Goal: Task Accomplishment & Management: Use online tool/utility

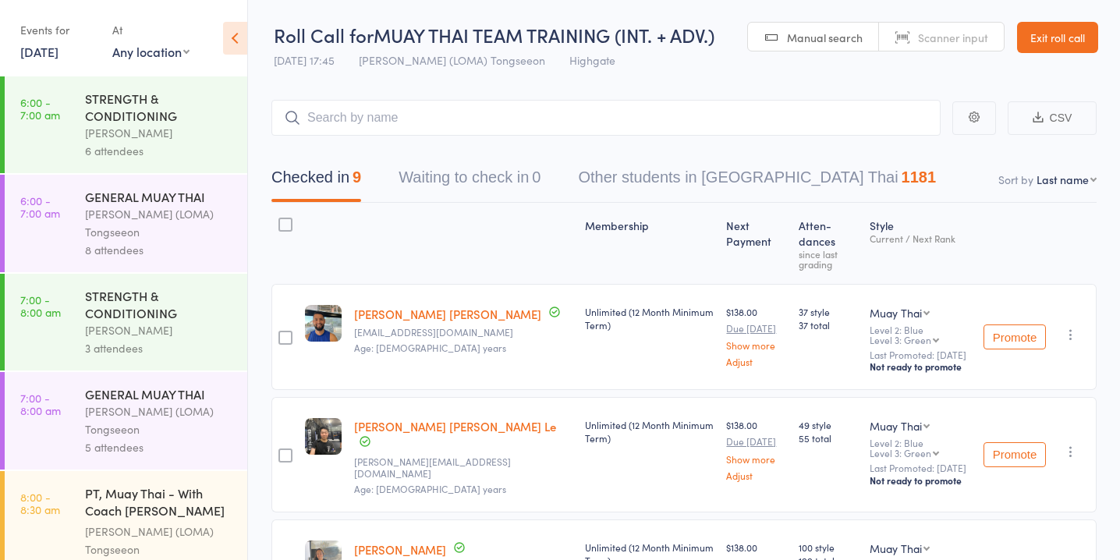
scroll to position [1409, 0]
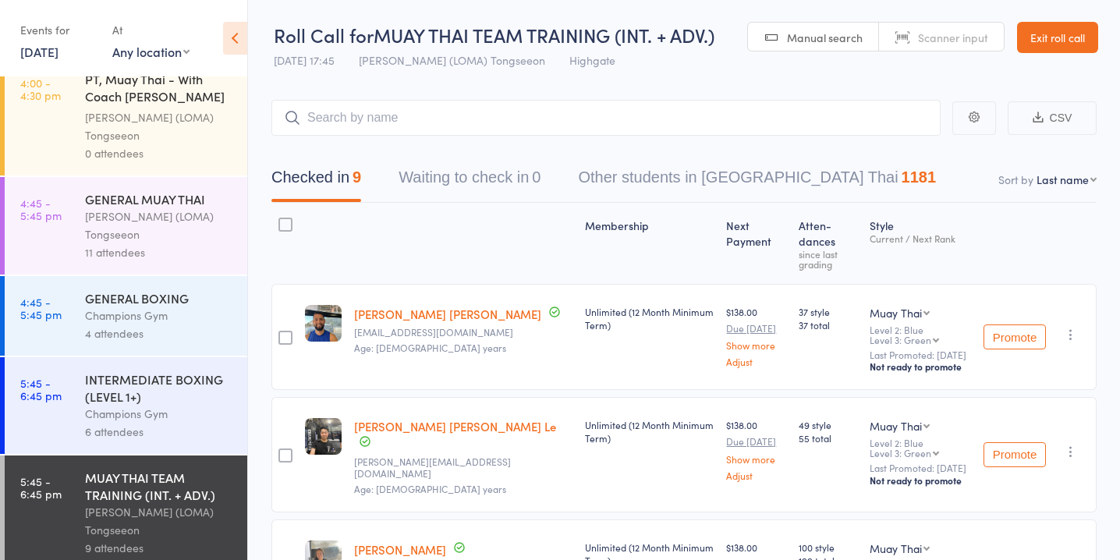
click at [59, 52] on link "12 Sep, 2025" at bounding box center [39, 51] width 38 height 17
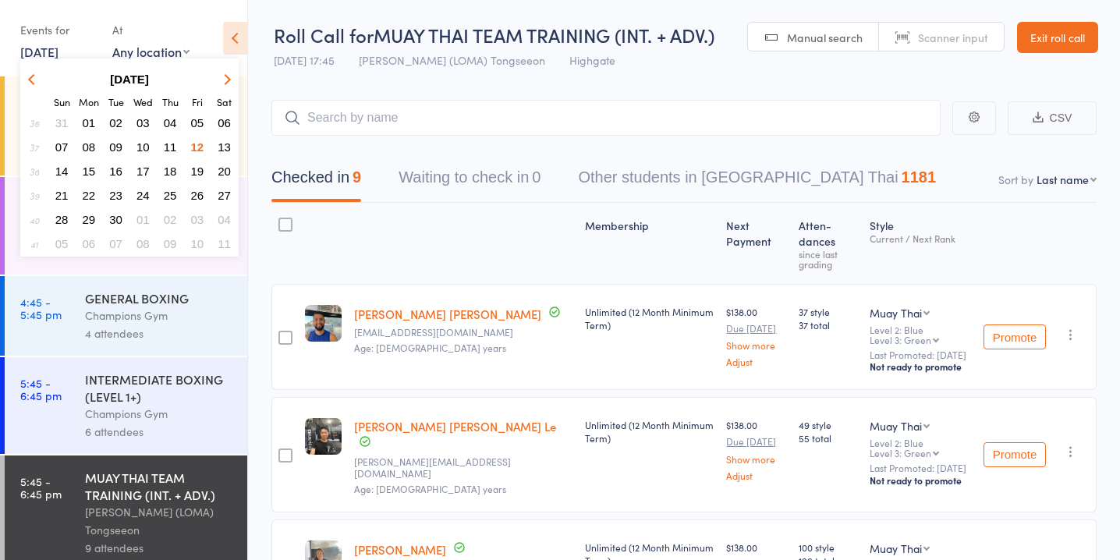
click at [226, 144] on span "13" at bounding box center [224, 146] width 13 height 13
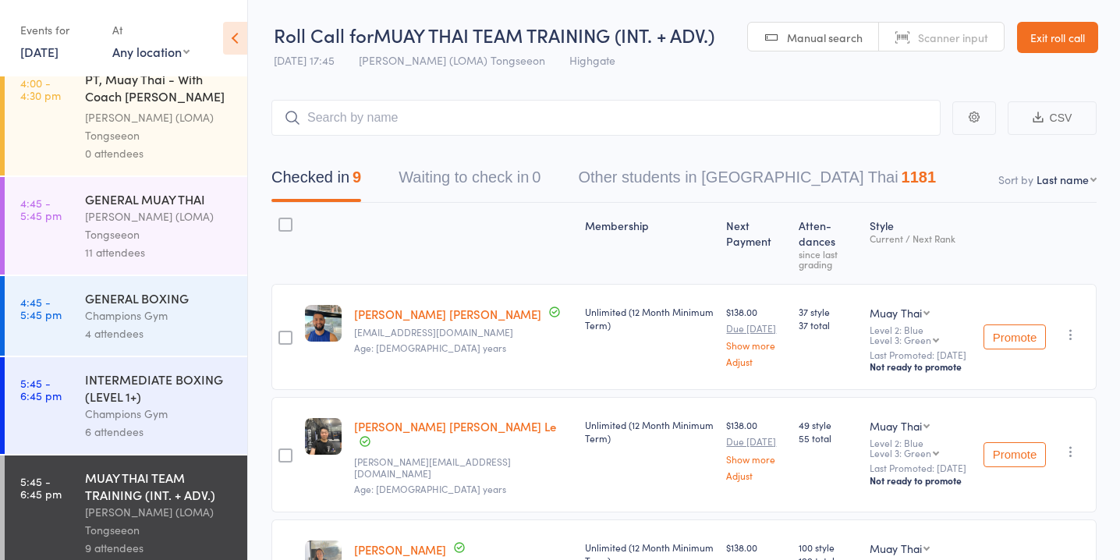
scroll to position [0, 0]
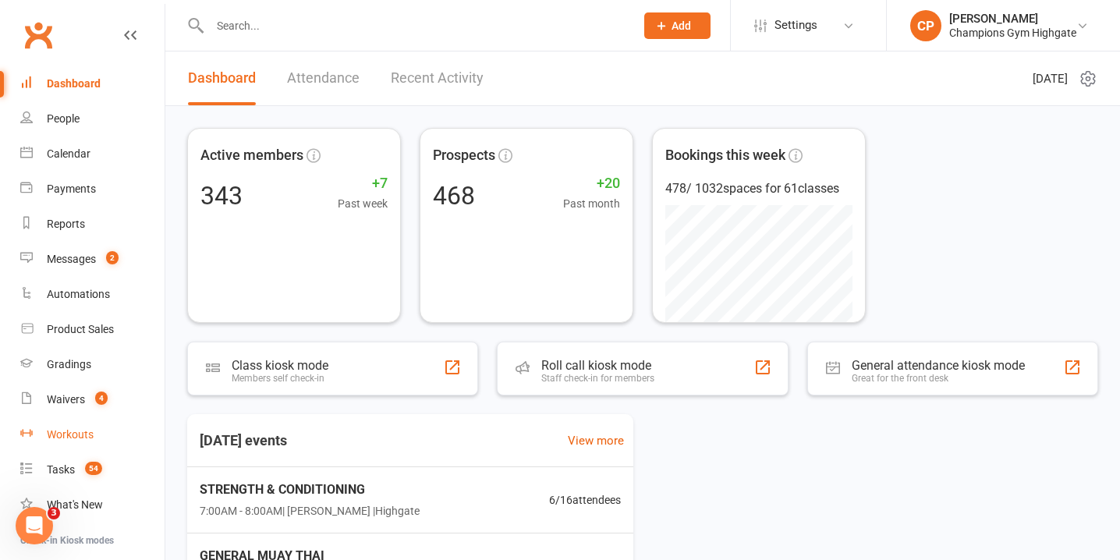
scroll to position [155, 0]
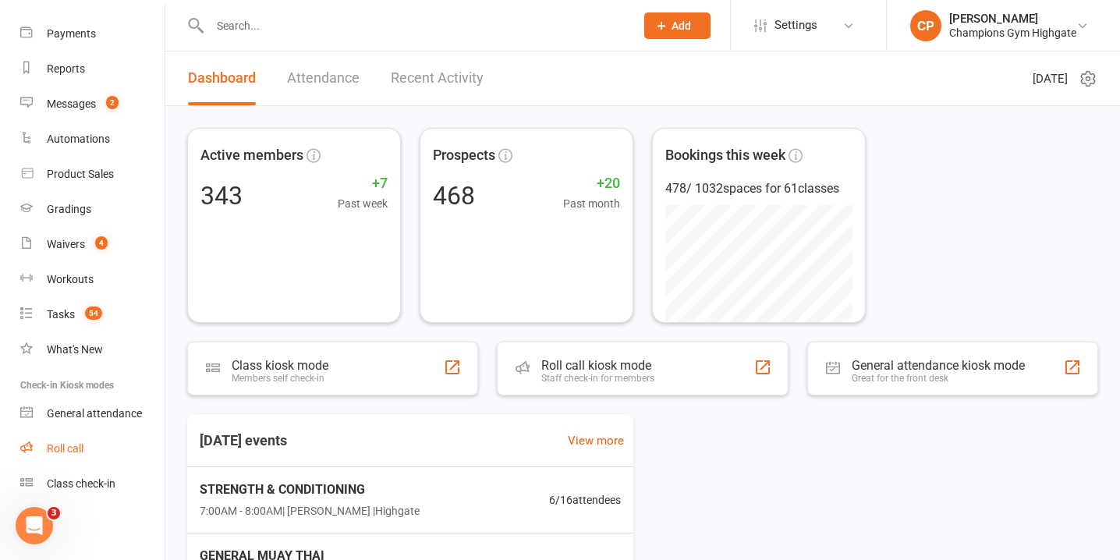
click at [82, 443] on div "Roll call" at bounding box center [65, 448] width 37 height 12
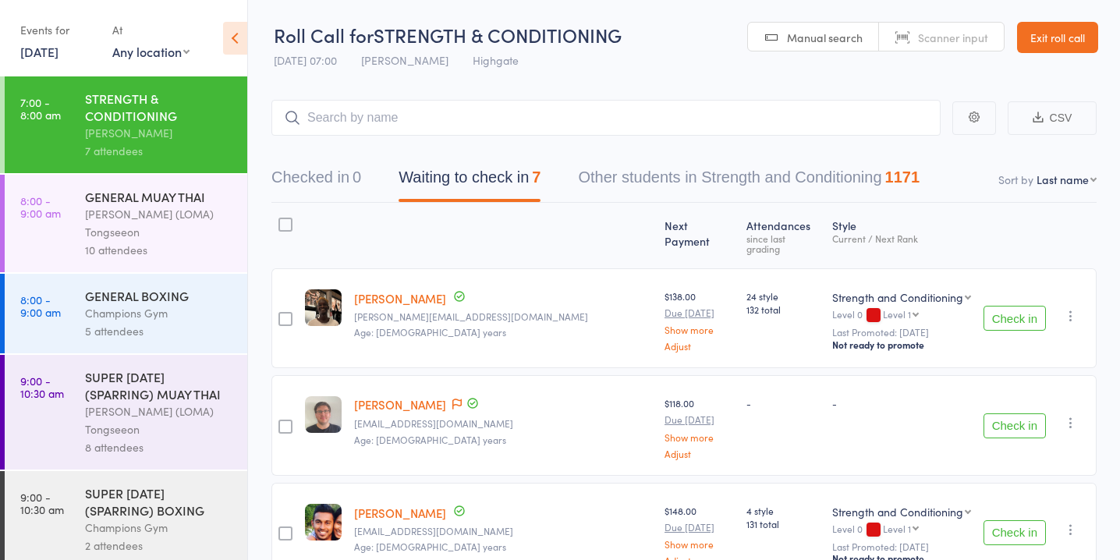
click at [486, 185] on button "Waiting to check in 7" at bounding box center [470, 181] width 142 height 41
click at [995, 413] on button "Check in" at bounding box center [1015, 425] width 62 height 25
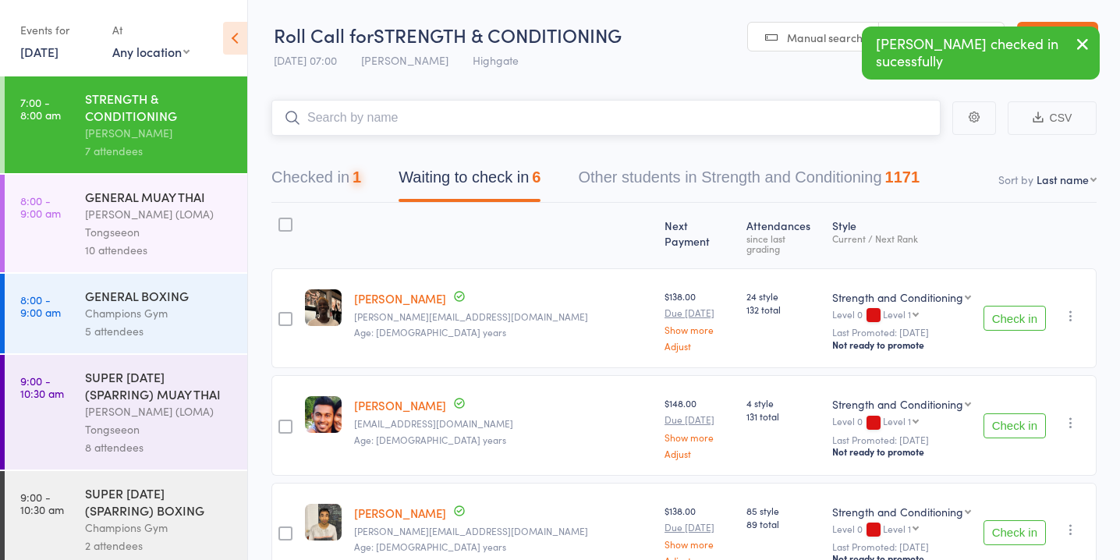
click at [660, 124] on input "search" at bounding box center [606, 118] width 669 height 36
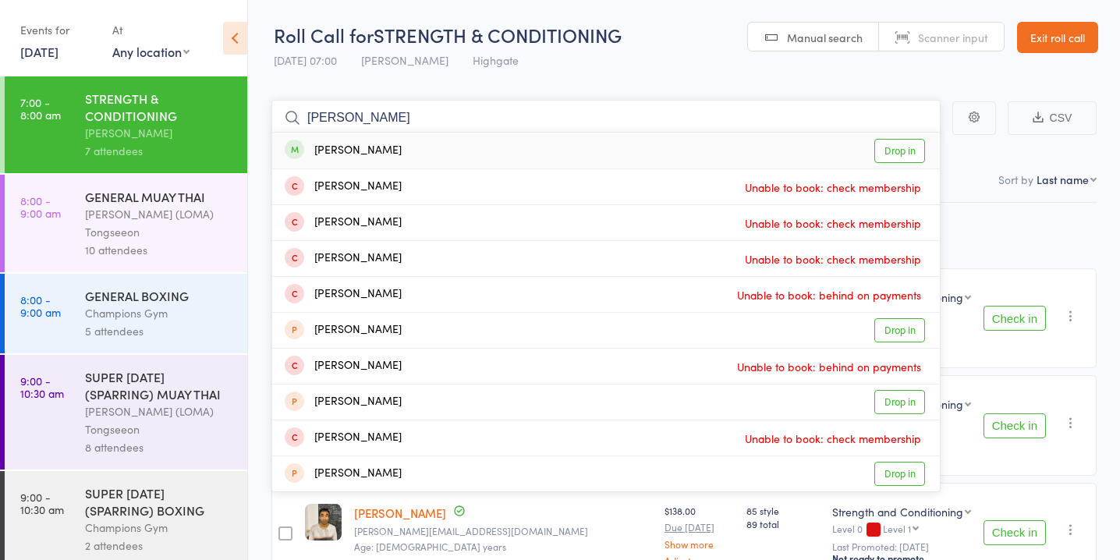
type input "[PERSON_NAME]"
click at [907, 152] on link "Drop in" at bounding box center [900, 151] width 51 height 24
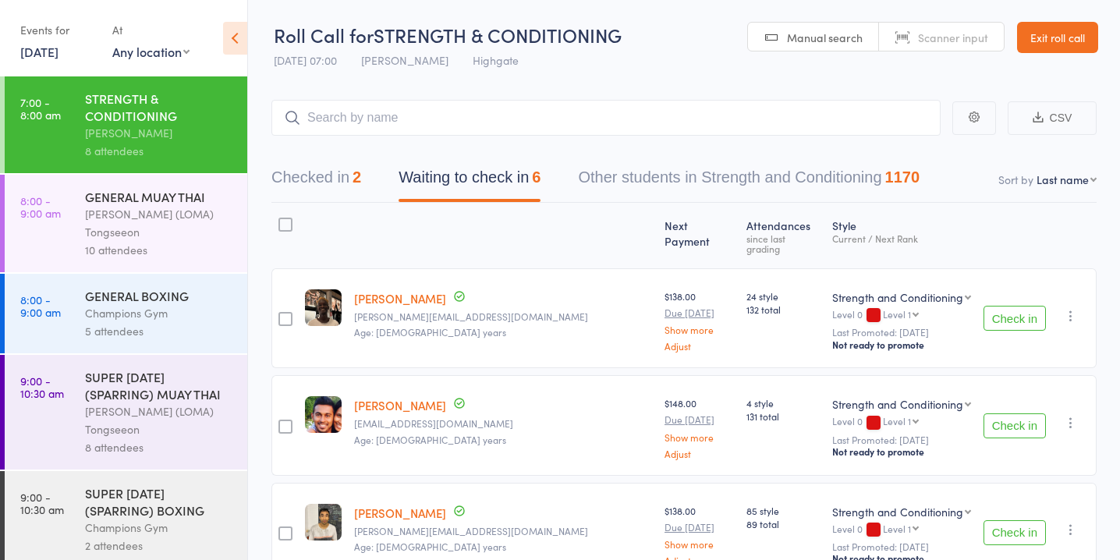
click at [1027, 520] on button "Check in" at bounding box center [1015, 532] width 62 height 25
click at [1017, 520] on button "Check in" at bounding box center [1015, 532] width 62 height 25
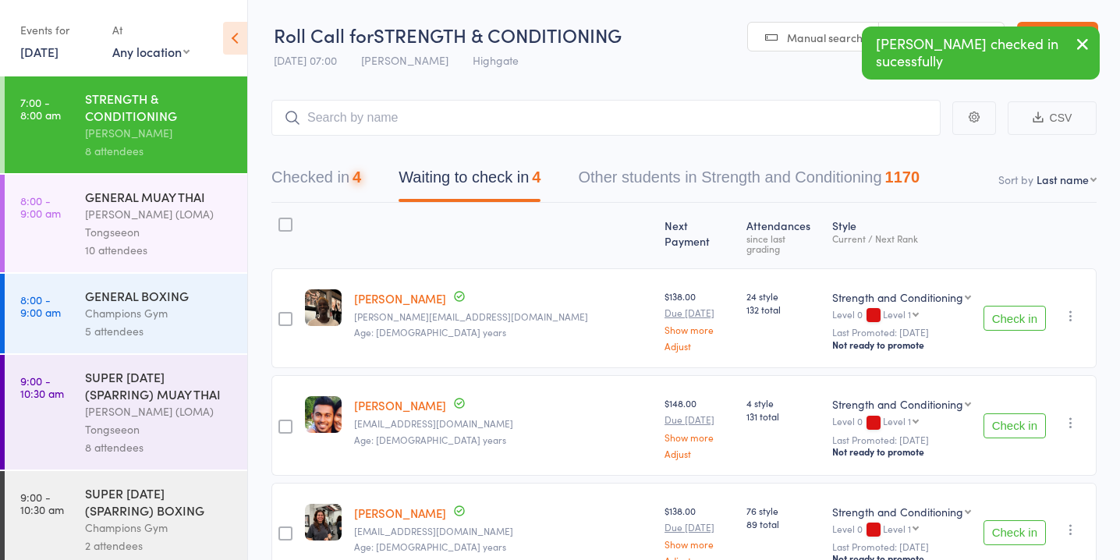
click at [1017, 520] on button "Check in" at bounding box center [1015, 532] width 62 height 25
click at [1017, 306] on button "Check in" at bounding box center [1015, 318] width 62 height 25
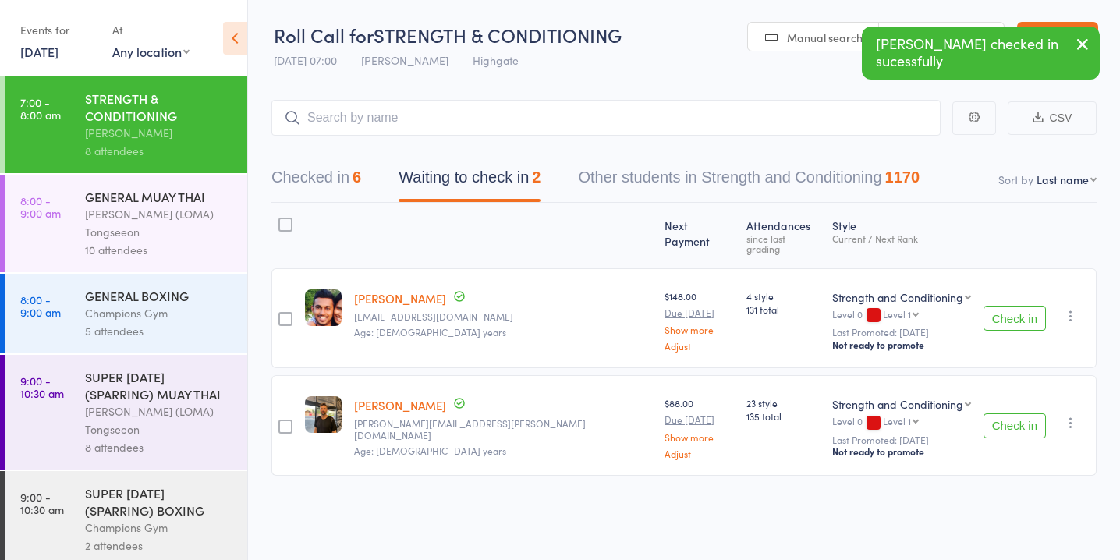
click at [1017, 306] on button "Check in" at bounding box center [1015, 318] width 62 height 25
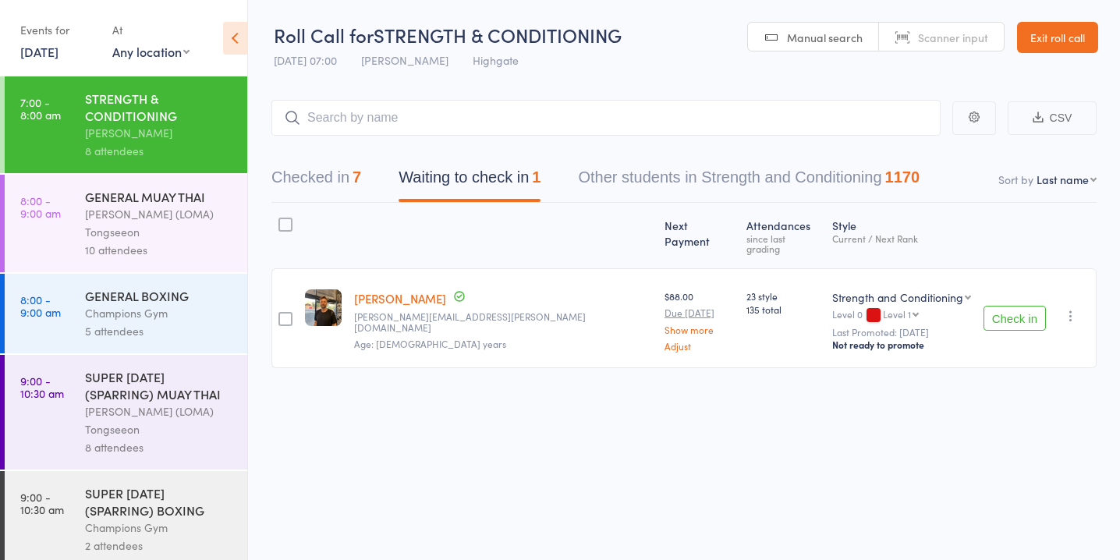
click at [286, 312] on div at bounding box center [286, 319] width 14 height 14
click at [282, 314] on input "checkbox" at bounding box center [282, 314] width 0 height 0
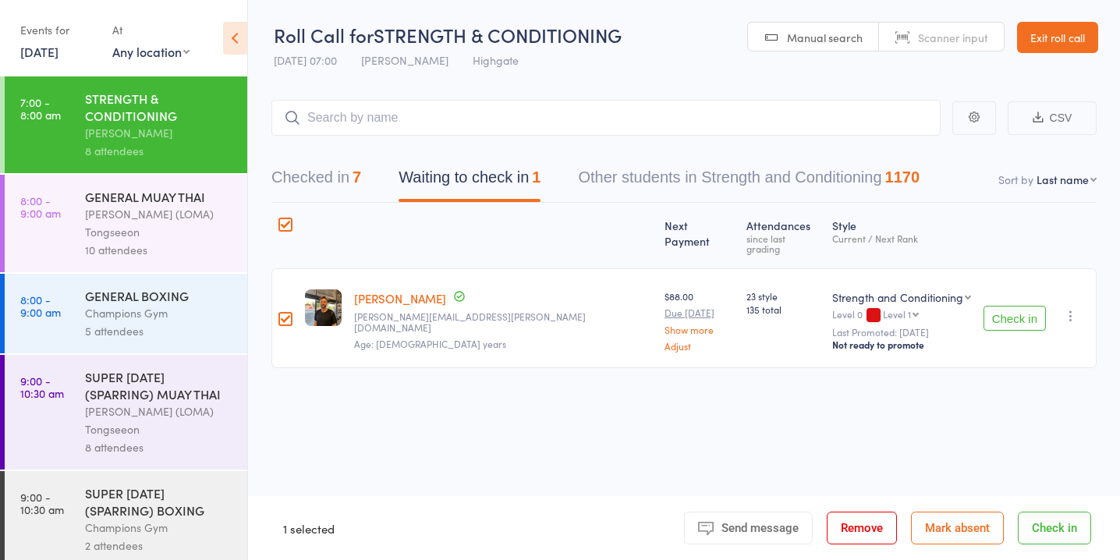
click at [968, 529] on button "Mark absent" at bounding box center [957, 528] width 93 height 33
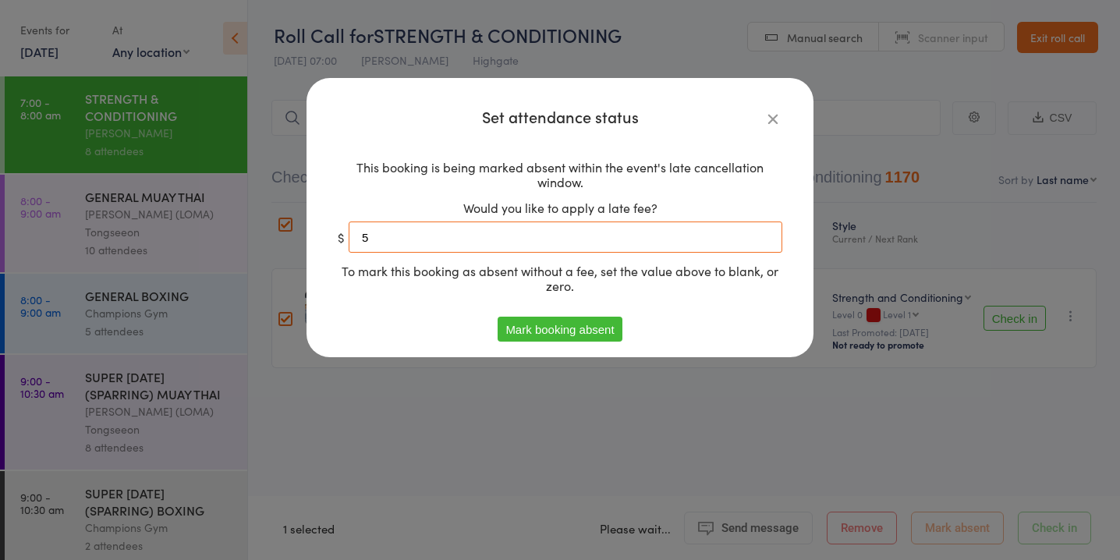
click at [651, 240] on input "5" at bounding box center [566, 237] width 434 height 31
click at [581, 332] on button "Mark booking absent" at bounding box center [560, 329] width 124 height 25
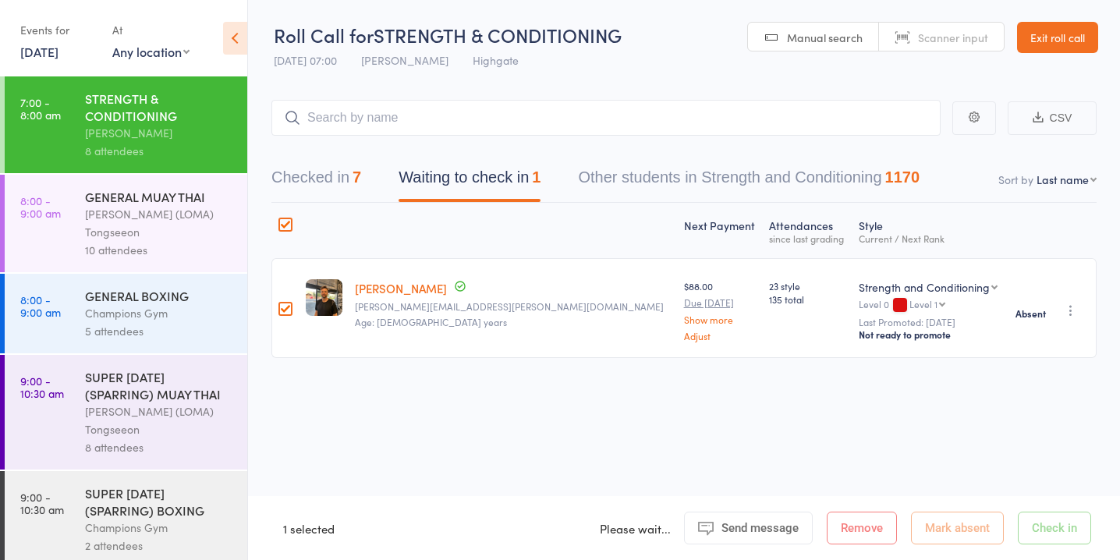
click at [123, 318] on div "Champions Gym" at bounding box center [159, 313] width 149 height 18
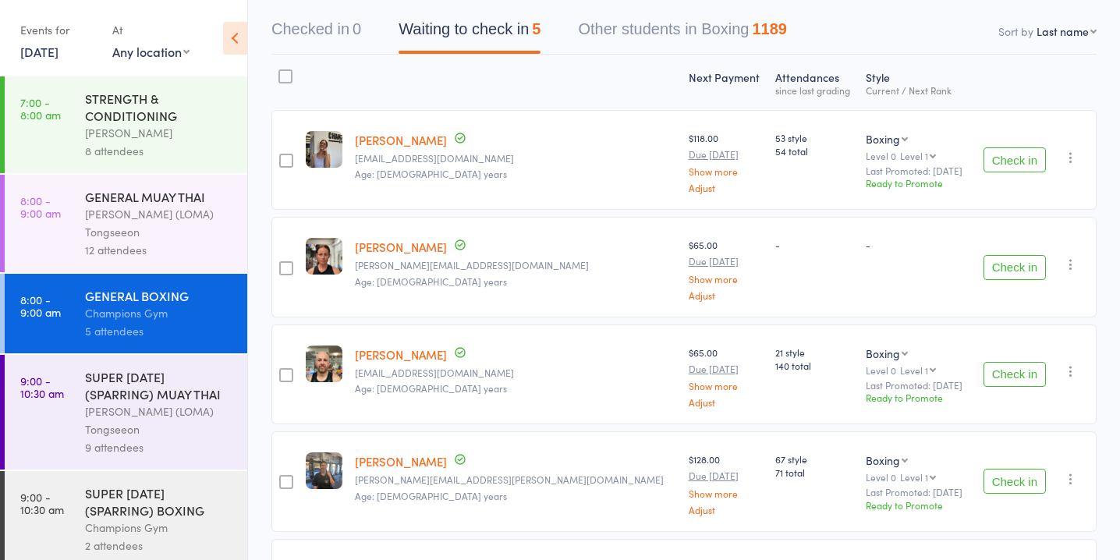
scroll to position [119, 0]
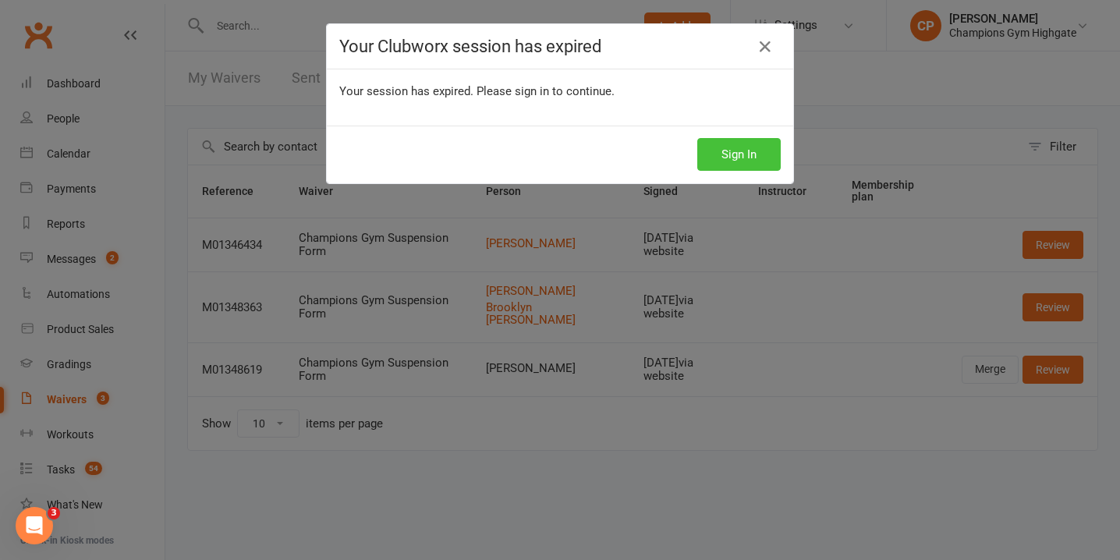
click at [740, 159] on button "Sign In" at bounding box center [738, 154] width 83 height 33
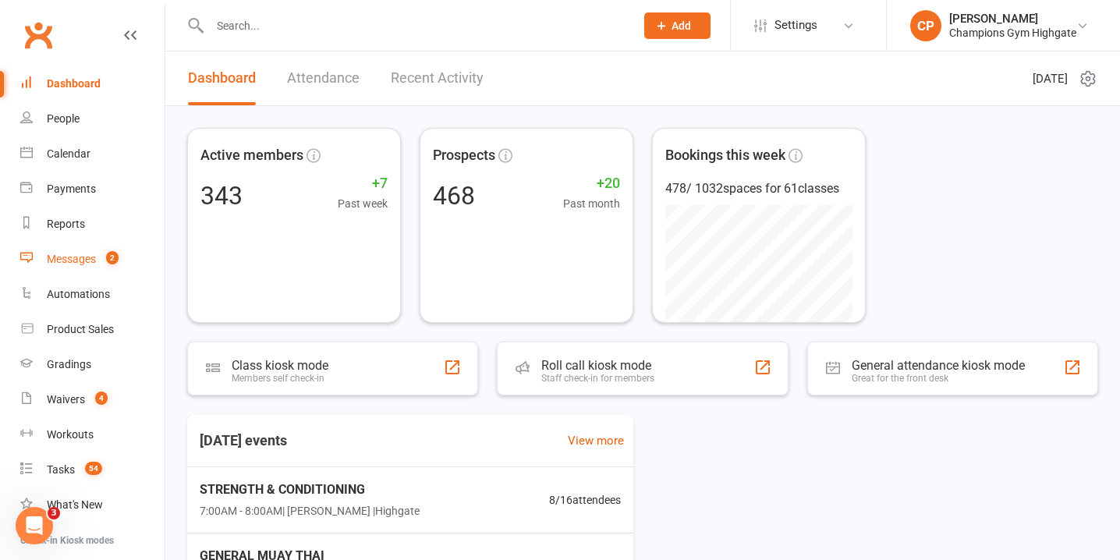
click at [88, 264] on div "Messages" at bounding box center [71, 259] width 49 height 12
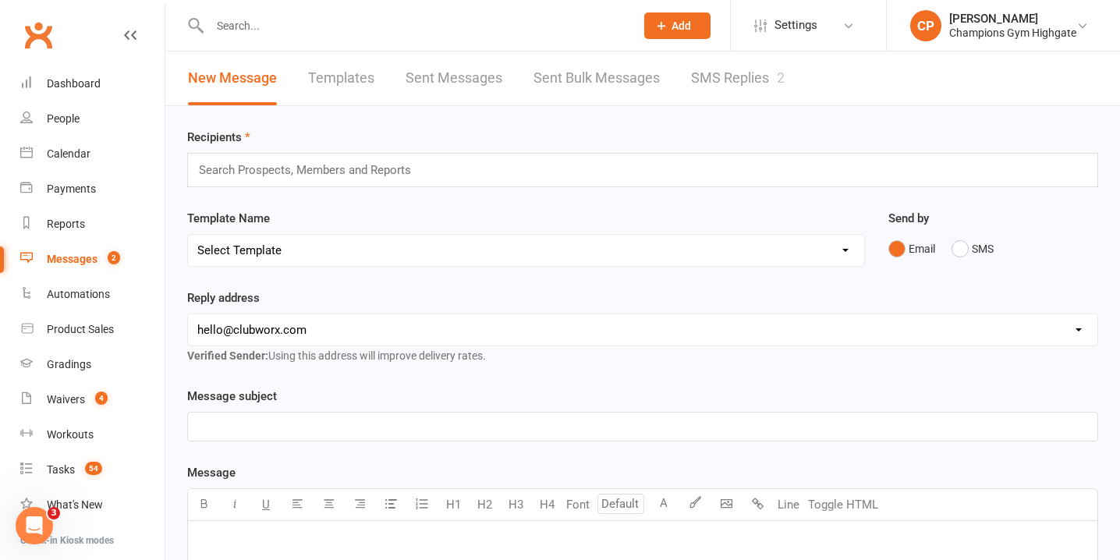
click at [691, 84] on link "SMS Replies 2" at bounding box center [738, 78] width 94 height 54
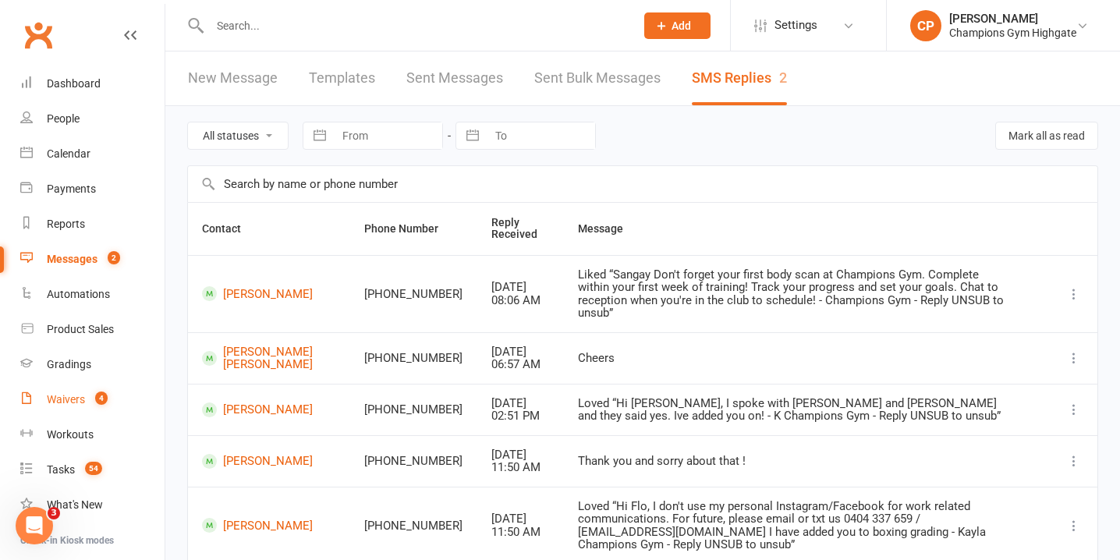
click at [94, 396] on count-badge "4" at bounding box center [97, 399] width 20 height 12
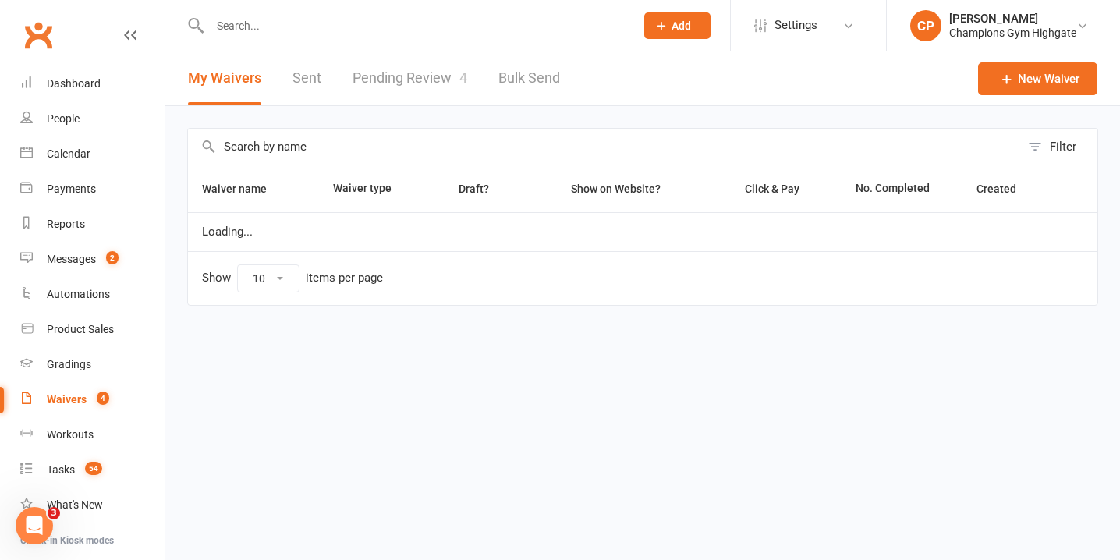
click at [425, 91] on link "Pending Review 4" at bounding box center [410, 78] width 115 height 54
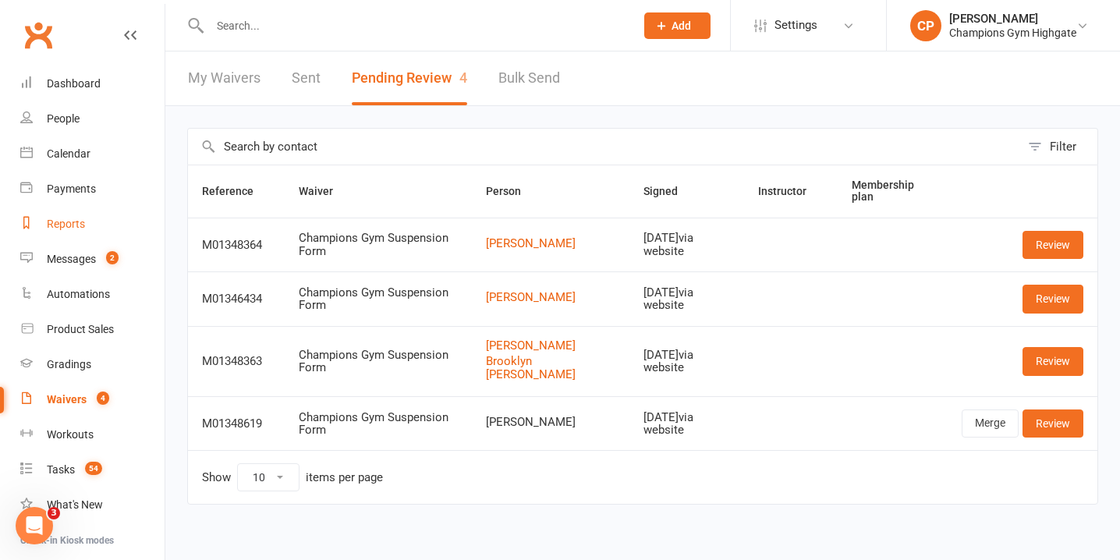
click at [68, 222] on div "Reports" at bounding box center [66, 224] width 38 height 12
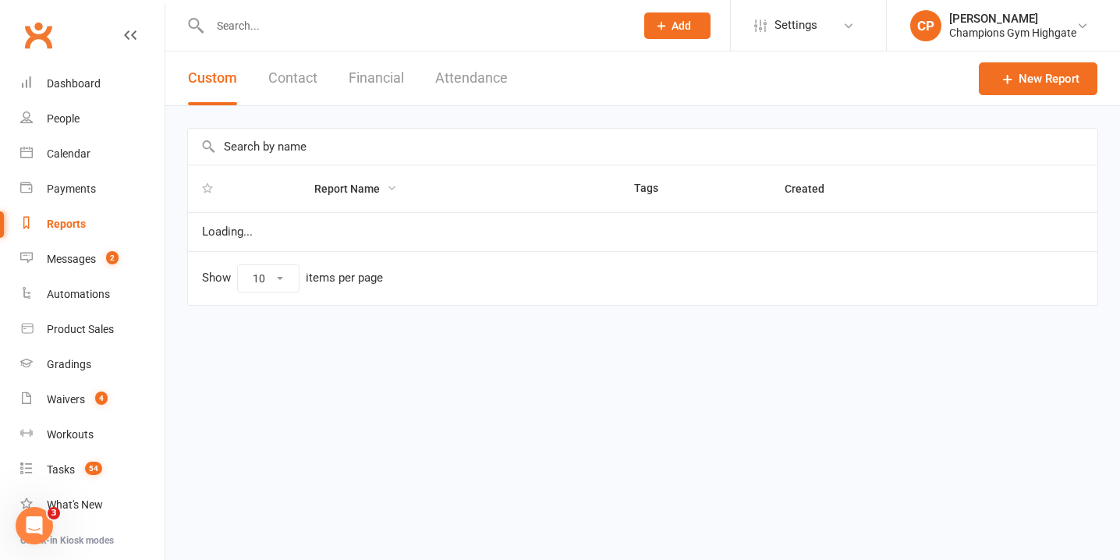
select select "100"
click at [468, 75] on button "Attendance" at bounding box center [471, 78] width 73 height 54
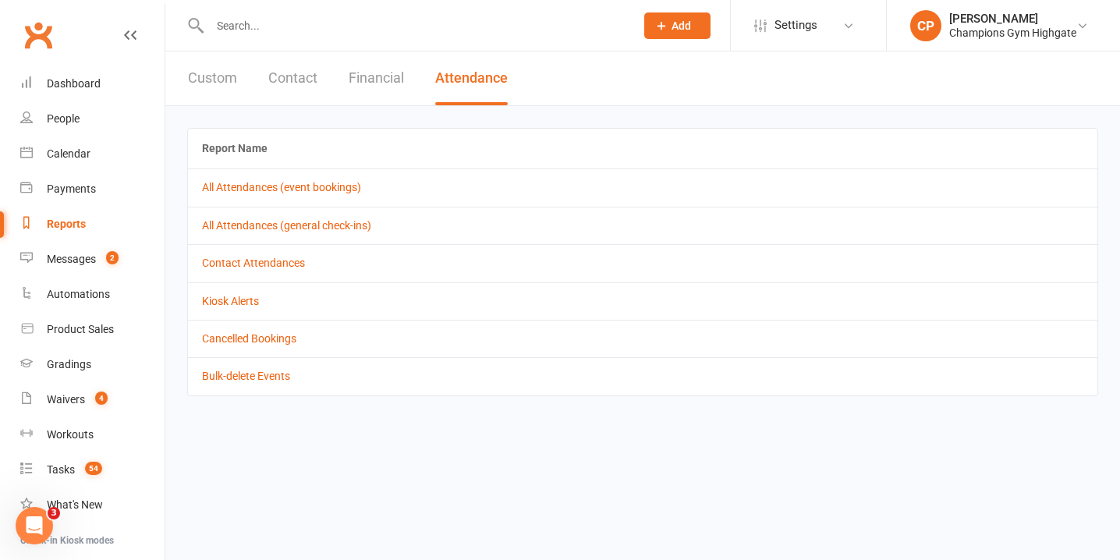
click at [225, 87] on button "Custom" at bounding box center [212, 78] width 49 height 54
select select "100"
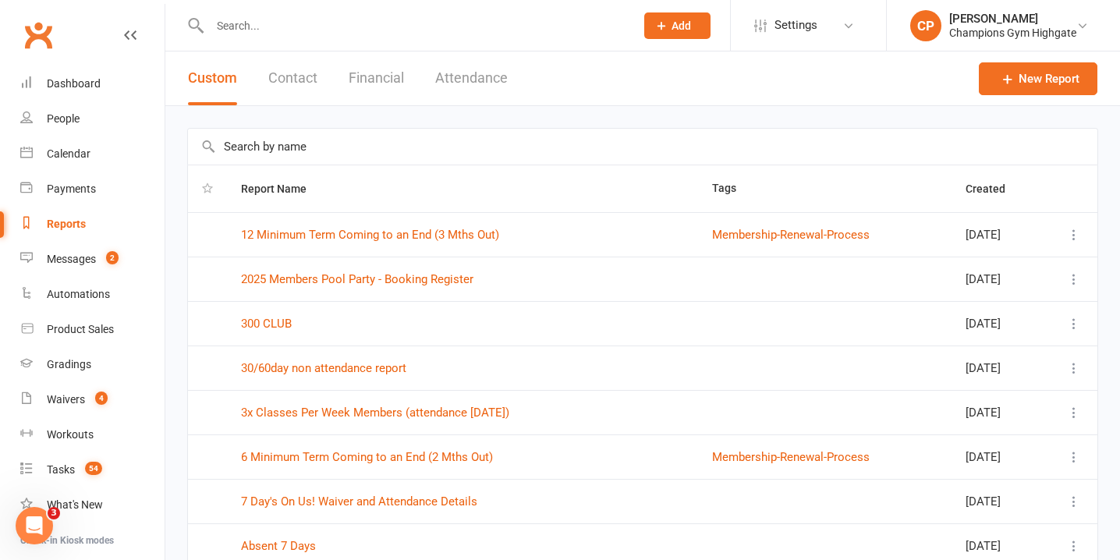
click at [360, 142] on input "text" at bounding box center [643, 147] width 910 height 36
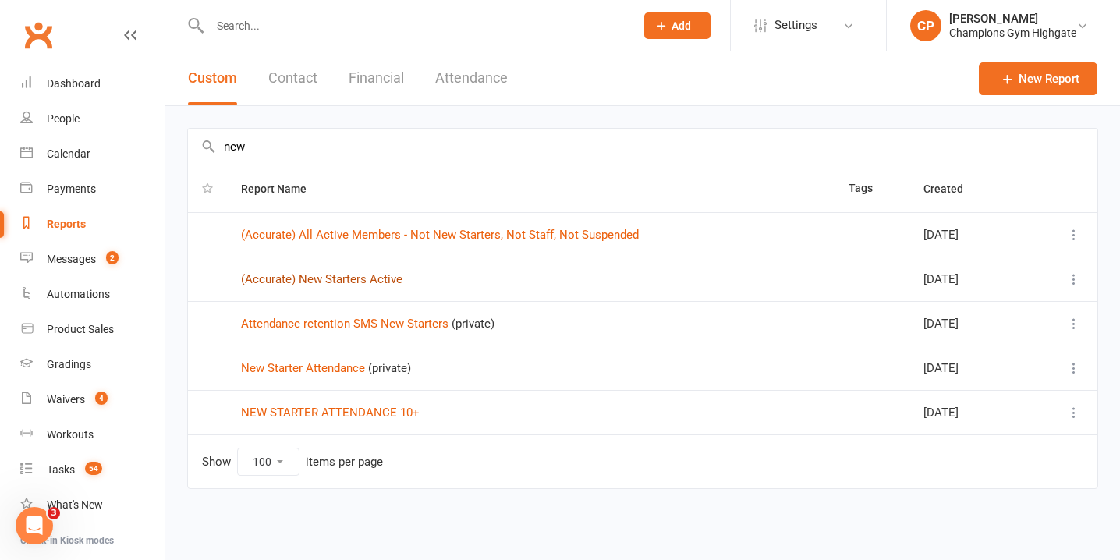
type input "new"
click at [368, 277] on link "(Accurate) New Starters Active" at bounding box center [321, 279] width 161 height 14
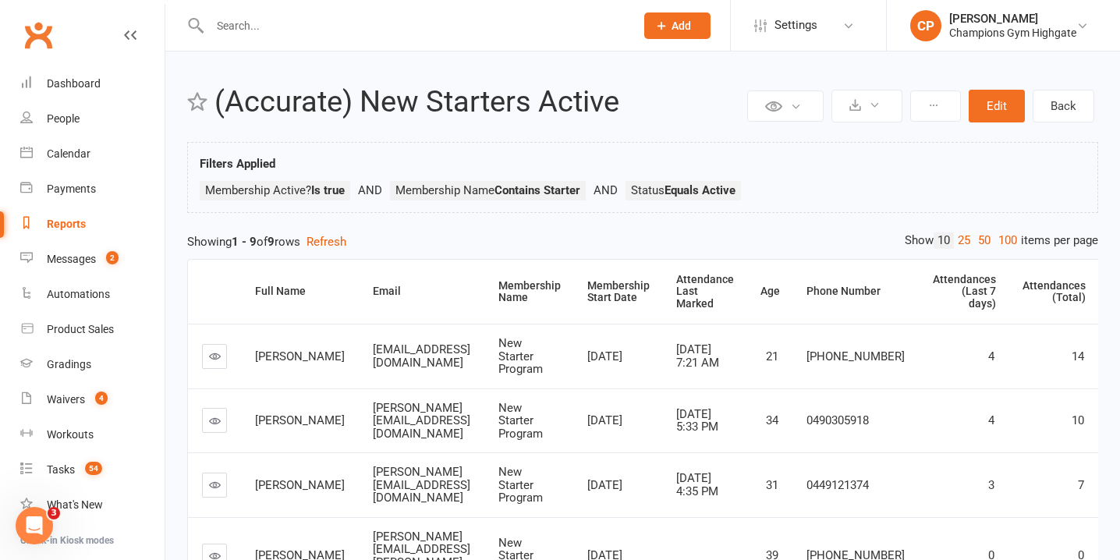
click at [101, 222] on link "Reports" at bounding box center [92, 224] width 144 height 35
select select "100"
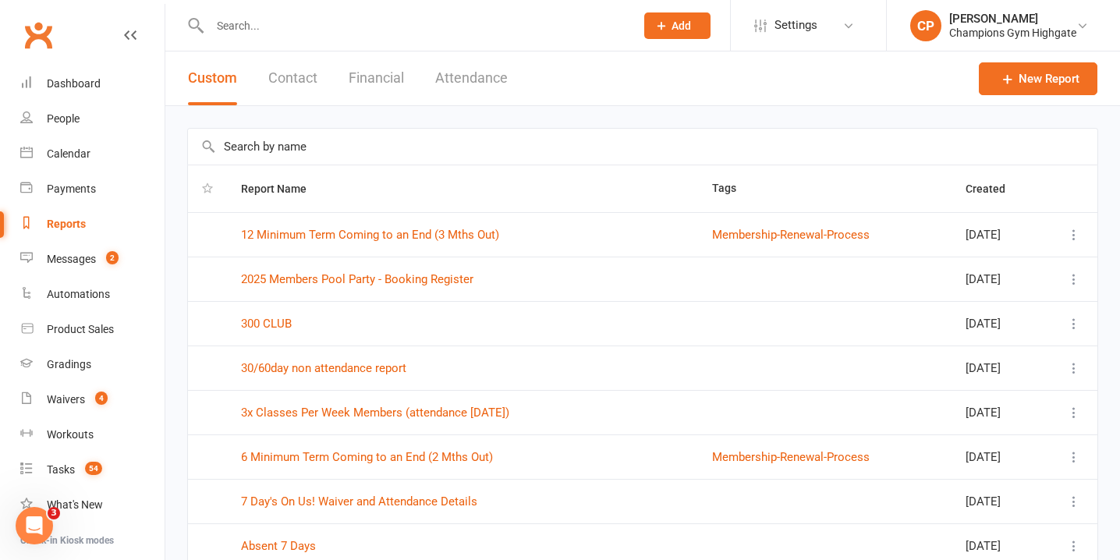
click at [335, 146] on input "text" at bounding box center [643, 147] width 910 height 36
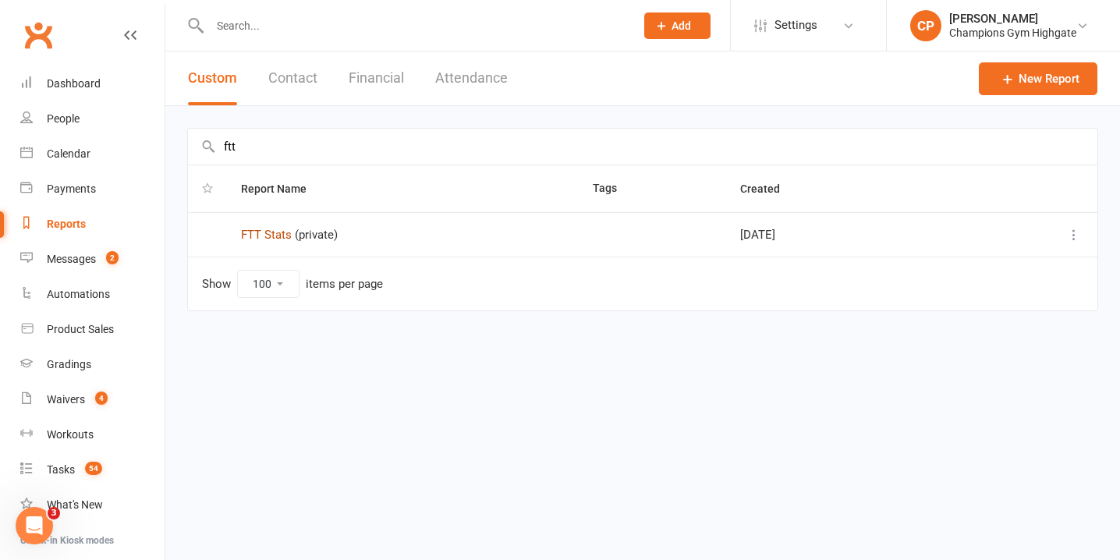
type input "ftt"
click at [270, 229] on link "FTT Stats" at bounding box center [266, 235] width 51 height 14
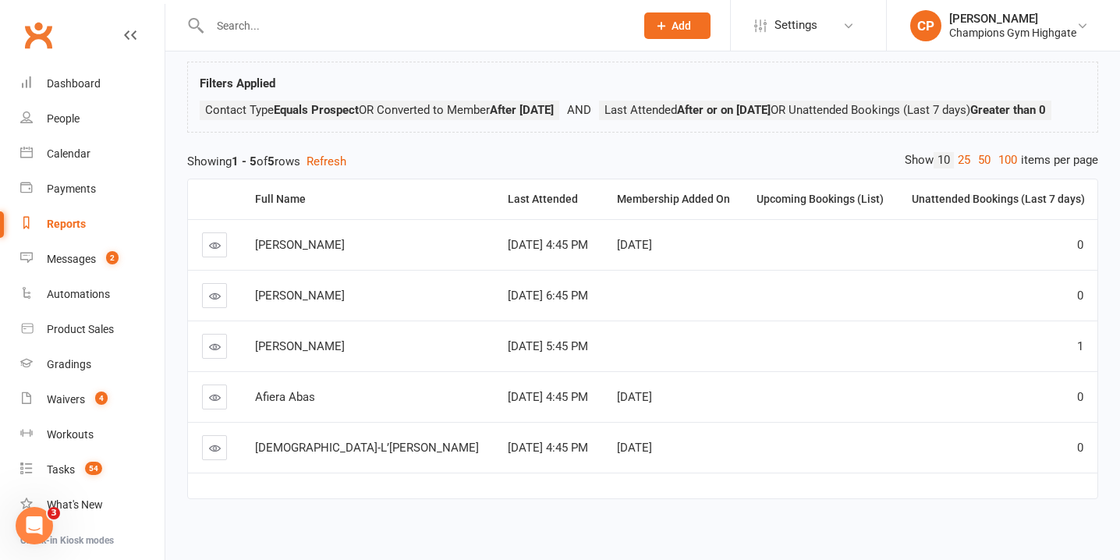
scroll to position [81, 0]
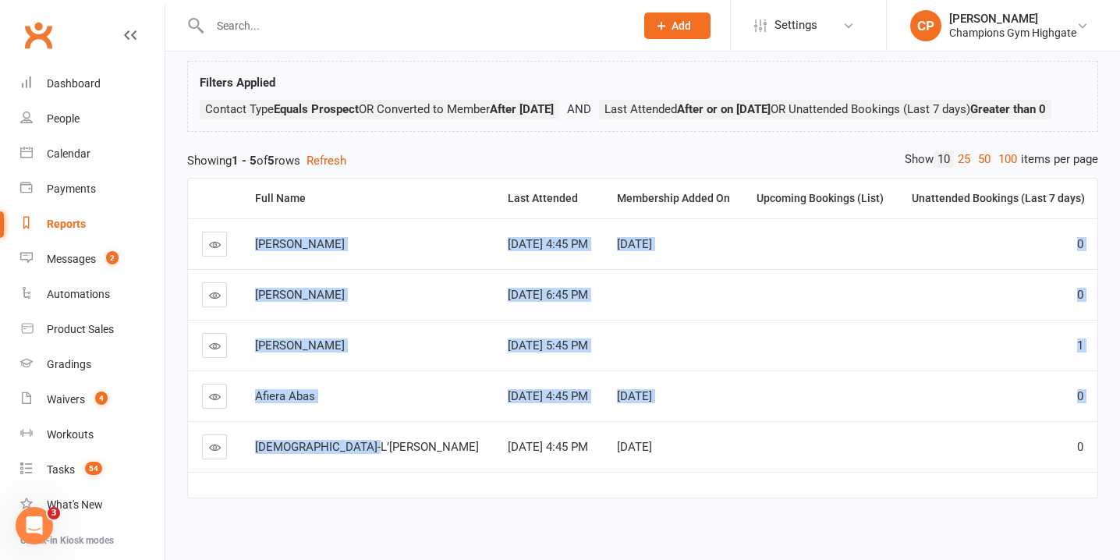
drag, startPoint x: 373, startPoint y: 477, endPoint x: 257, endPoint y: 272, distance: 234.8
click at [257, 272] on tbody "Jake Mouritz Sep 11, 2025 4:45 PM Sep 11, 2025 0 Jayden Boyd Sep 9, 2025 6:45 P…" at bounding box center [643, 345] width 910 height 254
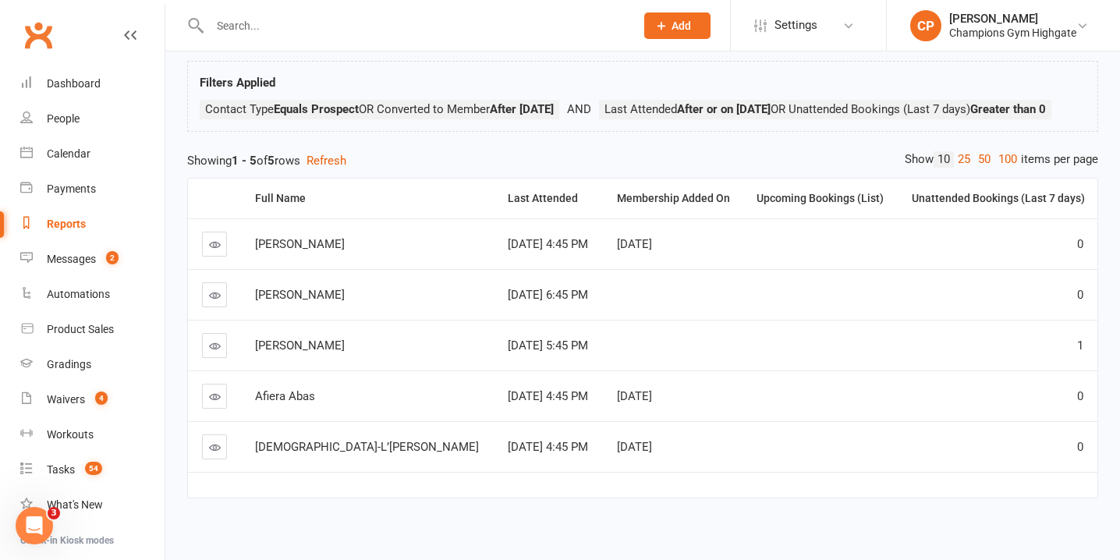
click at [358, 320] on td "Jayden Boyd" at bounding box center [367, 294] width 253 height 51
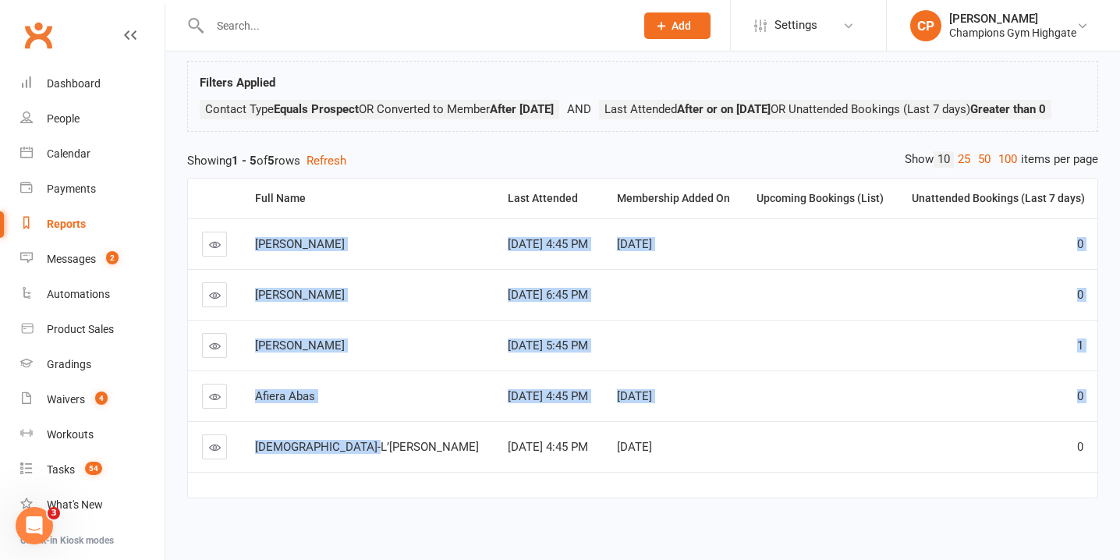
drag, startPoint x: 256, startPoint y: 265, endPoint x: 361, endPoint y: 492, distance: 249.6
click at [362, 472] on tbody "Jake Mouritz Sep 11, 2025 4:45 PM Sep 11, 2025 0 Jayden Boyd Sep 9, 2025 6:45 P…" at bounding box center [643, 345] width 910 height 254
copy tbody "Jake Mouritz Sep 11, 2025 4:45 PM Sep 11, 2025 0 Jayden Boyd Sep 9, 2025 6:45 P…"
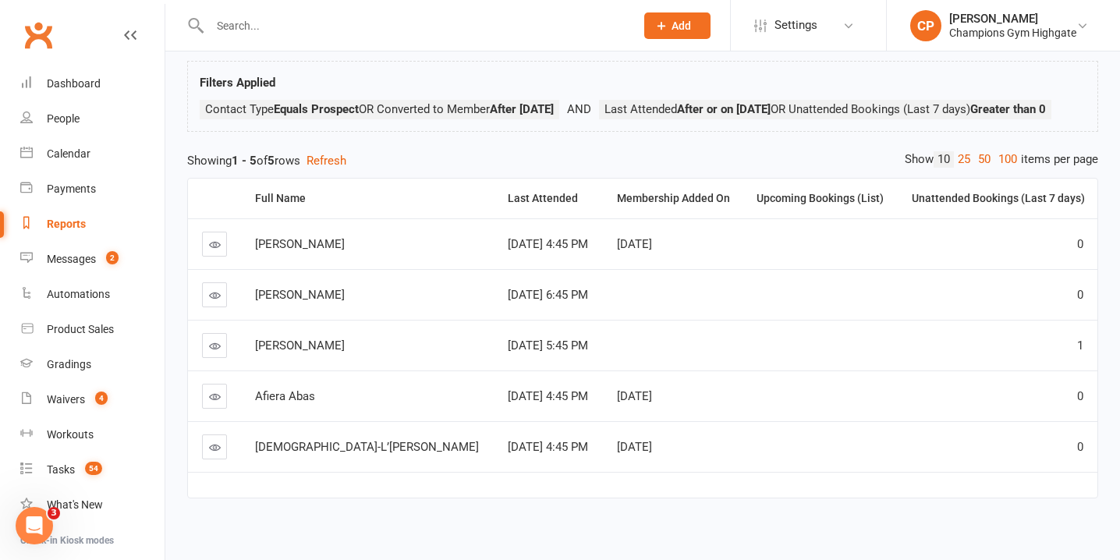
click at [354, 371] on td "Matthew McKenna" at bounding box center [367, 345] width 253 height 51
click at [115, 269] on link "Messages 2" at bounding box center [92, 259] width 144 height 35
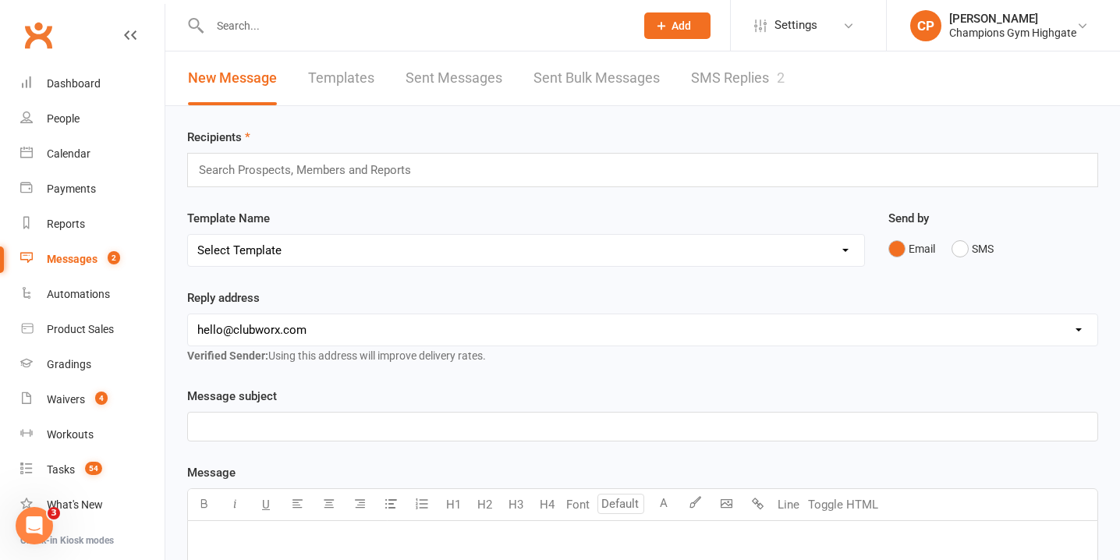
click at [722, 112] on div "Recipients Search Prospects, Members and Reports Template Name Select Template …" at bounding box center [642, 548] width 955 height 885
click at [722, 85] on link "SMS Replies 2" at bounding box center [738, 78] width 94 height 54
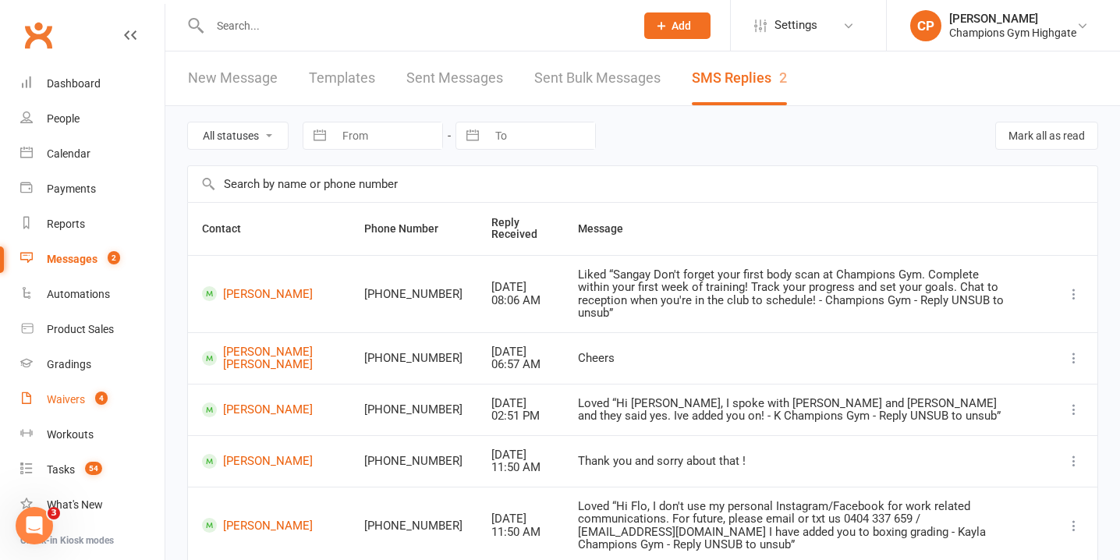
click at [90, 401] on count-badge "4" at bounding box center [97, 399] width 20 height 12
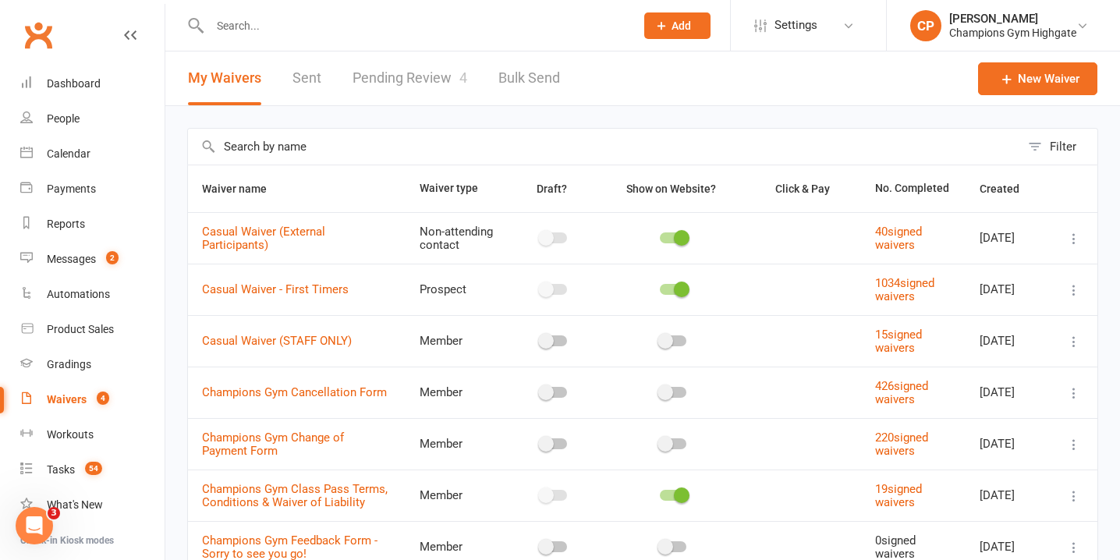
click at [403, 83] on link "Pending Review 4" at bounding box center [410, 78] width 115 height 54
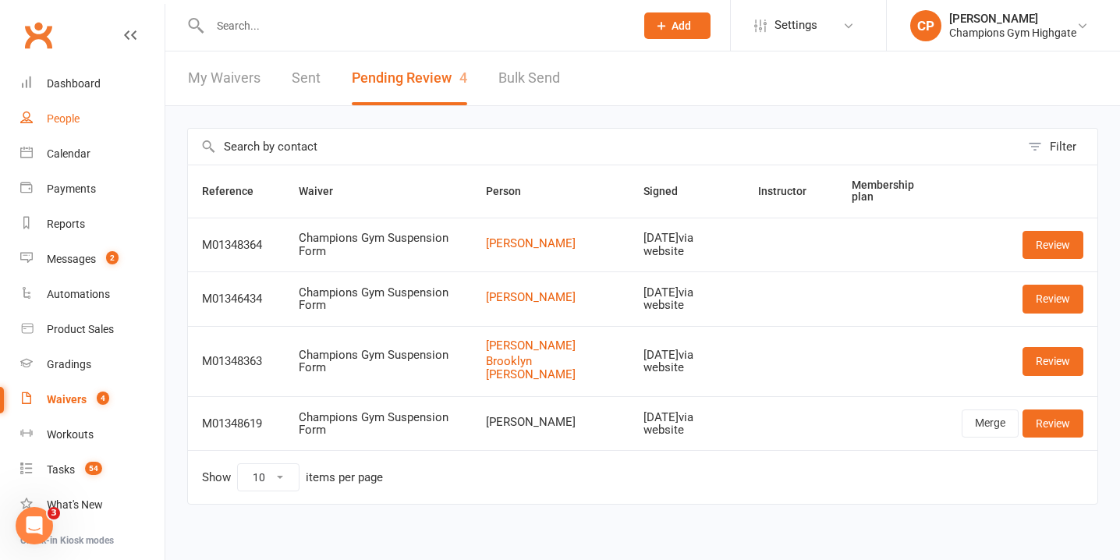
click at [100, 114] on link "People" at bounding box center [92, 118] width 144 height 35
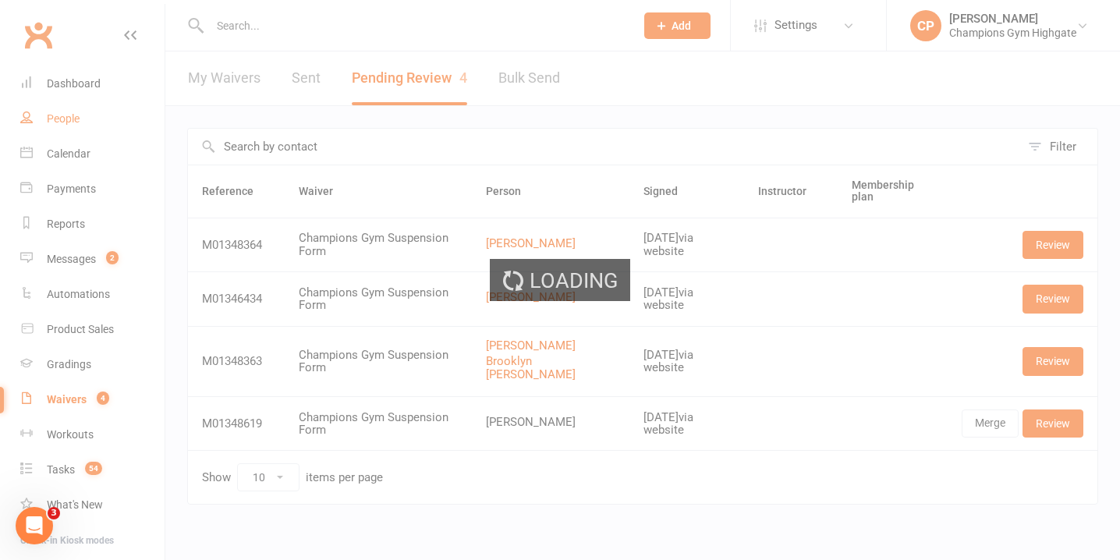
select select "100"
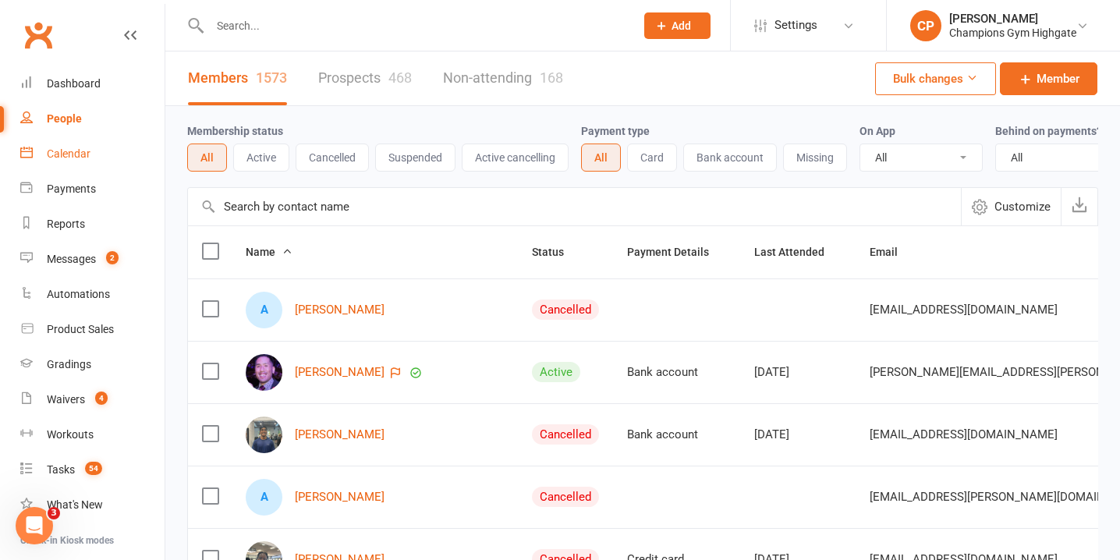
click at [82, 162] on link "Calendar" at bounding box center [92, 154] width 144 height 35
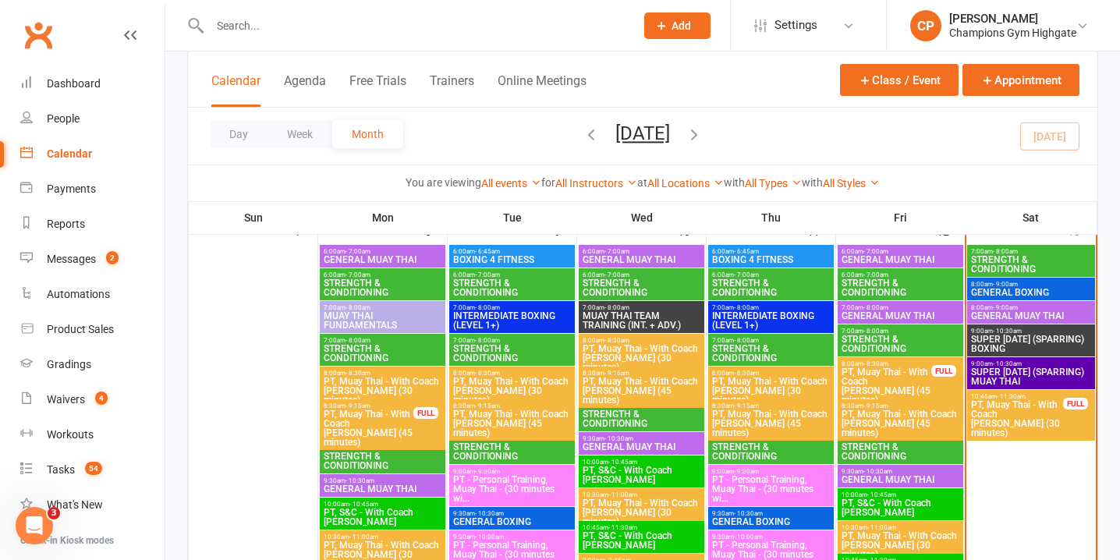
scroll to position [889, 0]
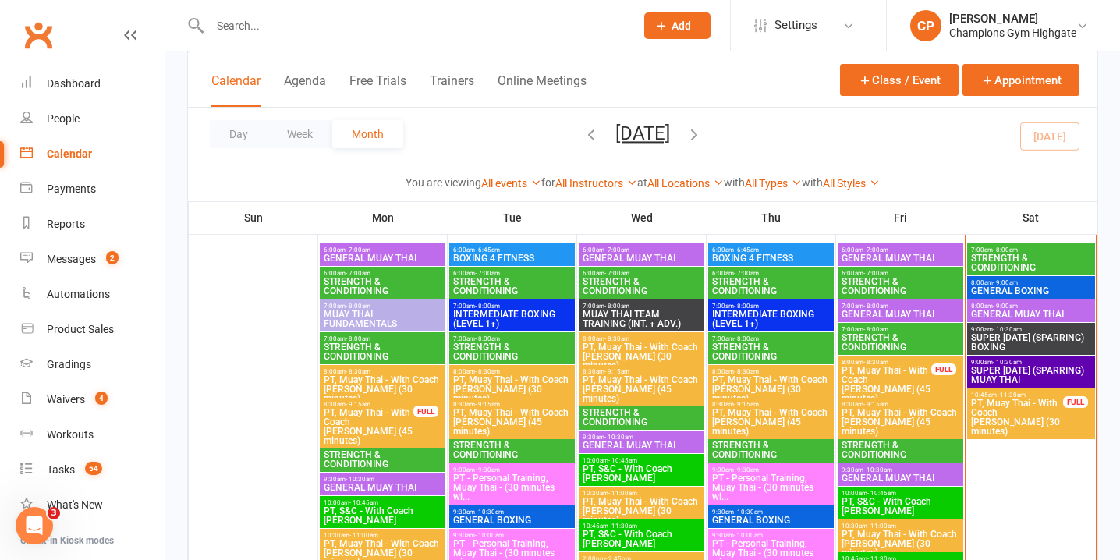
click at [1031, 420] on span "PT, Muay Thai - With Coach [PERSON_NAME] (30 minutes)" at bounding box center [1018, 417] width 94 height 37
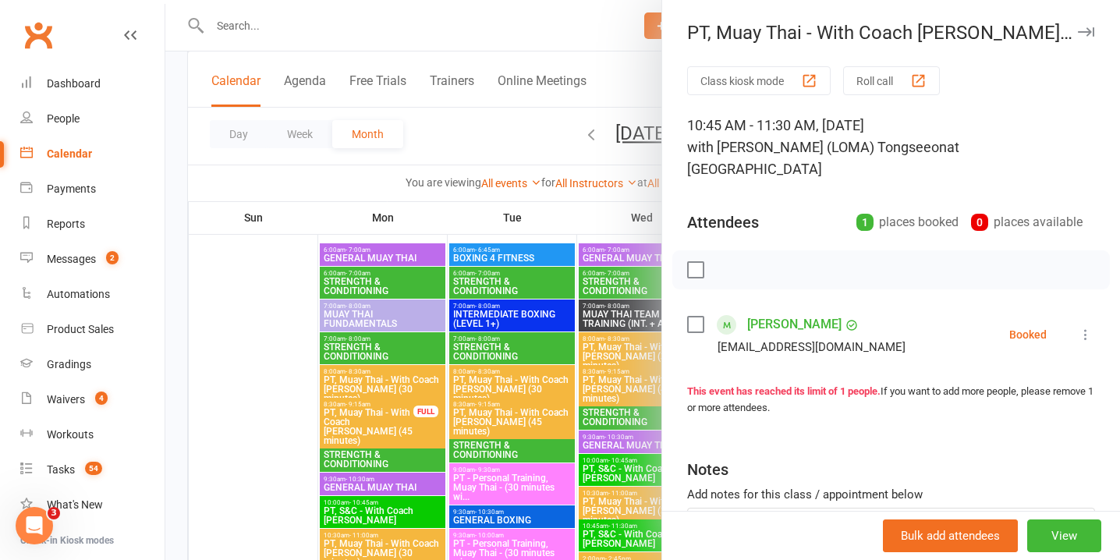
click at [1096, 42] on div "PT, Muay Thai - With Coach [PERSON_NAME] (30 minutes)" at bounding box center [891, 33] width 458 height 22
click at [1083, 31] on icon "button" at bounding box center [1086, 31] width 16 height 9
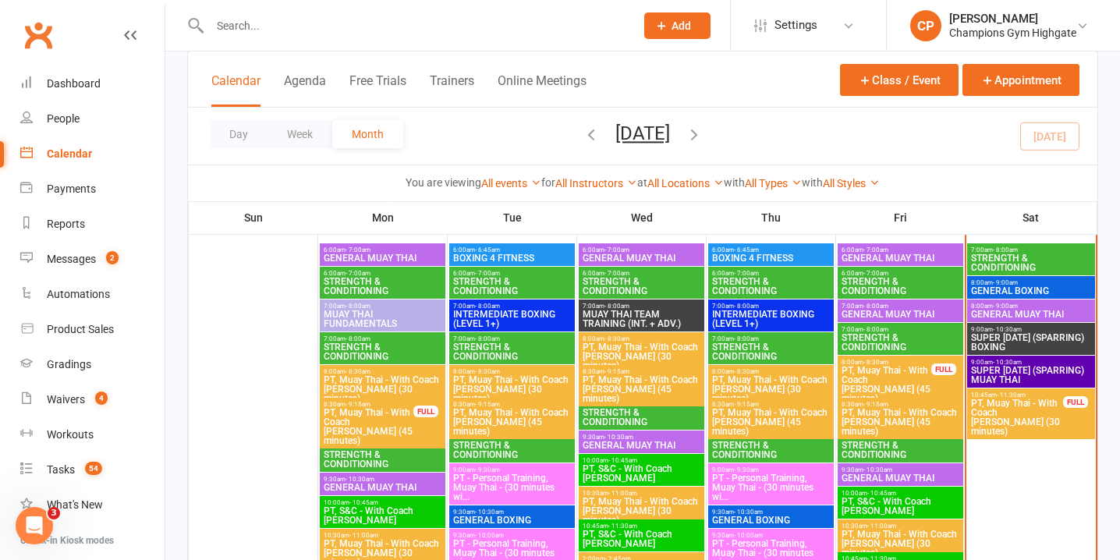
click at [79, 145] on link "Calendar" at bounding box center [92, 154] width 144 height 35
click at [73, 262] on div "Messages" at bounding box center [71, 259] width 49 height 12
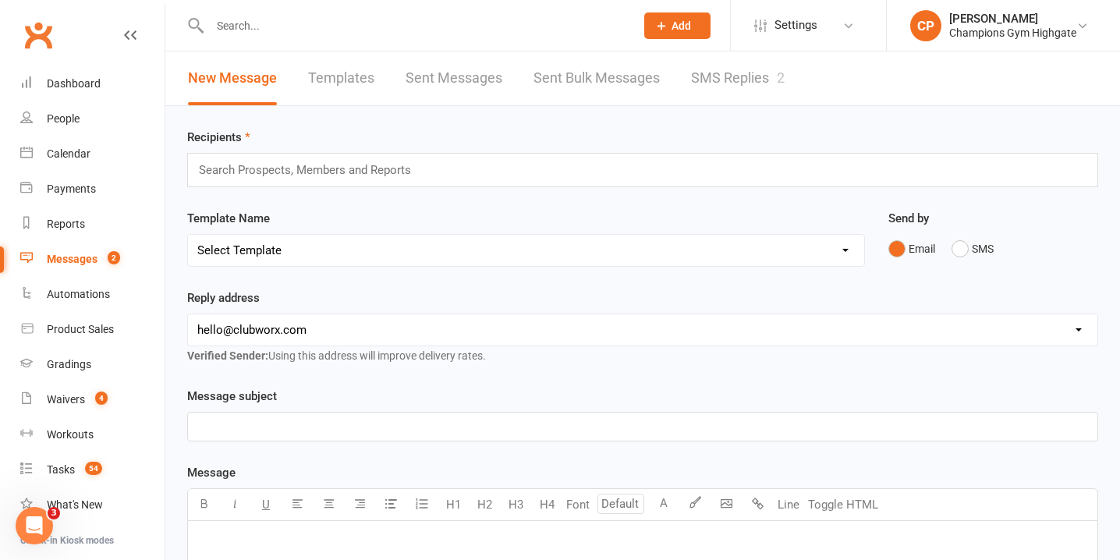
click at [708, 91] on link "SMS Replies 2" at bounding box center [738, 78] width 94 height 54
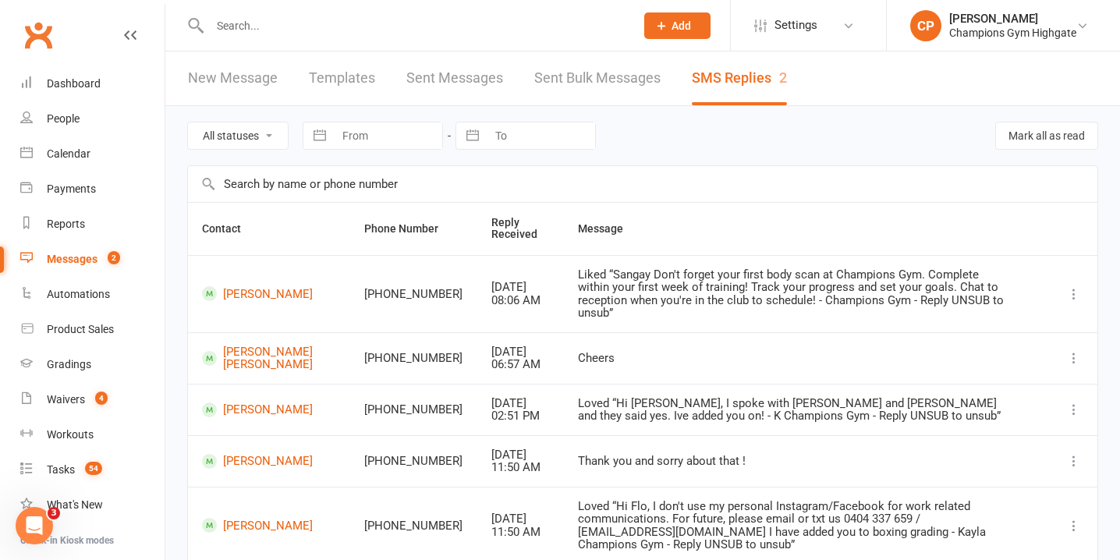
click at [250, 139] on select "All statuses Read only Unread only" at bounding box center [238, 135] width 100 height 27
select select "unread_only"
click at [188, 122] on select "All statuses Read only Unread only" at bounding box center [238, 135] width 100 height 27
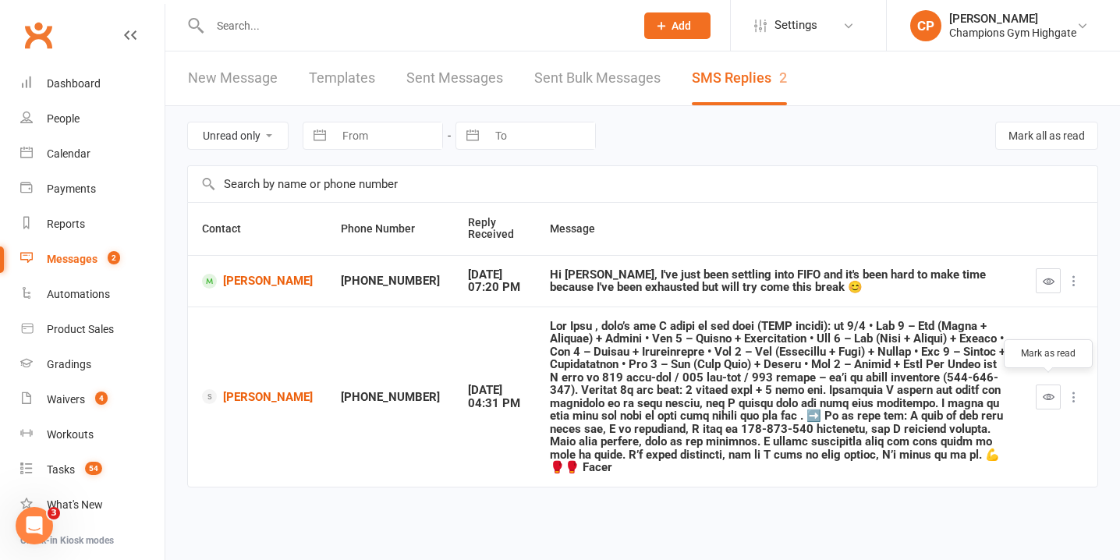
click at [1052, 391] on icon "button" at bounding box center [1049, 397] width 12 height 12
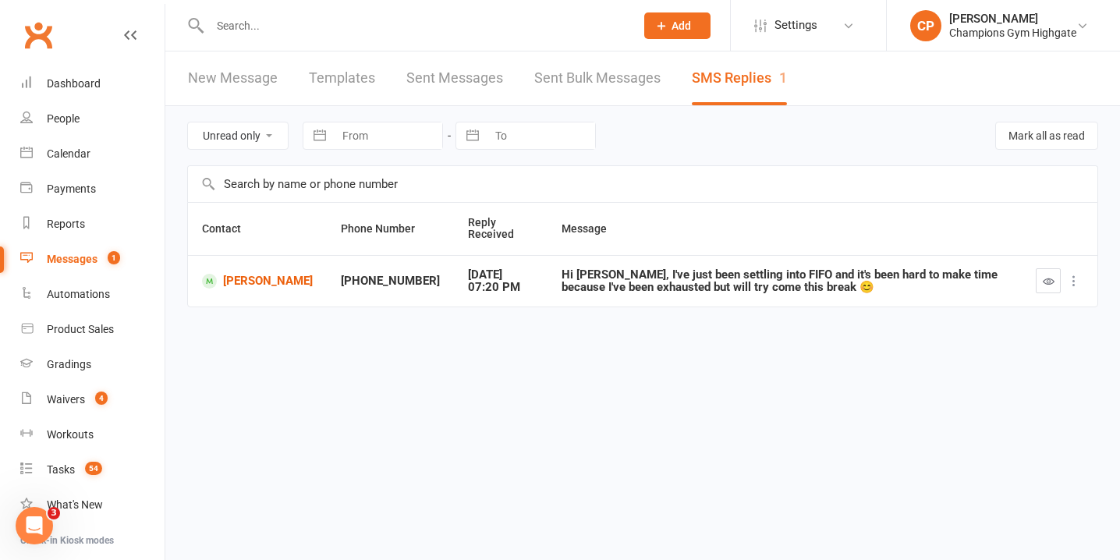
click at [256, 133] on select "All statuses Read only Unread only" at bounding box center [238, 135] width 100 height 27
select select
click at [188, 122] on select "All statuses Read only Unread only" at bounding box center [238, 135] width 100 height 27
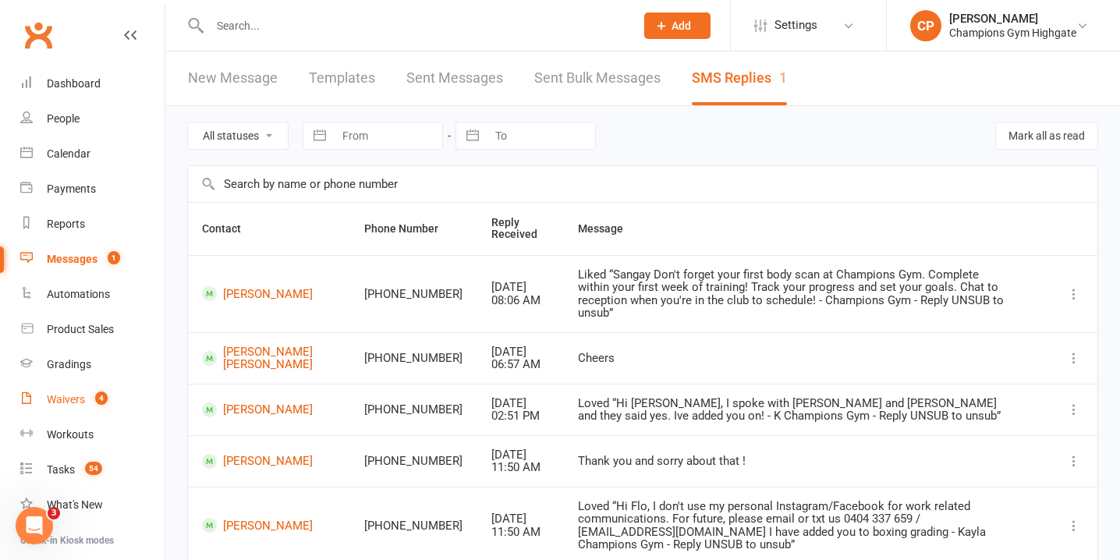
click at [92, 400] on count-badge "4" at bounding box center [97, 399] width 20 height 12
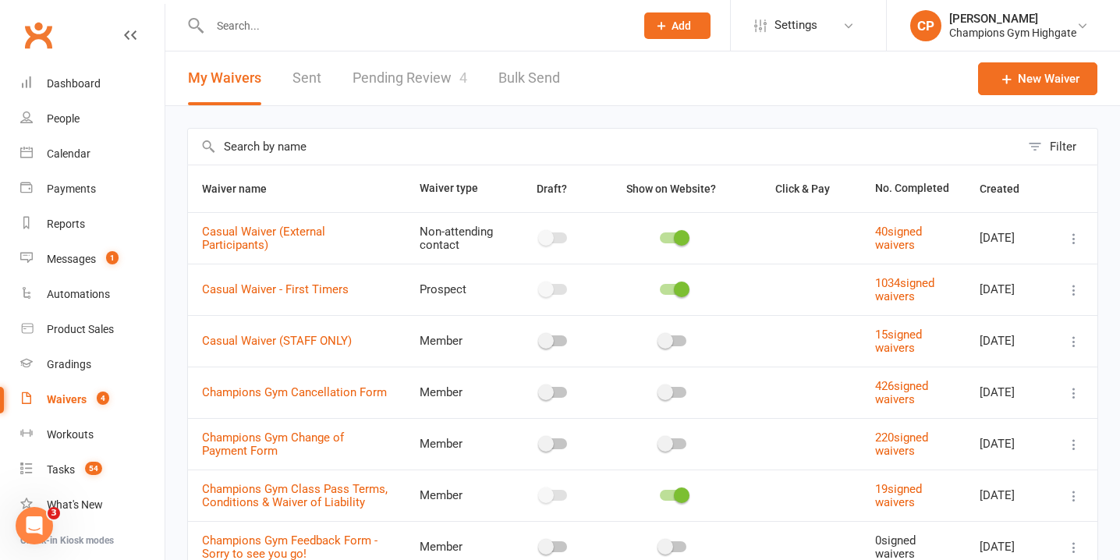
click at [442, 73] on link "Pending Review 4" at bounding box center [410, 78] width 115 height 54
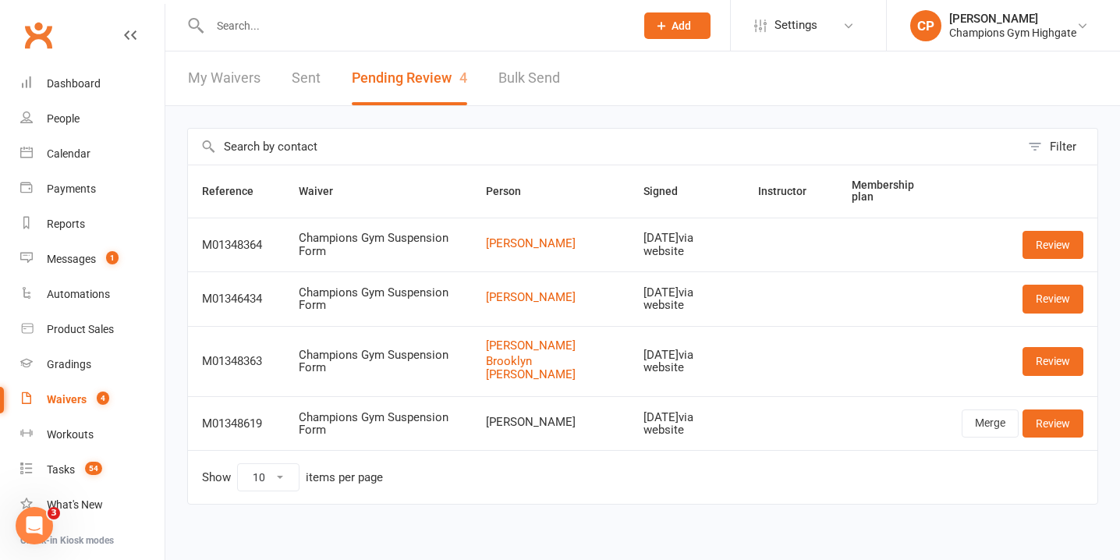
click at [366, 27] on input "text" at bounding box center [414, 26] width 419 height 22
click at [102, 263] on count-badge "1" at bounding box center [108, 259] width 20 height 12
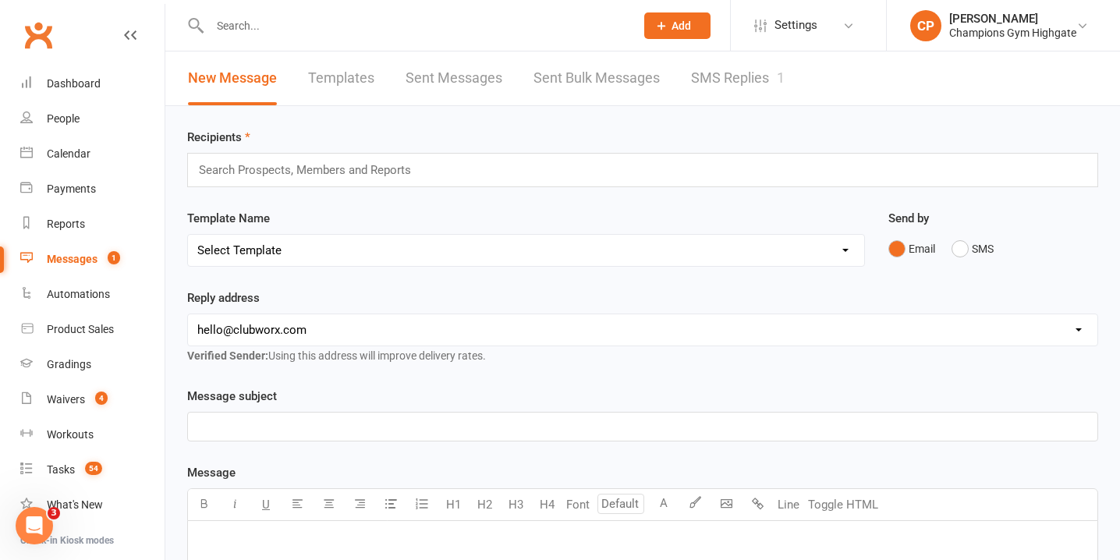
click at [688, 92] on div "New Message Templates Sent Messages Sent Bulk Messages SMS Replies 1" at bounding box center [486, 78] width 642 height 54
click at [96, 389] on link "Waivers 4" at bounding box center [92, 399] width 144 height 35
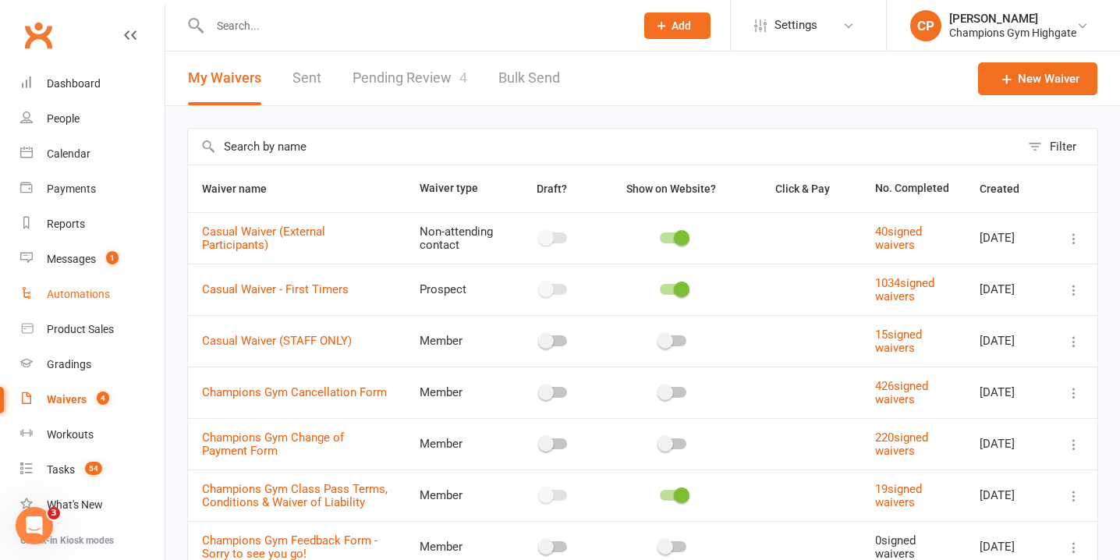
click at [61, 304] on link "Automations" at bounding box center [92, 294] width 144 height 35
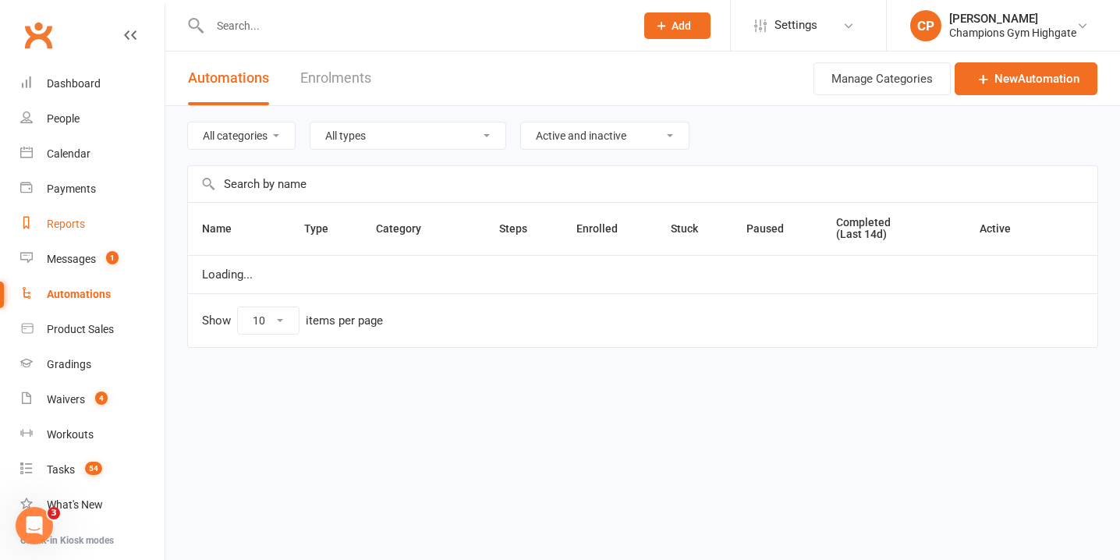
click at [62, 207] on link "Reports" at bounding box center [92, 224] width 144 height 35
select select "100"
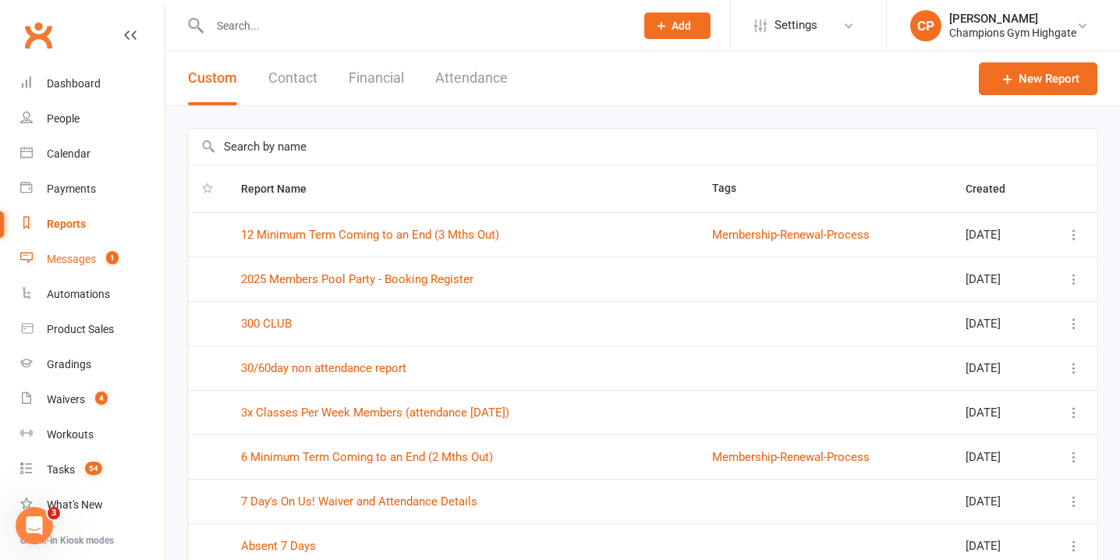
click at [100, 263] on count-badge "1" at bounding box center [108, 259] width 20 height 12
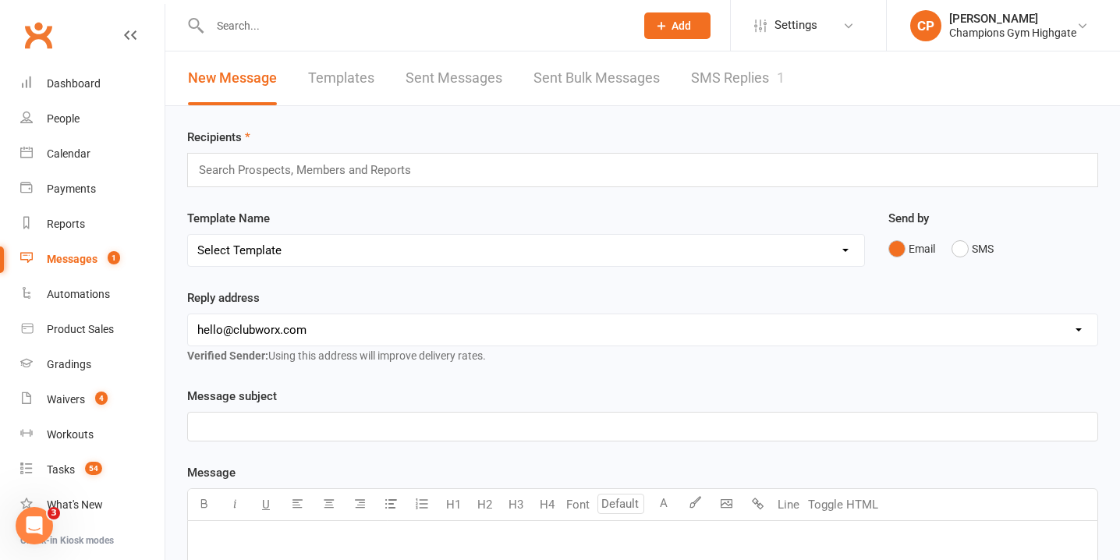
click at [729, 66] on link "SMS Replies 1" at bounding box center [738, 78] width 94 height 54
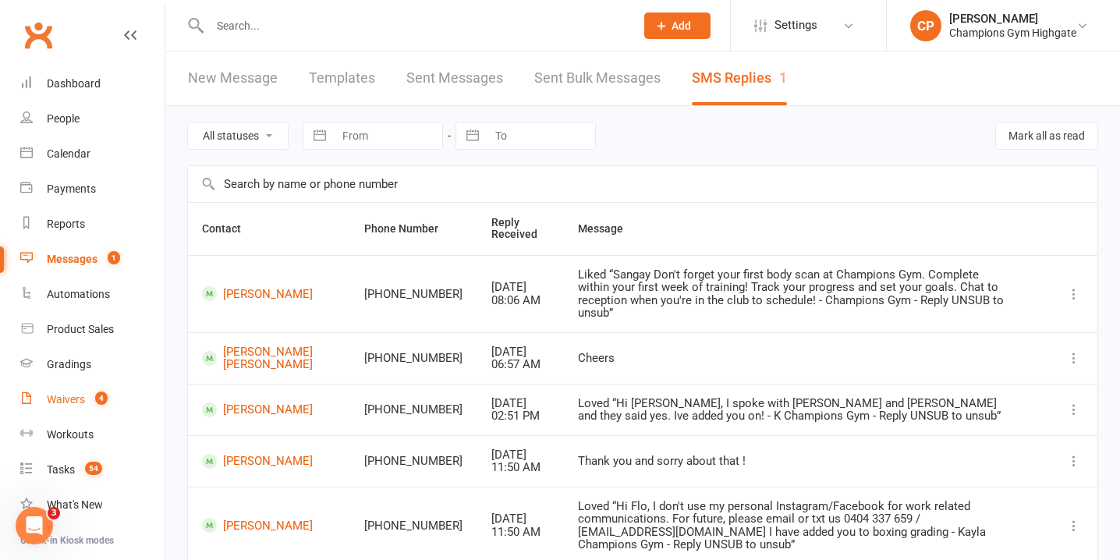
click at [79, 399] on div "Waivers" at bounding box center [66, 399] width 38 height 12
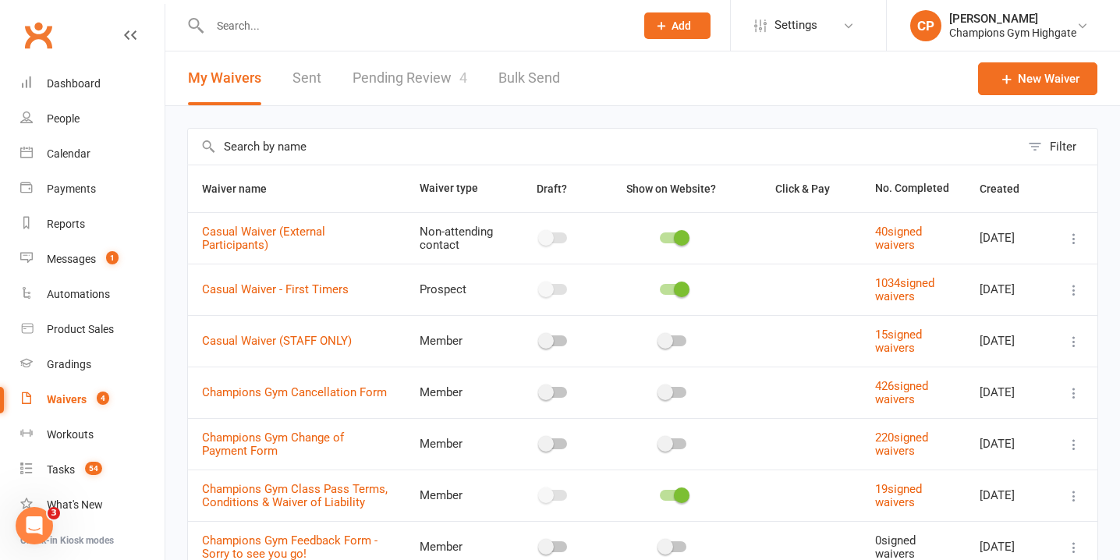
click at [440, 78] on link "Pending Review 4" at bounding box center [410, 78] width 115 height 54
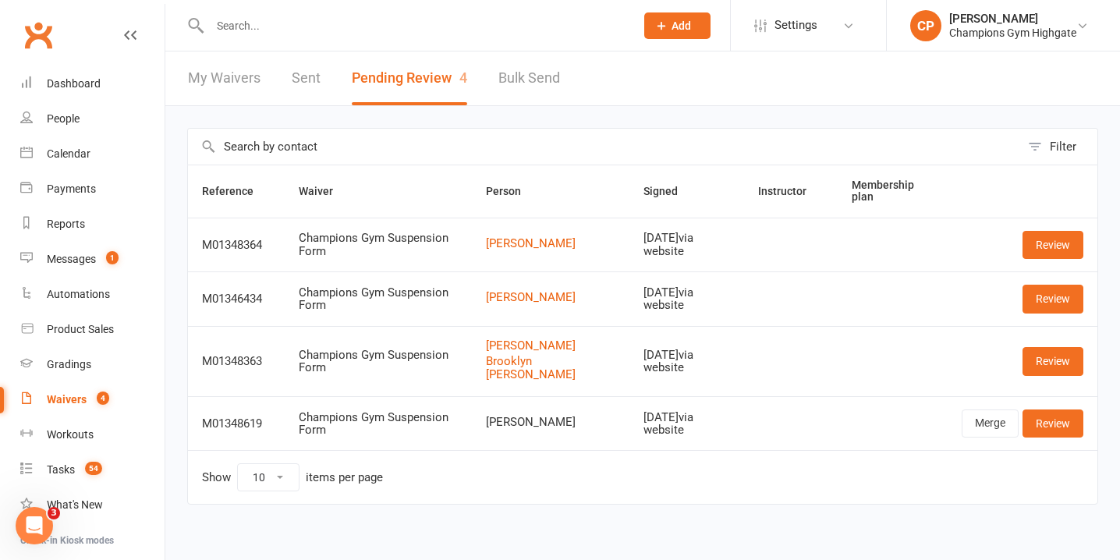
click at [359, 38] on div at bounding box center [405, 25] width 437 height 51
click at [360, 21] on input "text" at bounding box center [414, 26] width 419 height 22
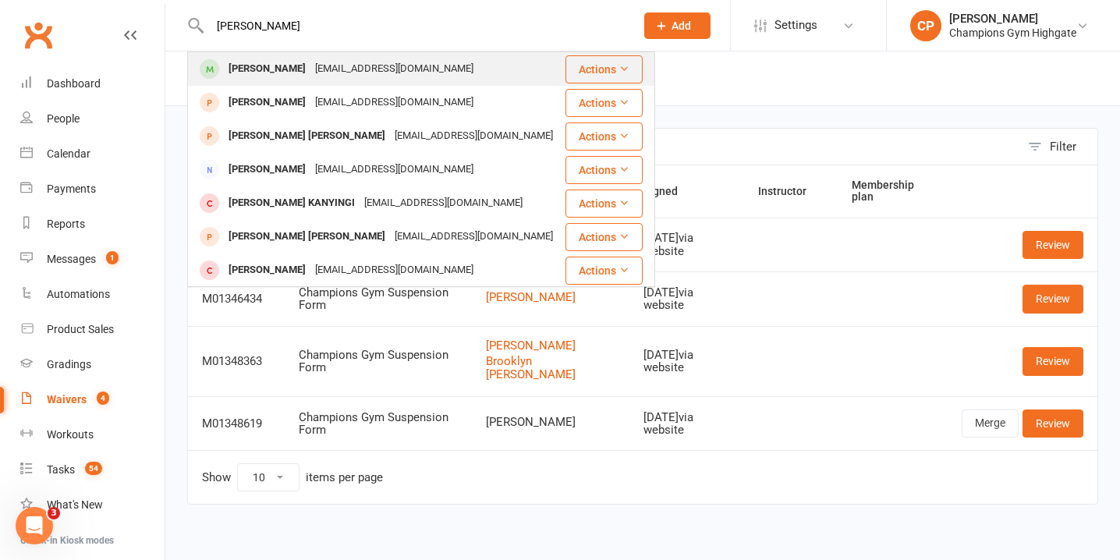
type input "kai finlayson"
click at [364, 71] on div "finlaysonkai1@gmail.com" at bounding box center [395, 69] width 168 height 23
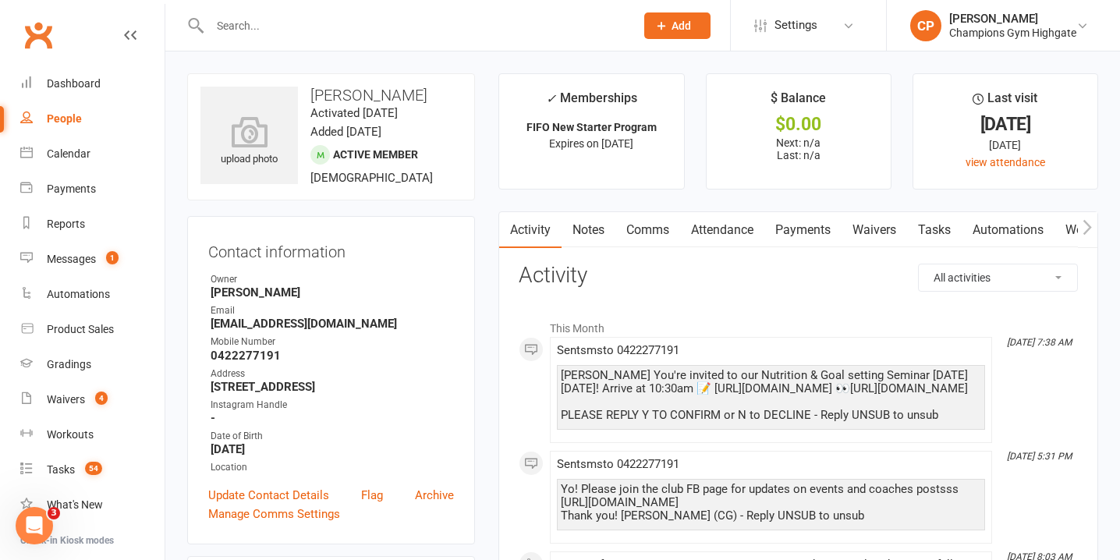
click at [591, 228] on link "Notes" at bounding box center [589, 230] width 54 height 36
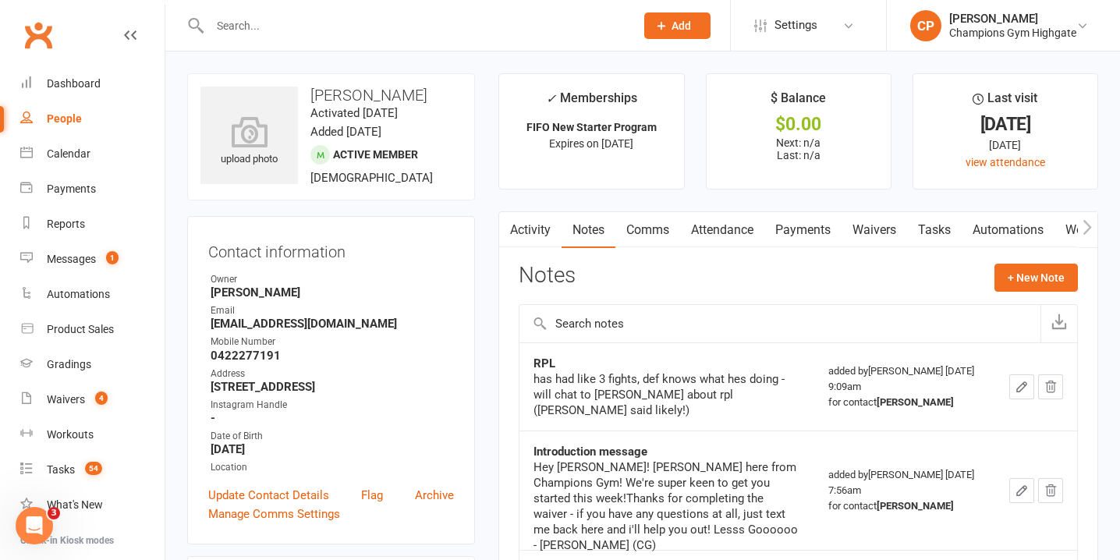
click at [665, 225] on link "Comms" at bounding box center [648, 230] width 65 height 36
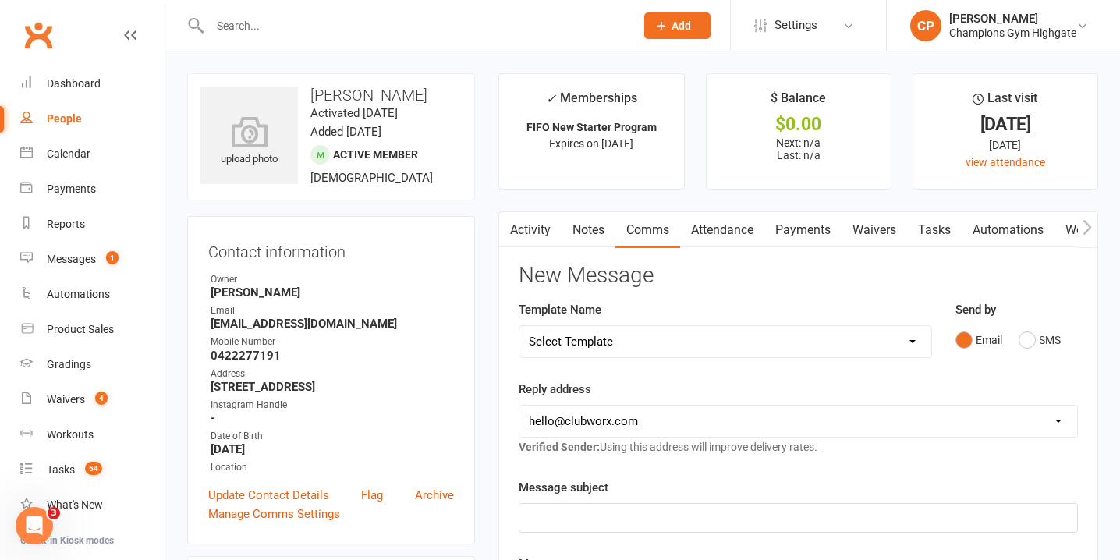
click at [591, 225] on link "Notes" at bounding box center [589, 230] width 54 height 36
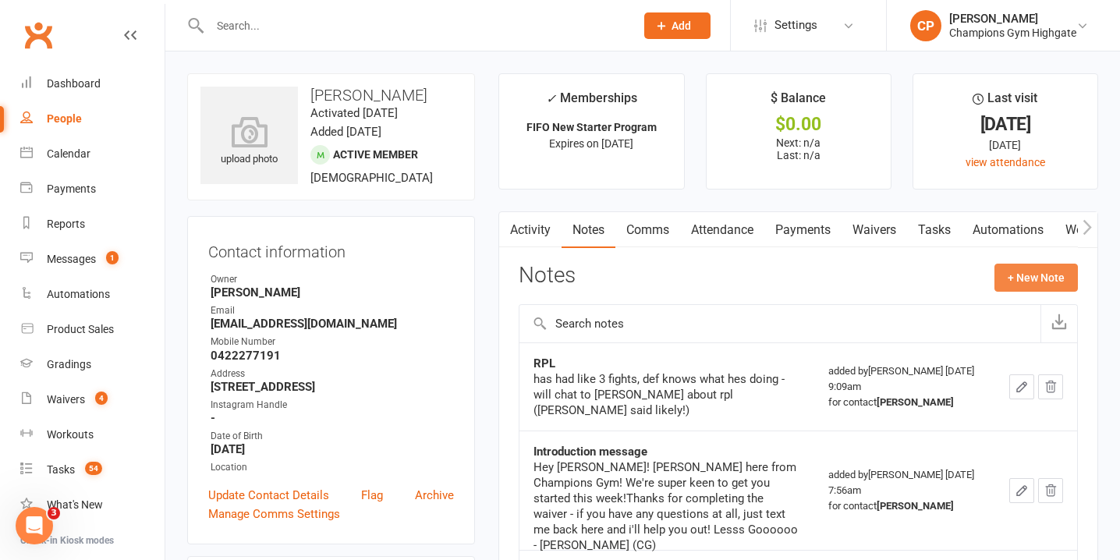
click at [1023, 279] on button "+ New Note" at bounding box center [1036, 278] width 83 height 28
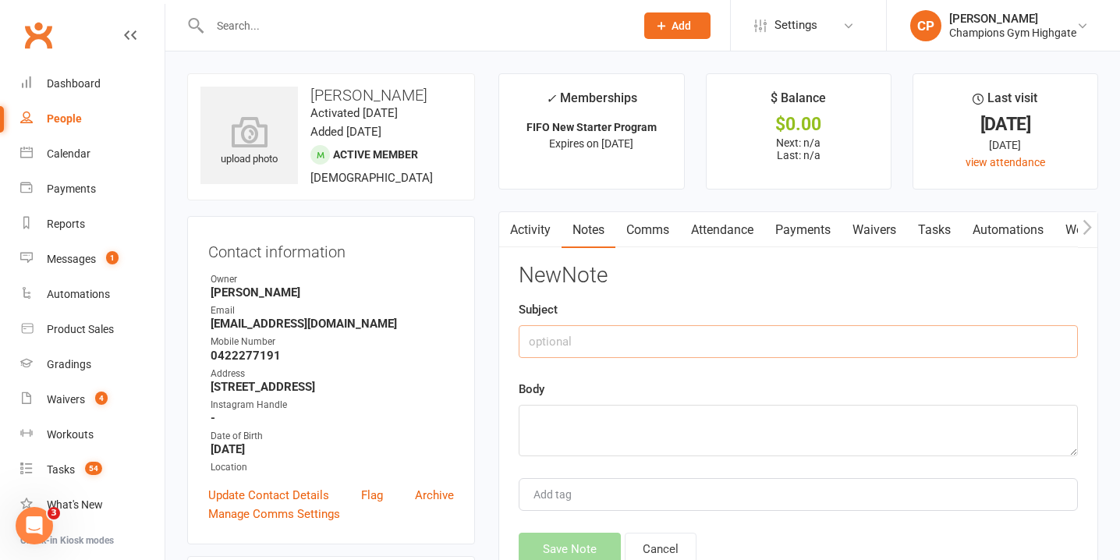
click at [660, 342] on input "text" at bounding box center [798, 341] width 559 height 33
type input "DAY 7 CHECK IN"
click at [566, 446] on textarea at bounding box center [798, 430] width 559 height 51
paste textarea "Hey Kai! Chiara here from Champions Gym - just checking in with you to see how …"
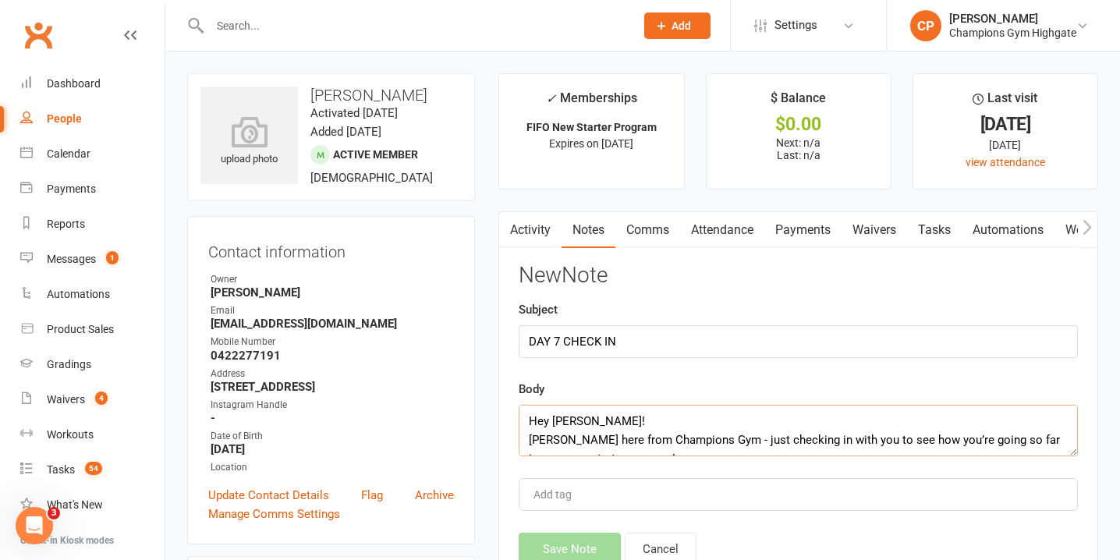
scroll to position [66, 0]
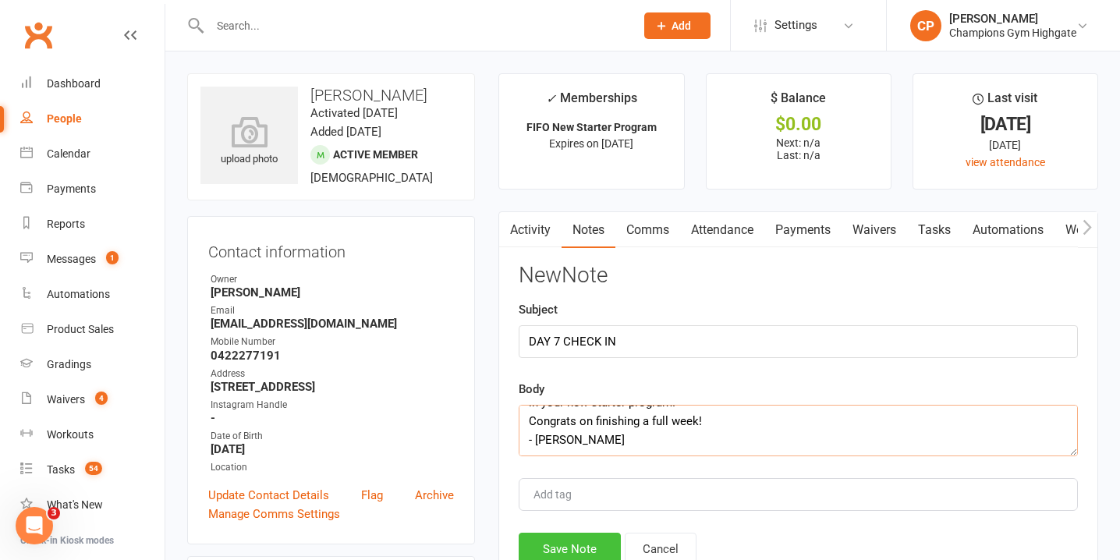
type textarea "Hey Kai! Chiara here from Champions Gym - just checking in with you to see how …"
click at [587, 544] on button "Save Note" at bounding box center [570, 549] width 102 height 33
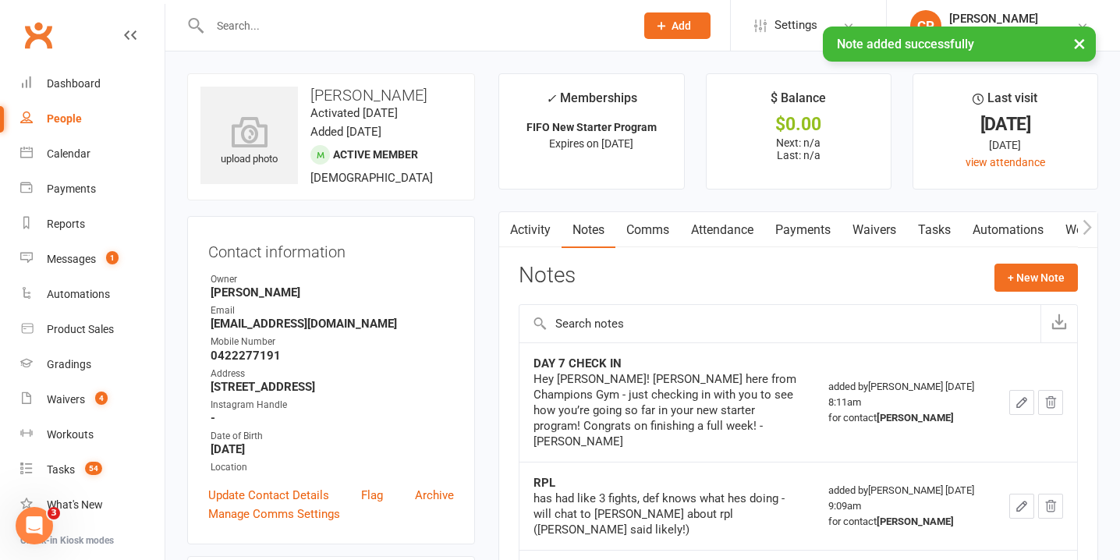
click at [745, 229] on link "Attendance" at bounding box center [722, 230] width 84 height 36
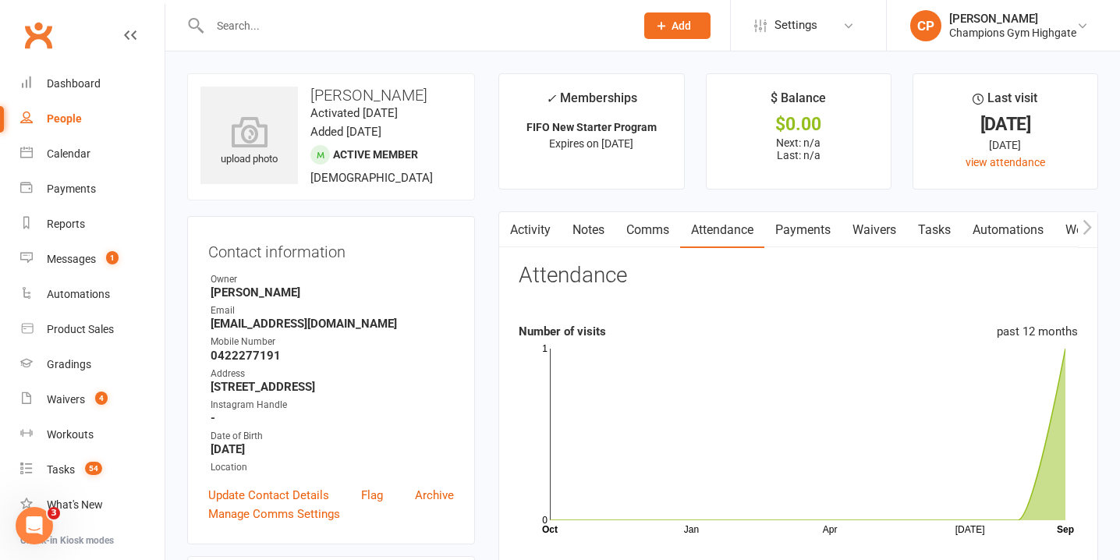
click at [374, 20] on input "text" at bounding box center [414, 26] width 419 height 22
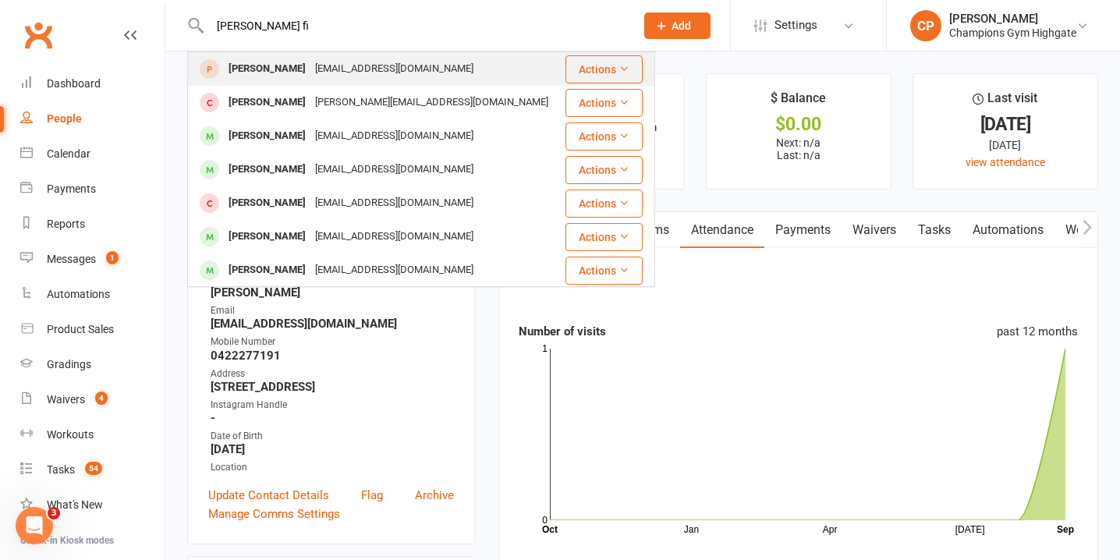
type input "scot fi"
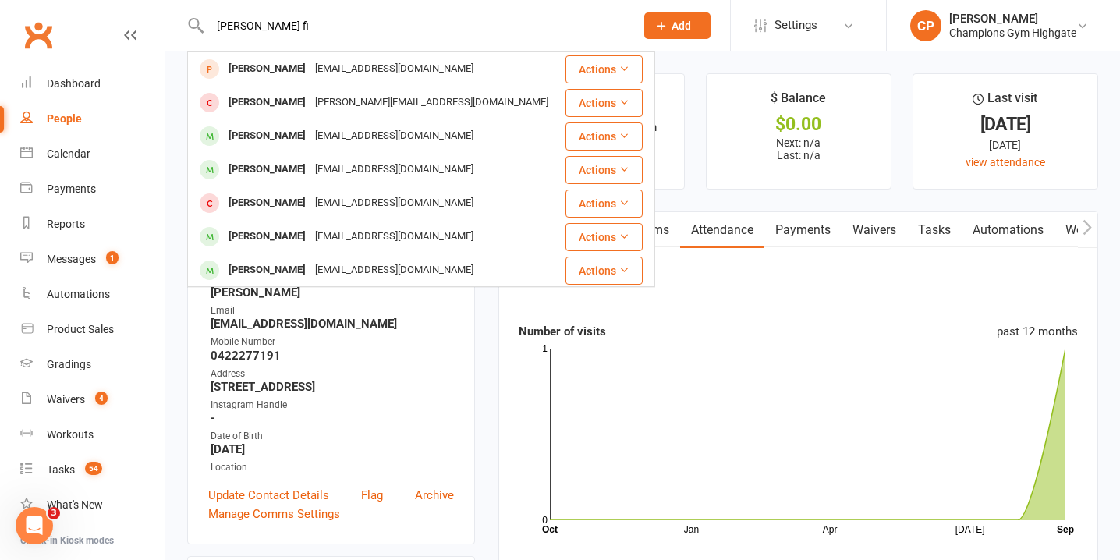
click at [352, 68] on div "scotjamesf@gmail.com" at bounding box center [395, 69] width 168 height 23
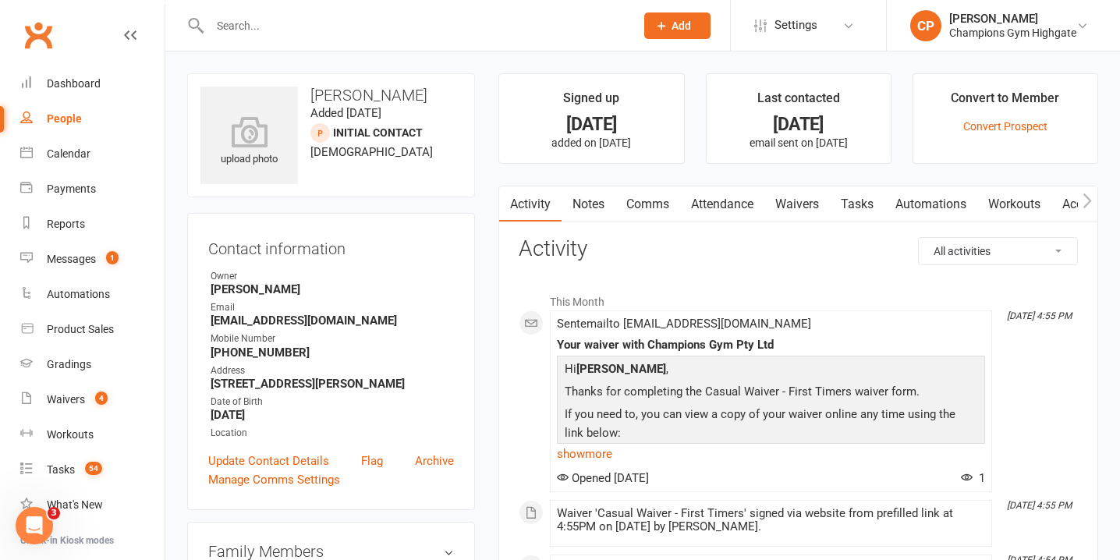
click at [805, 204] on link "Waivers" at bounding box center [798, 204] width 66 height 36
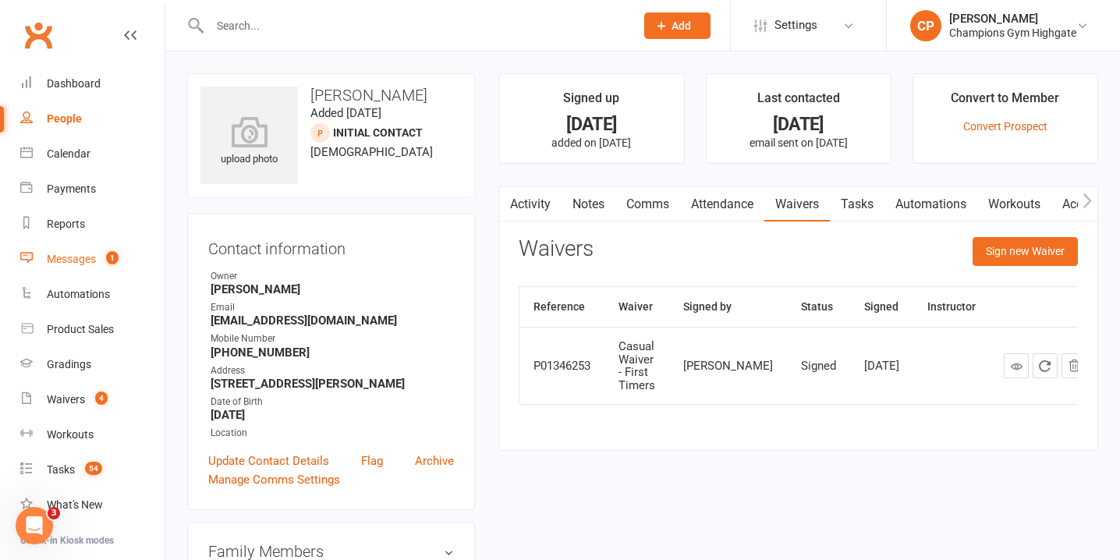
click at [105, 249] on link "Messages 1" at bounding box center [92, 259] width 144 height 35
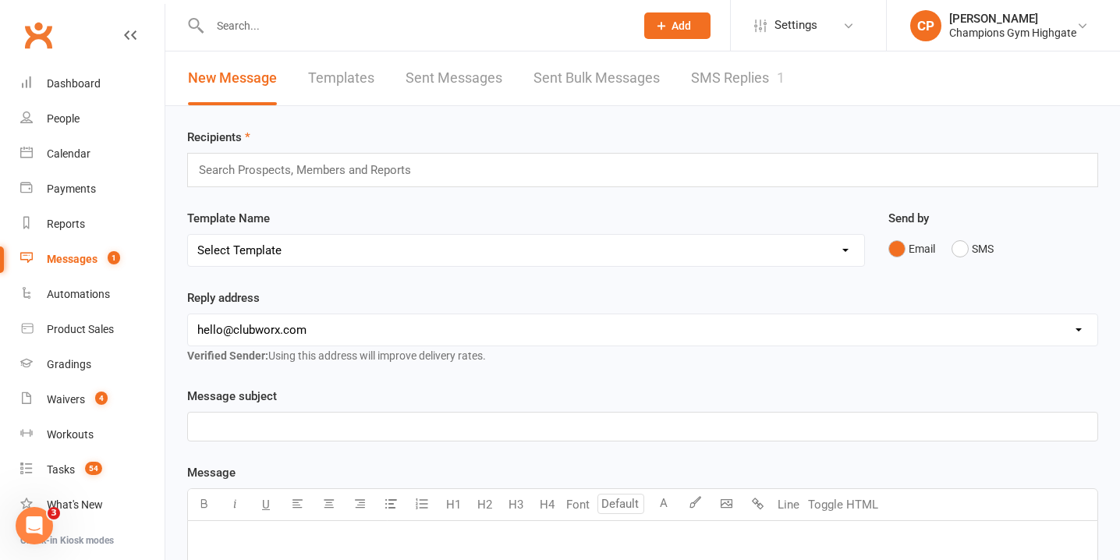
click at [732, 84] on link "SMS Replies 1" at bounding box center [738, 78] width 94 height 54
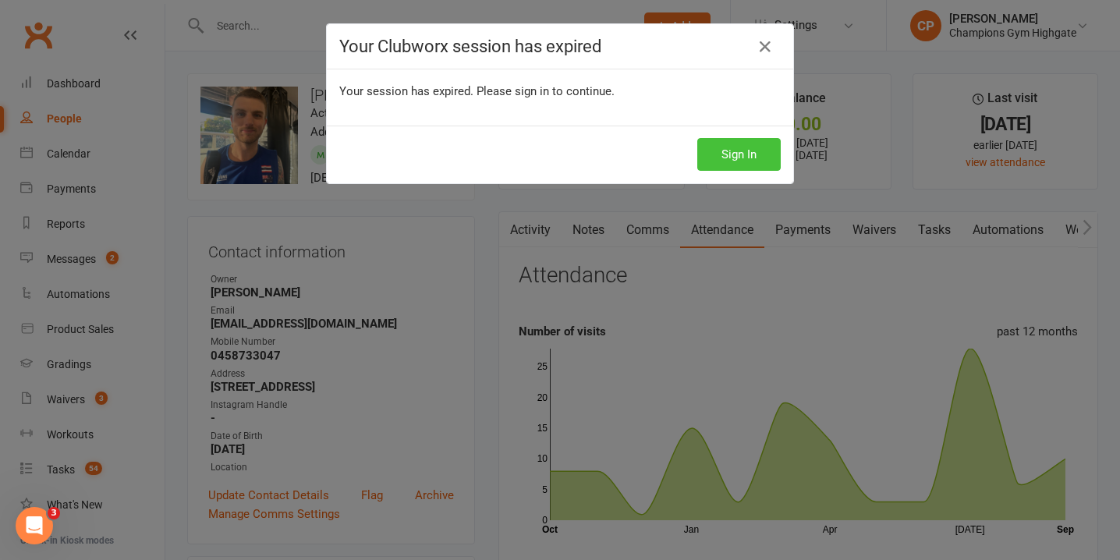
click at [761, 158] on button "Sign In" at bounding box center [738, 154] width 83 height 33
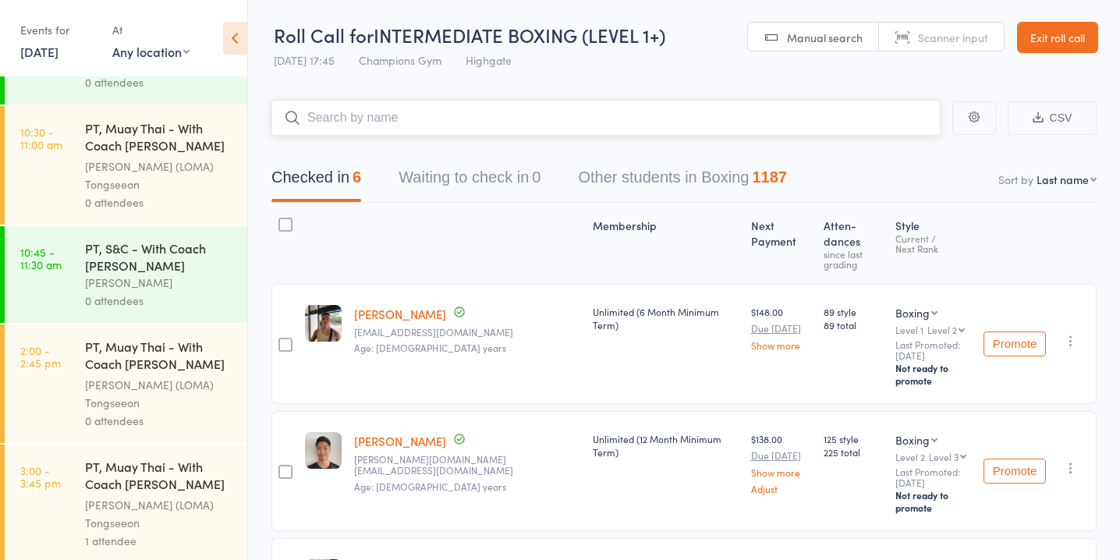
scroll to position [1409, 0]
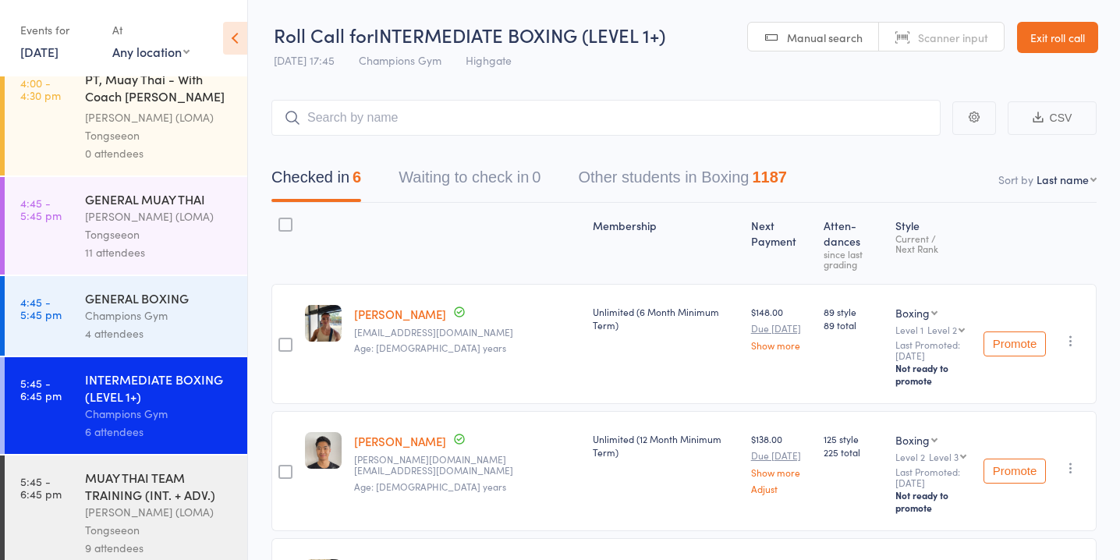
click at [44, 51] on link "[DATE]" at bounding box center [39, 51] width 38 height 17
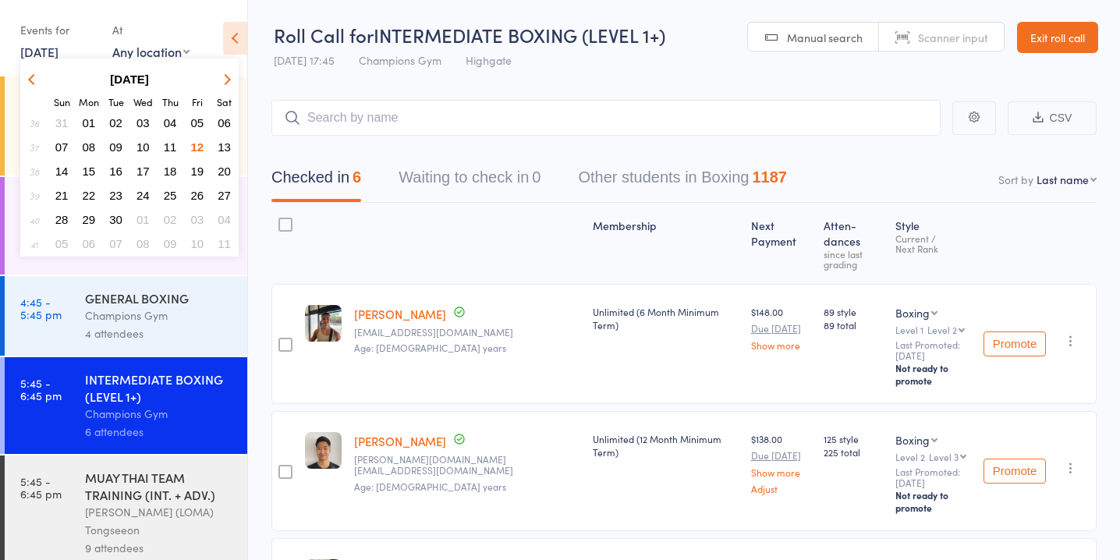
click at [228, 149] on span "13" at bounding box center [224, 146] width 13 height 13
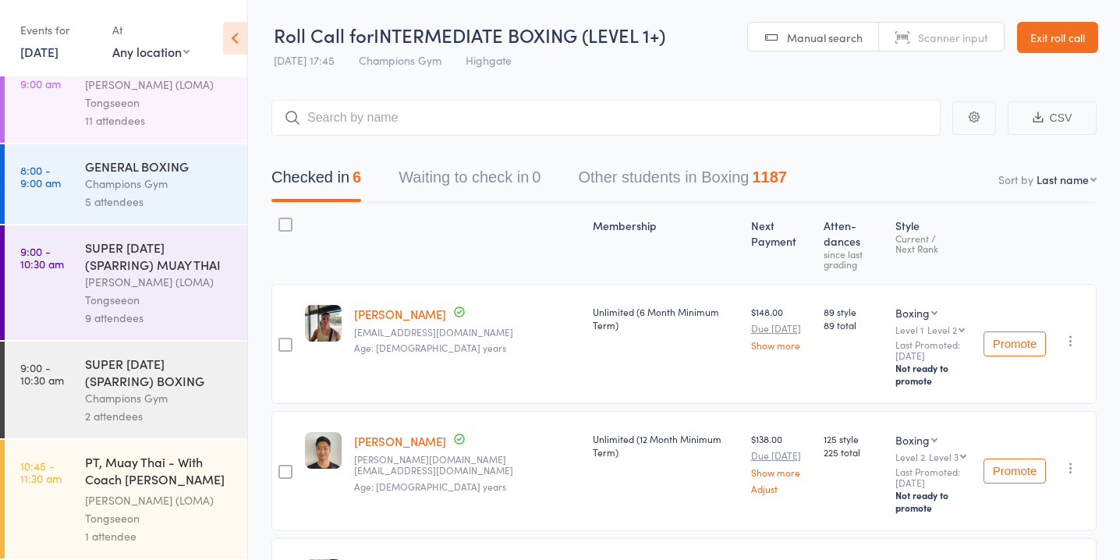
scroll to position [0, 0]
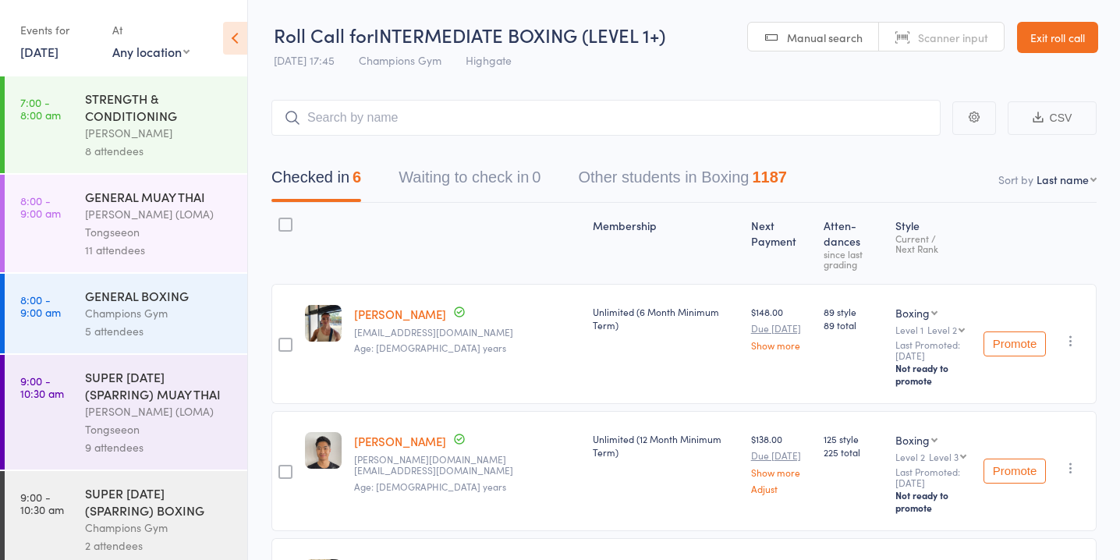
click at [160, 225] on div "[PERSON_NAME] (LOMA) Tongseeon" at bounding box center [159, 223] width 149 height 36
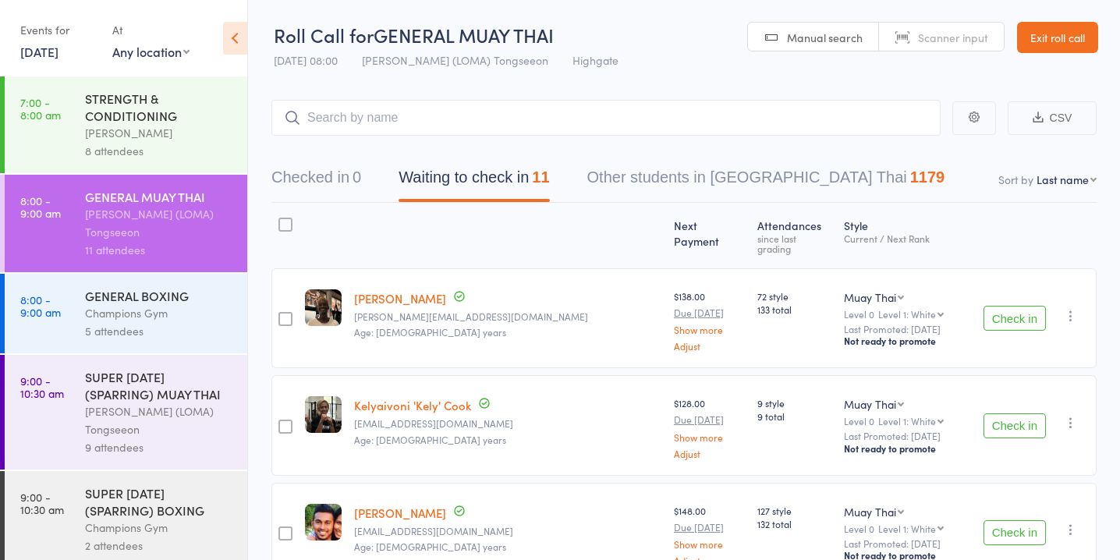
click at [1034, 306] on button "Check in" at bounding box center [1015, 318] width 62 height 25
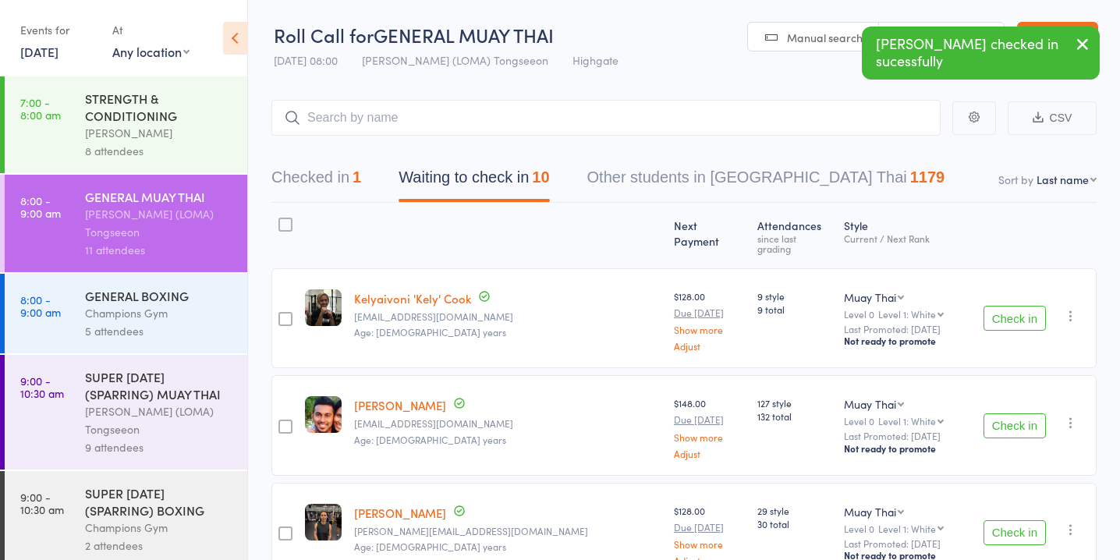
click at [1019, 417] on button "Check in" at bounding box center [1015, 425] width 62 height 25
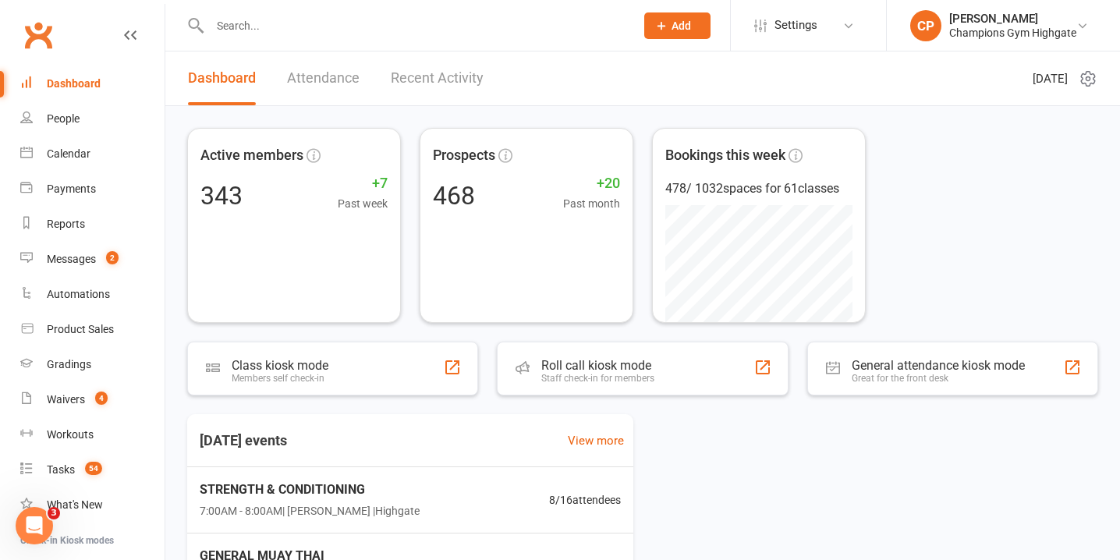
click at [389, 26] on input "text" at bounding box center [414, 26] width 419 height 22
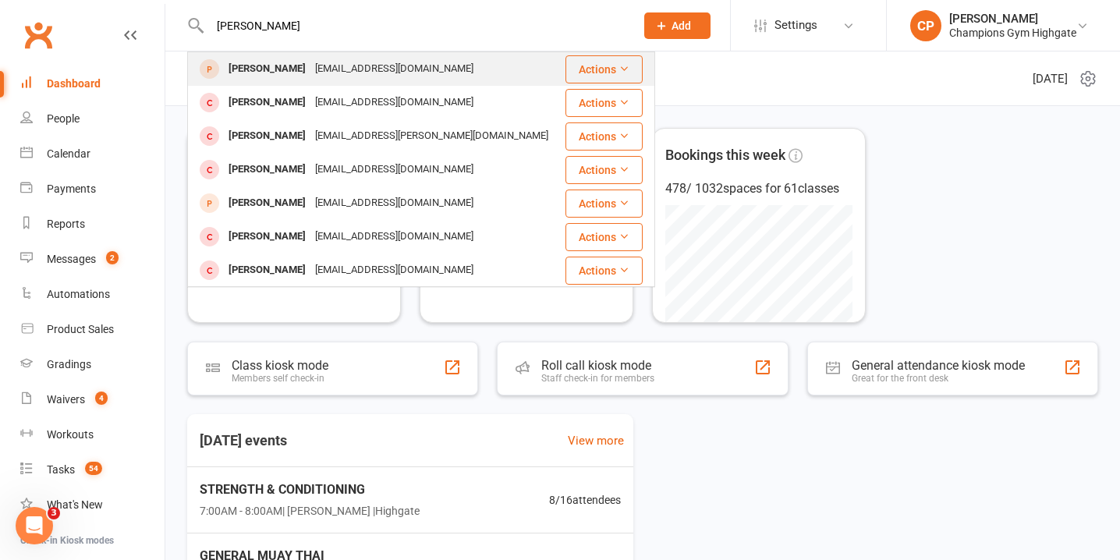
type input "[PERSON_NAME]"
click at [389, 77] on div "[EMAIL_ADDRESS][DOMAIN_NAME]" at bounding box center [395, 69] width 168 height 23
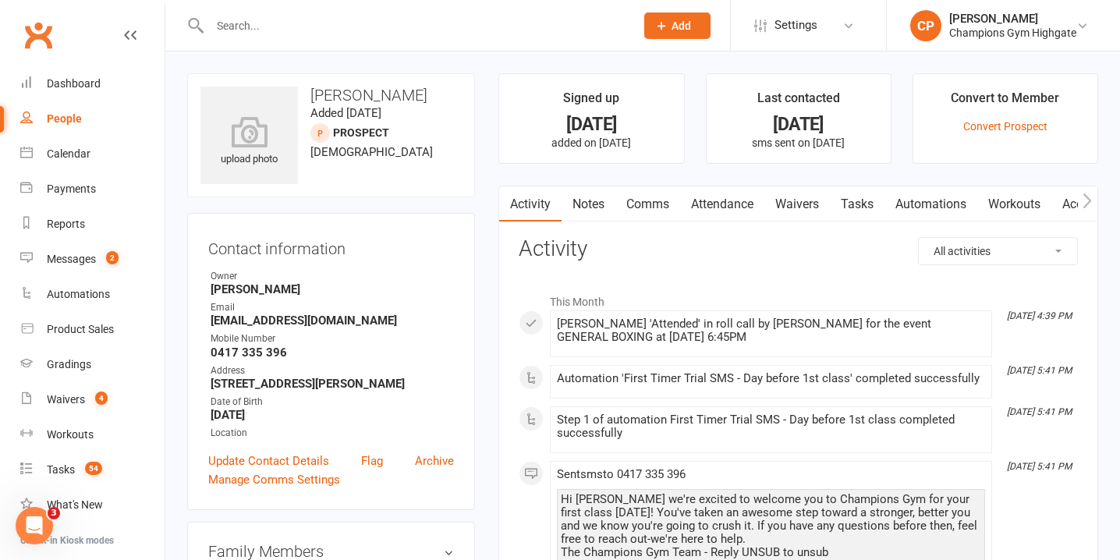
click at [592, 206] on link "Notes" at bounding box center [589, 204] width 54 height 36
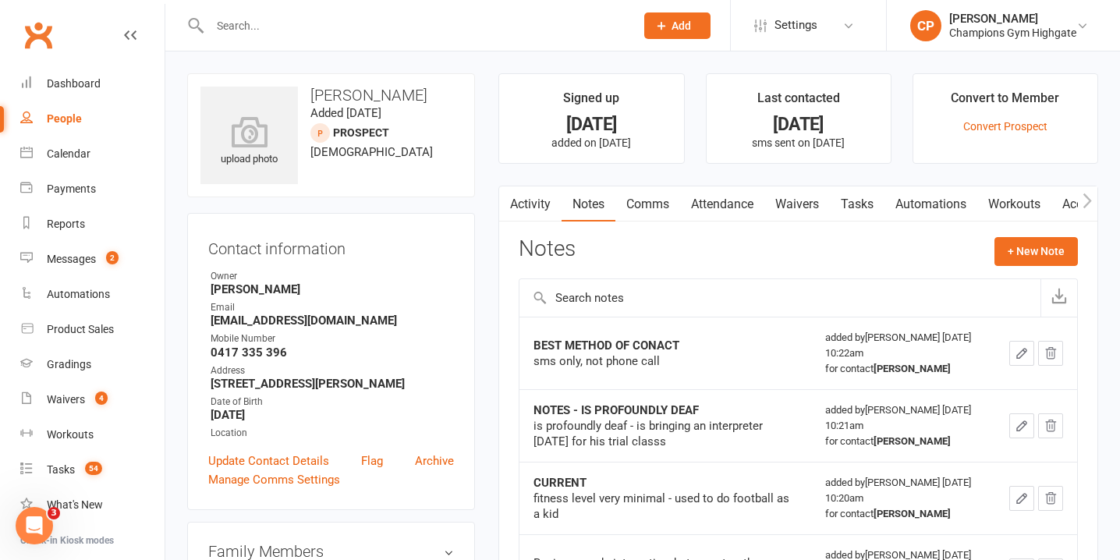
click at [517, 208] on button "button" at bounding box center [509, 203] width 20 height 35
click at [518, 208] on button "button" at bounding box center [509, 203] width 20 height 35
click at [537, 196] on link "Activity" at bounding box center [530, 204] width 62 height 36
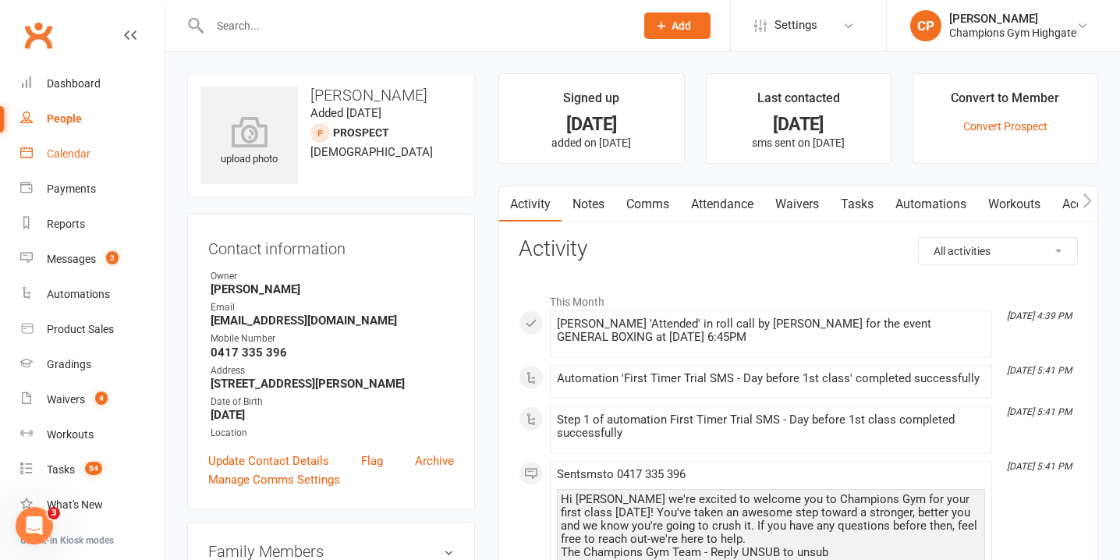
click at [66, 149] on div "Calendar" at bounding box center [69, 153] width 44 height 12
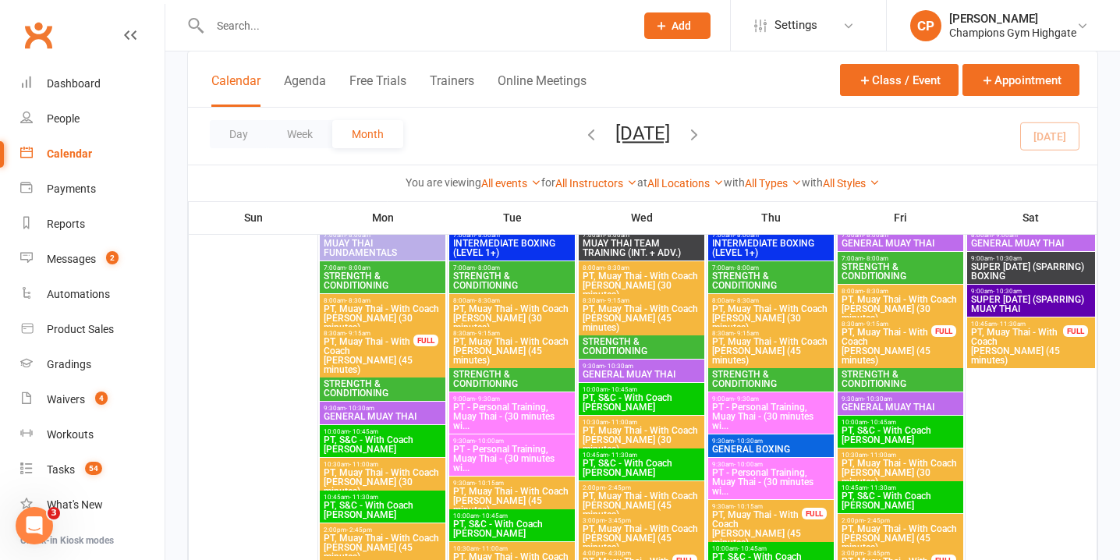
scroll to position [197, 0]
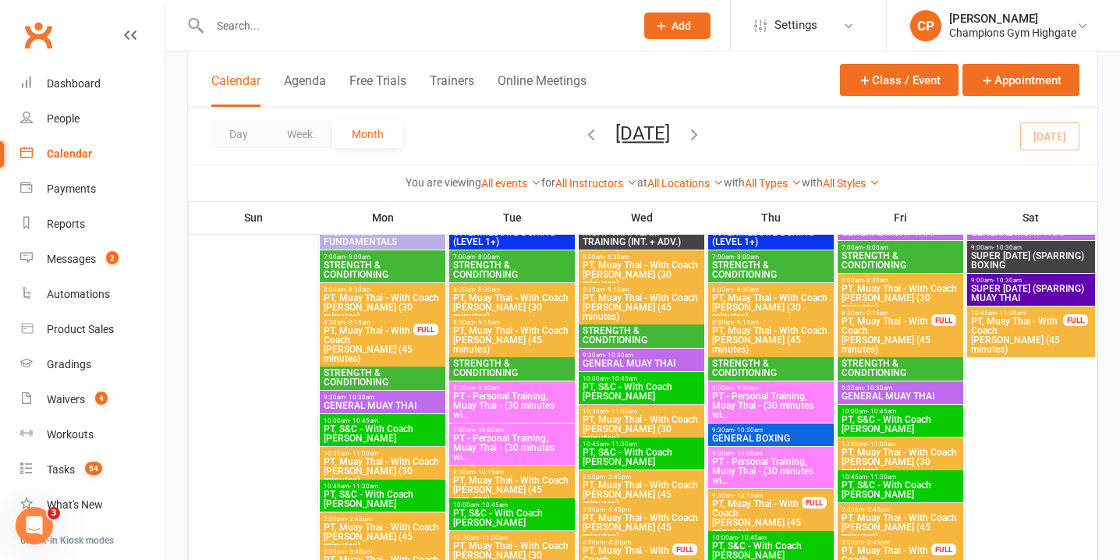
click at [583, 136] on icon "button" at bounding box center [591, 134] width 17 height 17
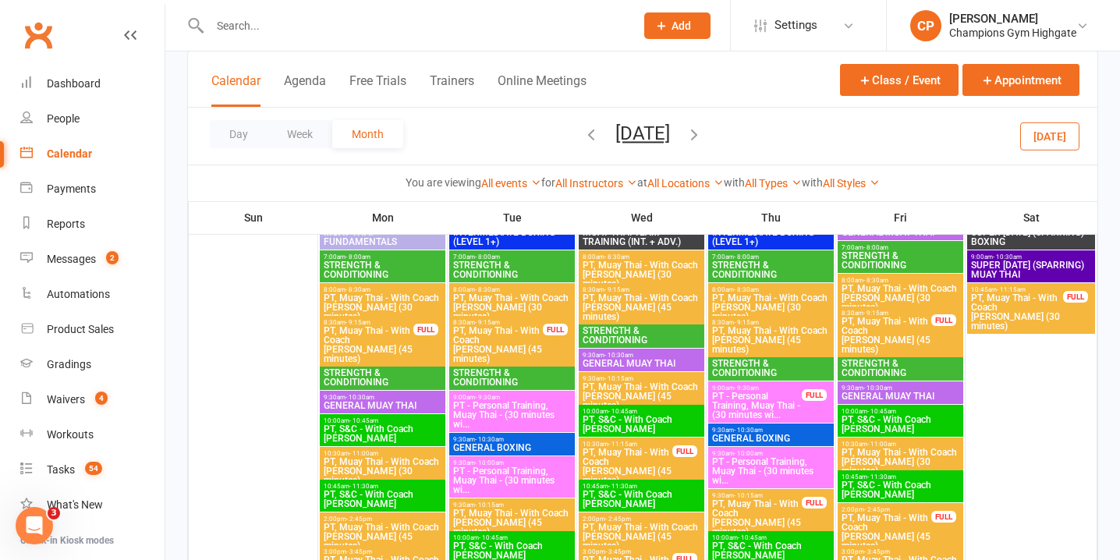
click at [583, 137] on icon "button" at bounding box center [591, 134] width 17 height 17
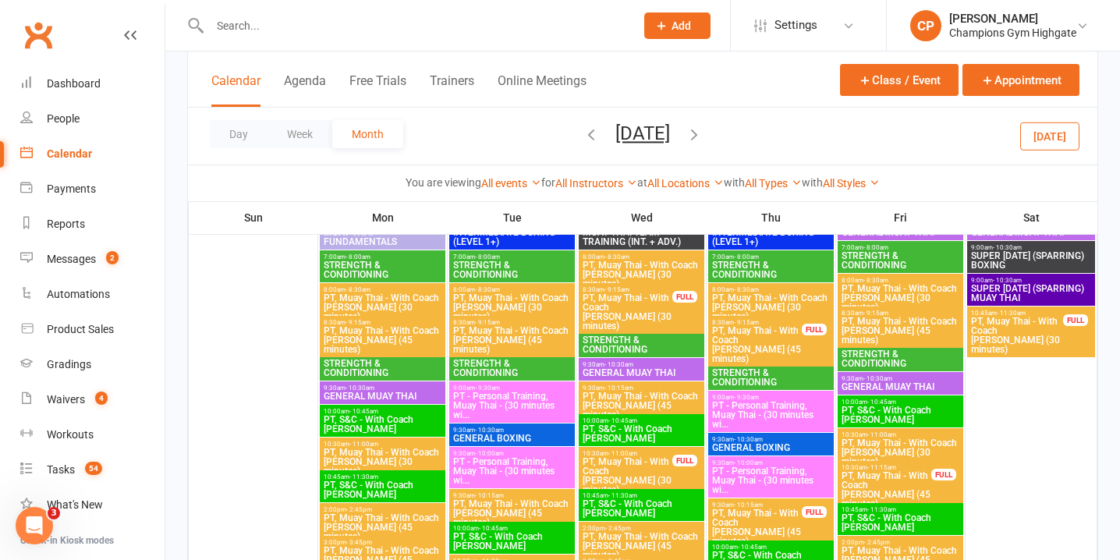
click at [583, 140] on icon "button" at bounding box center [591, 134] width 17 height 17
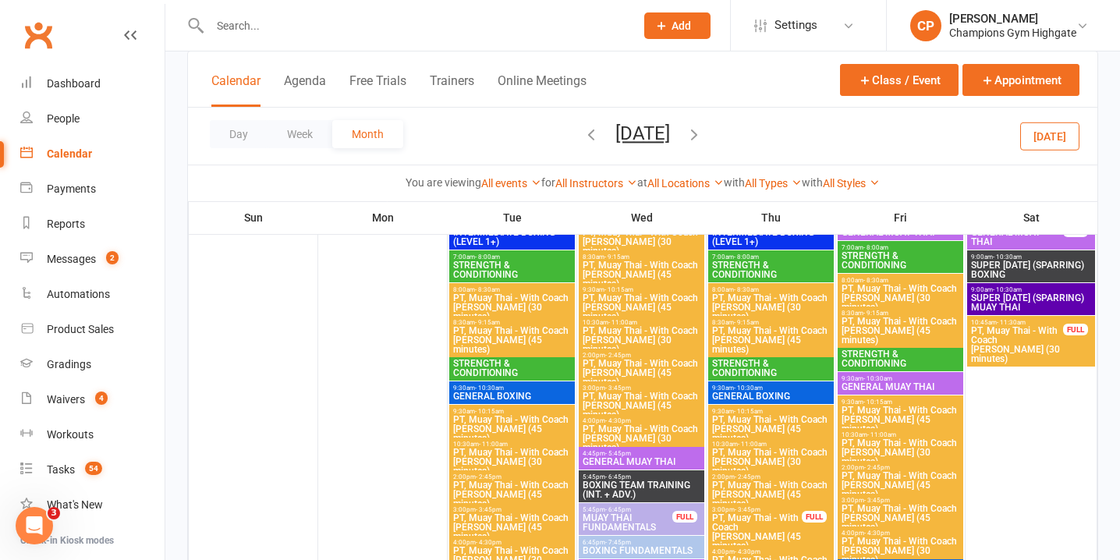
click at [583, 126] on icon "button" at bounding box center [591, 134] width 17 height 17
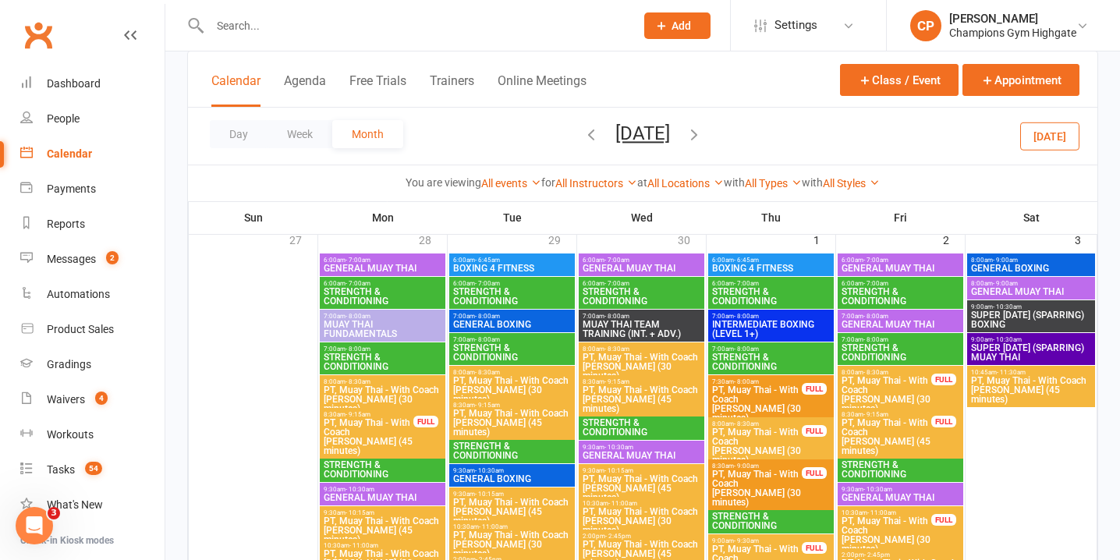
scroll to position [89, 0]
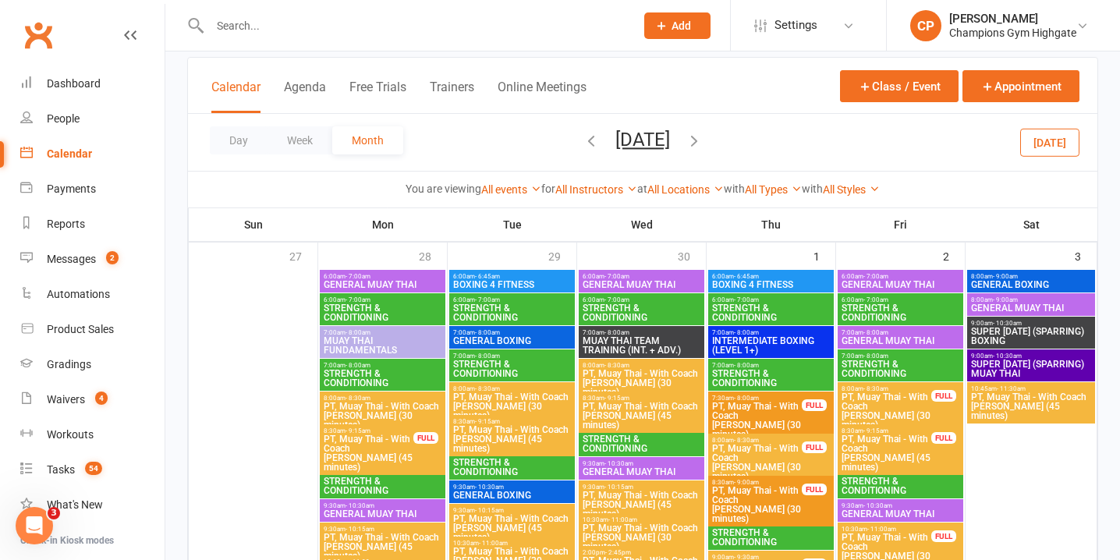
click at [390, 446] on span "PT, Muay Thai - With Coach Loma (45 minutes)" at bounding box center [368, 453] width 91 height 37
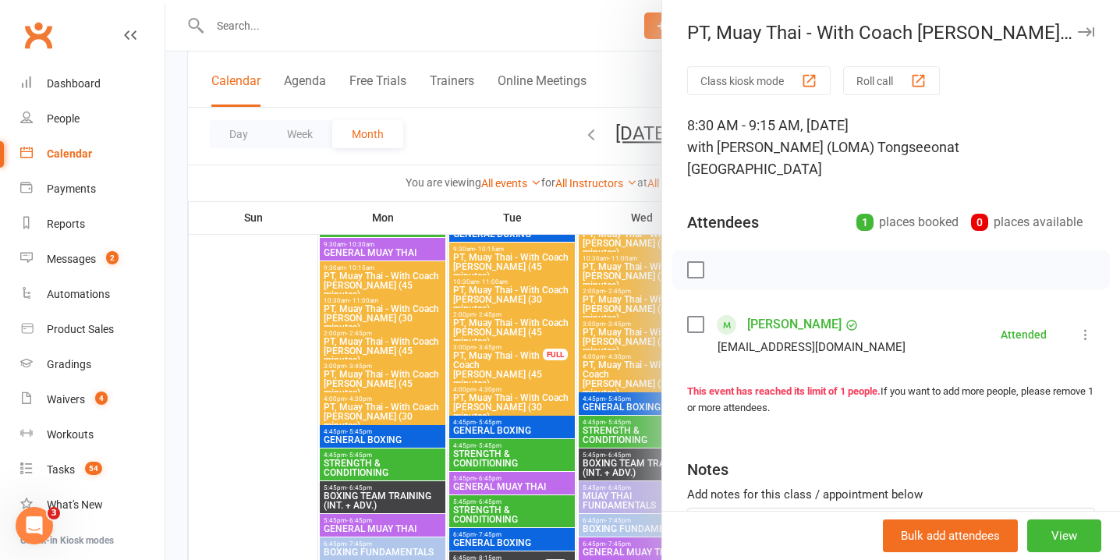
scroll to position [350, 0]
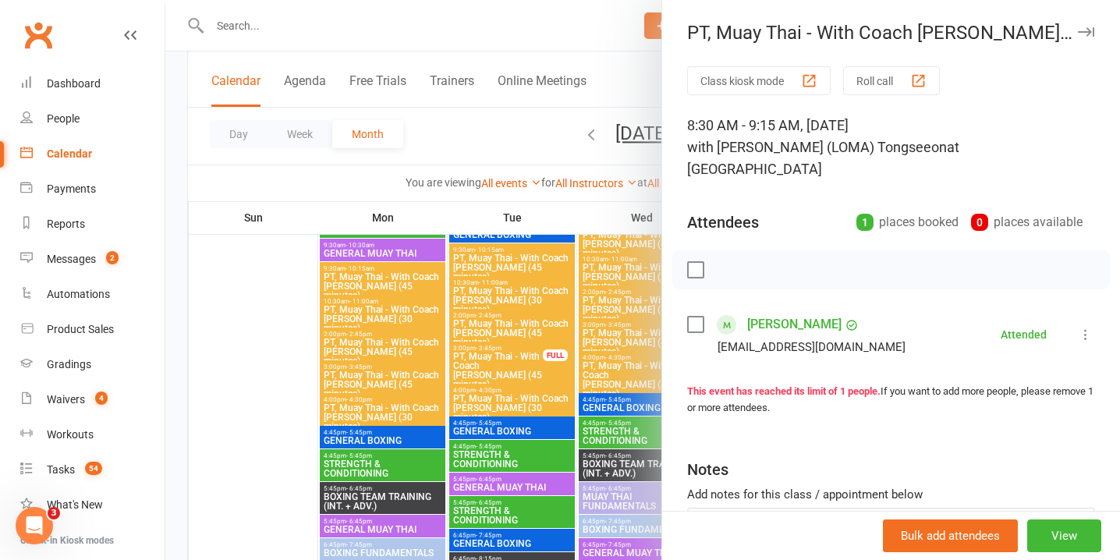
click at [537, 359] on div at bounding box center [642, 280] width 955 height 560
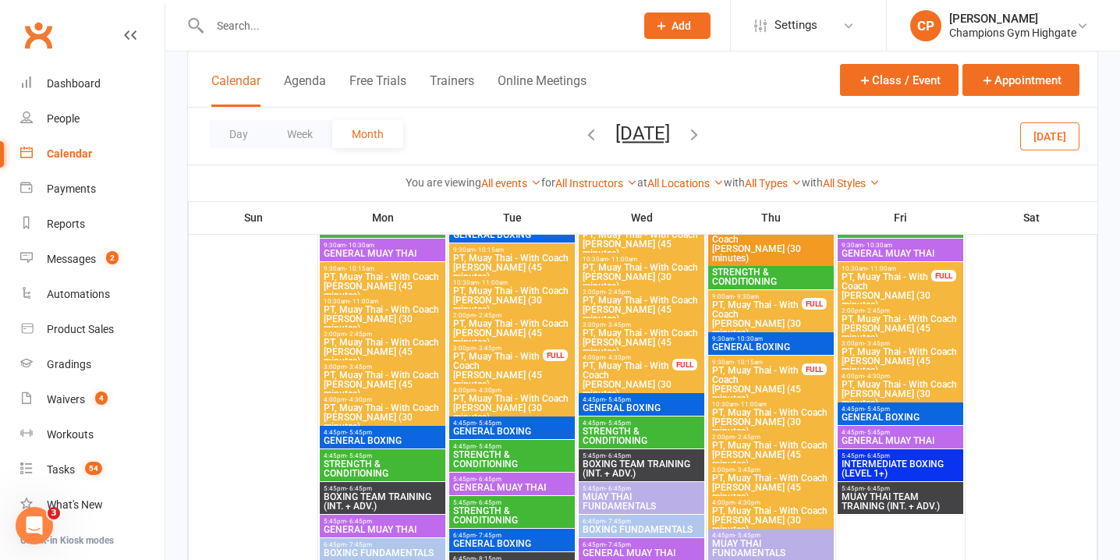
click at [537, 359] on span "PT, Muay Thai - With Coach Loma (45 minutes)" at bounding box center [498, 370] width 91 height 37
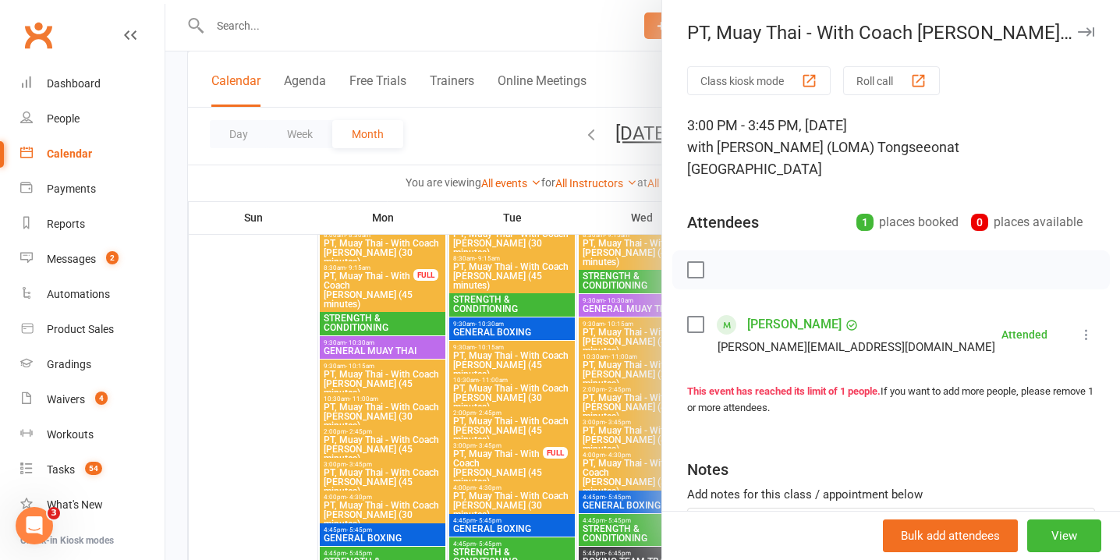
scroll to position [241, 0]
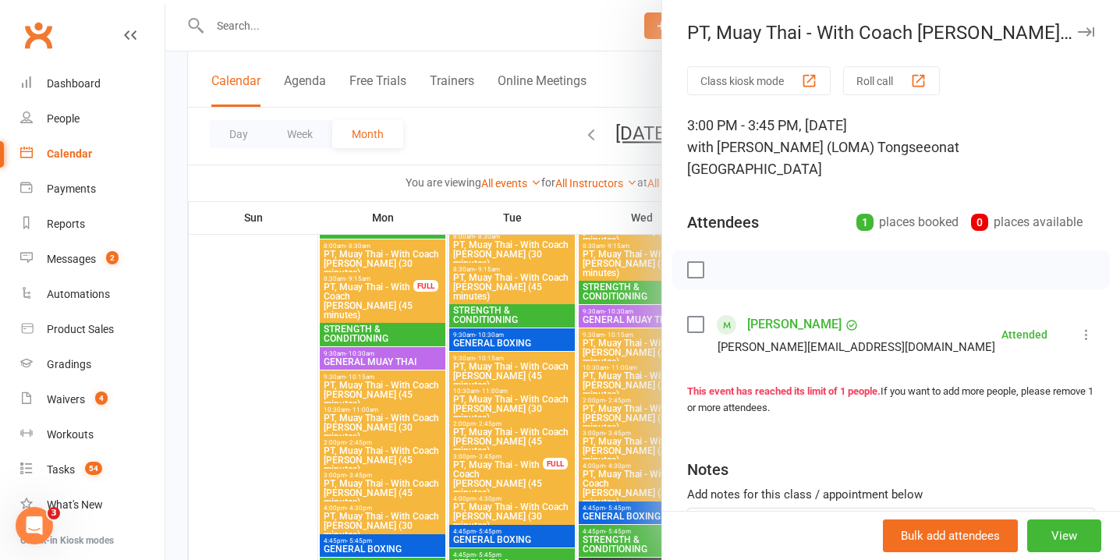
click at [1087, 25] on button "button" at bounding box center [1086, 32] width 19 height 19
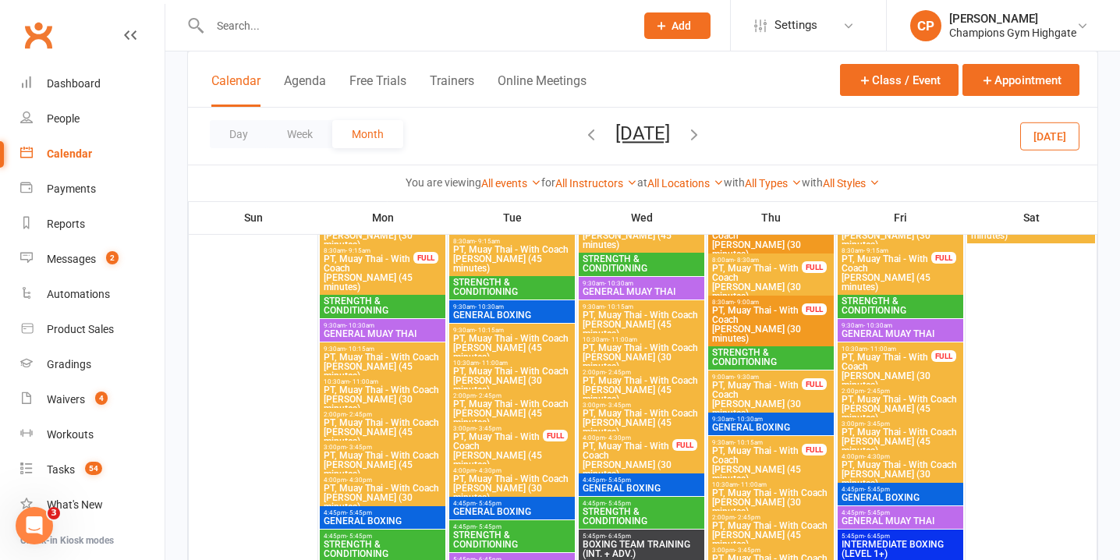
scroll to position [275, 0]
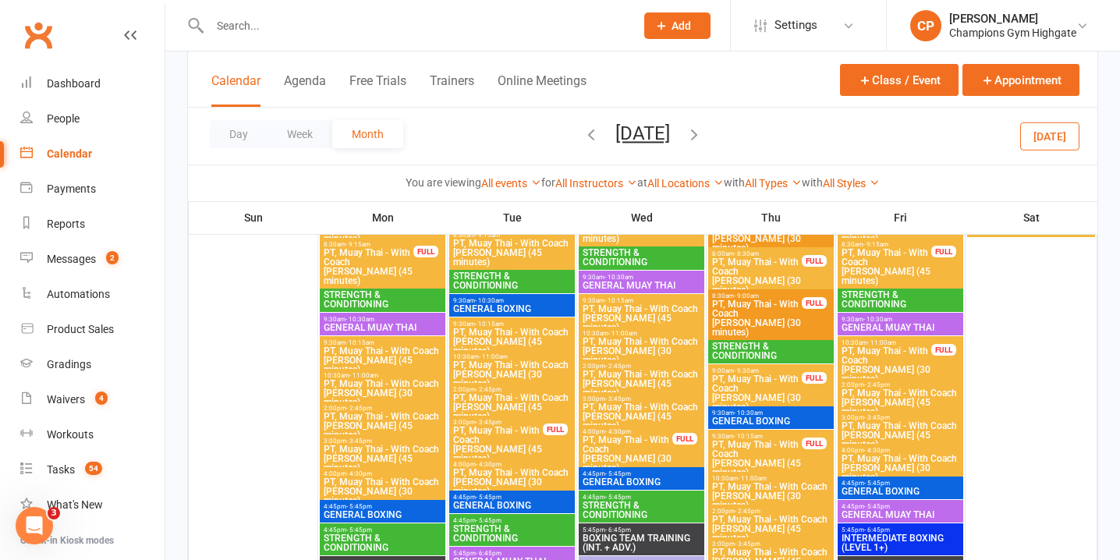
click at [665, 442] on span "PT, Muay Thai - With Coach [PERSON_NAME] (30 minutes)" at bounding box center [627, 453] width 91 height 37
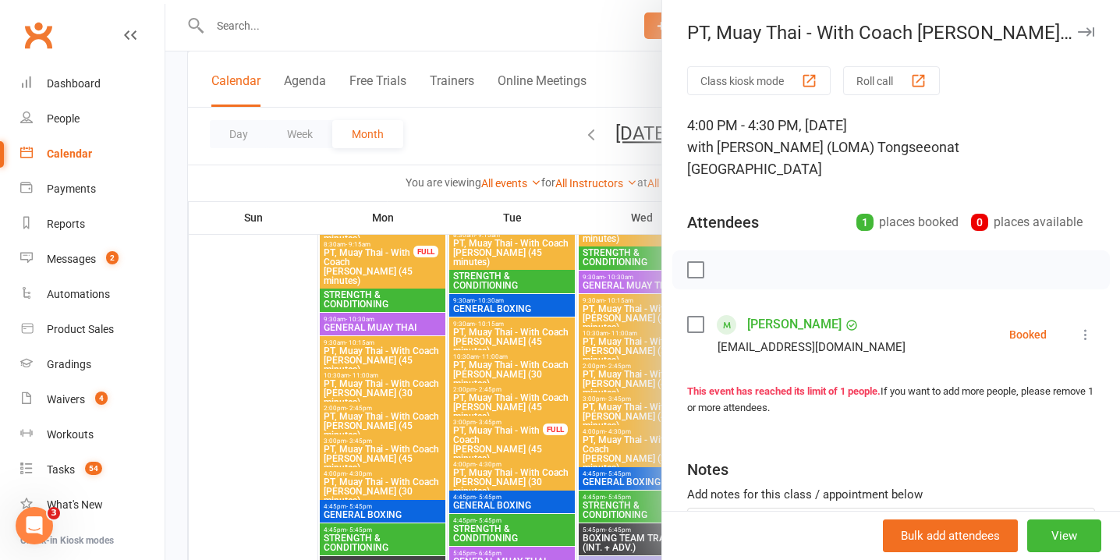
click at [1089, 327] on icon at bounding box center [1086, 335] width 16 height 16
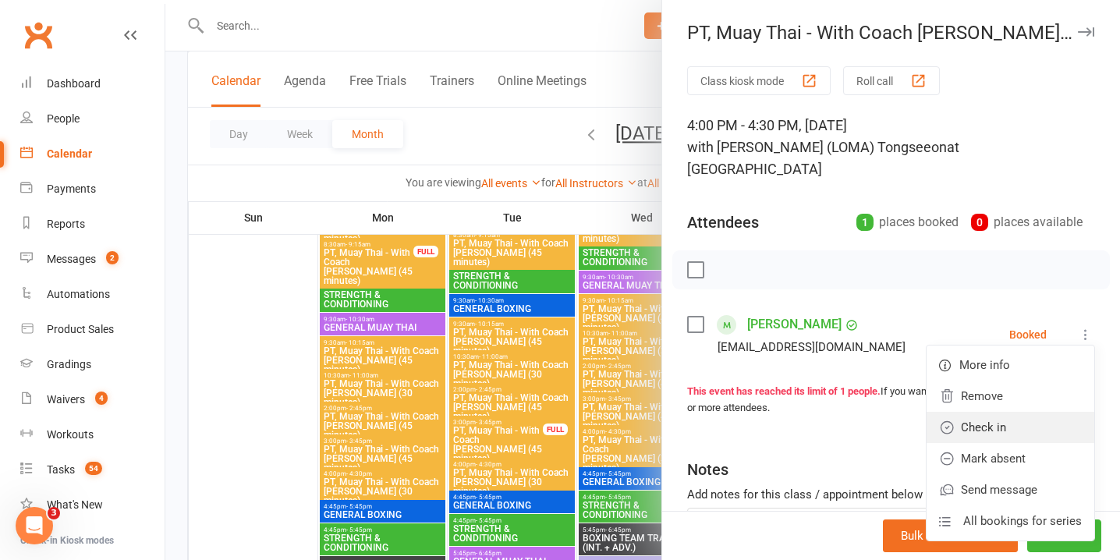
click at [1016, 412] on link "Check in" at bounding box center [1011, 427] width 168 height 31
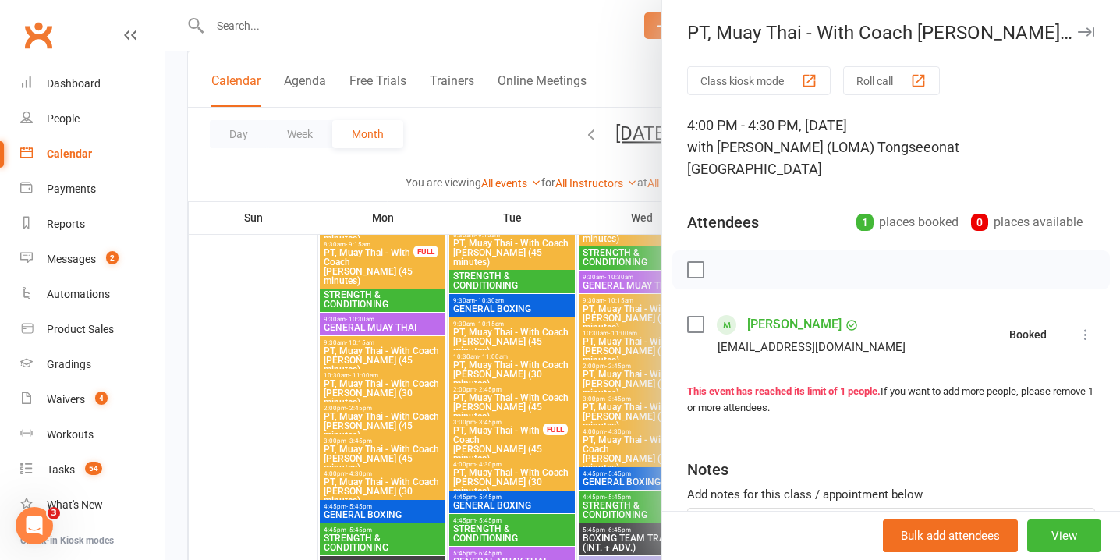
click at [1089, 34] on icon "button" at bounding box center [1086, 31] width 16 height 9
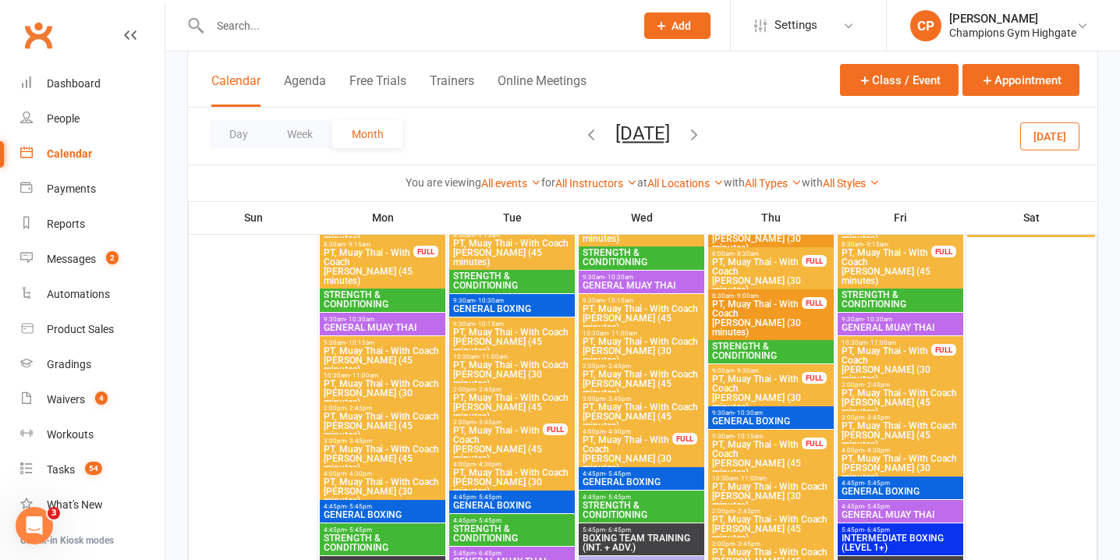
click at [678, 441] on div "FULL" at bounding box center [685, 439] width 25 height 12
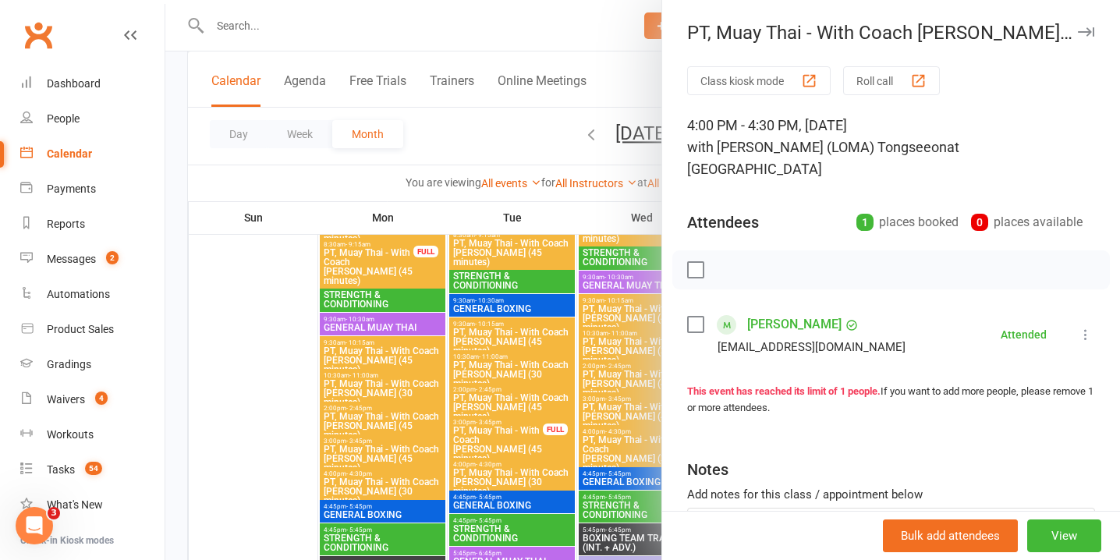
click at [1090, 26] on button "button" at bounding box center [1086, 32] width 19 height 19
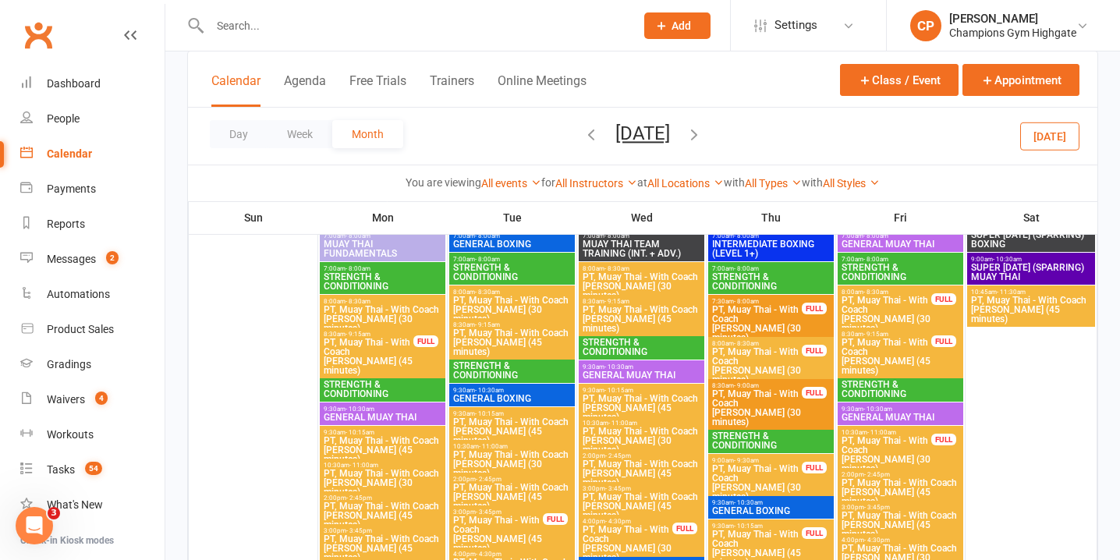
scroll to position [131, 0]
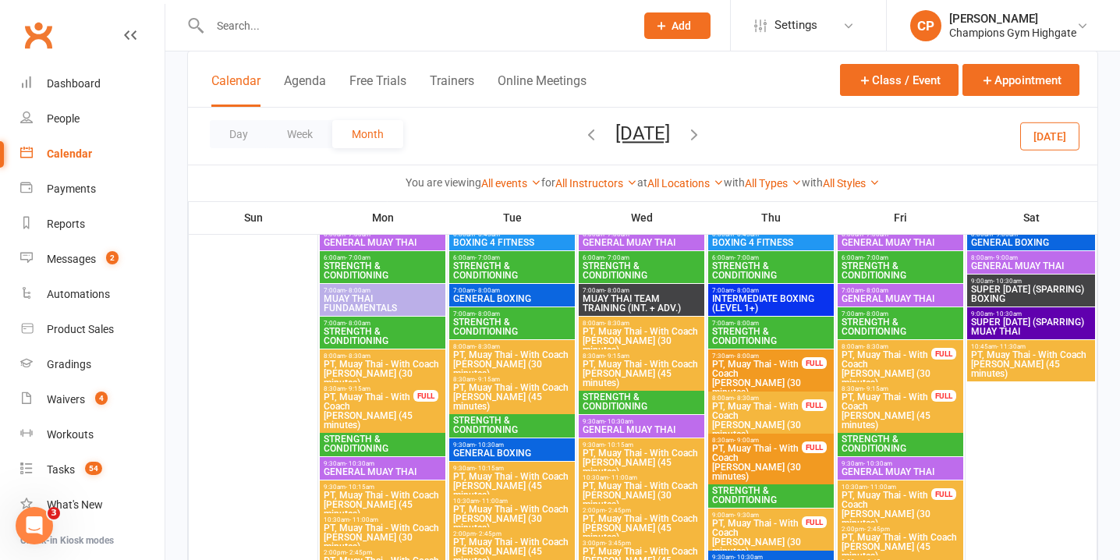
click at [779, 357] on span "7:30am - 8:00am" at bounding box center [757, 356] width 91 height 7
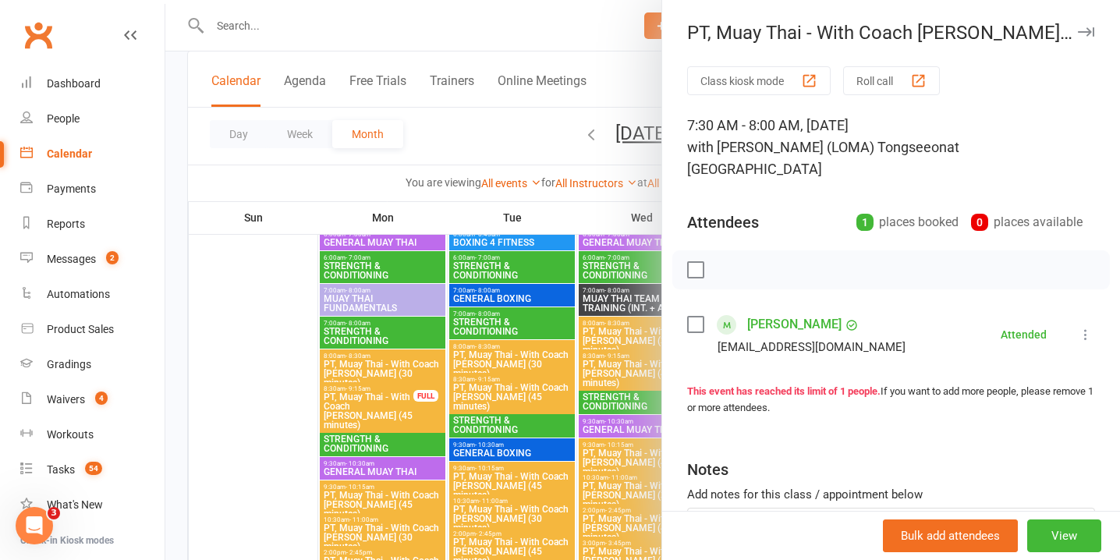
click at [1085, 31] on icon "button" at bounding box center [1086, 31] width 16 height 9
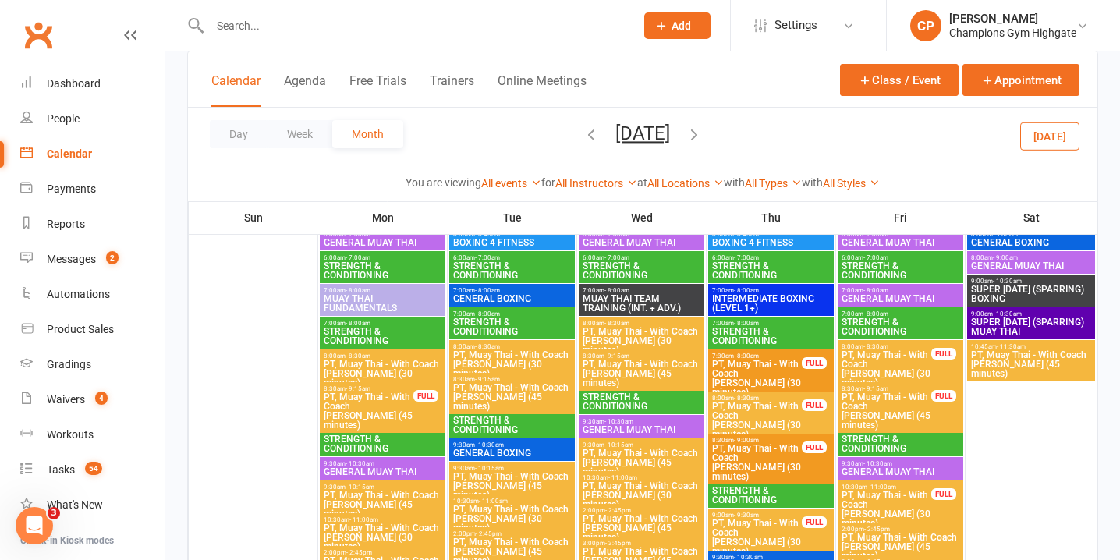
click at [756, 424] on span "PT, Muay Thai - With Coach [PERSON_NAME] (30 minutes)" at bounding box center [757, 420] width 91 height 37
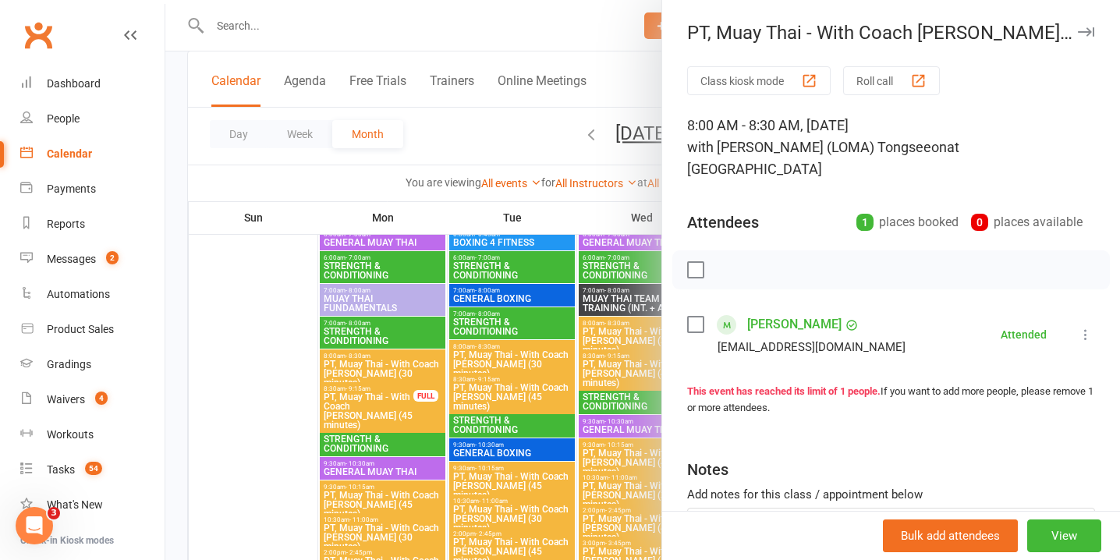
click at [1084, 29] on icon "button" at bounding box center [1086, 31] width 16 height 9
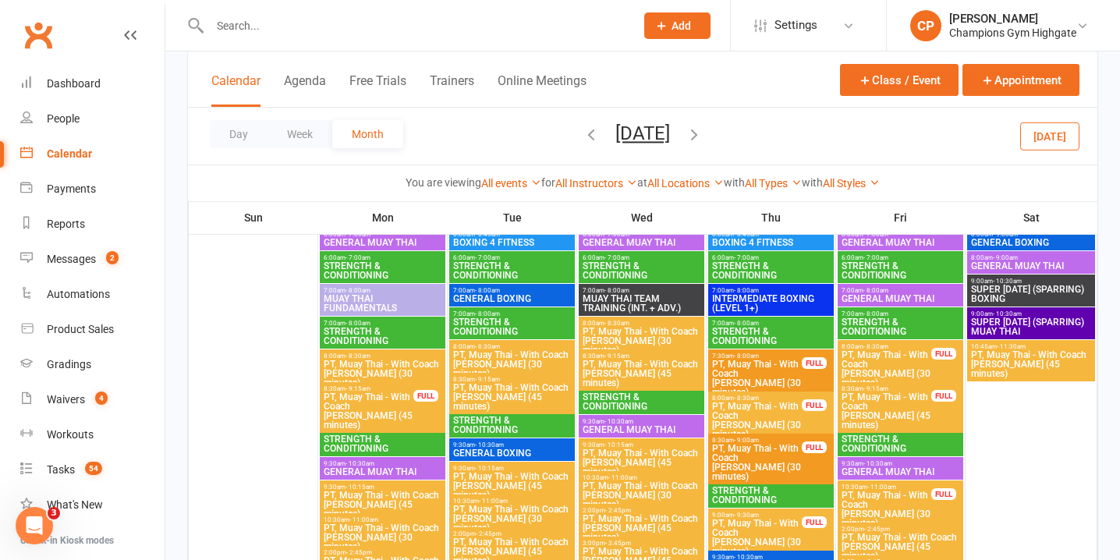
click at [799, 463] on span "PT, Muay Thai - With Coach [PERSON_NAME] (30 minutes)" at bounding box center [757, 462] width 91 height 37
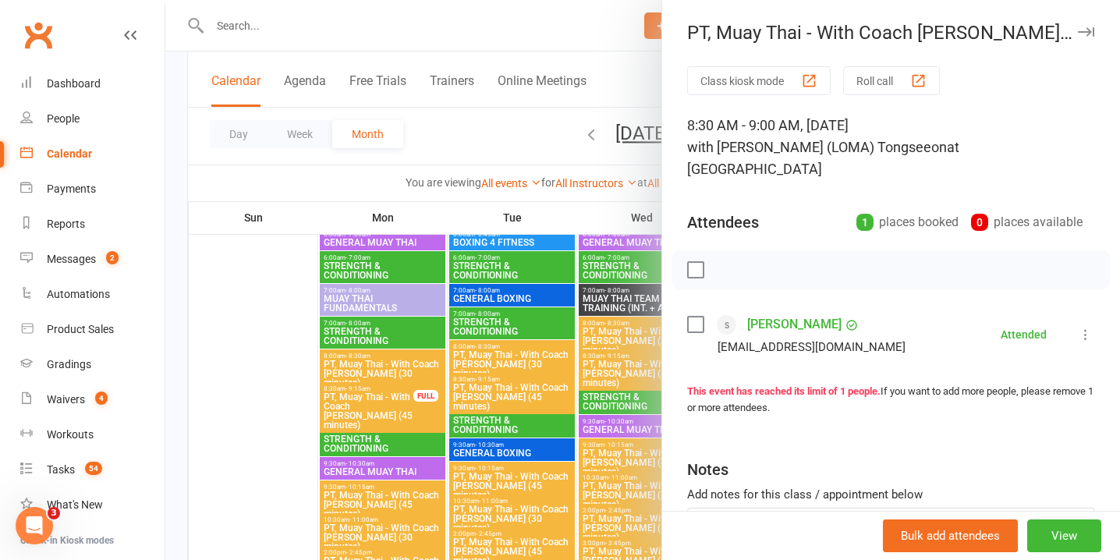
click at [1089, 37] on button "button" at bounding box center [1086, 32] width 19 height 19
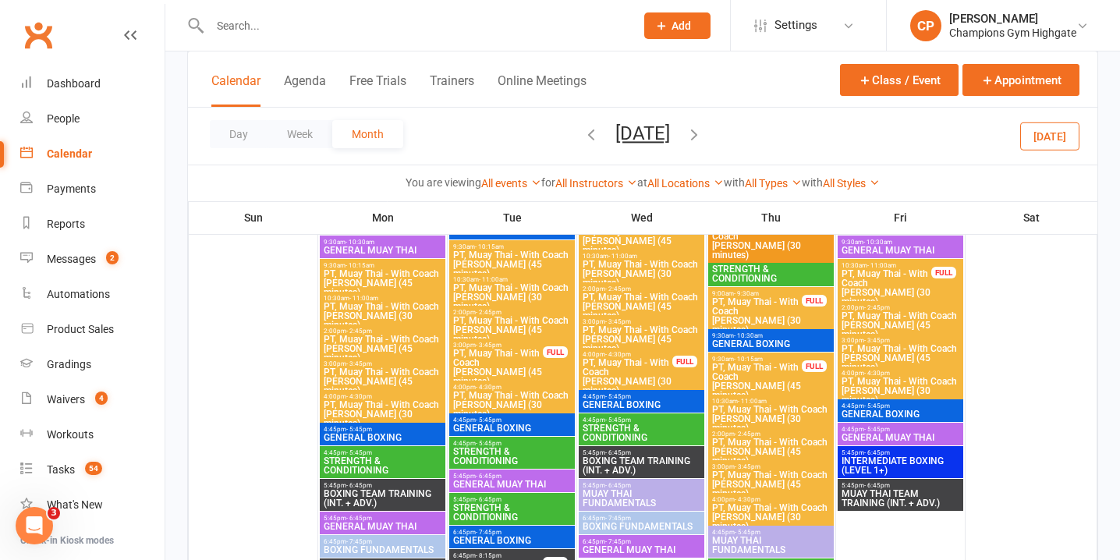
scroll to position [366, 0]
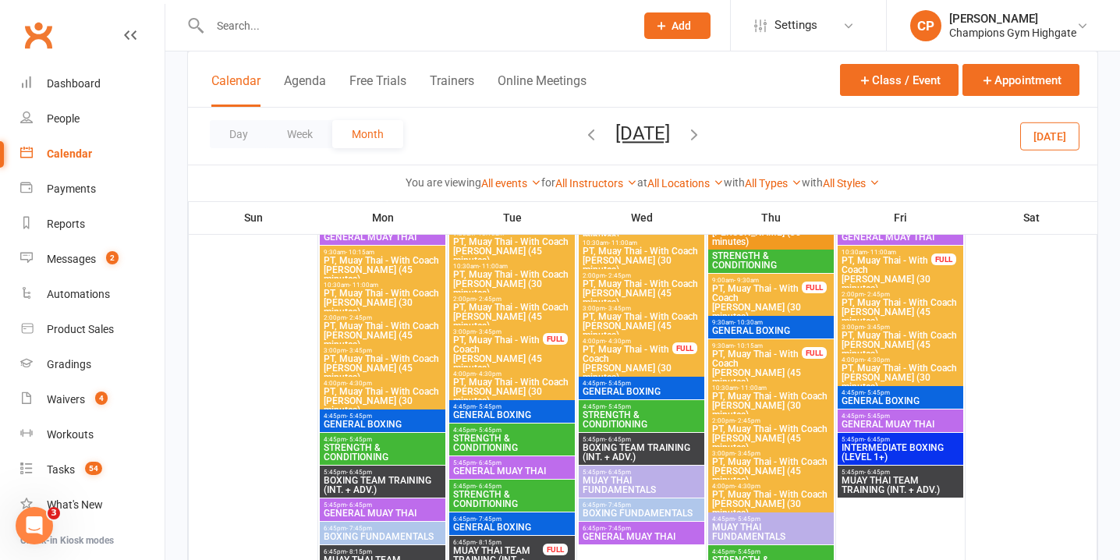
click at [788, 368] on span "PT, Muay Thai - With Coach Loma (45 minutes)" at bounding box center [757, 368] width 91 height 37
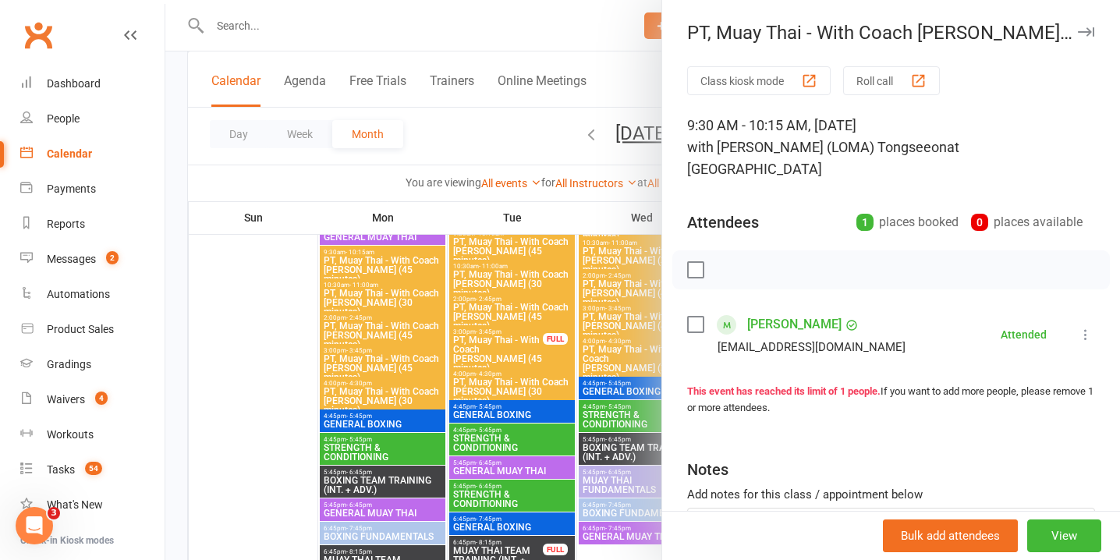
click at [1084, 35] on icon "button" at bounding box center [1086, 31] width 16 height 9
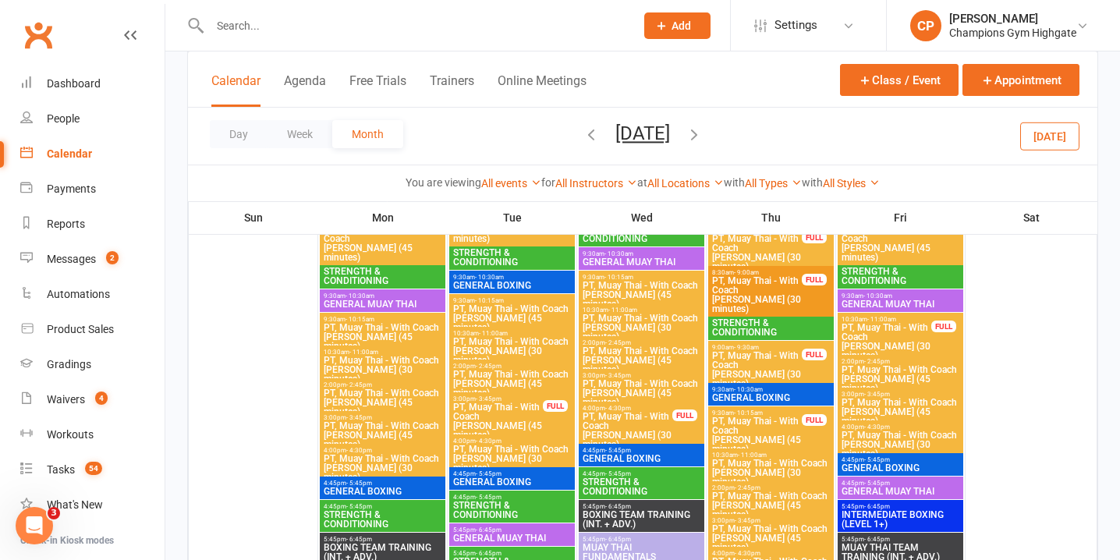
scroll to position [279, 0]
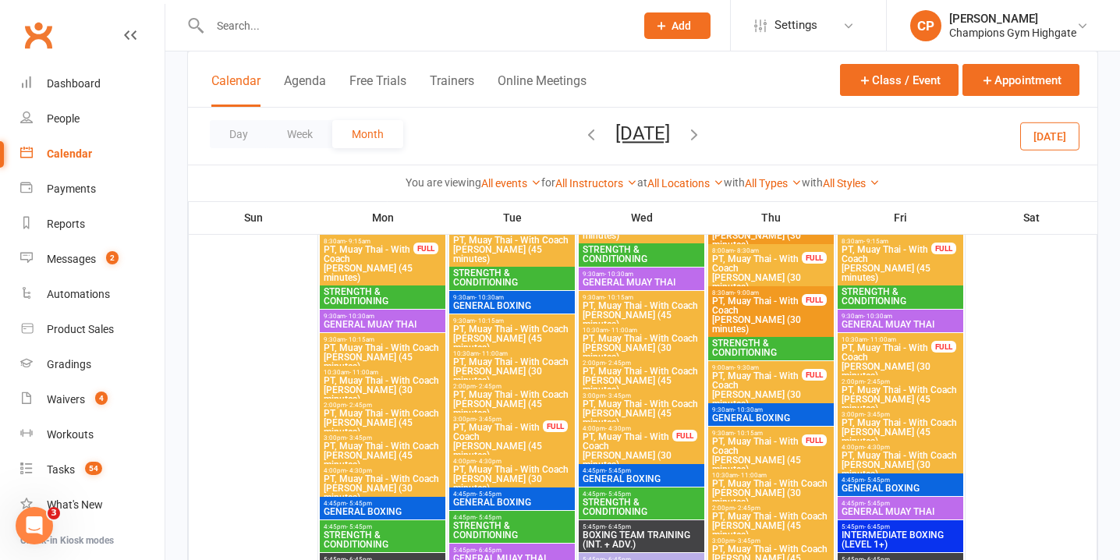
click at [900, 361] on span "PT, Muay Thai - With Coach [PERSON_NAME] (30 minutes)" at bounding box center [886, 361] width 91 height 37
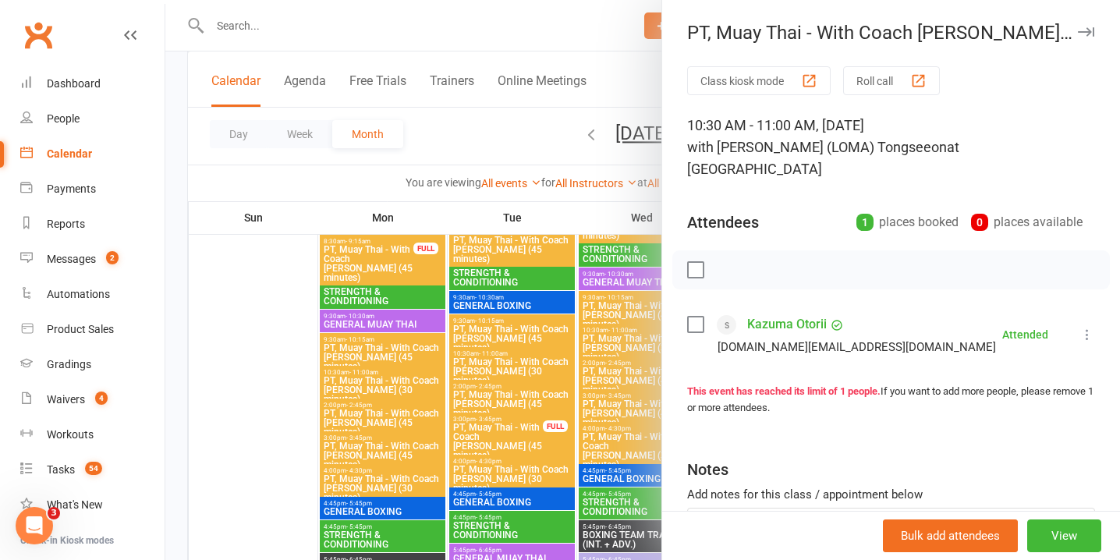
click at [1083, 29] on icon "button" at bounding box center [1086, 31] width 16 height 9
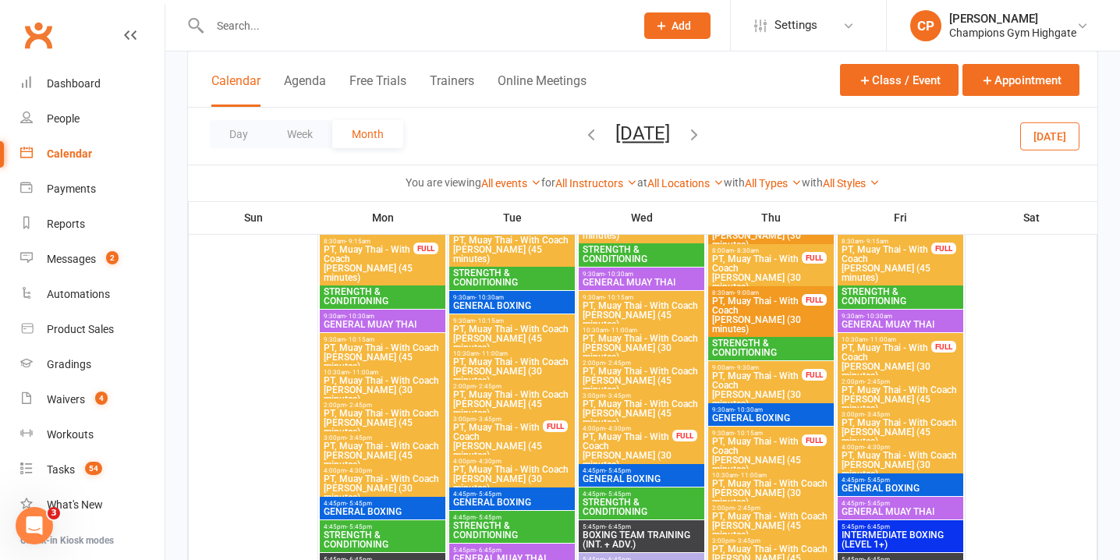
click at [909, 257] on span "PT, Muay Thai - With Coach Loma (45 minutes)" at bounding box center [886, 263] width 91 height 37
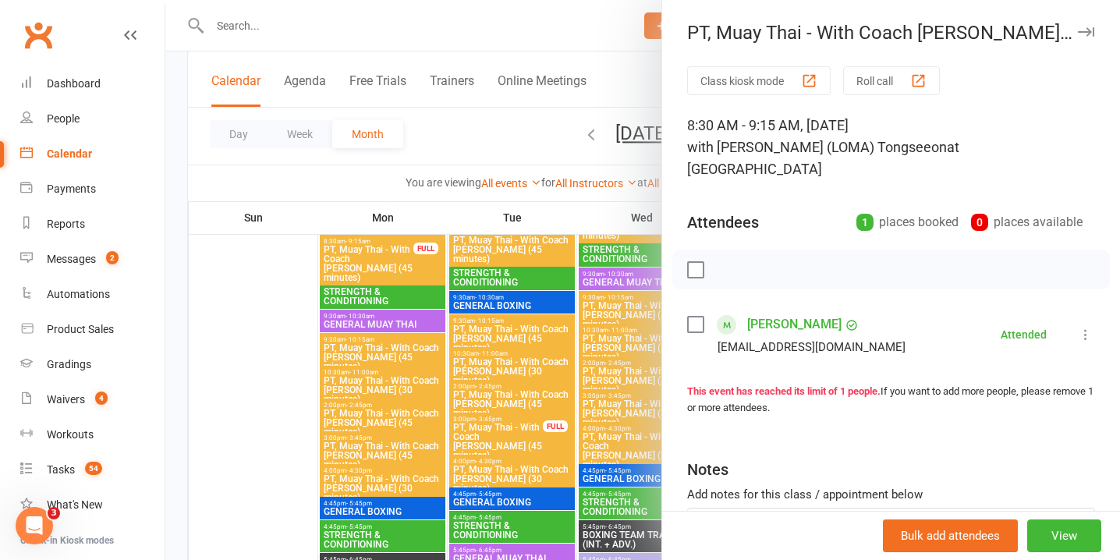
click at [1084, 26] on button "button" at bounding box center [1086, 32] width 19 height 19
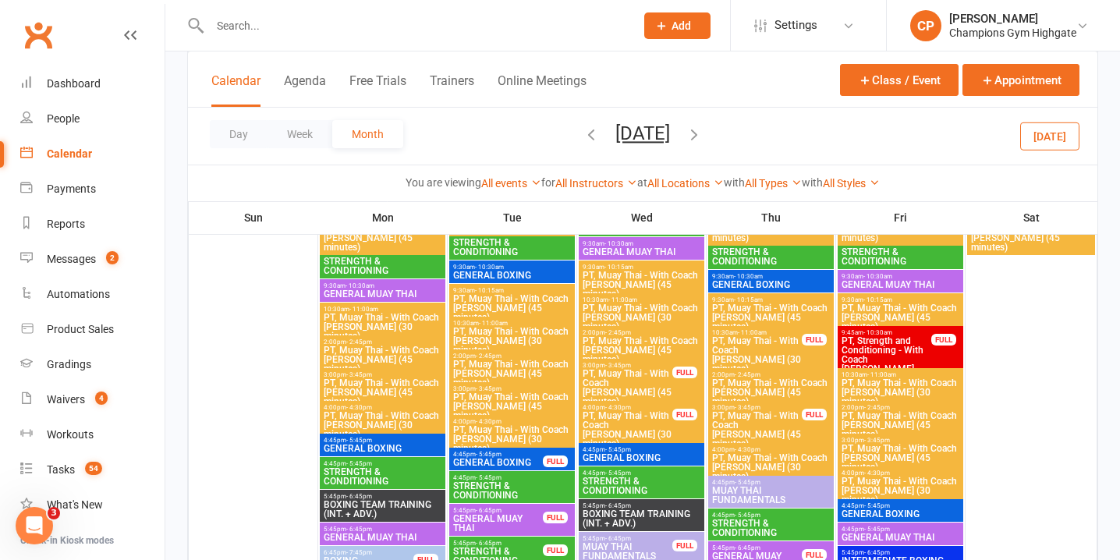
scroll to position [1040, 0]
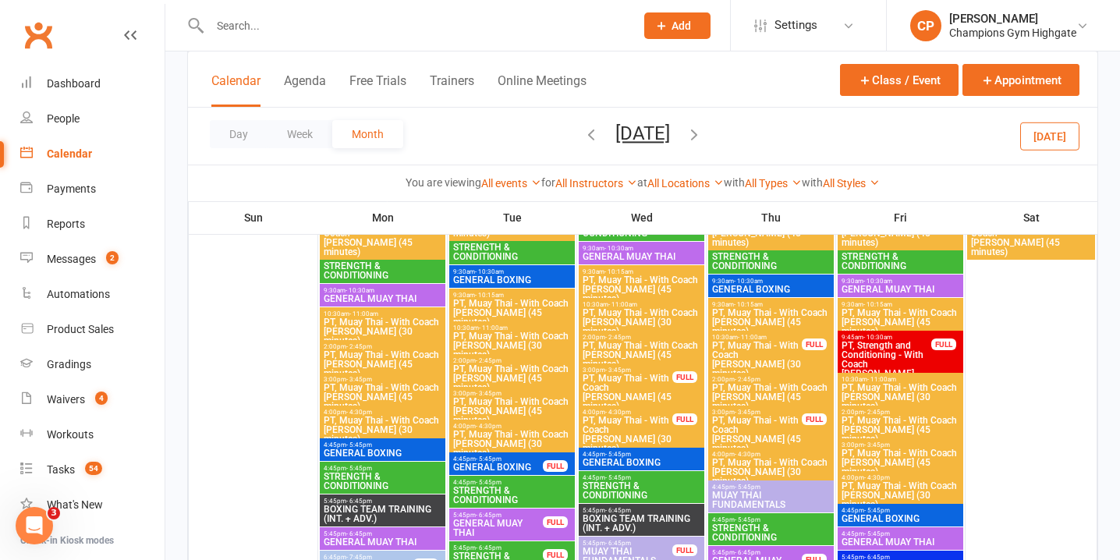
click at [655, 389] on span "PT, Muay Thai - With Coach Loma (45 minutes)" at bounding box center [627, 392] width 91 height 37
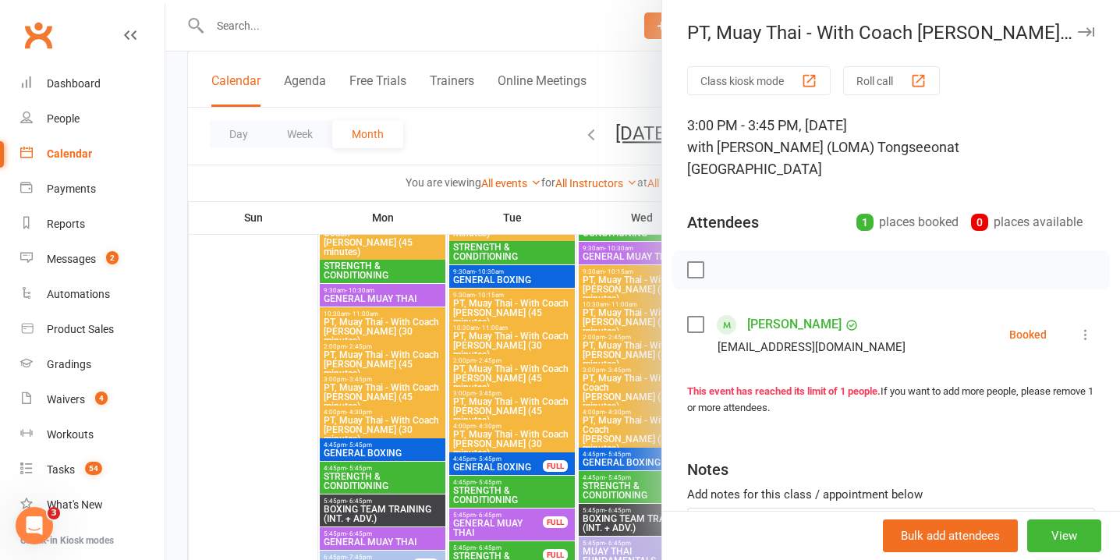
click at [1088, 327] on icon at bounding box center [1086, 335] width 16 height 16
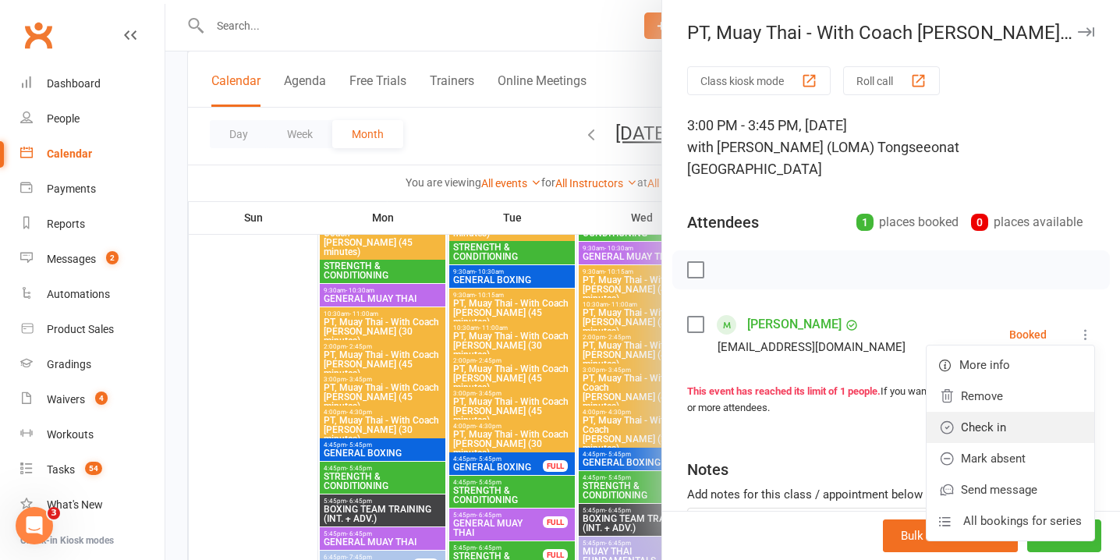
click at [1000, 412] on link "Check in" at bounding box center [1011, 427] width 168 height 31
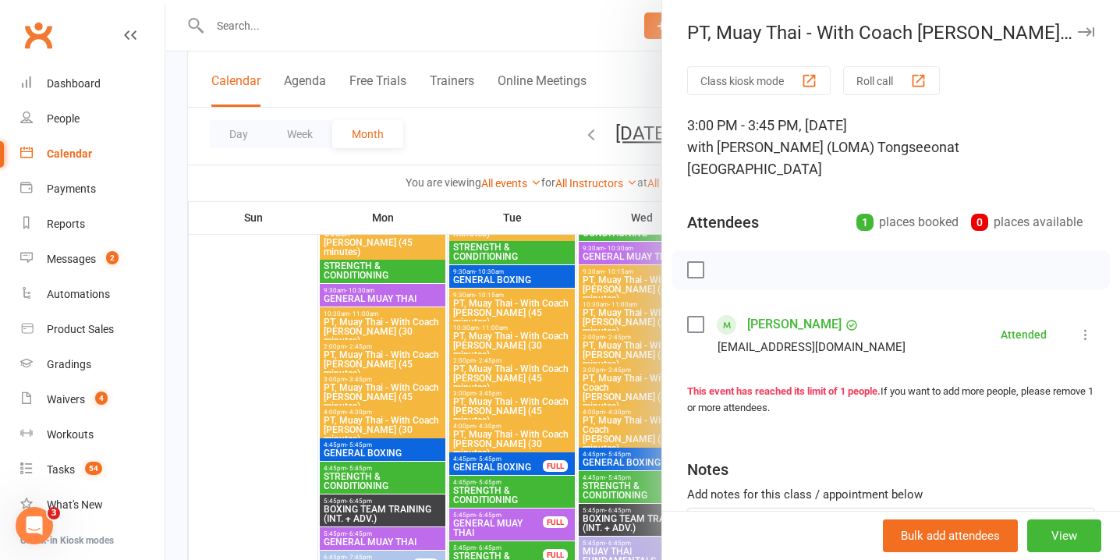
click at [1090, 30] on icon "button" at bounding box center [1086, 31] width 16 height 9
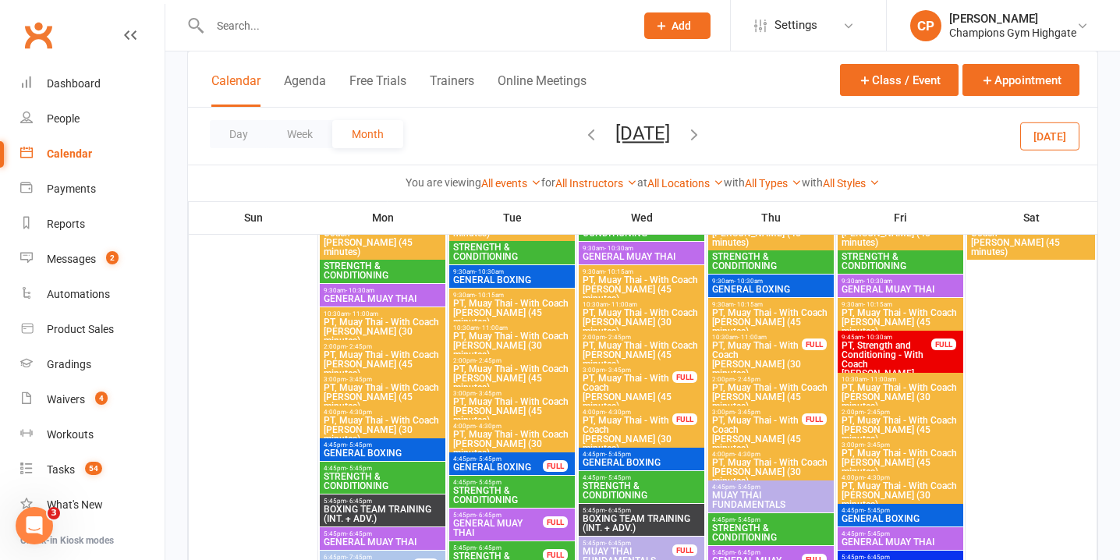
click at [688, 429] on div "4:00pm - 4:30pm PT, Muay Thai - With Coach Loma (30 minutes) FULL" at bounding box center [642, 431] width 126 height 51
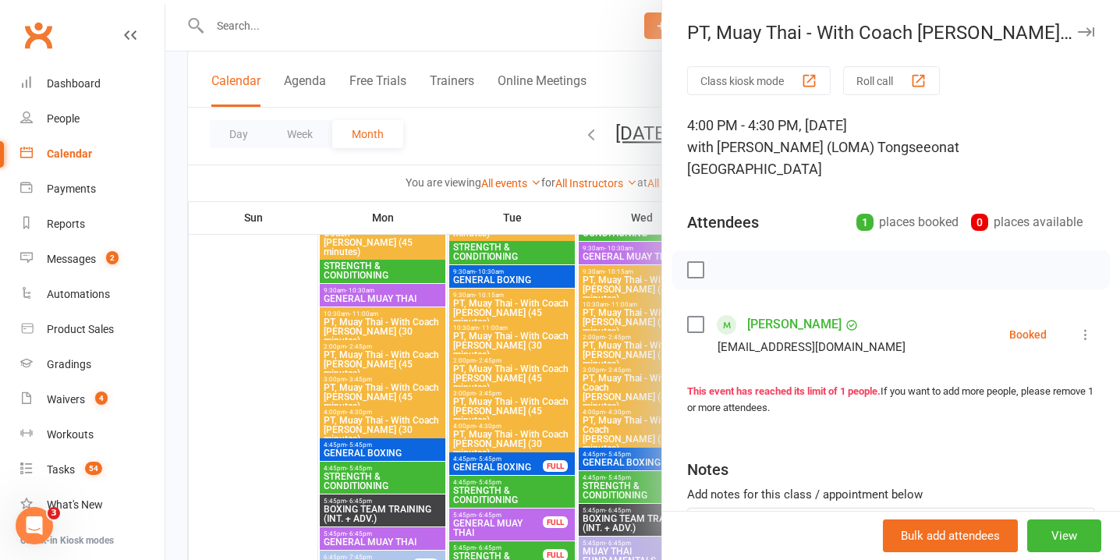
click at [1086, 327] on icon at bounding box center [1086, 335] width 16 height 16
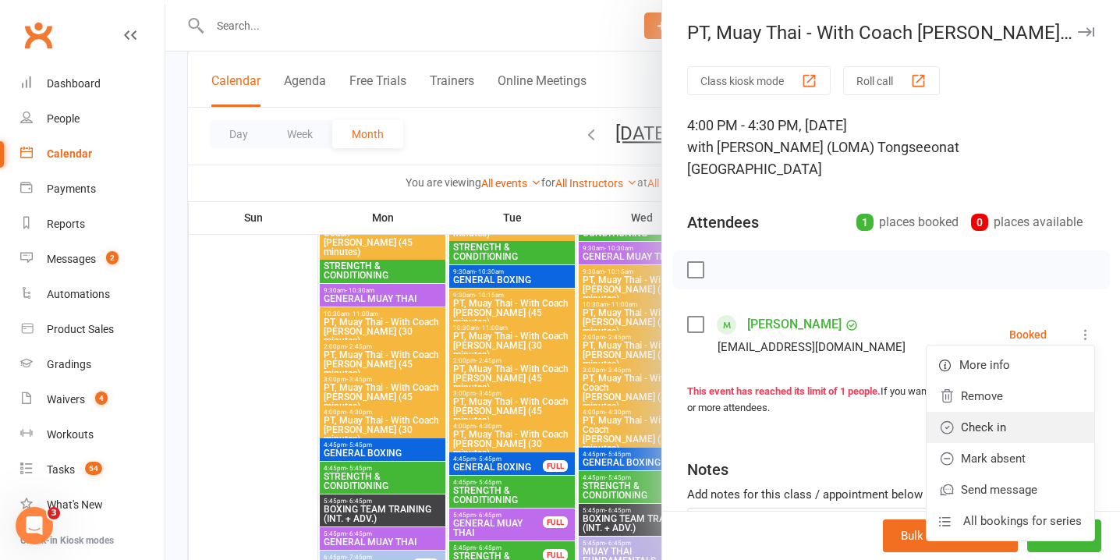
click at [999, 412] on link "Check in" at bounding box center [1011, 427] width 168 height 31
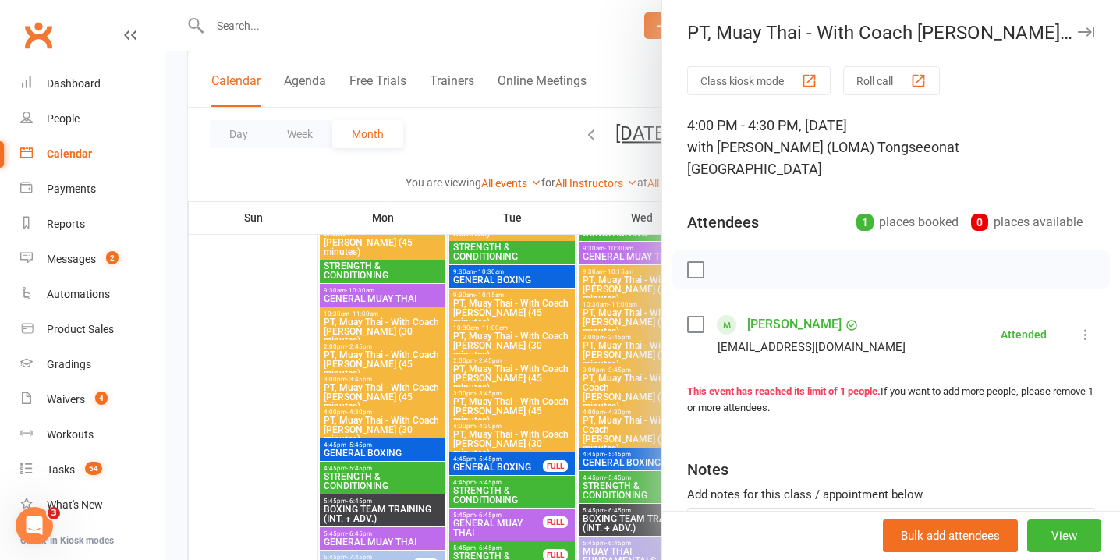
click at [1088, 37] on button "button" at bounding box center [1086, 32] width 19 height 19
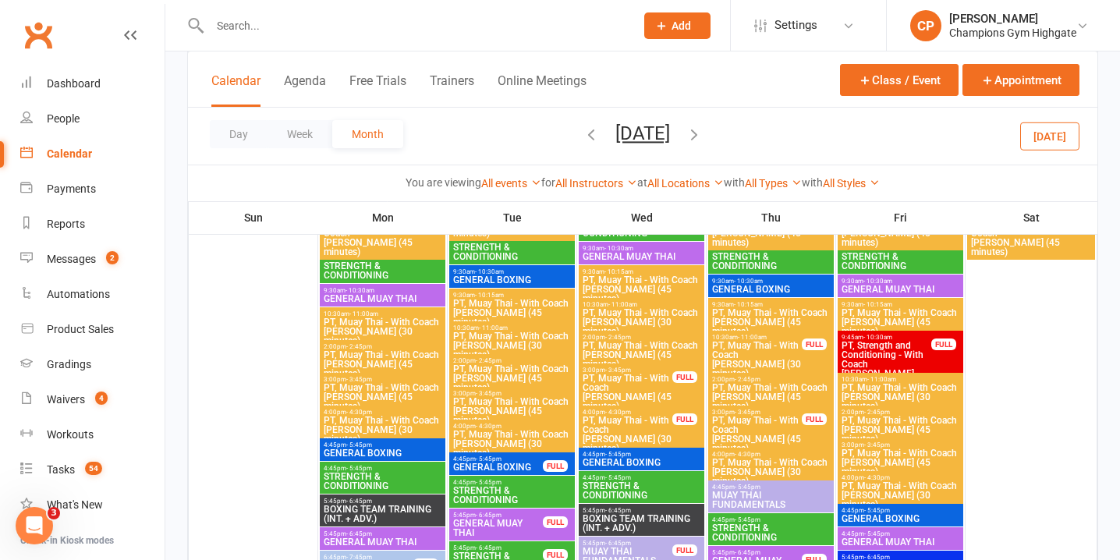
click at [783, 348] on span "PT, Muay Thai - With Coach [PERSON_NAME] (30 minutes)" at bounding box center [757, 359] width 91 height 37
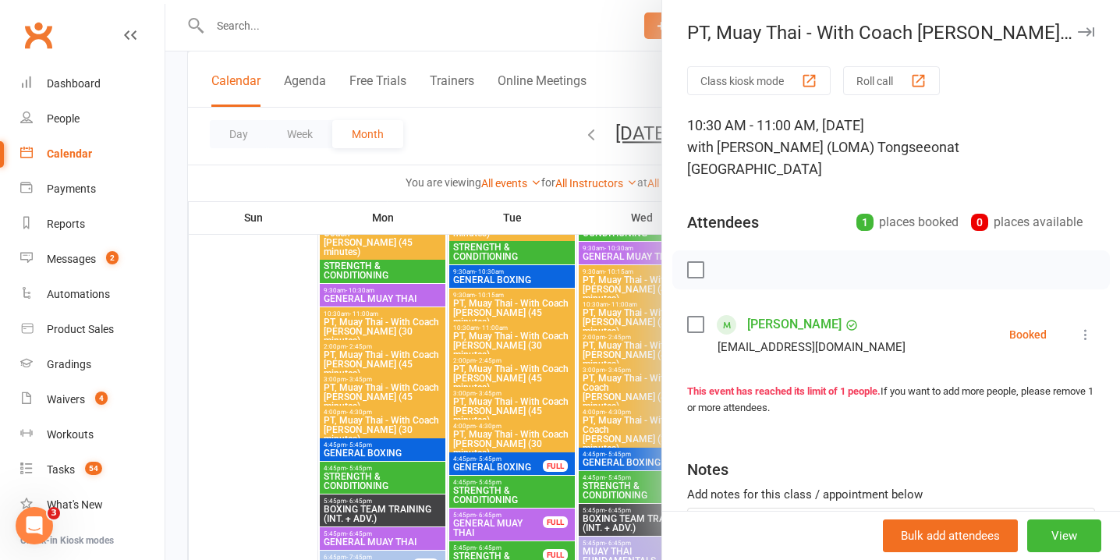
click at [1087, 31] on icon "button" at bounding box center [1086, 31] width 16 height 9
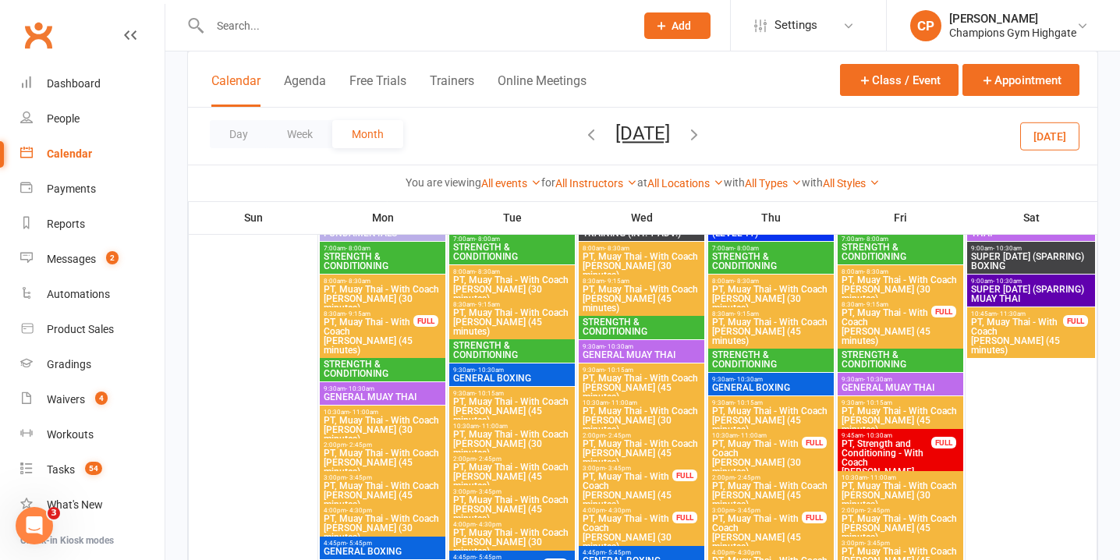
scroll to position [932, 0]
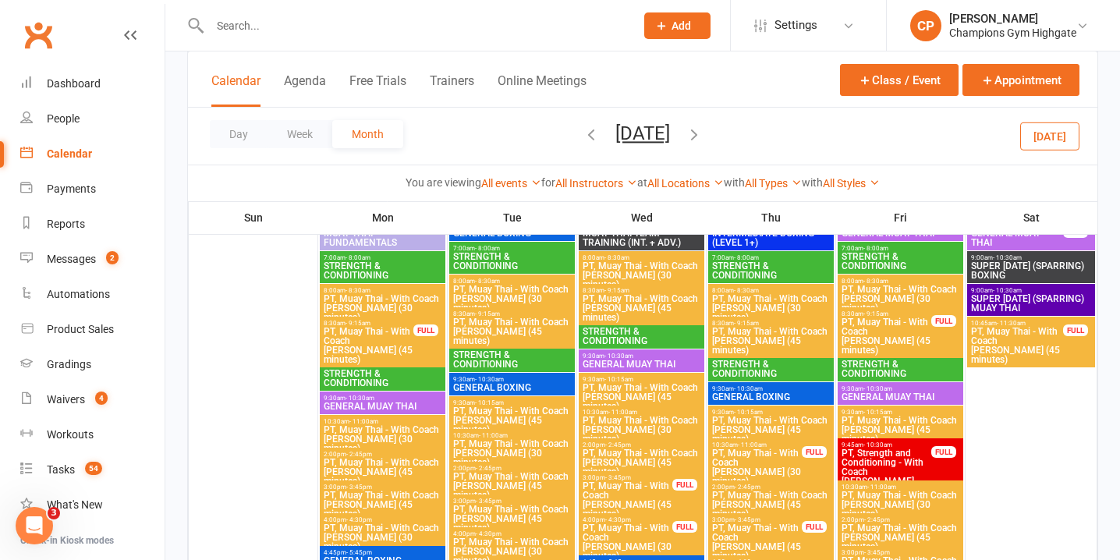
click at [905, 318] on span "PT, Muay Thai - With Coach Loma (45 minutes)" at bounding box center [886, 336] width 91 height 37
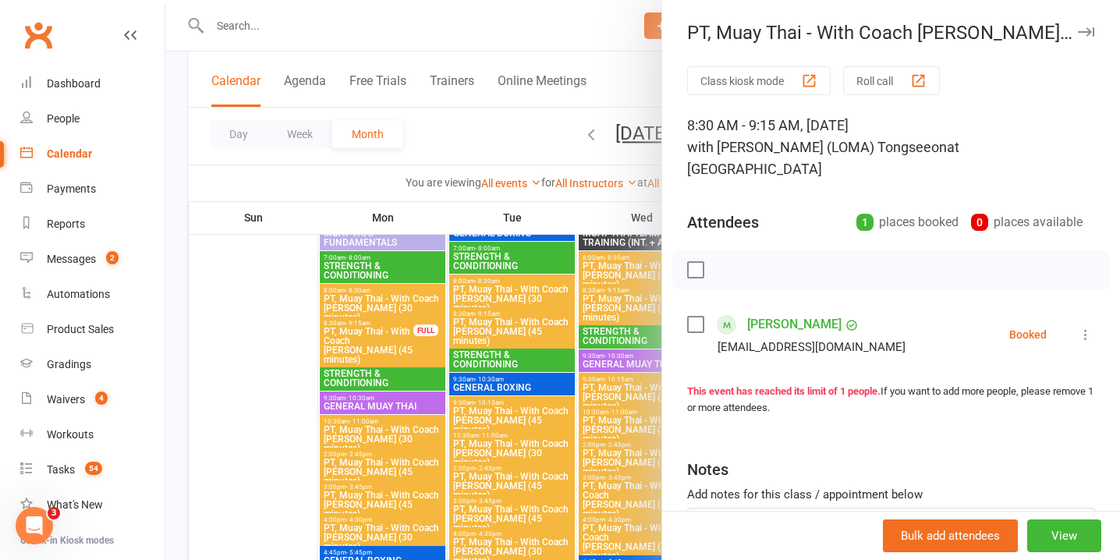
click at [1088, 30] on icon "button" at bounding box center [1086, 31] width 16 height 9
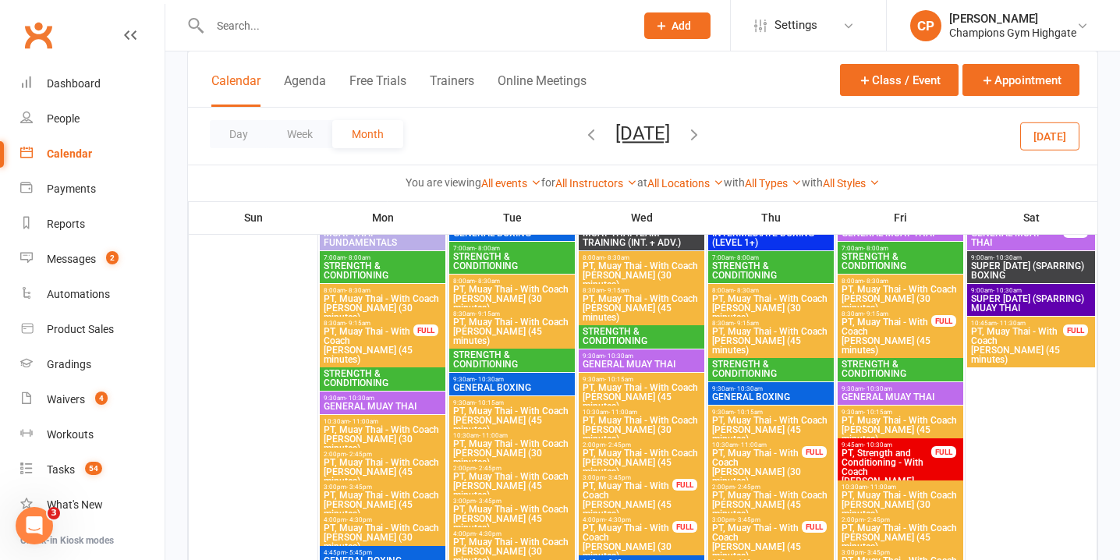
click at [1057, 330] on span "PT, Muay Thai - With Coach Loma (45 minutes)" at bounding box center [1018, 345] width 94 height 37
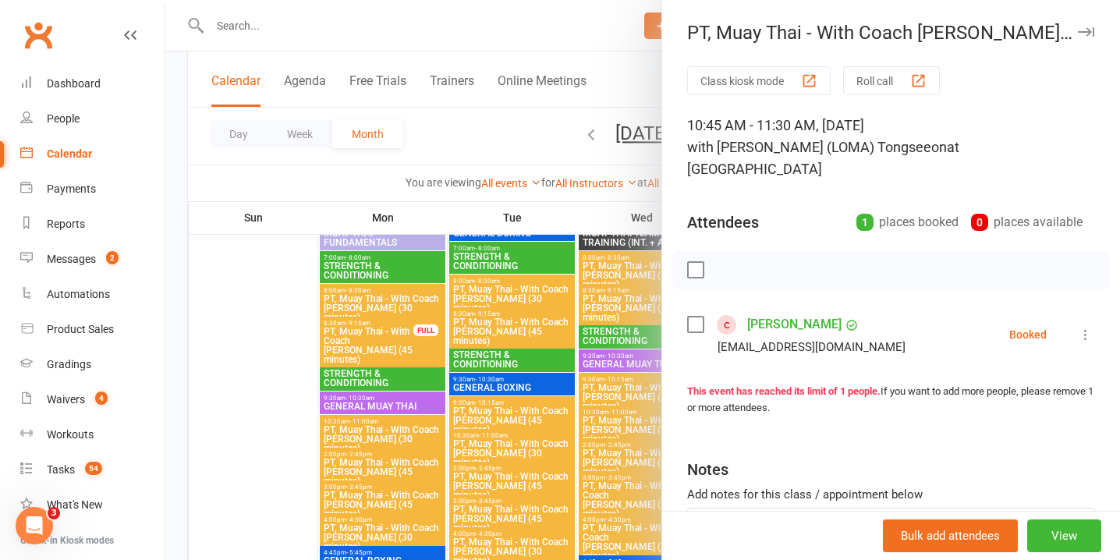
click at [1084, 24] on button "button" at bounding box center [1086, 32] width 19 height 19
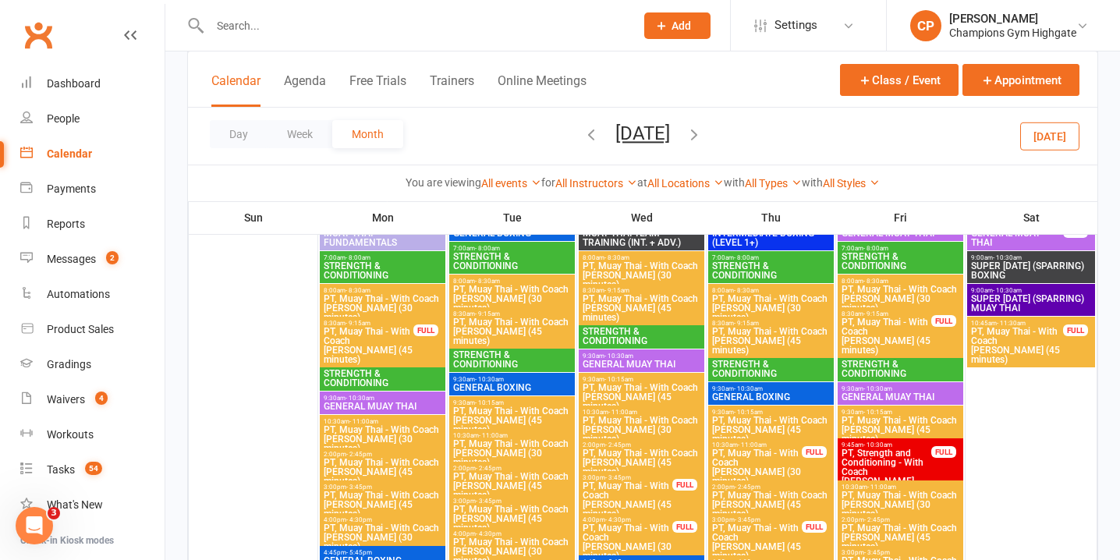
click at [910, 324] on span "PT, Muay Thai - With Coach Loma (45 minutes)" at bounding box center [886, 336] width 91 height 37
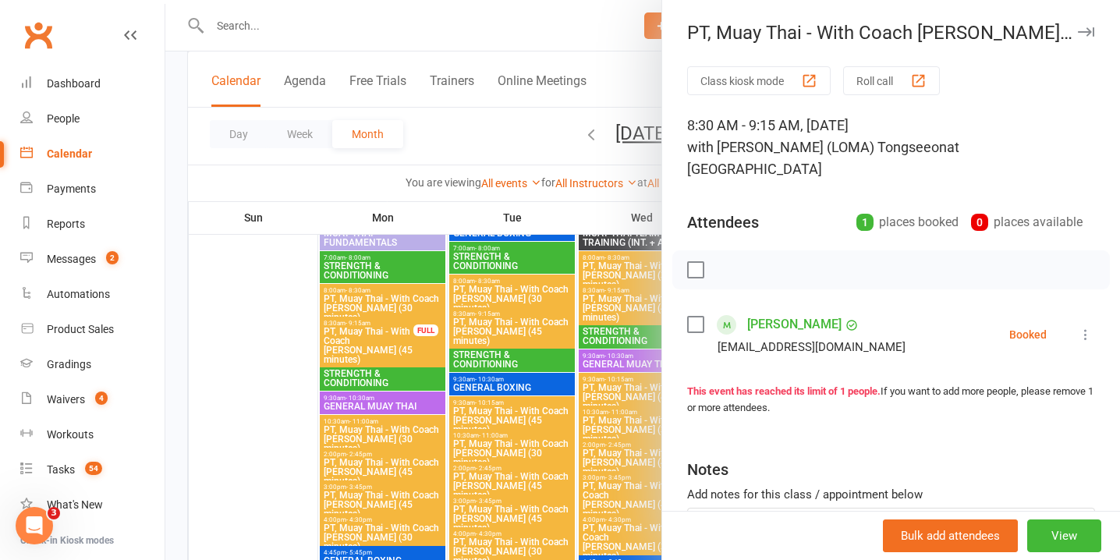
click at [1090, 29] on icon "button" at bounding box center [1086, 31] width 16 height 9
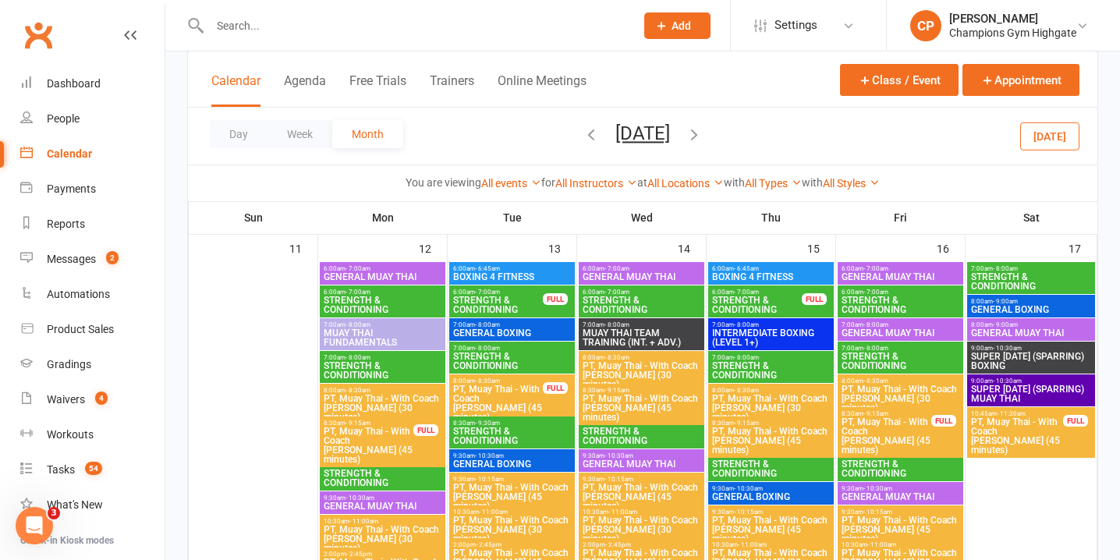
scroll to position [1478, 0]
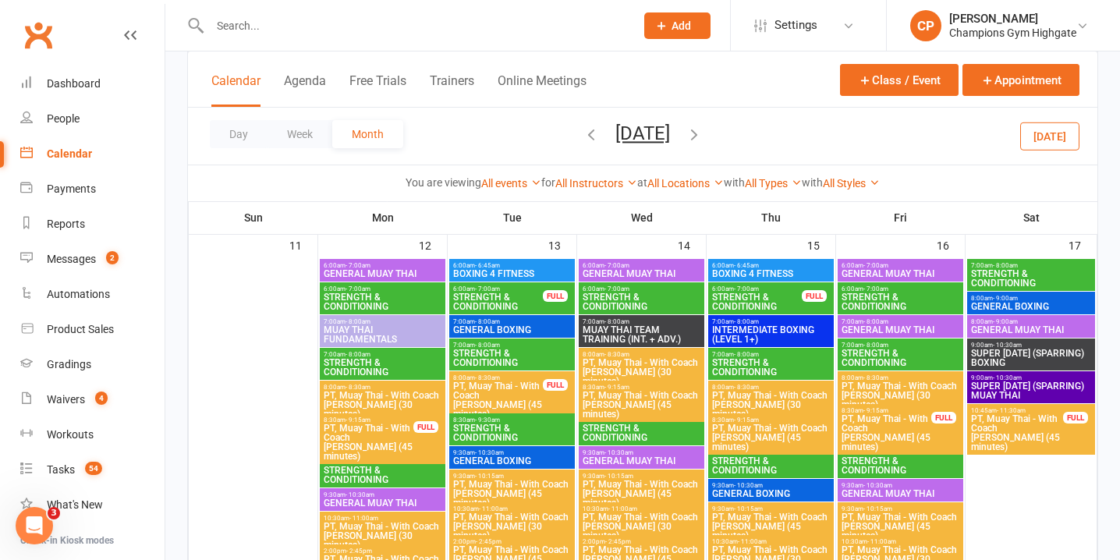
click at [396, 434] on span "PT, Muay Thai - With Coach Loma (45 minutes)" at bounding box center [368, 442] width 91 height 37
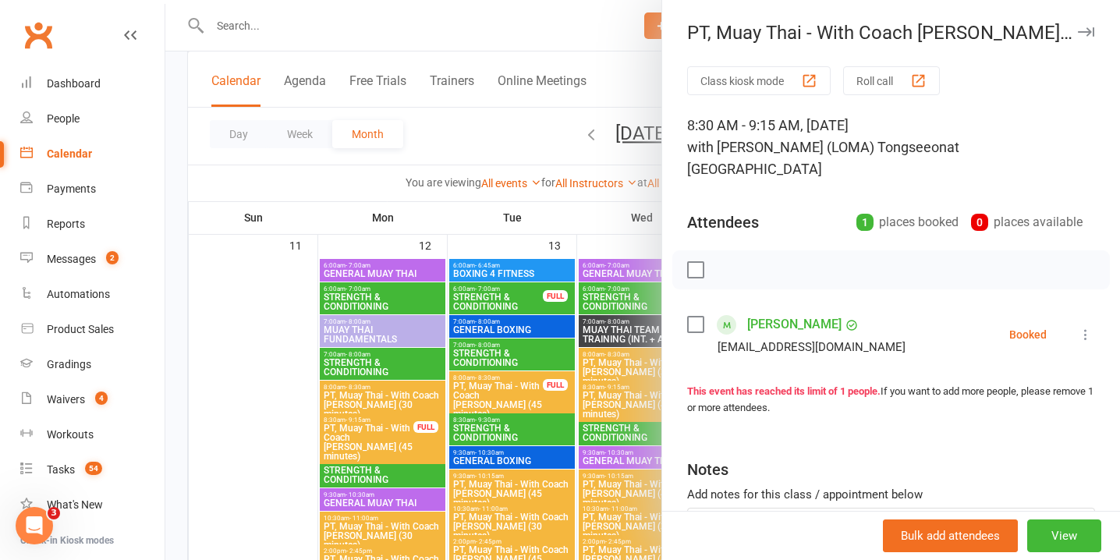
click at [1088, 327] on icon at bounding box center [1086, 335] width 16 height 16
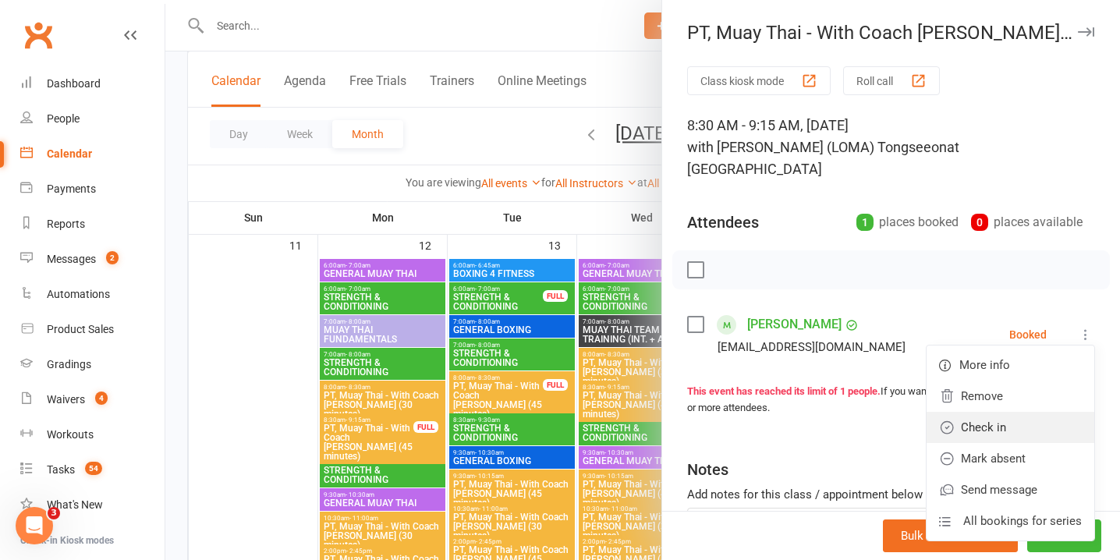
click at [1017, 412] on link "Check in" at bounding box center [1011, 427] width 168 height 31
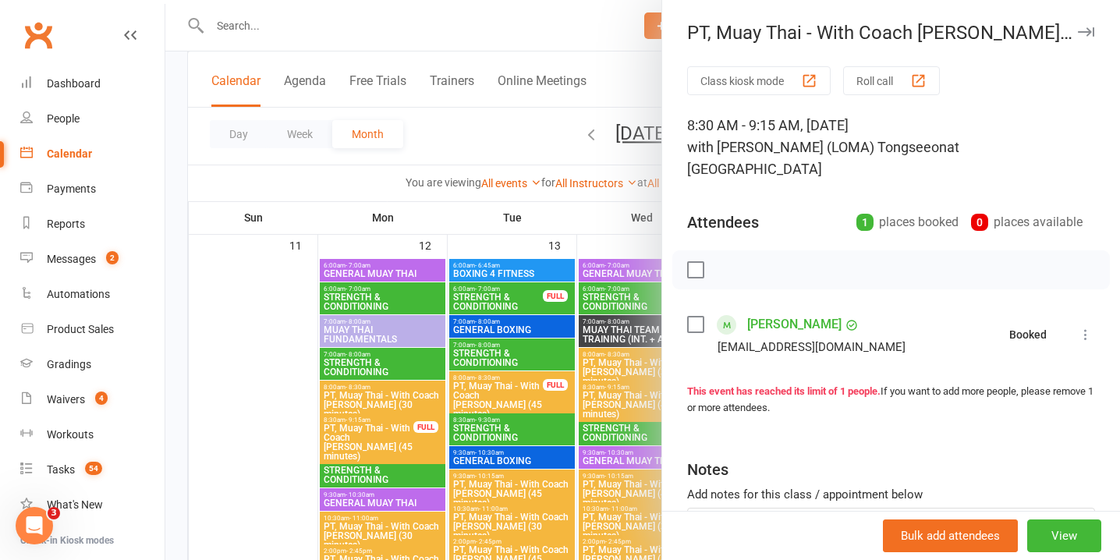
click at [485, 384] on div at bounding box center [642, 280] width 955 height 560
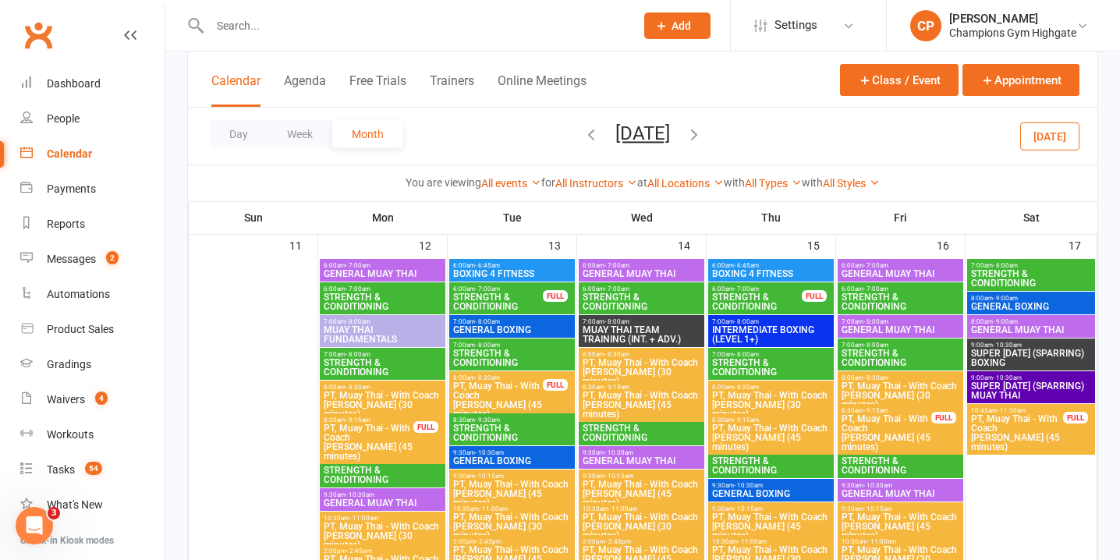
click at [485, 384] on span "PT, Muay Thai - With Coach Loma (45 minutes)" at bounding box center [498, 400] width 91 height 37
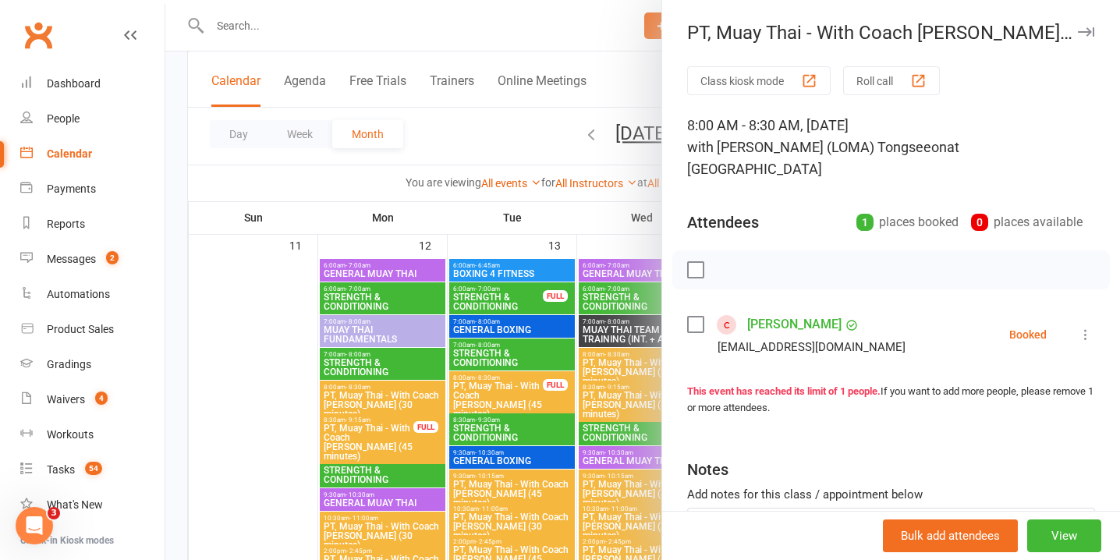
click at [1087, 327] on icon at bounding box center [1086, 335] width 16 height 16
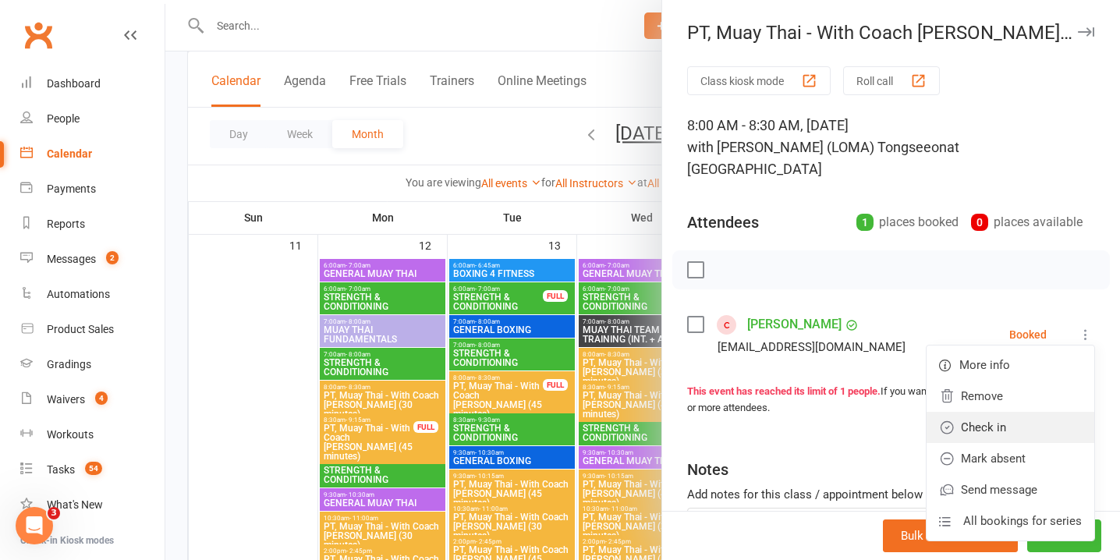
click at [1013, 412] on link "Check in" at bounding box center [1011, 427] width 168 height 31
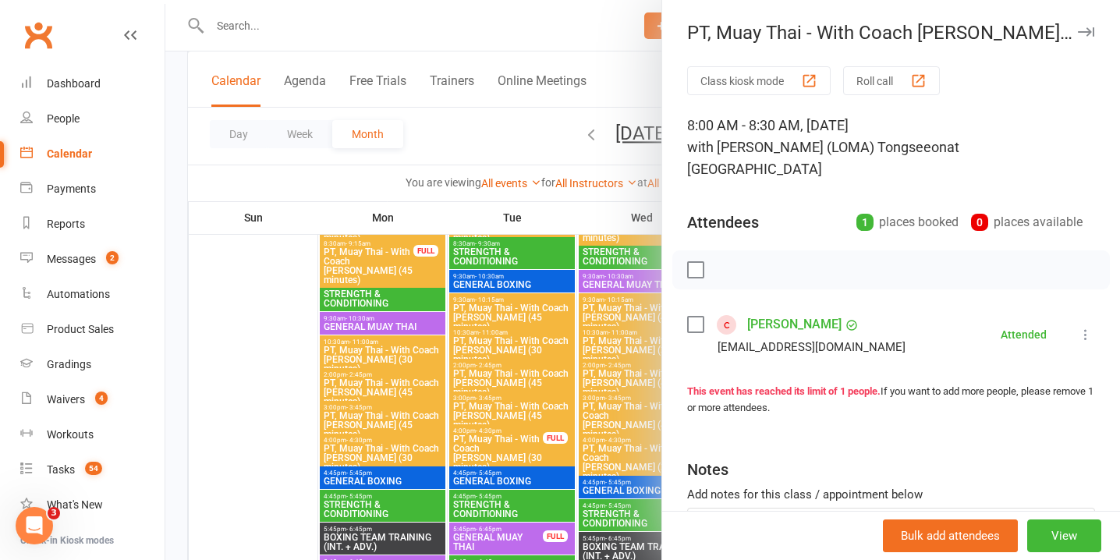
scroll to position [1656, 0]
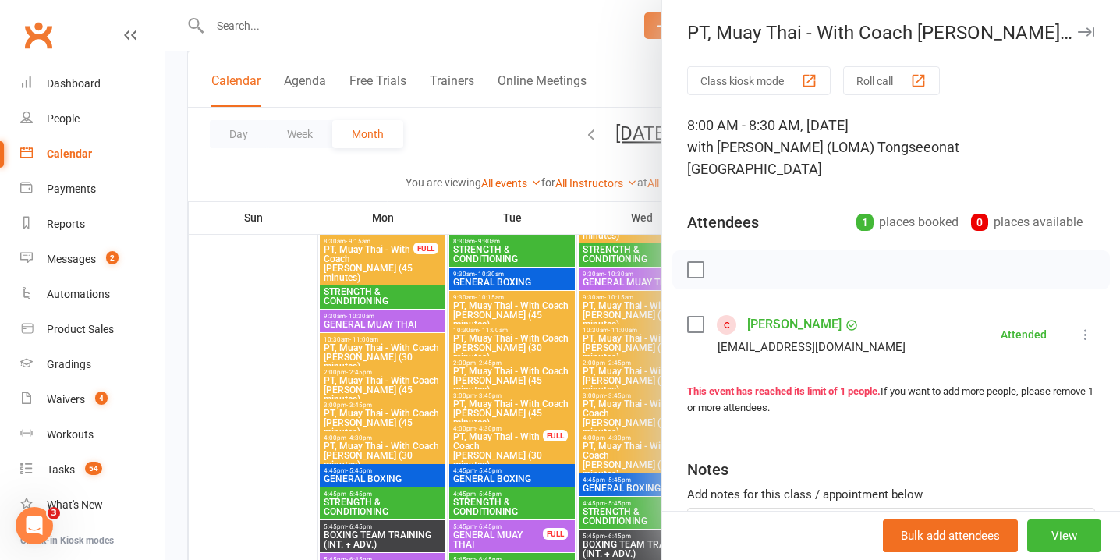
click at [534, 436] on div at bounding box center [642, 280] width 955 height 560
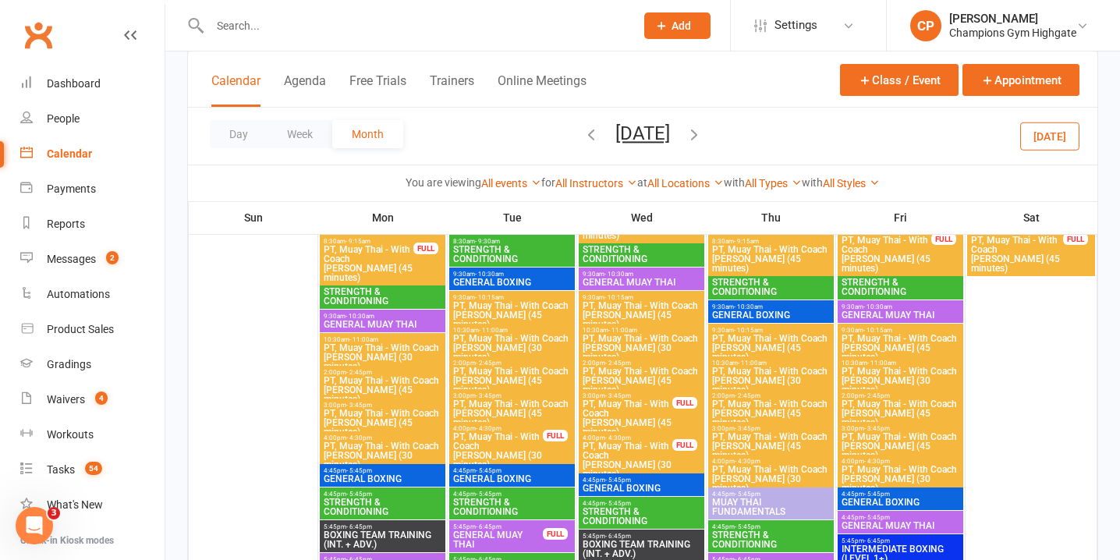
click at [534, 436] on span "PT, Muay Thai - With Coach [PERSON_NAME] (30 minutes)" at bounding box center [498, 450] width 91 height 37
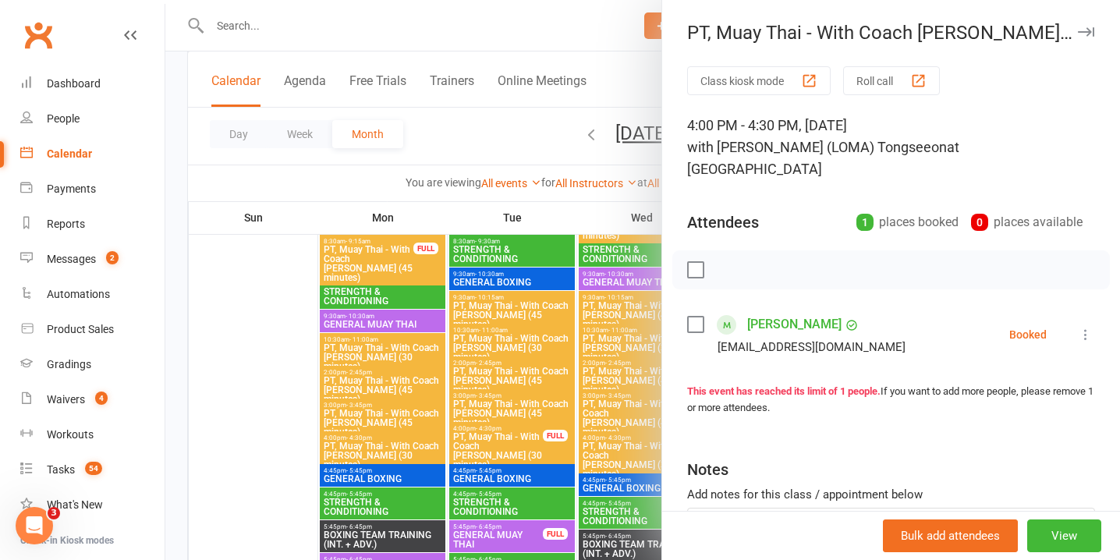
click at [1093, 327] on icon at bounding box center [1086, 335] width 16 height 16
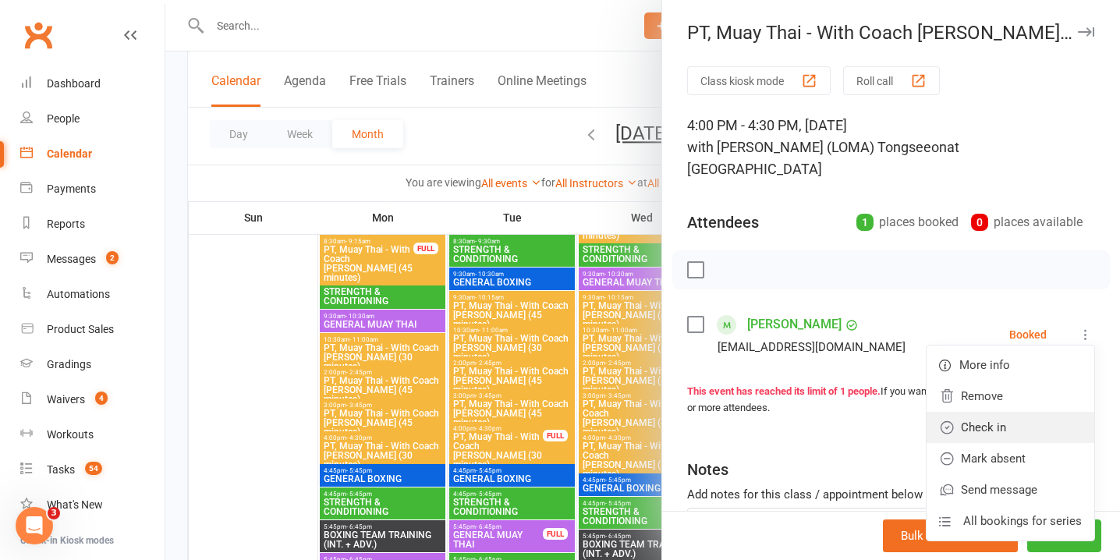
click at [1020, 412] on link "Check in" at bounding box center [1011, 427] width 168 height 31
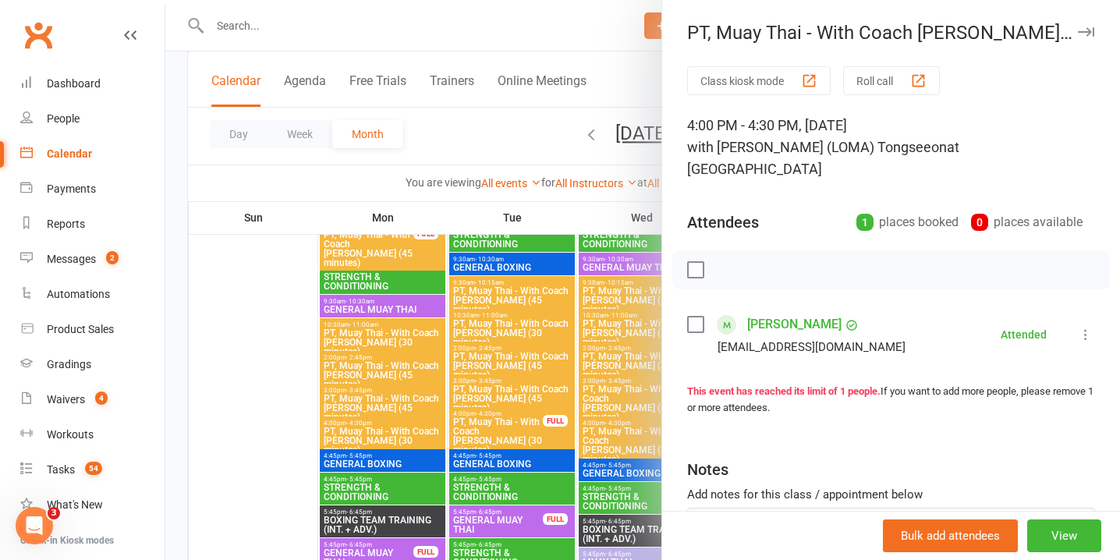
scroll to position [1670, 0]
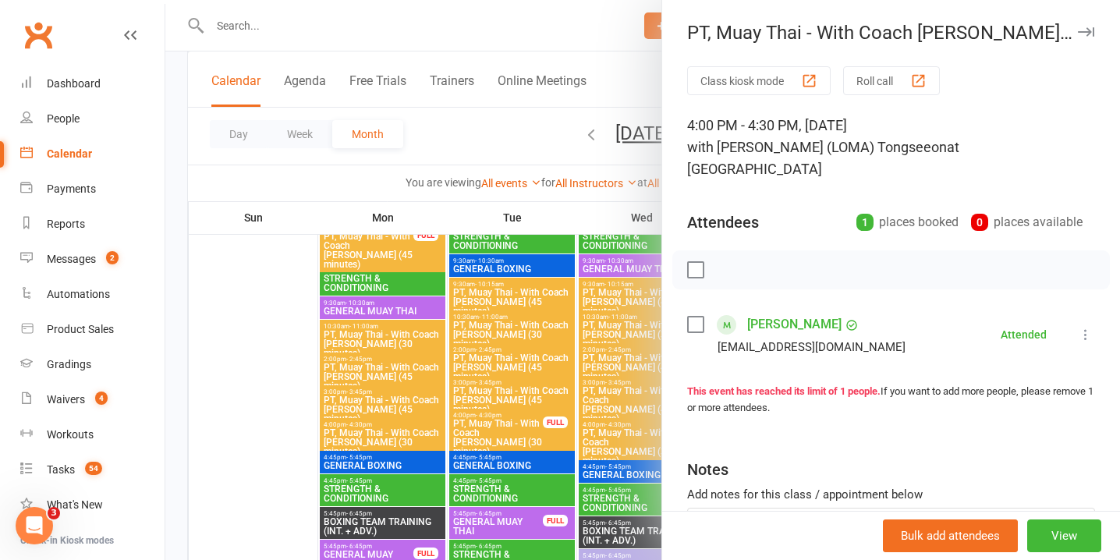
click at [1088, 38] on button "button" at bounding box center [1086, 32] width 19 height 19
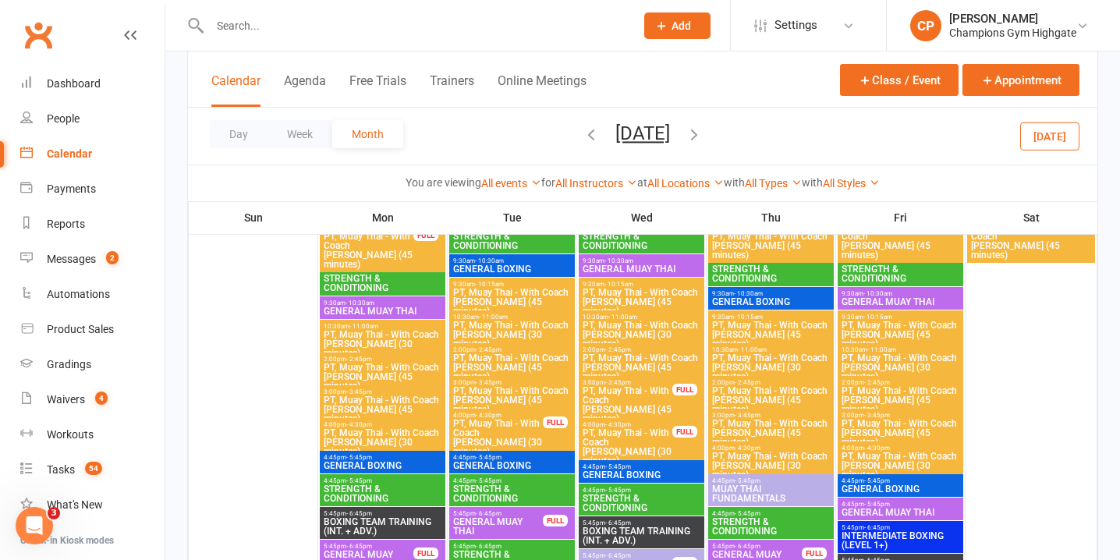
click at [654, 394] on span "PT, Muay Thai - With Coach Loma (45 minutes)" at bounding box center [627, 404] width 91 height 37
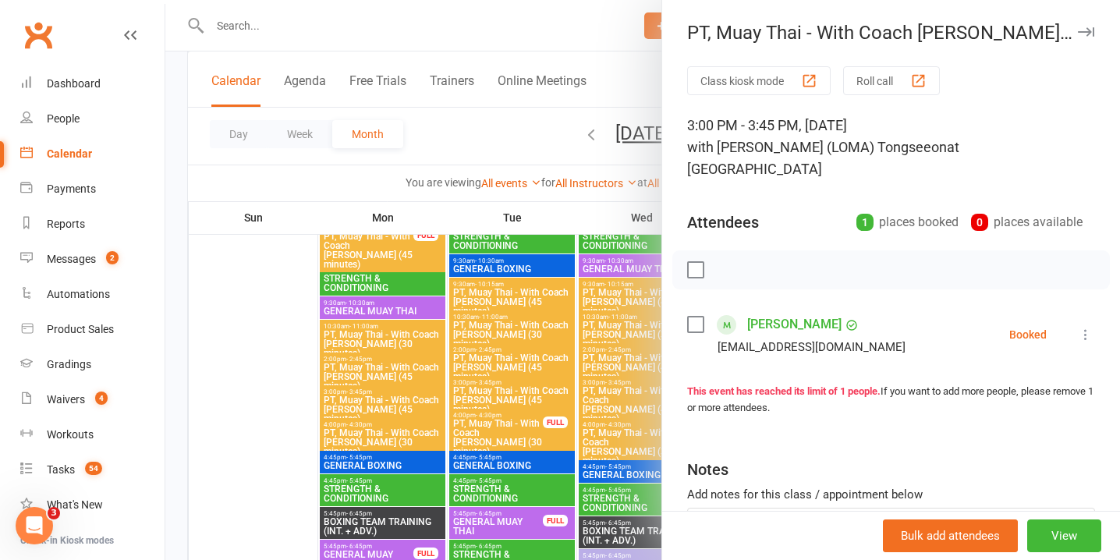
click at [1089, 327] on icon at bounding box center [1086, 335] width 16 height 16
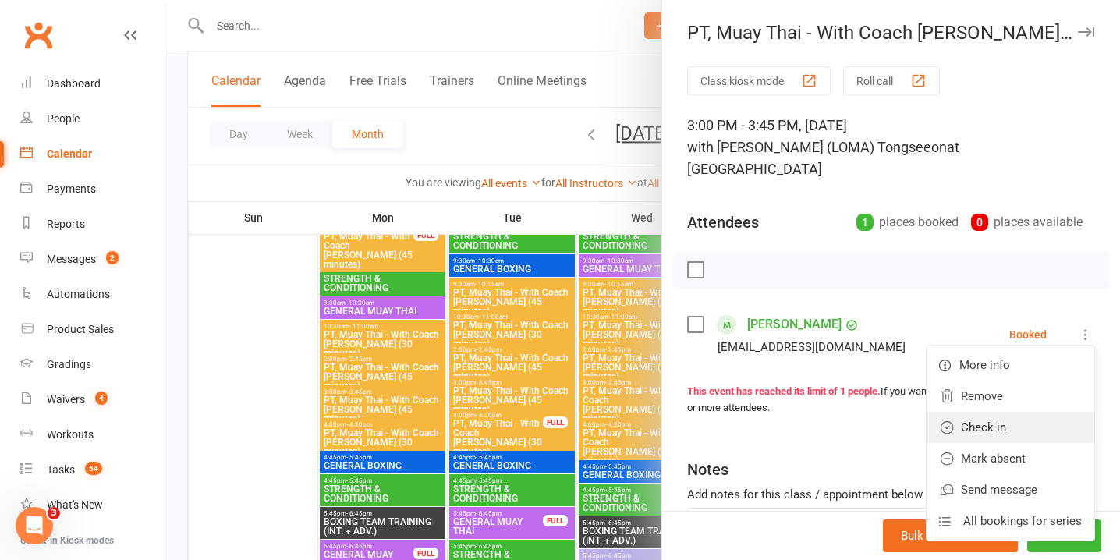
click at [1021, 412] on link "Check in" at bounding box center [1011, 427] width 168 height 31
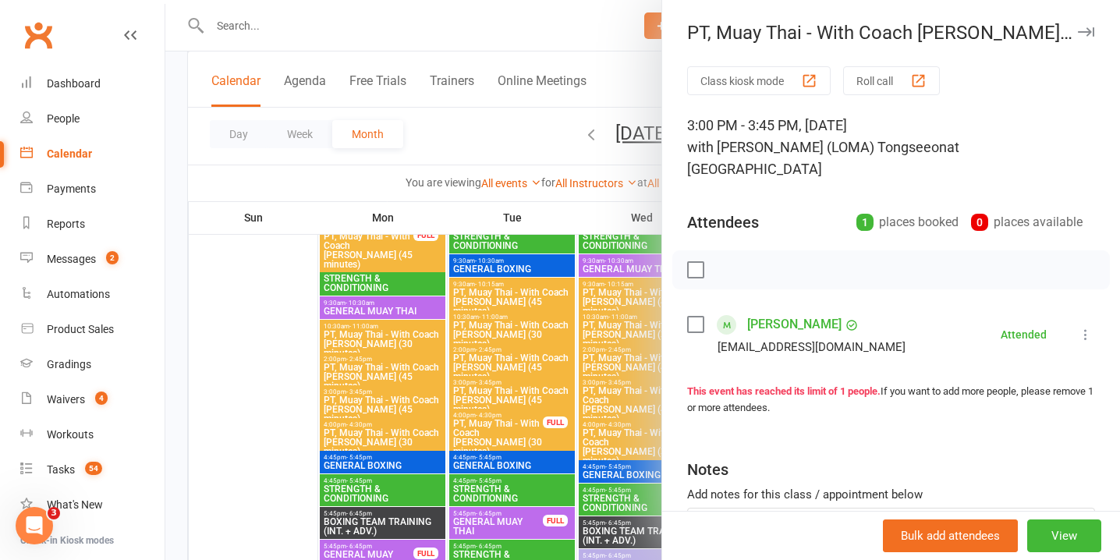
click at [1091, 29] on icon "button" at bounding box center [1086, 31] width 16 height 9
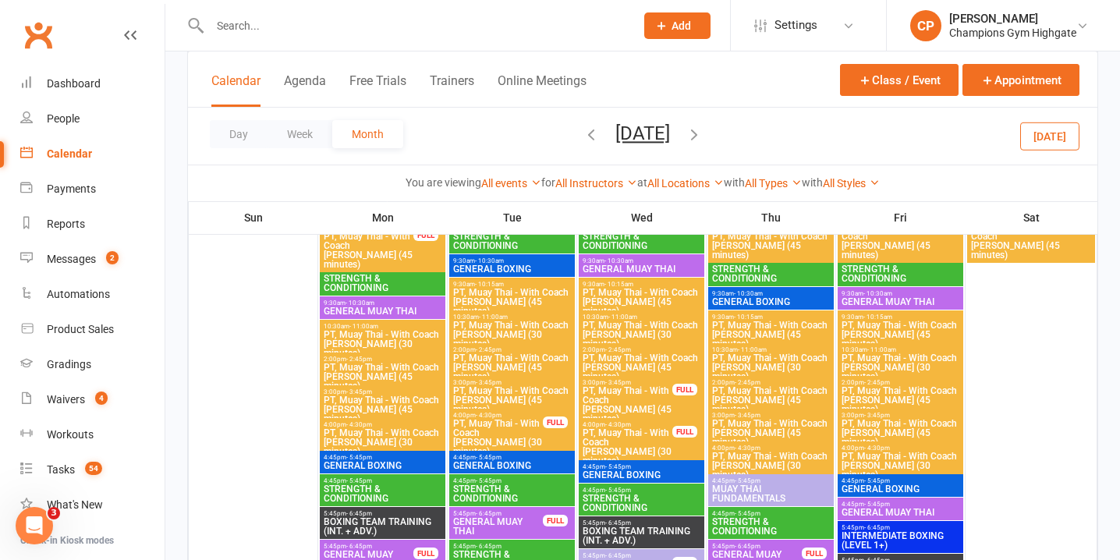
click at [639, 444] on span "PT, Muay Thai - With Coach [PERSON_NAME] (30 minutes)" at bounding box center [627, 446] width 91 height 37
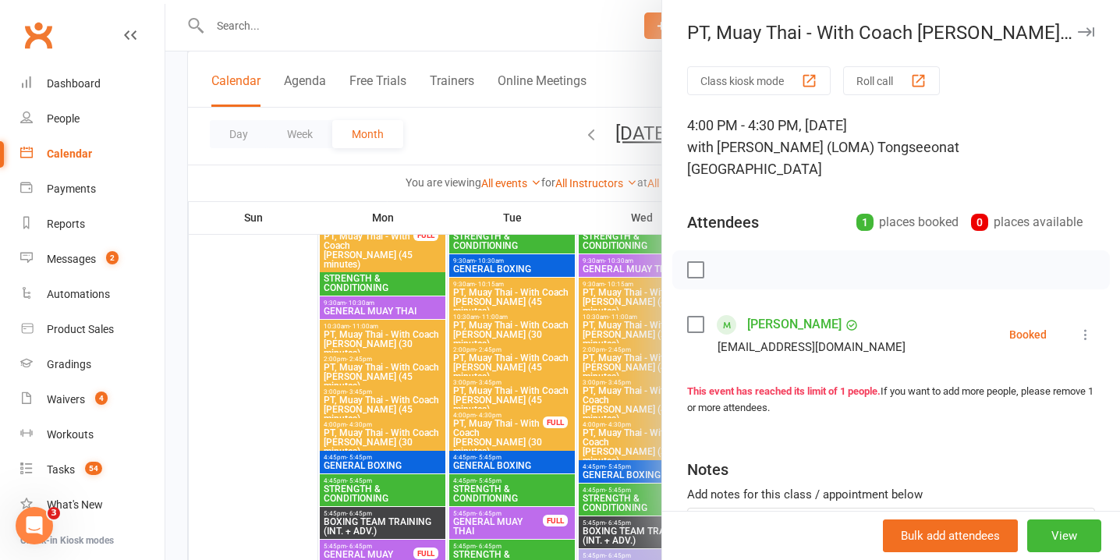
click at [1089, 327] on icon at bounding box center [1086, 335] width 16 height 16
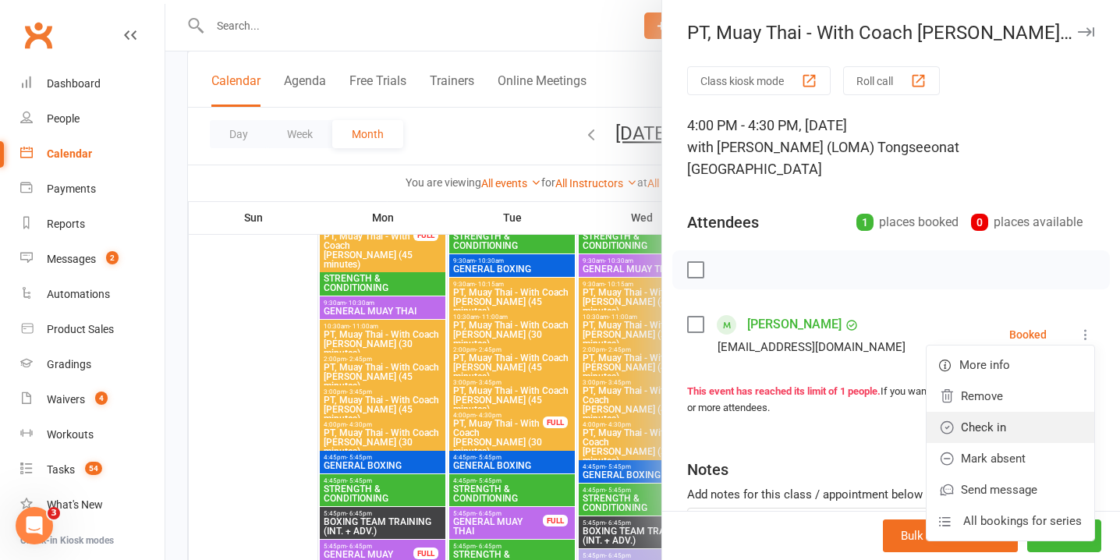
click at [1051, 412] on link "Check in" at bounding box center [1011, 427] width 168 height 31
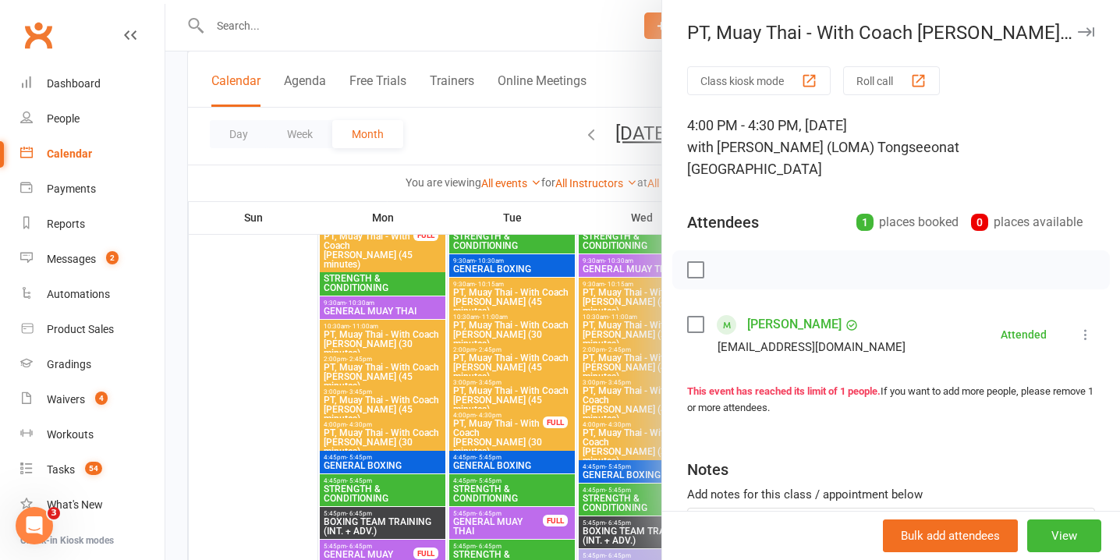
click at [1082, 25] on button "button" at bounding box center [1086, 32] width 19 height 19
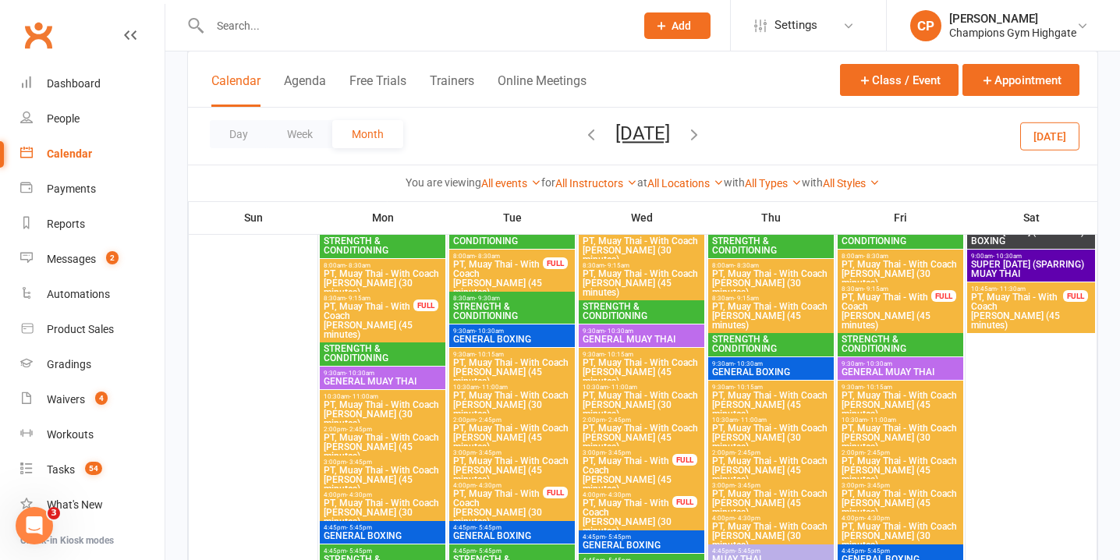
scroll to position [1600, 0]
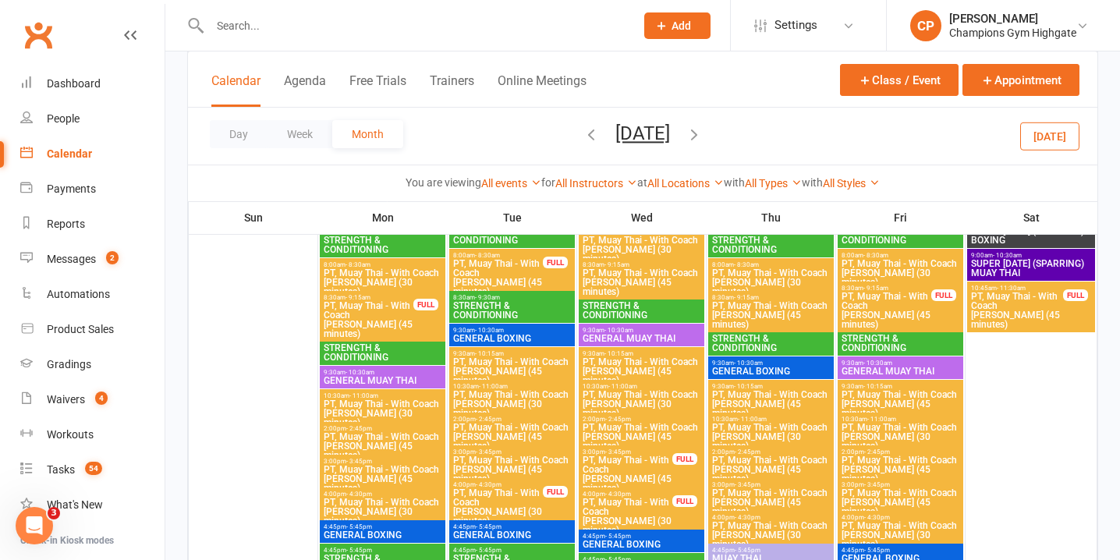
click at [905, 294] on span "PT, Muay Thai - With Coach Loma (45 minutes)" at bounding box center [886, 310] width 91 height 37
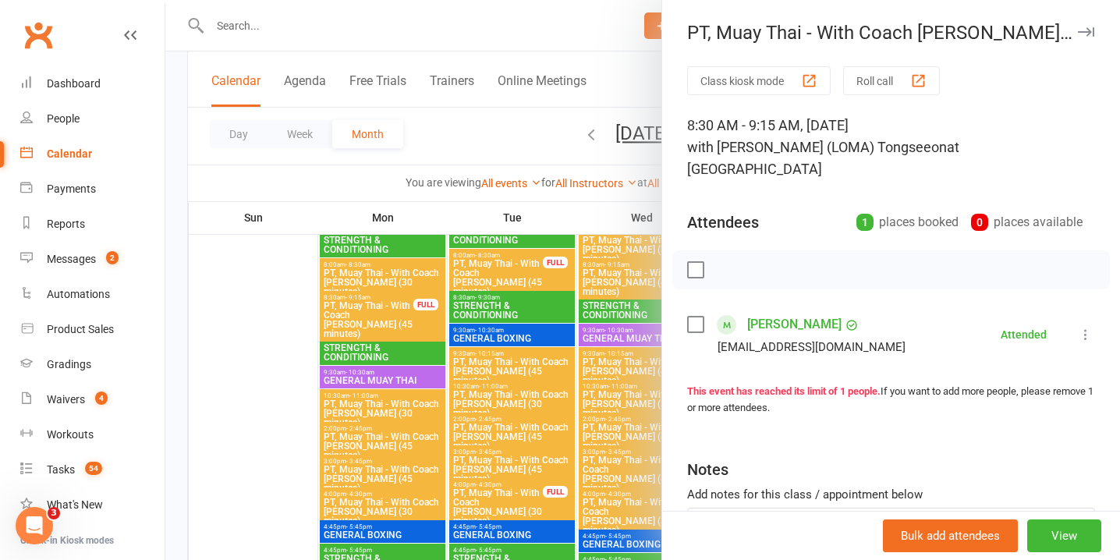
click at [1079, 31] on icon "button" at bounding box center [1086, 31] width 16 height 9
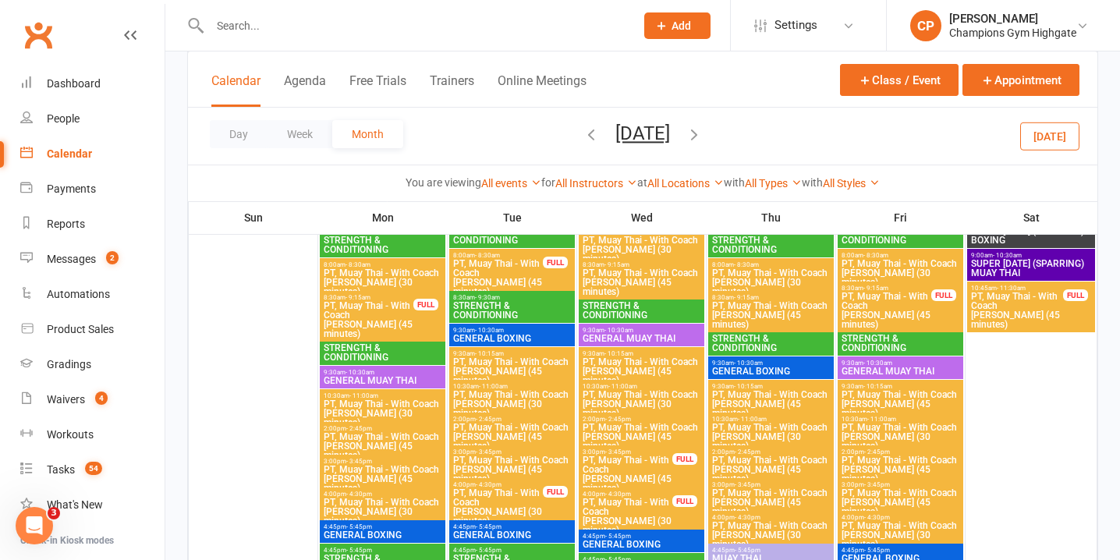
click at [1005, 300] on span "PT, Muay Thai - With Coach Loma (45 minutes)" at bounding box center [1018, 310] width 94 height 37
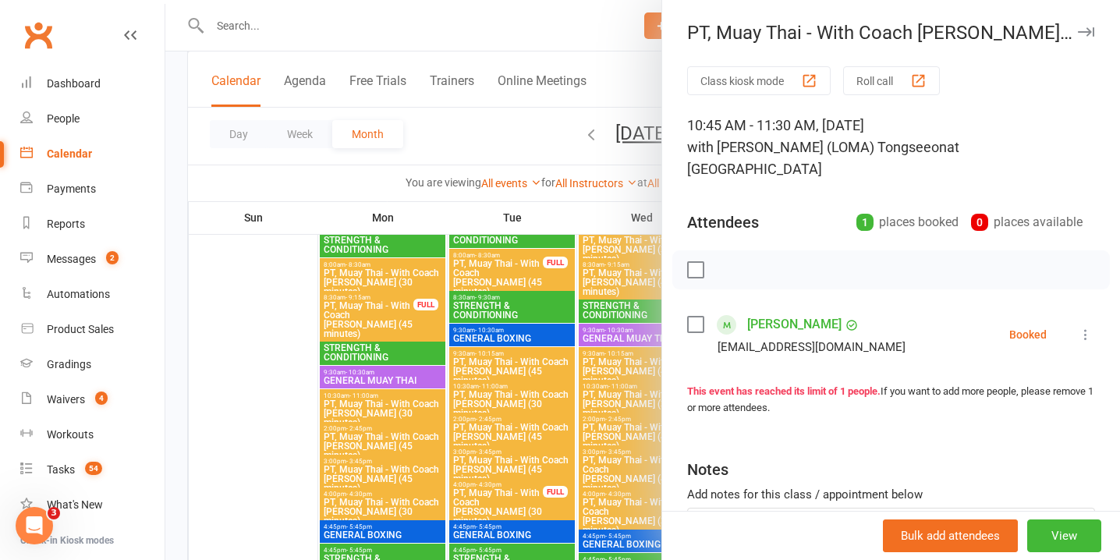
click at [1090, 327] on icon at bounding box center [1086, 335] width 16 height 16
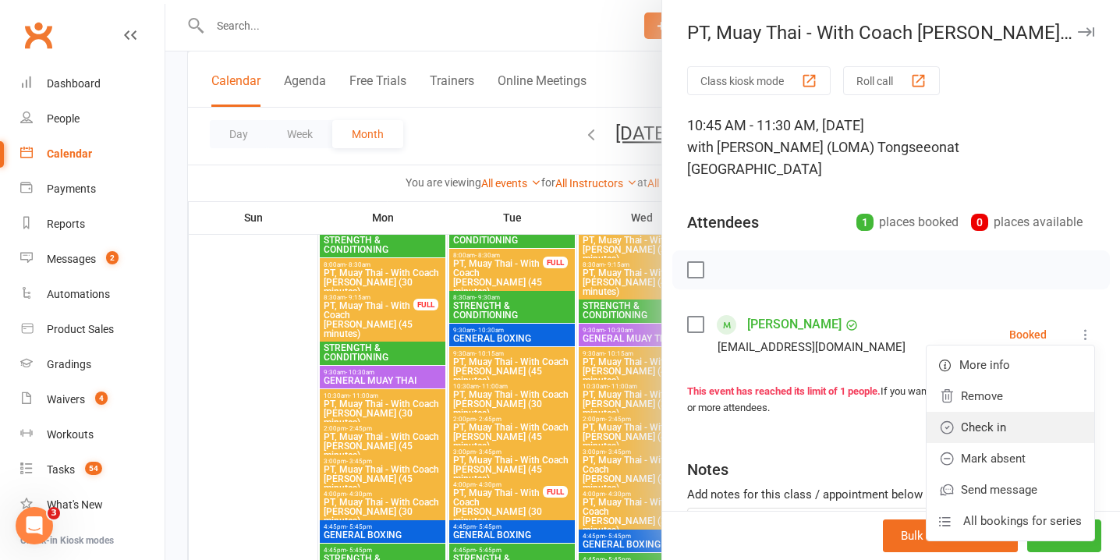
click at [1035, 412] on link "Check in" at bounding box center [1011, 427] width 168 height 31
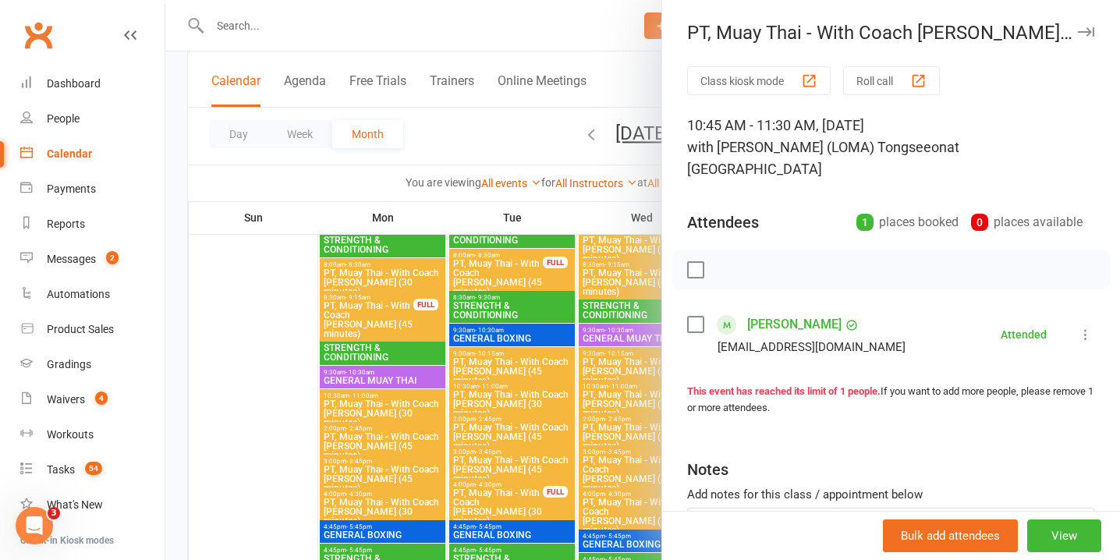
click at [1084, 32] on icon "button" at bounding box center [1086, 31] width 16 height 9
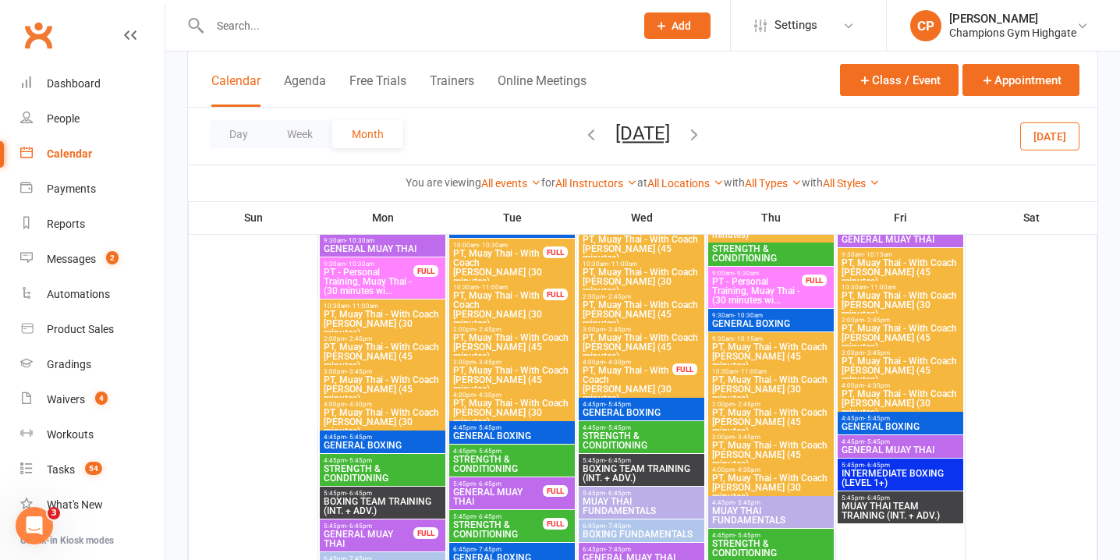
scroll to position [2353, 0]
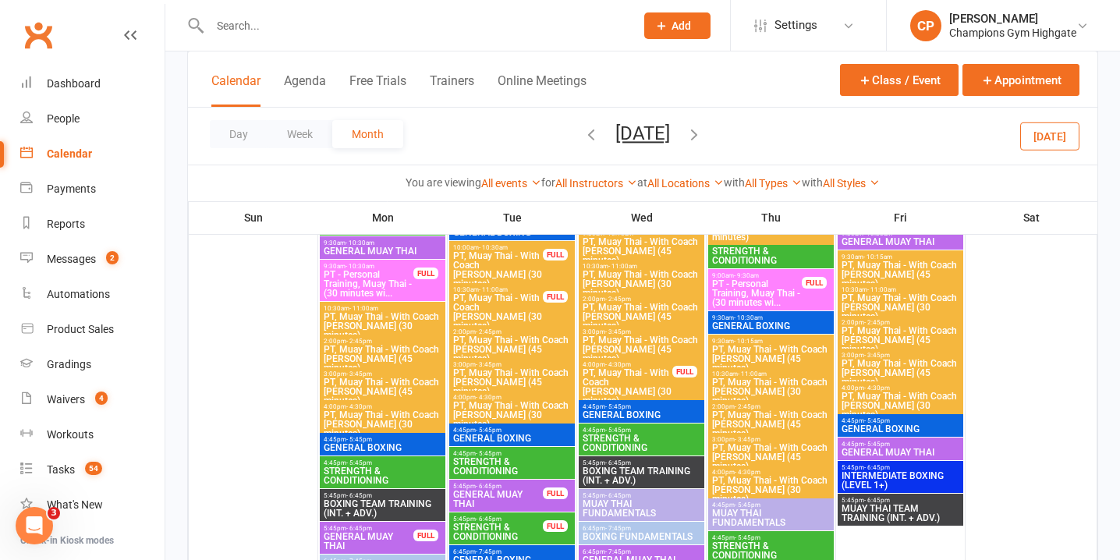
click at [650, 377] on span "PT, Muay Thai - With Coach [PERSON_NAME] (30 minutes)" at bounding box center [627, 386] width 91 height 37
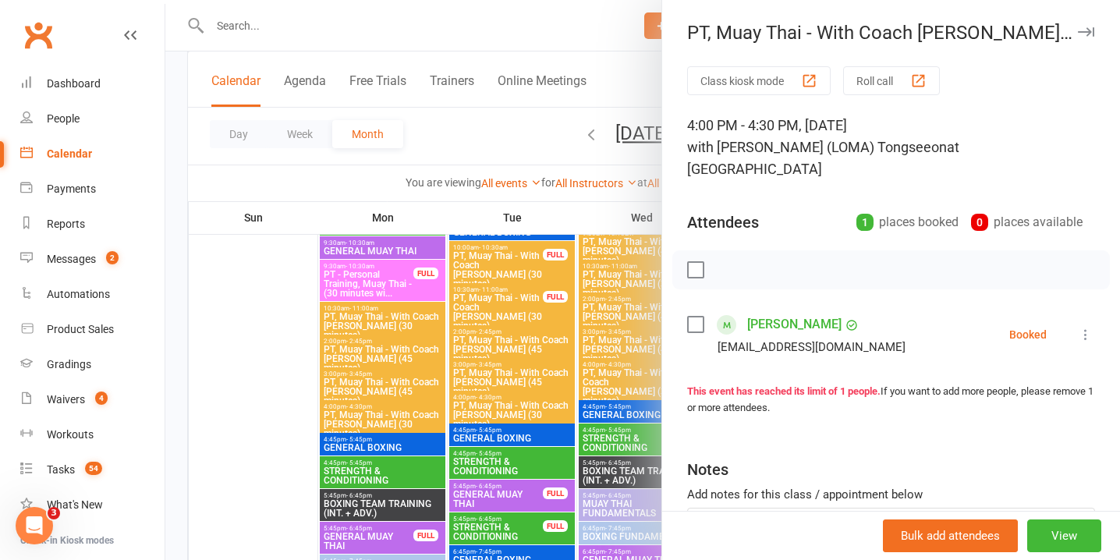
click at [1091, 327] on icon at bounding box center [1086, 335] width 16 height 16
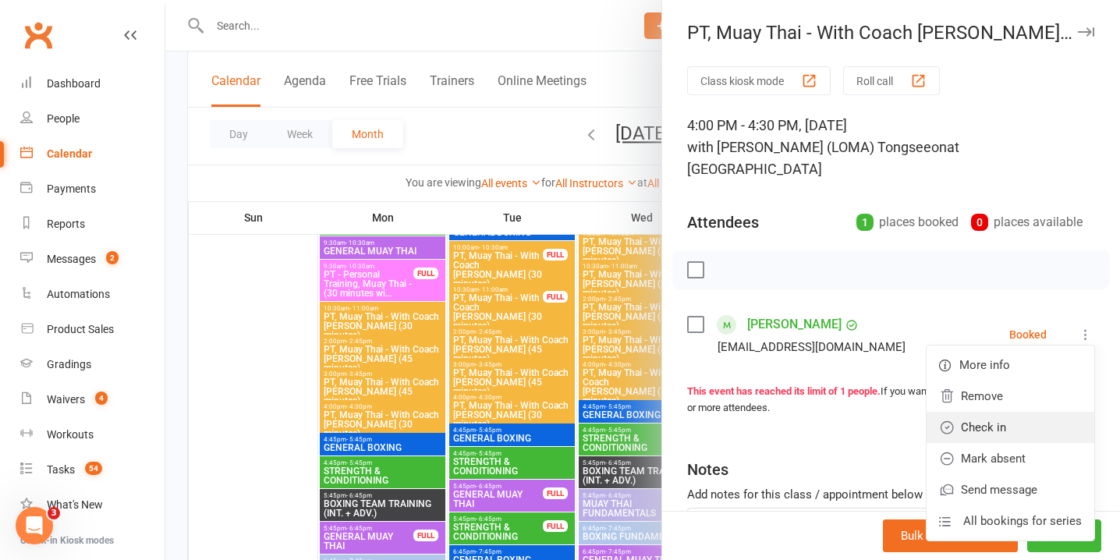
click at [1011, 412] on link "Check in" at bounding box center [1011, 427] width 168 height 31
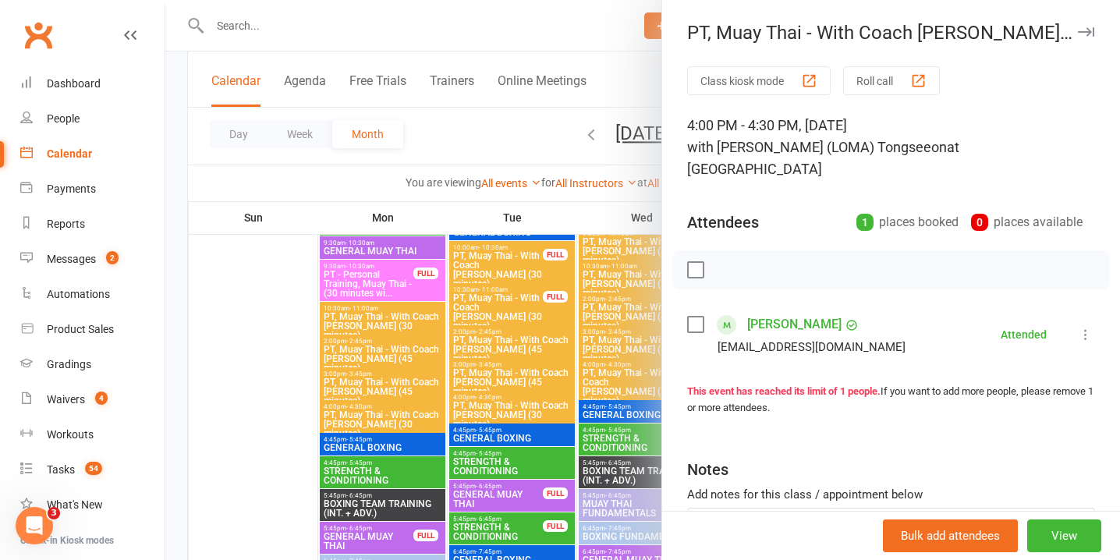
click at [1085, 33] on icon "button" at bounding box center [1086, 31] width 16 height 9
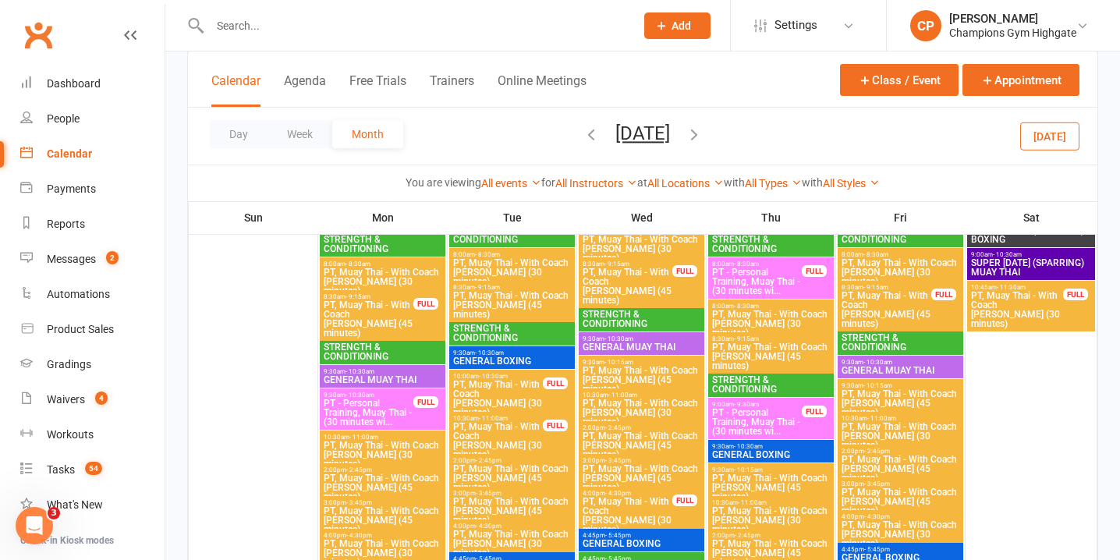
scroll to position [2226, 0]
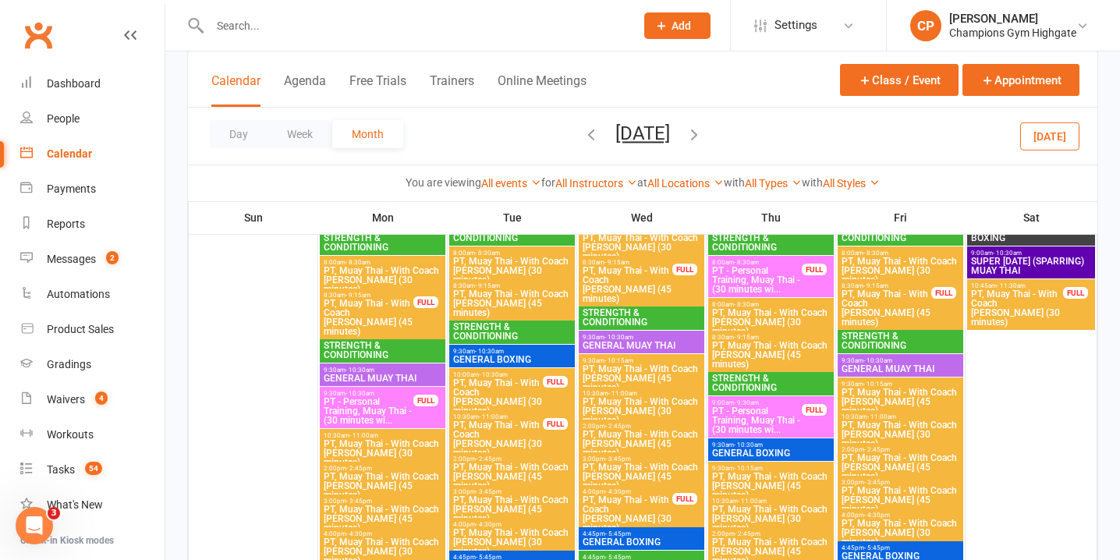
click at [1008, 308] on span "PT, Muay Thai - With Coach [PERSON_NAME] (30 minutes)" at bounding box center [1018, 307] width 94 height 37
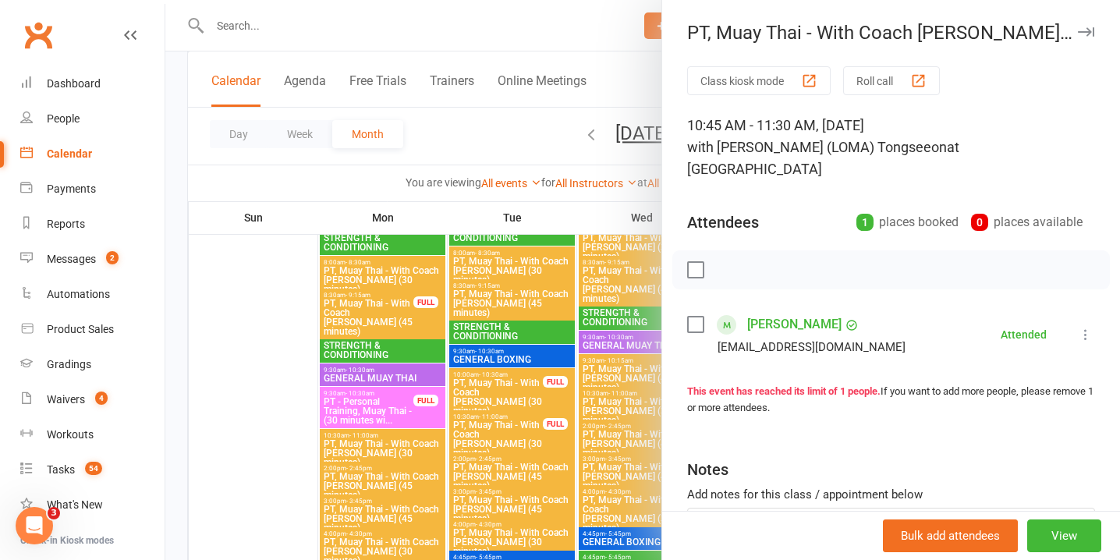
click at [1092, 33] on icon "button" at bounding box center [1086, 31] width 16 height 9
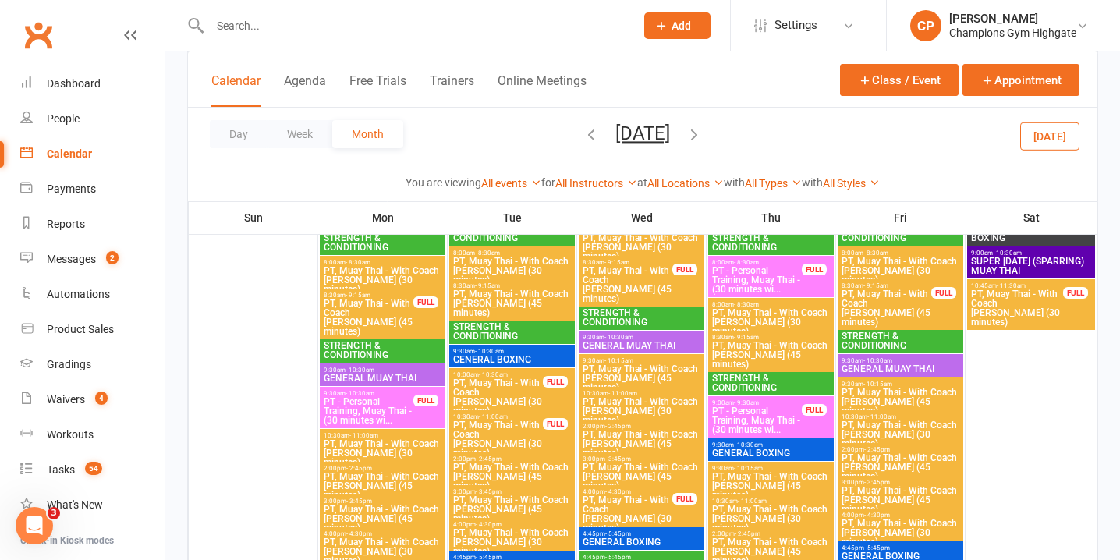
click at [900, 300] on span "PT, Muay Thai - With Coach Loma (45 minutes)" at bounding box center [886, 307] width 91 height 37
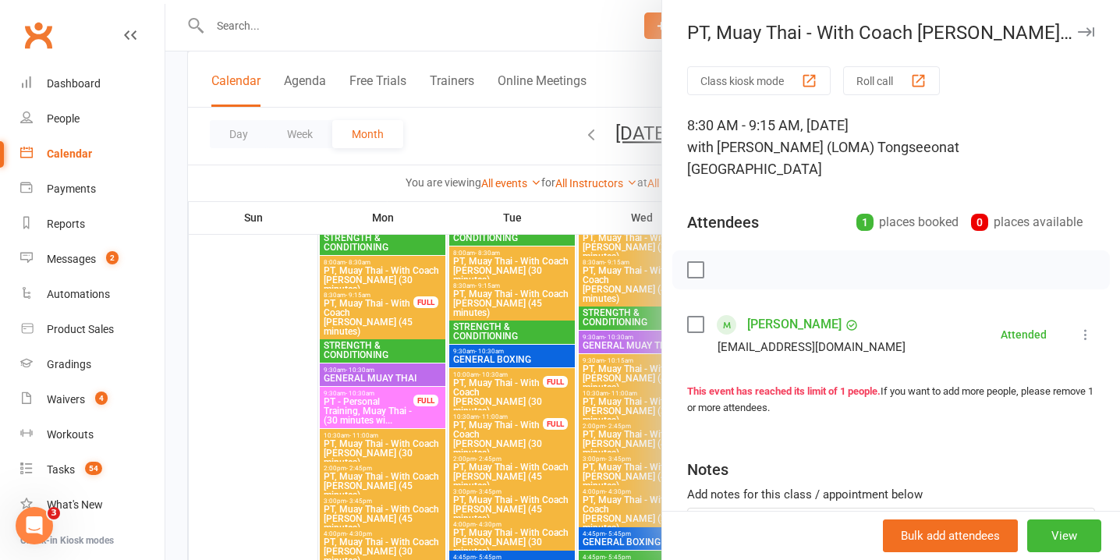
click at [1085, 28] on icon "button" at bounding box center [1086, 31] width 16 height 9
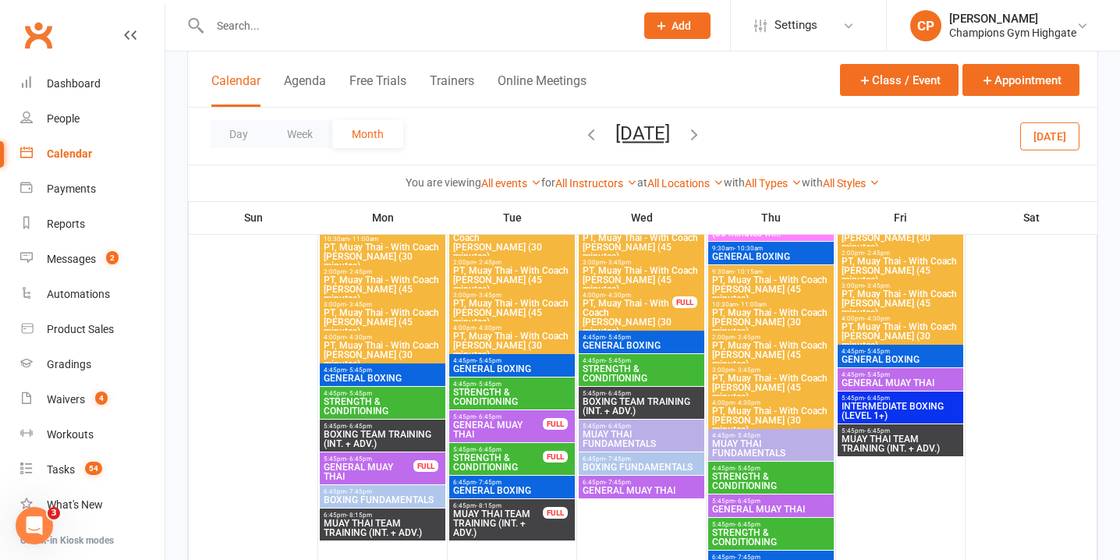
scroll to position [2430, 0]
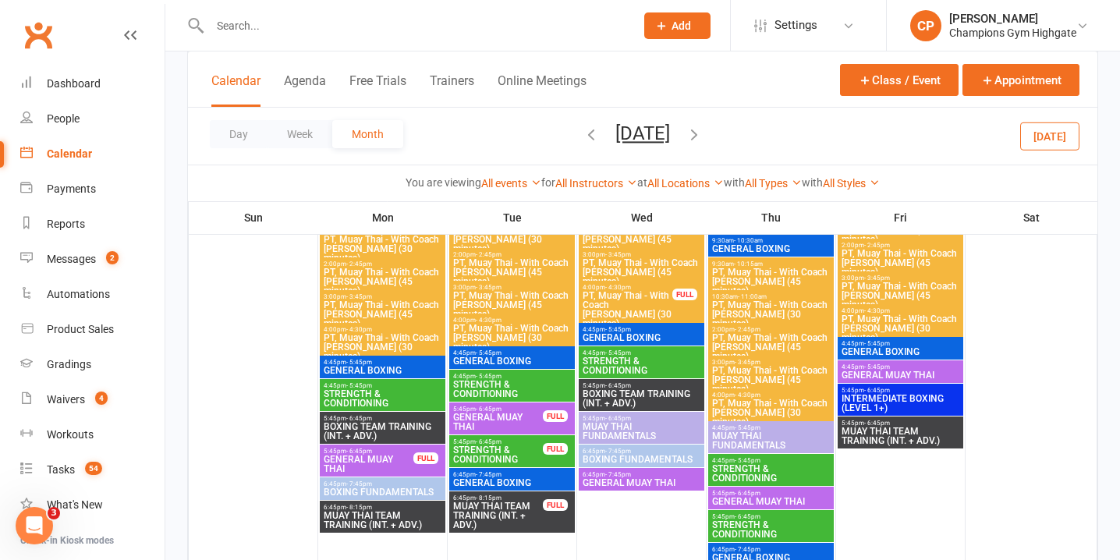
click at [682, 307] on div "4:00pm - 4:30pm PT, Muay Thai - With Coach Loma (30 minutes) FULL" at bounding box center [642, 306] width 126 height 51
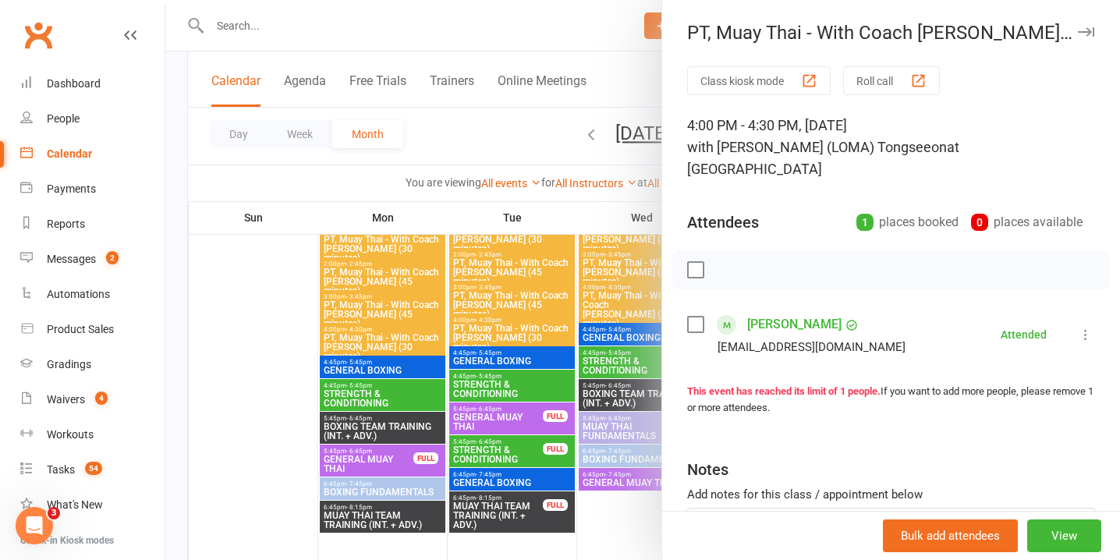
click at [1088, 20] on div "PT, Muay Thai - With Coach Loma (30 minutes) Class kiosk mode Roll call 4:00 PM…" at bounding box center [891, 280] width 459 height 560
click at [1091, 34] on icon "button" at bounding box center [1086, 31] width 16 height 9
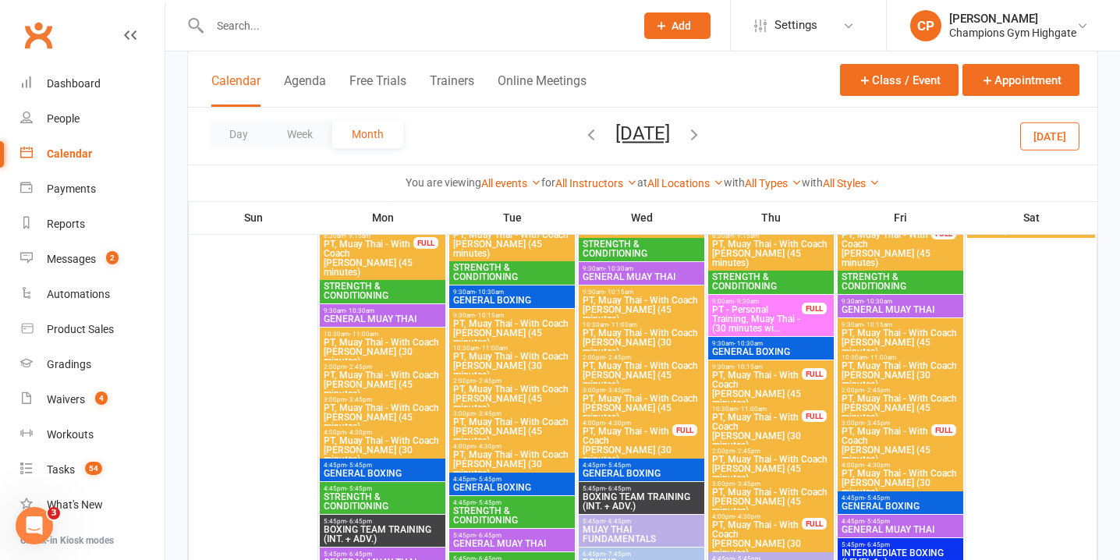
scroll to position [2989, 0]
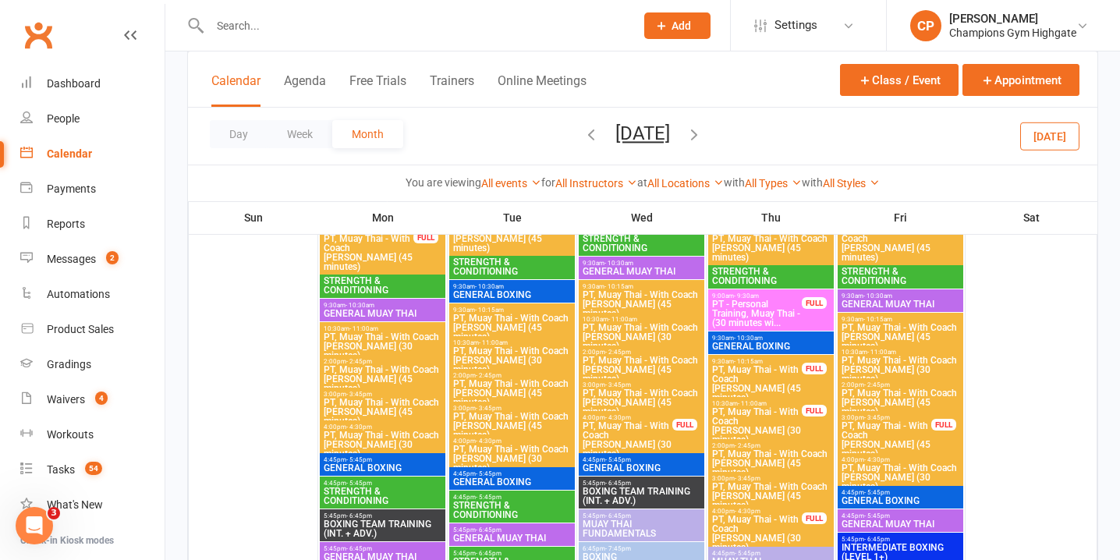
click at [665, 429] on span "PT, Muay Thai - With Coach [PERSON_NAME] (30 minutes)" at bounding box center [627, 439] width 91 height 37
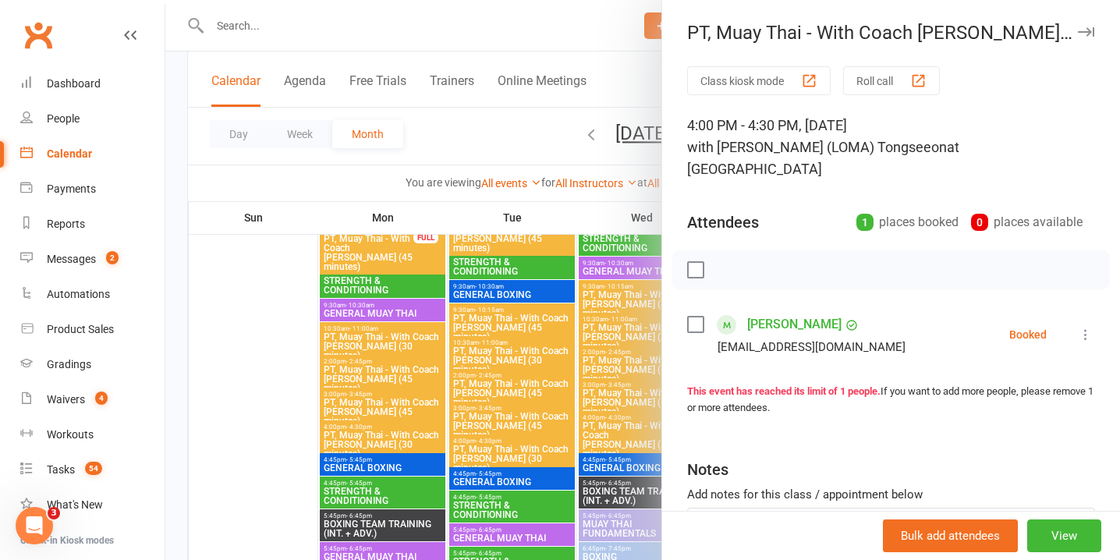
click at [1088, 327] on icon at bounding box center [1086, 335] width 16 height 16
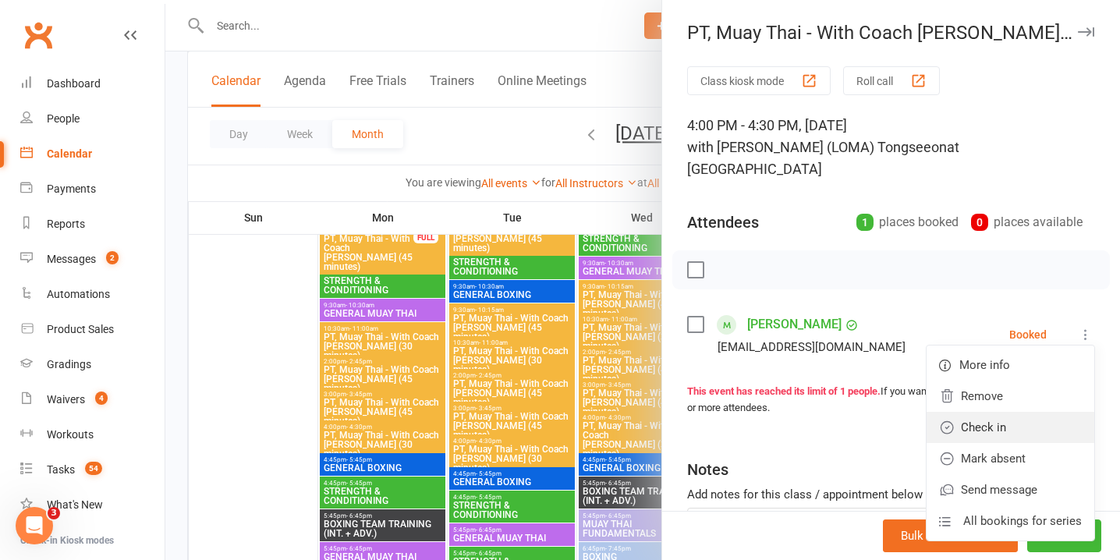
click at [1048, 412] on link "Check in" at bounding box center [1011, 427] width 168 height 31
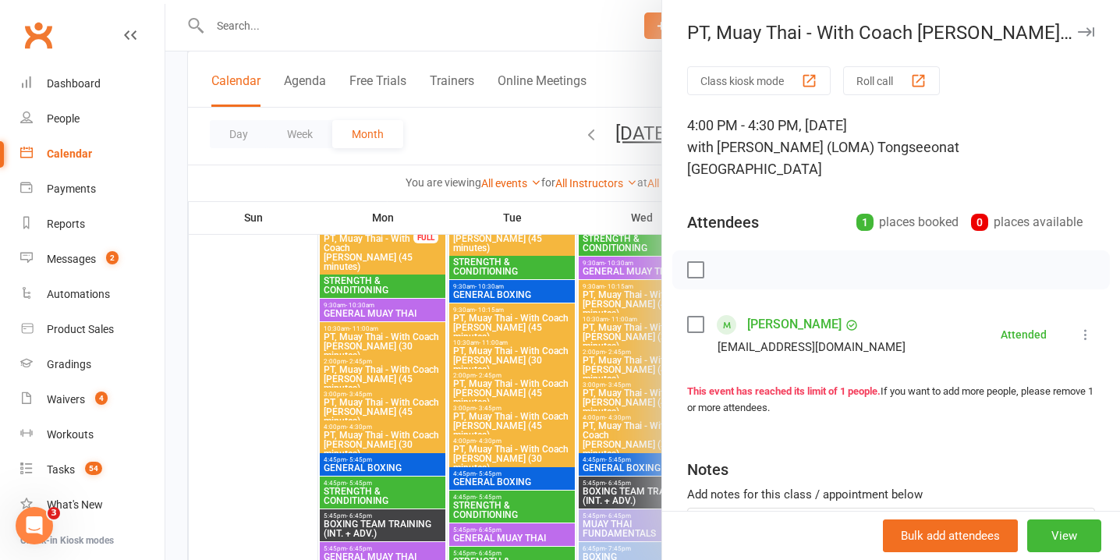
click at [1082, 26] on button "button" at bounding box center [1086, 32] width 19 height 19
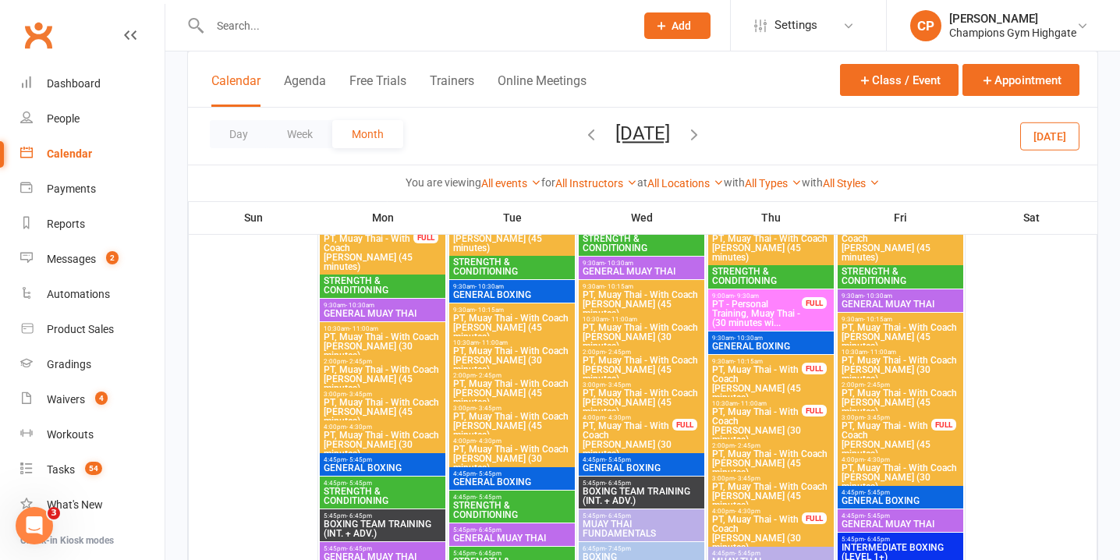
click at [786, 426] on span "PT, Muay Thai - With Coach [PERSON_NAME] (30 minutes)" at bounding box center [757, 425] width 91 height 37
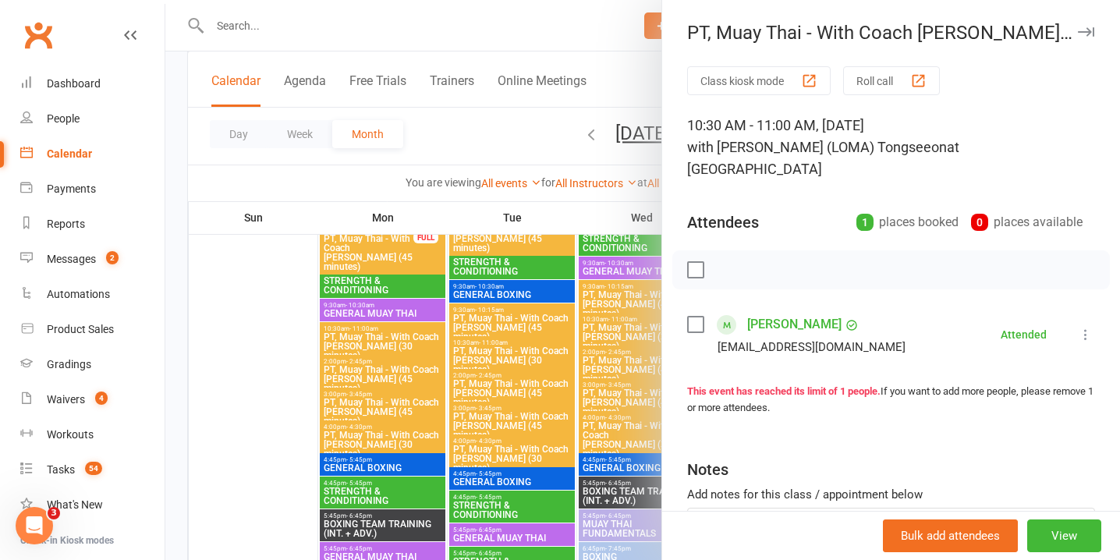
click at [1083, 37] on button "button" at bounding box center [1086, 32] width 19 height 19
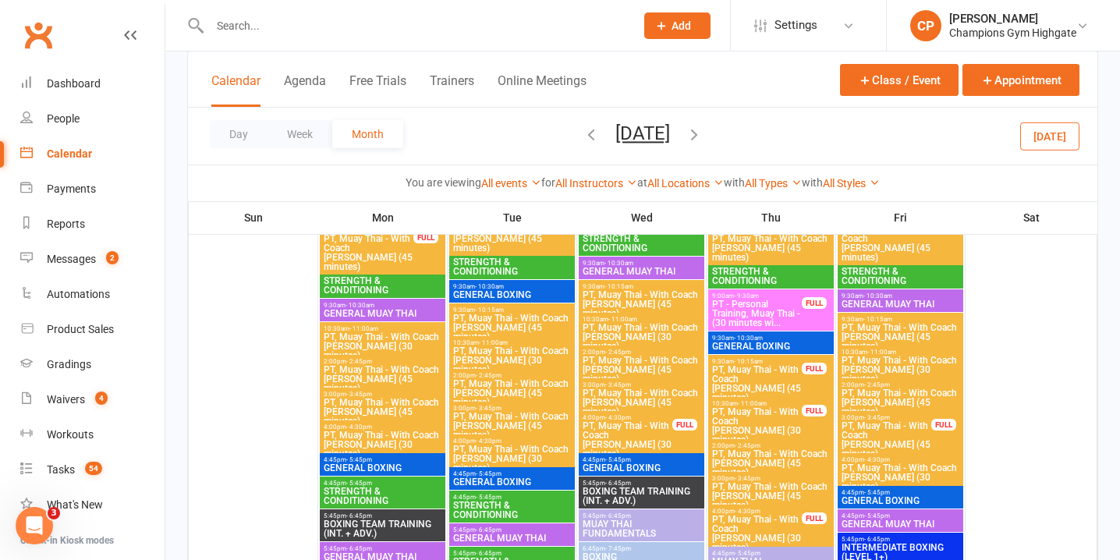
click at [793, 520] on span "PT, Muay Thai - With Coach [PERSON_NAME] (30 minutes)" at bounding box center [757, 533] width 91 height 37
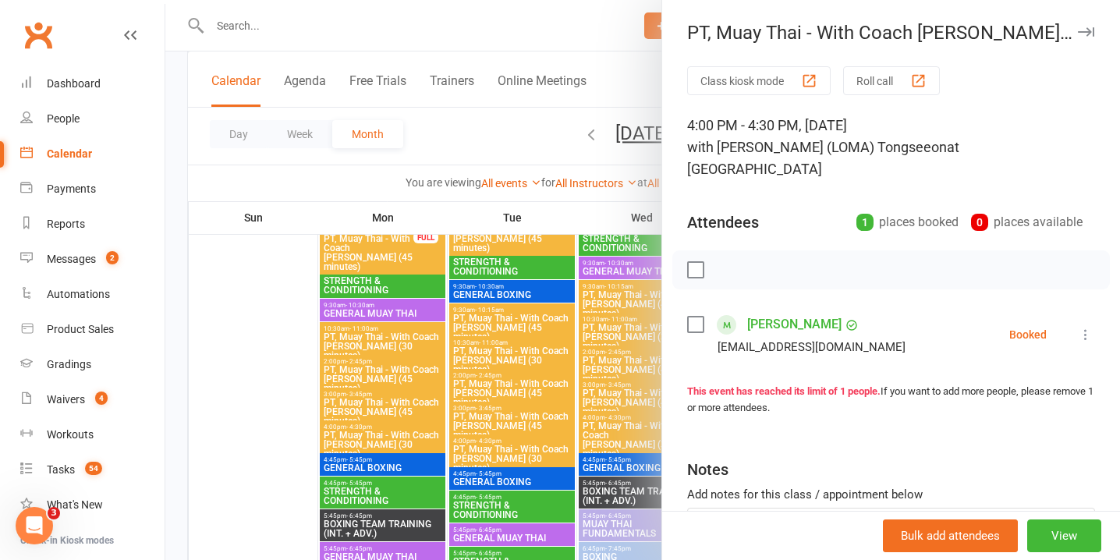
click at [1082, 327] on icon at bounding box center [1086, 335] width 16 height 16
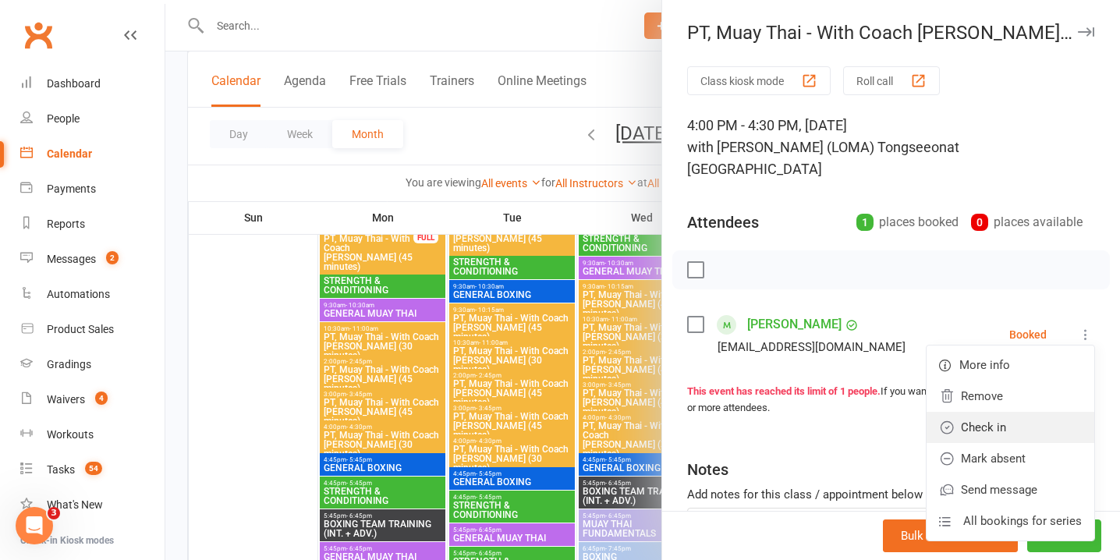
click at [1020, 412] on link "Check in" at bounding box center [1011, 427] width 168 height 31
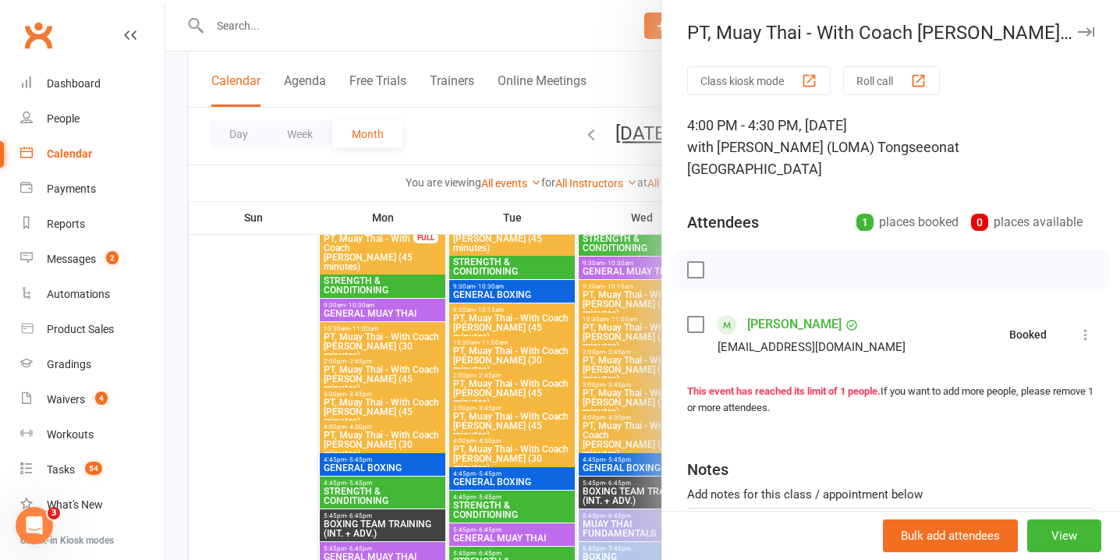
click at [1086, 32] on icon "button" at bounding box center [1086, 31] width 16 height 9
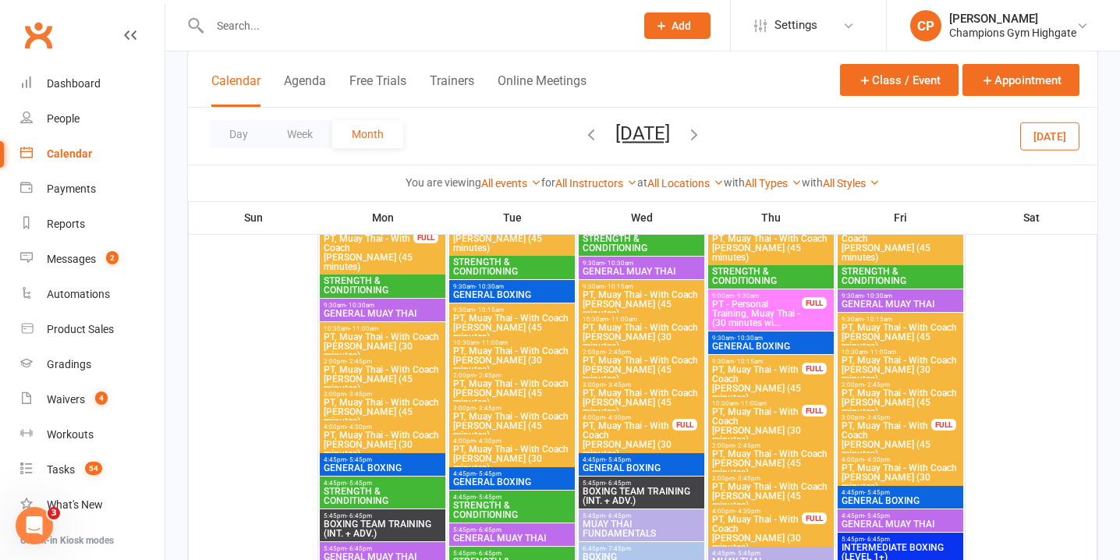
click at [930, 434] on span "PT, Muay Thai - With Coach Loma (45 minutes)" at bounding box center [886, 439] width 91 height 37
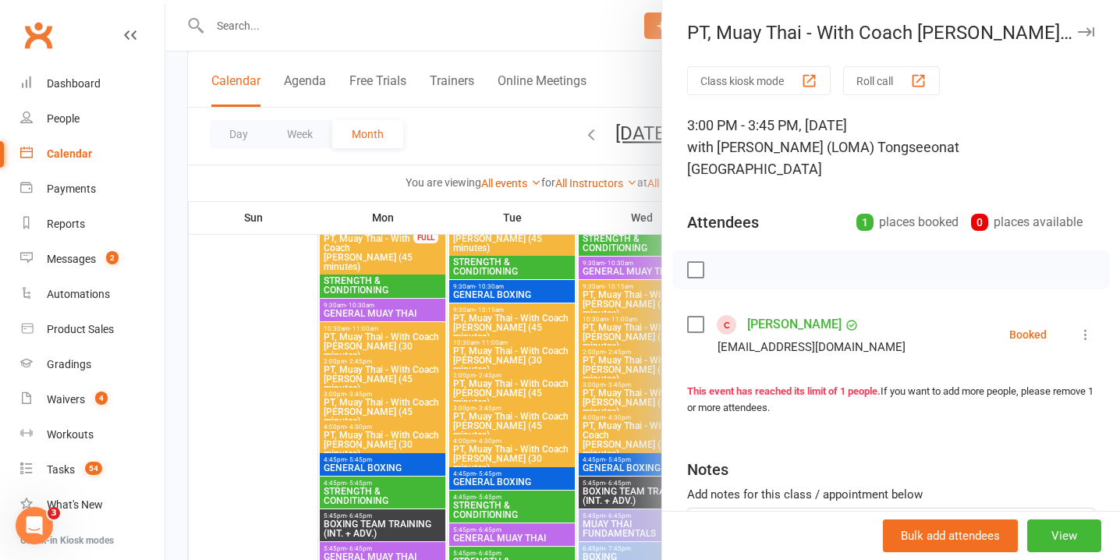
click at [1084, 327] on icon at bounding box center [1086, 335] width 16 height 16
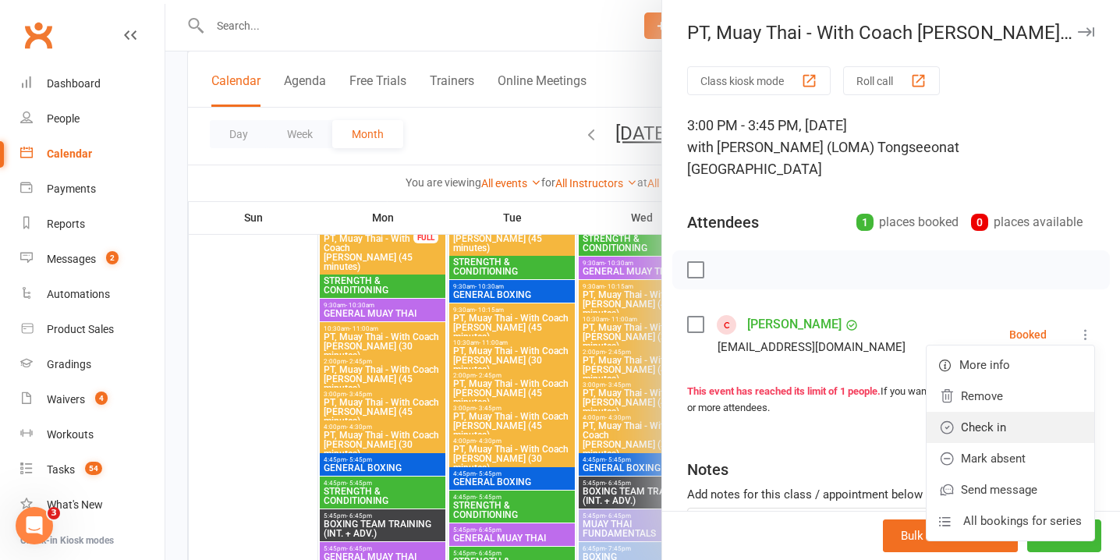
click at [1036, 412] on link "Check in" at bounding box center [1011, 427] width 168 height 31
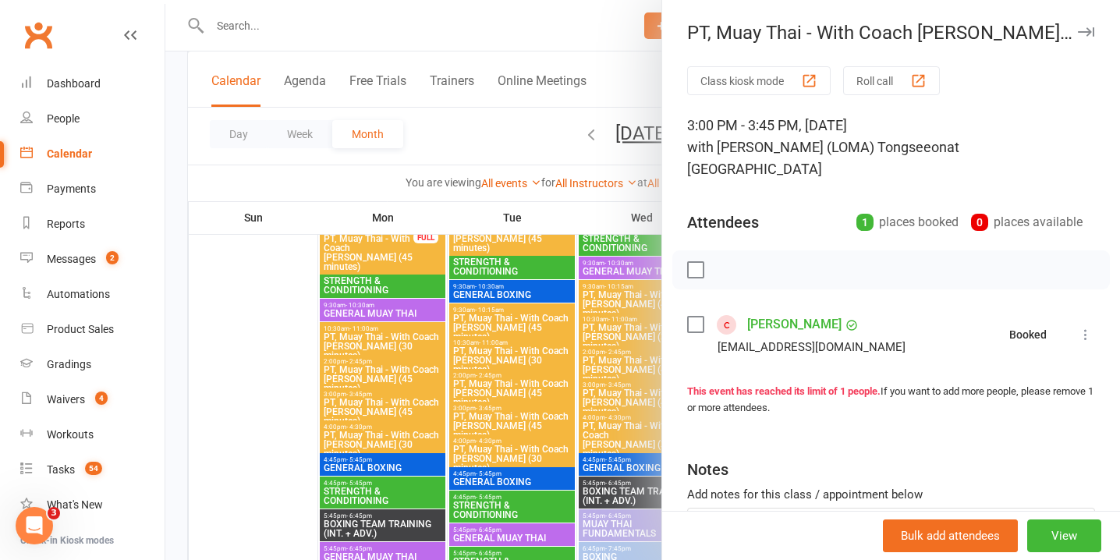
click at [1081, 40] on button "button" at bounding box center [1086, 32] width 19 height 19
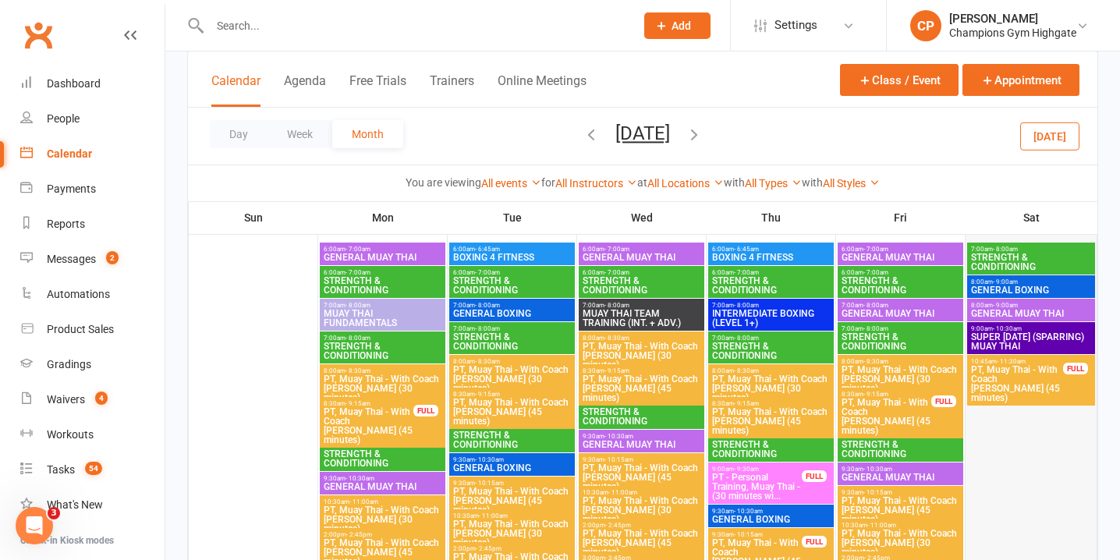
scroll to position [2814, 0]
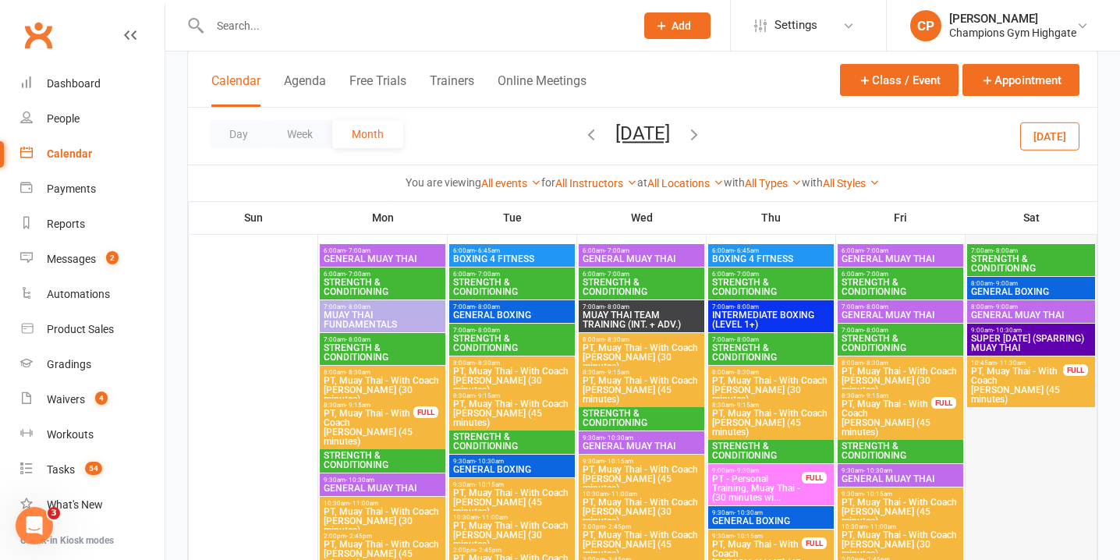
click at [1031, 384] on span "PT, Muay Thai - With Coach Loma (45 minutes)" at bounding box center [1018, 385] width 94 height 37
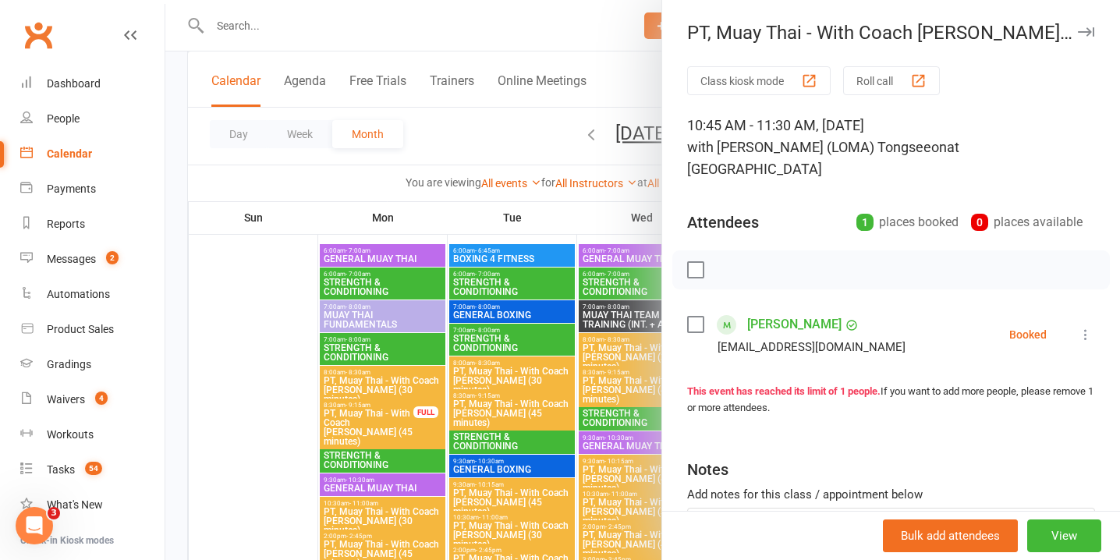
click at [1084, 327] on icon at bounding box center [1086, 335] width 16 height 16
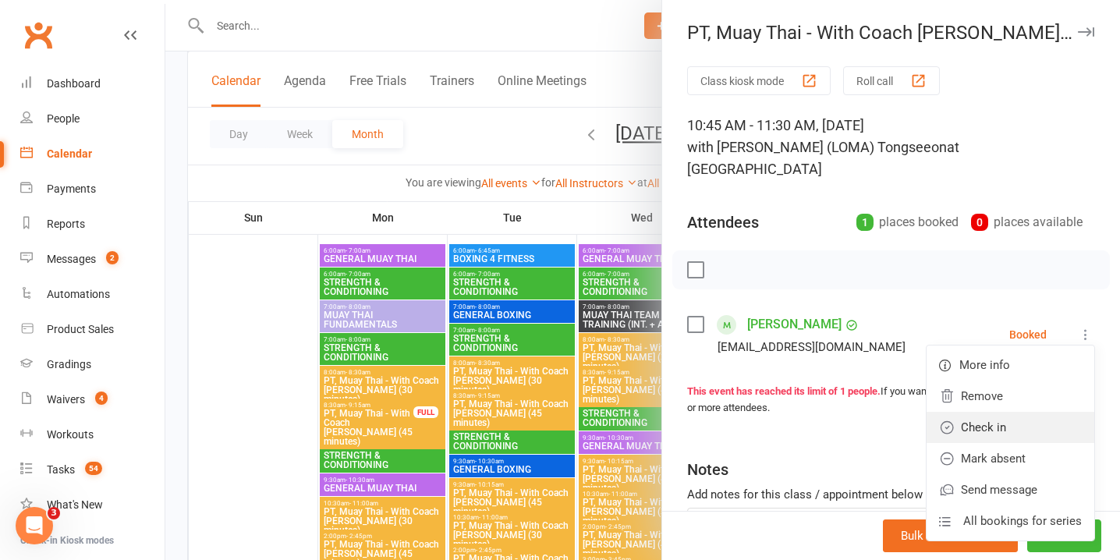
click at [1035, 412] on link "Check in" at bounding box center [1011, 427] width 168 height 31
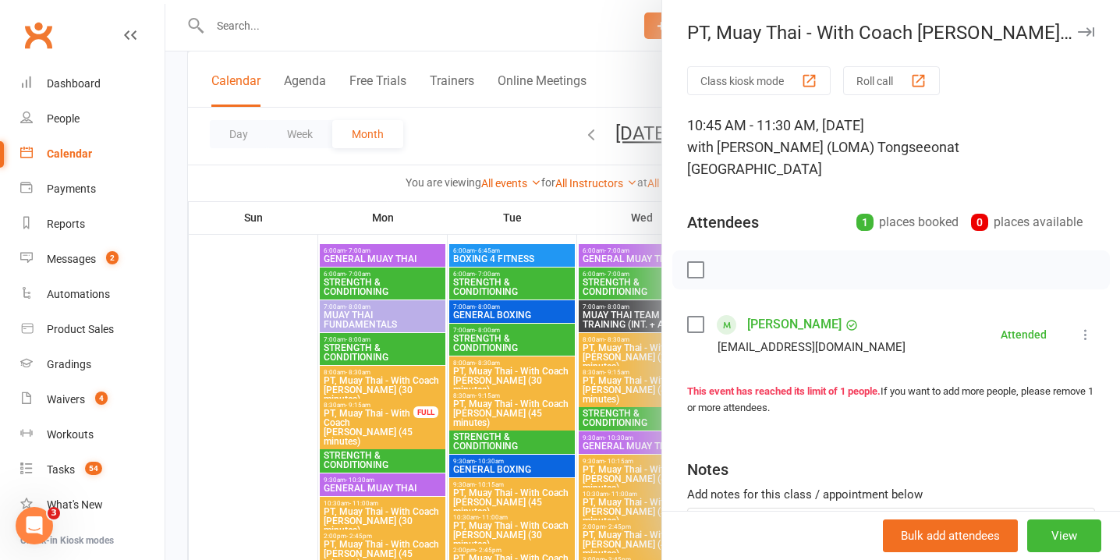
click at [1090, 33] on icon "button" at bounding box center [1086, 31] width 16 height 9
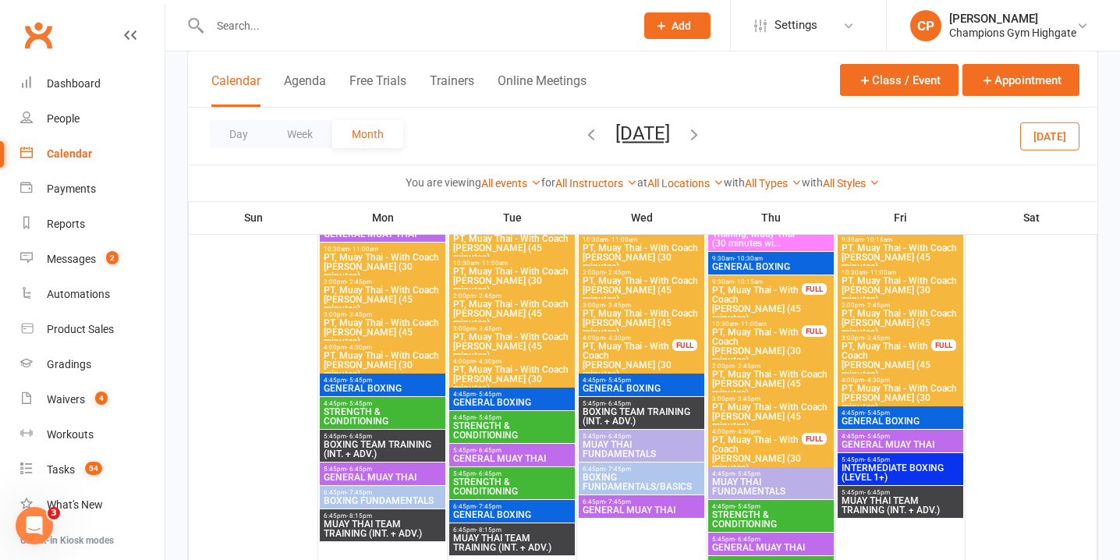
scroll to position [3075, 0]
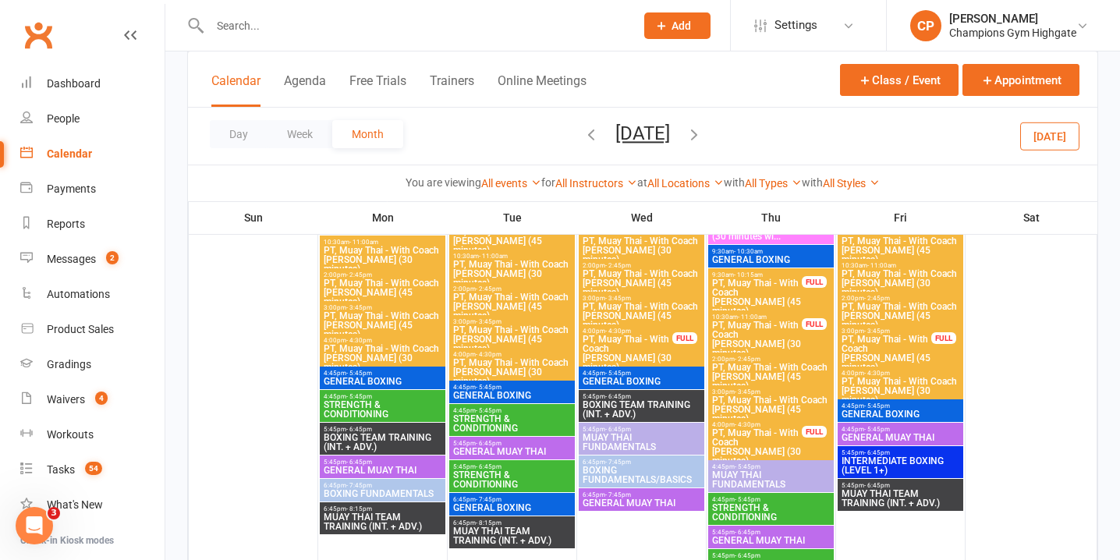
click at [770, 442] on span "PT, Muay Thai - With Coach Loma (30 minutes)" at bounding box center [757, 446] width 91 height 37
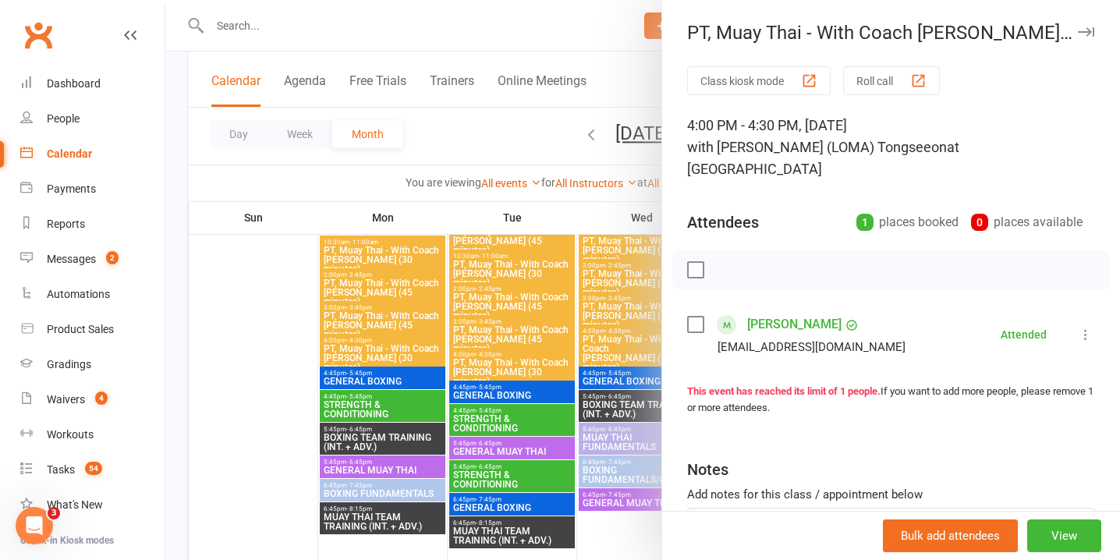
click at [1088, 34] on icon "button" at bounding box center [1086, 31] width 16 height 9
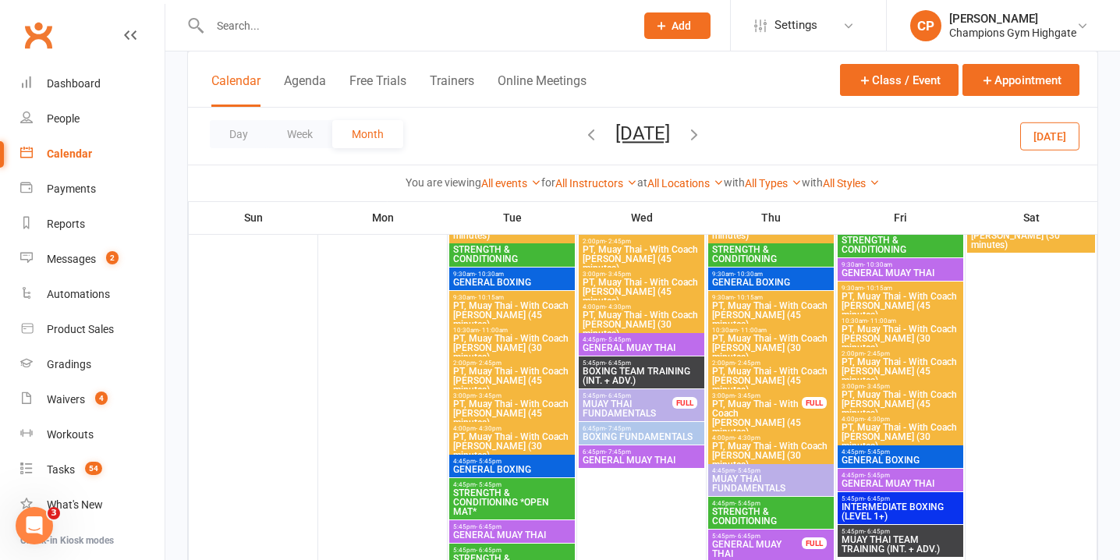
scroll to position [3694, 0]
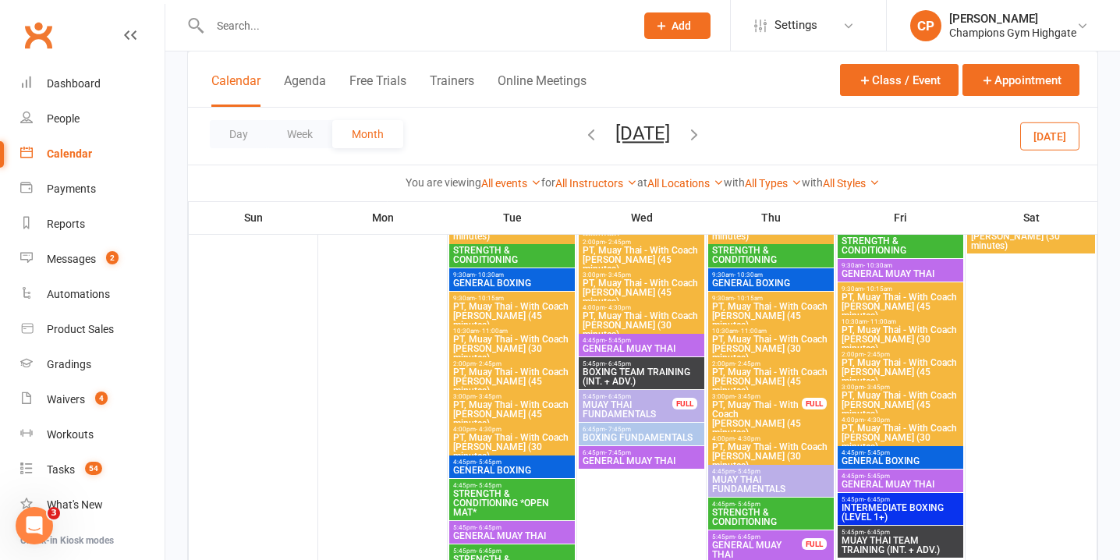
click at [776, 417] on span "PT, Muay Thai - With Coach Loma (45 minutes)" at bounding box center [757, 418] width 91 height 37
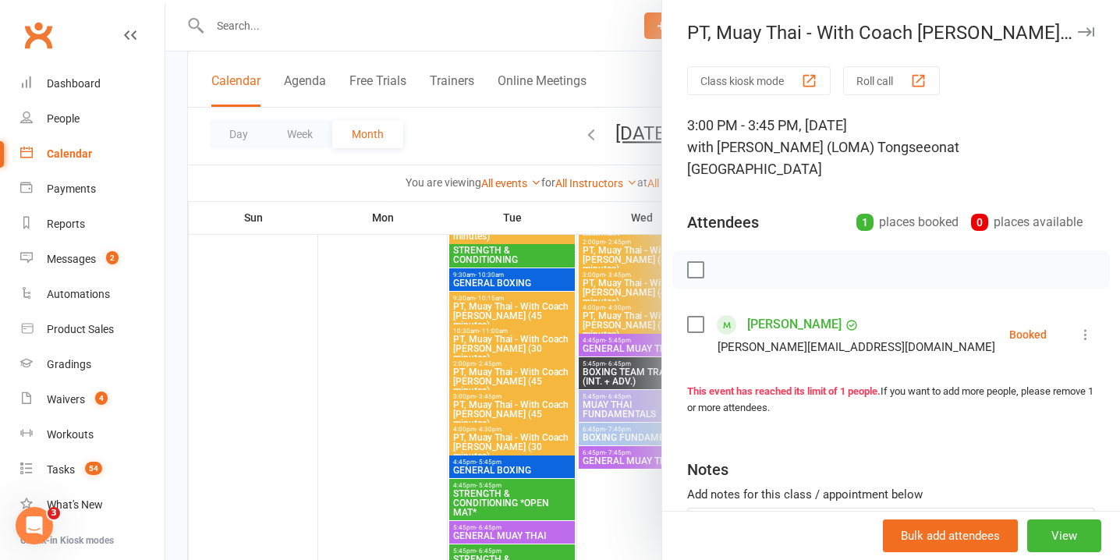
click at [1084, 327] on icon at bounding box center [1086, 335] width 16 height 16
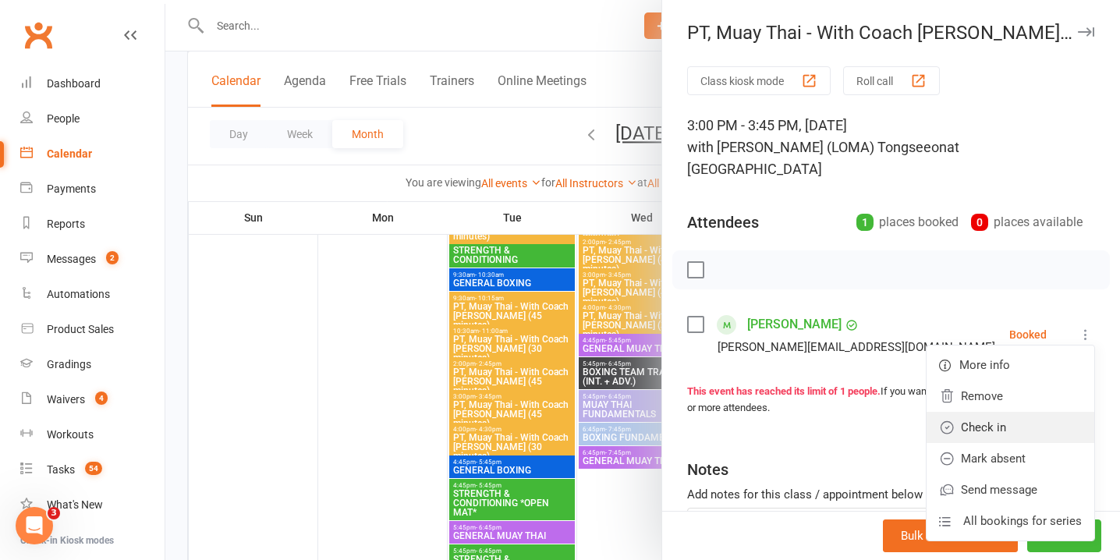
click at [1012, 412] on link "Check in" at bounding box center [1011, 427] width 168 height 31
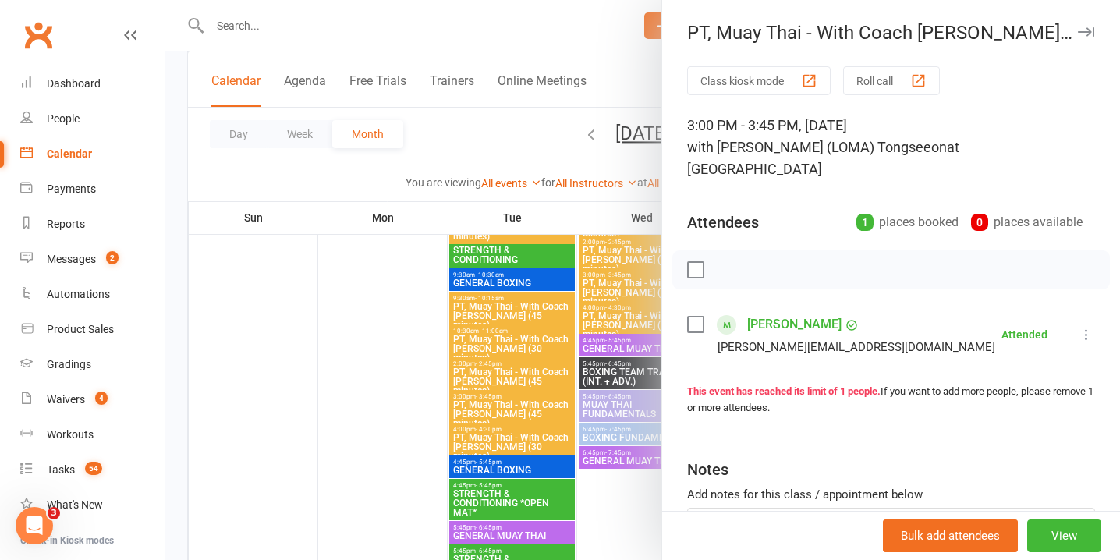
click at [1091, 21] on div "PT, Muay Thai - With Coach Loma (45 minutes) Class kiosk mode Roll call 3:00 PM…" at bounding box center [891, 280] width 459 height 560
click at [1091, 33] on icon "button" at bounding box center [1086, 31] width 16 height 9
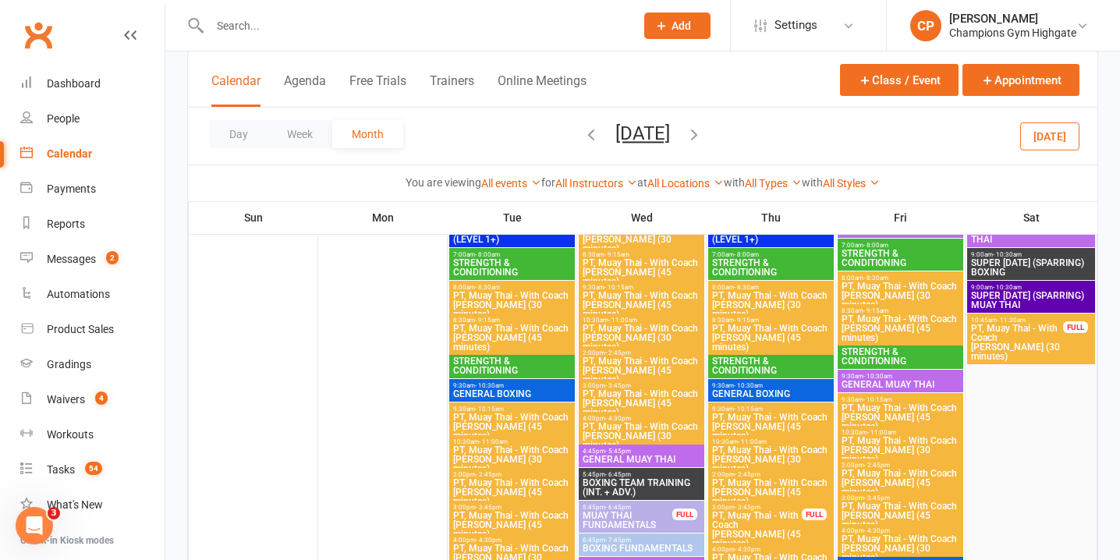
click at [1019, 355] on div at bounding box center [1031, 461] width 128 height 604
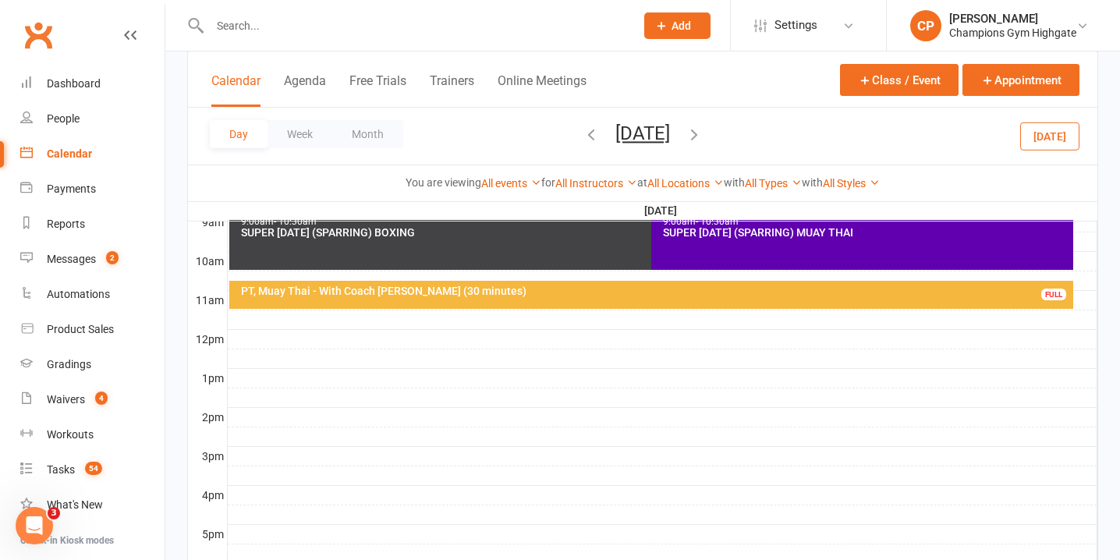
scroll to position [0, 0]
click at [828, 296] on div "PT, Muay Thai - With Coach Loma (30 minutes)" at bounding box center [655, 291] width 831 height 11
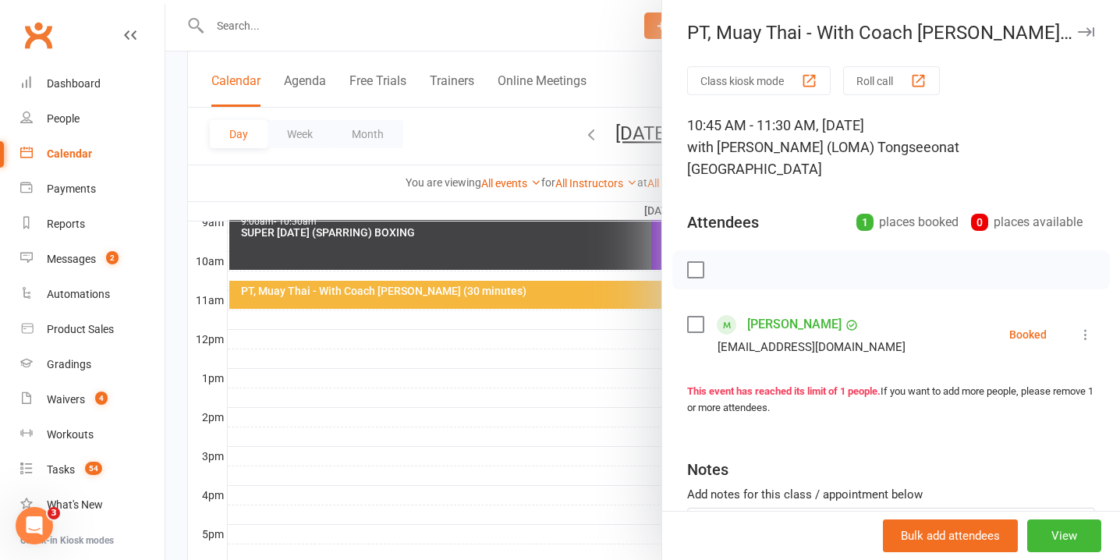
click at [1085, 327] on icon at bounding box center [1086, 335] width 16 height 16
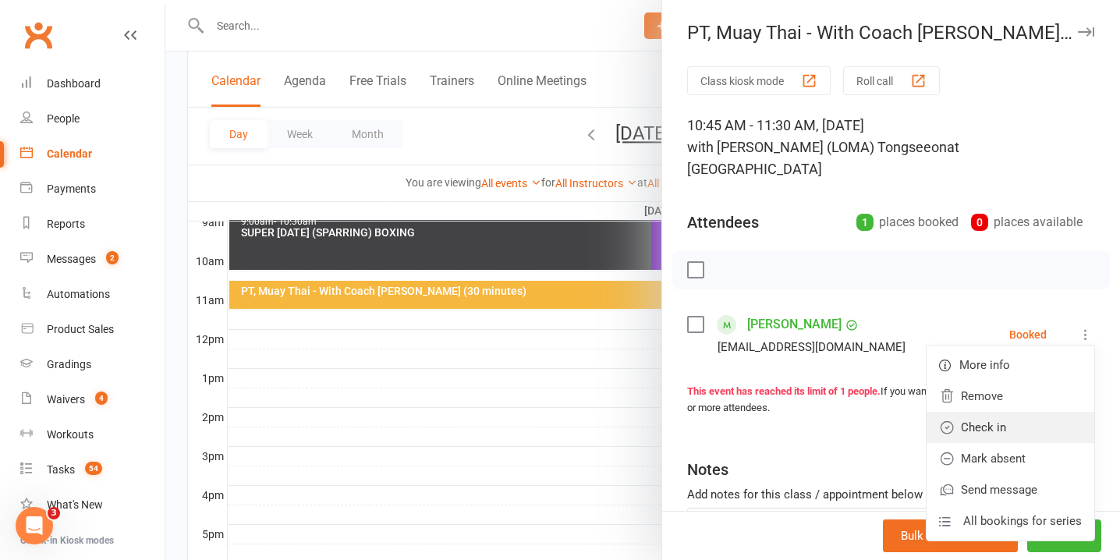
click at [1031, 412] on link "Check in" at bounding box center [1011, 427] width 168 height 31
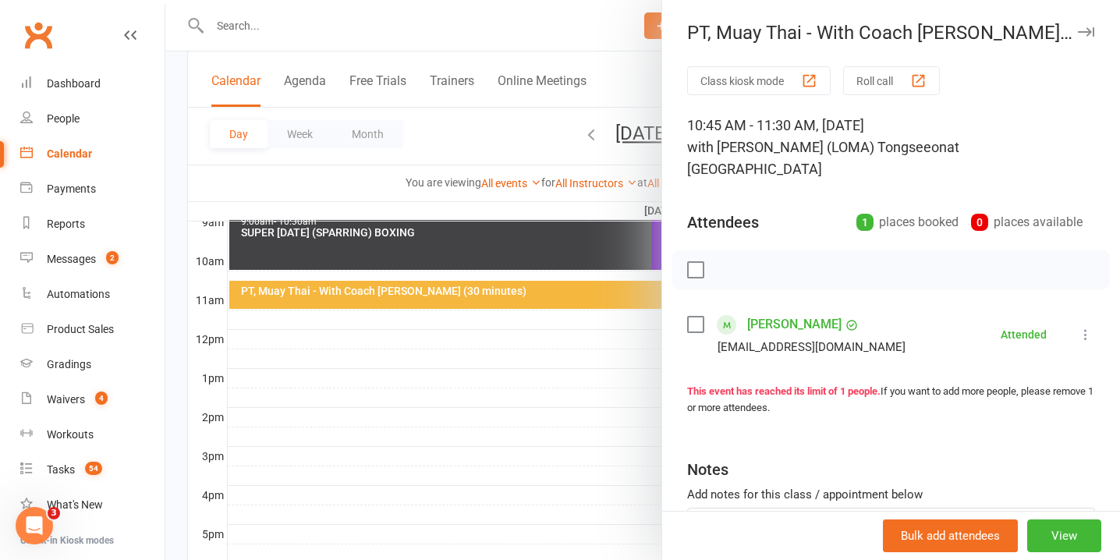
click at [1081, 29] on icon "button" at bounding box center [1086, 31] width 16 height 9
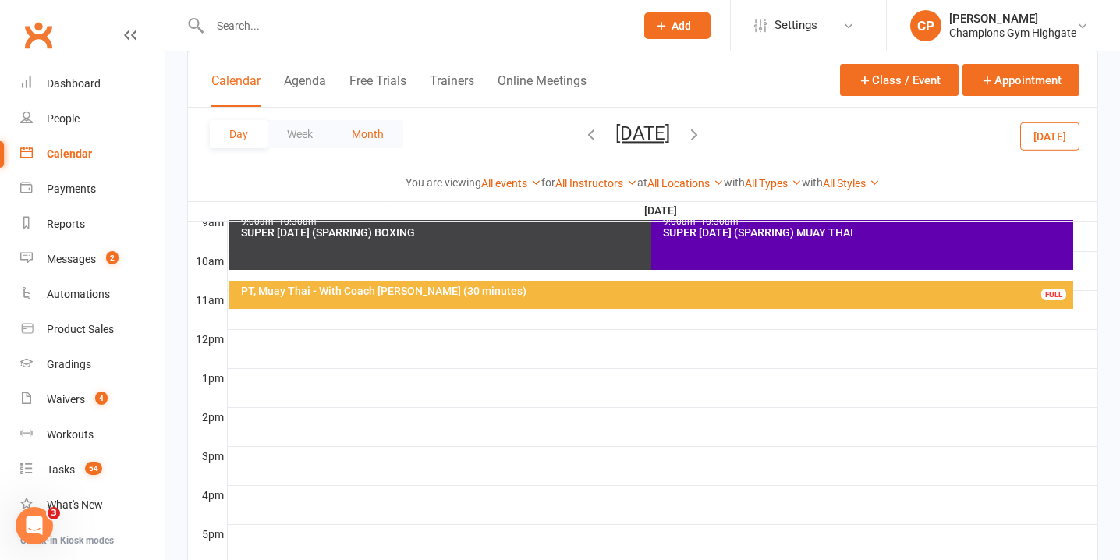
click at [360, 139] on button "Month" at bounding box center [367, 134] width 71 height 28
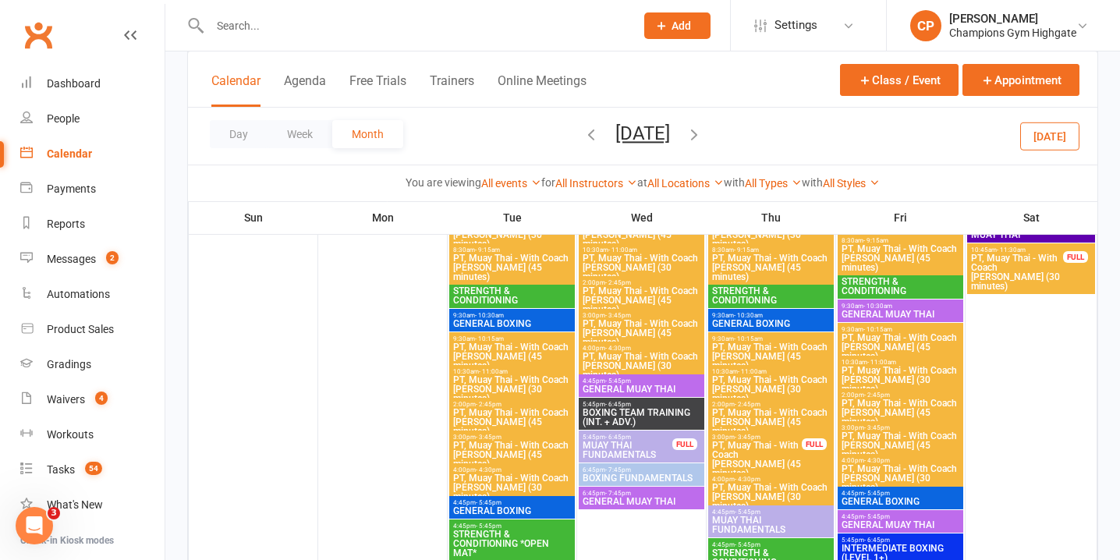
scroll to position [274, 0]
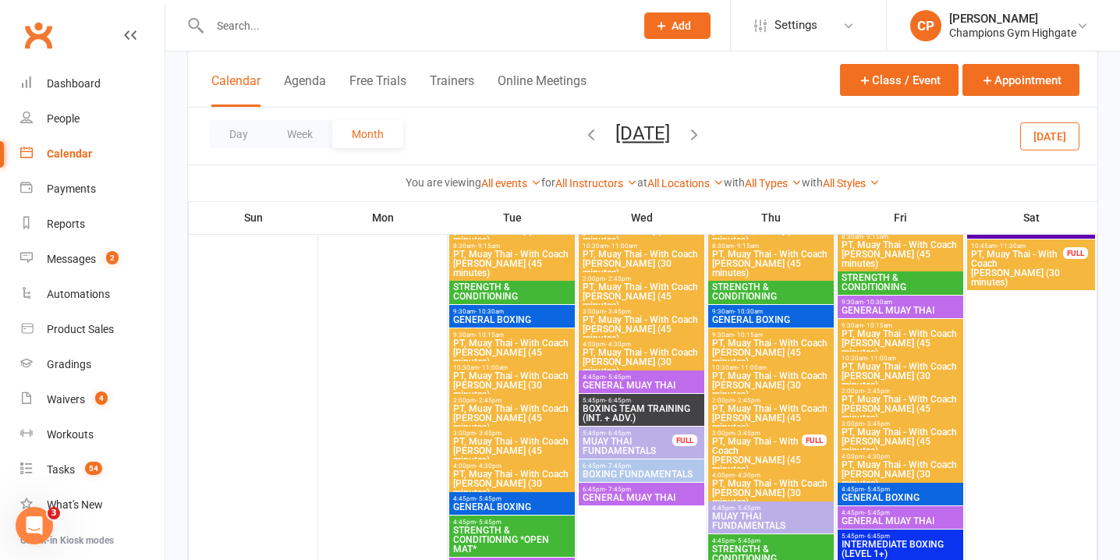
click at [759, 438] on span "PT, Muay Thai - With Coach Loma (45 minutes)" at bounding box center [757, 455] width 91 height 37
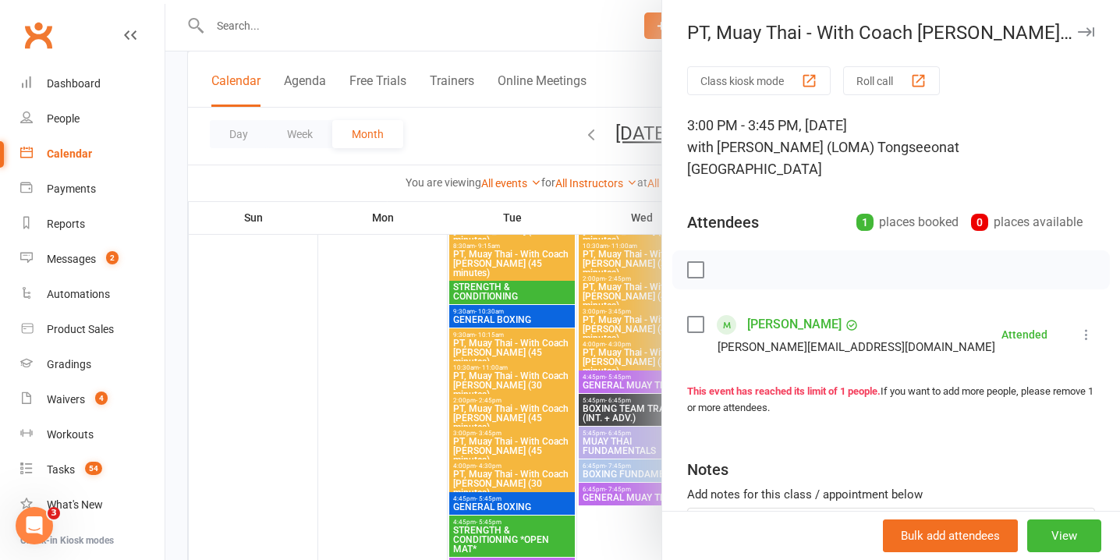
click at [1084, 23] on button "button" at bounding box center [1086, 32] width 19 height 19
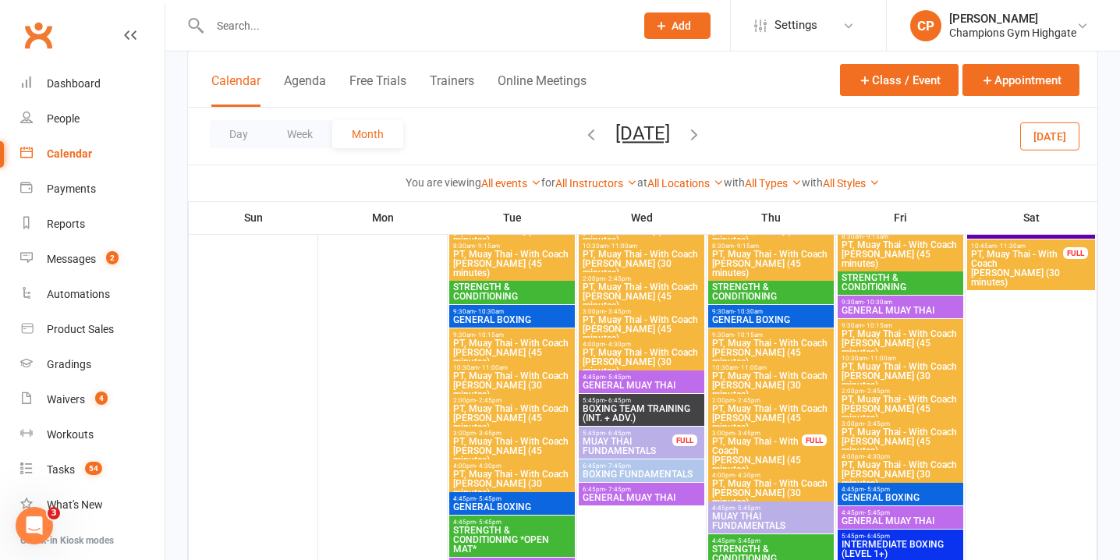
click at [1037, 257] on span "PT, Muay Thai - With Coach Loma (30 minutes)" at bounding box center [1018, 268] width 94 height 37
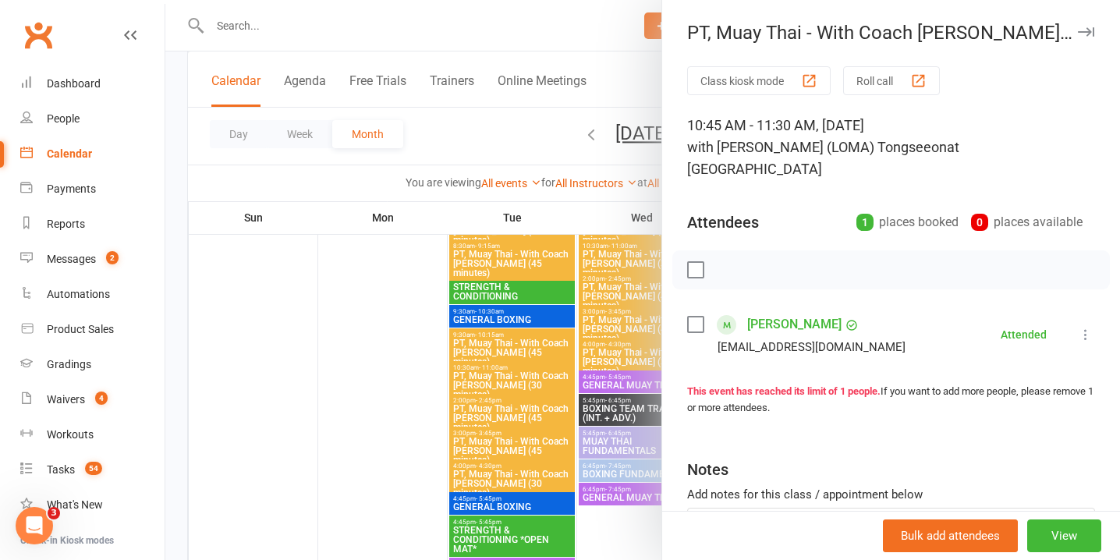
click at [1078, 30] on icon "button" at bounding box center [1086, 31] width 16 height 9
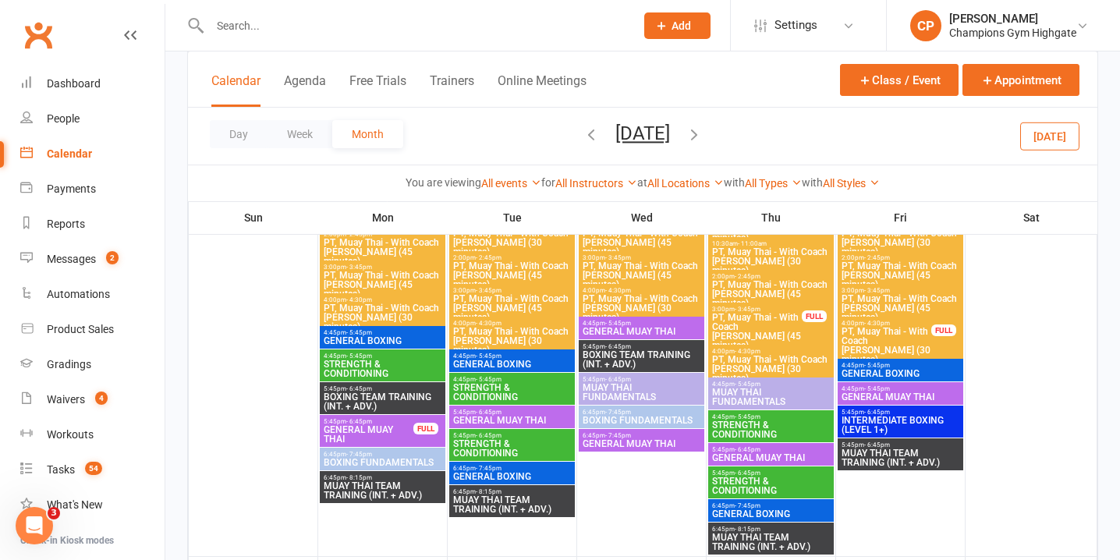
scroll to position [1055, 0]
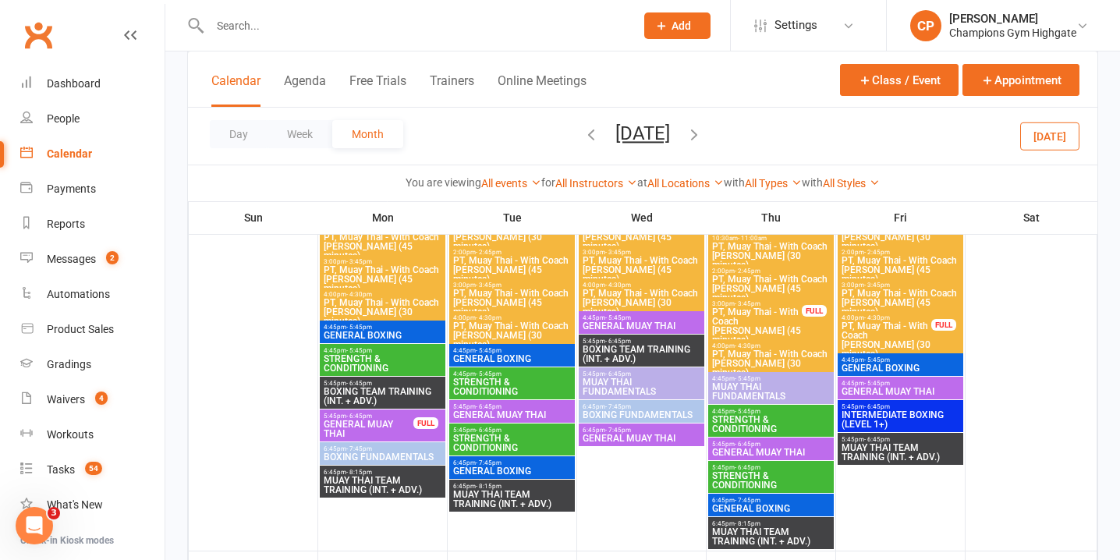
click at [791, 303] on span "3:00pm - 3:45pm" at bounding box center [757, 303] width 91 height 7
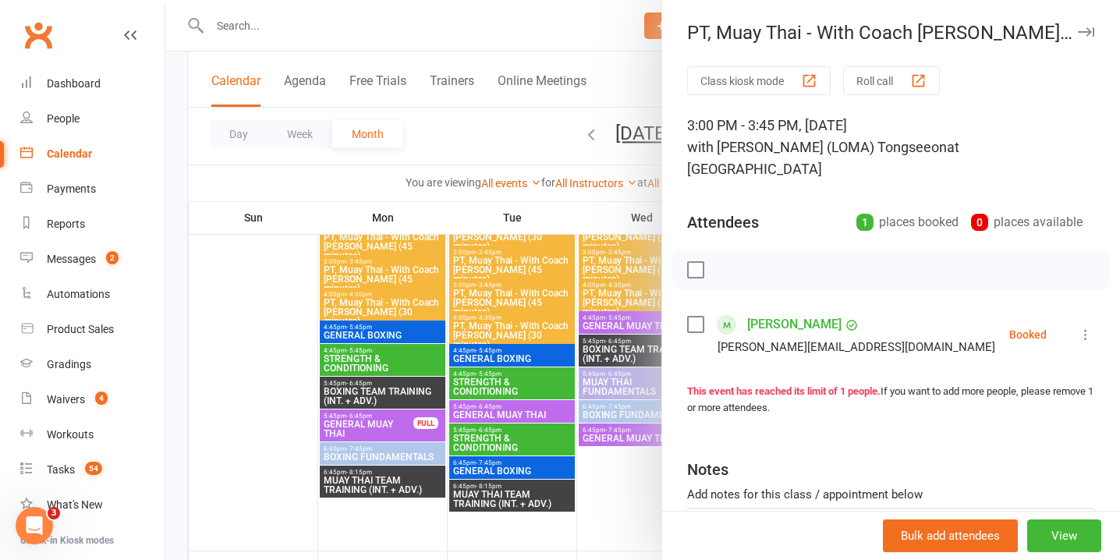
click at [1096, 308] on div "Class kiosk mode Roll call 3:00 PM - 3:45 PM, Thursday, June, 12, 2025 with Ron…" at bounding box center [891, 351] width 458 height 571
click at [1083, 327] on icon at bounding box center [1086, 335] width 16 height 16
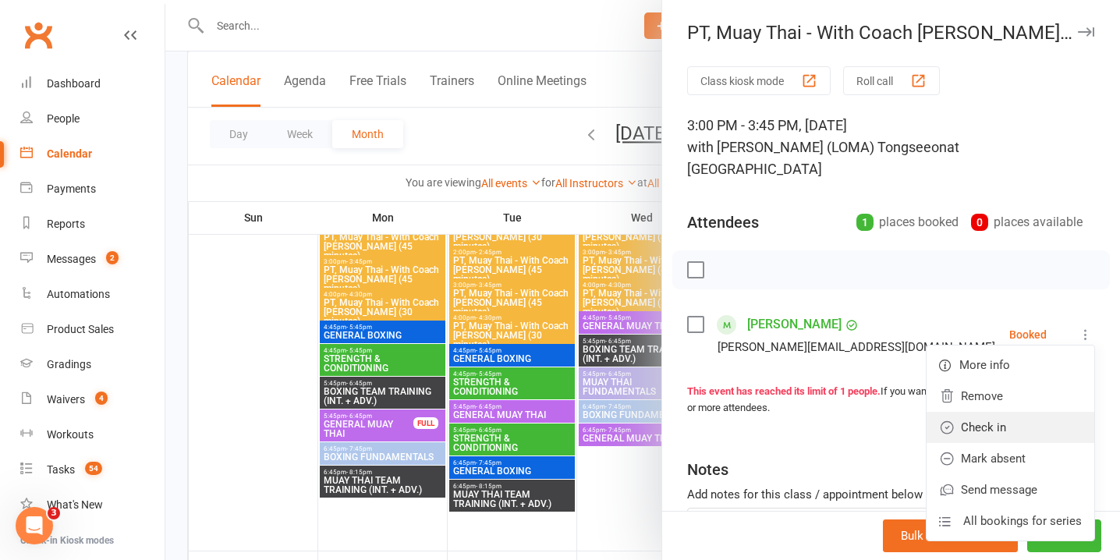
click at [987, 412] on link "Check in" at bounding box center [1011, 427] width 168 height 31
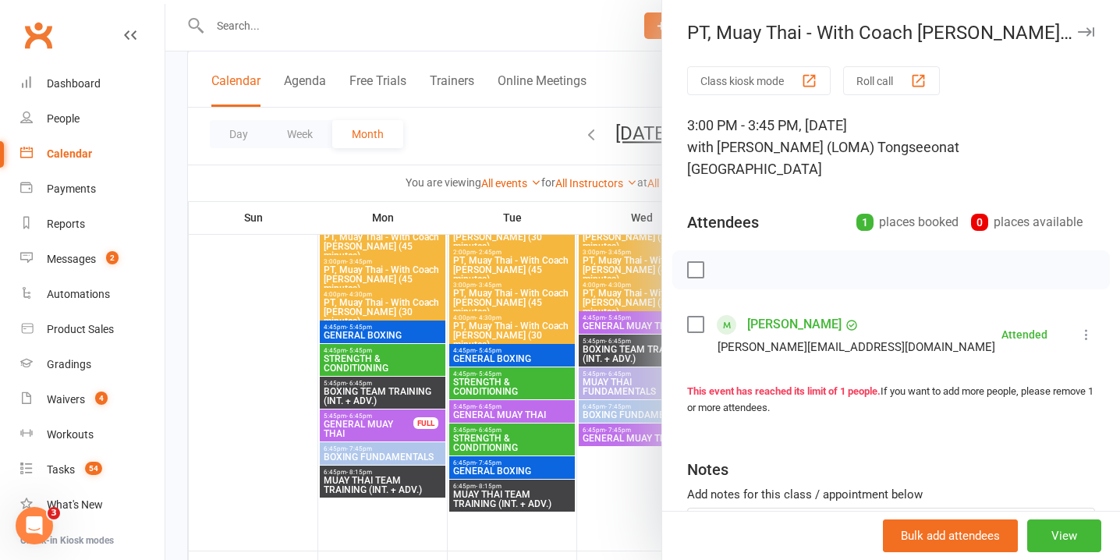
click at [1089, 23] on button "button" at bounding box center [1086, 32] width 19 height 19
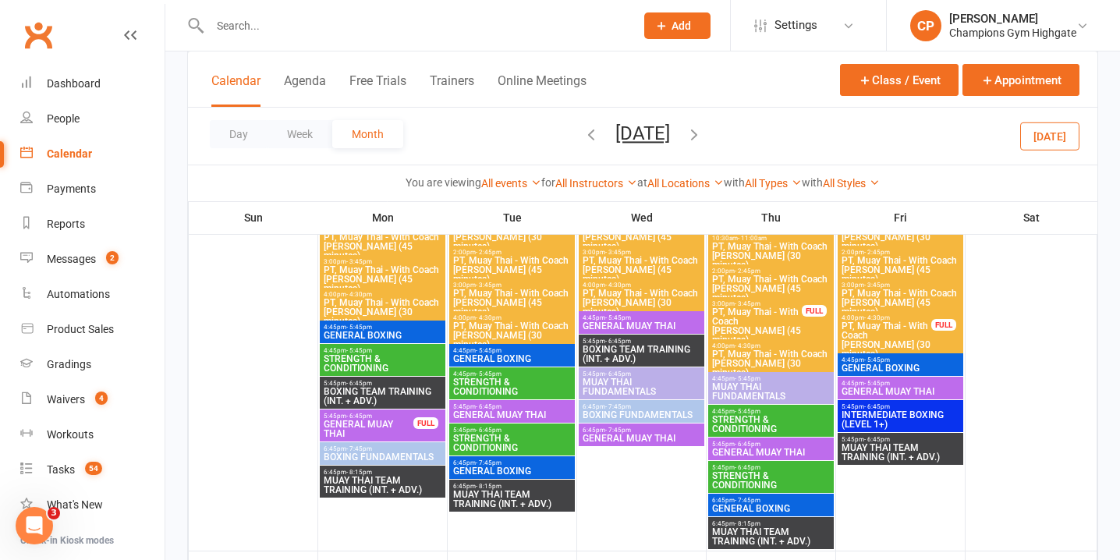
click at [897, 328] on span "PT, Muay Thai - With Coach Loma (30 minutes)" at bounding box center [886, 339] width 91 height 37
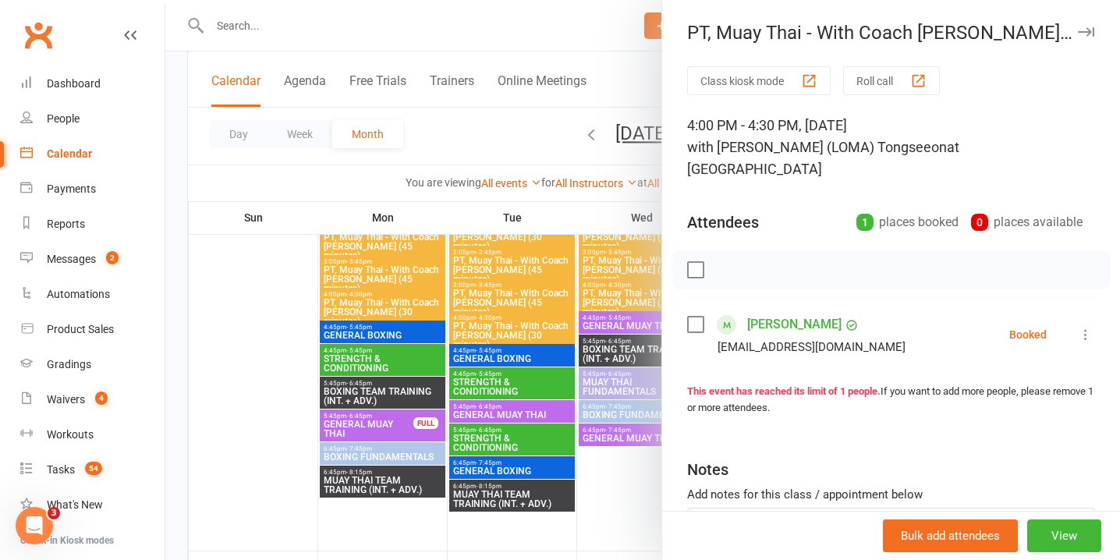
click at [1084, 327] on icon at bounding box center [1086, 335] width 16 height 16
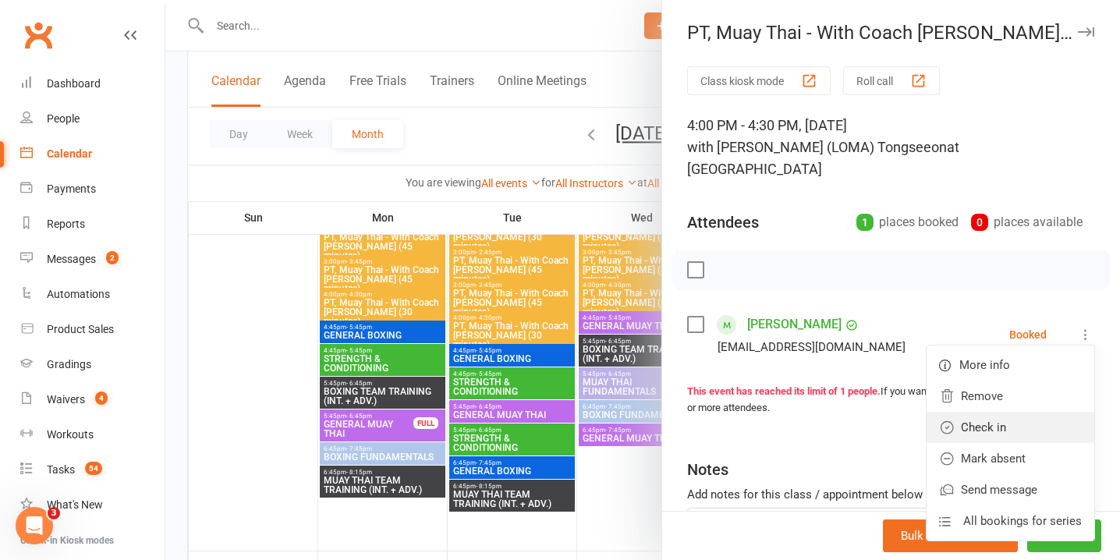
click at [1039, 412] on link "Check in" at bounding box center [1011, 427] width 168 height 31
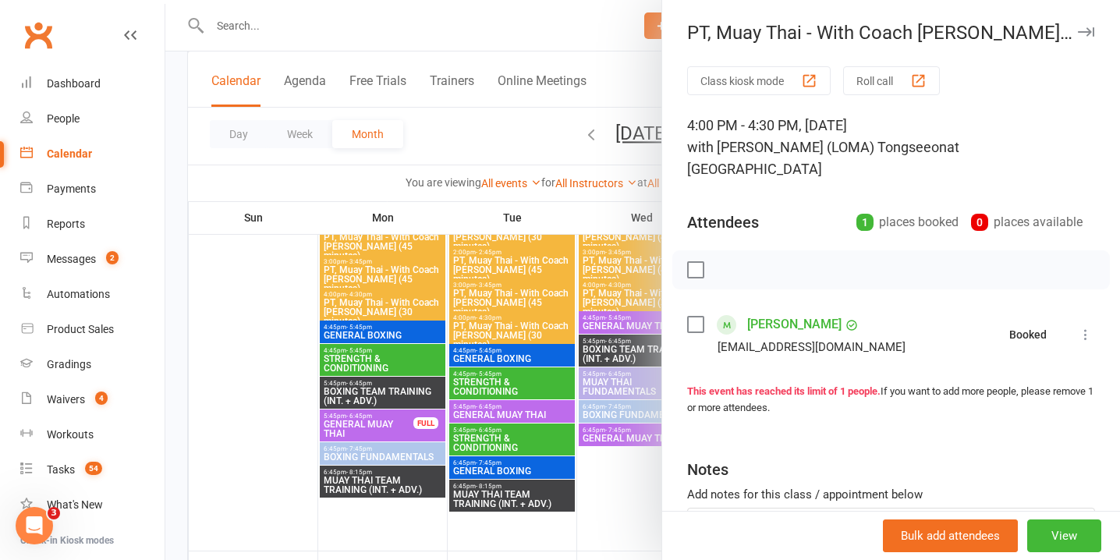
click at [1090, 34] on icon "button" at bounding box center [1086, 31] width 16 height 9
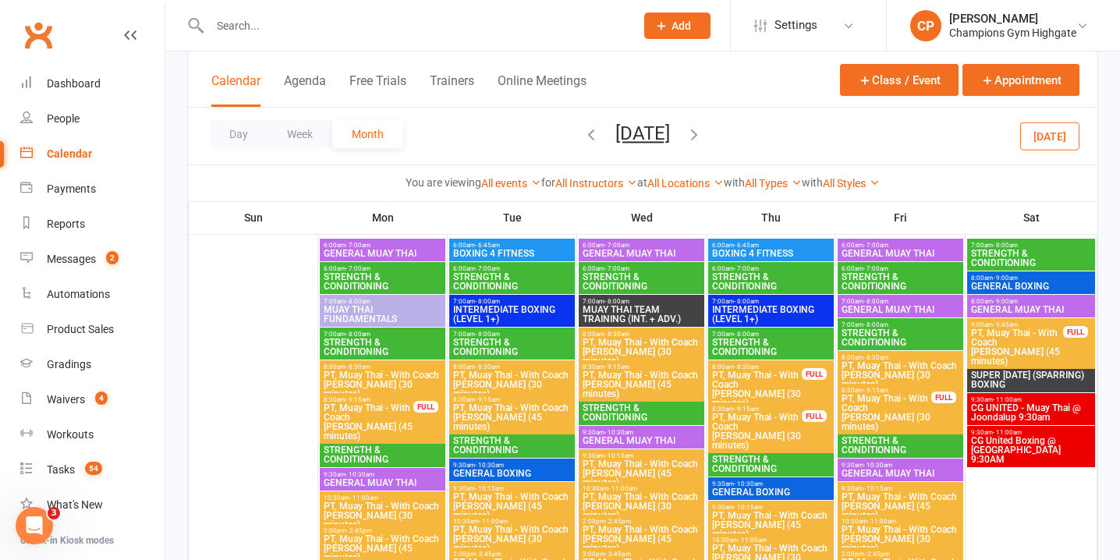
scroll to position [751, 0]
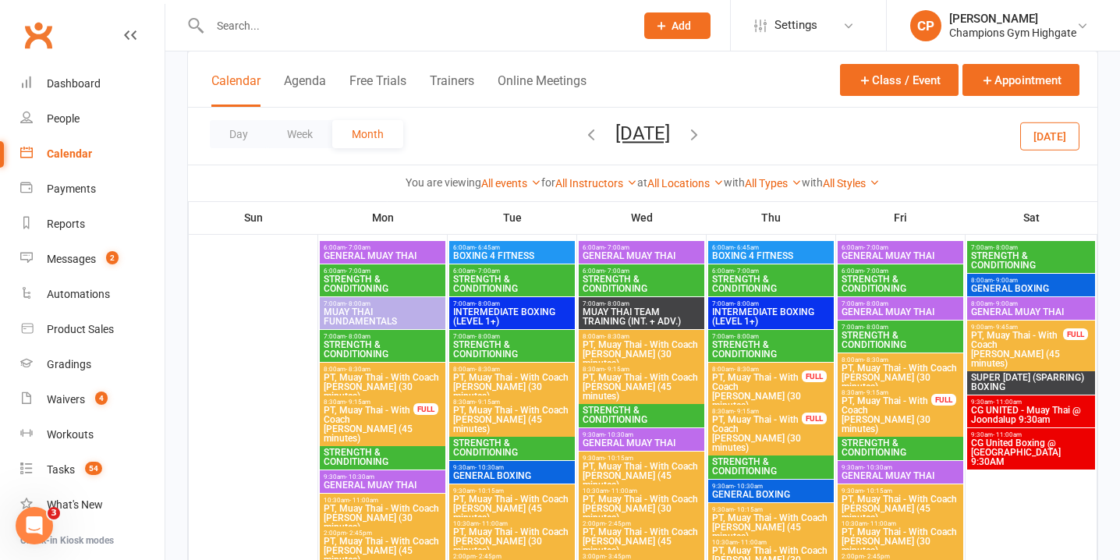
click at [1048, 331] on span "PT, Muay Thai - With Coach Loma (45 minutes)" at bounding box center [1018, 349] width 94 height 37
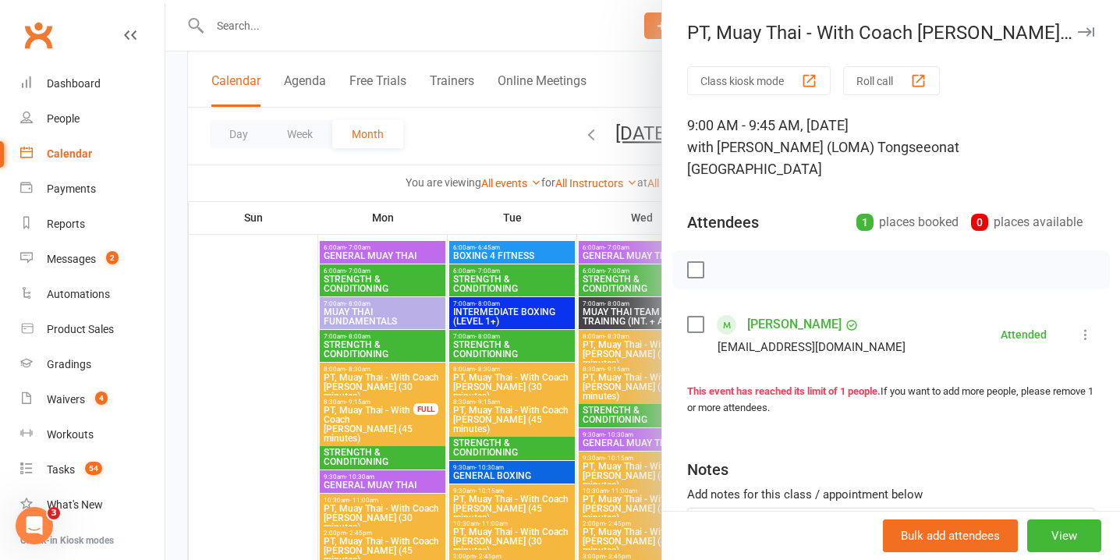
click at [1091, 39] on button "button" at bounding box center [1086, 32] width 19 height 19
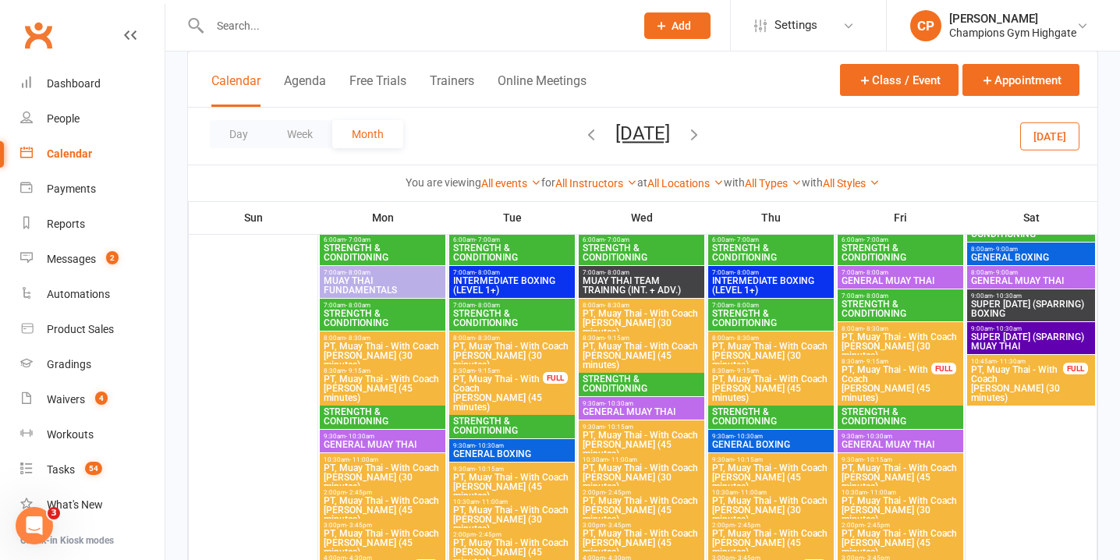
scroll to position [1439, 0]
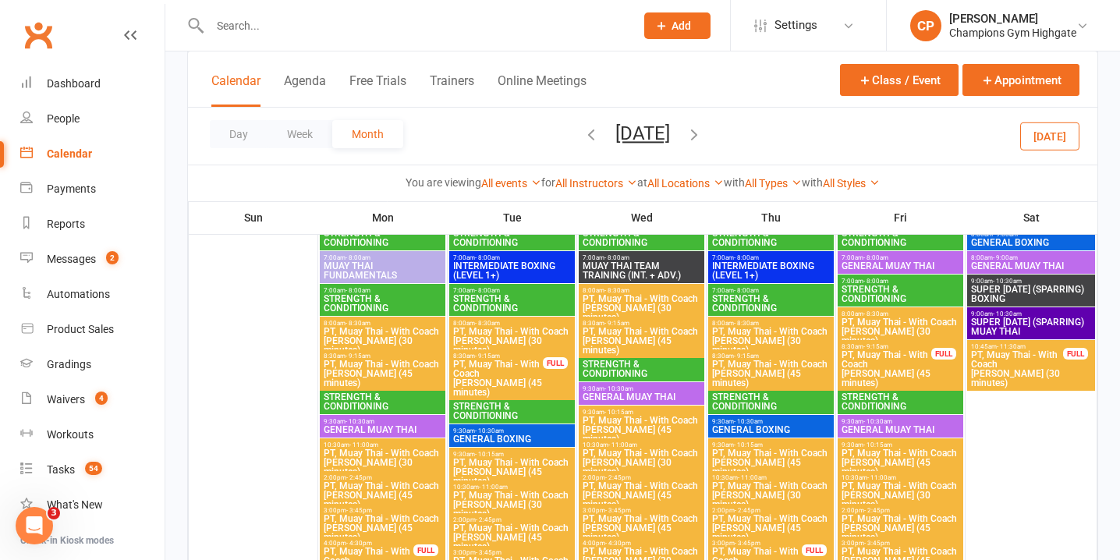
click at [1022, 348] on span "- 11:30am" at bounding box center [1011, 346] width 29 height 7
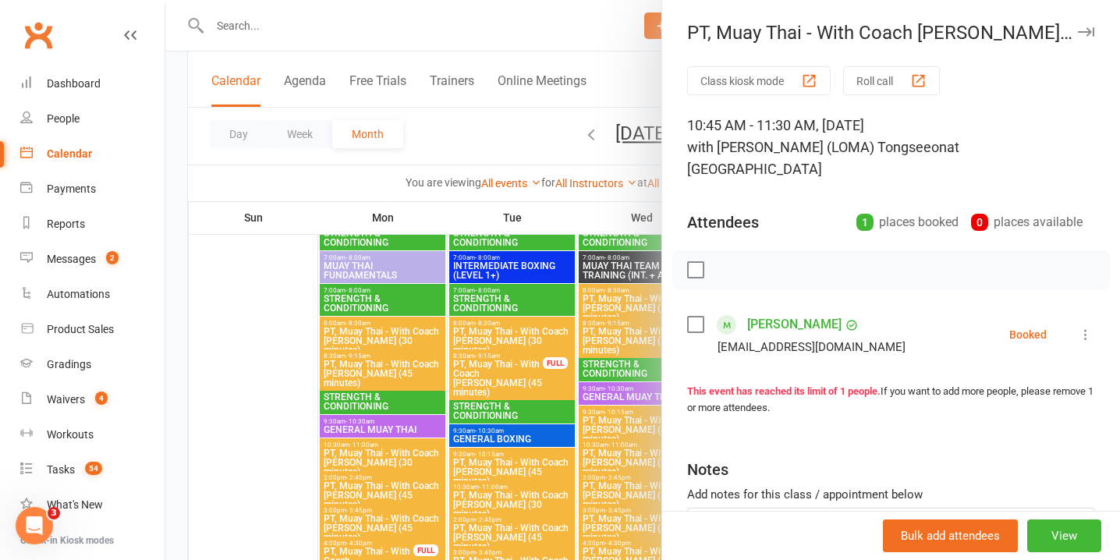
click at [1088, 327] on icon at bounding box center [1086, 335] width 16 height 16
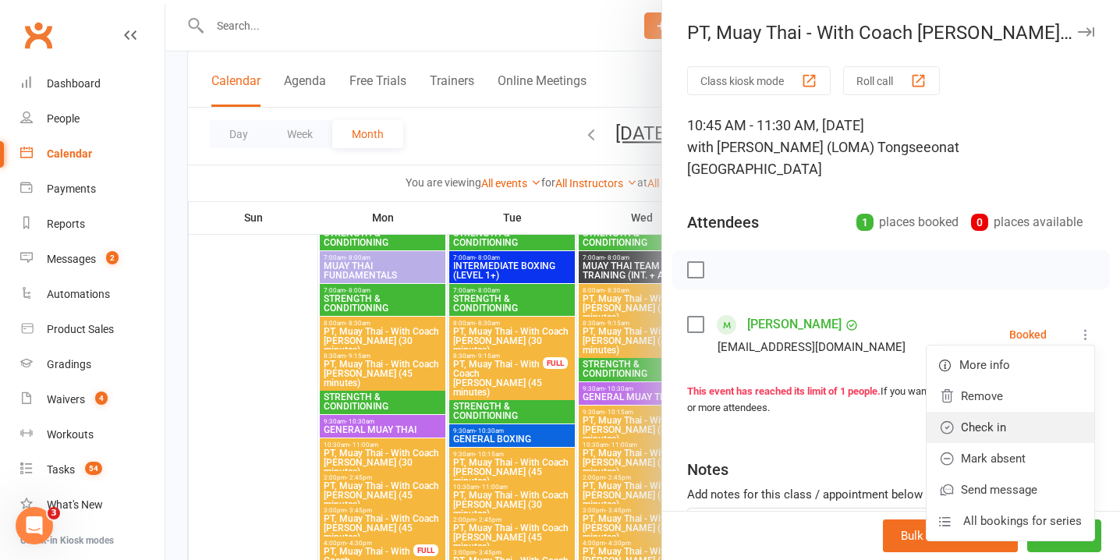
click at [1035, 412] on link "Check in" at bounding box center [1011, 427] width 168 height 31
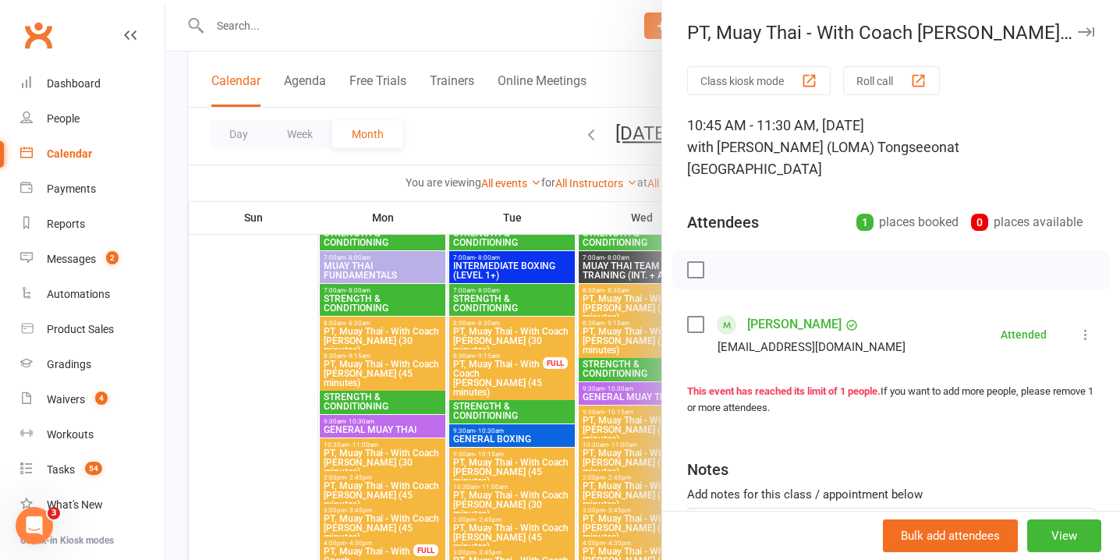
click at [1085, 29] on icon "button" at bounding box center [1086, 31] width 16 height 9
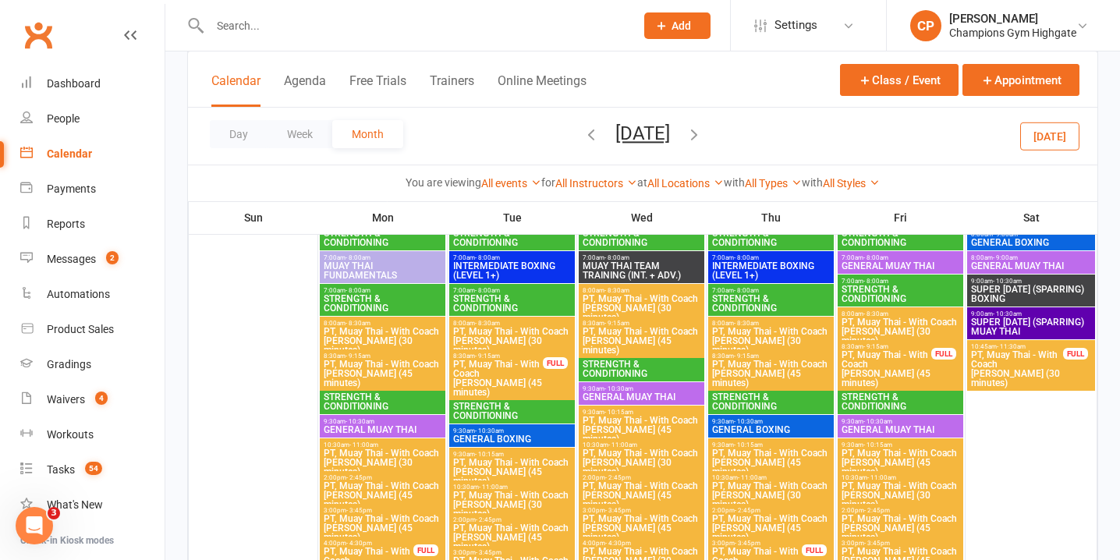
click at [936, 358] on div "FULL" at bounding box center [944, 354] width 25 height 12
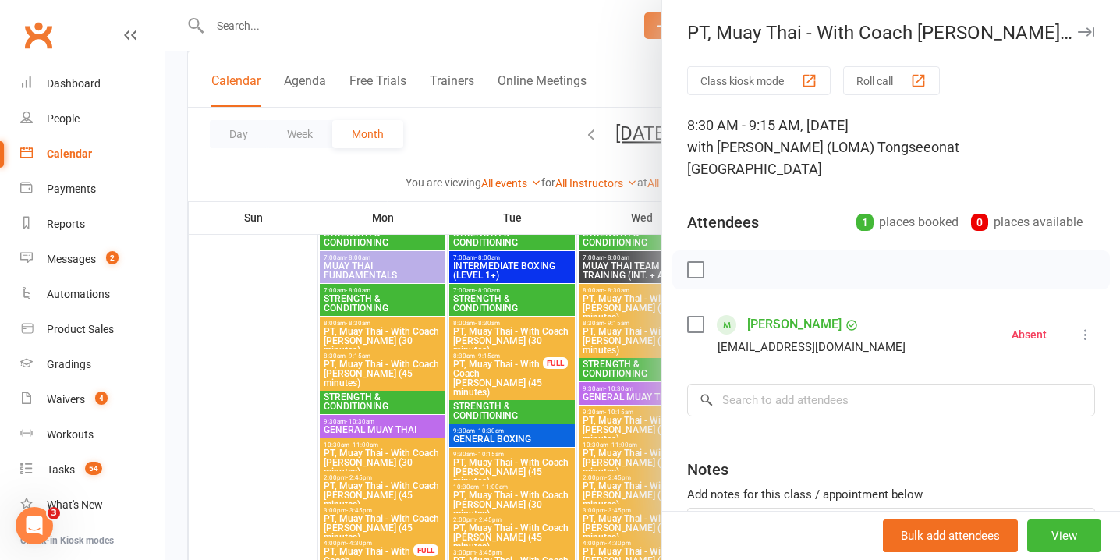
click at [1088, 30] on icon "button" at bounding box center [1086, 31] width 16 height 9
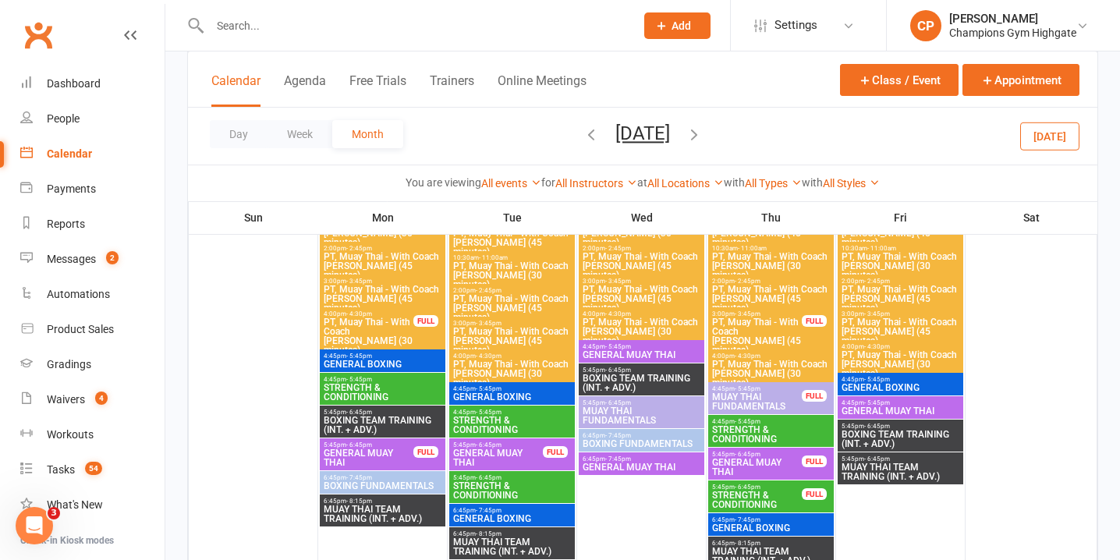
scroll to position [1666, 0]
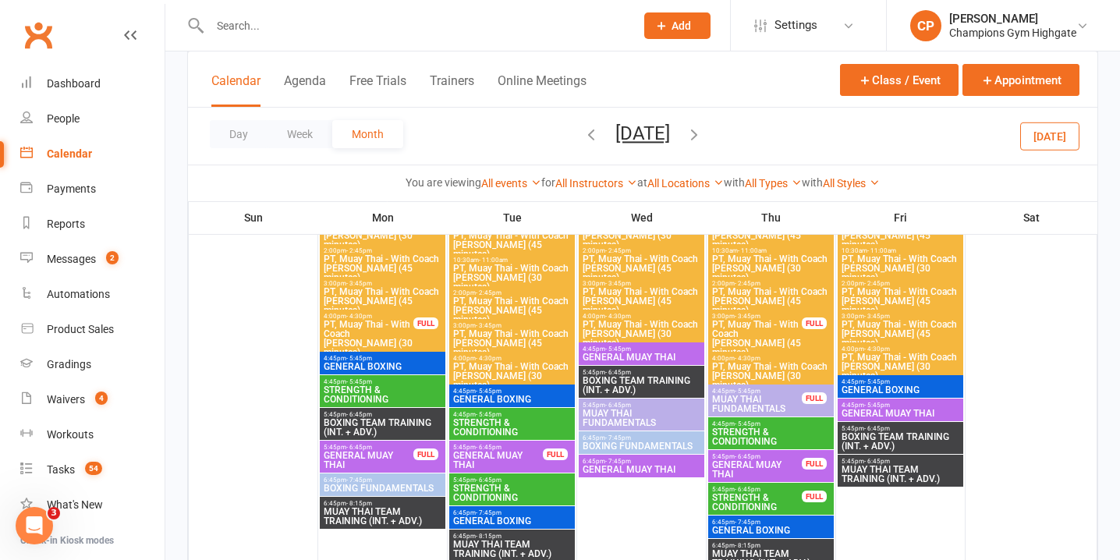
click at [775, 324] on span "PT, Muay Thai - With Coach Loma (45 minutes)" at bounding box center [757, 338] width 91 height 37
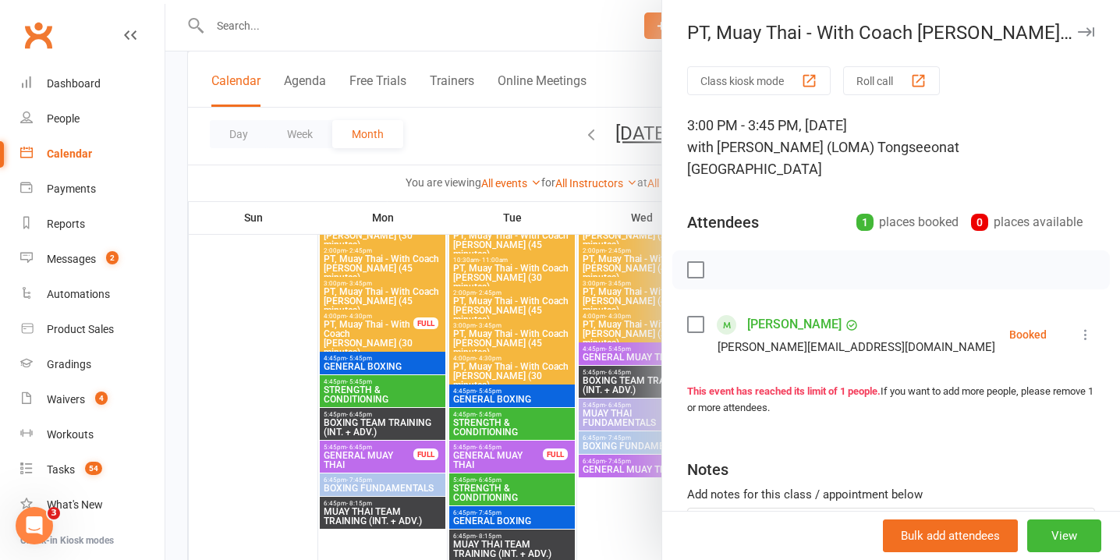
click at [1086, 327] on icon at bounding box center [1086, 335] width 16 height 16
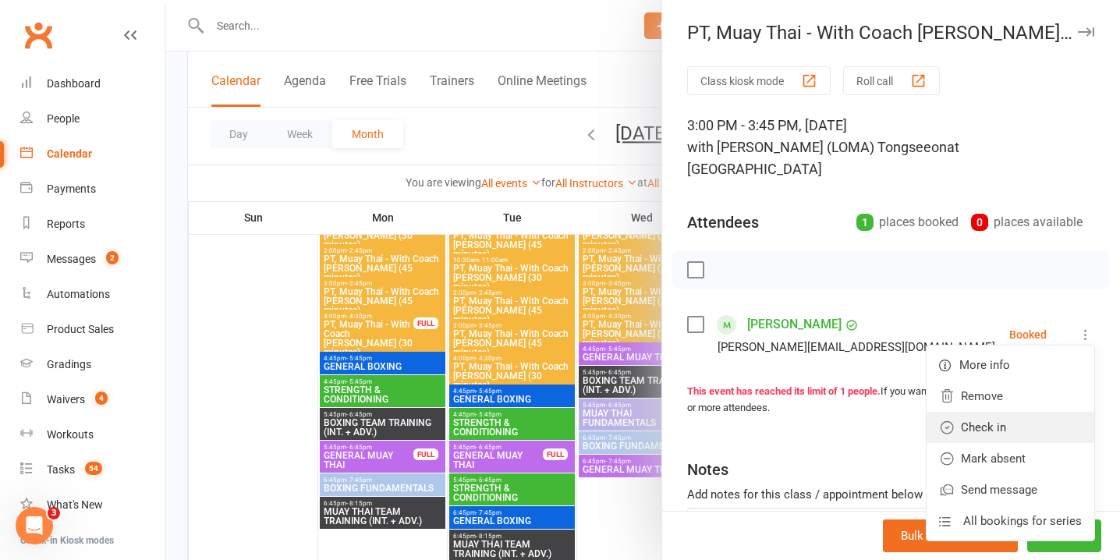
click at [1037, 412] on link "Check in" at bounding box center [1011, 427] width 168 height 31
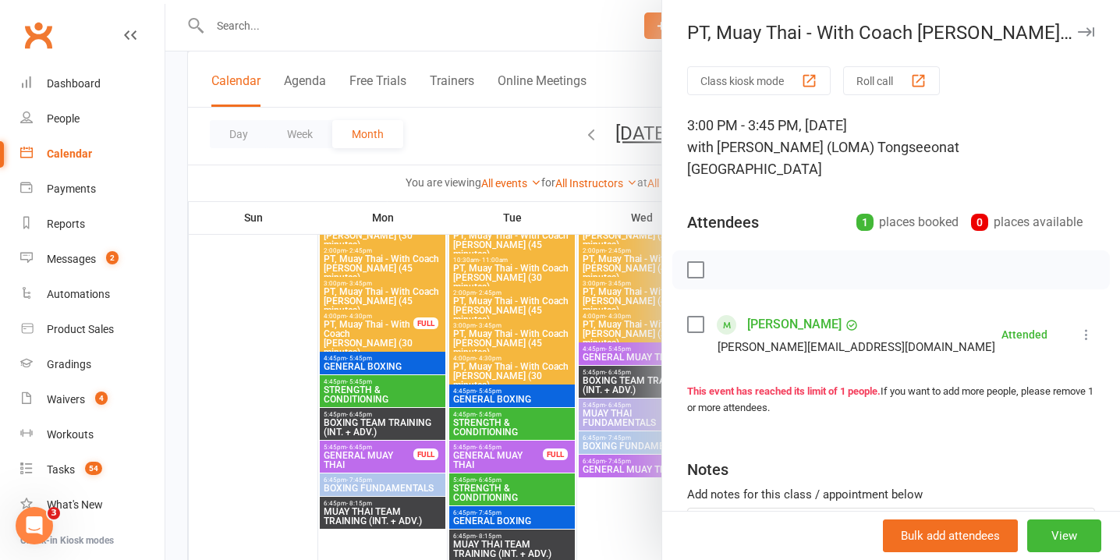
click at [1089, 36] on icon "button" at bounding box center [1086, 31] width 16 height 9
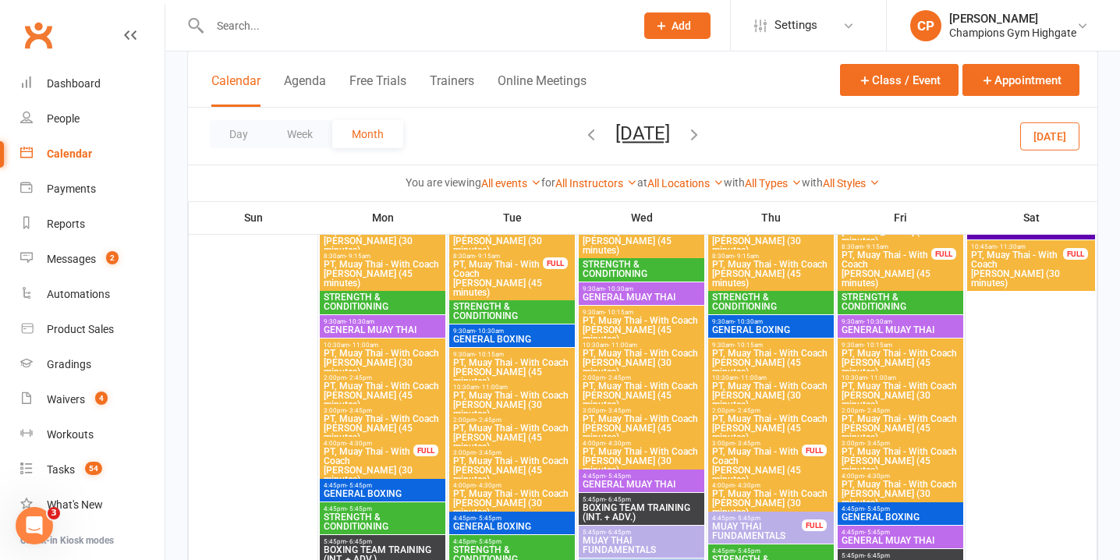
scroll to position [1528, 0]
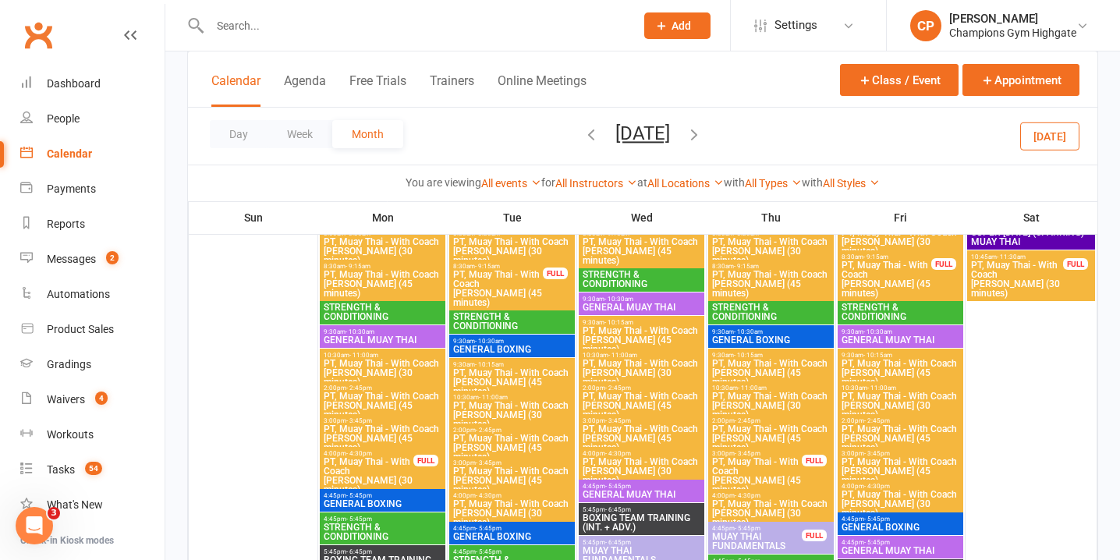
click at [414, 457] on div "FULL" at bounding box center [425, 461] width 25 height 12
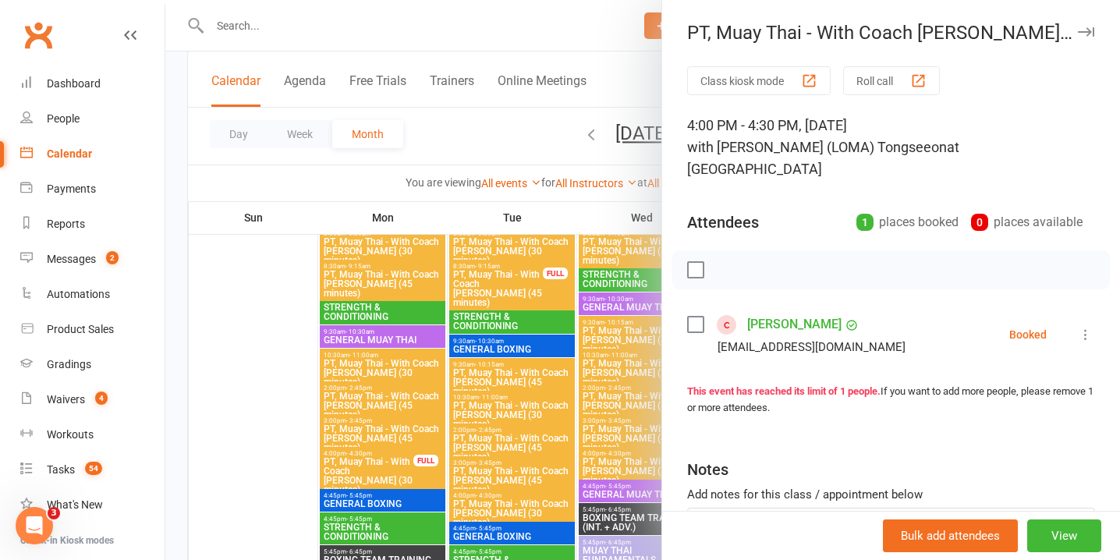
click at [1089, 327] on icon at bounding box center [1086, 335] width 16 height 16
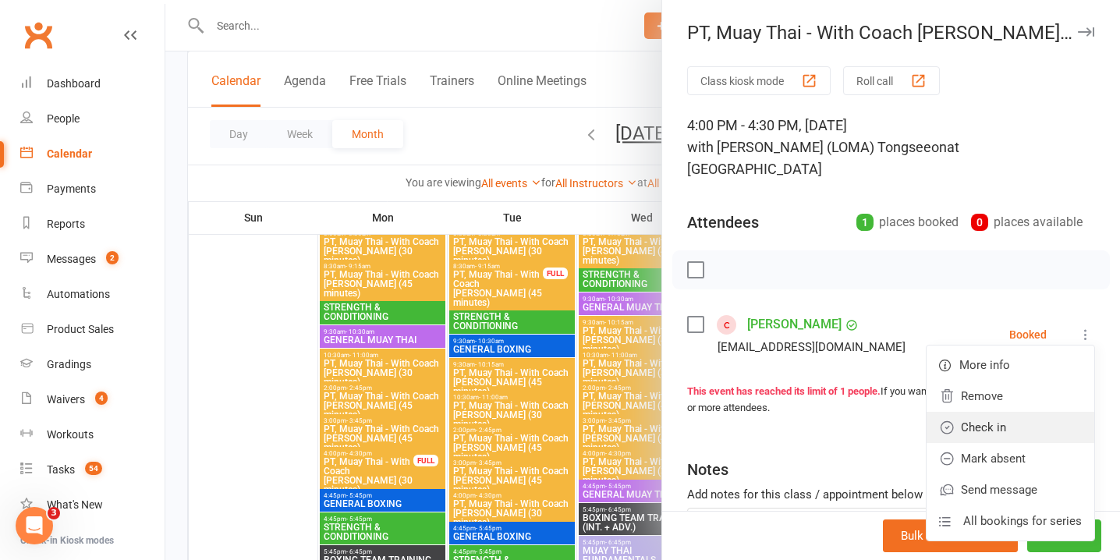
click at [1053, 415] on link "Check in" at bounding box center [1011, 427] width 168 height 31
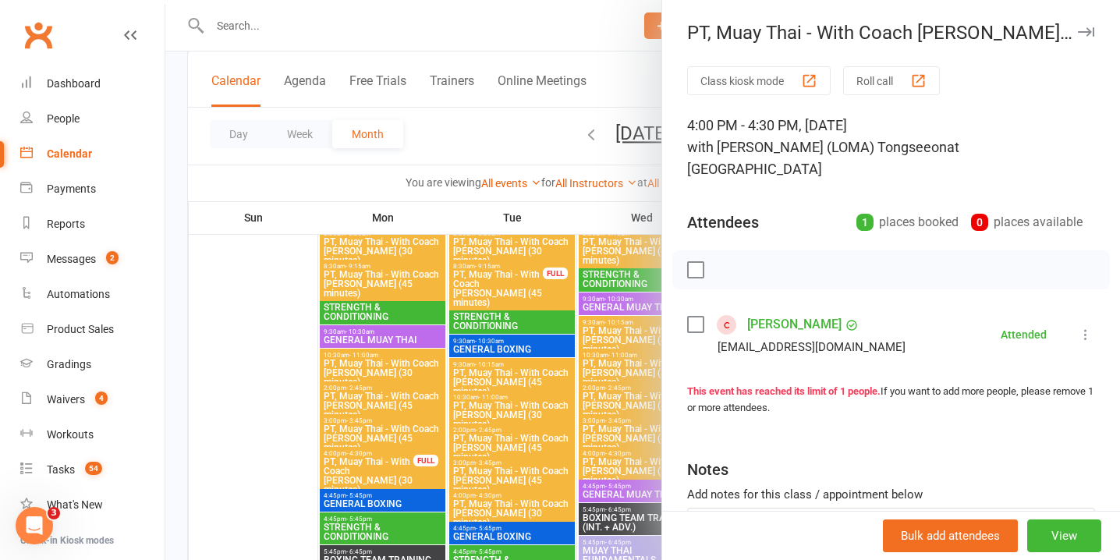
click at [1085, 33] on icon "button" at bounding box center [1086, 31] width 16 height 9
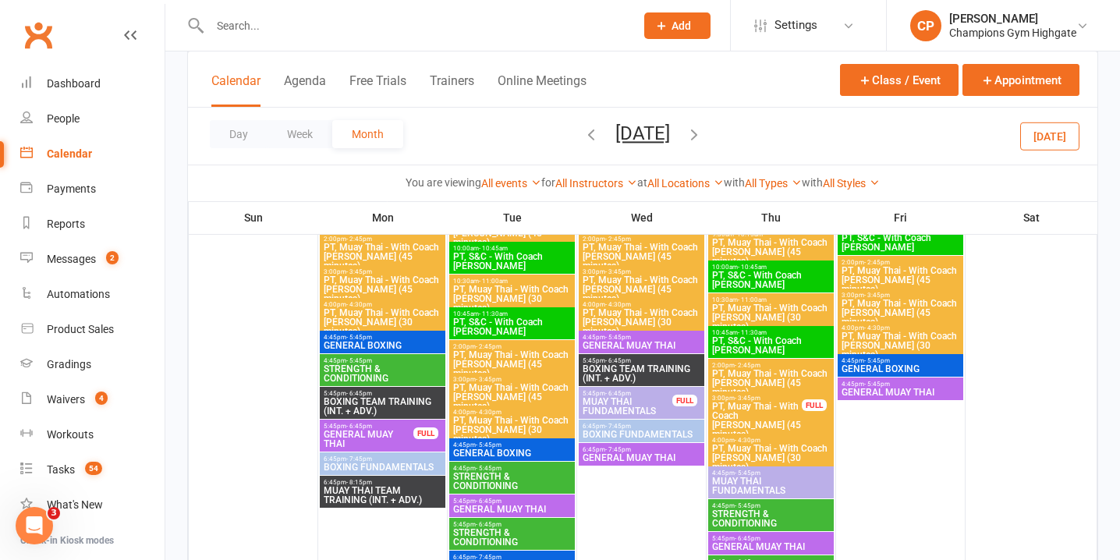
scroll to position [2390, 0]
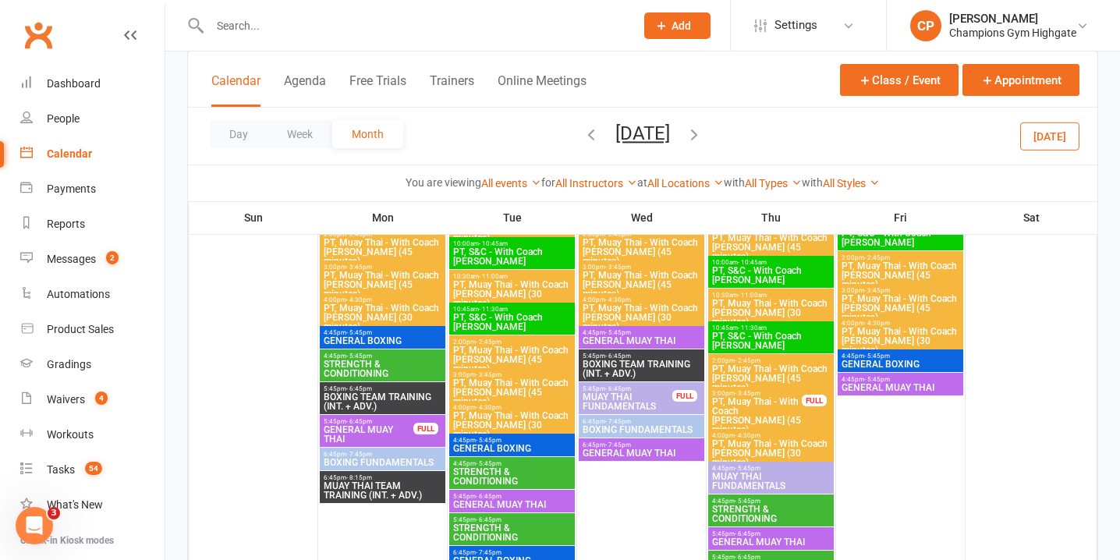
click at [799, 409] on span "PT, Muay Thai - With Coach [PERSON_NAME] (45 minutes)" at bounding box center [757, 415] width 91 height 37
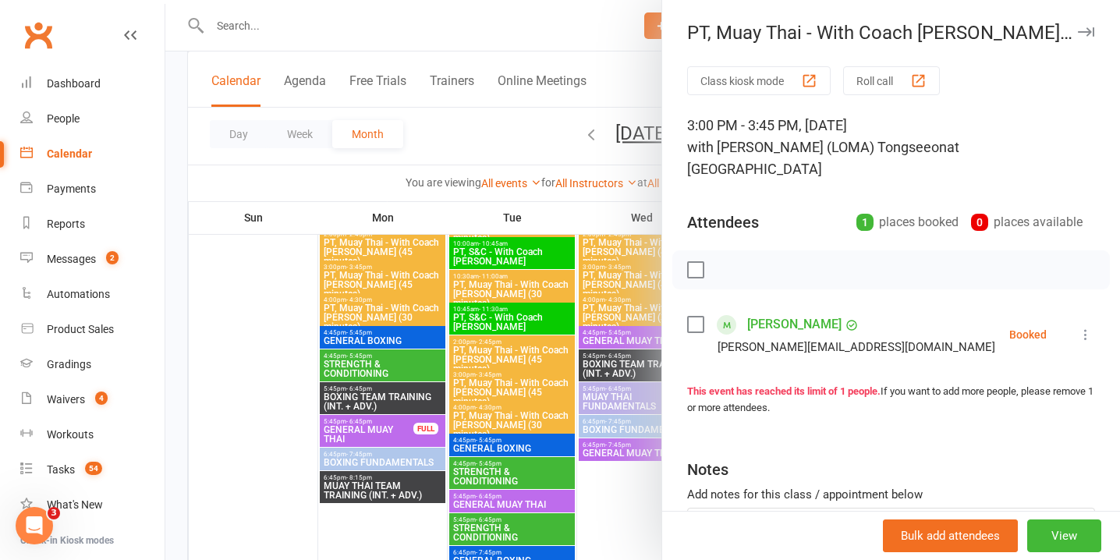
click at [1081, 327] on icon at bounding box center [1086, 335] width 16 height 16
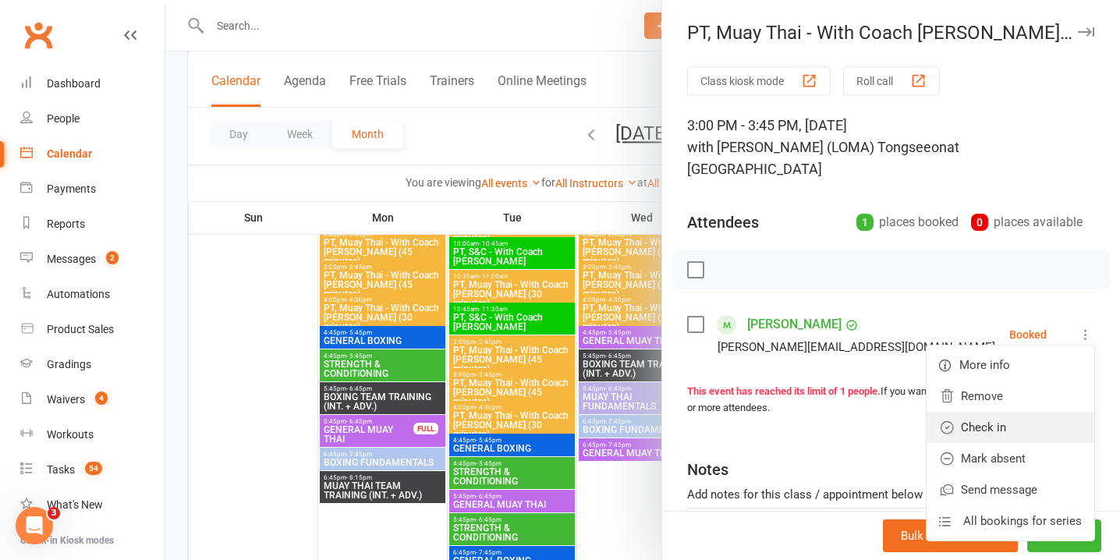
click at [1032, 412] on link "Check in" at bounding box center [1011, 427] width 168 height 31
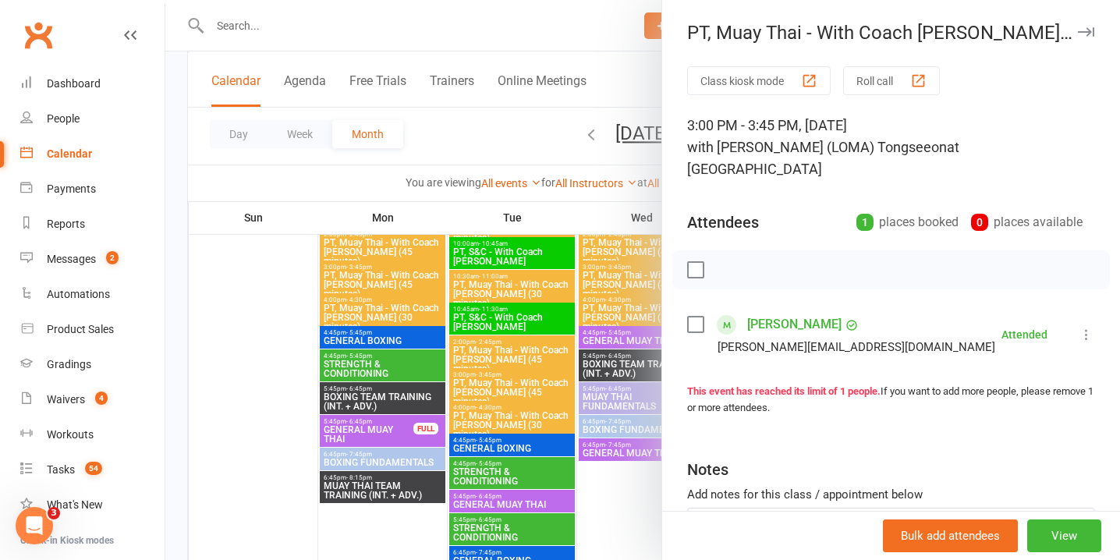
drag, startPoint x: 1086, startPoint y: 31, endPoint x: 1086, endPoint y: 47, distance: 15.6
click at [1086, 31] on icon "button" at bounding box center [1086, 31] width 16 height 9
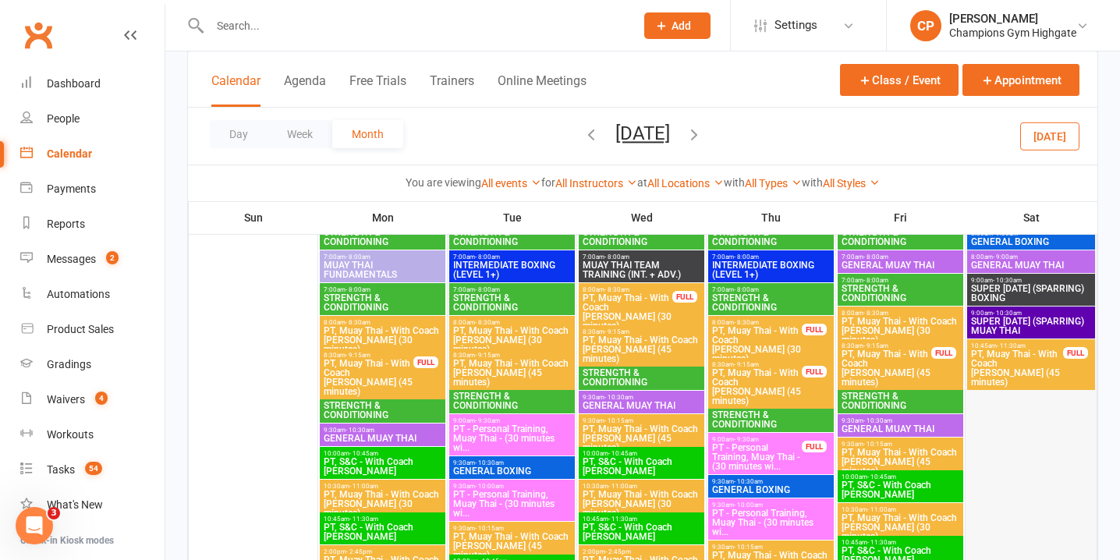
scroll to position [2070, 0]
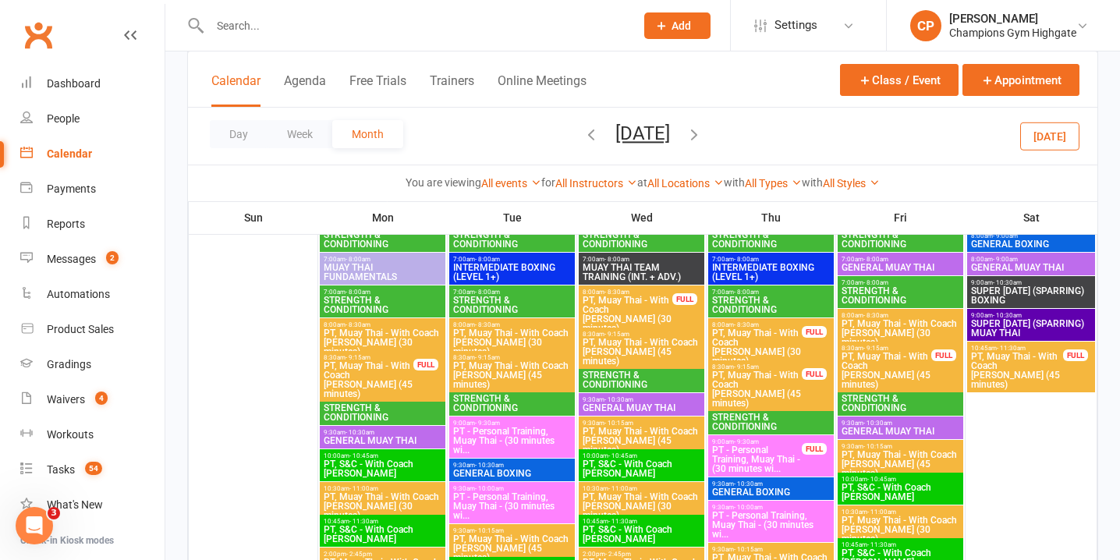
click at [1031, 354] on span "PT, Muay Thai - With Coach Loma (45 minutes)" at bounding box center [1018, 370] width 94 height 37
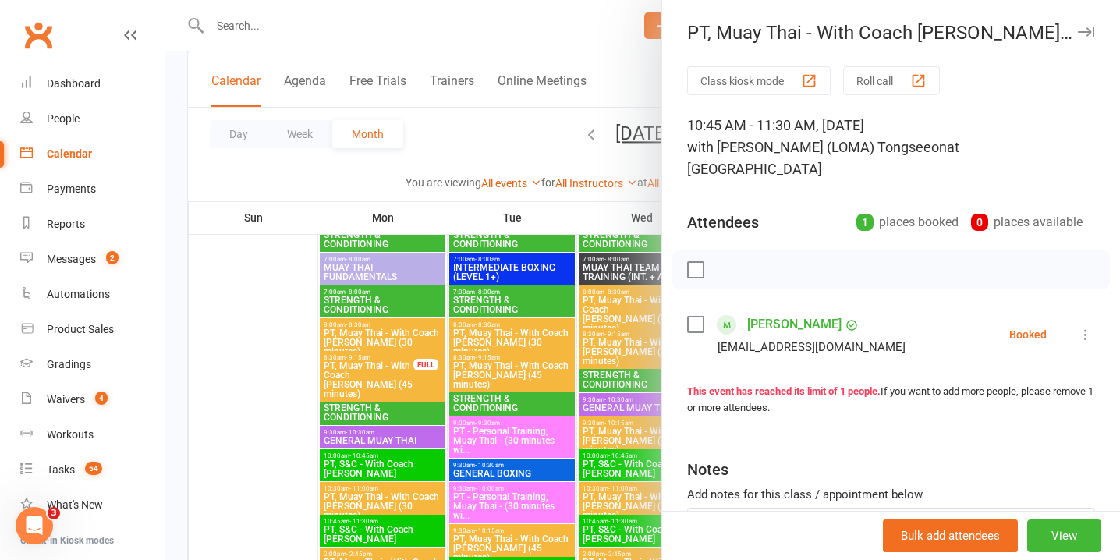
click at [1086, 327] on icon at bounding box center [1086, 335] width 16 height 16
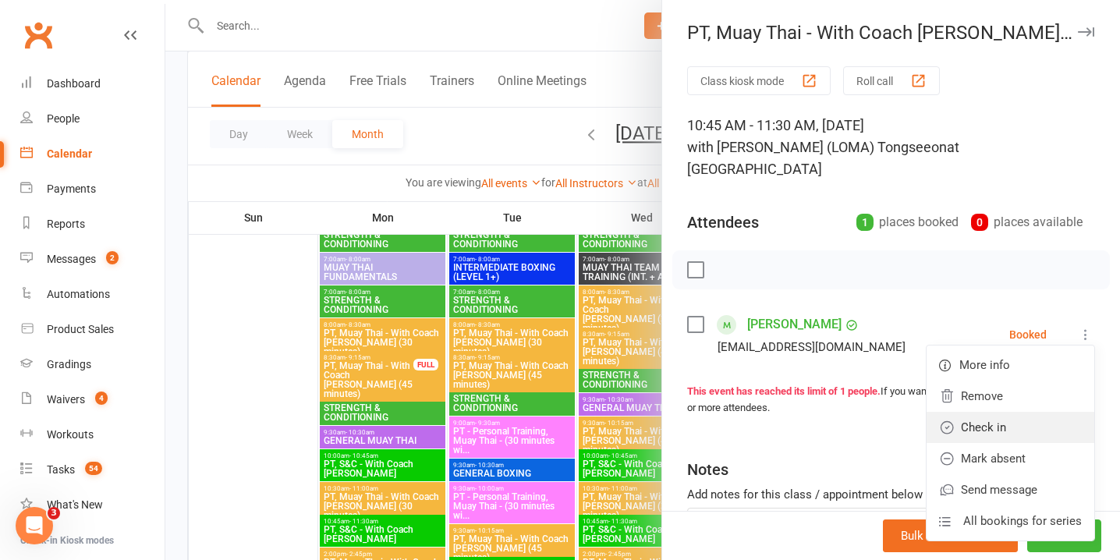
click at [1035, 412] on link "Check in" at bounding box center [1011, 427] width 168 height 31
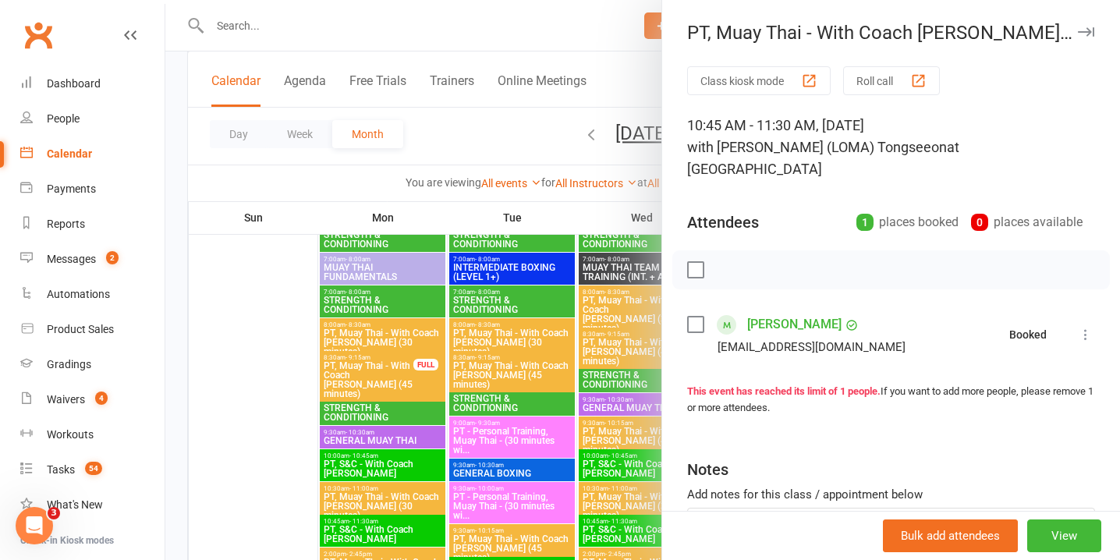
click at [1084, 31] on icon "button" at bounding box center [1086, 31] width 16 height 9
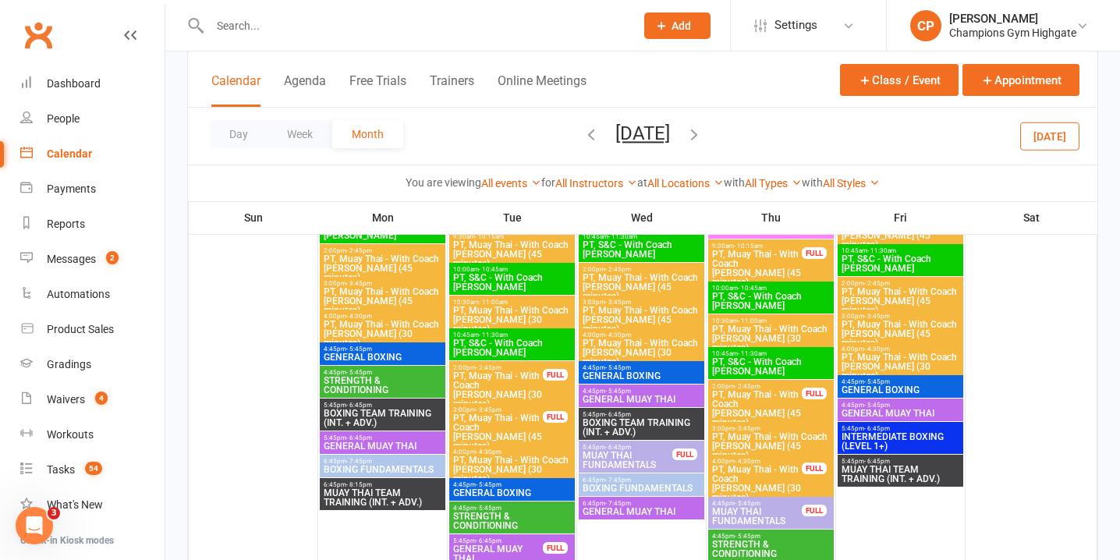
scroll to position [3153, 0]
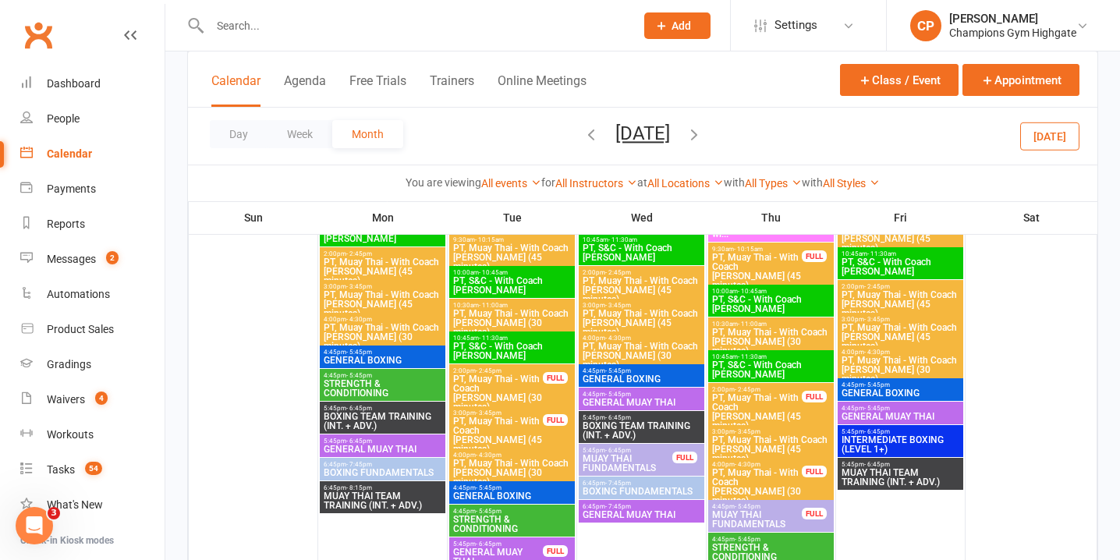
click at [521, 386] on span "PT, Muay Thai - With Coach [PERSON_NAME] (30 minutes)" at bounding box center [498, 392] width 91 height 37
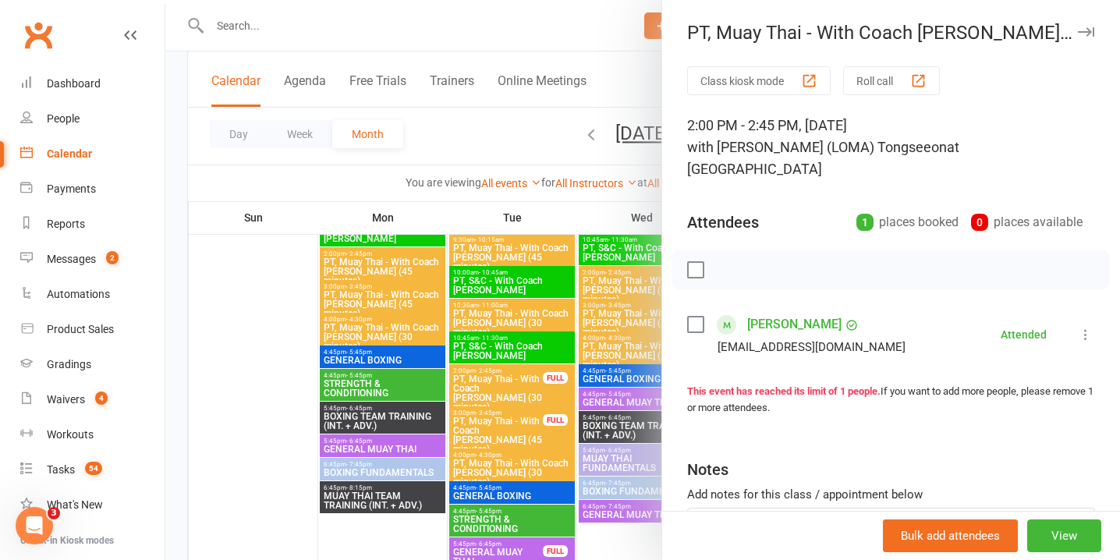
click at [502, 422] on div at bounding box center [642, 280] width 955 height 560
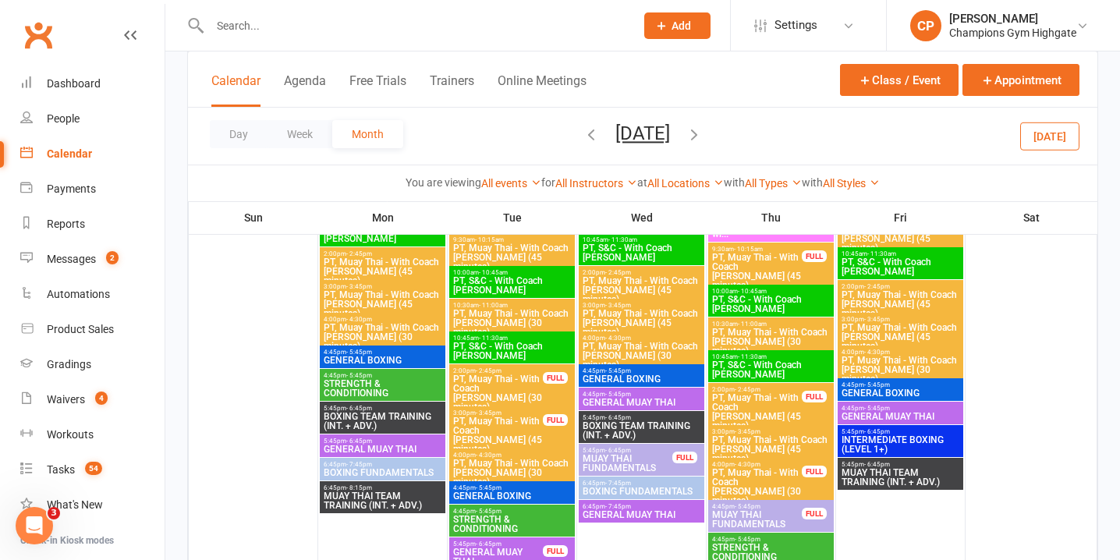
click at [502, 422] on span "PT, Muay Thai - With Coach Loma (45 minutes)" at bounding box center [498, 435] width 91 height 37
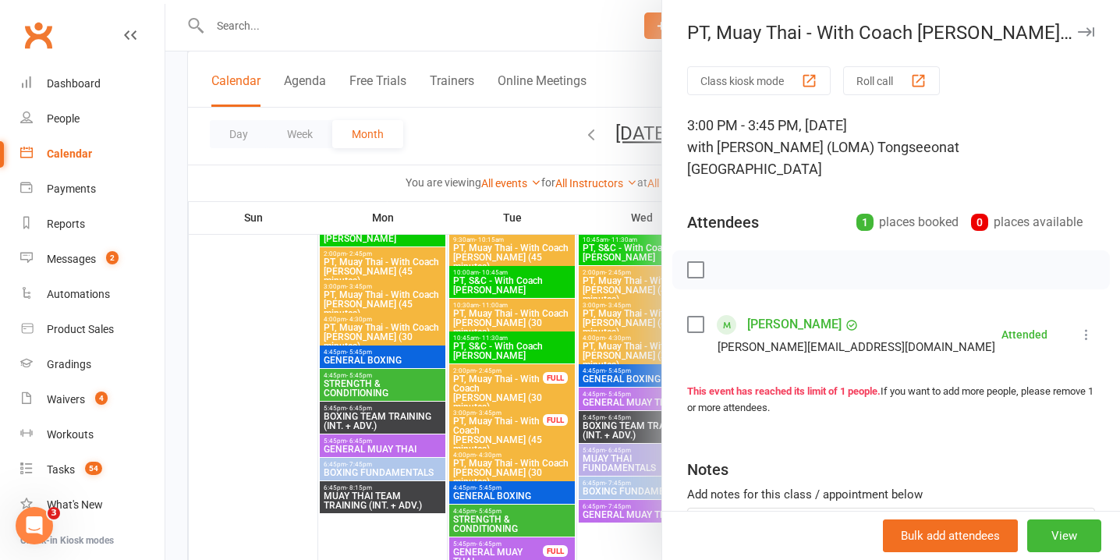
click at [1091, 28] on icon "button" at bounding box center [1086, 31] width 16 height 9
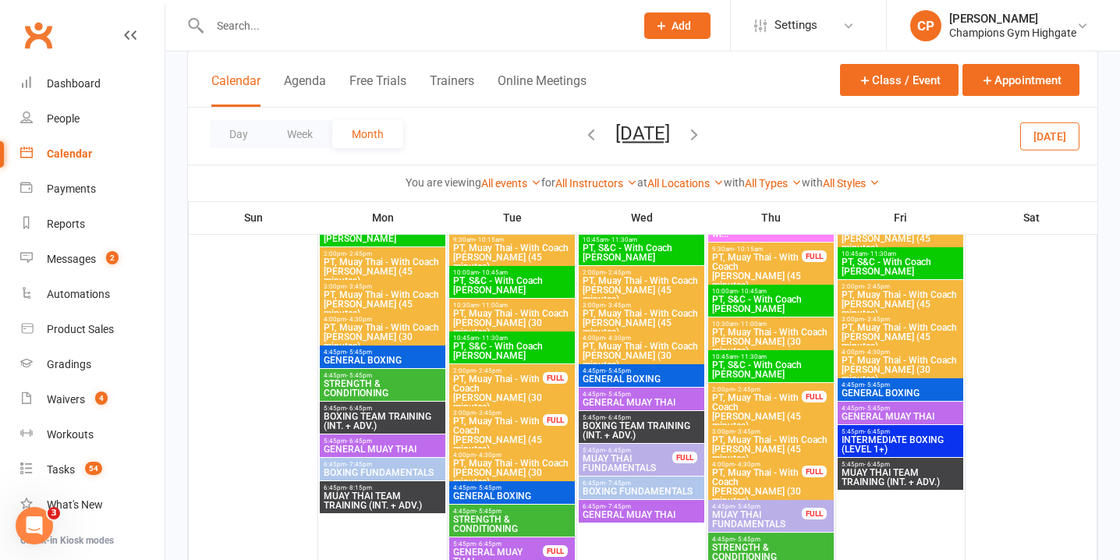
click at [797, 487] on span "PT, Muay Thai - With Coach [PERSON_NAME] (30 minutes)" at bounding box center [757, 486] width 91 height 37
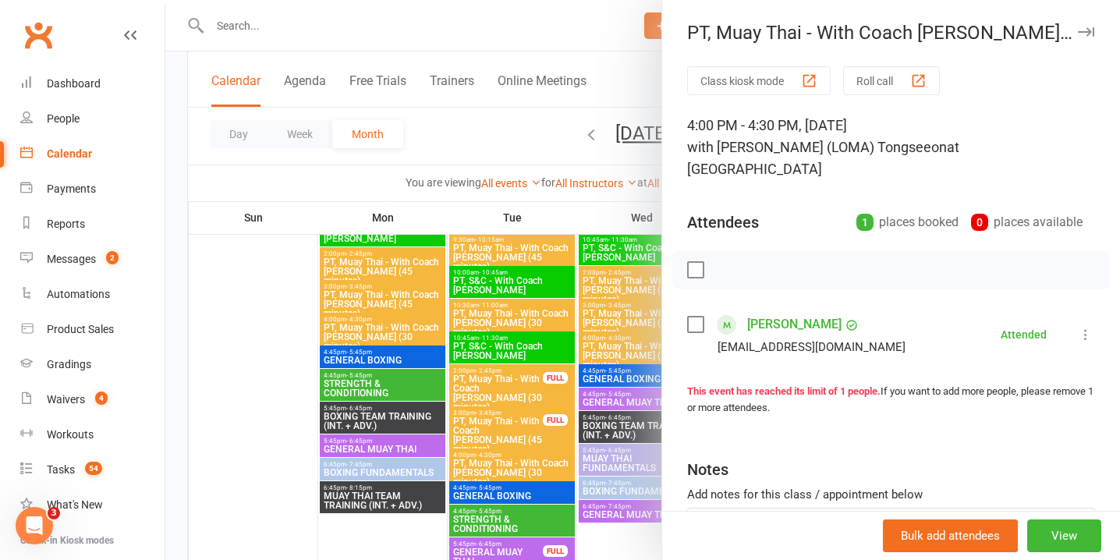
click at [1081, 32] on icon "button" at bounding box center [1086, 31] width 16 height 9
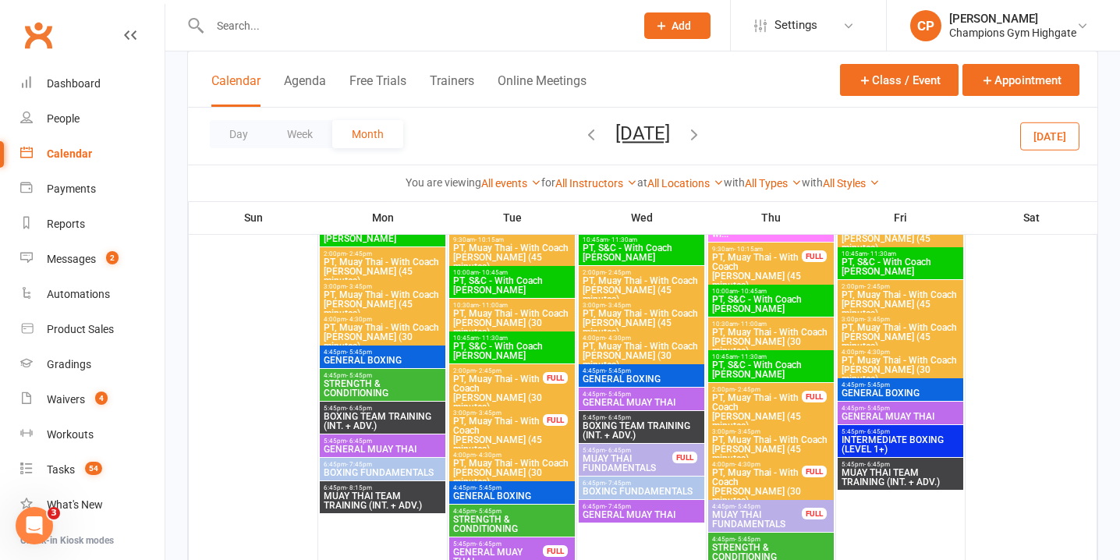
click at [793, 403] on span "PT, Muay Thai - With Coach Loma (45 minutes)" at bounding box center [757, 411] width 91 height 37
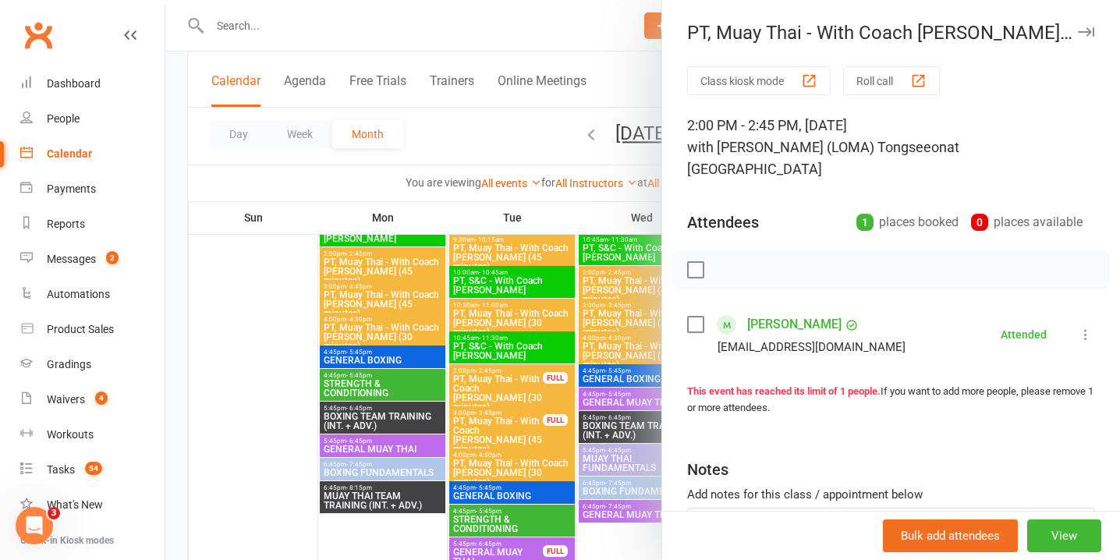
click at [1083, 33] on icon "button" at bounding box center [1086, 31] width 16 height 9
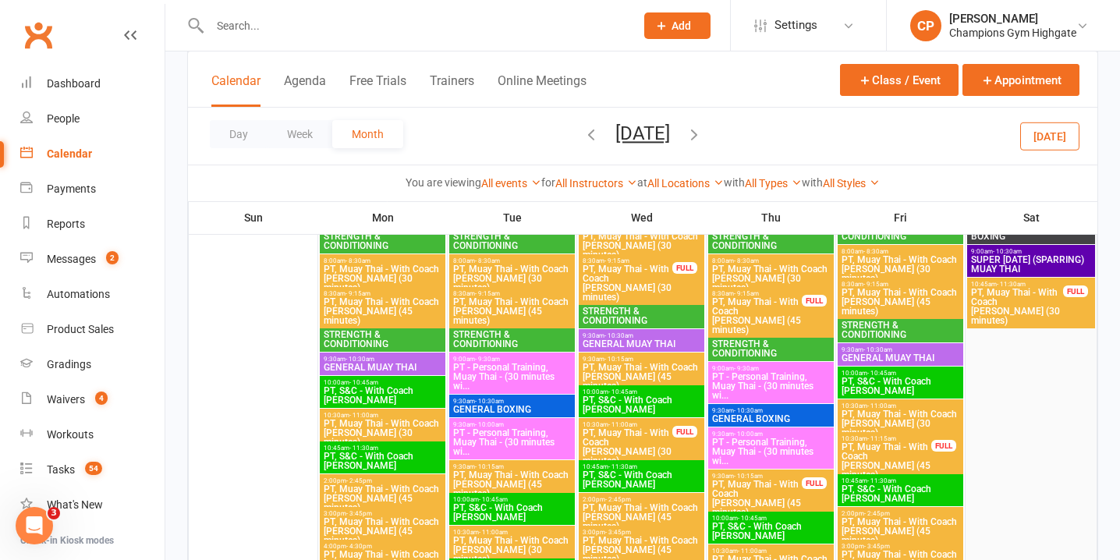
scroll to position [2918, 0]
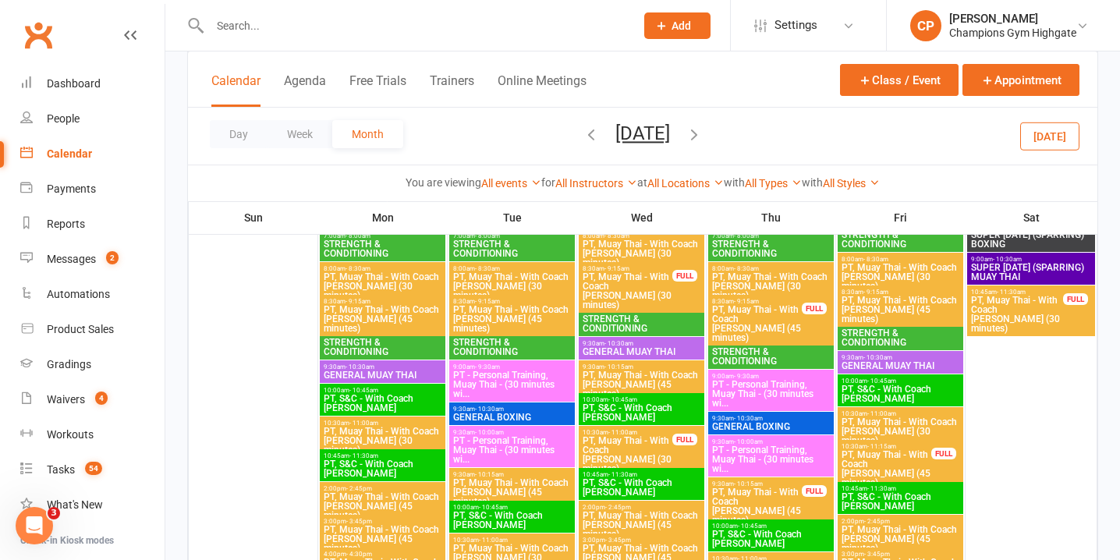
click at [1017, 314] on span "PT, Muay Thai - With Coach [PERSON_NAME] (30 minutes)" at bounding box center [1018, 314] width 94 height 37
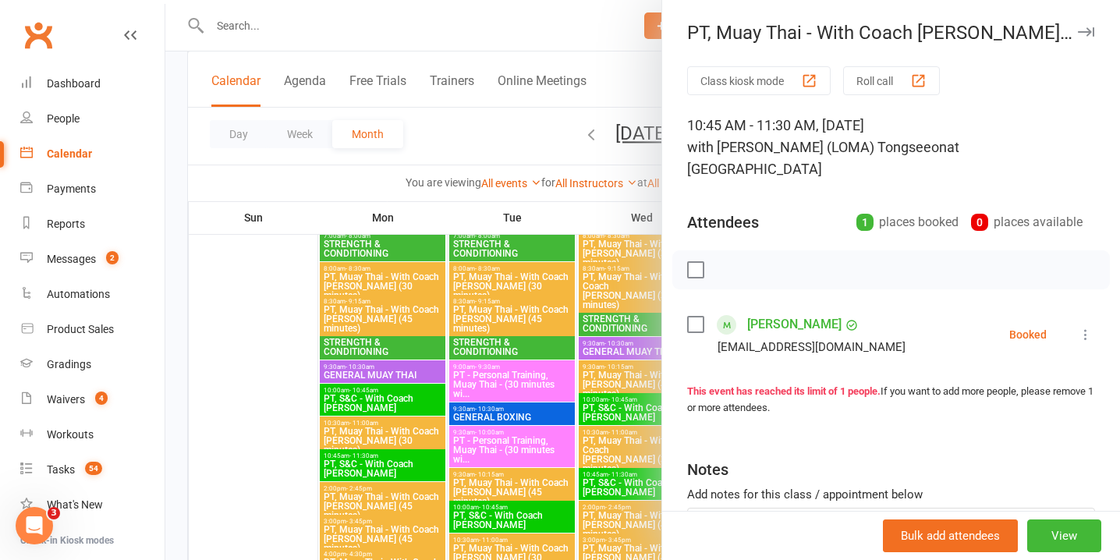
click at [1084, 327] on icon at bounding box center [1086, 335] width 16 height 16
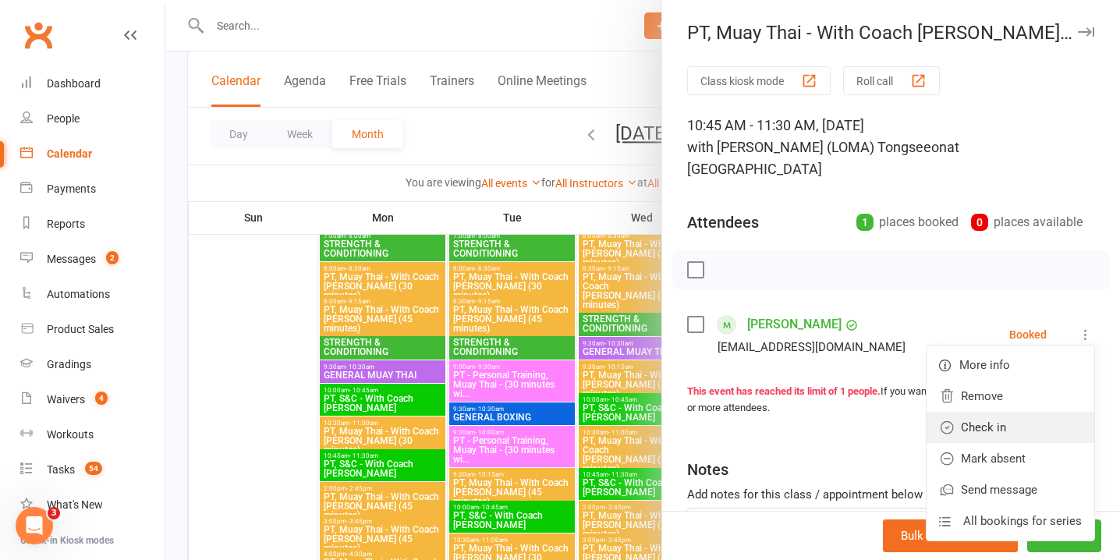
click at [1066, 412] on link "Check in" at bounding box center [1011, 427] width 168 height 31
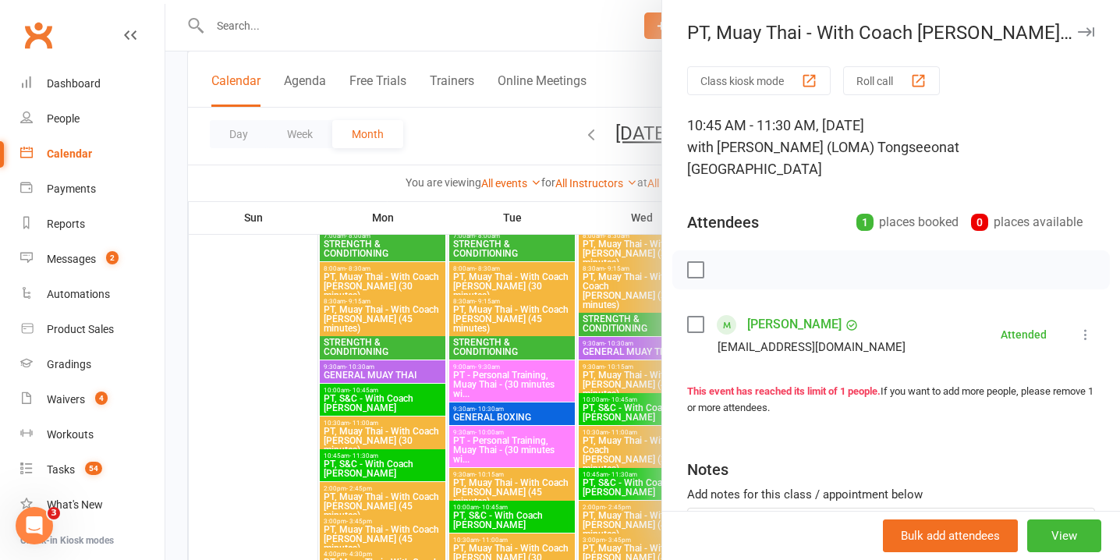
click at [1088, 35] on icon "button" at bounding box center [1086, 31] width 16 height 9
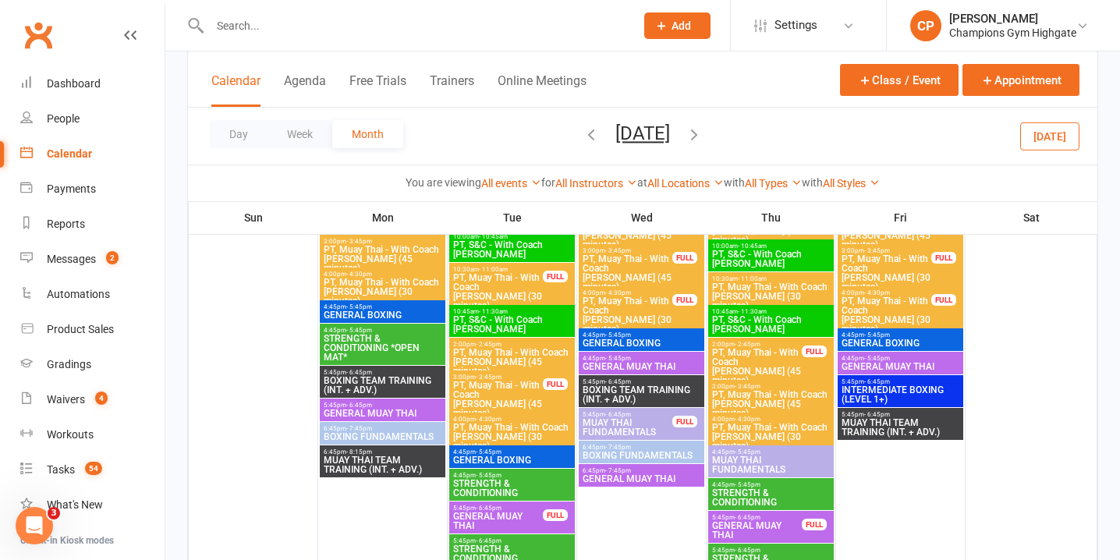
scroll to position [3997, 0]
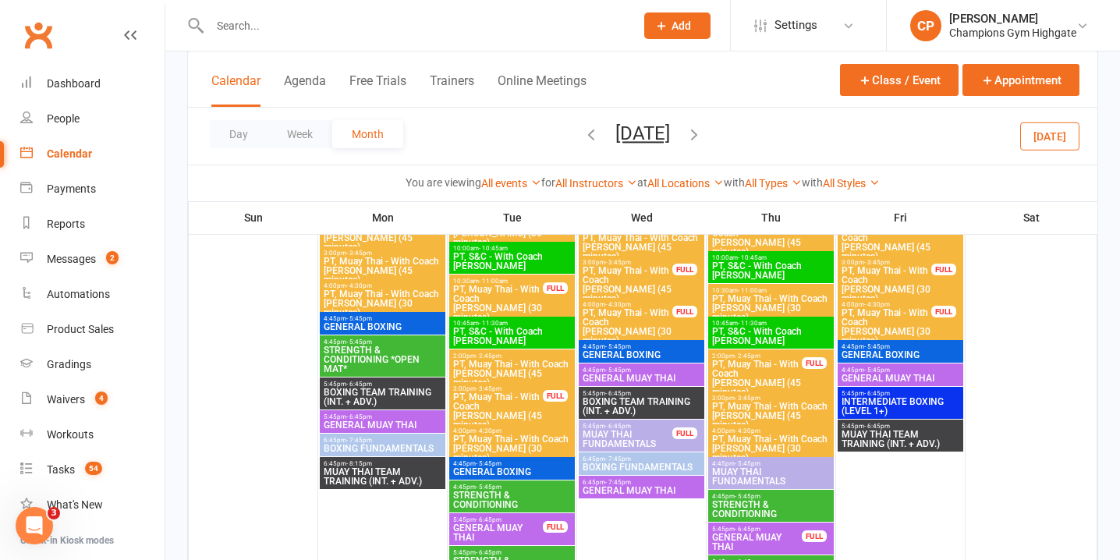
click at [543, 396] on div "FULL" at bounding box center [555, 396] width 25 height 12
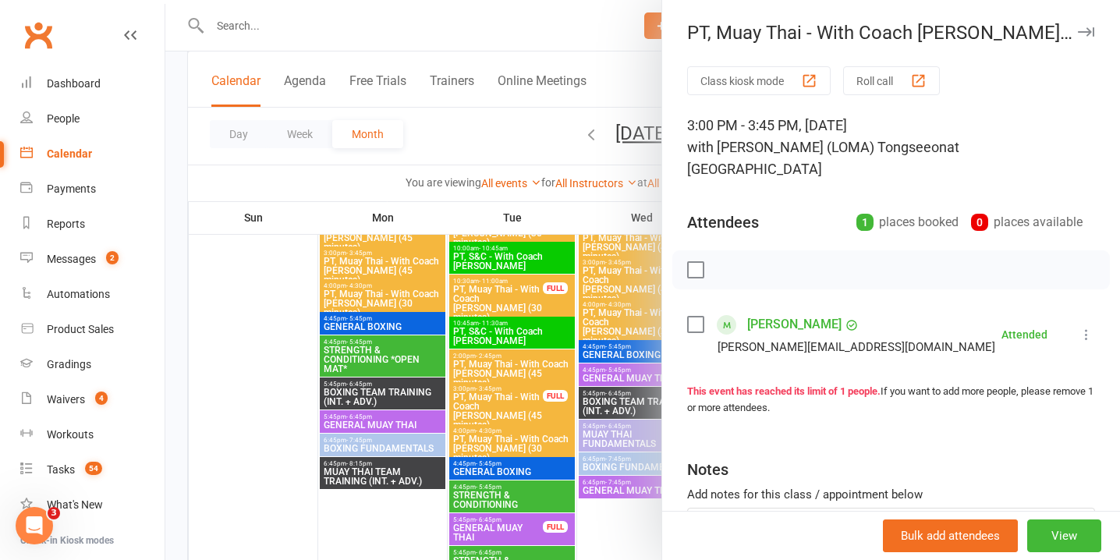
click at [1084, 34] on icon "button" at bounding box center [1086, 31] width 16 height 9
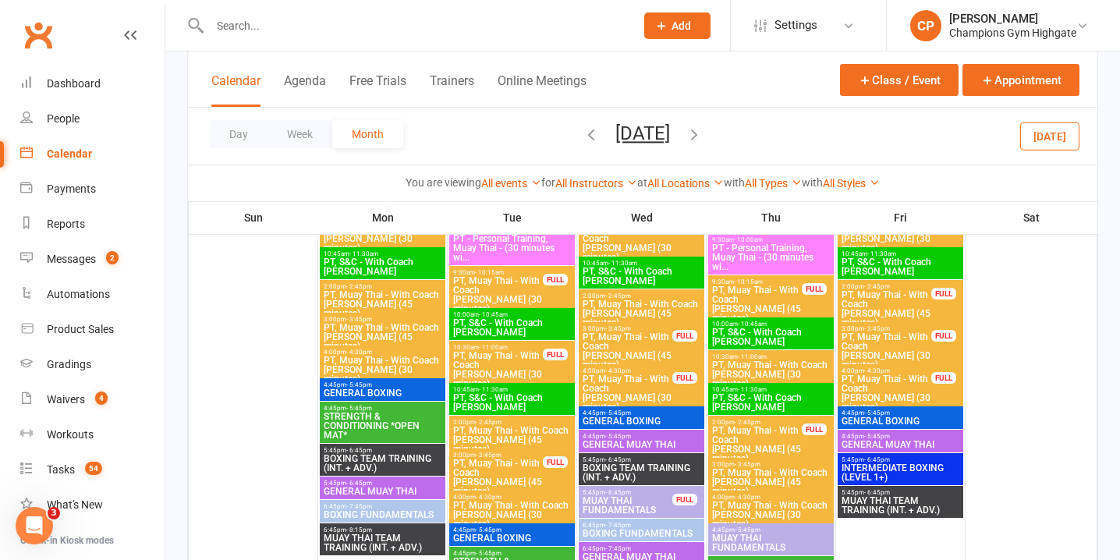
scroll to position [3929, 0]
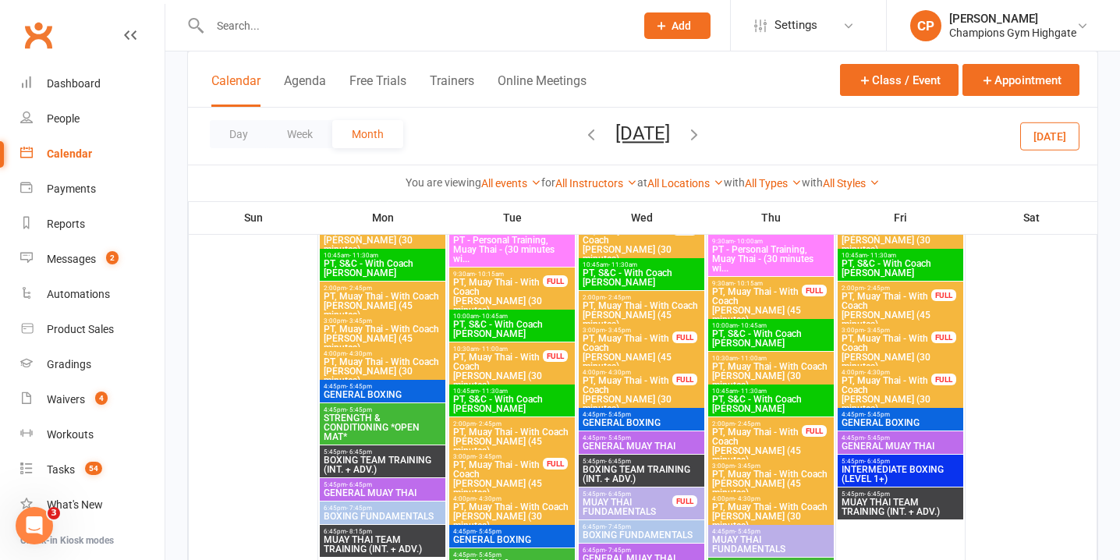
click at [632, 389] on span "PT, Muay Thai - With Coach [PERSON_NAME] (30 minutes)" at bounding box center [627, 394] width 91 height 37
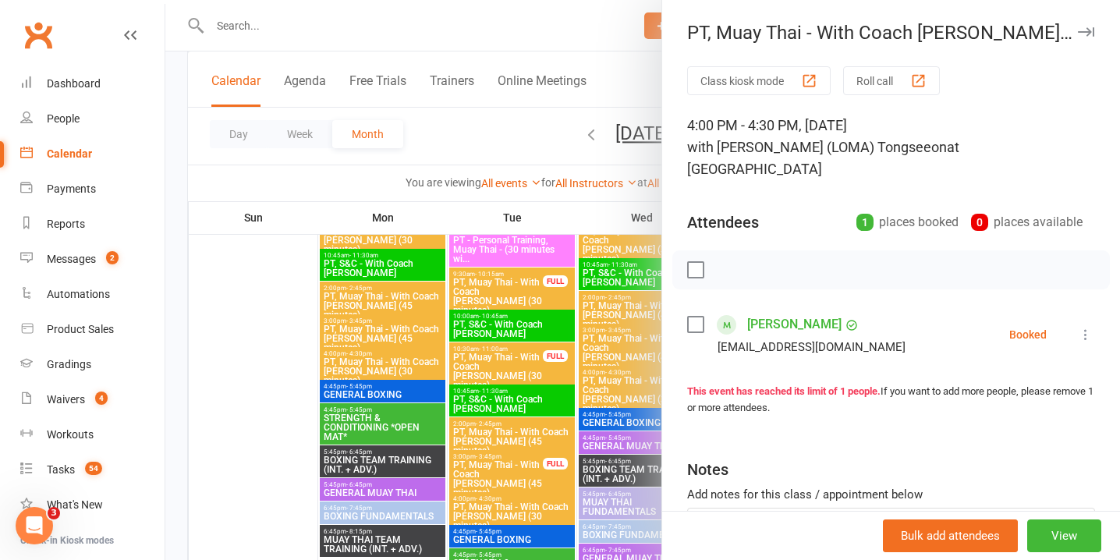
click at [1085, 327] on icon at bounding box center [1086, 335] width 16 height 16
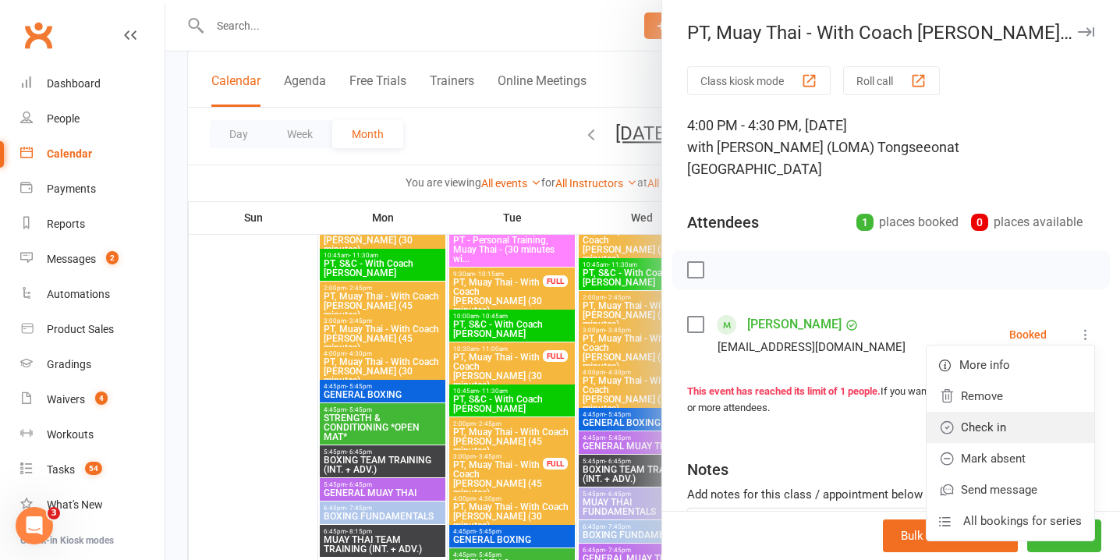
click at [1039, 412] on link "Check in" at bounding box center [1011, 427] width 168 height 31
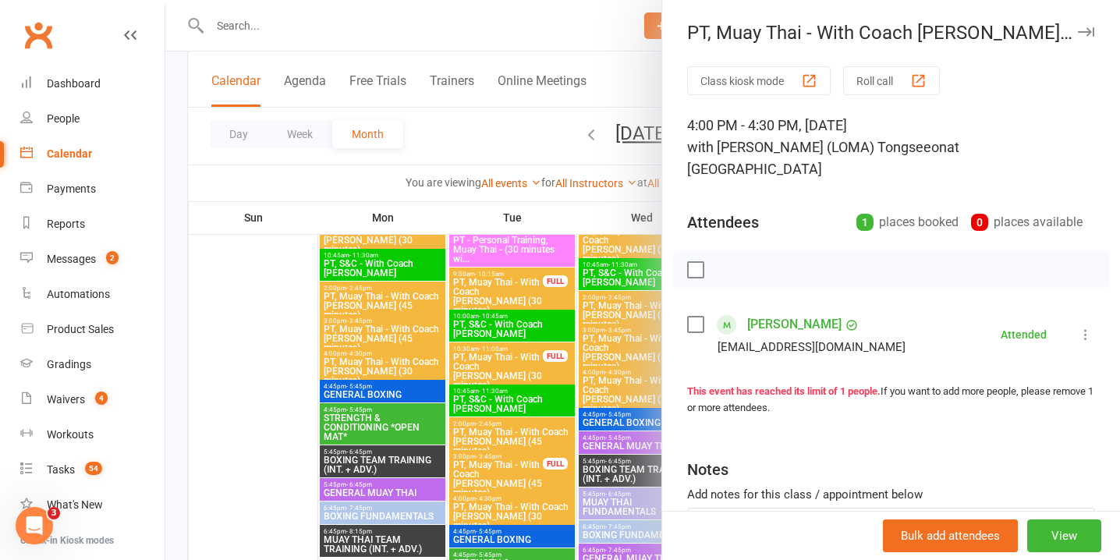
click at [610, 350] on div at bounding box center [642, 280] width 955 height 560
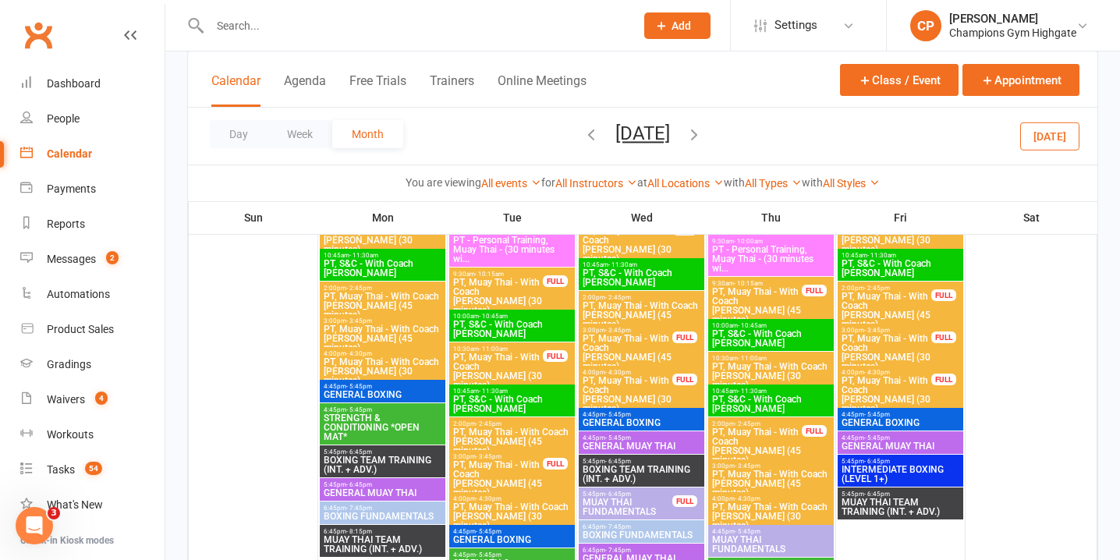
click at [610, 350] on span "PT, Muay Thai - With Coach Loma (45 minutes)" at bounding box center [627, 352] width 91 height 37
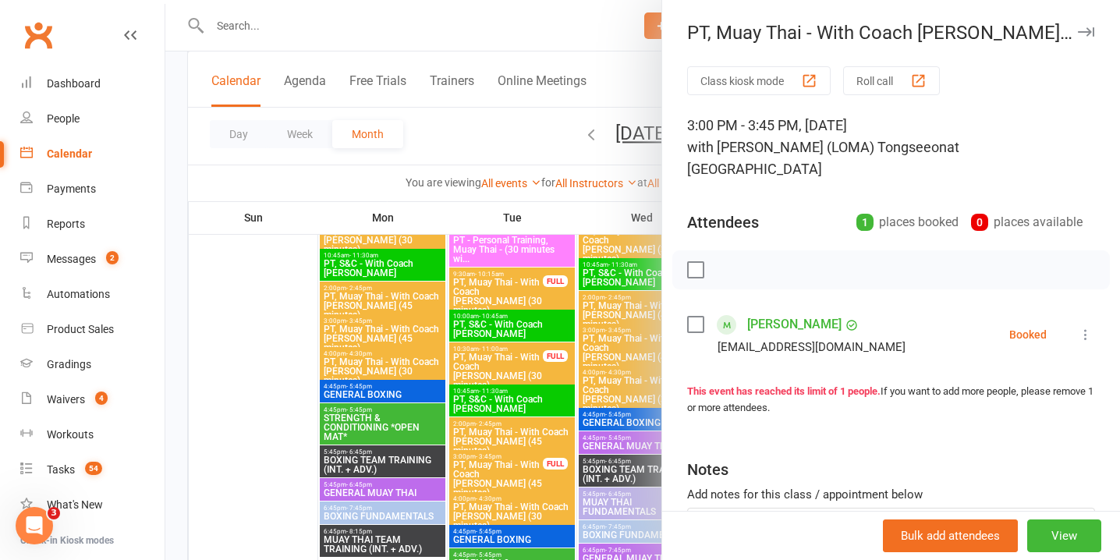
click at [1089, 327] on icon at bounding box center [1086, 335] width 16 height 16
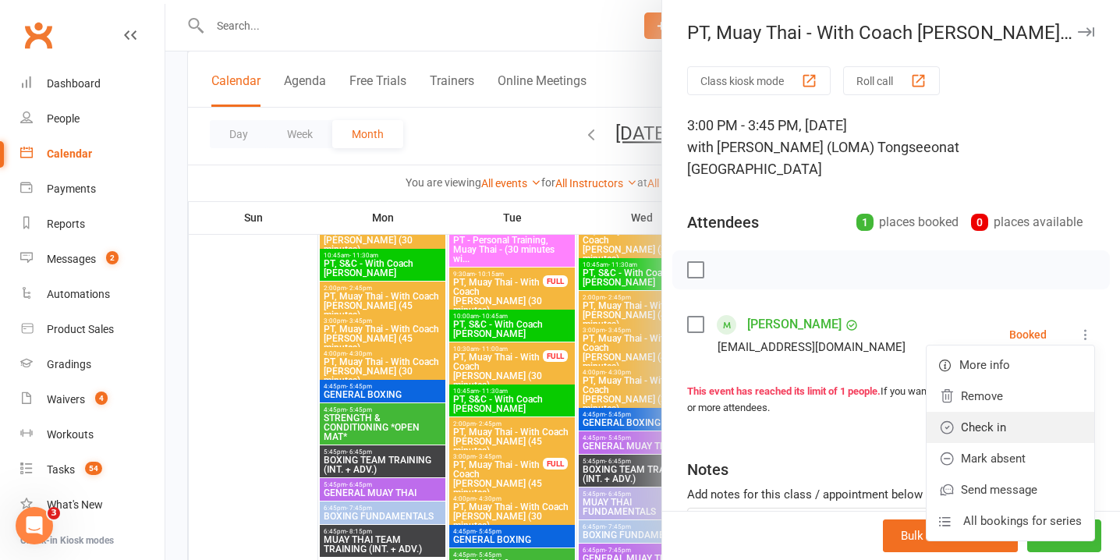
click at [1027, 412] on link "Check in" at bounding box center [1011, 427] width 168 height 31
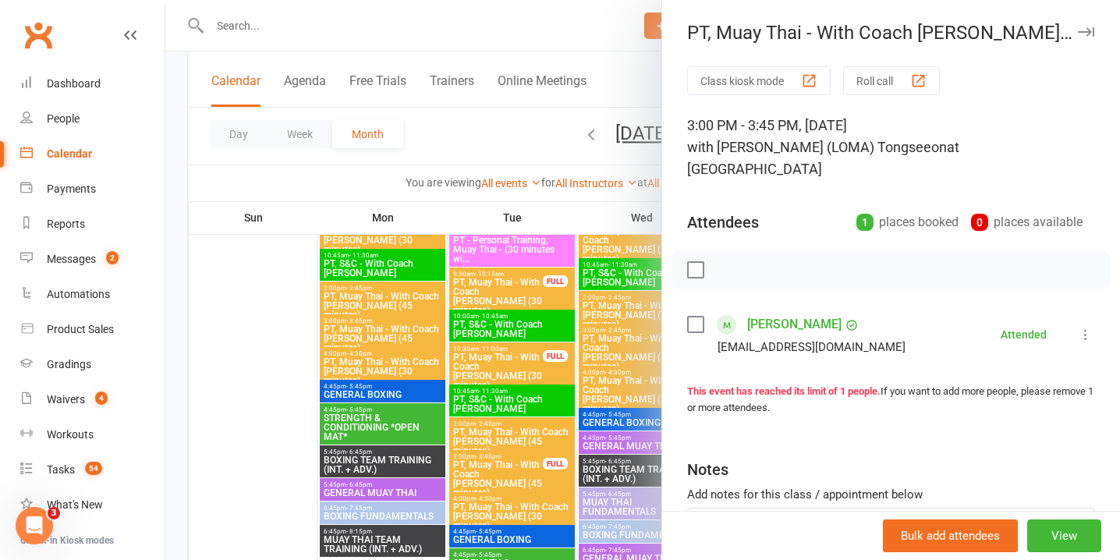
click at [1082, 31] on icon "button" at bounding box center [1086, 31] width 16 height 9
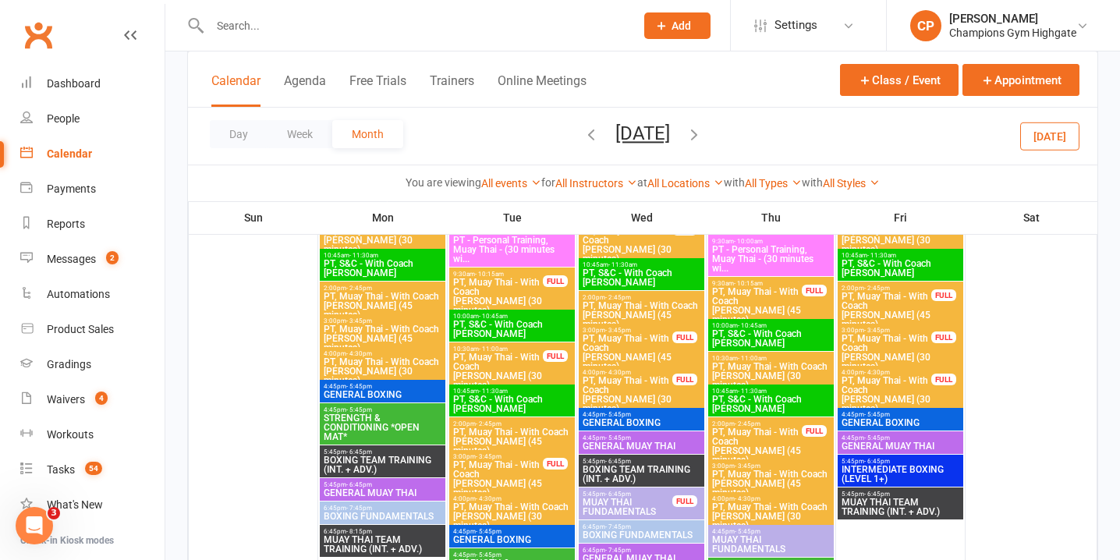
click at [796, 443] on span "PT, Muay Thai - With Coach Loma (45 minutes)" at bounding box center [757, 446] width 91 height 37
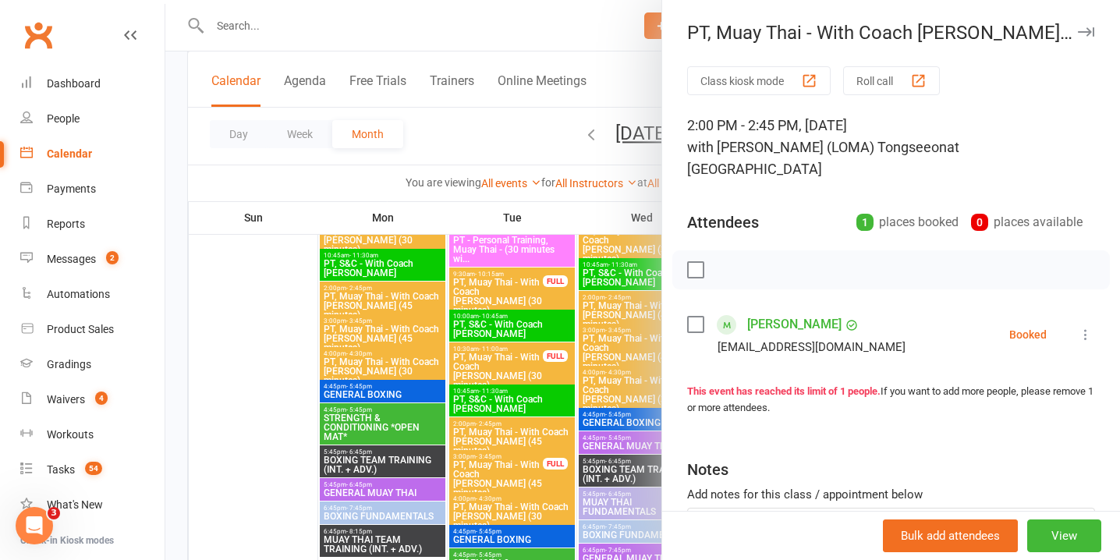
click at [1084, 327] on icon at bounding box center [1086, 335] width 16 height 16
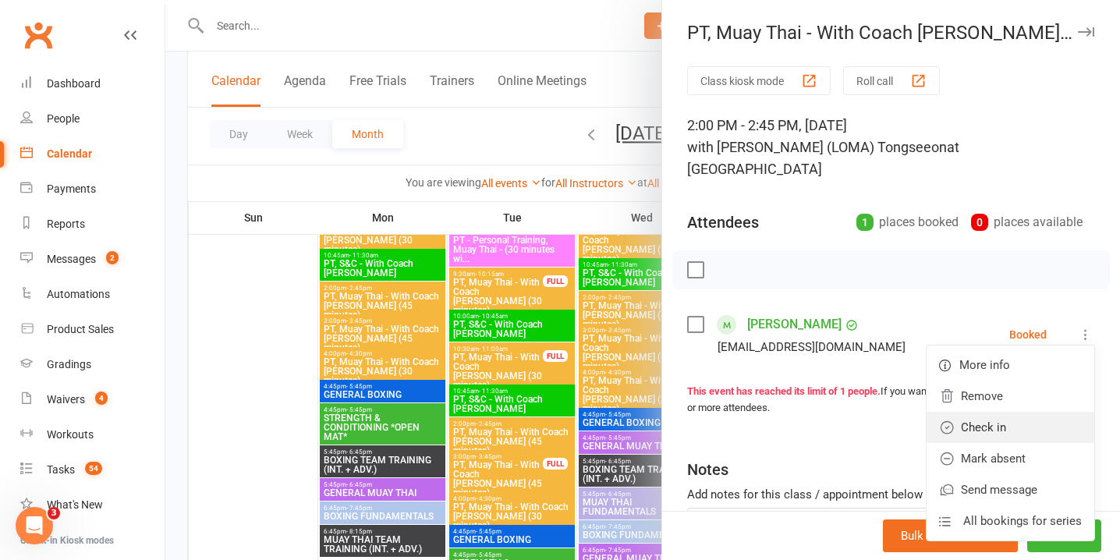
click at [1035, 412] on link "Check in" at bounding box center [1011, 427] width 168 height 31
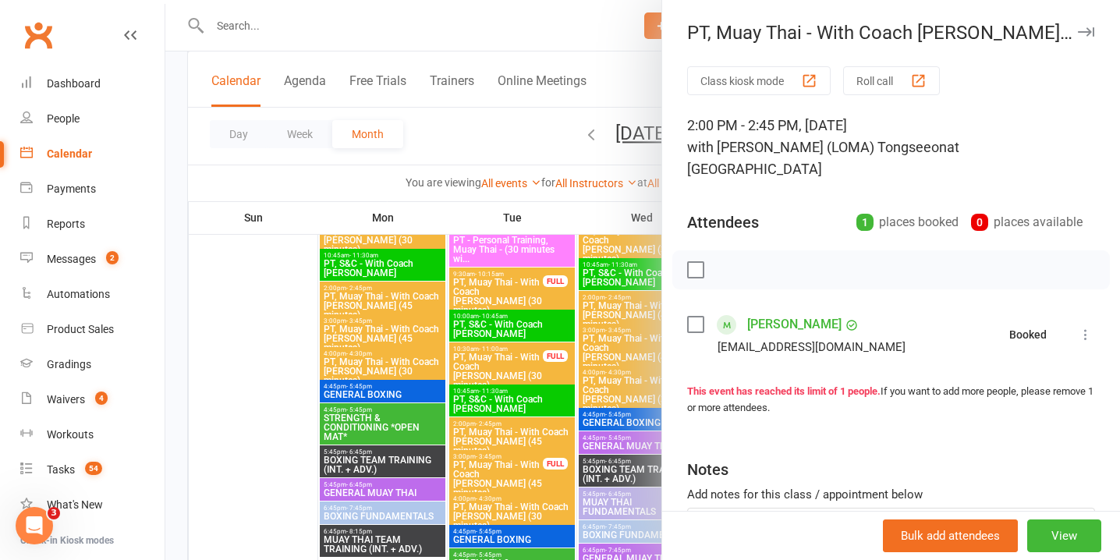
click at [1088, 40] on button "button" at bounding box center [1086, 32] width 19 height 19
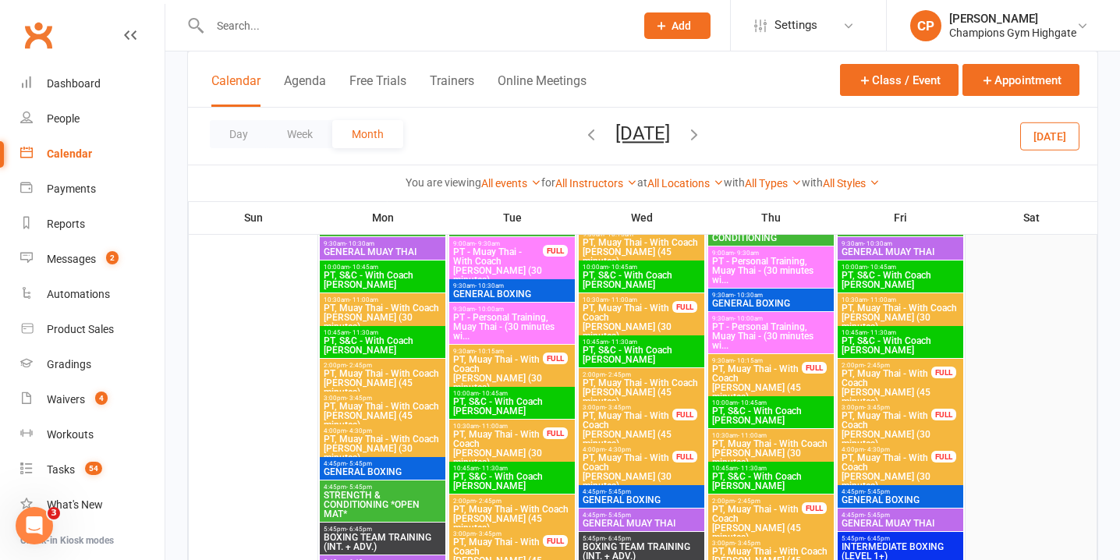
scroll to position [3847, 0]
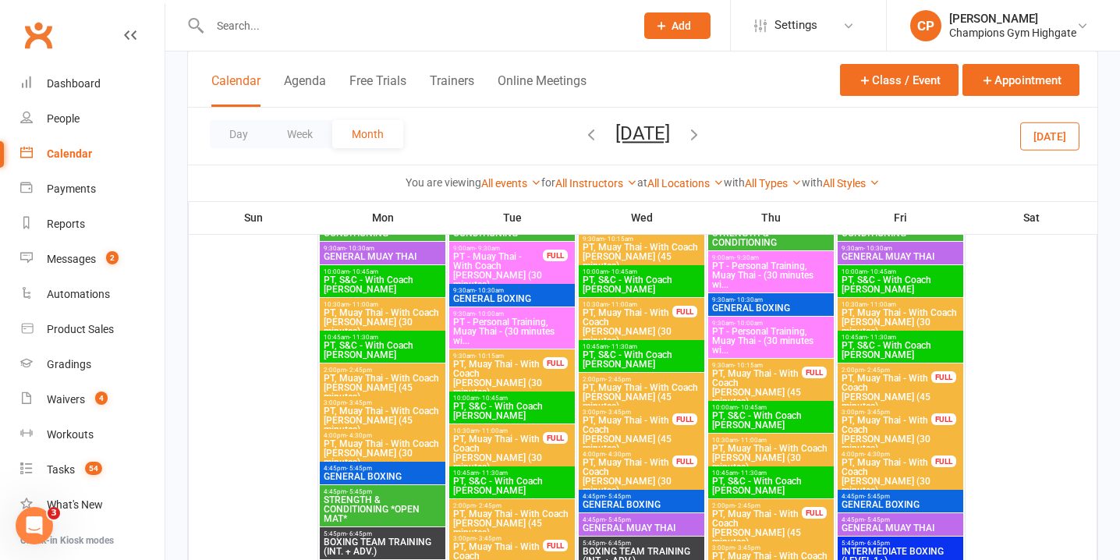
click at [878, 471] on span "PT, Muay Thai - With Coach [PERSON_NAME] (30 minutes)" at bounding box center [886, 476] width 91 height 37
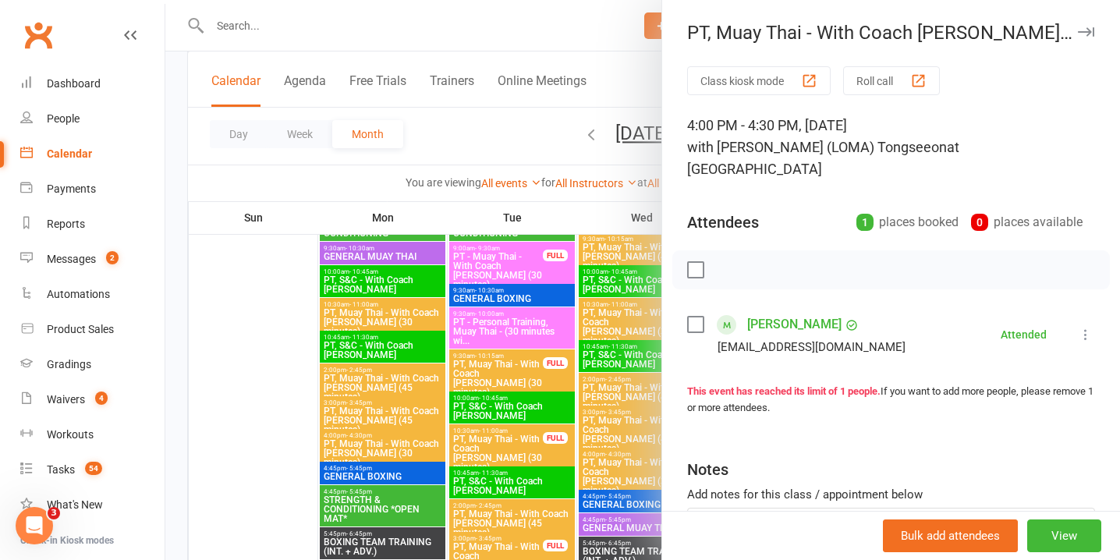
click at [1091, 32] on icon "button" at bounding box center [1086, 31] width 16 height 9
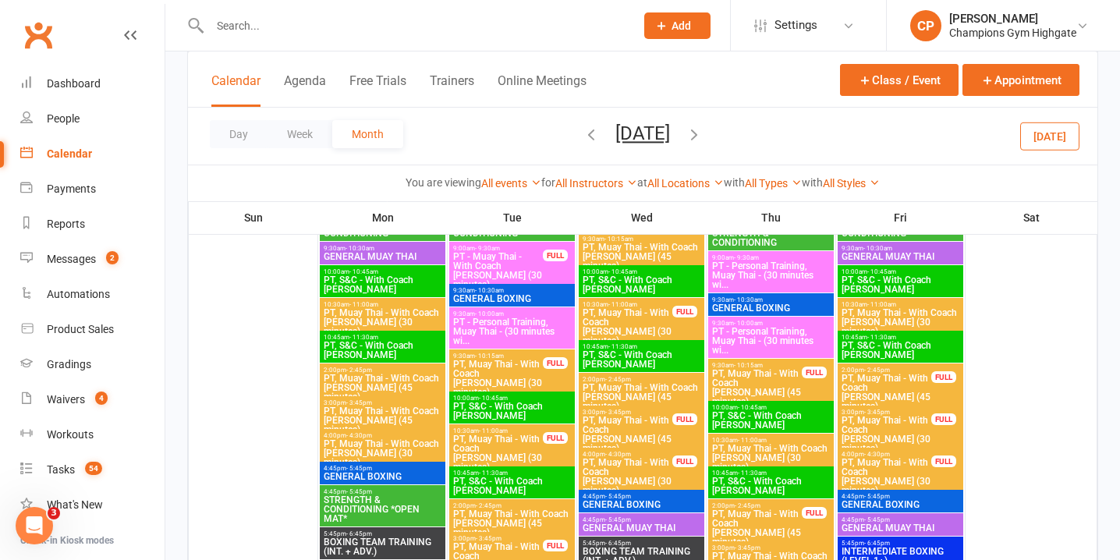
click at [911, 427] on span "PT, Muay Thai - With Coach [PERSON_NAME] (30 minutes)" at bounding box center [886, 434] width 91 height 37
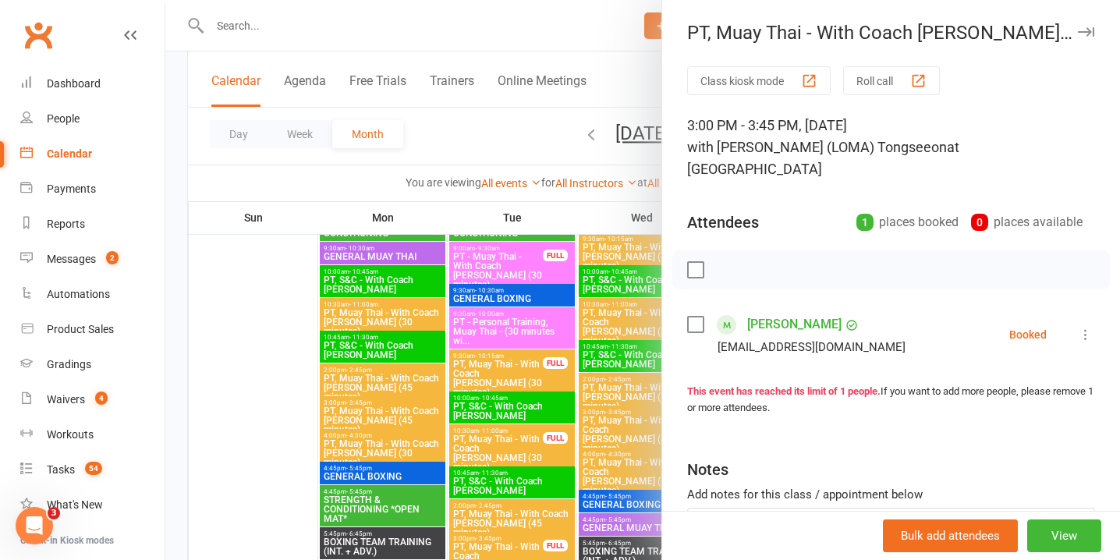
click at [1083, 327] on icon at bounding box center [1086, 335] width 16 height 16
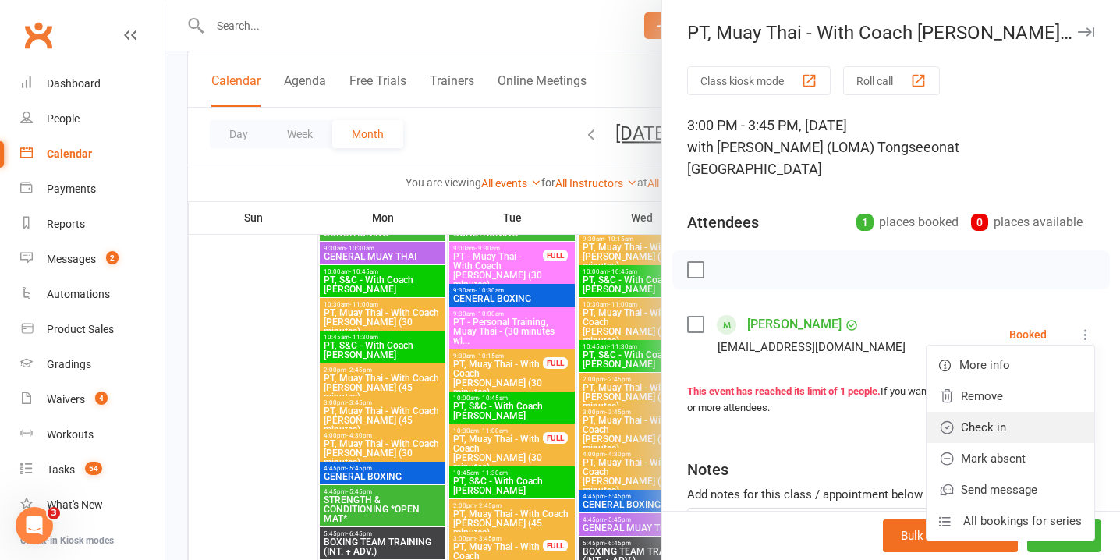
click at [1042, 412] on link "Check in" at bounding box center [1011, 427] width 168 height 31
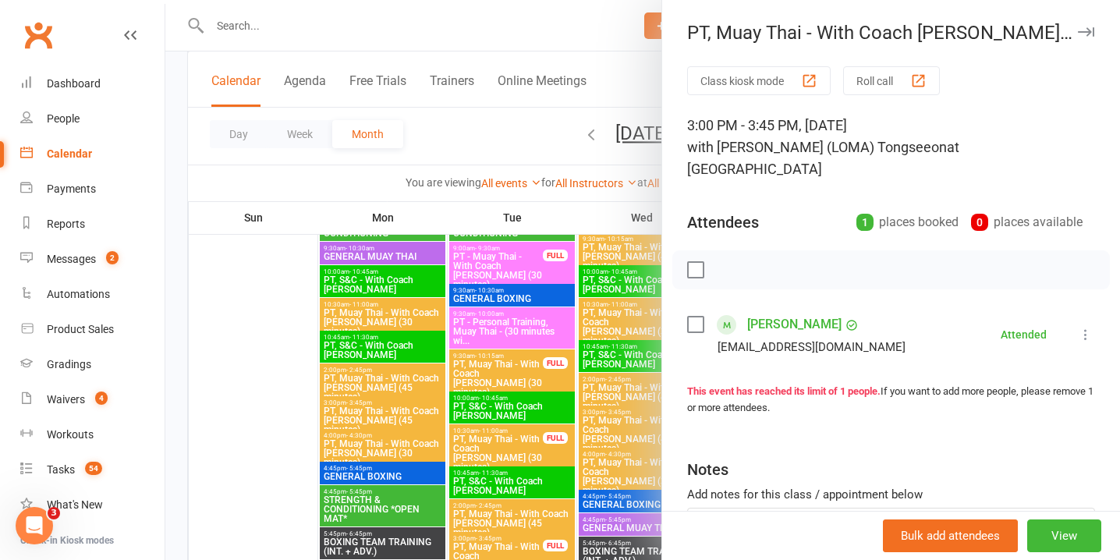
click at [1086, 35] on icon "button" at bounding box center [1086, 31] width 16 height 9
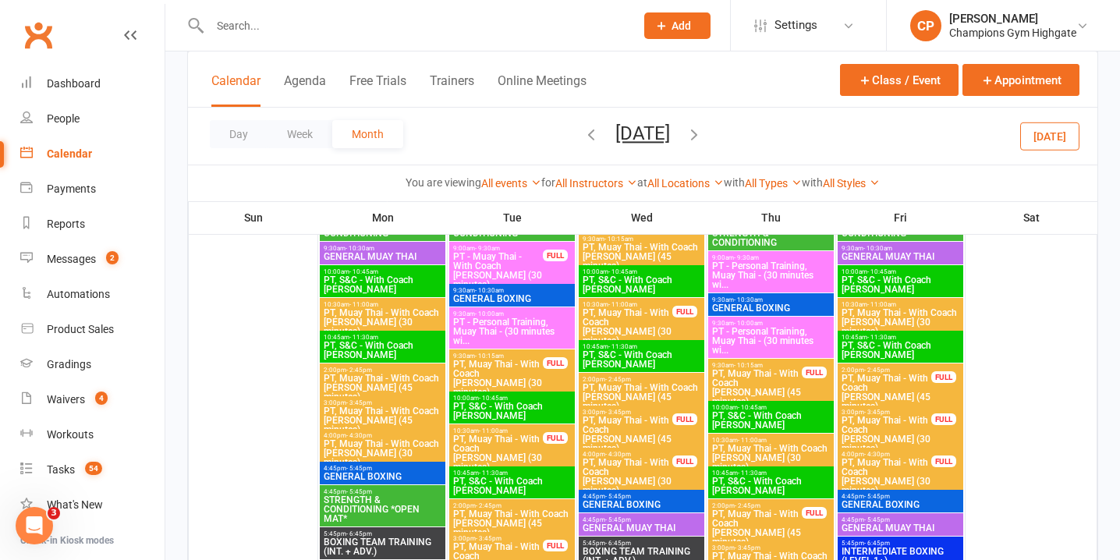
click at [892, 379] on span "PT, Muay Thai - With Coach Loma (45 minutes)" at bounding box center [886, 392] width 91 height 37
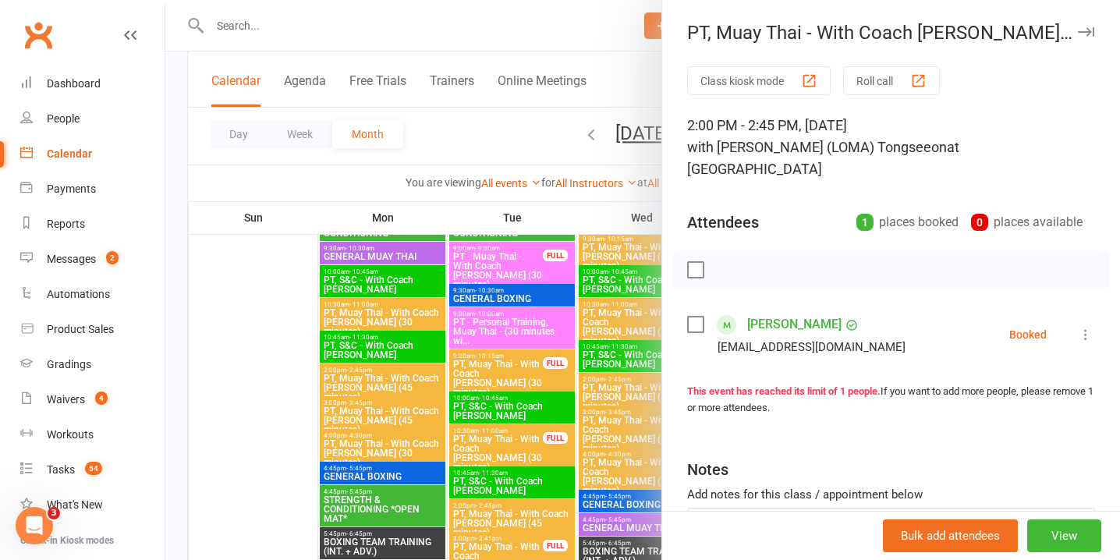
click at [1084, 327] on icon at bounding box center [1086, 335] width 16 height 16
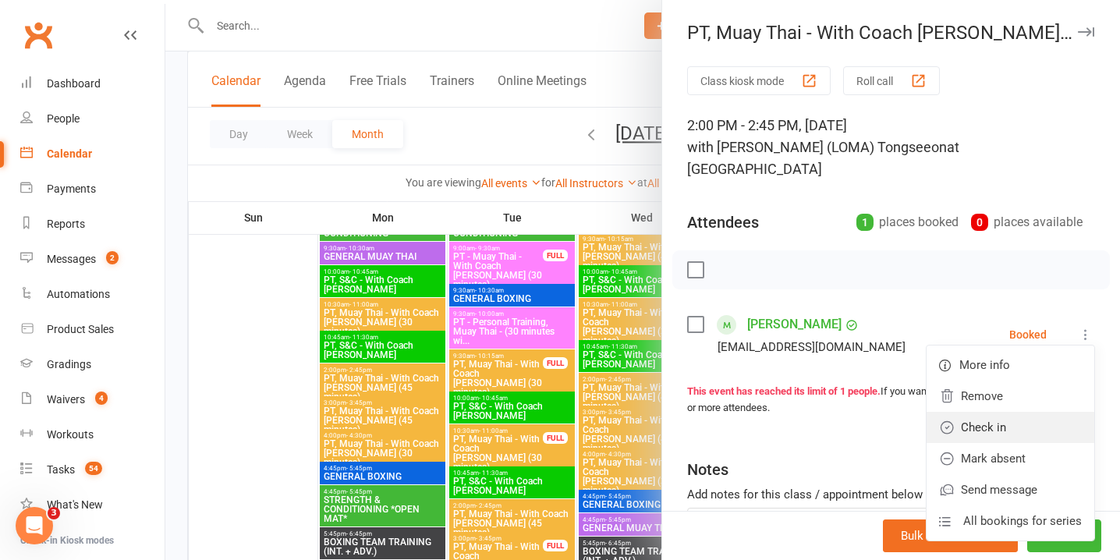
click at [1032, 412] on link "Check in" at bounding box center [1011, 427] width 168 height 31
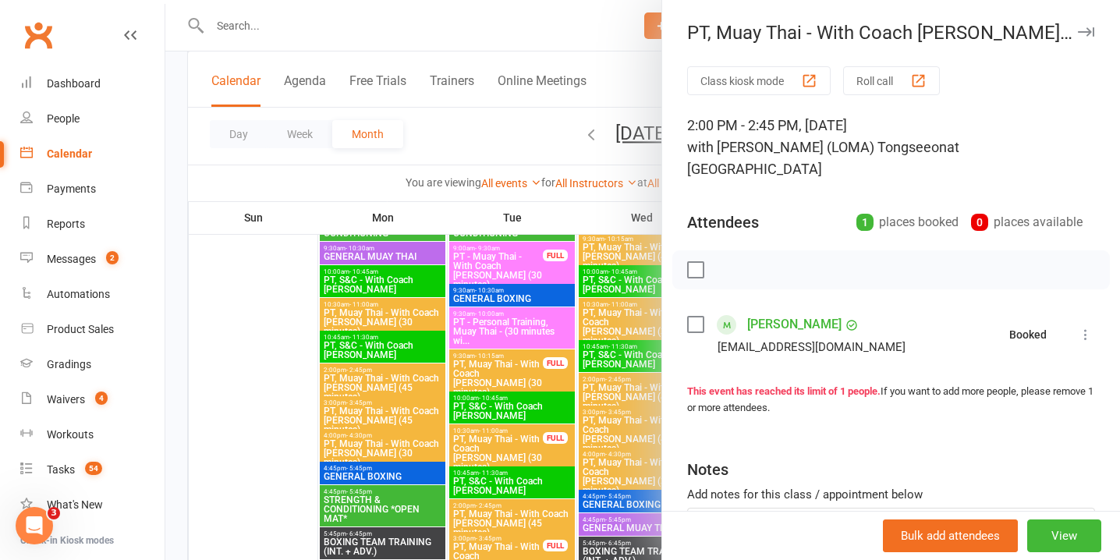
click at [1084, 31] on icon "button" at bounding box center [1086, 31] width 16 height 9
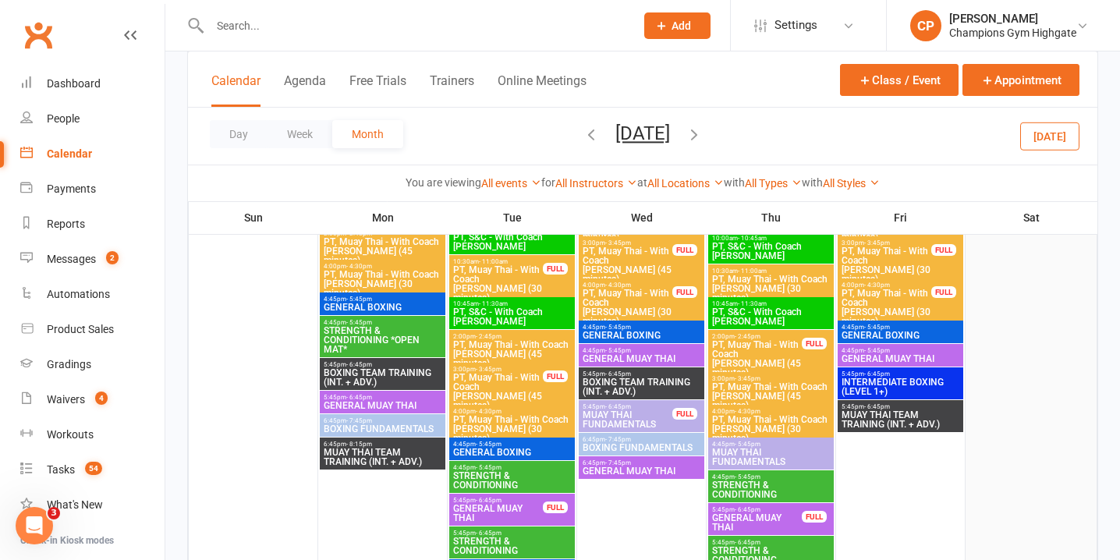
scroll to position [4128, 0]
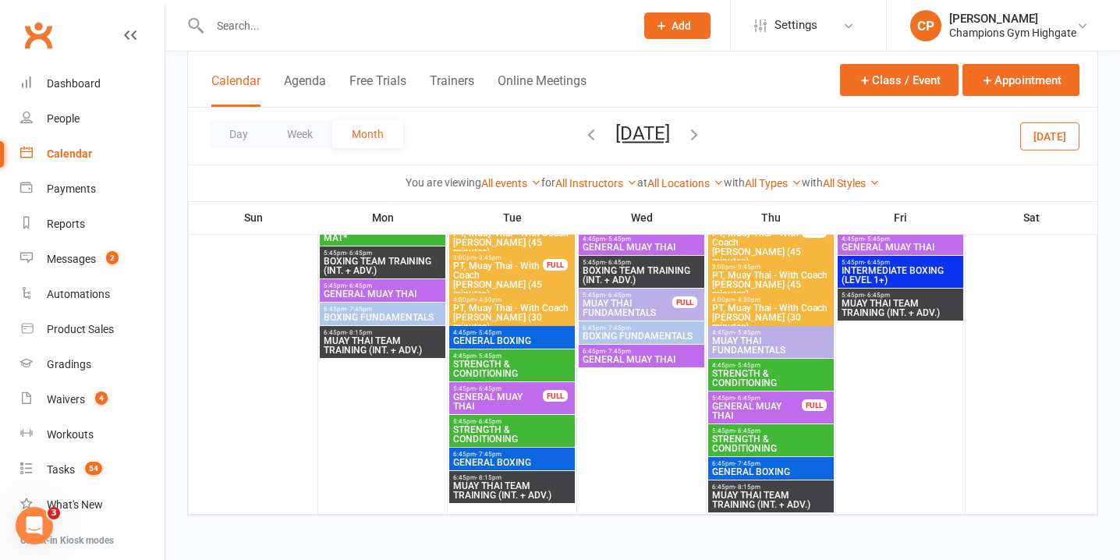
click at [703, 130] on icon "button" at bounding box center [694, 134] width 17 height 17
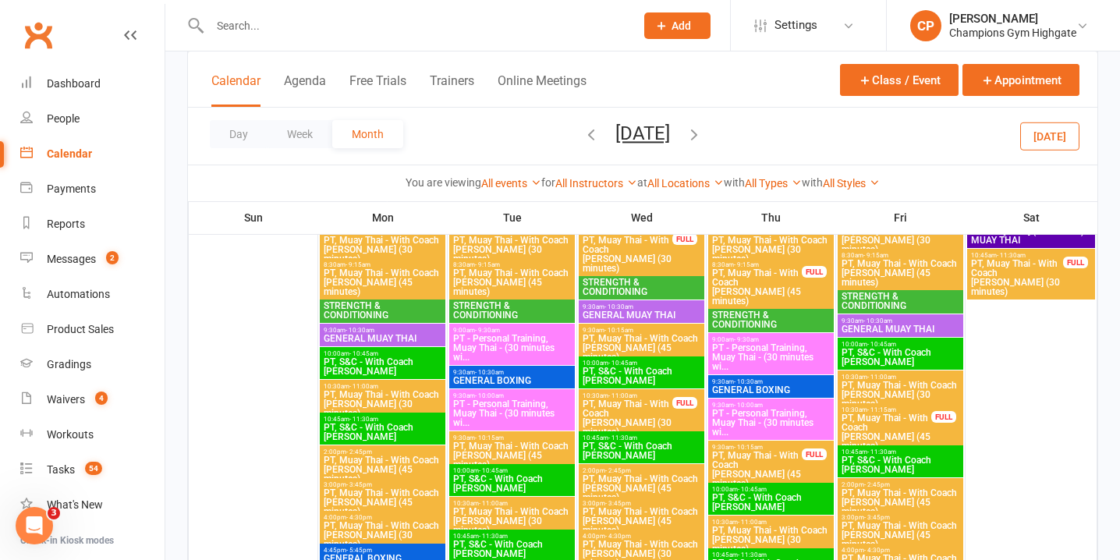
scroll to position [214, 0]
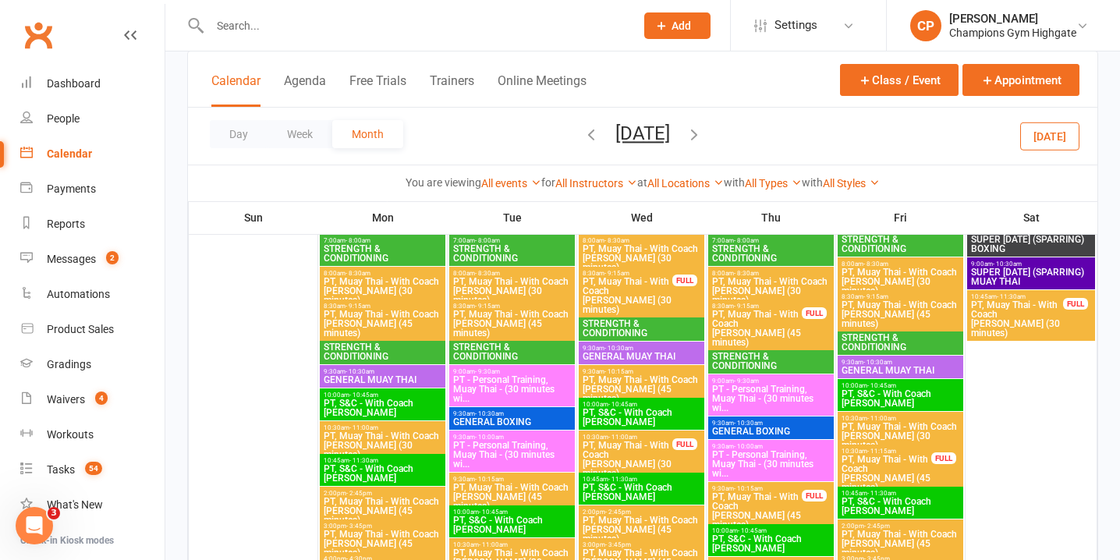
click at [1029, 312] on span "PT, Muay Thai - With Coach [PERSON_NAME] (30 minutes)" at bounding box center [1018, 318] width 94 height 37
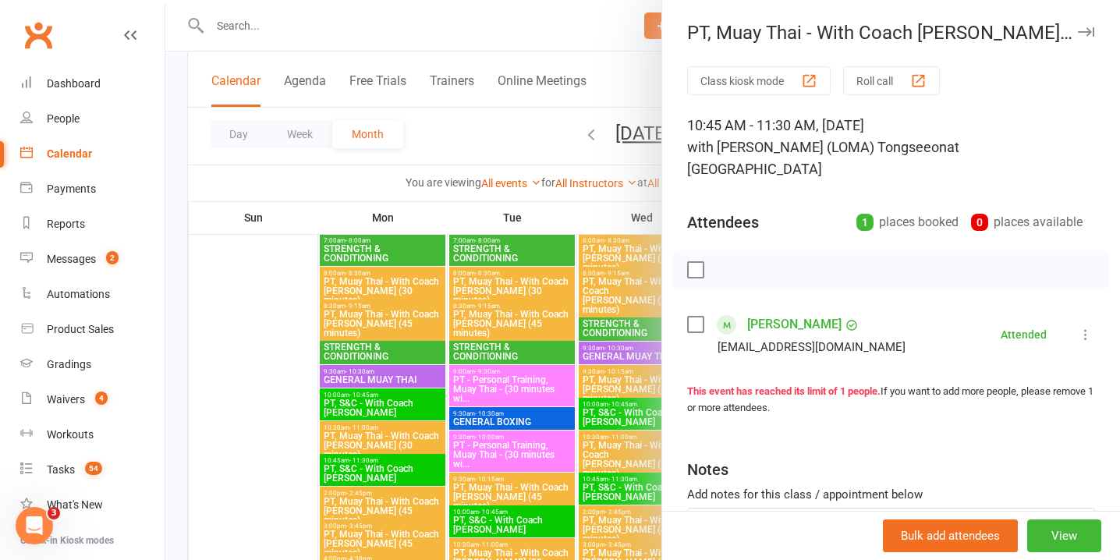
click at [1084, 34] on icon "button" at bounding box center [1086, 31] width 16 height 9
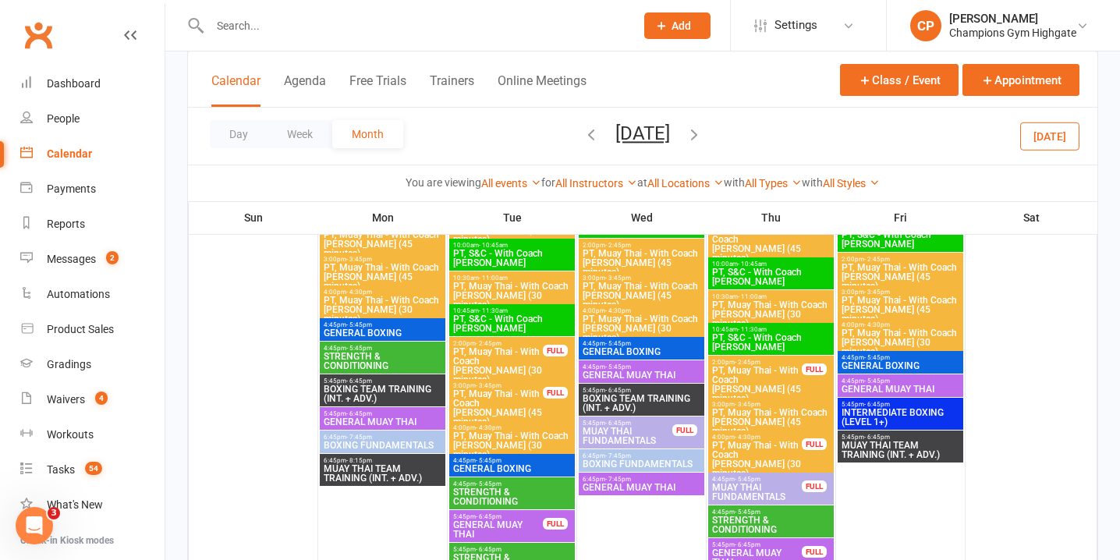
scroll to position [488, 0]
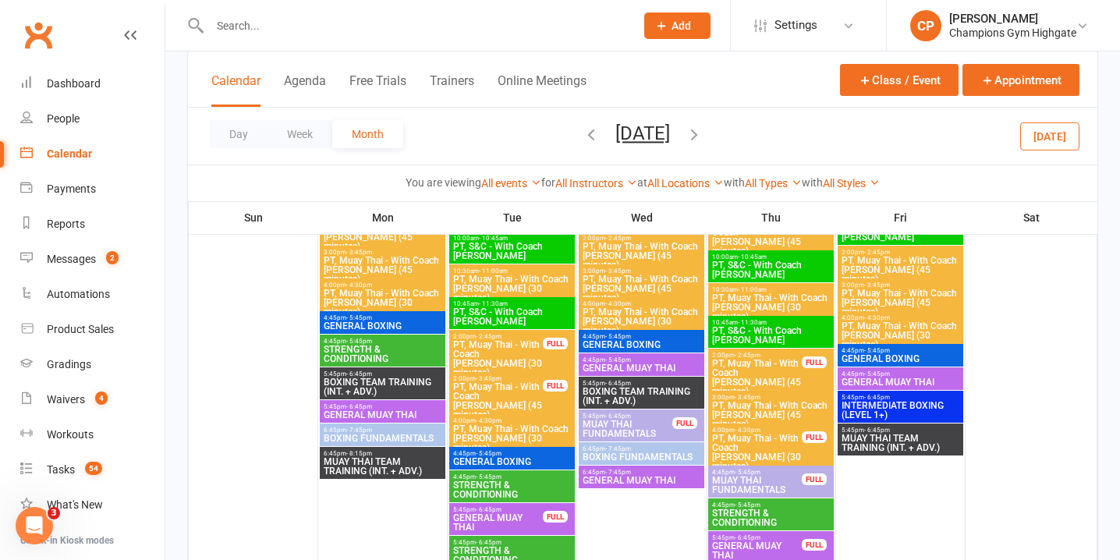
click at [768, 436] on span "PT, Muay Thai - With Coach [PERSON_NAME] (30 minutes)" at bounding box center [757, 452] width 91 height 37
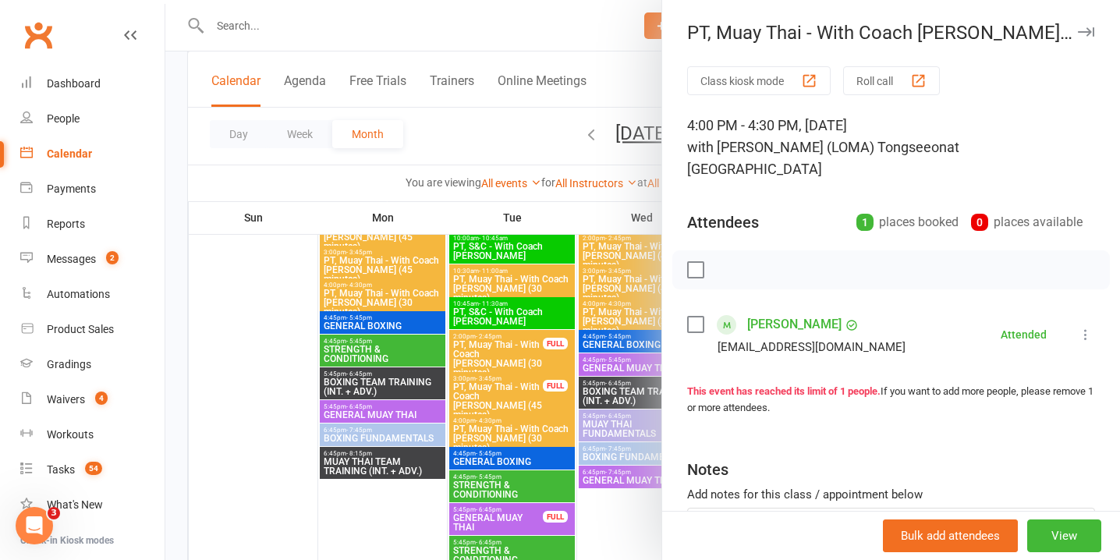
click at [1085, 30] on icon "button" at bounding box center [1086, 31] width 16 height 9
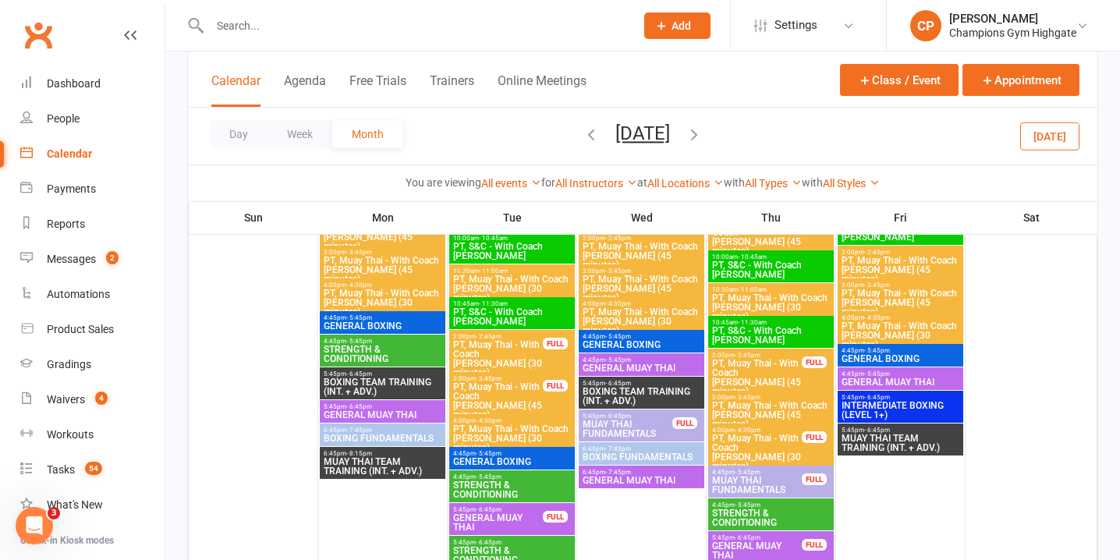
click at [770, 359] on span "PT, Muay Thai - With Coach Loma (45 minutes)" at bounding box center [757, 377] width 91 height 37
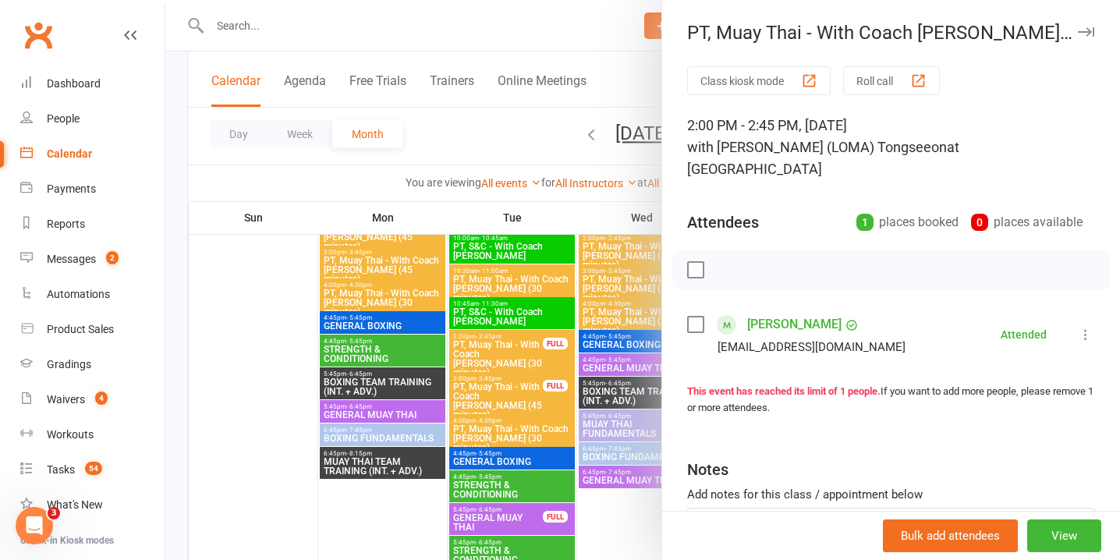
click at [1092, 30] on icon "button" at bounding box center [1086, 31] width 16 height 9
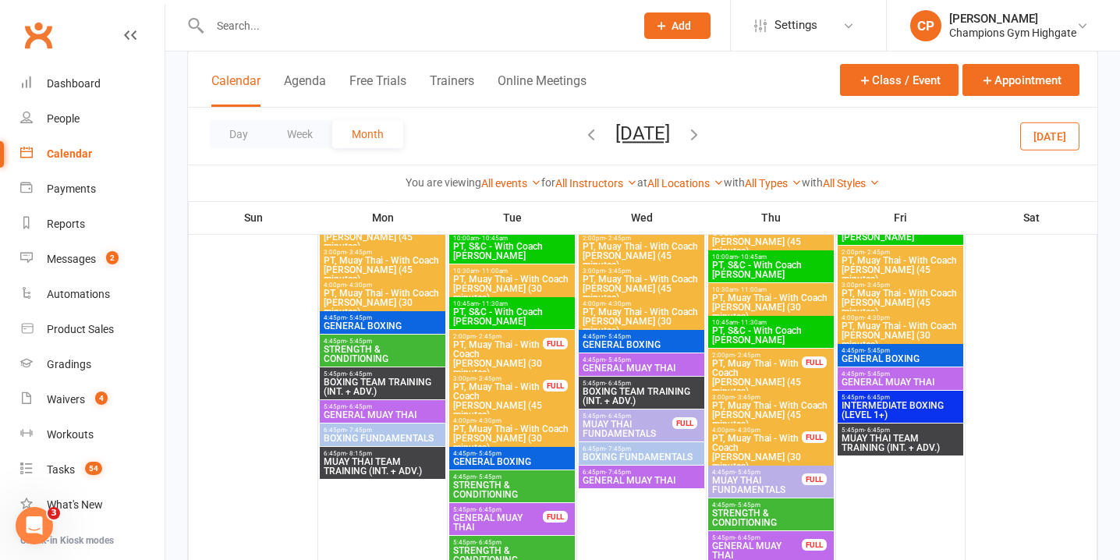
click at [544, 393] on div "3:00pm - 3:45pm PT, Muay Thai - With Coach Loma (45 minutes) FULL" at bounding box center [512, 397] width 126 height 51
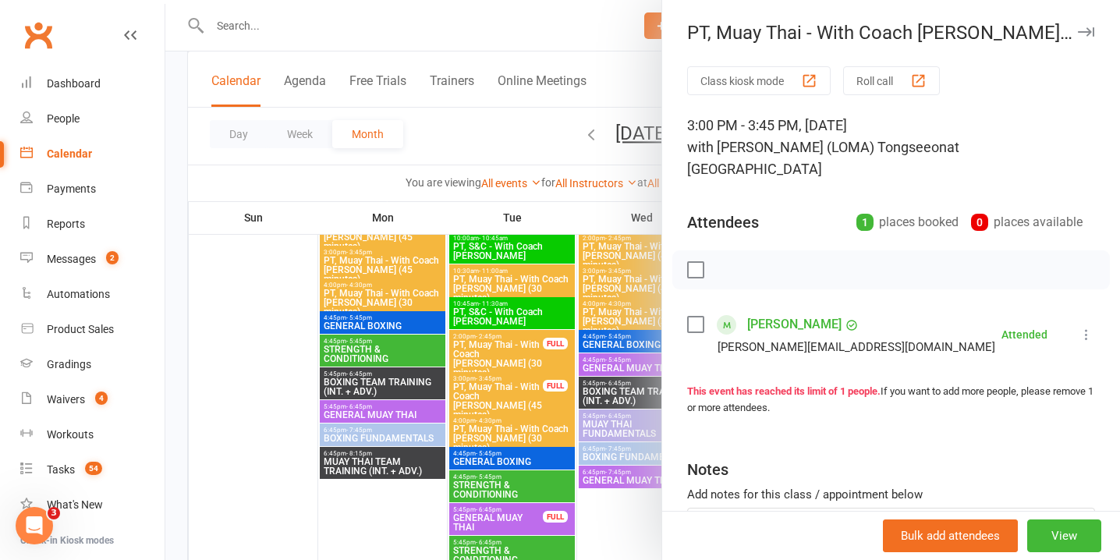
click at [526, 342] on div at bounding box center [642, 280] width 955 height 560
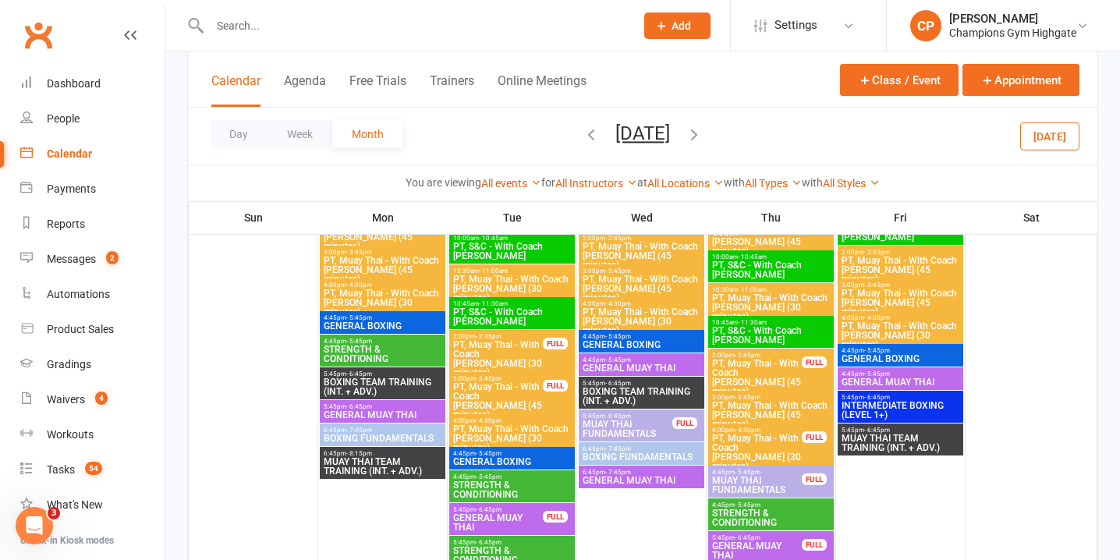
click at [526, 342] on span "PT, Muay Thai - With Coach [PERSON_NAME] (30 minutes)" at bounding box center [498, 358] width 91 height 37
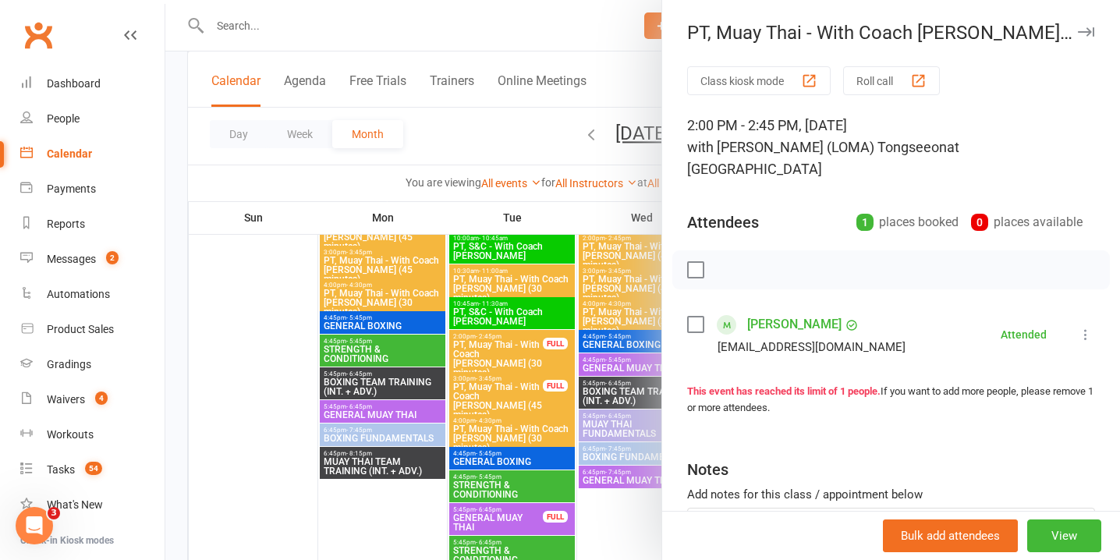
click at [1091, 32] on icon "button" at bounding box center [1086, 31] width 16 height 9
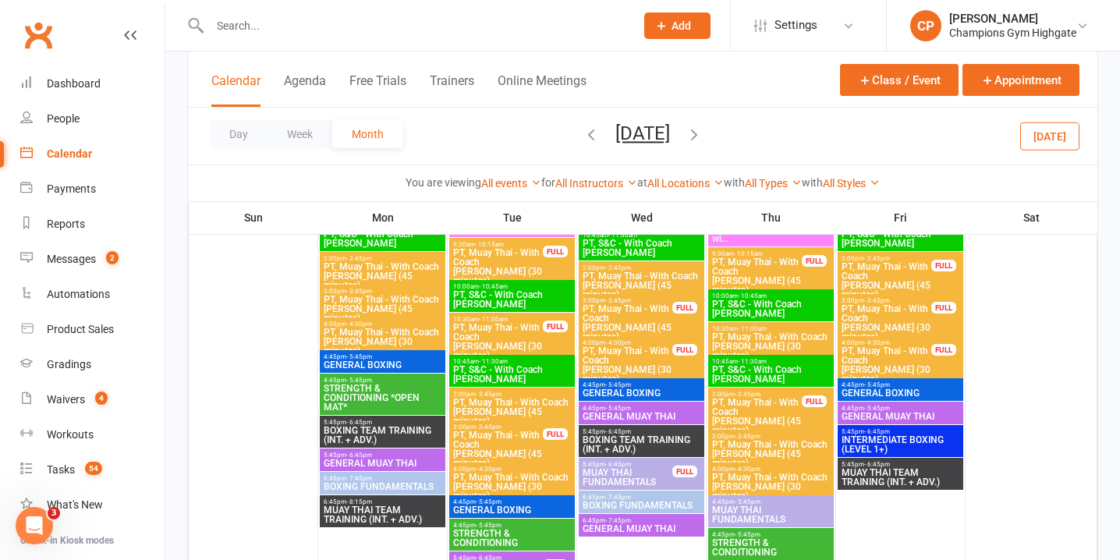
scroll to position [1272, 0]
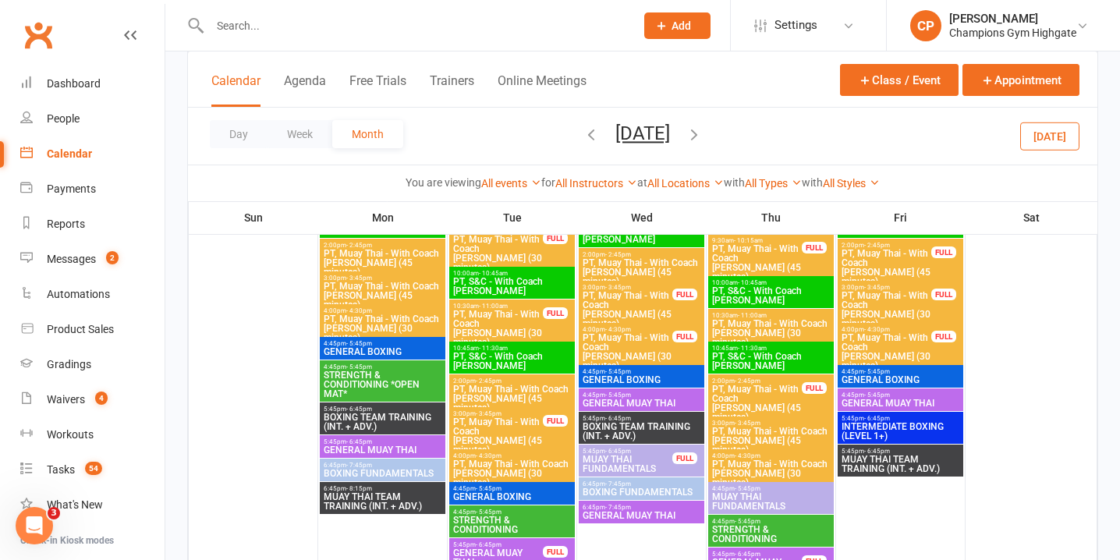
click at [540, 416] on span "3:00pm - 3:45pm" at bounding box center [498, 413] width 91 height 7
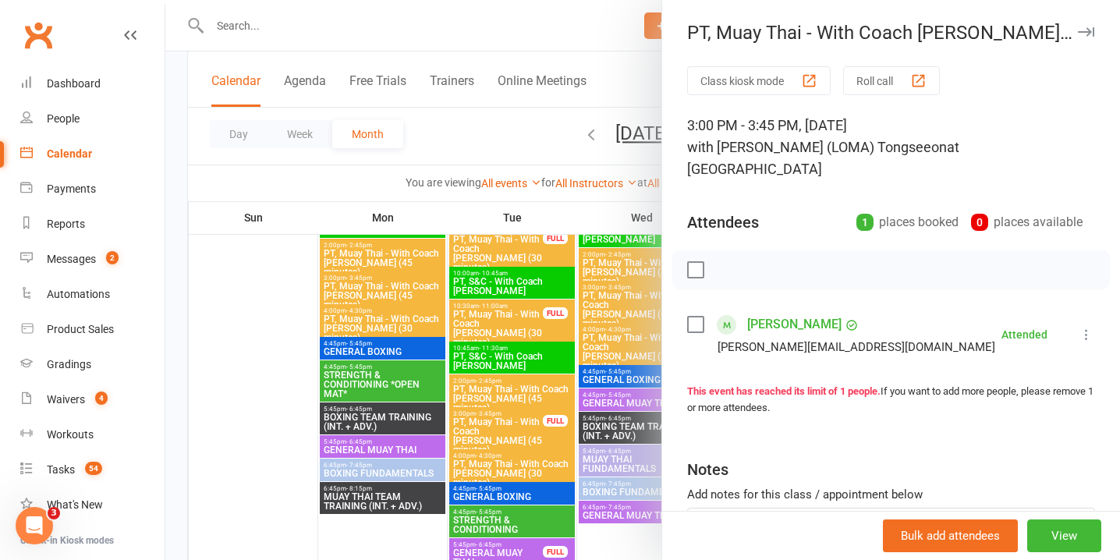
click at [1084, 29] on icon "button" at bounding box center [1086, 31] width 16 height 9
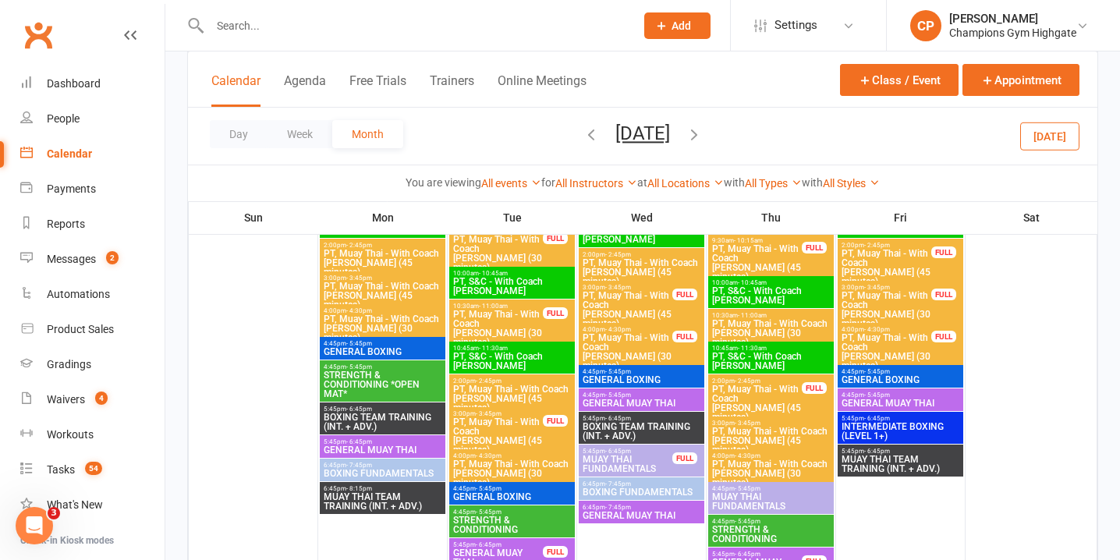
click at [676, 294] on div "FULL" at bounding box center [685, 295] width 25 height 12
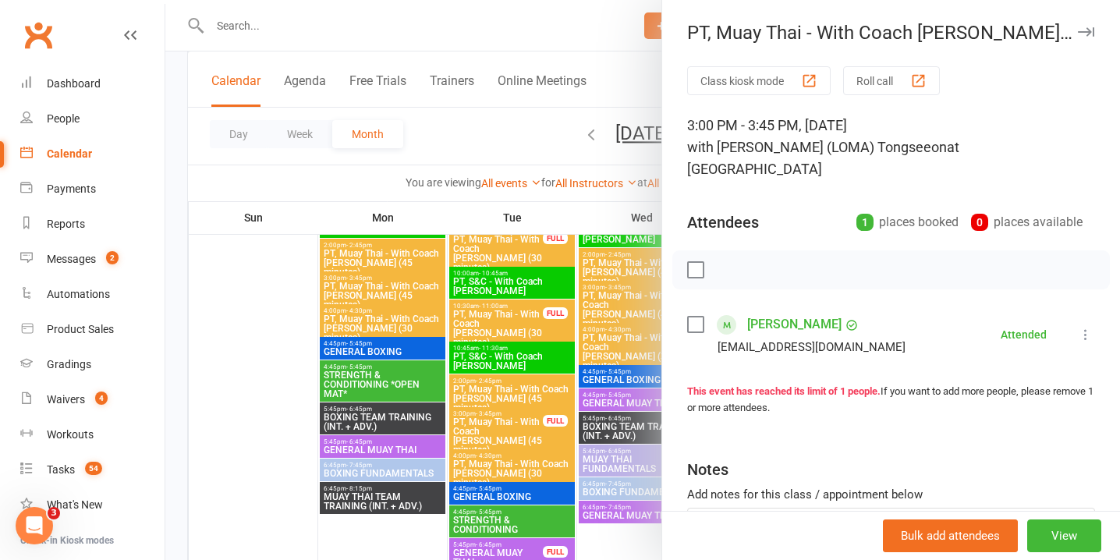
click at [1083, 27] on icon "button" at bounding box center [1086, 31] width 16 height 9
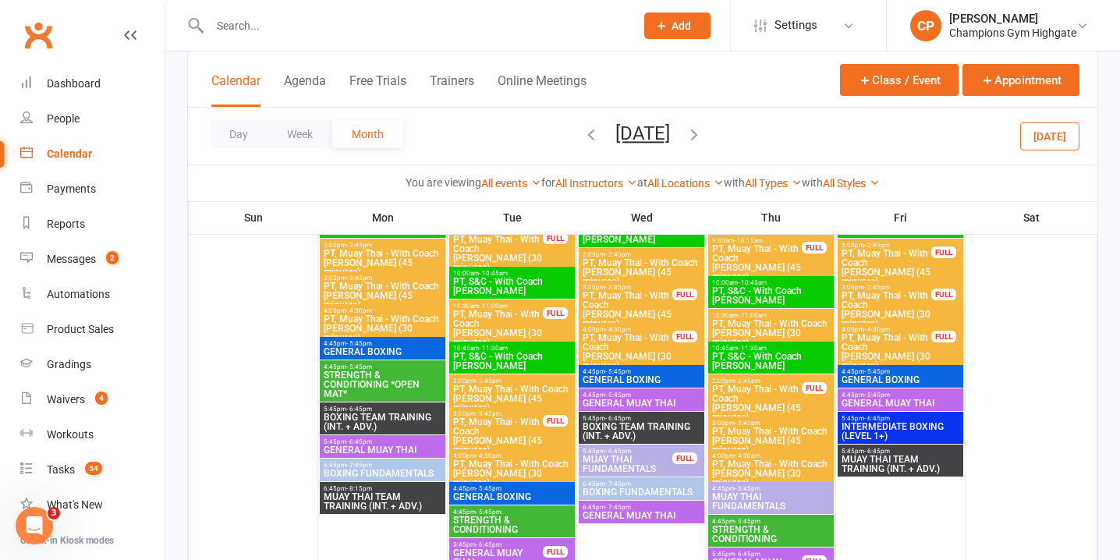
click at [673, 342] on span "PT, Muay Thai - With Coach [PERSON_NAME] (30 minutes)" at bounding box center [627, 351] width 91 height 37
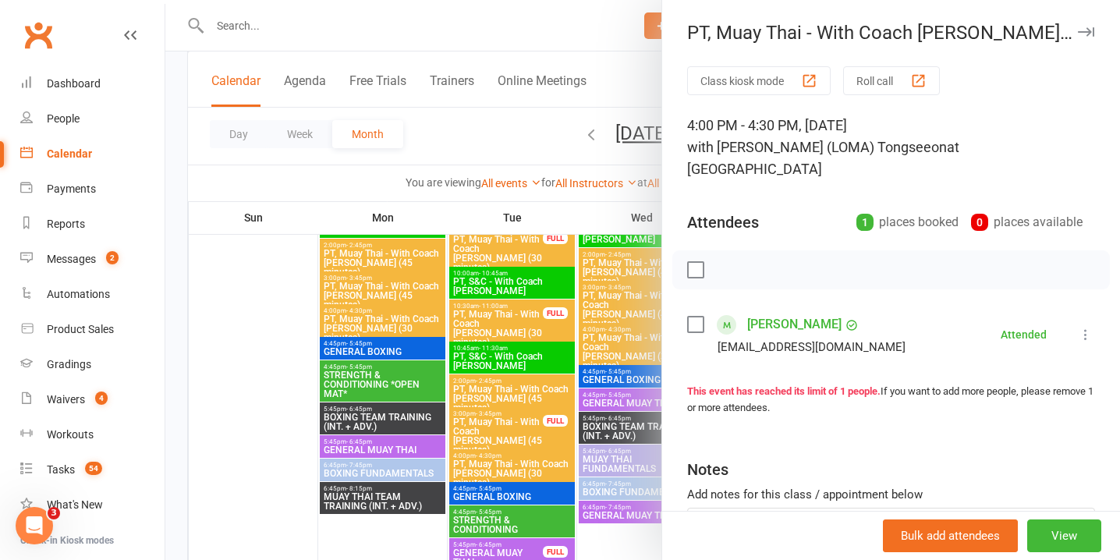
click at [1088, 26] on button "button" at bounding box center [1086, 32] width 19 height 19
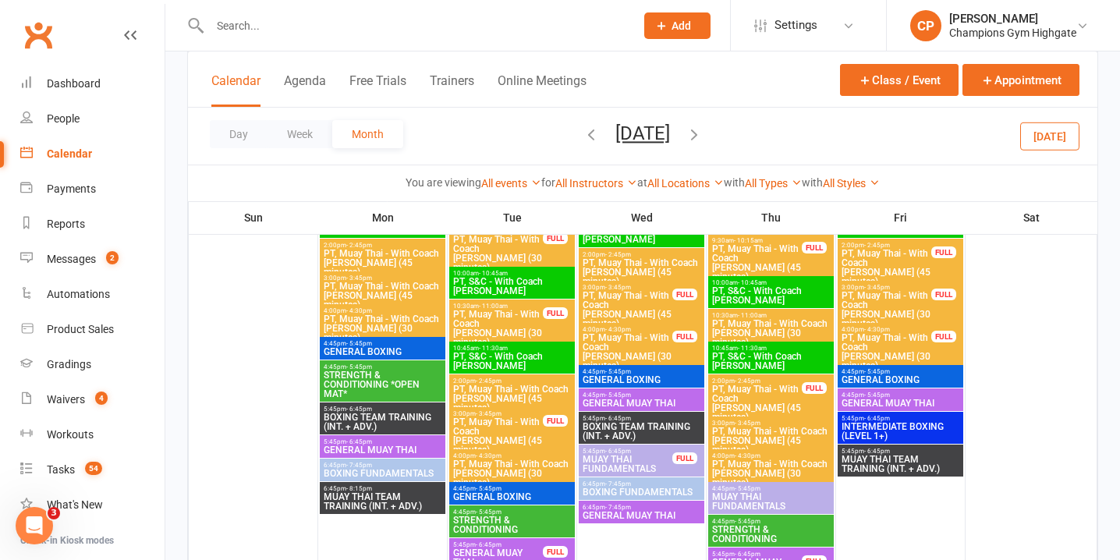
click at [771, 402] on span "PT, Muay Thai - With Coach Loma (45 minutes)" at bounding box center [757, 403] width 91 height 37
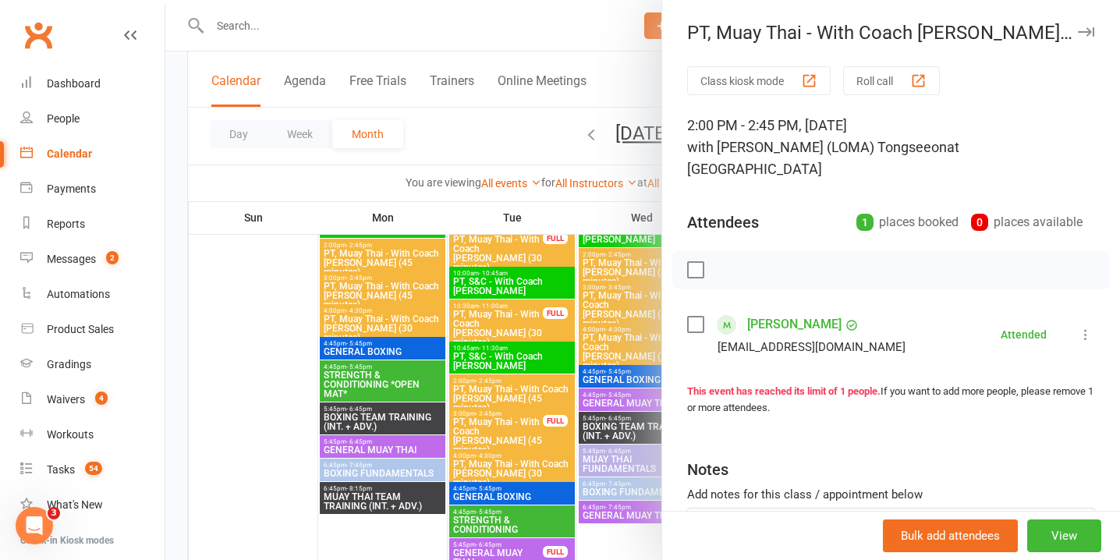
click at [1086, 28] on icon "button" at bounding box center [1086, 31] width 16 height 9
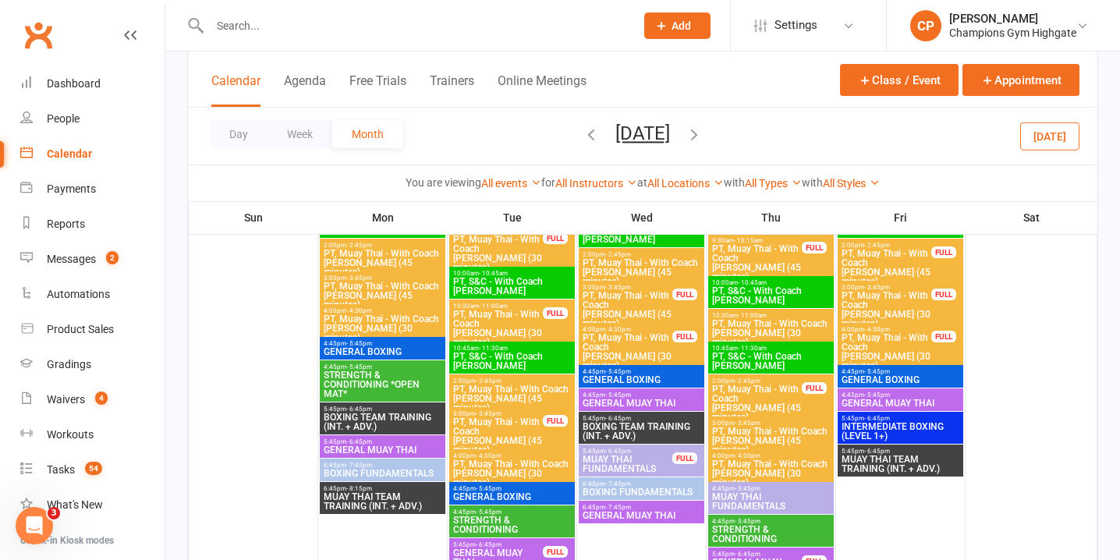
click at [913, 335] on span "PT, Muay Thai - With Coach [PERSON_NAME] (30 minutes)" at bounding box center [886, 351] width 91 height 37
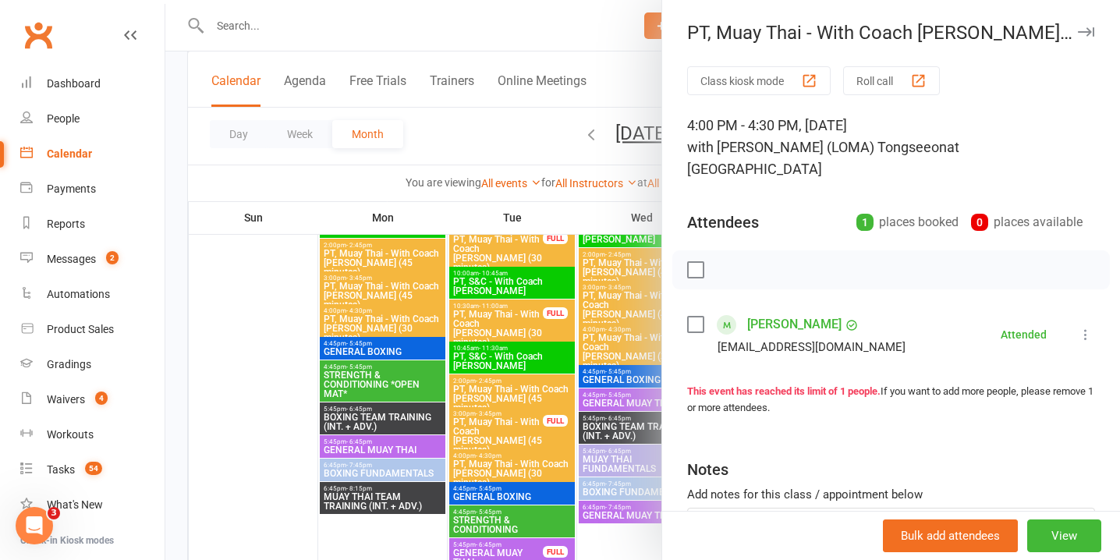
click at [1082, 30] on icon "button" at bounding box center [1086, 31] width 16 height 9
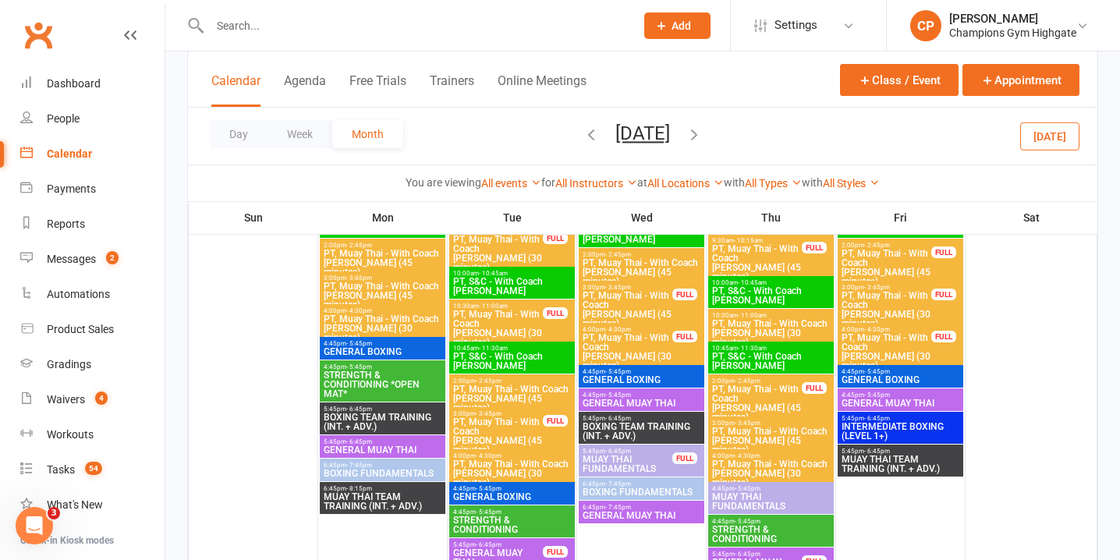
click at [879, 257] on span "PT, Muay Thai - With Coach Loma (45 minutes)" at bounding box center [886, 267] width 91 height 37
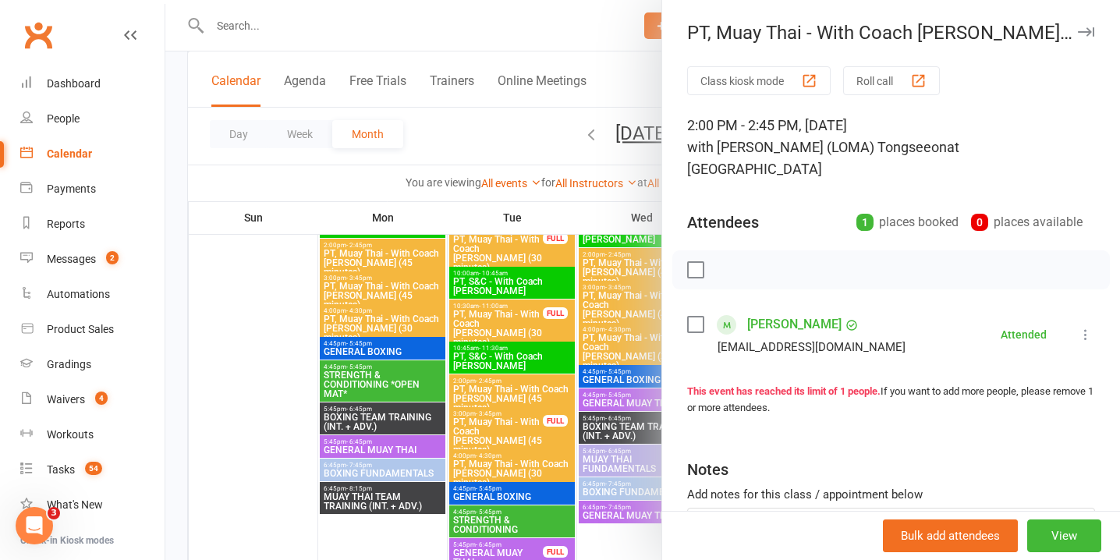
click at [1086, 37] on button "button" at bounding box center [1086, 32] width 19 height 19
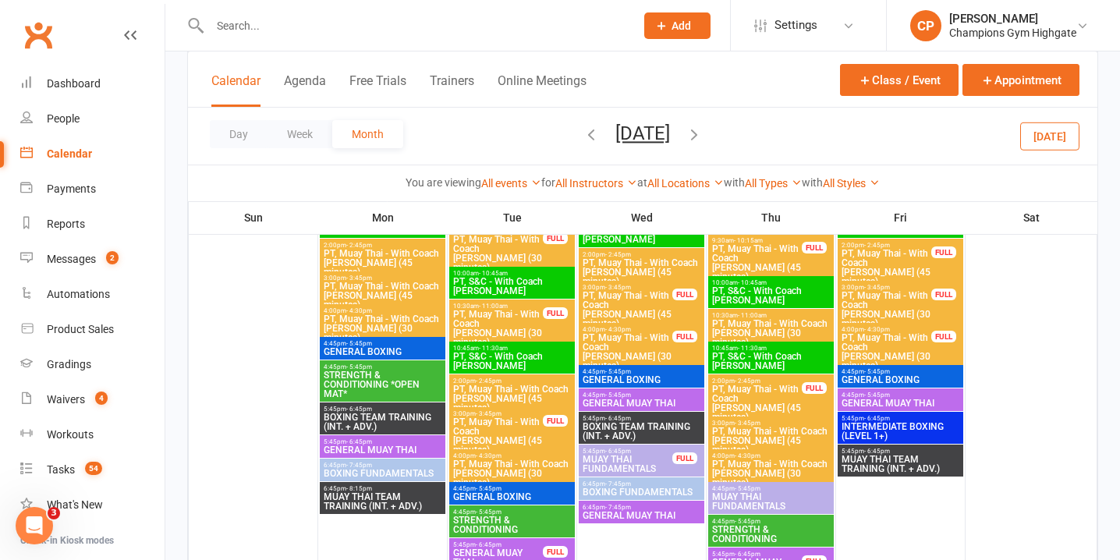
click at [942, 296] on div "FULL" at bounding box center [944, 295] width 25 height 12
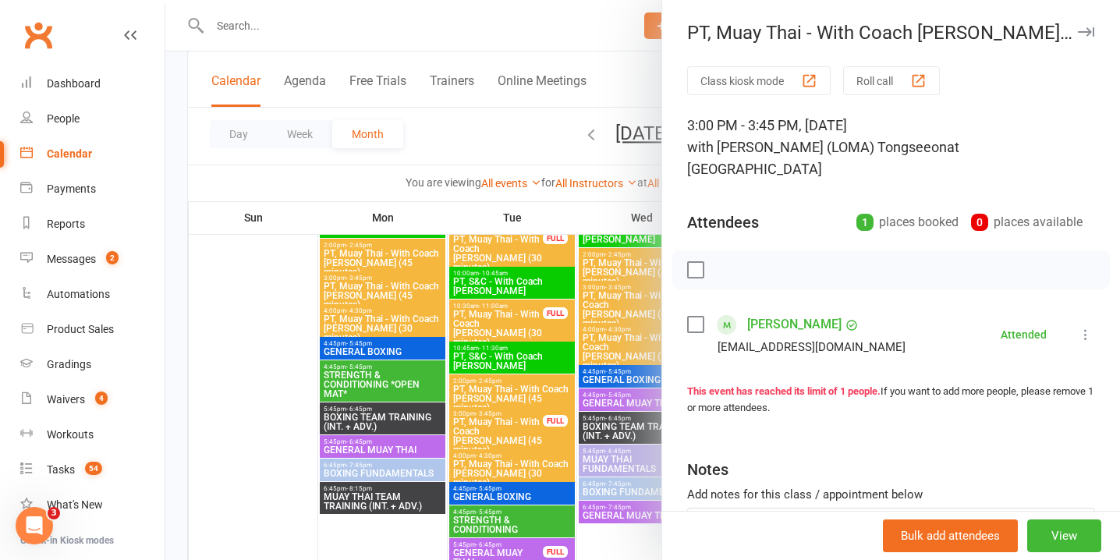
click at [1088, 33] on icon "button" at bounding box center [1086, 31] width 16 height 9
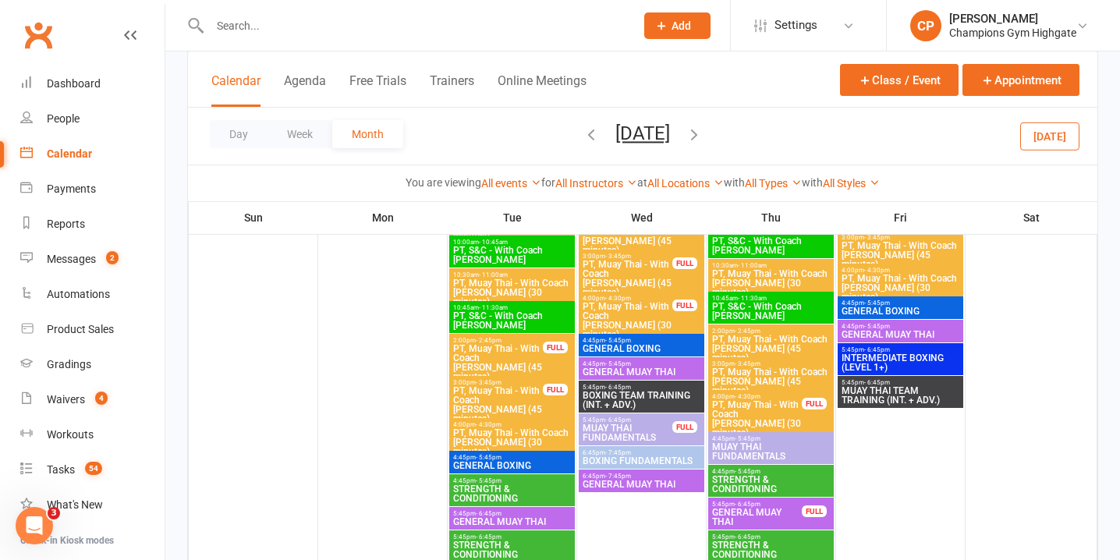
scroll to position [2083, 0]
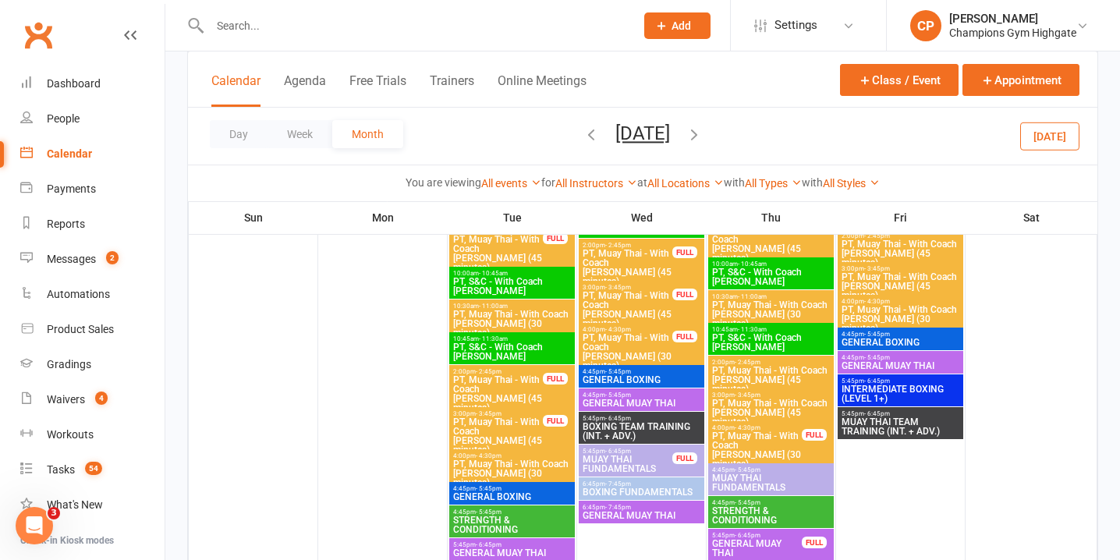
click at [544, 418] on div "FULL" at bounding box center [555, 421] width 25 height 12
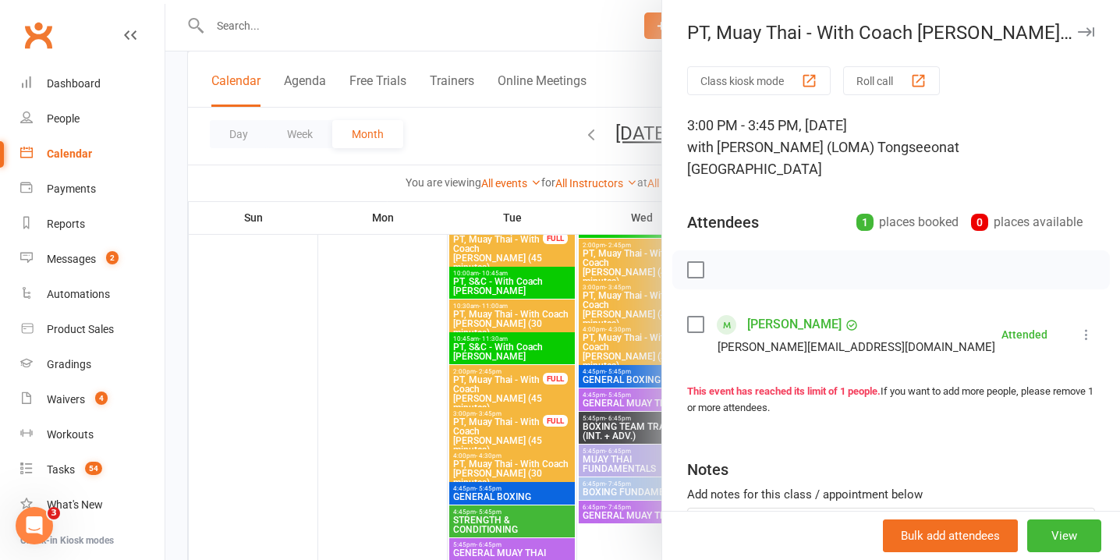
click at [530, 382] on div at bounding box center [642, 280] width 955 height 560
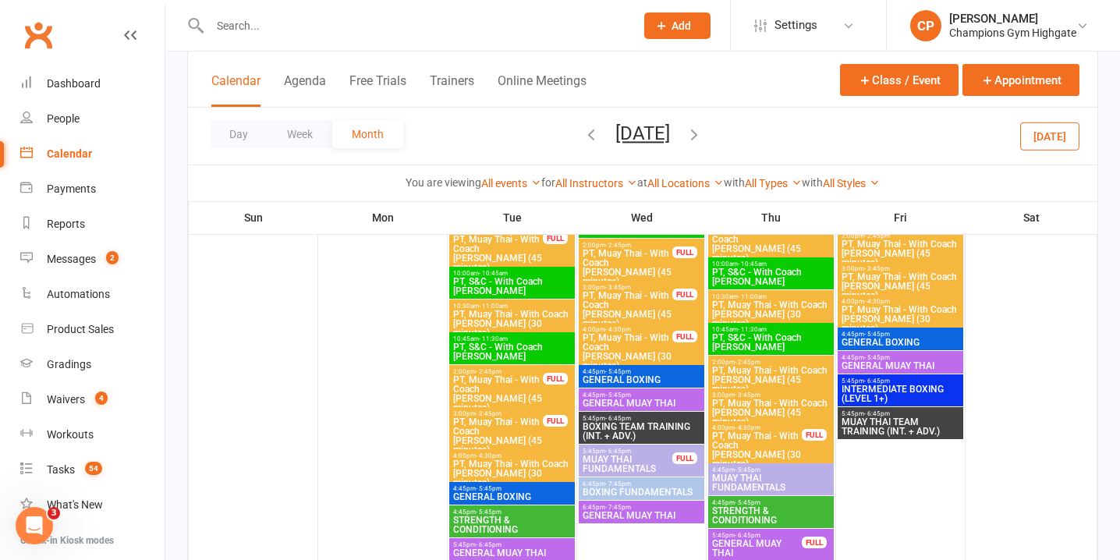
click at [530, 382] on span "PT, Muay Thai - With Coach Loma (45 minutes)" at bounding box center [498, 393] width 91 height 37
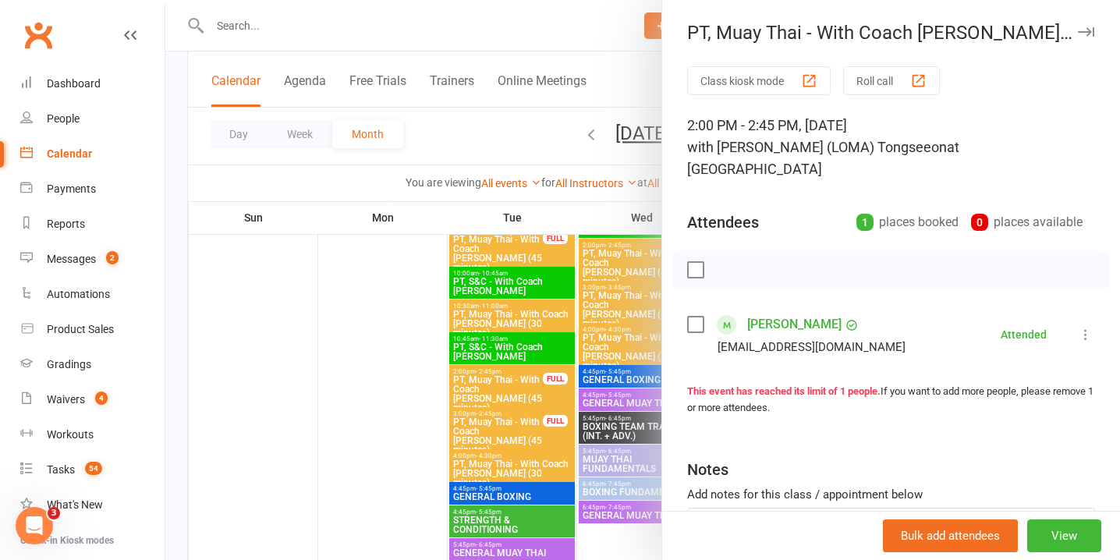
click at [626, 343] on div at bounding box center [642, 280] width 955 height 560
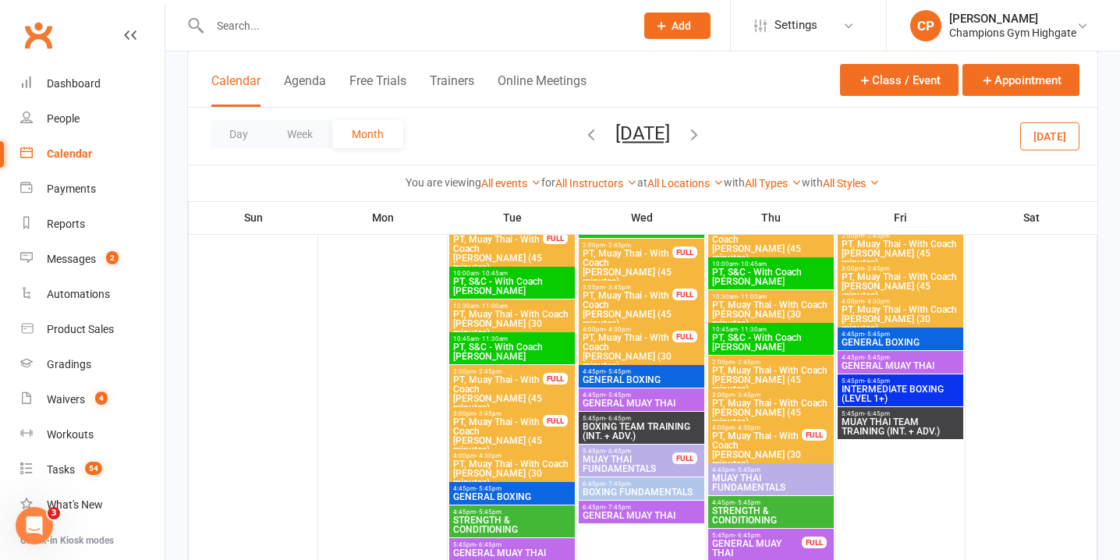
click at [626, 343] on span "PT, Muay Thai - With Coach [PERSON_NAME] (30 minutes)" at bounding box center [627, 351] width 91 height 37
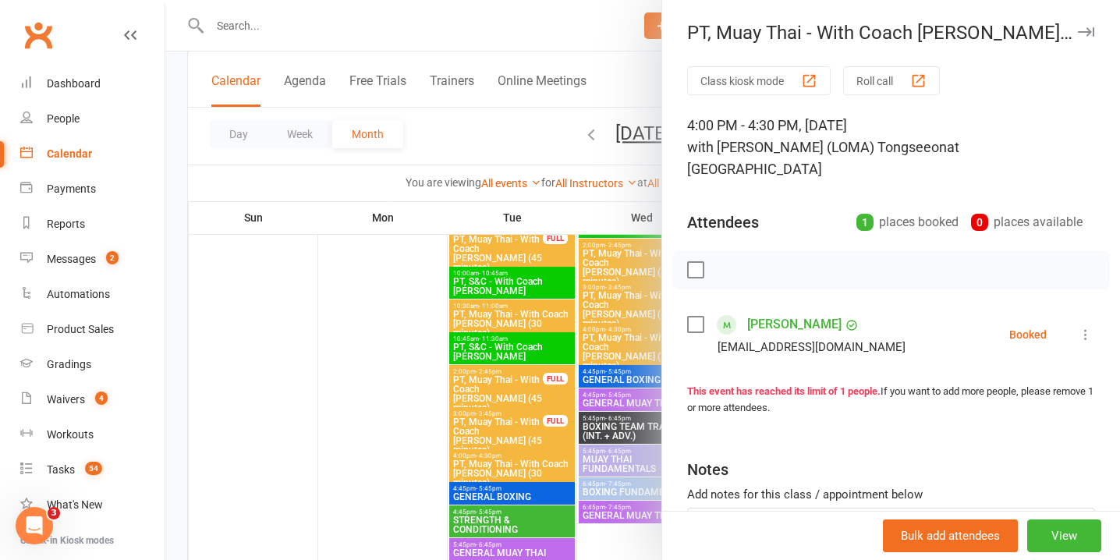
click at [1088, 327] on icon at bounding box center [1086, 335] width 16 height 16
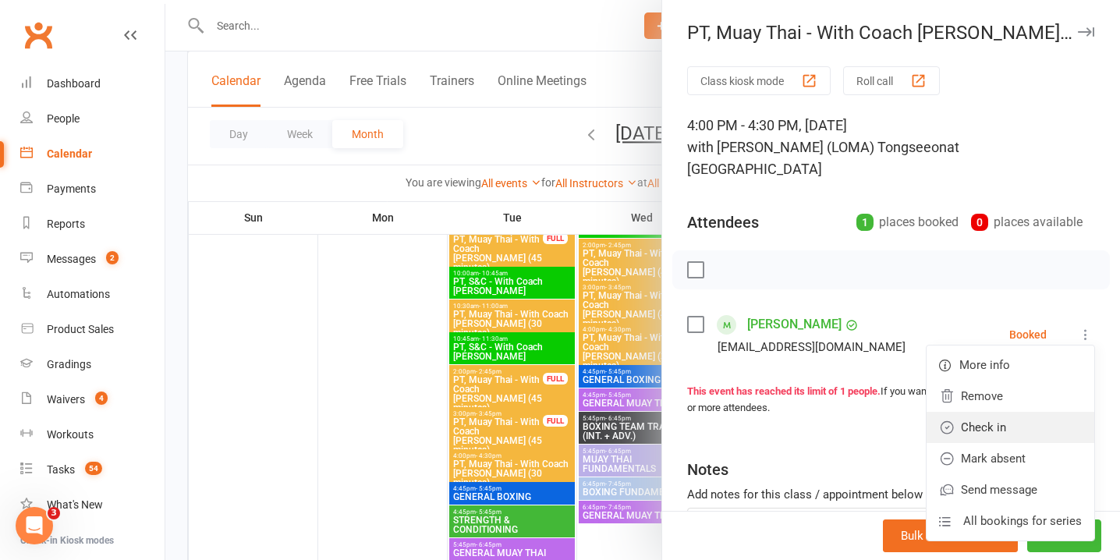
click at [1047, 412] on link "Check in" at bounding box center [1011, 427] width 168 height 31
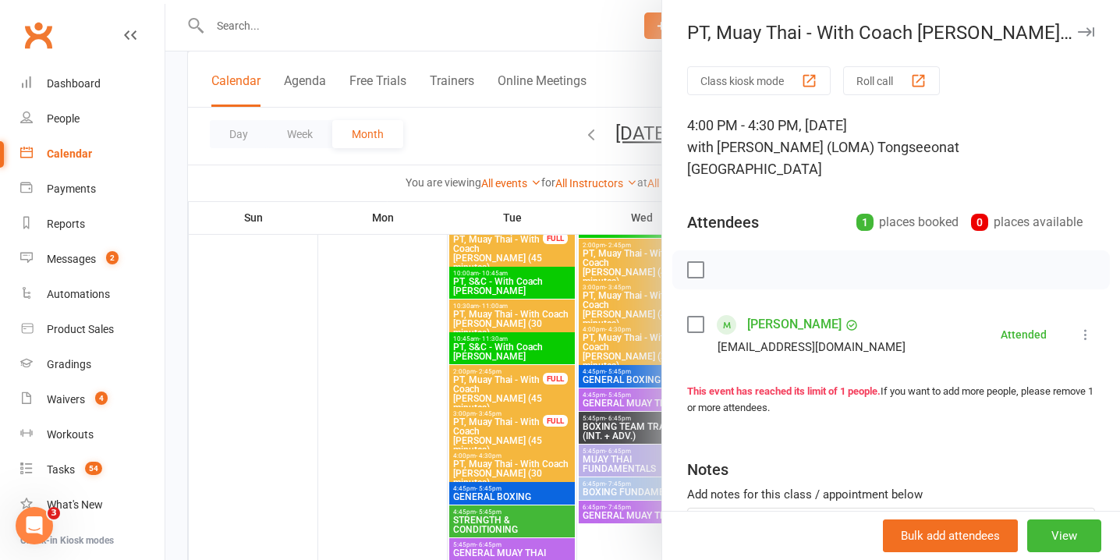
click at [612, 300] on div at bounding box center [642, 280] width 955 height 560
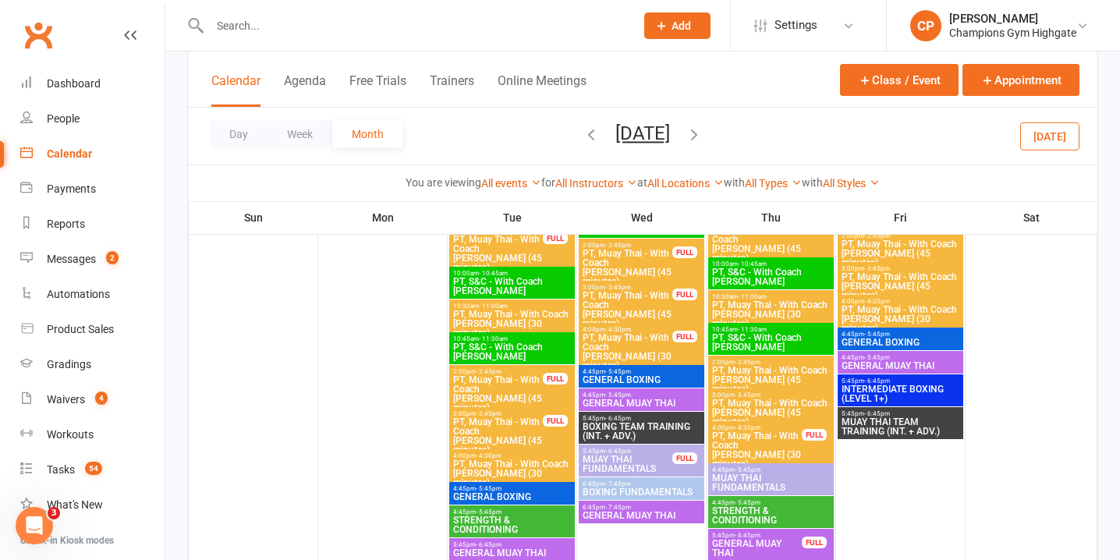
click at [612, 300] on span "PT, Muay Thai - With Coach Loma (45 minutes)" at bounding box center [627, 309] width 91 height 37
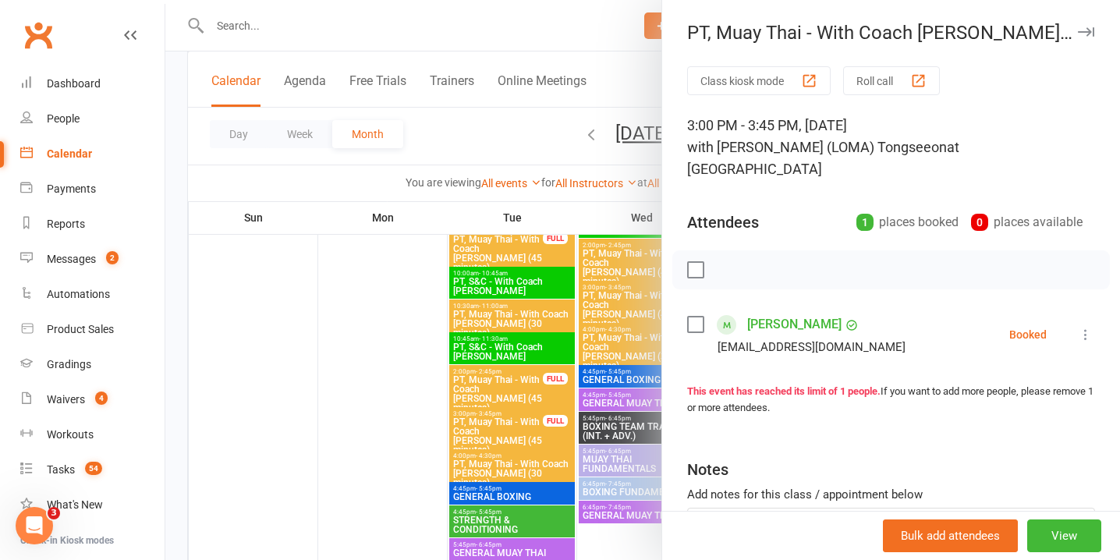
click at [1081, 327] on icon at bounding box center [1086, 335] width 16 height 16
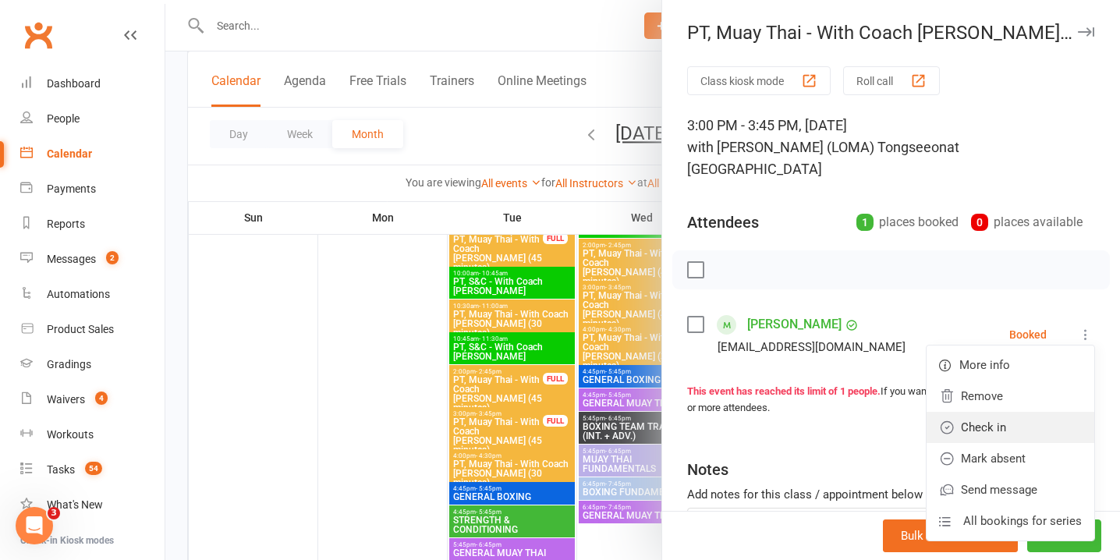
click at [1042, 412] on link "Check in" at bounding box center [1011, 427] width 168 height 31
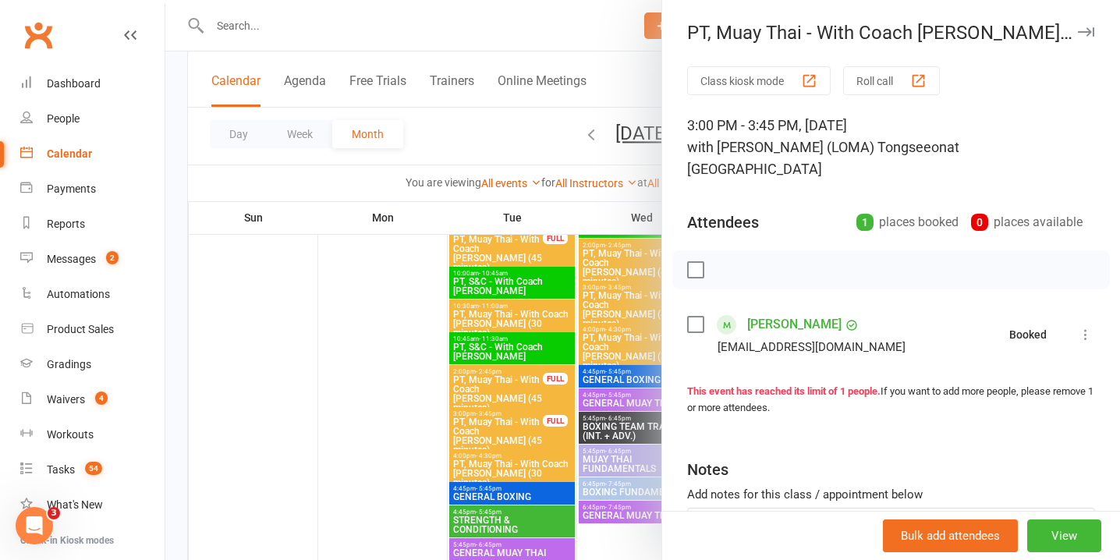
click at [603, 262] on div at bounding box center [642, 280] width 955 height 560
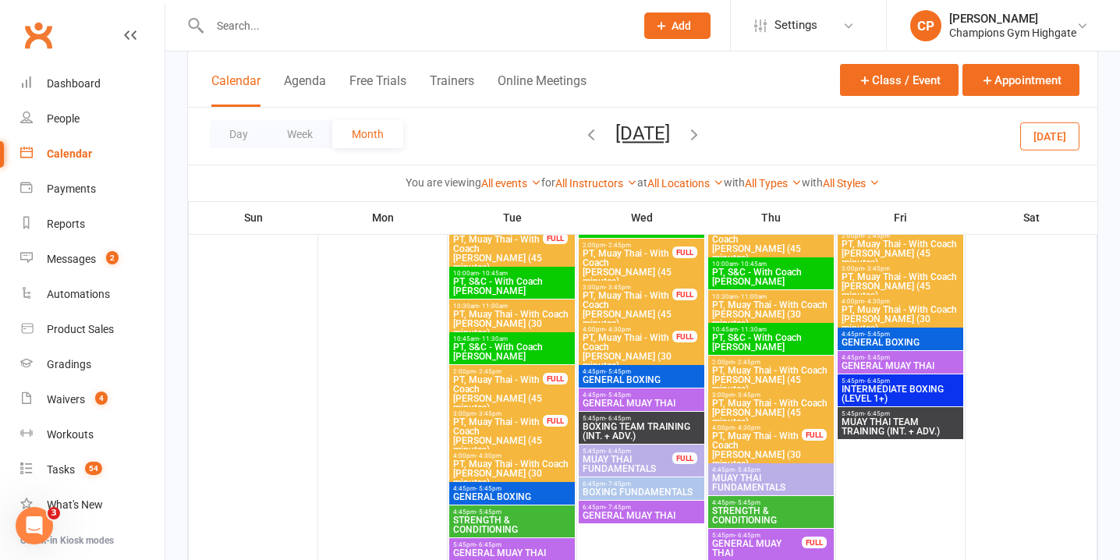
click at [604, 262] on span "PT, Muay Thai - With Coach Loma (45 minutes)" at bounding box center [627, 267] width 91 height 37
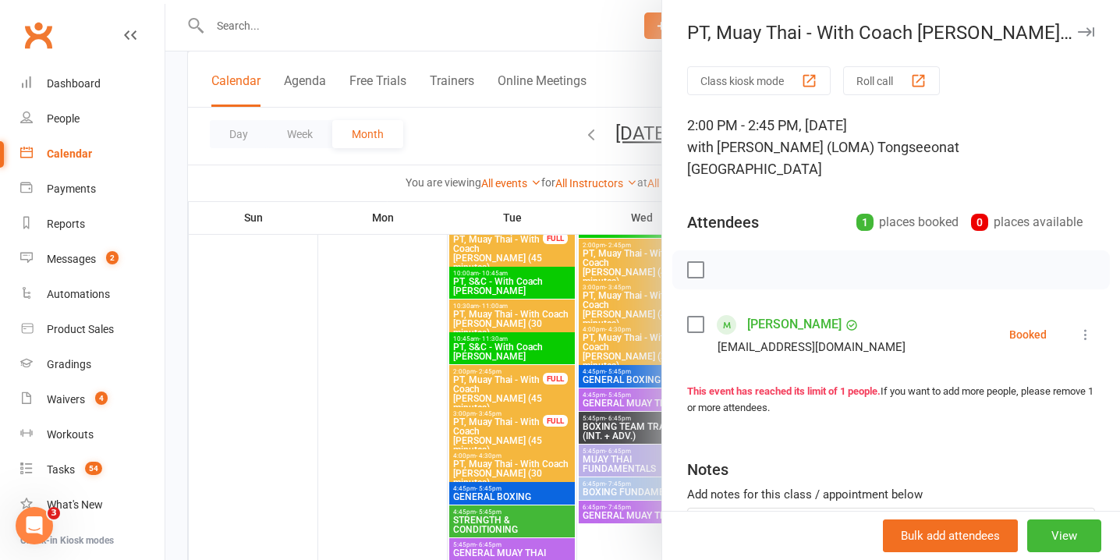
click at [1088, 327] on icon at bounding box center [1086, 335] width 16 height 16
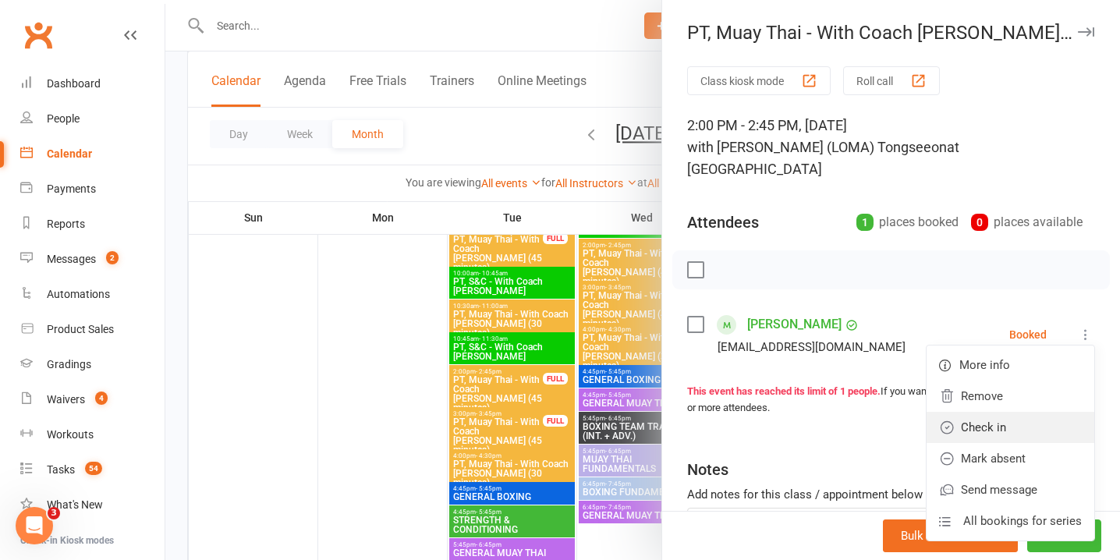
click at [1043, 412] on link "Check in" at bounding box center [1011, 427] width 168 height 31
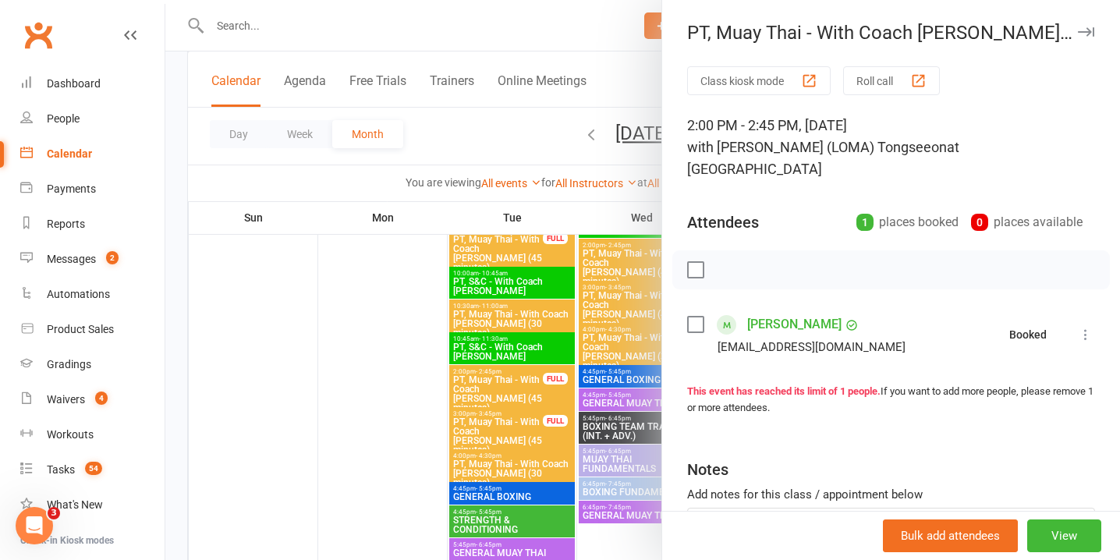
click at [601, 374] on div at bounding box center [642, 280] width 955 height 560
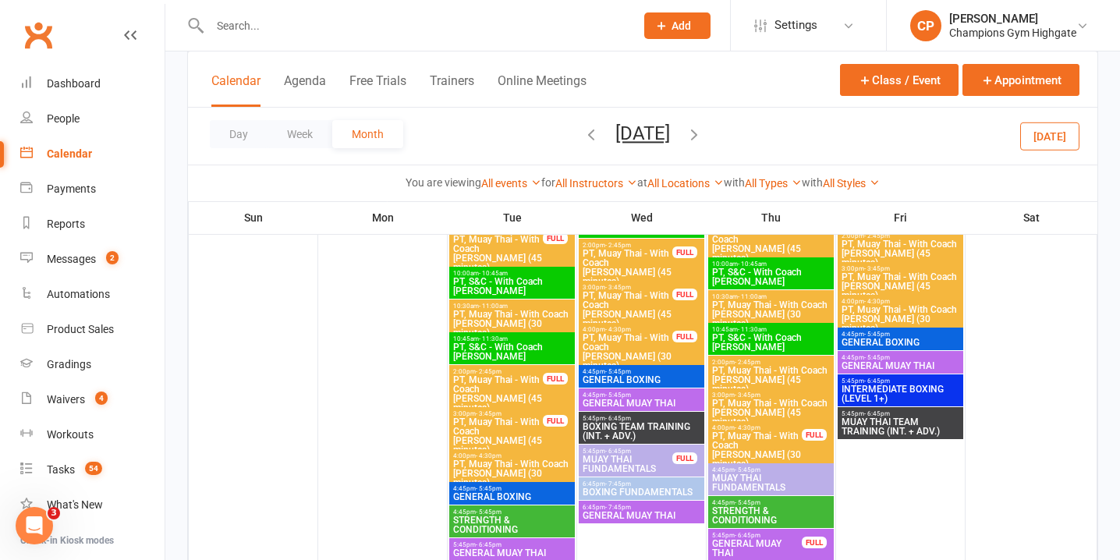
click at [802, 433] on div "FULL" at bounding box center [814, 435] width 25 height 12
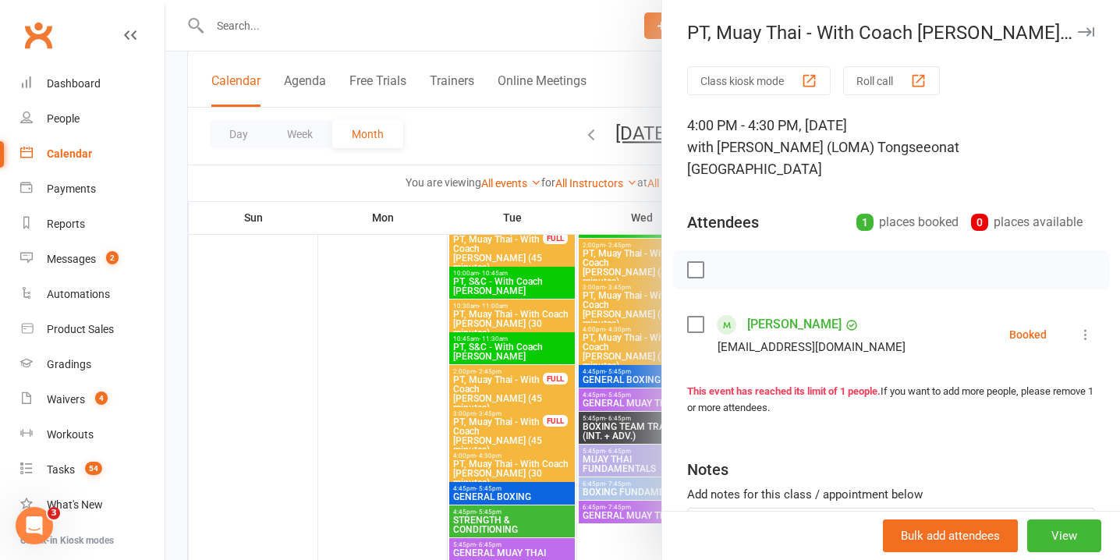
click at [1091, 327] on icon at bounding box center [1086, 335] width 16 height 16
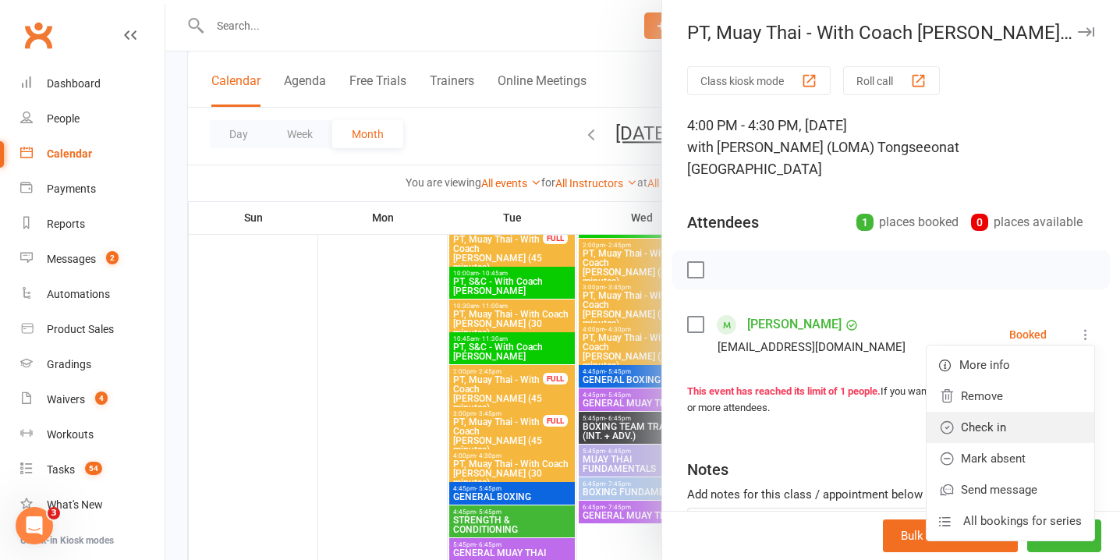
click at [1020, 412] on link "Check in" at bounding box center [1011, 427] width 168 height 31
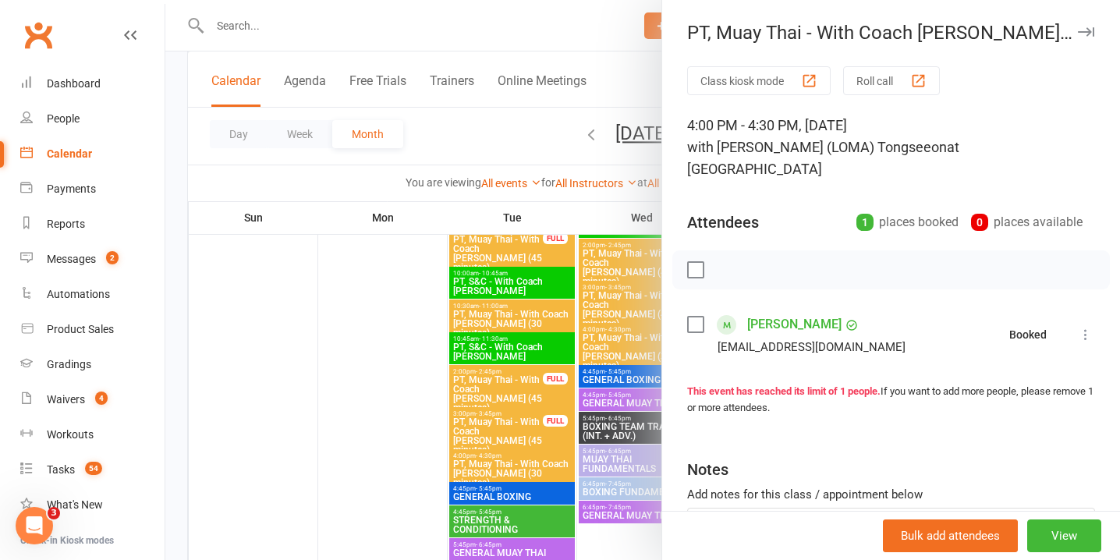
click at [495, 385] on div at bounding box center [642, 280] width 955 height 560
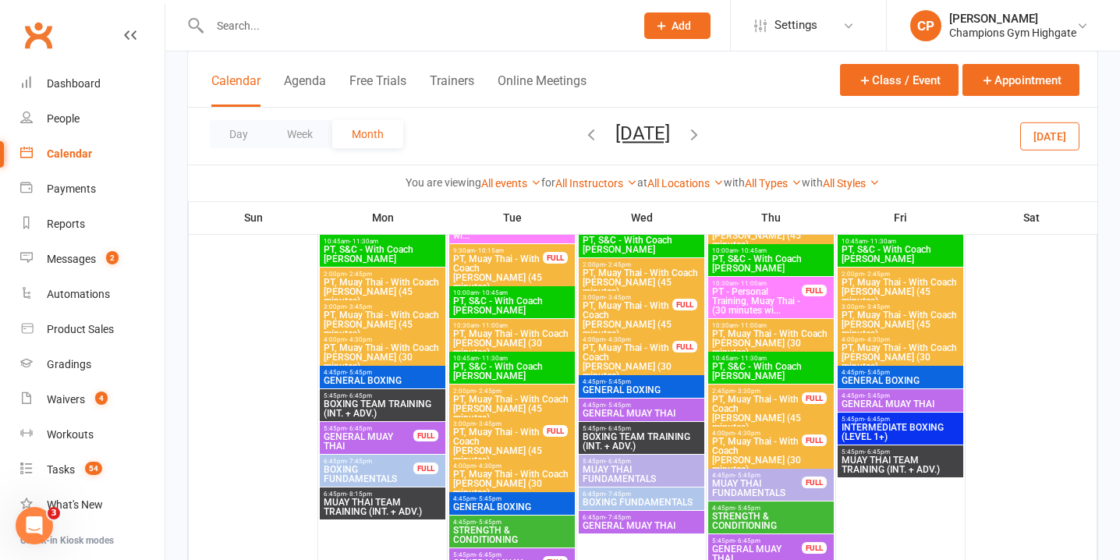
scroll to position [2849, 0]
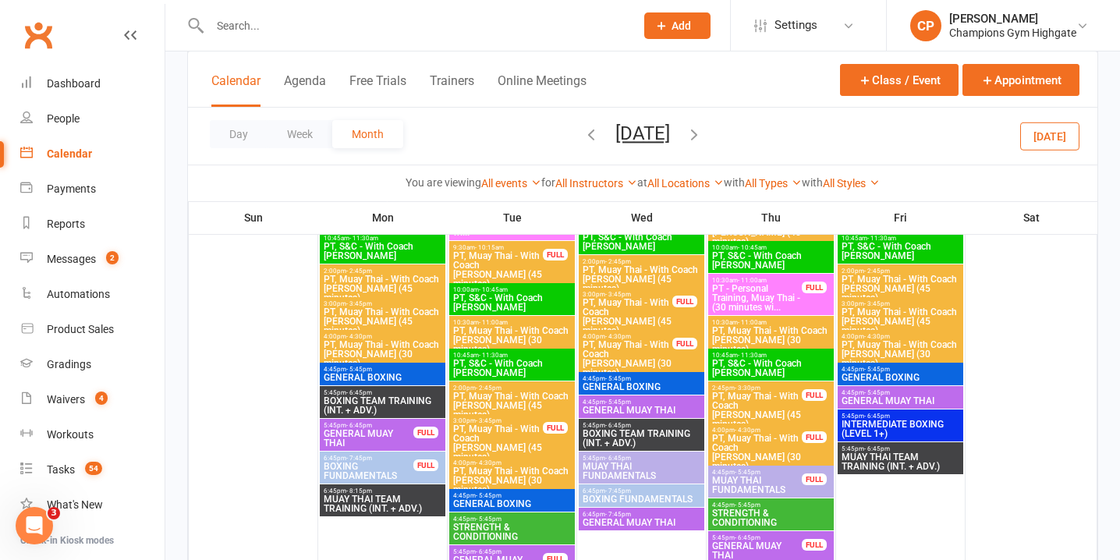
click at [516, 427] on span "PT, Muay Thai - With Coach Loma (45 minutes)" at bounding box center [498, 442] width 91 height 37
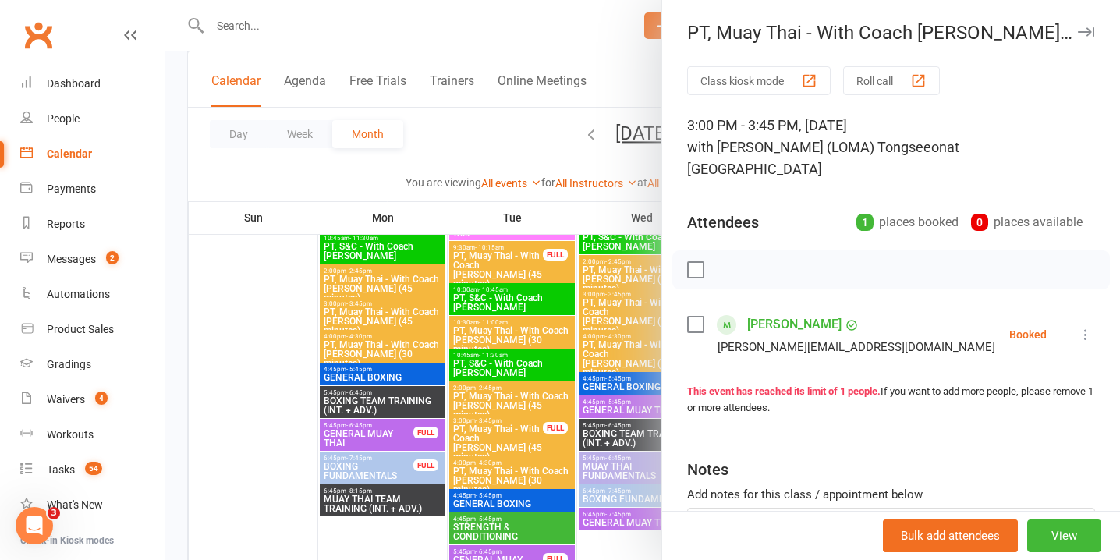
click at [1085, 327] on icon at bounding box center [1086, 335] width 16 height 16
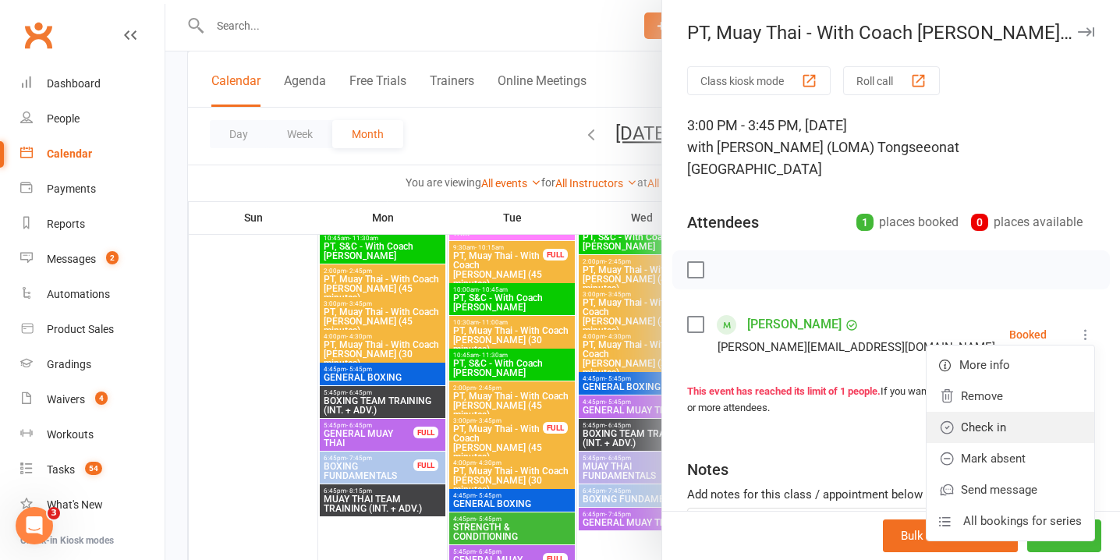
click at [1014, 412] on link "Check in" at bounding box center [1011, 427] width 168 height 31
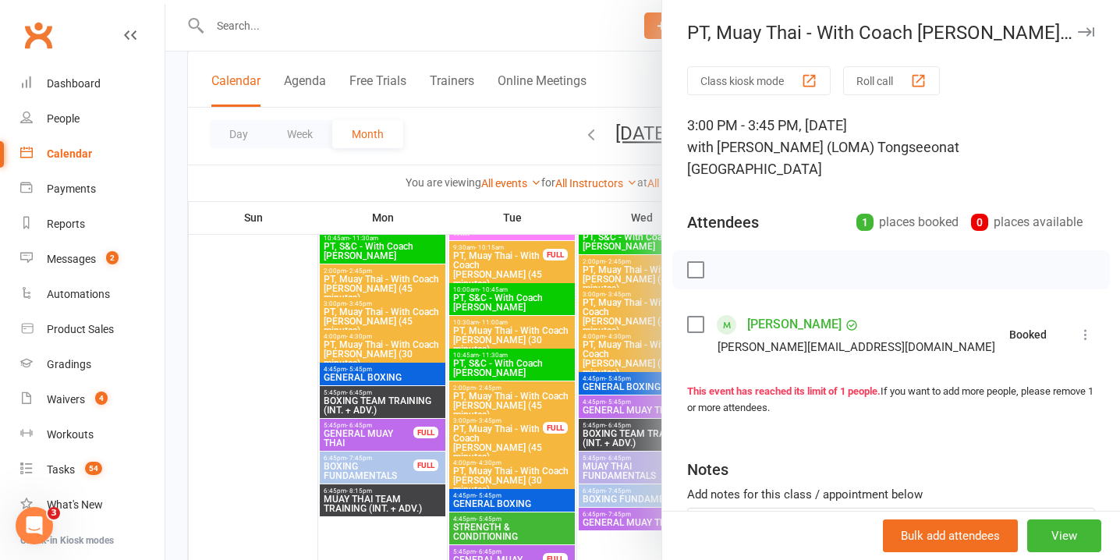
click at [469, 424] on div at bounding box center [642, 280] width 955 height 560
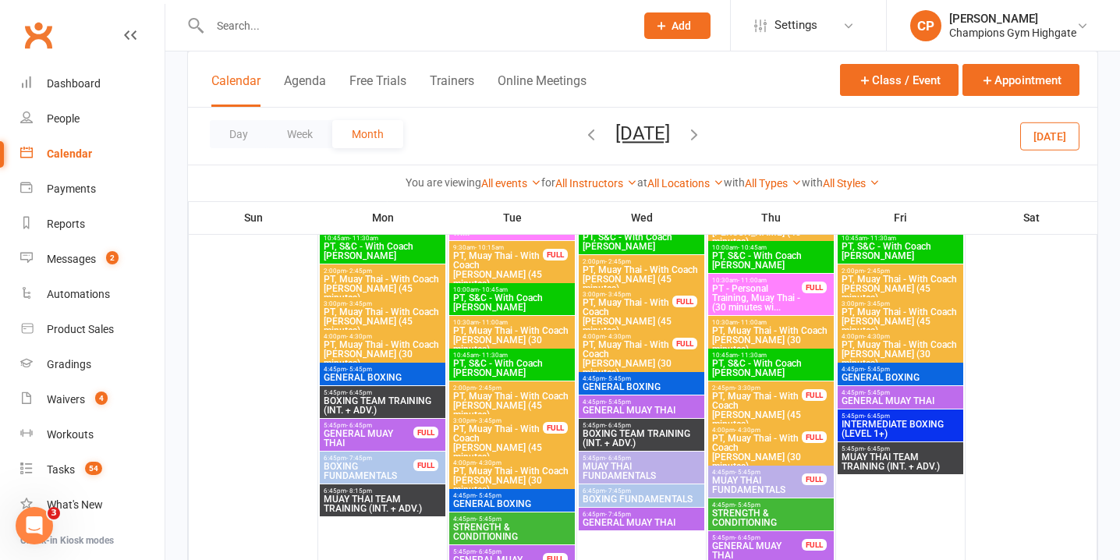
click at [655, 300] on span "PT, Muay Thai - With Coach Loma (45 minutes)" at bounding box center [627, 316] width 91 height 37
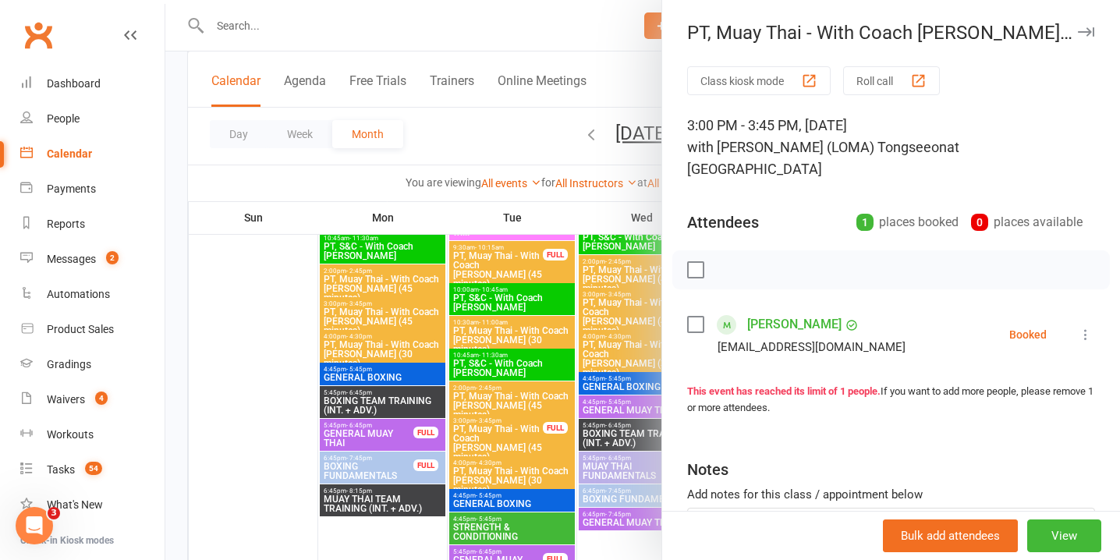
click at [1088, 327] on icon at bounding box center [1086, 335] width 16 height 16
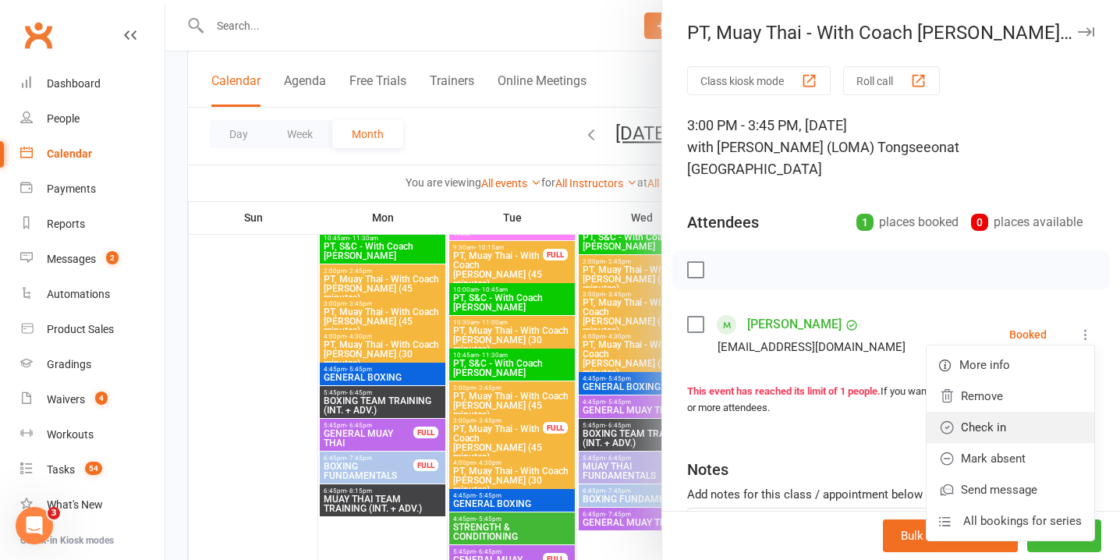
click at [998, 412] on link "Check in" at bounding box center [1011, 427] width 168 height 31
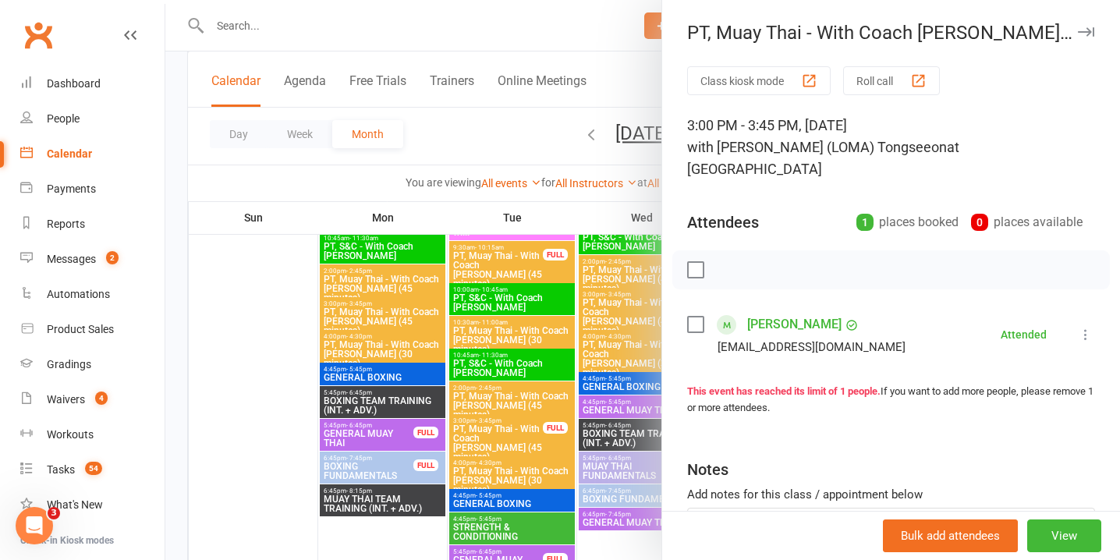
click at [597, 358] on div at bounding box center [642, 280] width 955 height 560
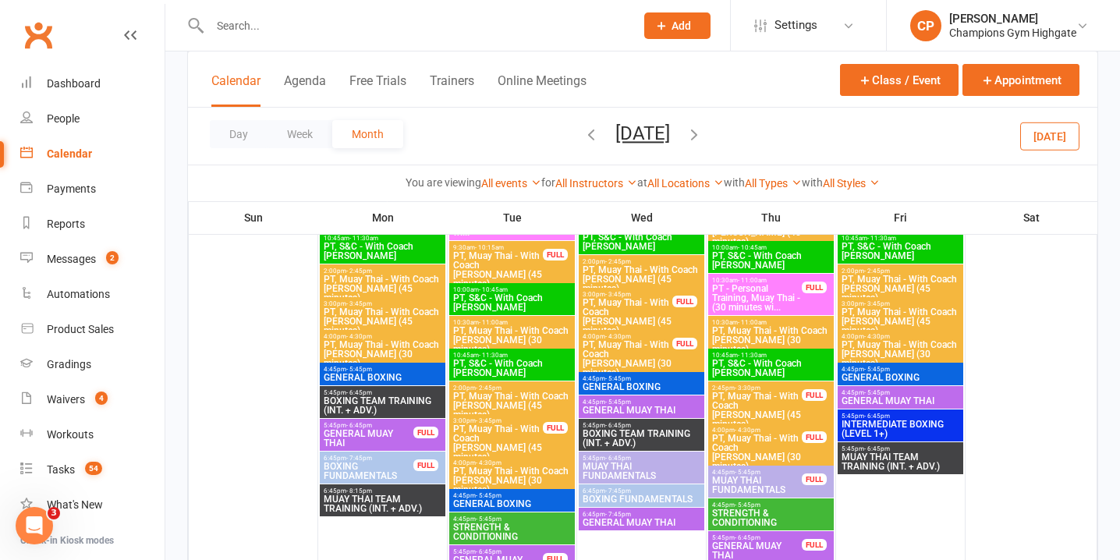
click at [597, 359] on span "PT, Muay Thai - With Coach [PERSON_NAME] (30 minutes)" at bounding box center [627, 358] width 91 height 37
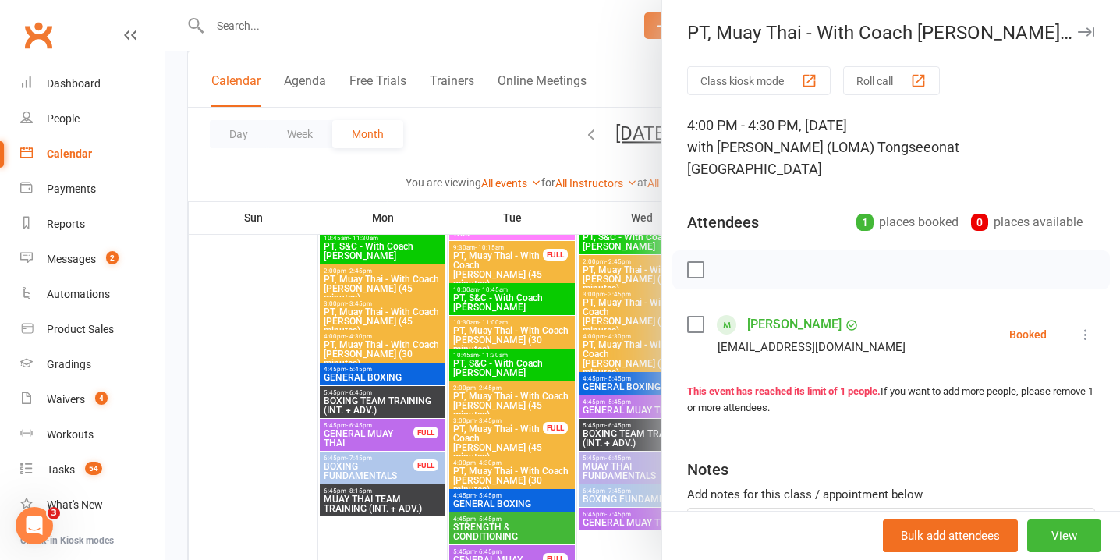
click at [1078, 327] on icon at bounding box center [1086, 335] width 16 height 16
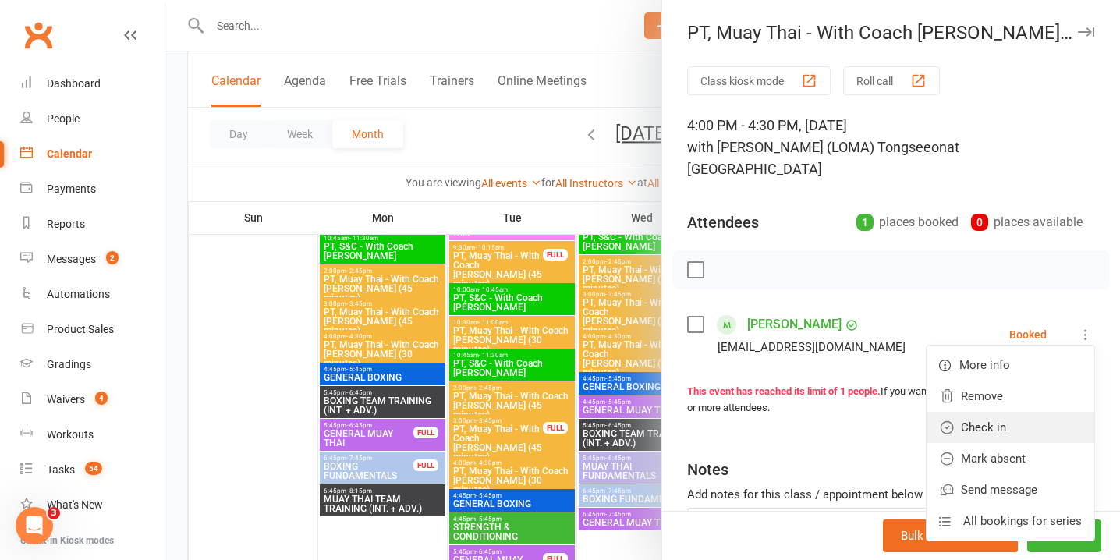
click at [1036, 412] on link "Check in" at bounding box center [1011, 427] width 168 height 31
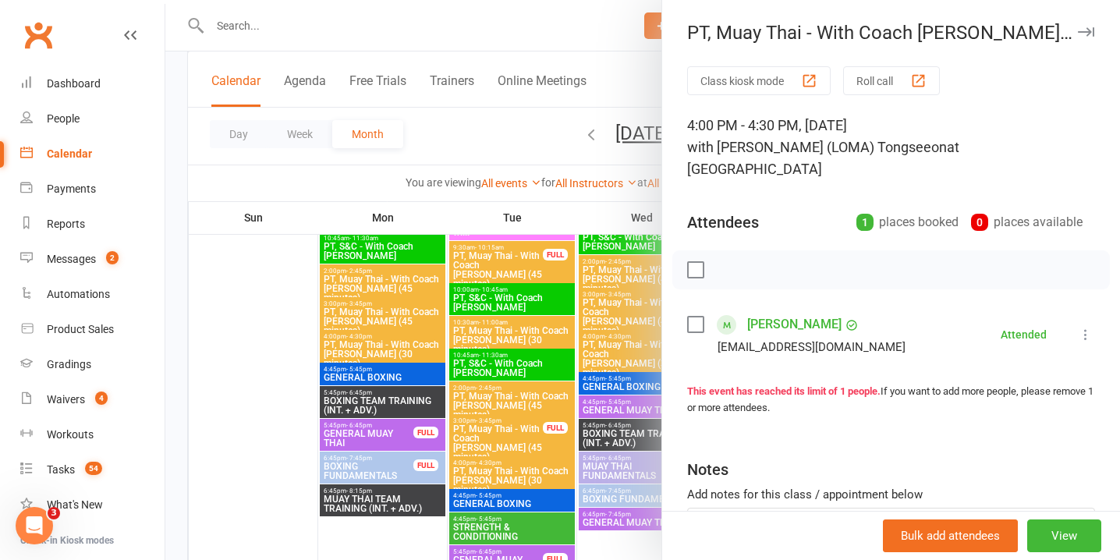
click at [538, 396] on div at bounding box center [642, 280] width 955 height 560
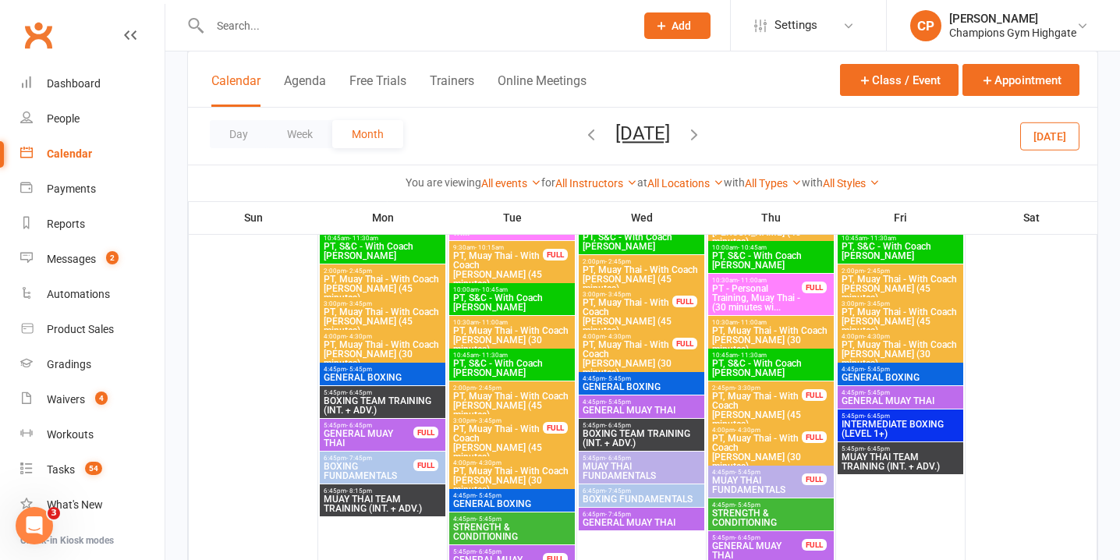
click at [790, 401] on span "PT, Muay Thai - With Coach Loma (45 minutes)" at bounding box center [757, 410] width 91 height 37
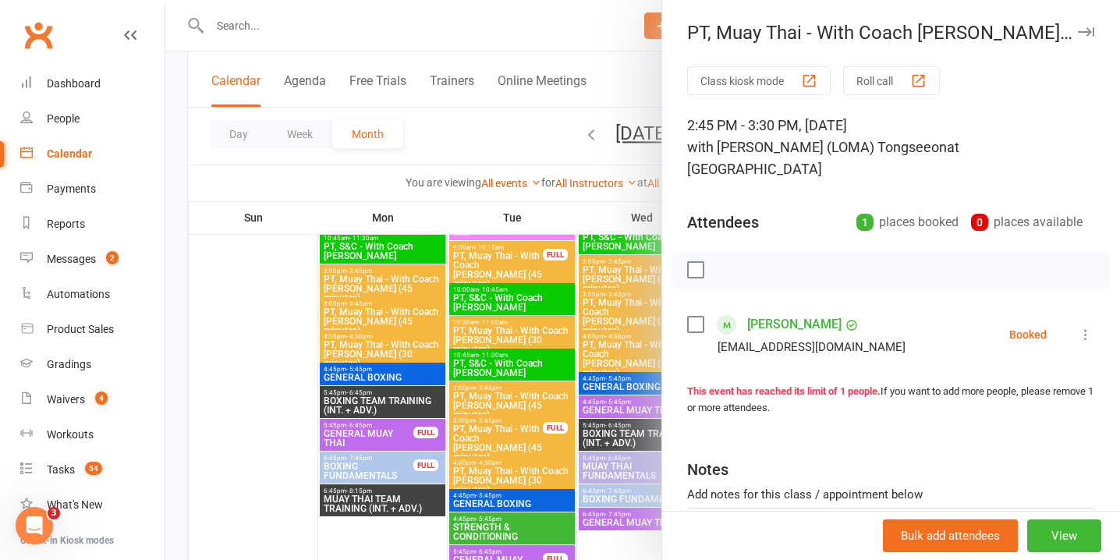
click at [1092, 327] on icon at bounding box center [1086, 335] width 16 height 16
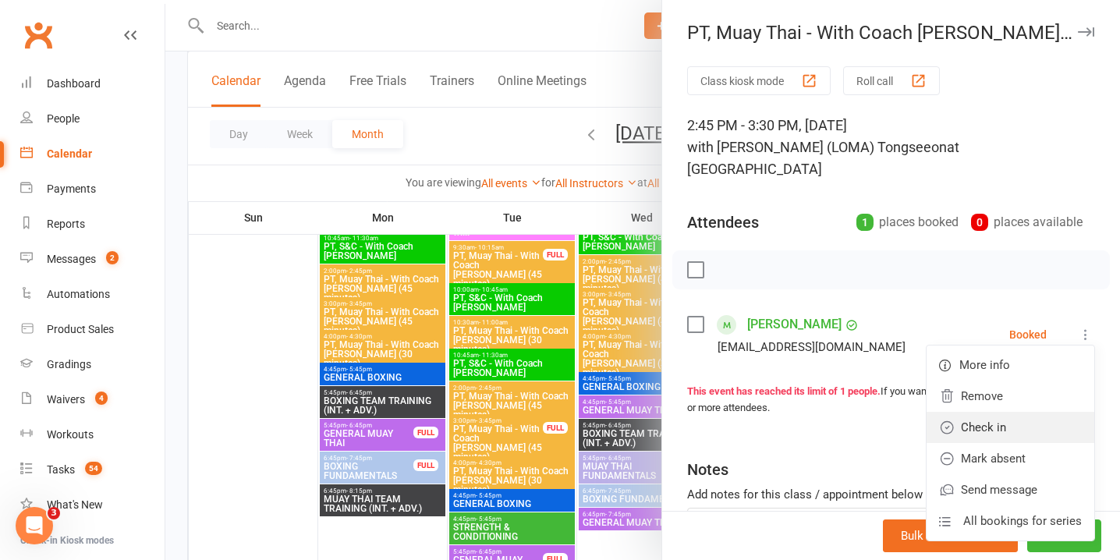
click at [1024, 412] on link "Check in" at bounding box center [1011, 427] width 168 height 31
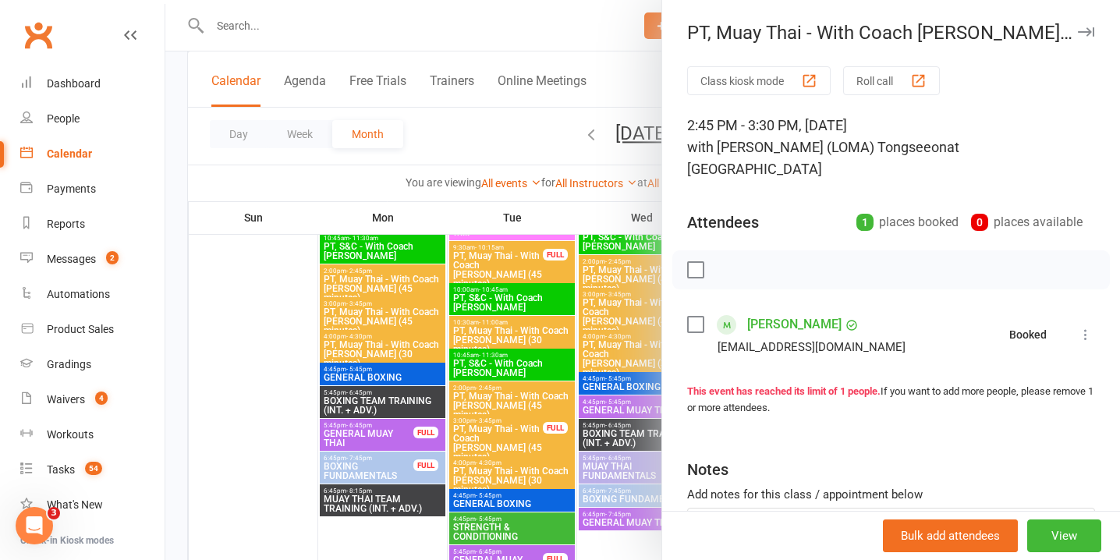
click at [545, 413] on div at bounding box center [642, 280] width 955 height 560
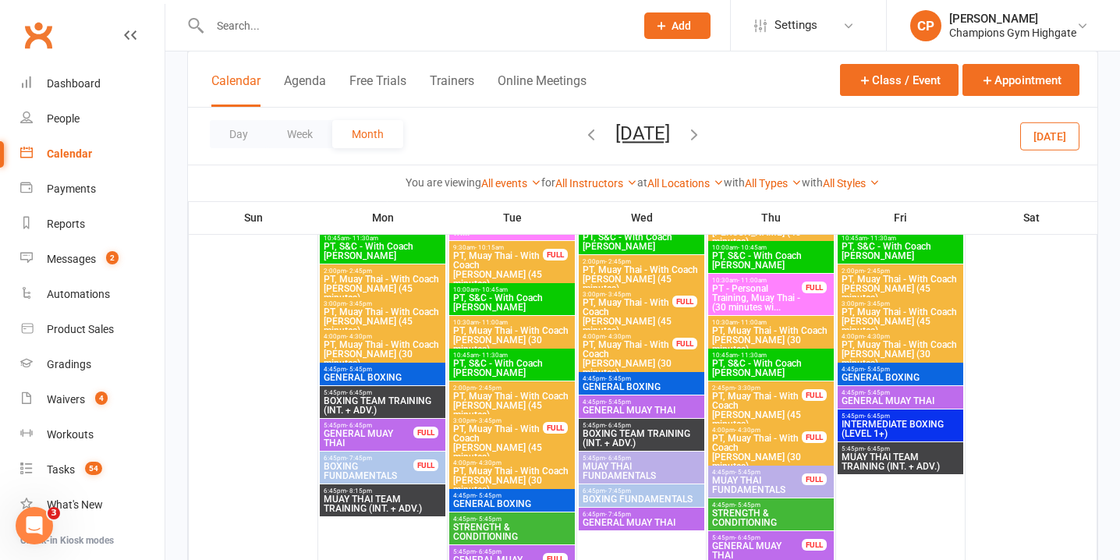
click at [803, 435] on div "FULL" at bounding box center [814, 437] width 25 height 12
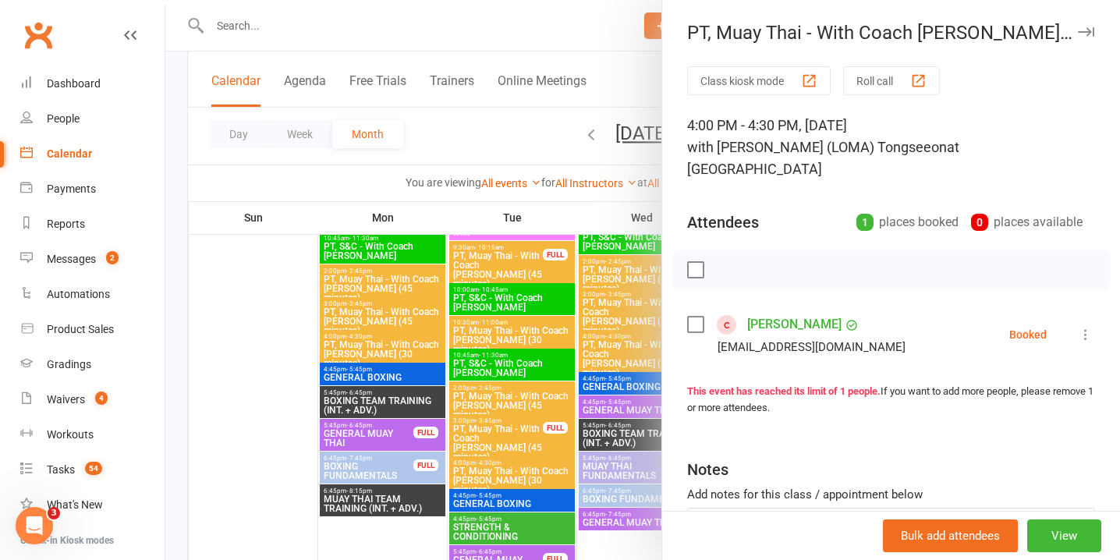
click at [1086, 327] on icon at bounding box center [1086, 335] width 16 height 16
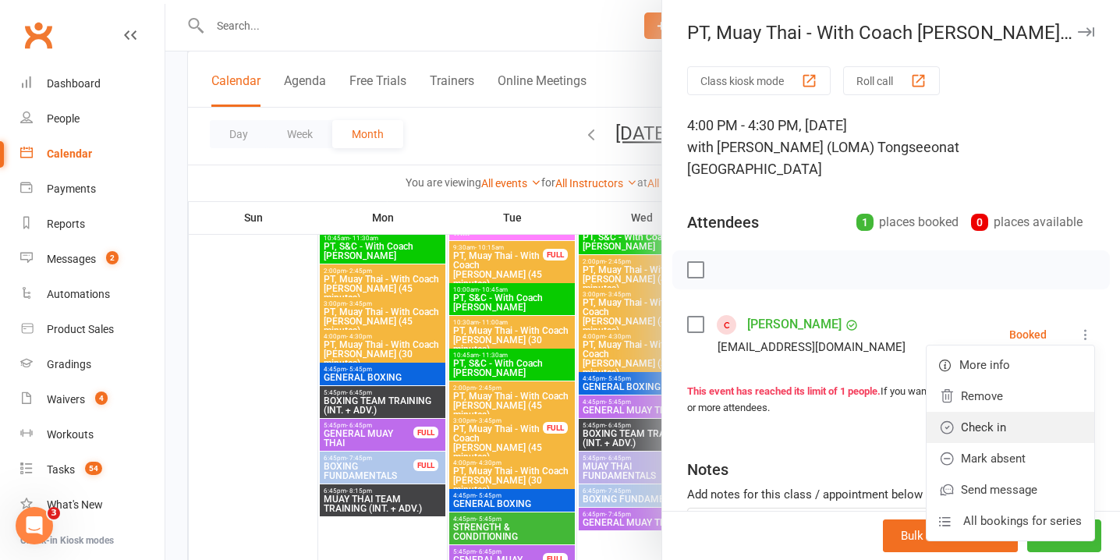
click at [1013, 413] on link "Check in" at bounding box center [1011, 427] width 168 height 31
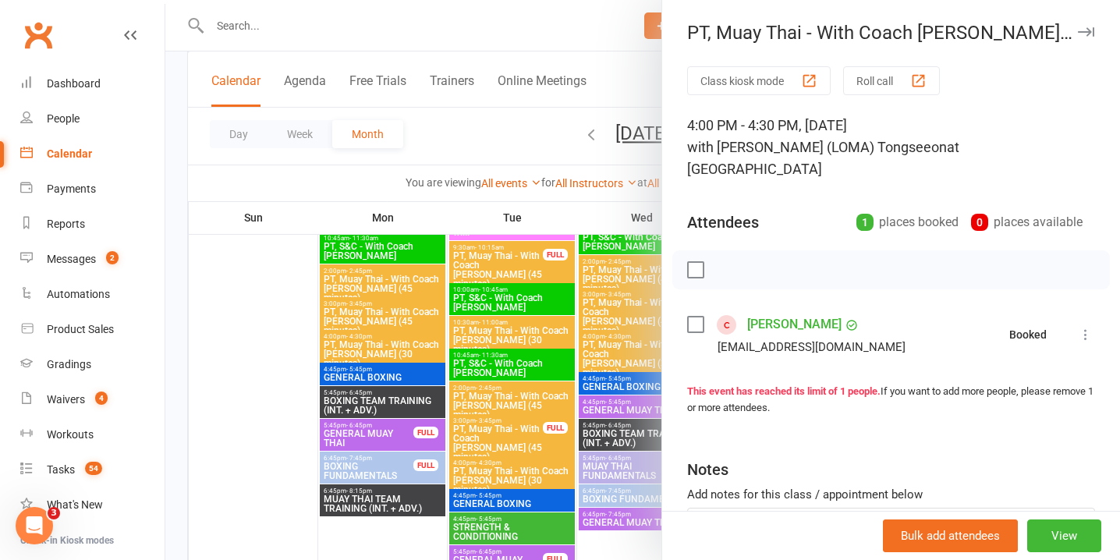
click at [431, 425] on div at bounding box center [642, 280] width 955 height 560
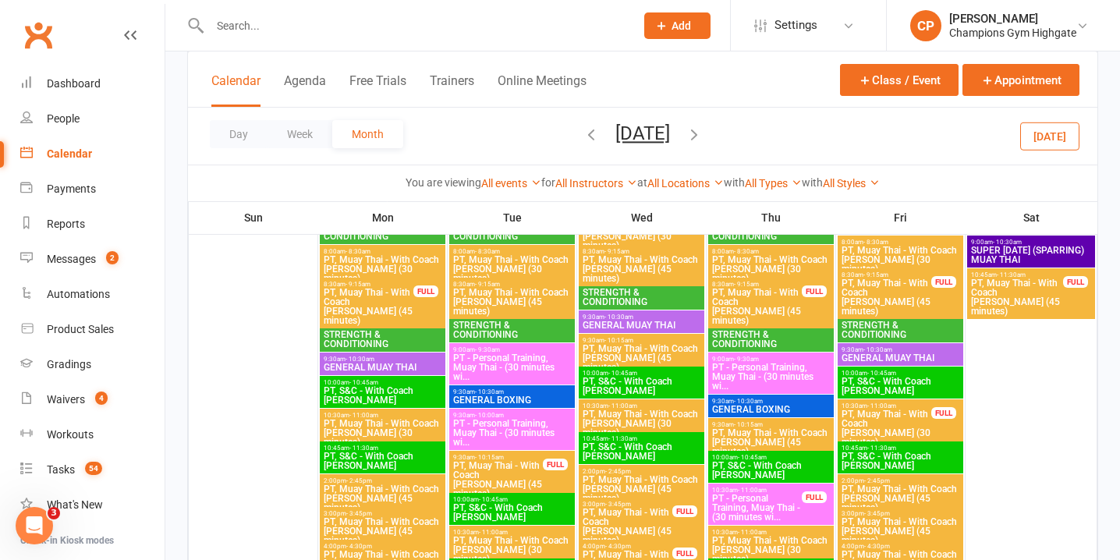
scroll to position [2604, 0]
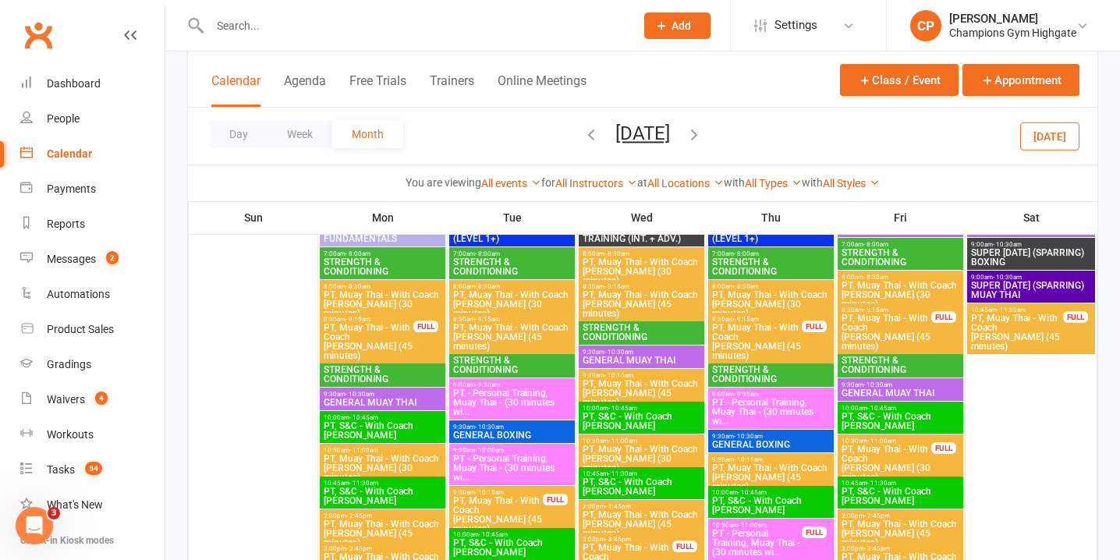
click at [1023, 327] on span "PT, Muay Thai - With Coach Loma (45 minutes)" at bounding box center [1018, 332] width 94 height 37
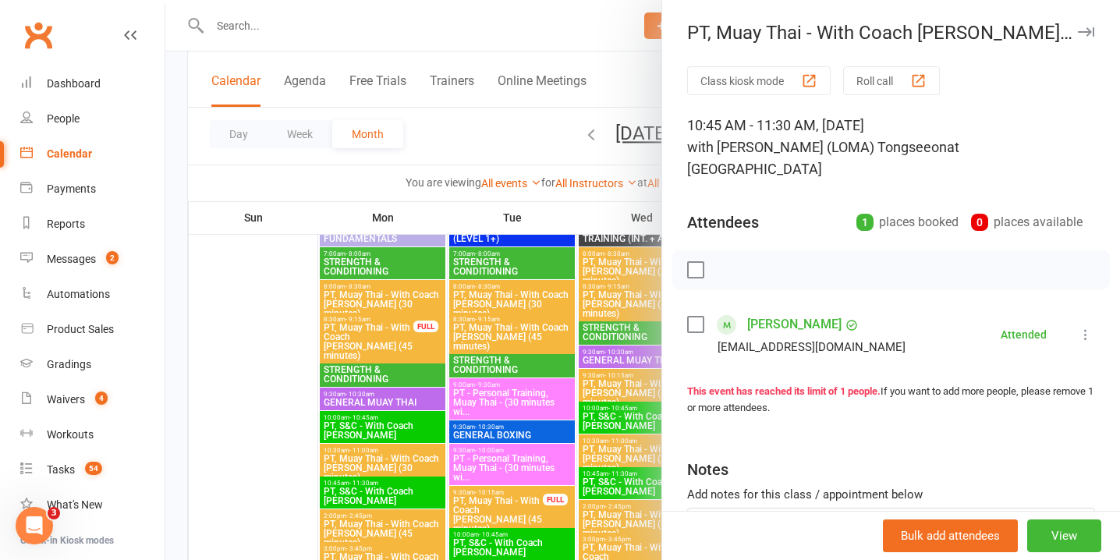
click at [534, 417] on div at bounding box center [642, 280] width 955 height 560
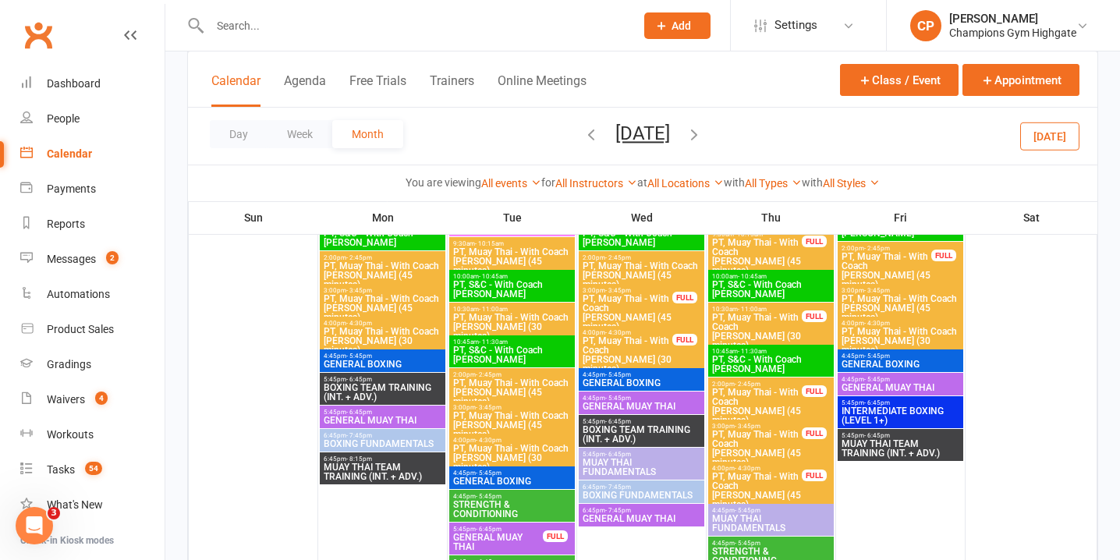
scroll to position [3644, 0]
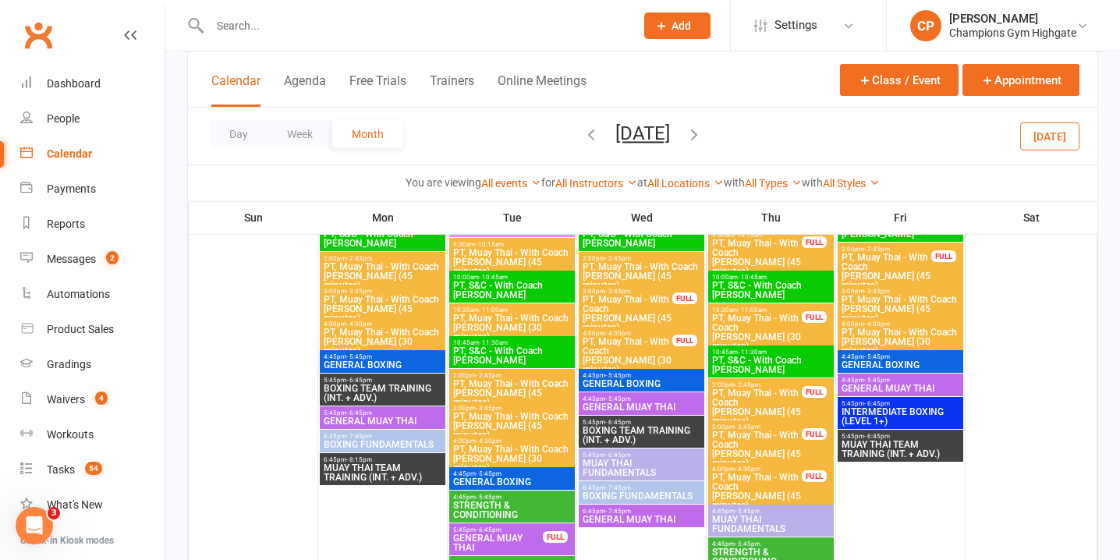
click at [622, 292] on span "- 3:45pm" at bounding box center [618, 291] width 26 height 7
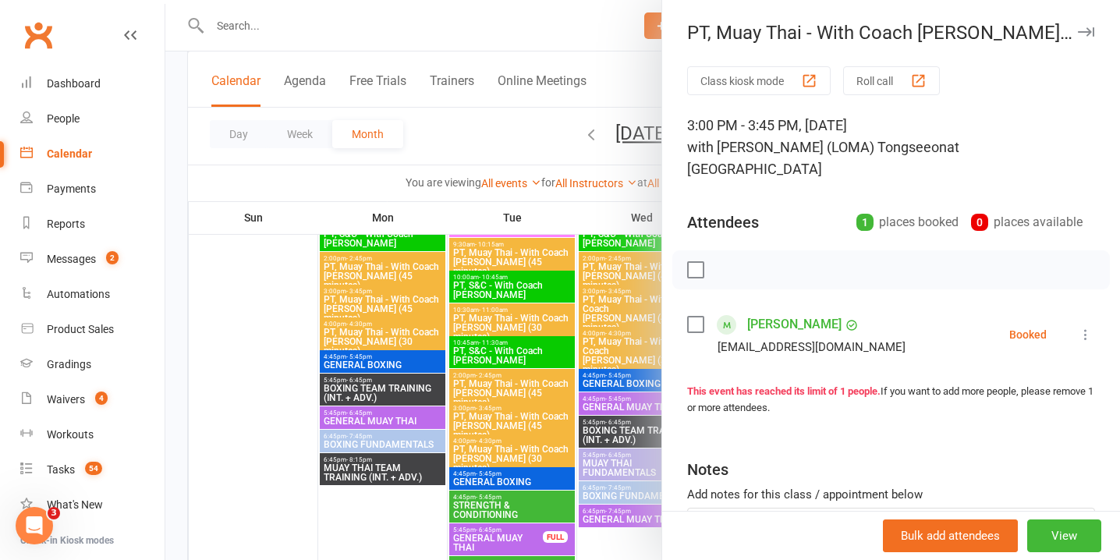
click at [1088, 327] on icon at bounding box center [1086, 335] width 16 height 16
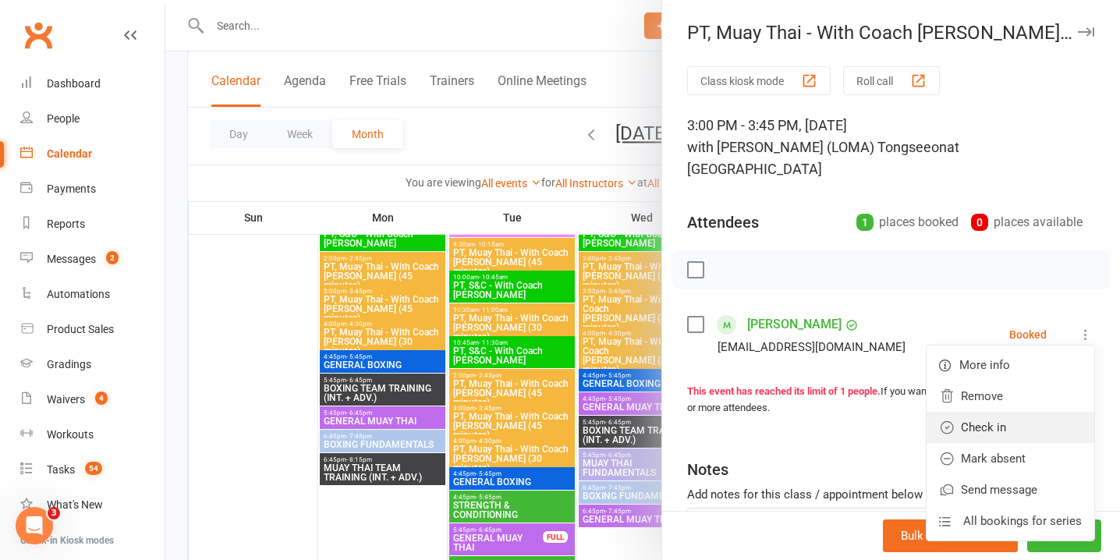
click at [981, 412] on link "Check in" at bounding box center [1011, 427] width 168 height 31
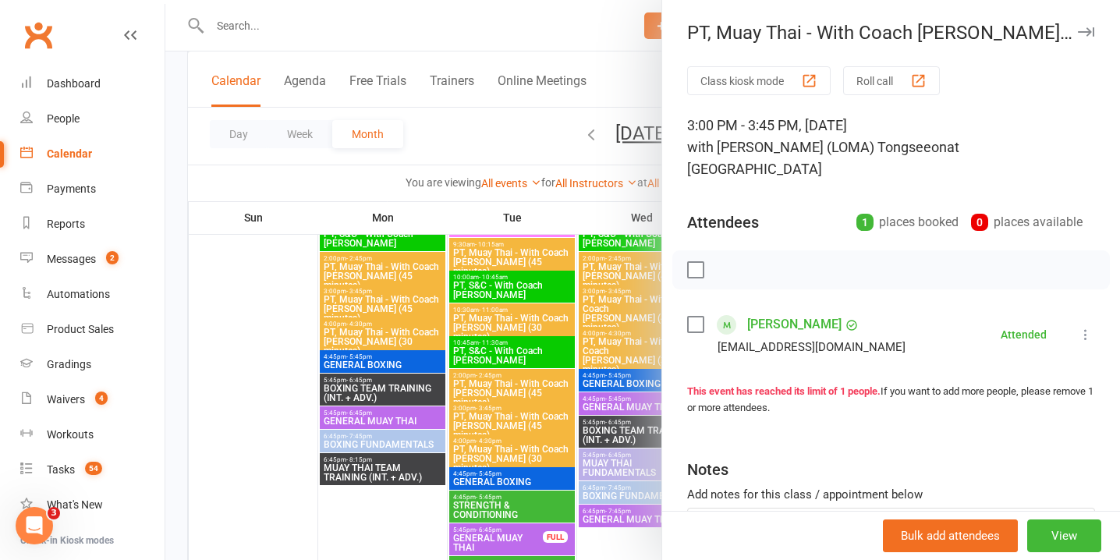
click at [623, 344] on div at bounding box center [642, 280] width 955 height 560
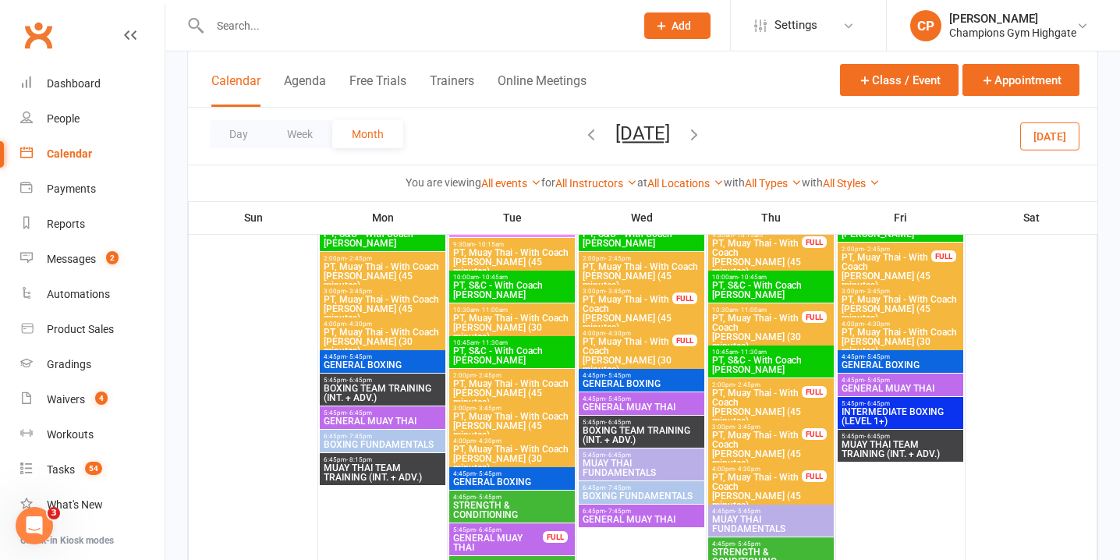
click at [623, 344] on span "PT, Muay Thai - With Coach [PERSON_NAME] (30 minutes)" at bounding box center [627, 355] width 91 height 37
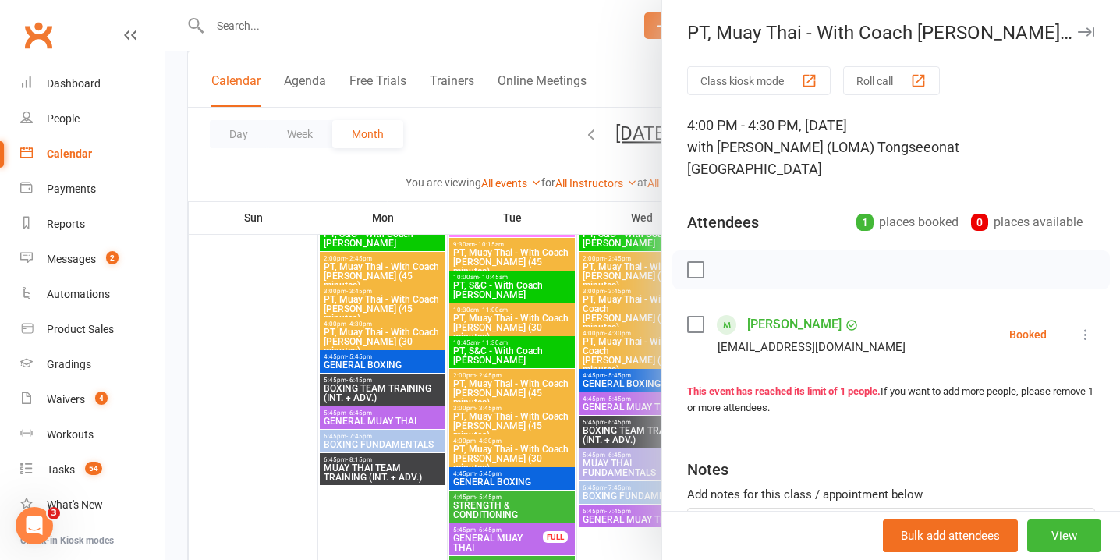
click at [1084, 327] on icon at bounding box center [1086, 335] width 16 height 16
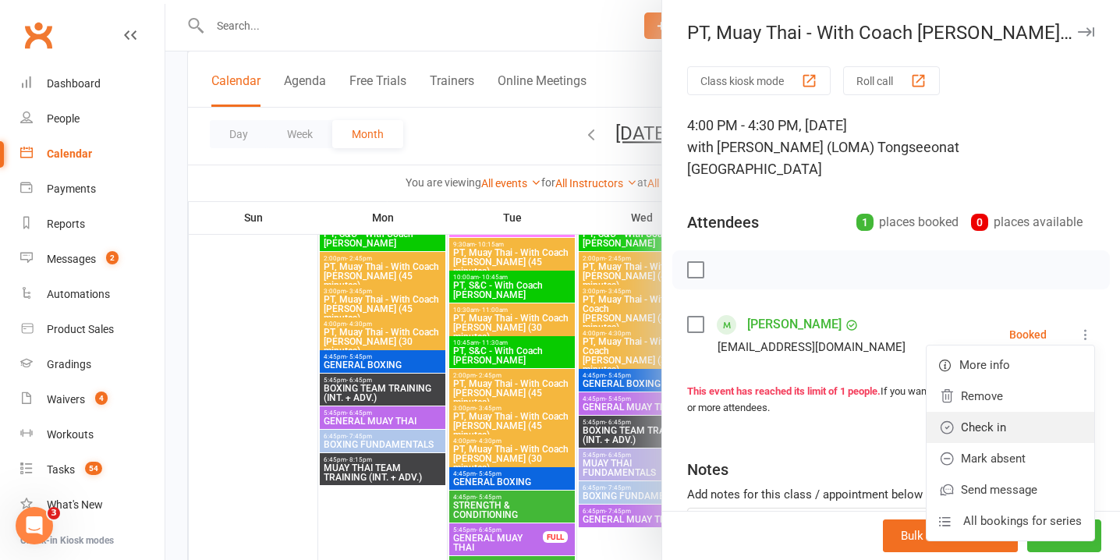
click at [1029, 412] on link "Check in" at bounding box center [1011, 427] width 168 height 31
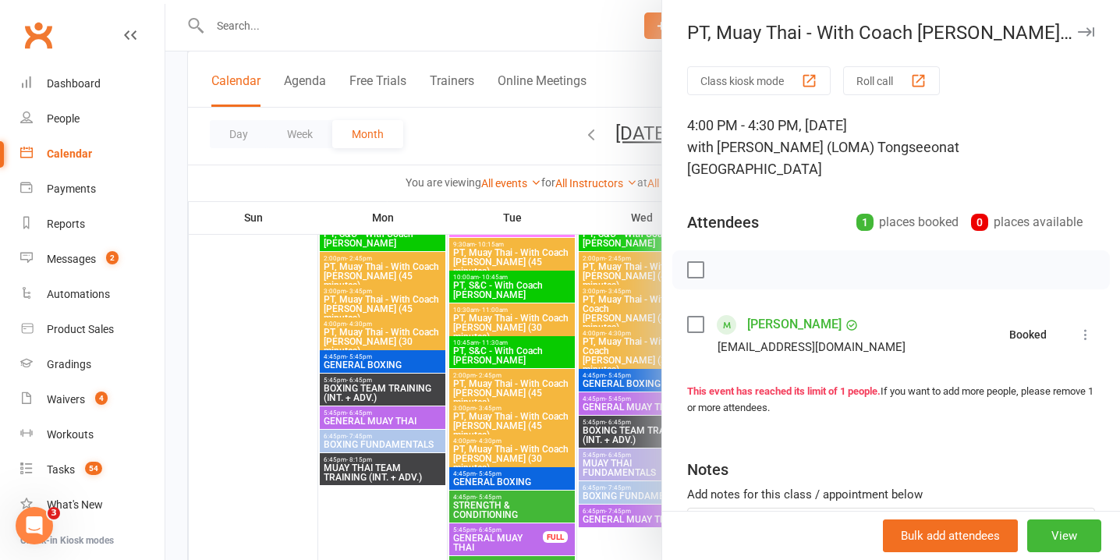
click at [554, 368] on div at bounding box center [642, 280] width 955 height 560
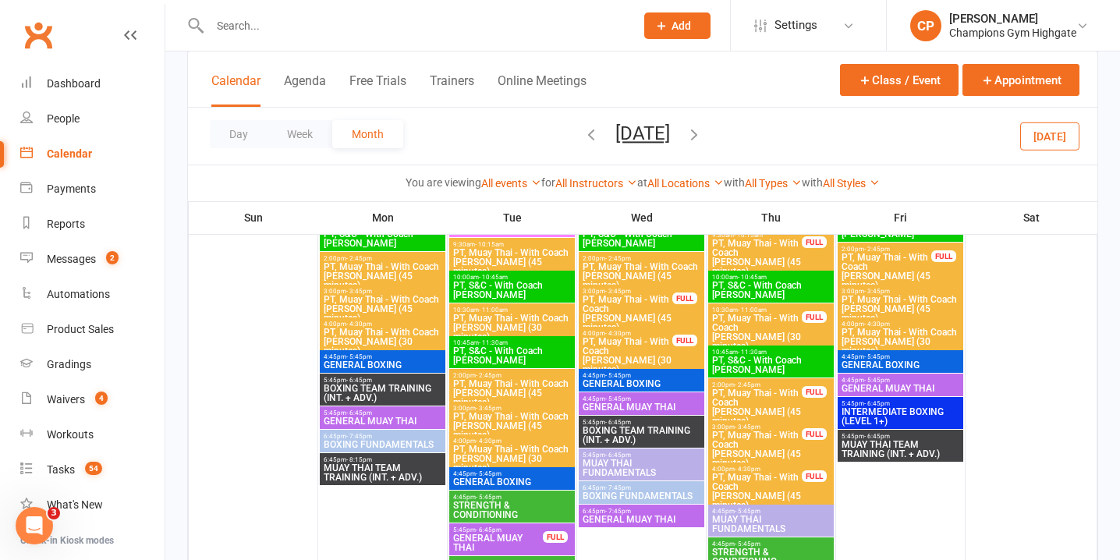
click at [773, 402] on span "PT, Muay Thai - With Coach Loma (45 minutes)" at bounding box center [757, 407] width 91 height 37
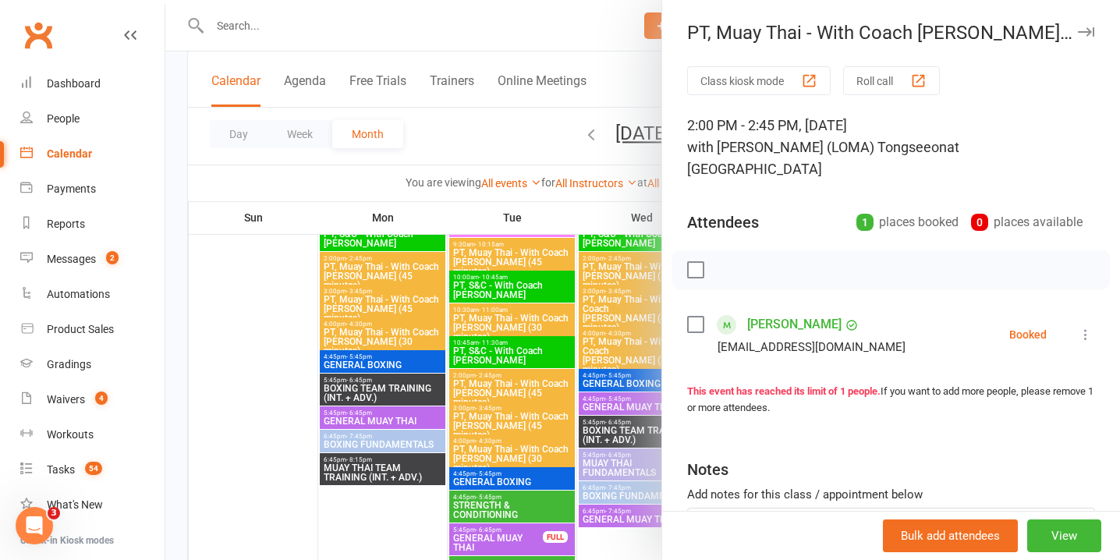
click at [1089, 327] on icon at bounding box center [1086, 335] width 16 height 16
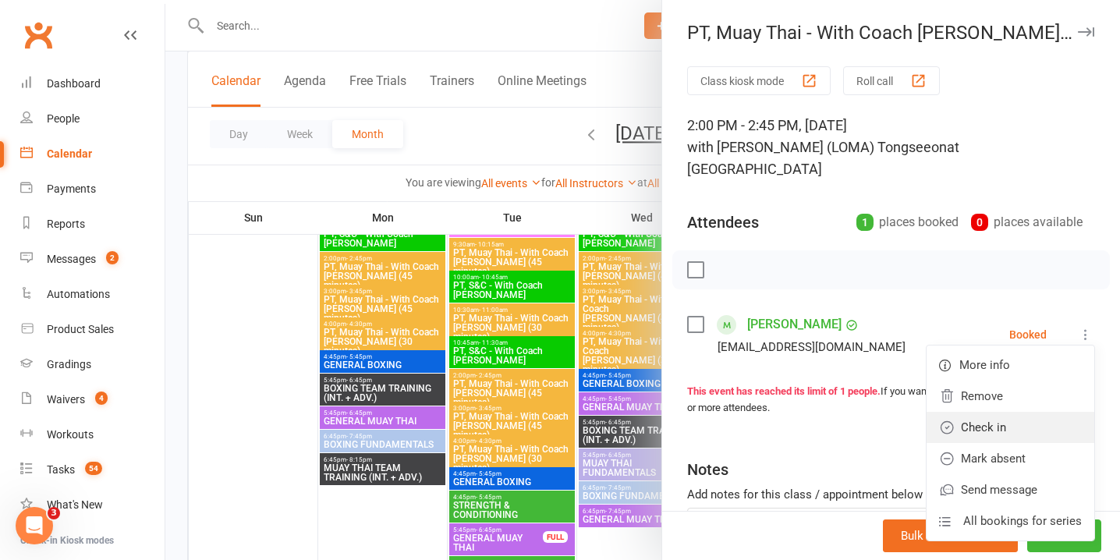
click at [996, 412] on link "Check in" at bounding box center [1011, 427] width 168 height 31
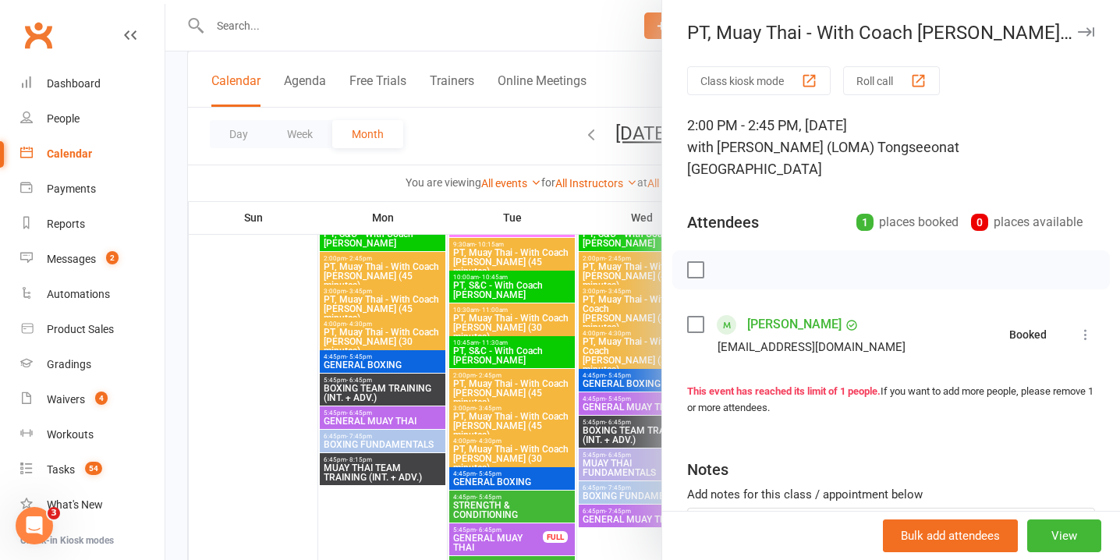
click at [515, 397] on div at bounding box center [642, 280] width 955 height 560
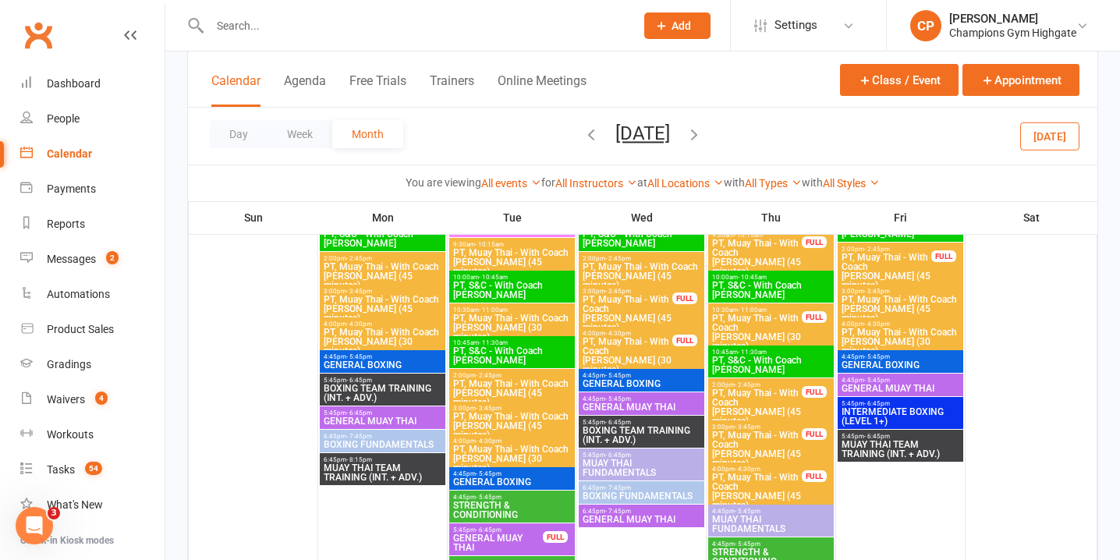
click at [790, 429] on span "3:00pm - 3:45pm" at bounding box center [757, 427] width 91 height 7
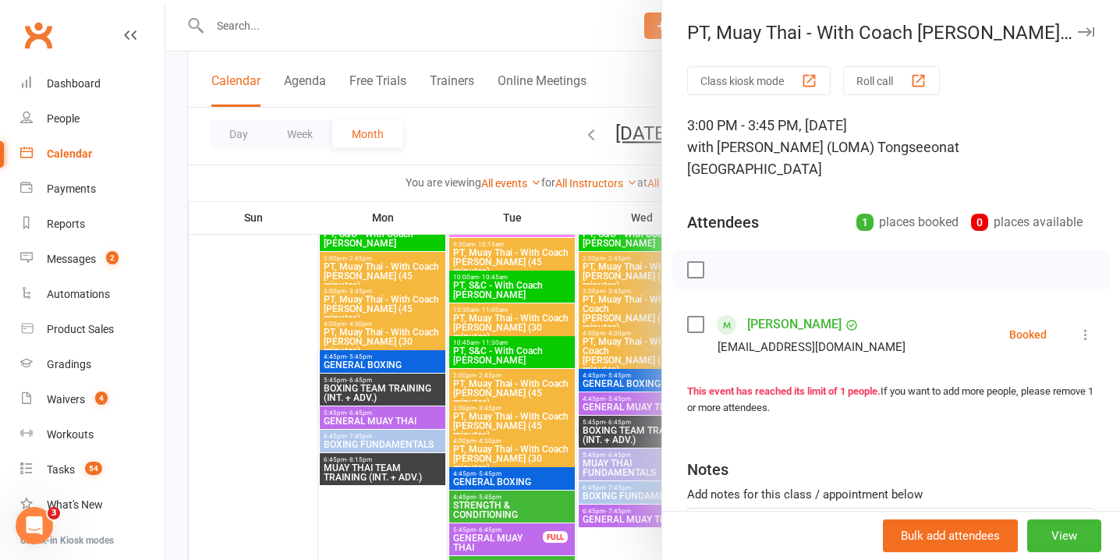
click at [1089, 327] on icon at bounding box center [1086, 335] width 16 height 16
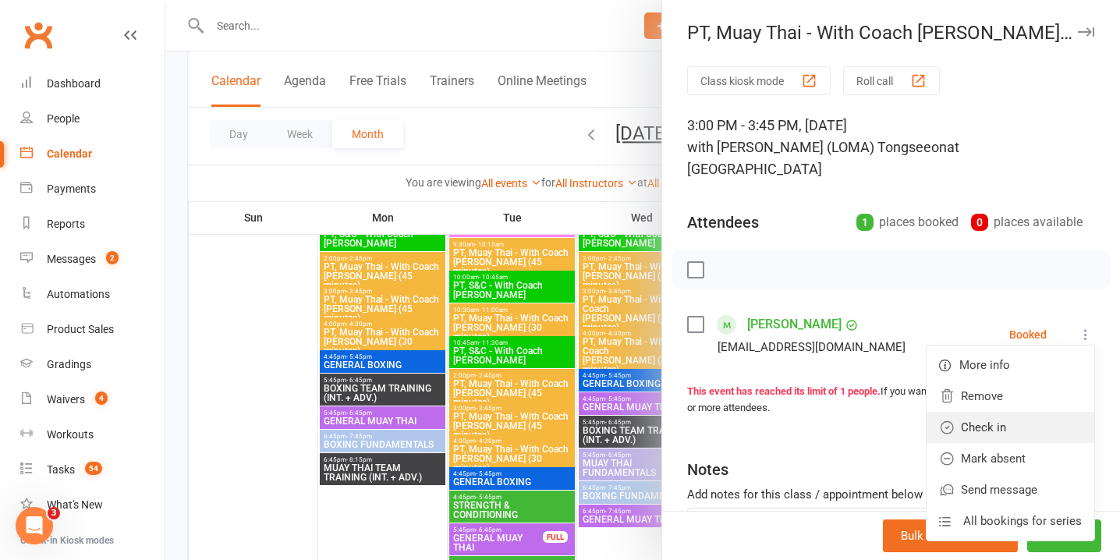
click at [1017, 412] on link "Check in" at bounding box center [1011, 427] width 168 height 31
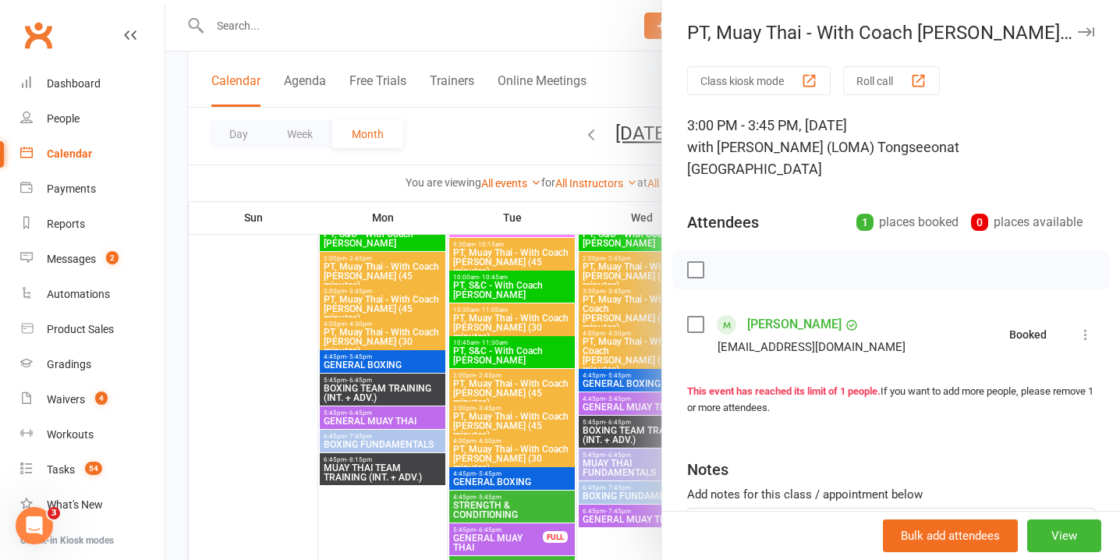
click at [530, 381] on div at bounding box center [642, 280] width 955 height 560
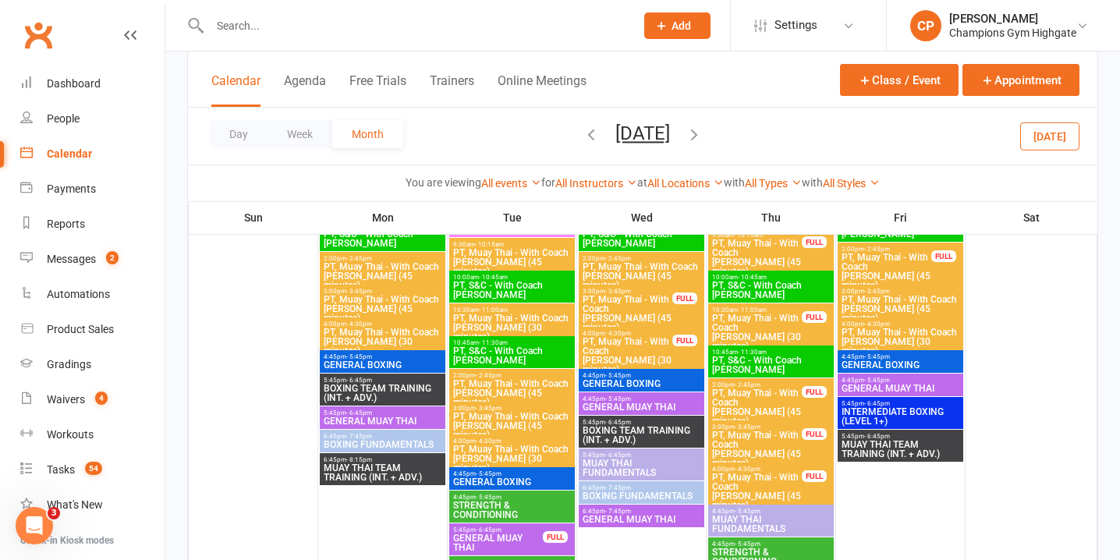
click at [785, 474] on span "PT, Muay Thai - With Coach Loma (45 minutes)" at bounding box center [757, 491] width 91 height 37
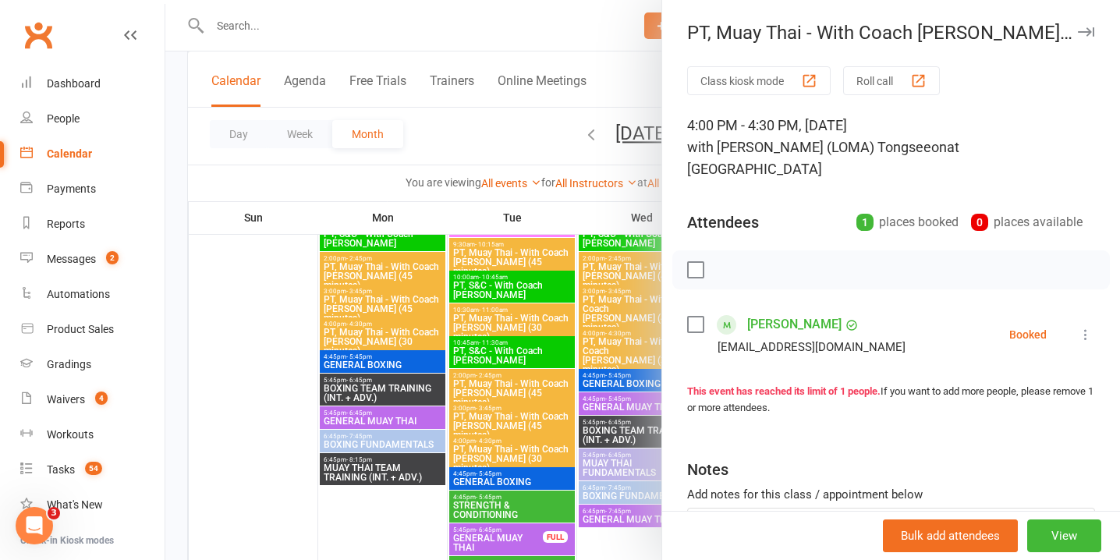
click at [1084, 327] on icon at bounding box center [1086, 335] width 16 height 16
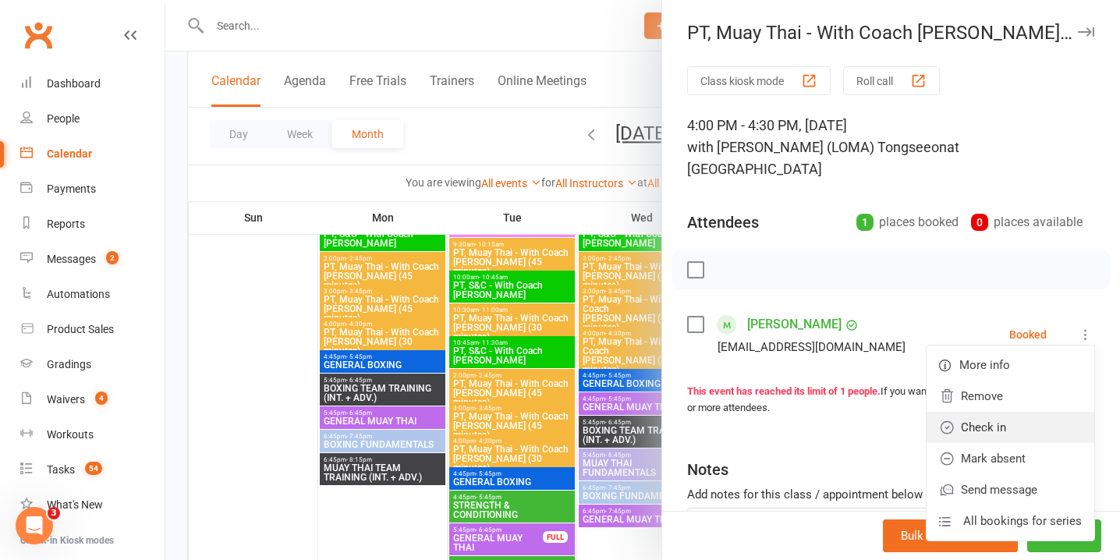
click at [1017, 412] on link "Check in" at bounding box center [1011, 427] width 168 height 31
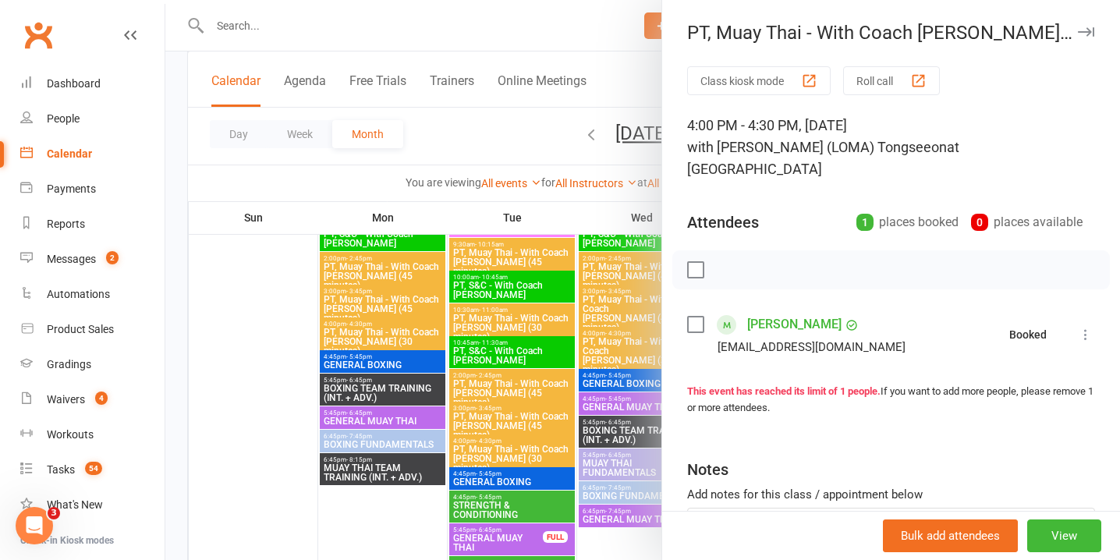
click at [612, 415] on div at bounding box center [642, 280] width 955 height 560
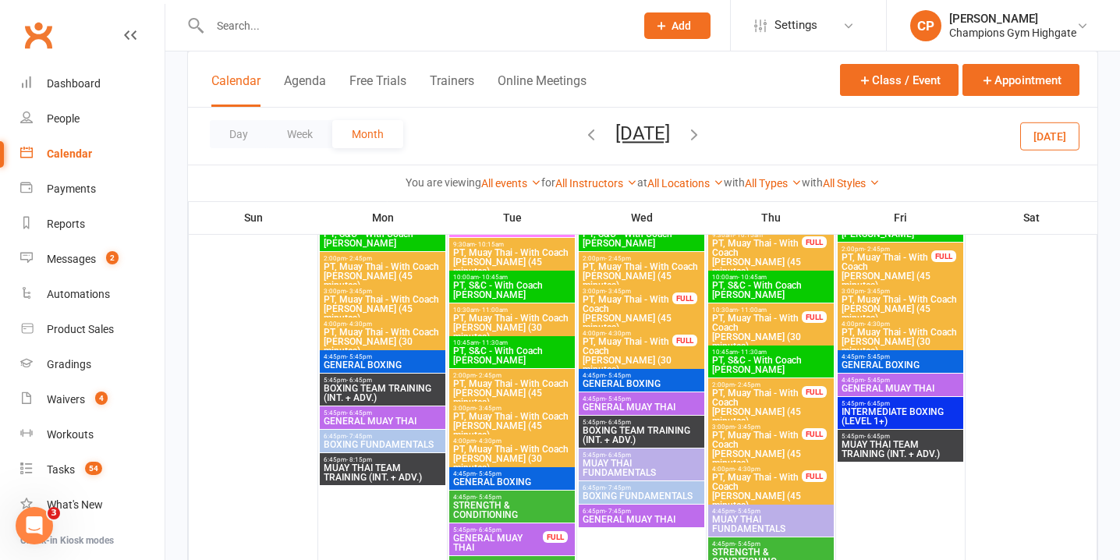
click at [906, 264] on span "PT, Muay Thai - With Coach Loma (45 minutes)" at bounding box center [886, 271] width 91 height 37
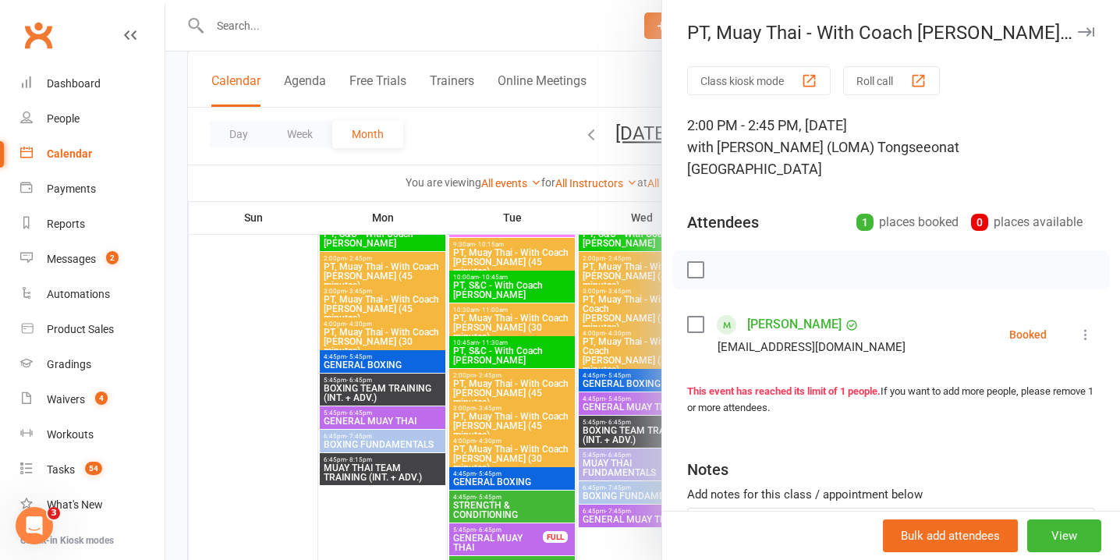
click at [1084, 327] on icon at bounding box center [1086, 335] width 16 height 16
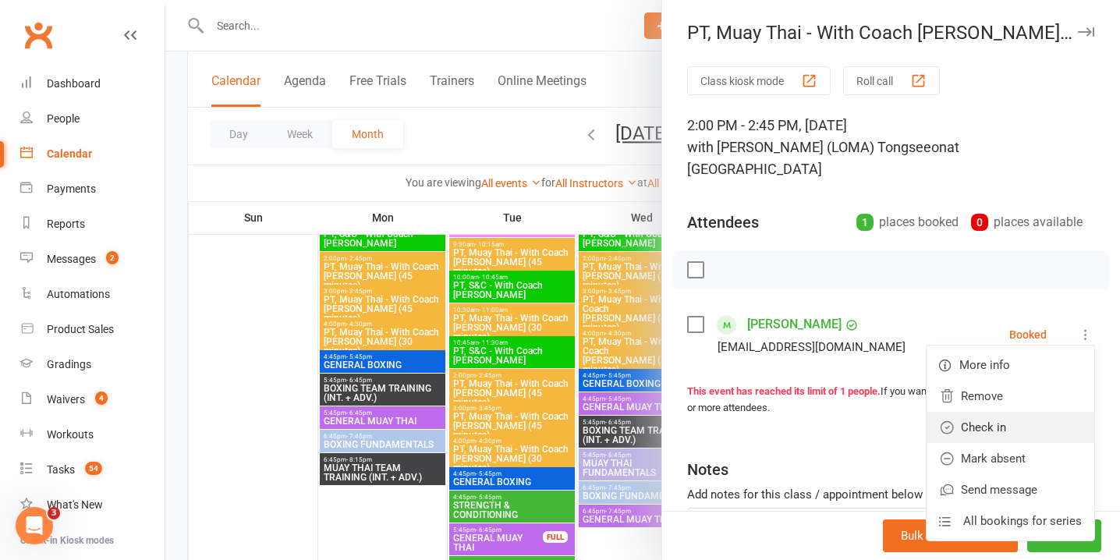
click at [1020, 412] on link "Check in" at bounding box center [1011, 427] width 168 height 31
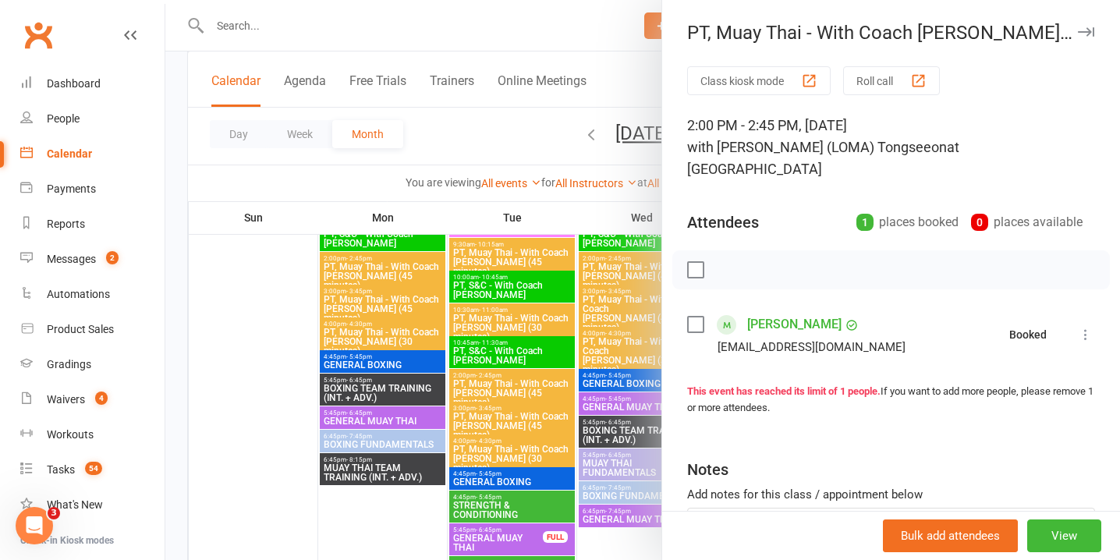
click at [586, 377] on div at bounding box center [642, 280] width 955 height 560
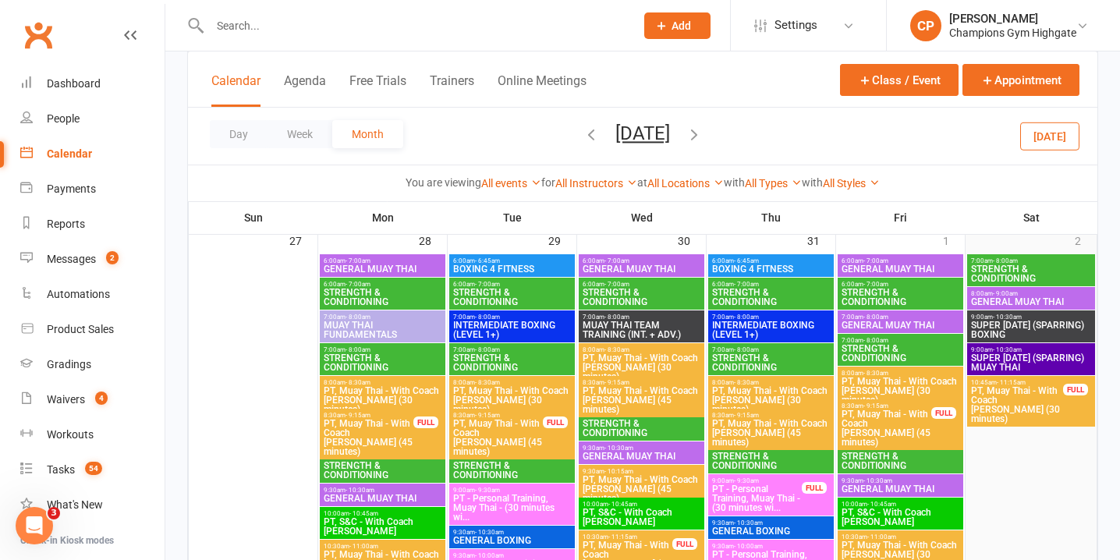
scroll to position [3292, 0]
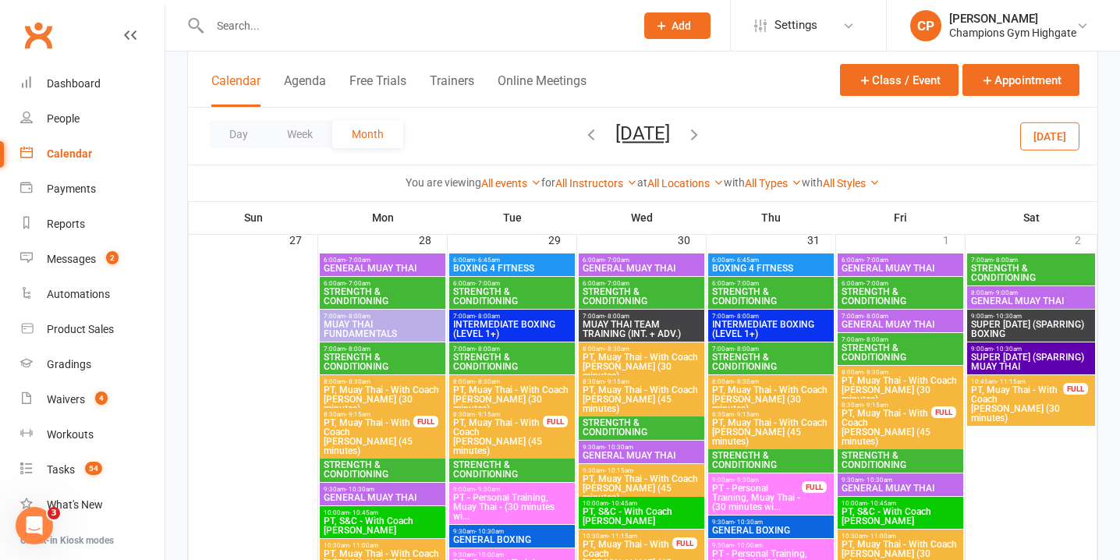
click at [1052, 402] on span "PT, Muay Thai - With Coach [PERSON_NAME] (30 minutes)" at bounding box center [1018, 403] width 94 height 37
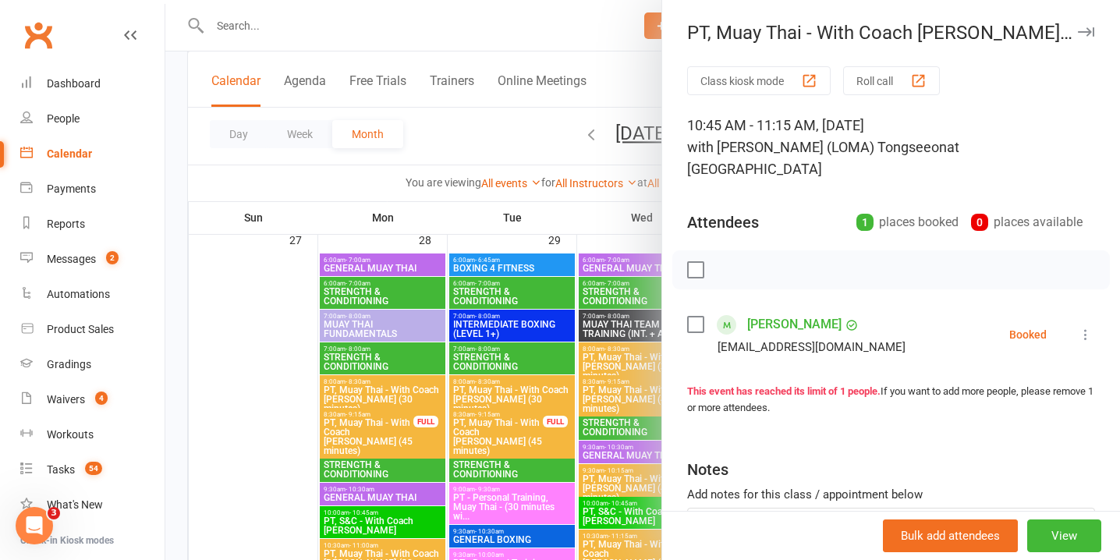
click at [1095, 325] on button at bounding box center [1086, 334] width 19 height 19
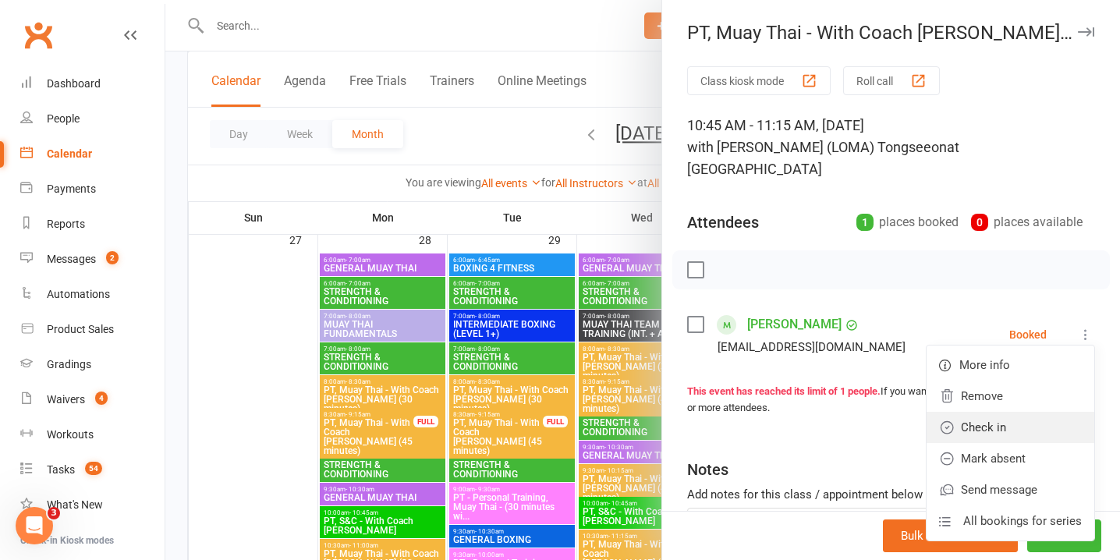
click at [1003, 412] on link "Check in" at bounding box center [1011, 427] width 168 height 31
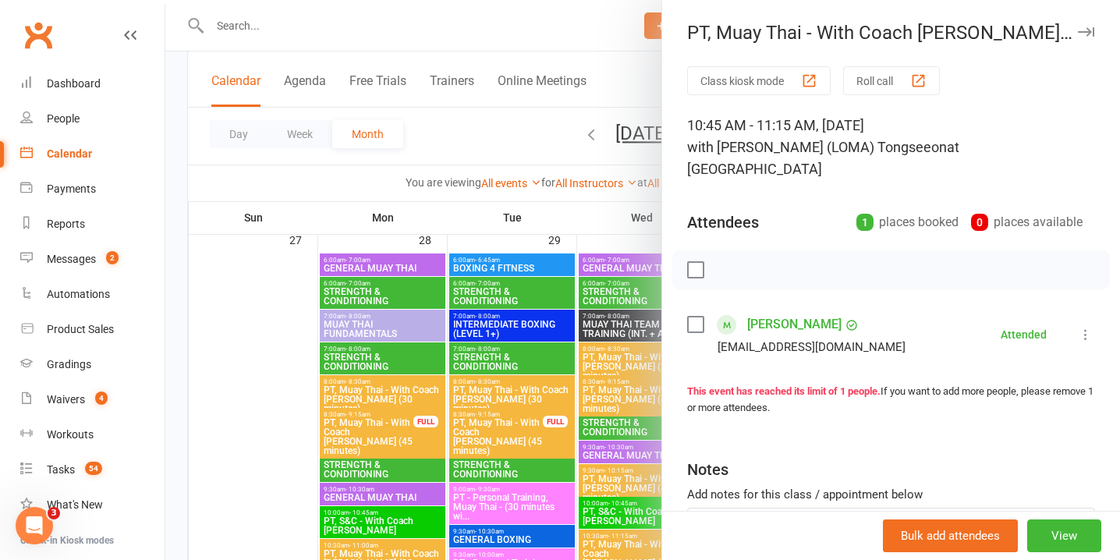
click at [574, 342] on div at bounding box center [642, 280] width 955 height 560
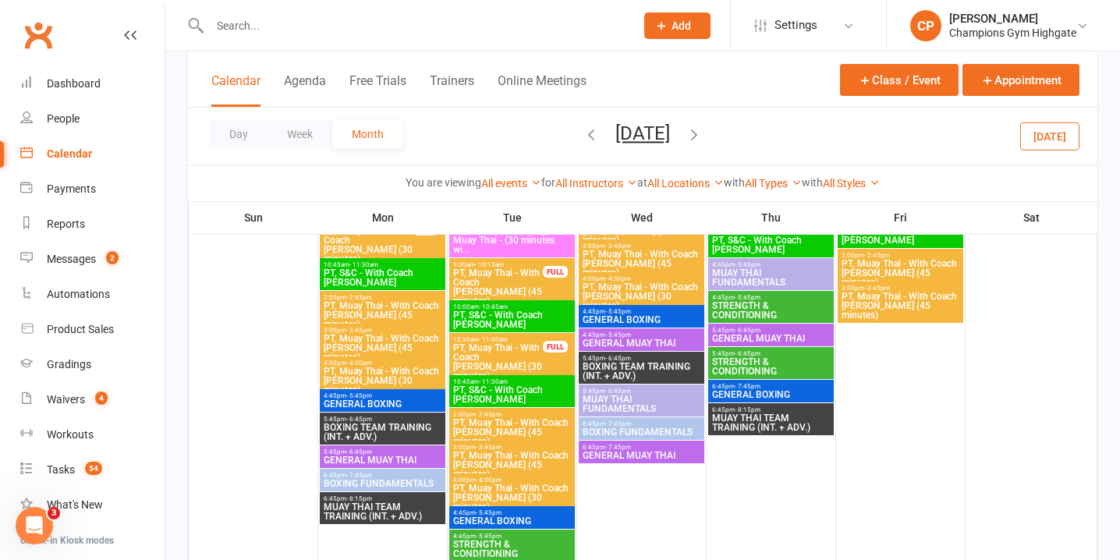
scroll to position [4596, 0]
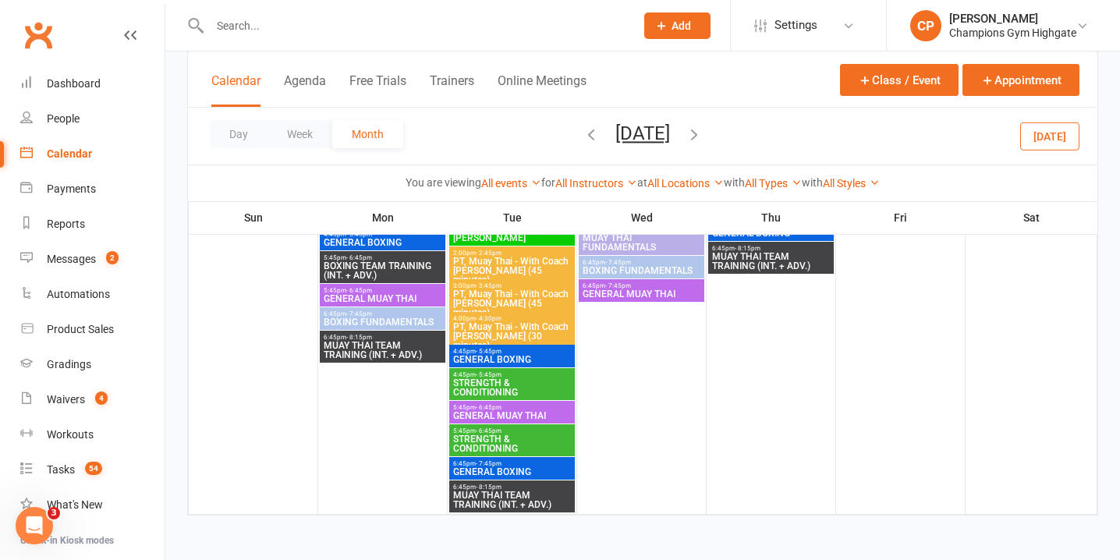
click at [703, 130] on icon "button" at bounding box center [694, 134] width 17 height 17
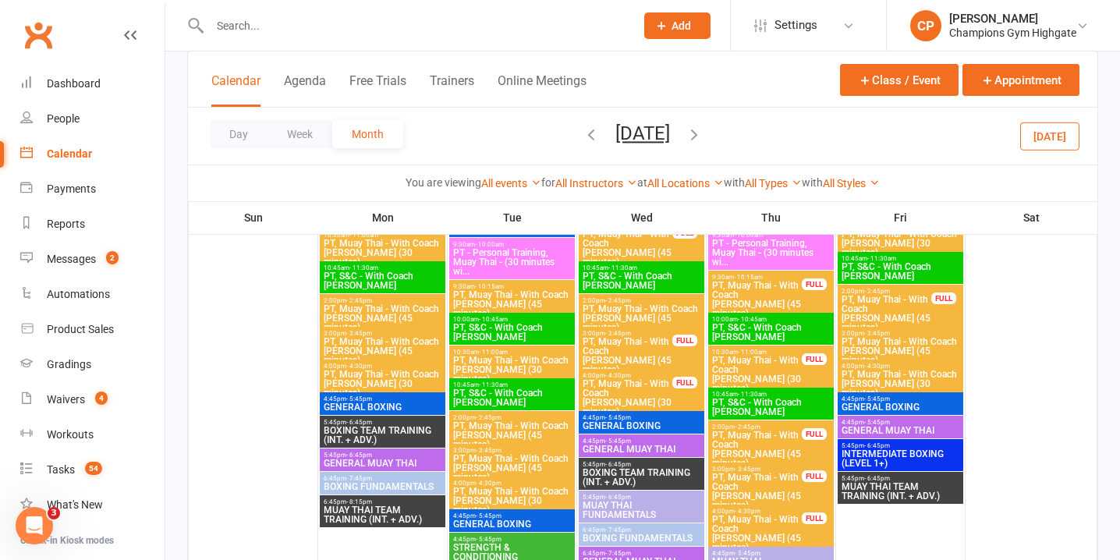
scroll to position [428, 0]
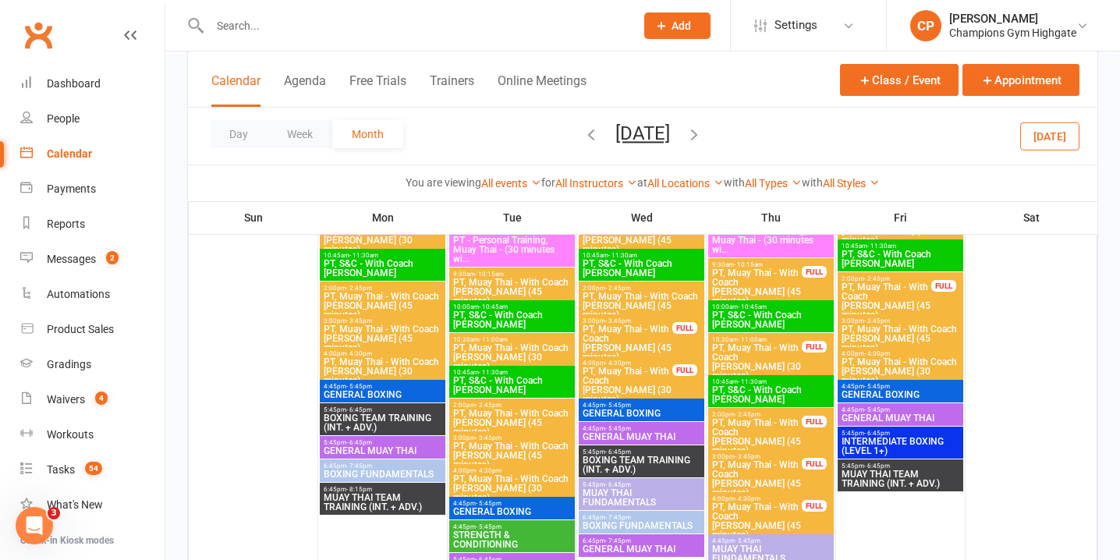
click at [602, 387] on span "PT, Muay Thai - With Coach [PERSON_NAME] (30 minutes)" at bounding box center [627, 385] width 91 height 37
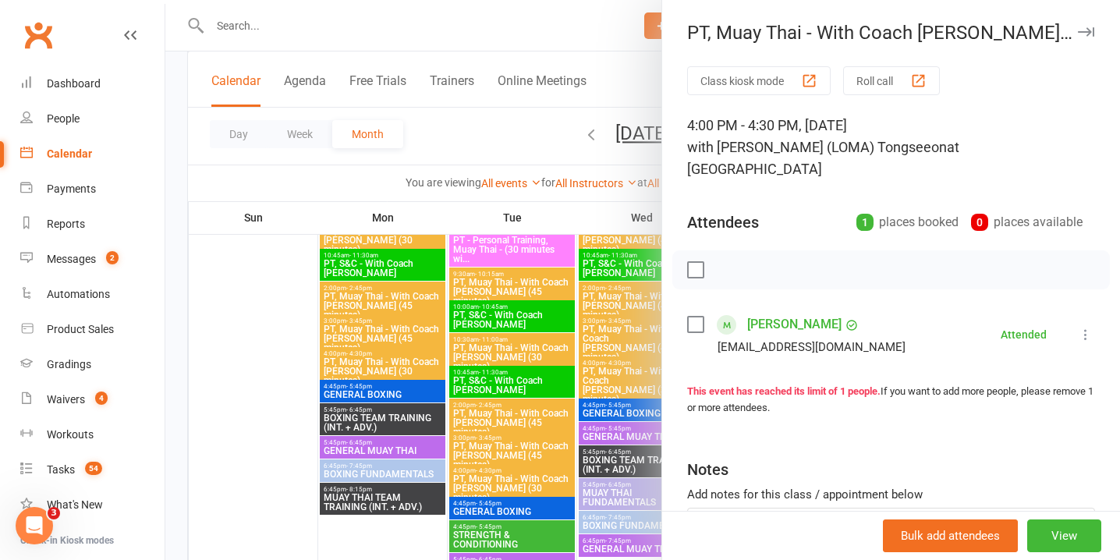
click at [626, 329] on div at bounding box center [642, 280] width 955 height 560
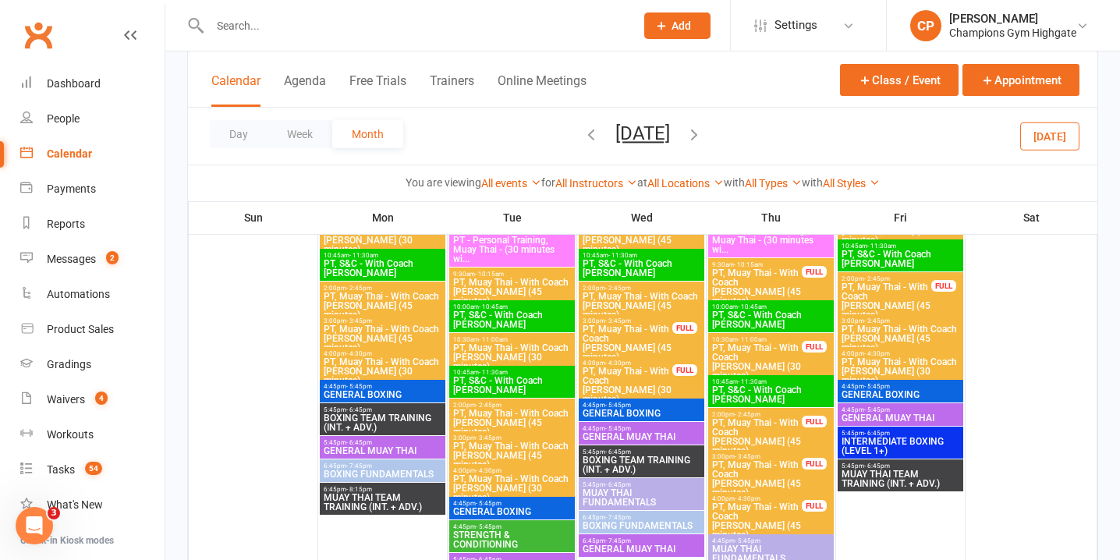
click at [626, 329] on span "PT, Muay Thai - With Coach Loma (45 minutes)" at bounding box center [627, 343] width 91 height 37
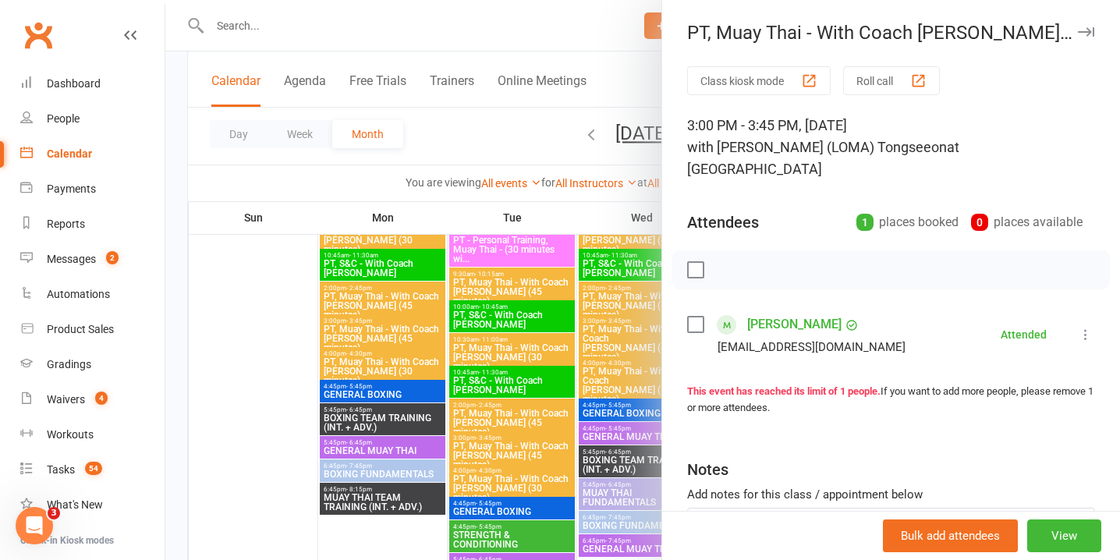
click at [611, 383] on div at bounding box center [642, 280] width 955 height 560
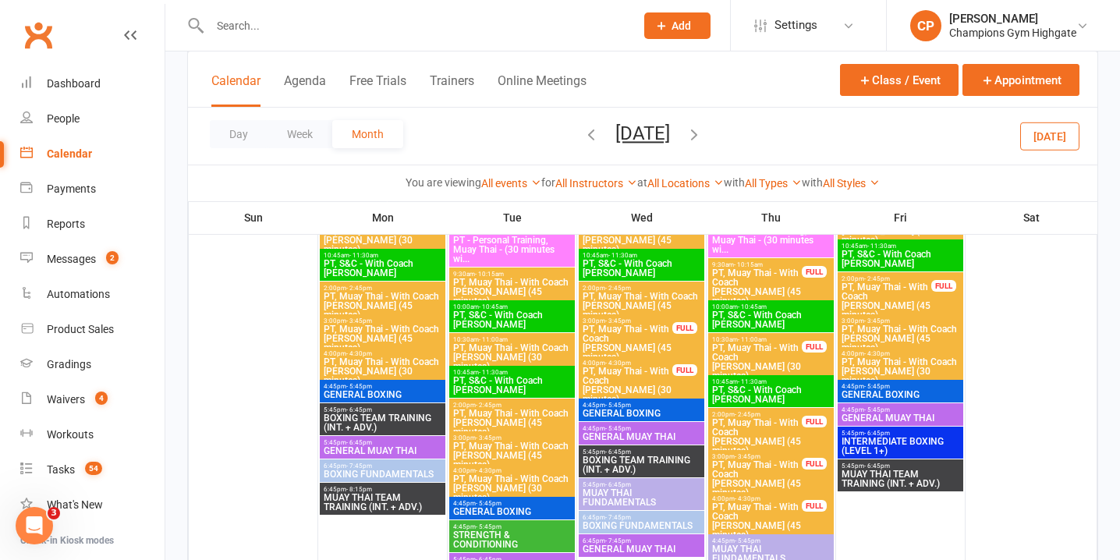
click at [764, 515] on span "PT, Muay Thai - With Coach Loma (45 minutes)" at bounding box center [757, 520] width 91 height 37
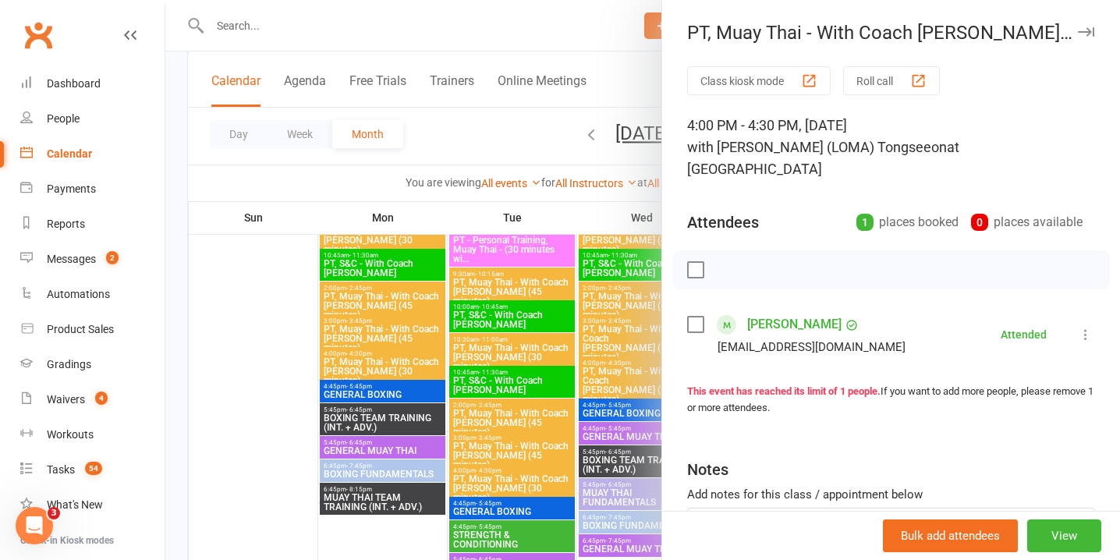
click at [530, 335] on div at bounding box center [642, 280] width 955 height 560
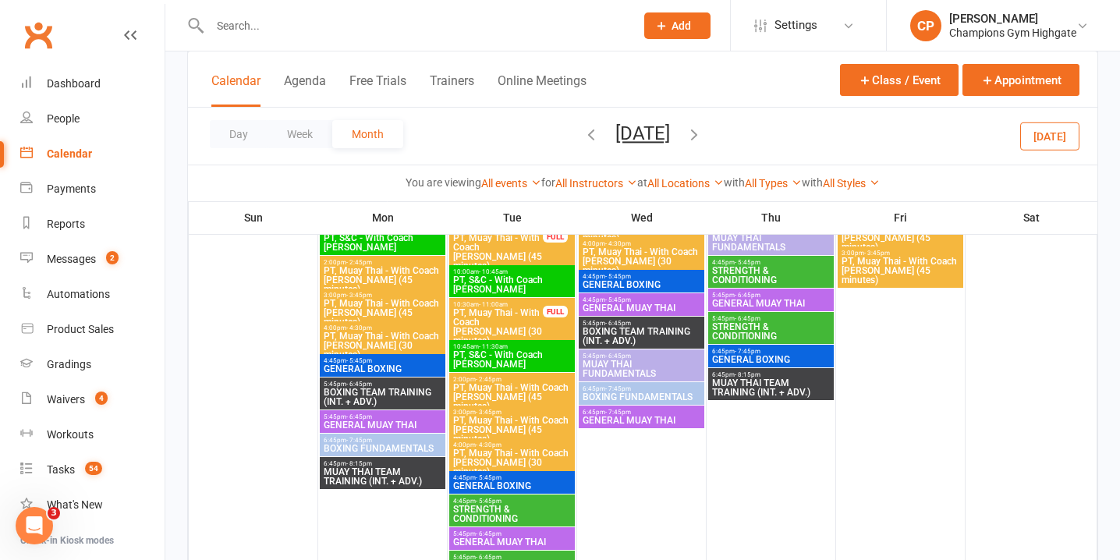
scroll to position [1286, 0]
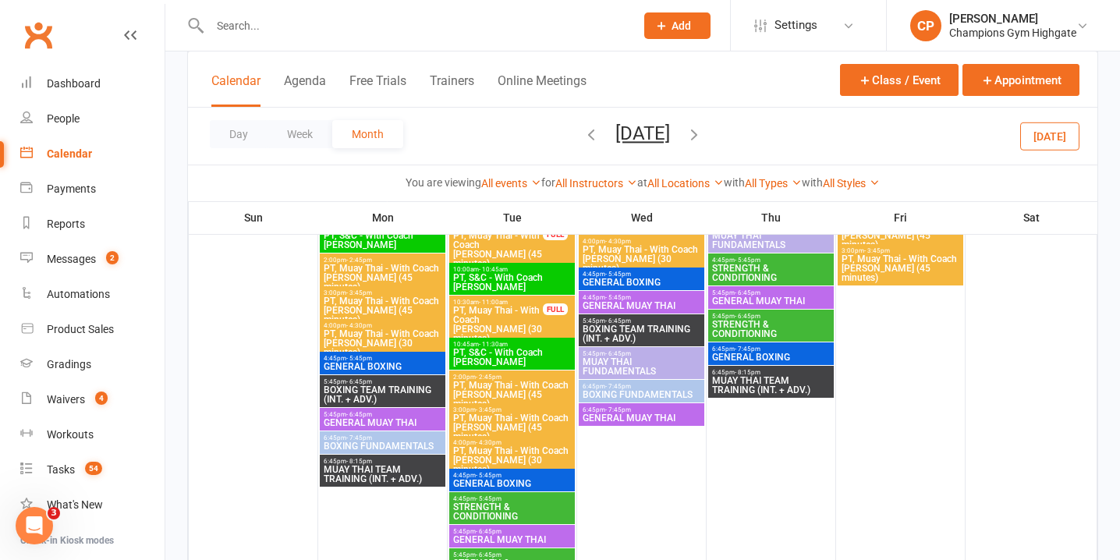
click at [517, 301] on span "10:30am - 11:00am" at bounding box center [498, 302] width 91 height 7
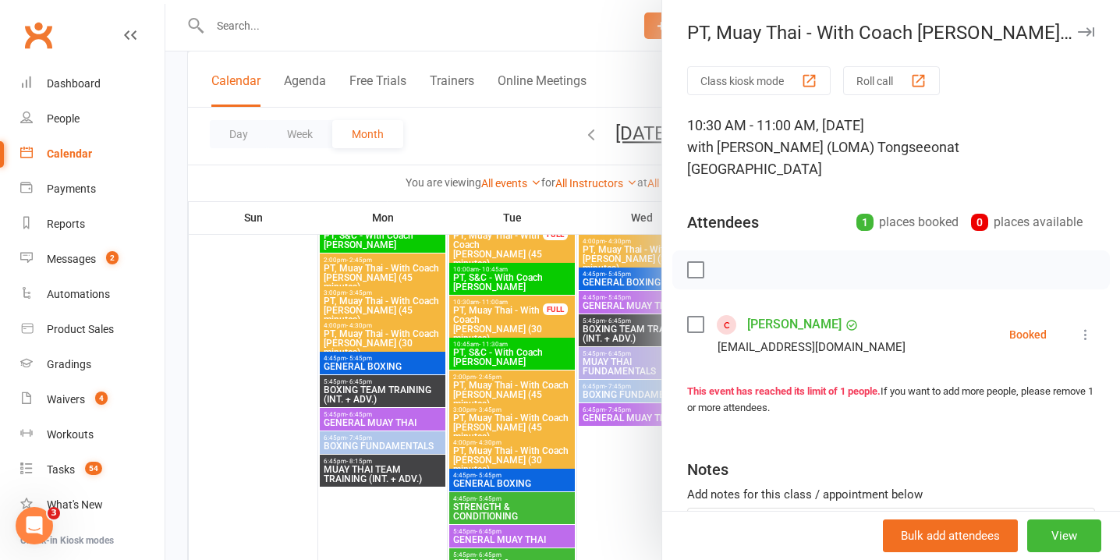
click at [505, 345] on div at bounding box center [642, 280] width 955 height 560
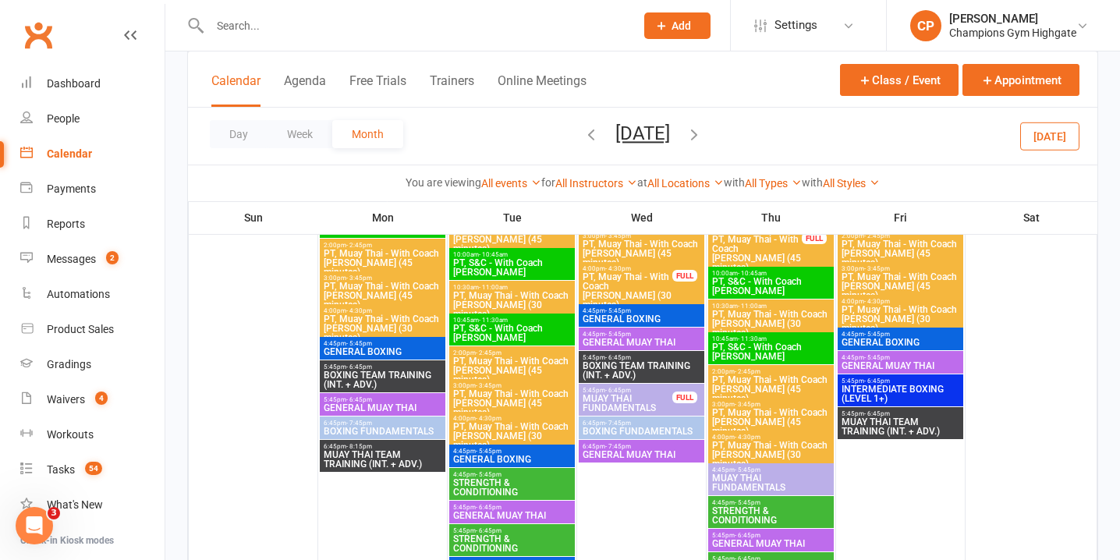
scroll to position [2067, 0]
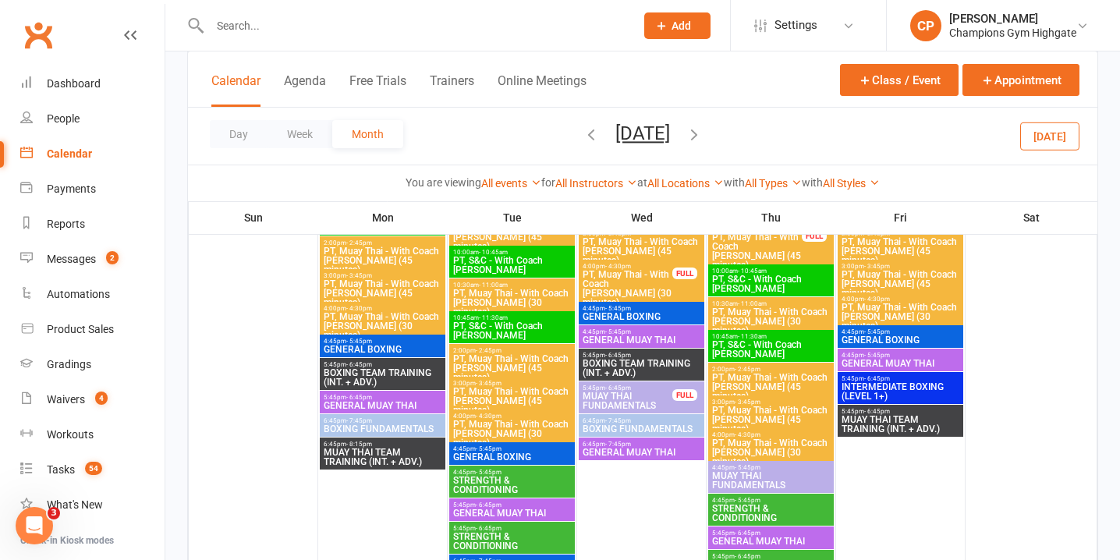
click at [653, 279] on span "PT, Muay Thai - With Coach [PERSON_NAME] (30 minutes)" at bounding box center [627, 288] width 91 height 37
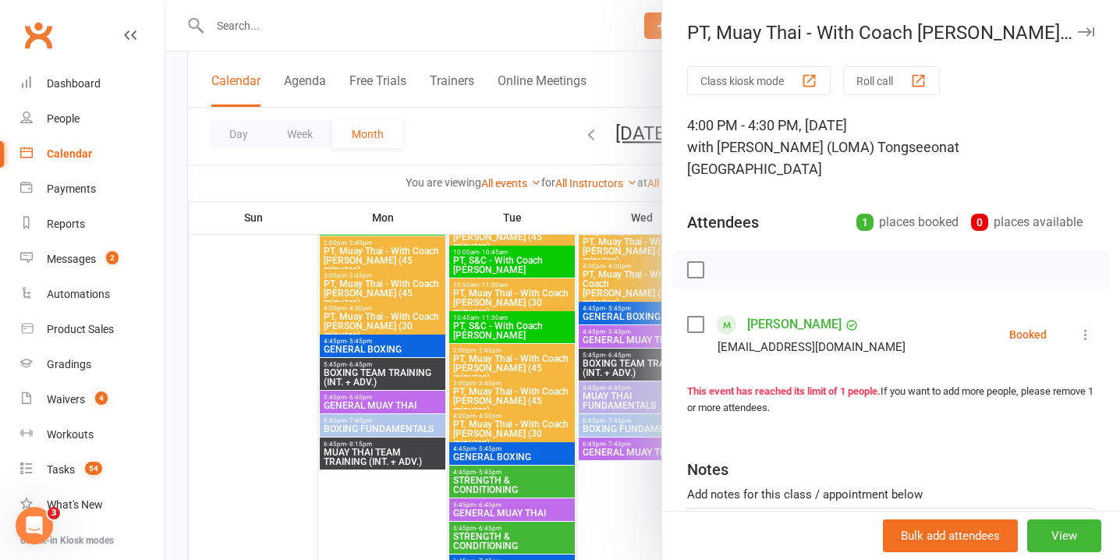
click at [1079, 327] on icon at bounding box center [1086, 335] width 16 height 16
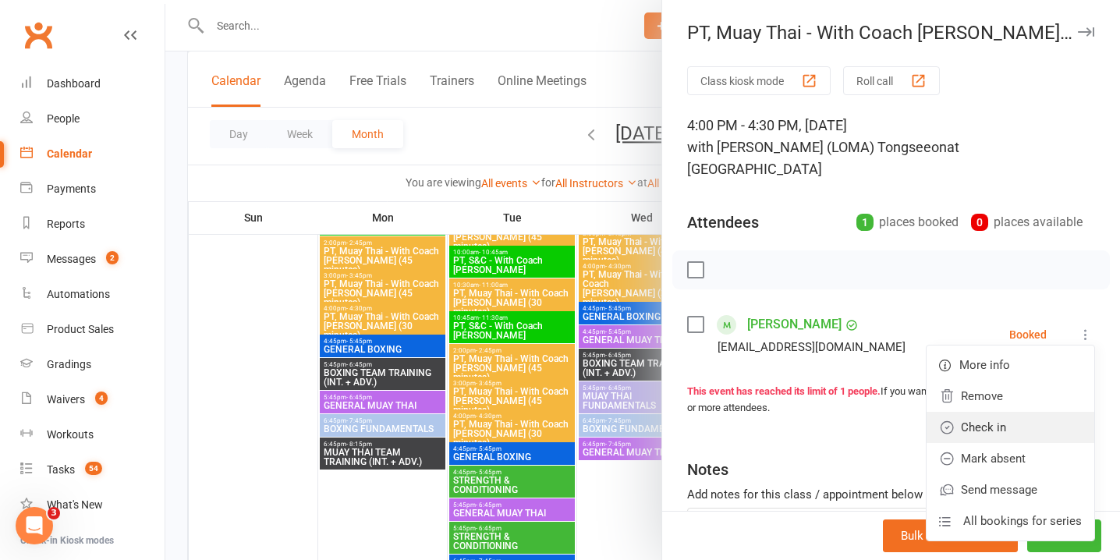
click at [1031, 412] on link "Check in" at bounding box center [1011, 427] width 168 height 31
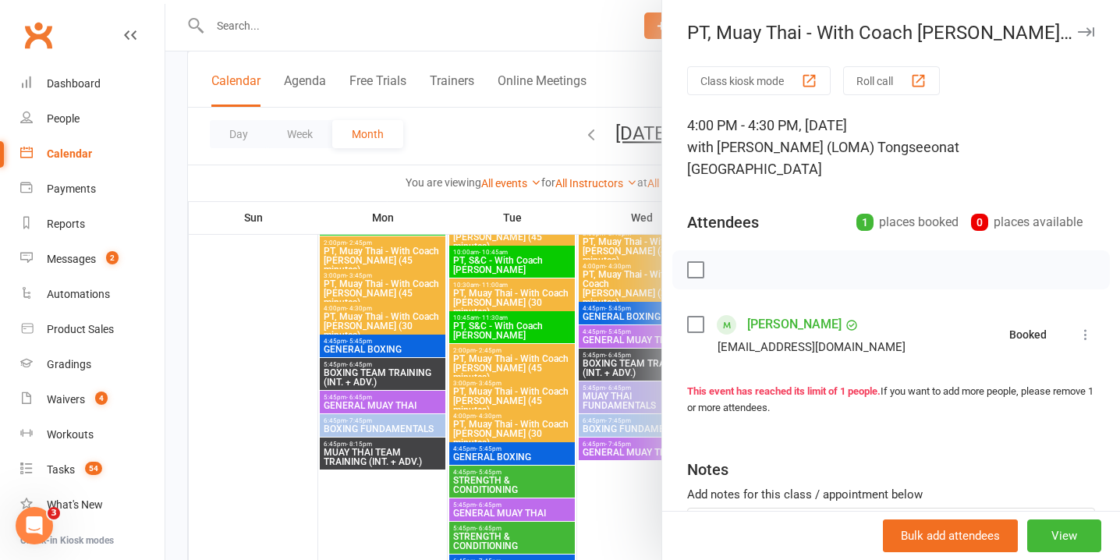
click at [453, 431] on div at bounding box center [642, 280] width 955 height 560
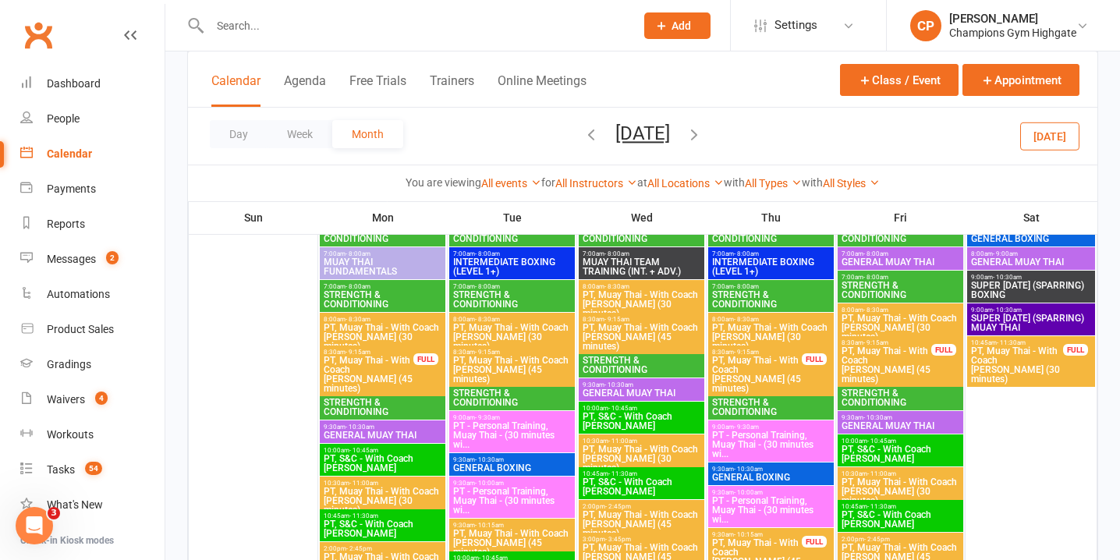
scroll to position [1764, 0]
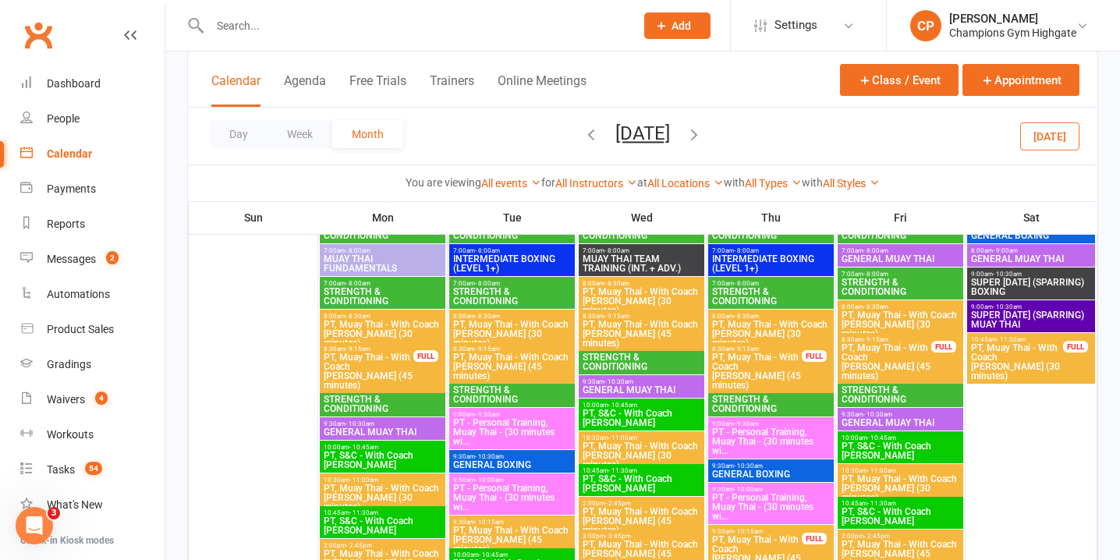
click at [1038, 341] on span "10:45am - 11:30am" at bounding box center [1018, 339] width 94 height 7
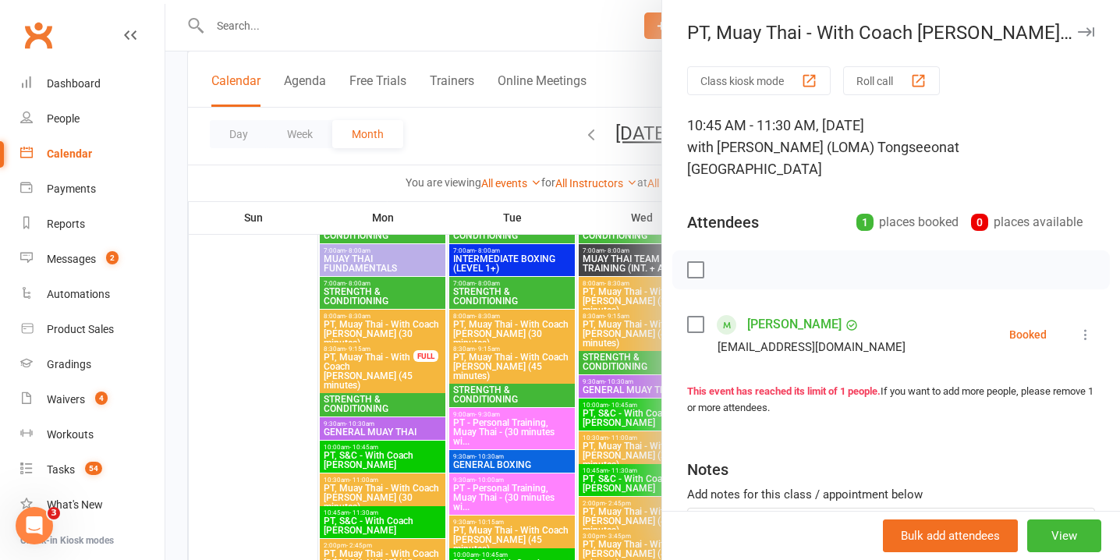
click at [1084, 327] on icon at bounding box center [1086, 335] width 16 height 16
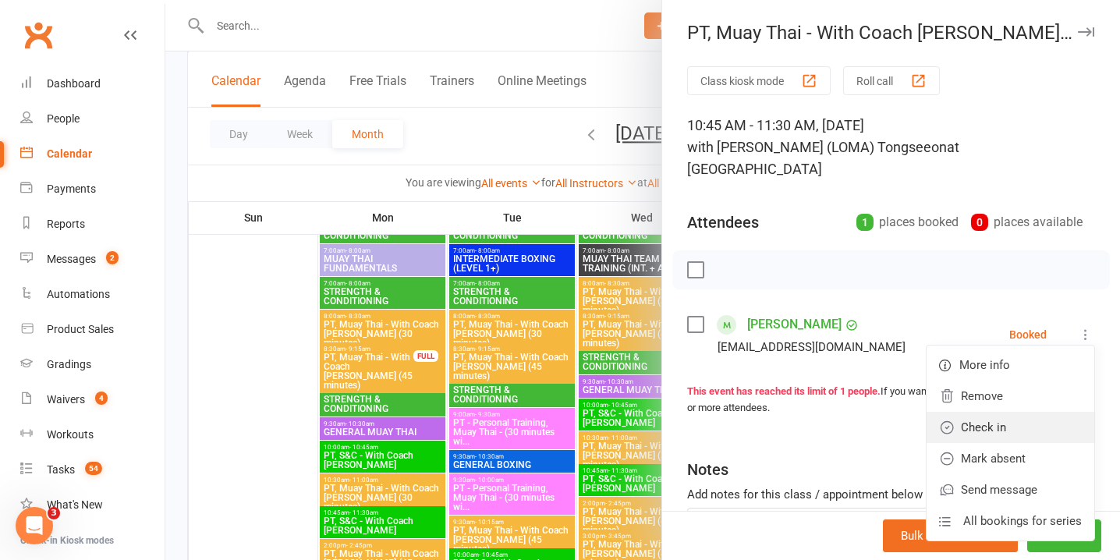
click at [1017, 412] on link "Check in" at bounding box center [1011, 427] width 168 height 31
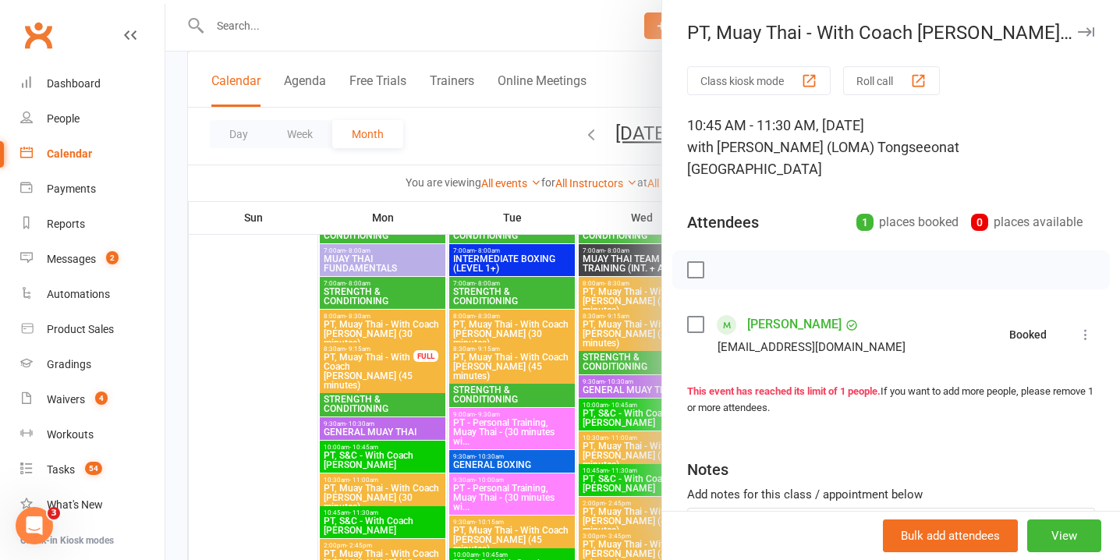
click at [533, 413] on div at bounding box center [642, 280] width 955 height 560
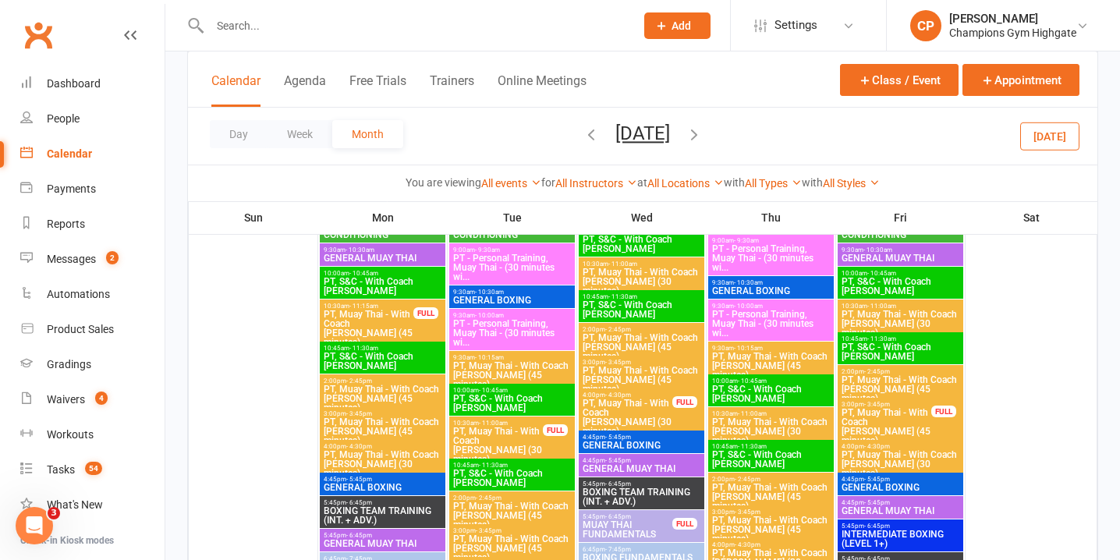
scroll to position [2735, 0]
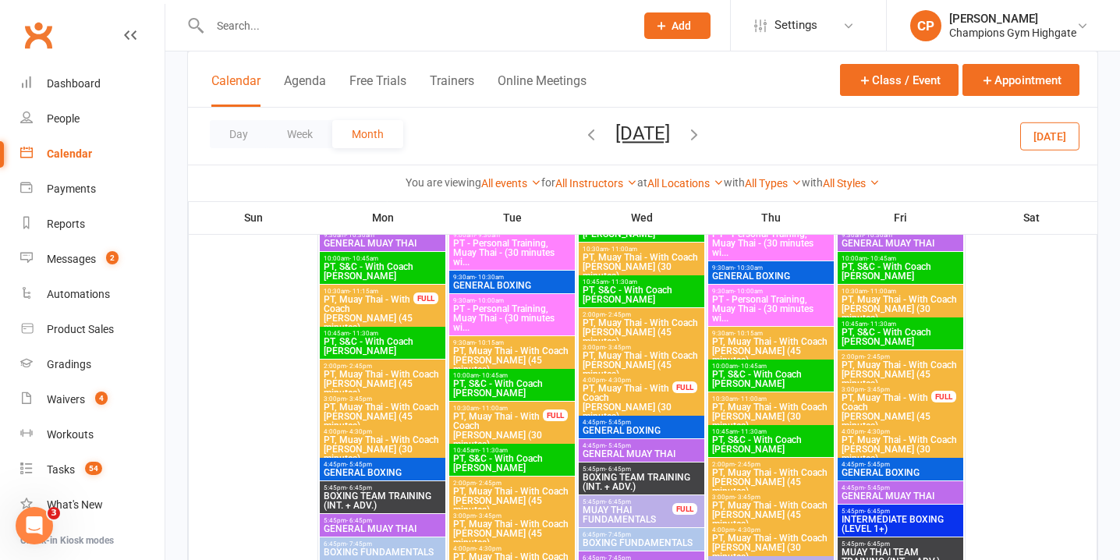
click at [533, 413] on span "PT, Muay Thai - With Coach [PERSON_NAME] (30 minutes)" at bounding box center [498, 430] width 91 height 37
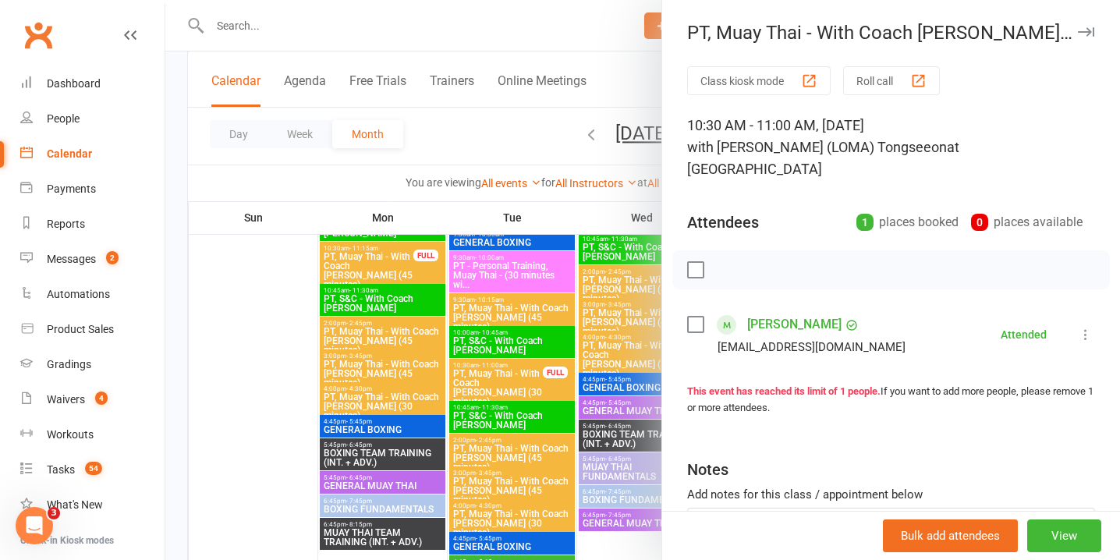
scroll to position [2776, 0]
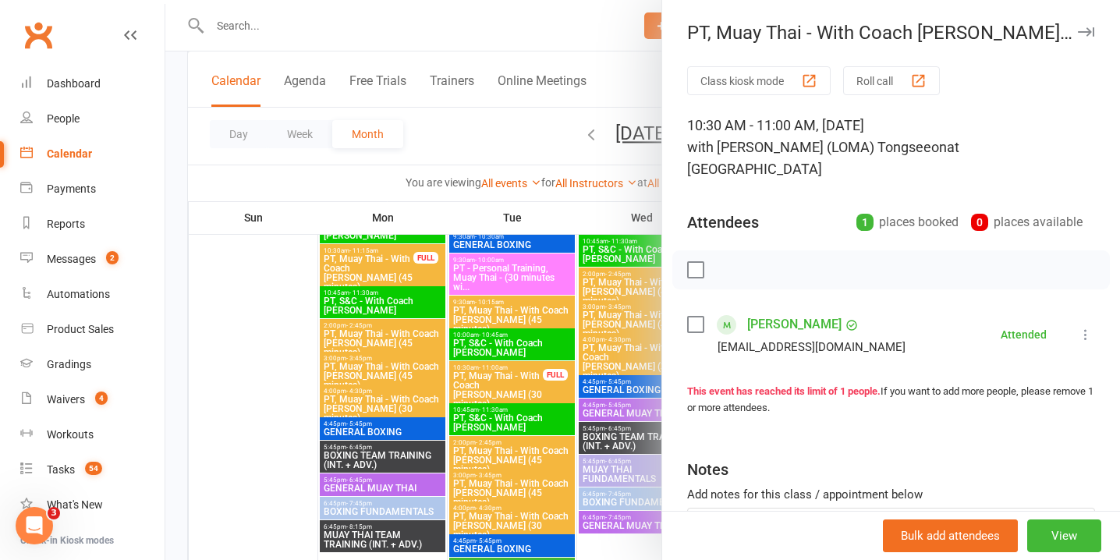
click at [536, 403] on div at bounding box center [642, 280] width 955 height 560
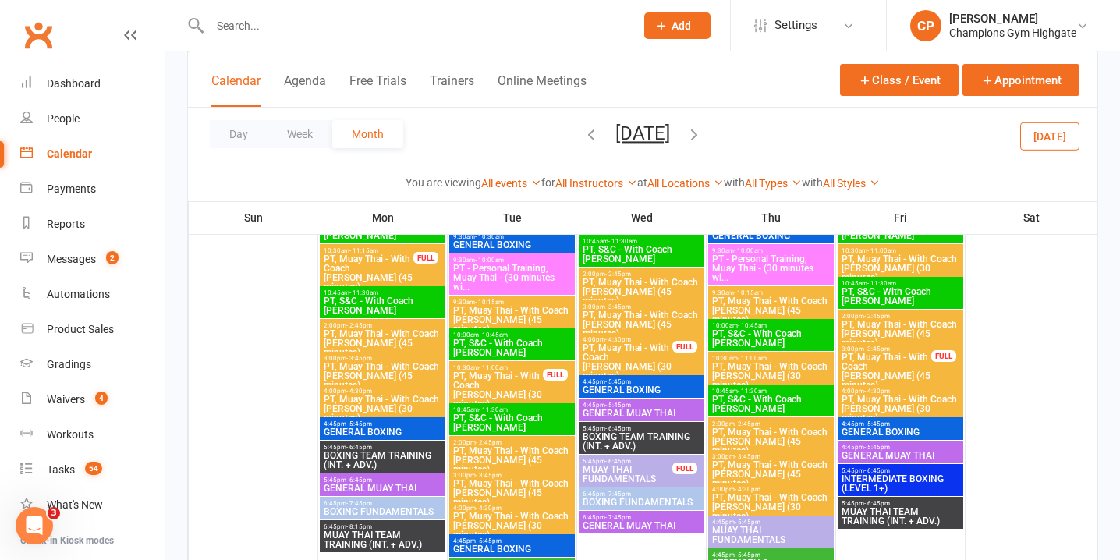
click at [657, 355] on span "PT, Muay Thai - With Coach [PERSON_NAME] (30 minutes)" at bounding box center [627, 361] width 91 height 37
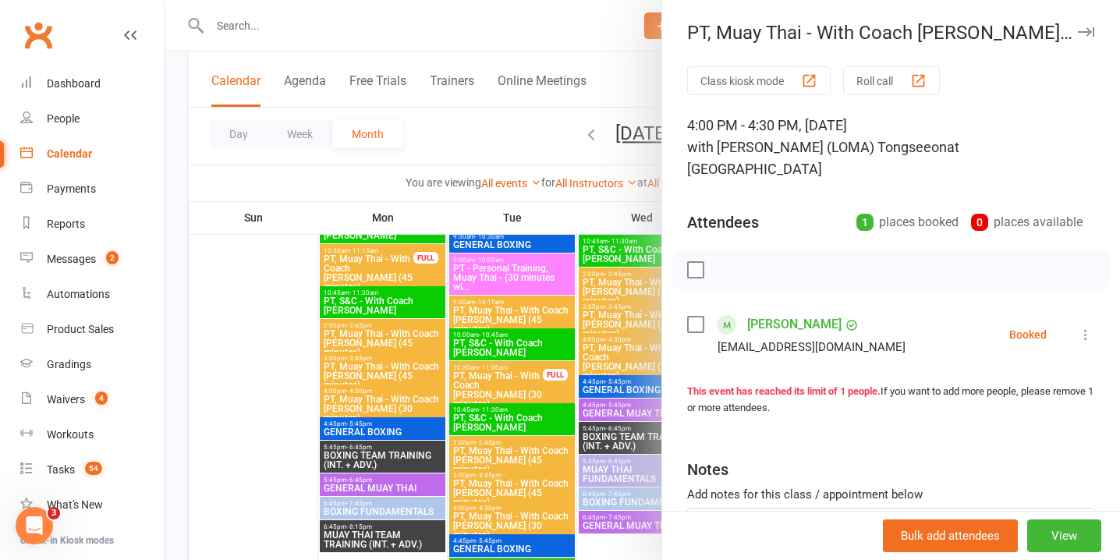
click at [1088, 327] on icon at bounding box center [1086, 335] width 16 height 16
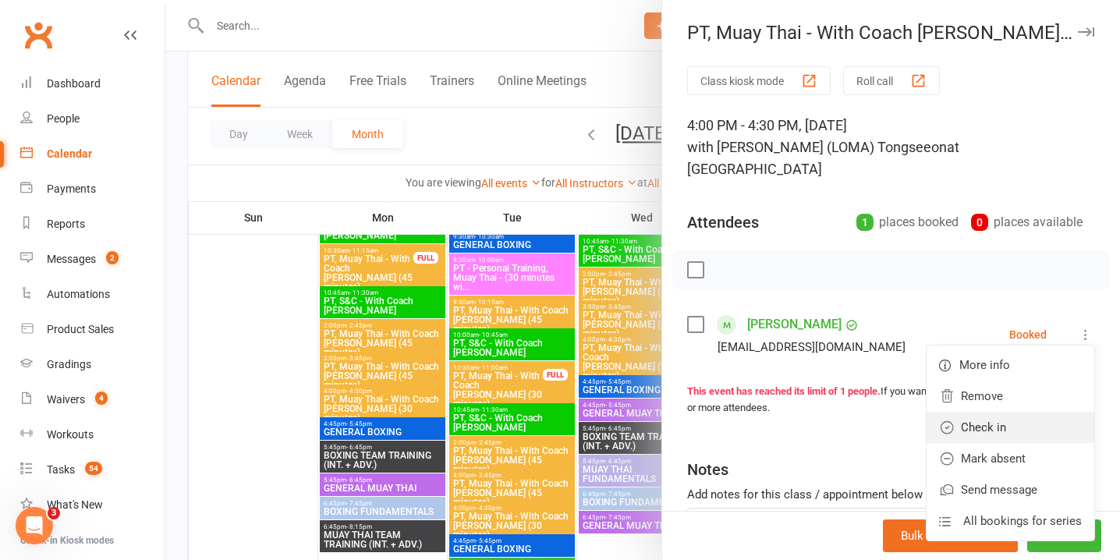
click at [1032, 412] on link "Check in" at bounding box center [1011, 427] width 168 height 31
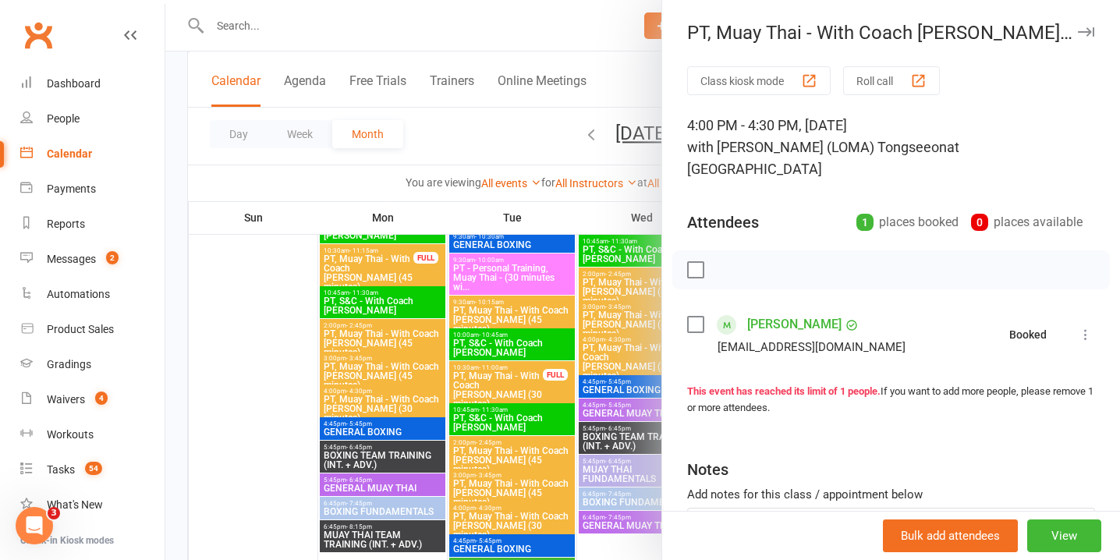
click at [560, 397] on div at bounding box center [642, 280] width 955 height 560
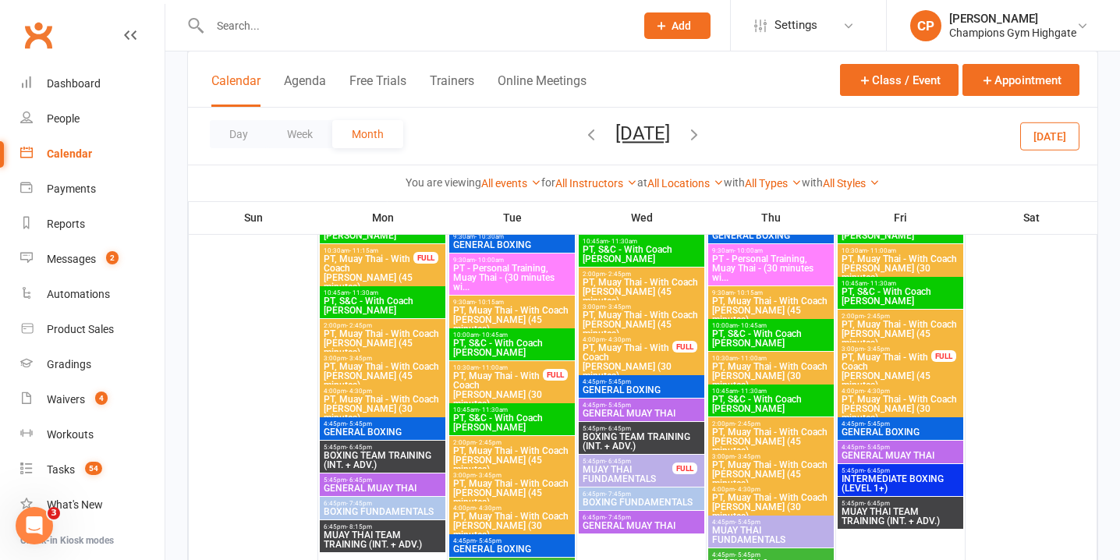
click at [919, 363] on span "PT, Muay Thai - With Coach Loma (45 minutes)" at bounding box center [886, 371] width 91 height 37
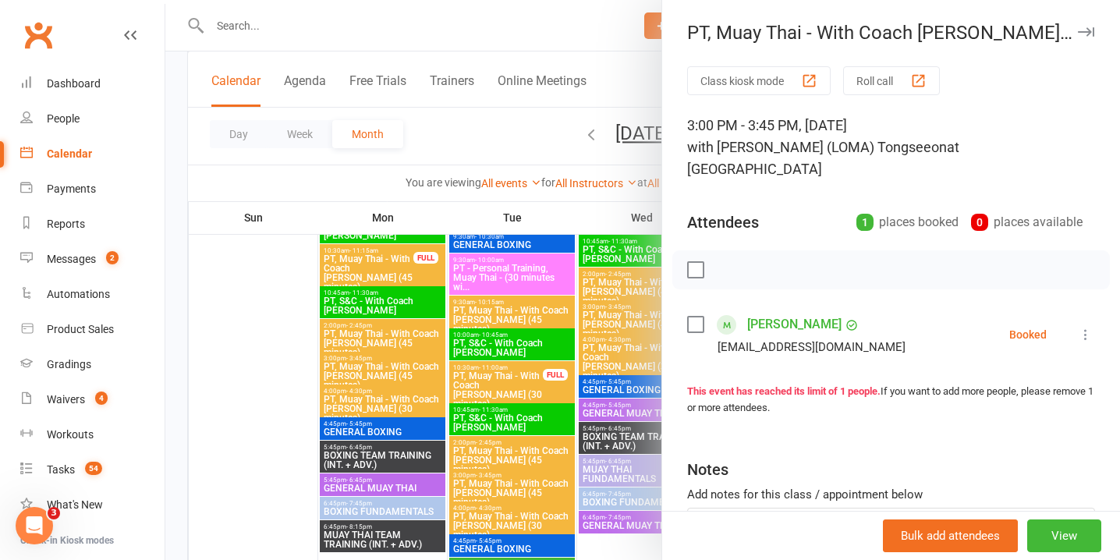
click at [1083, 327] on icon at bounding box center [1086, 335] width 16 height 16
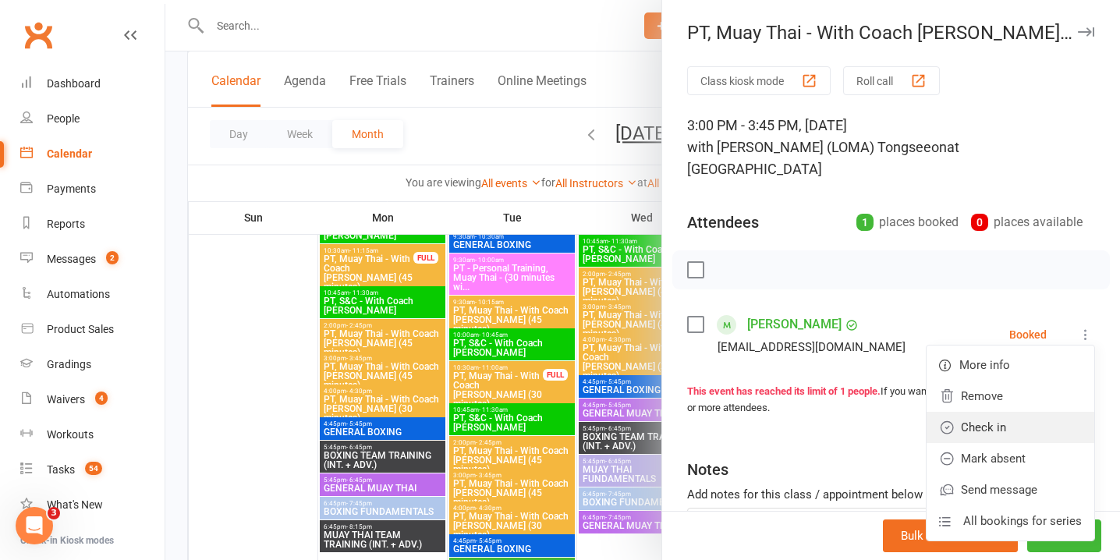
click at [982, 412] on link "Check in" at bounding box center [1011, 427] width 168 height 31
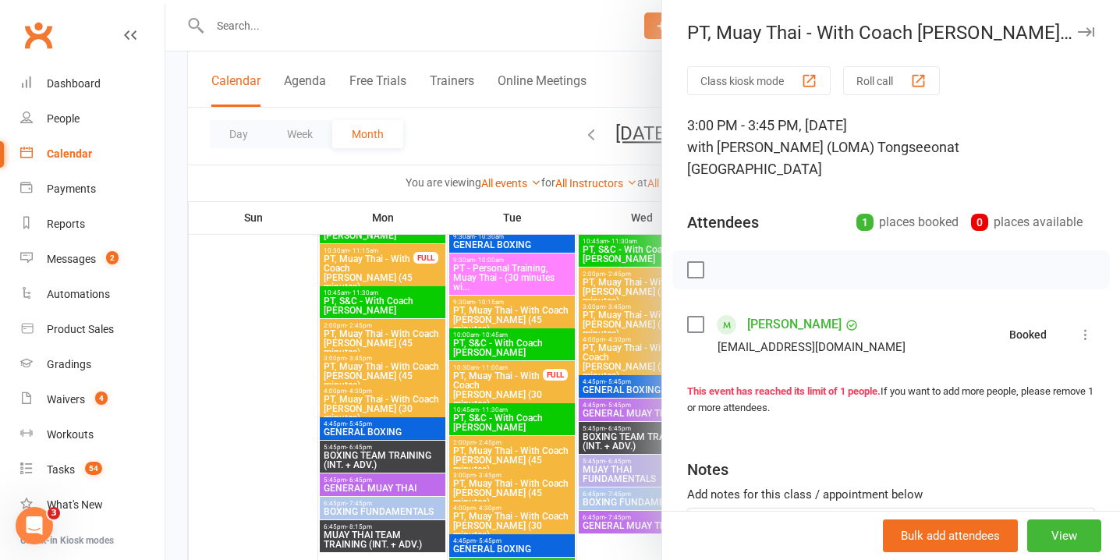
click at [541, 386] on div at bounding box center [642, 280] width 955 height 560
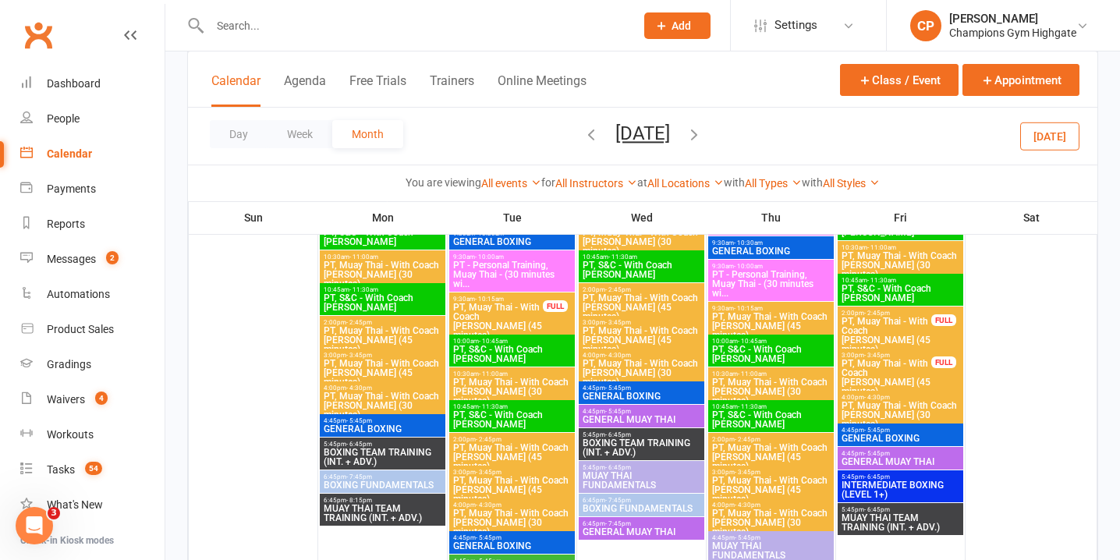
scroll to position [3553, 0]
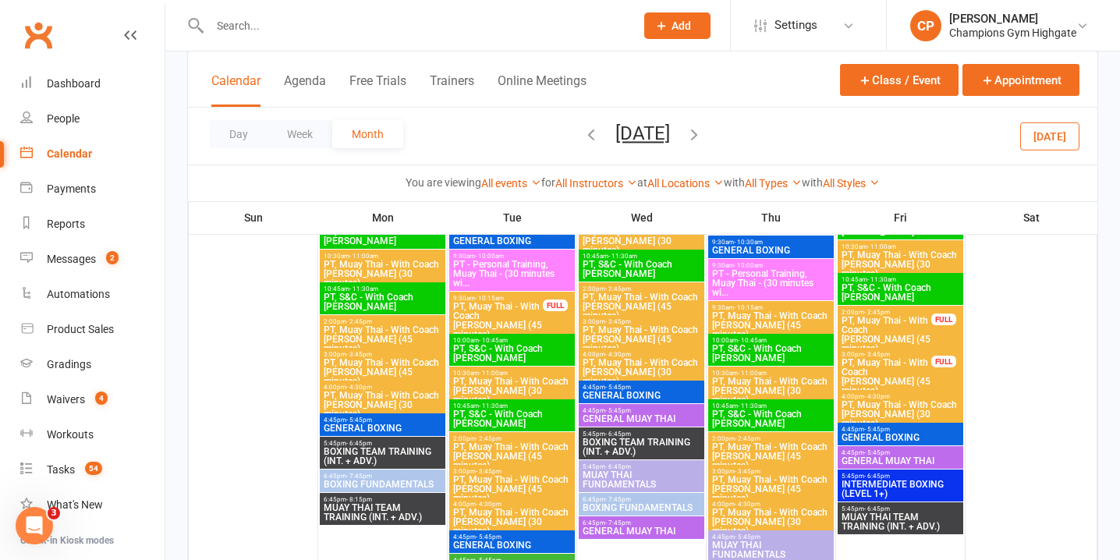
click at [886, 369] on span "PT, Muay Thai - With Coach Loma (45 minutes)" at bounding box center [886, 376] width 91 height 37
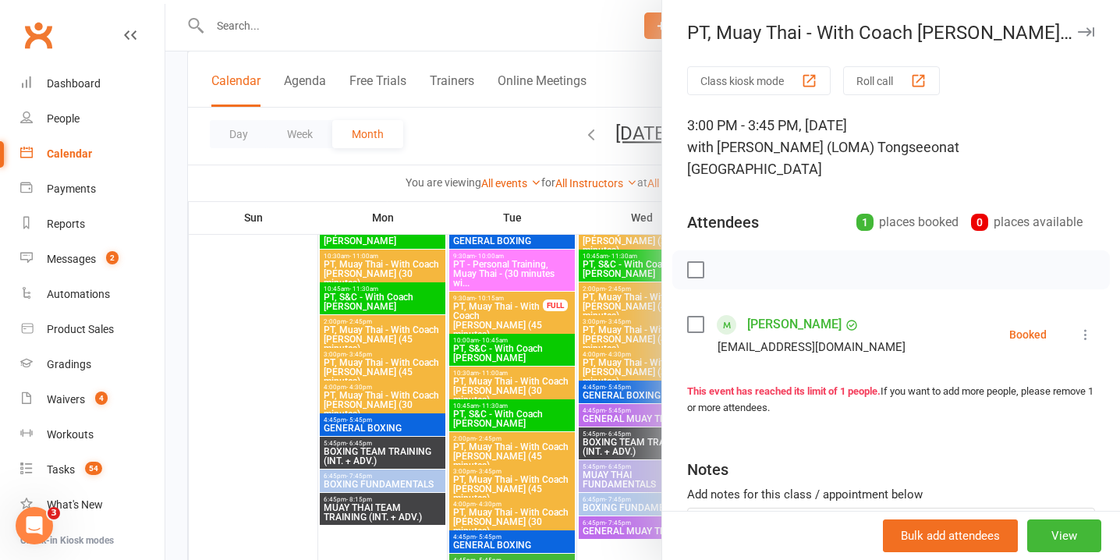
click at [1084, 327] on icon at bounding box center [1086, 335] width 16 height 16
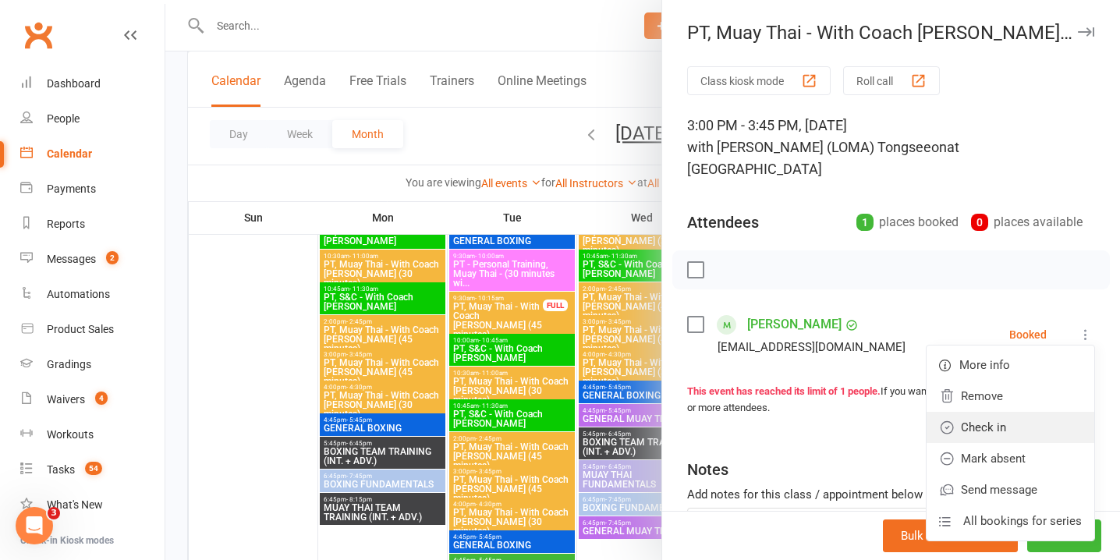
click at [1010, 412] on link "Check in" at bounding box center [1011, 427] width 168 height 31
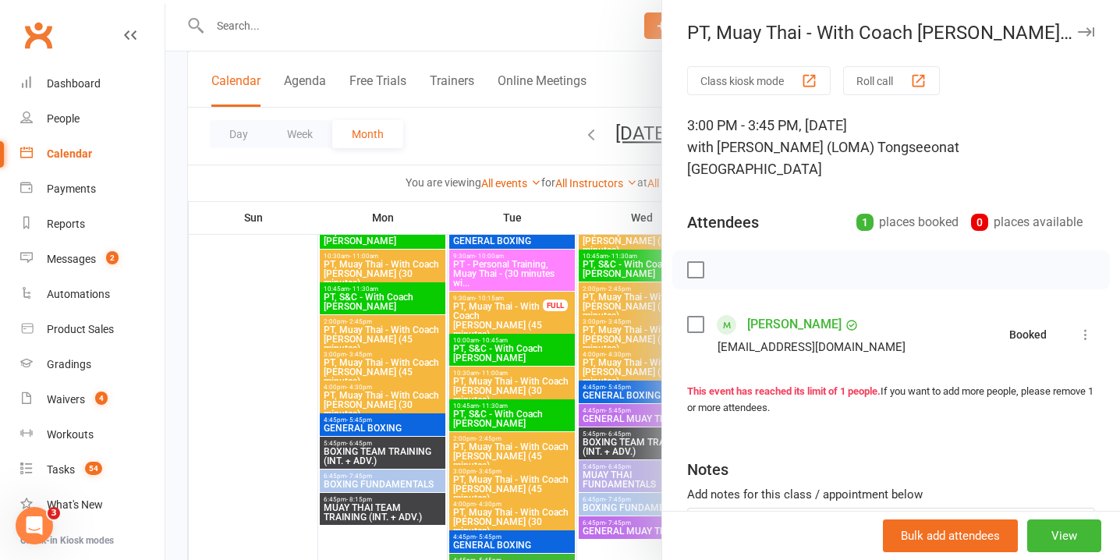
click at [569, 400] on div at bounding box center [642, 280] width 955 height 560
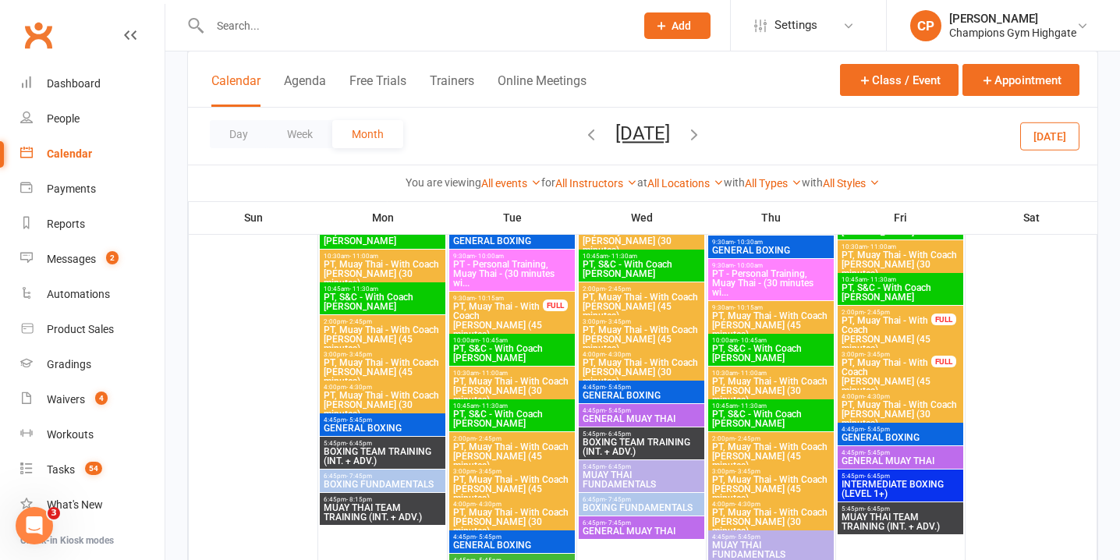
click at [939, 326] on div "2:00pm - 2:45pm PT, Muay Thai - With Coach Loma (45 minutes) FULL" at bounding box center [901, 331] width 126 height 51
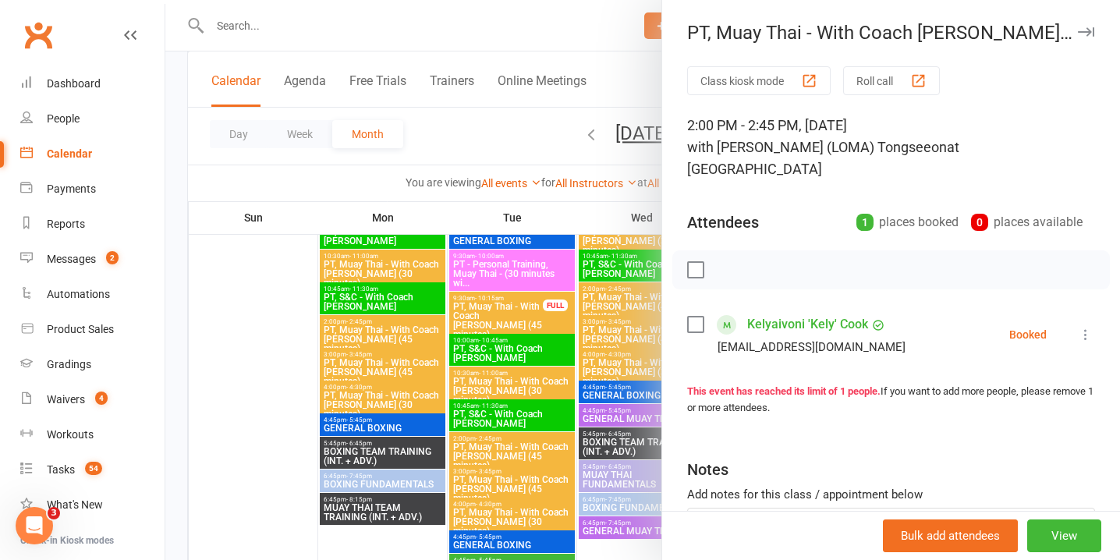
click at [1088, 327] on icon at bounding box center [1086, 335] width 16 height 16
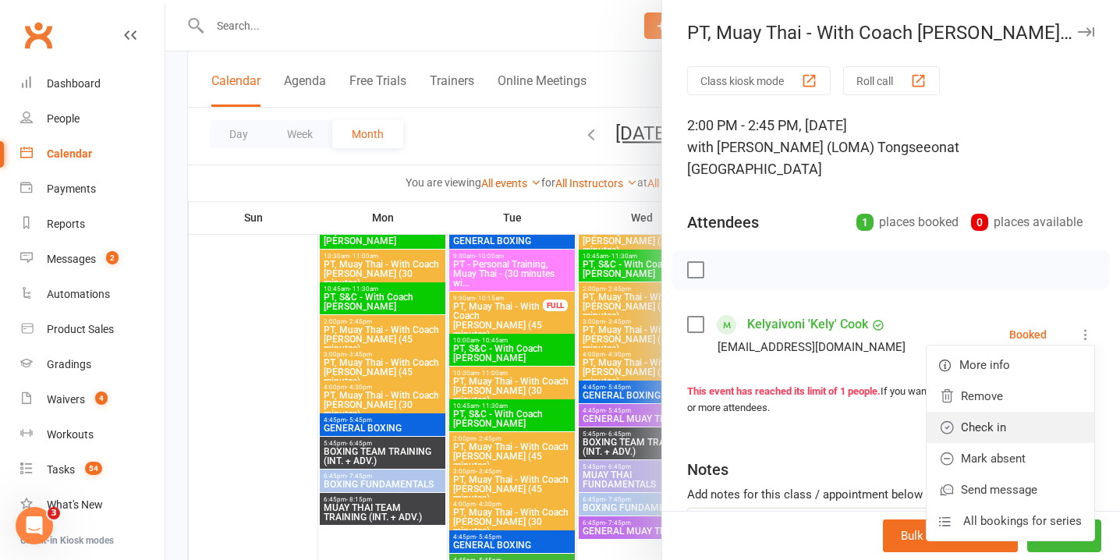
click at [998, 412] on link "Check in" at bounding box center [1011, 427] width 168 height 31
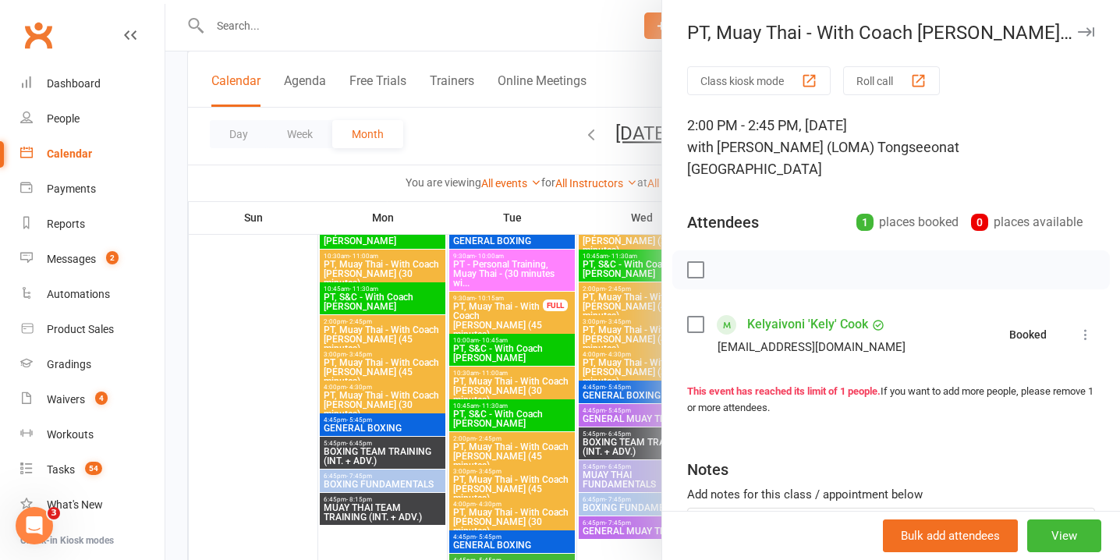
click at [482, 436] on div at bounding box center [642, 280] width 955 height 560
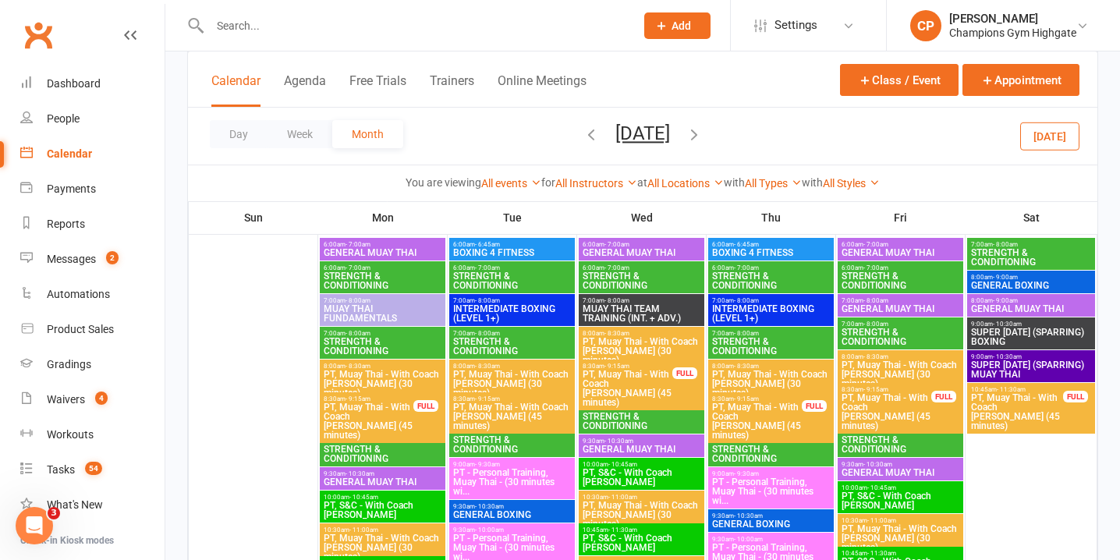
scroll to position [3270, 0]
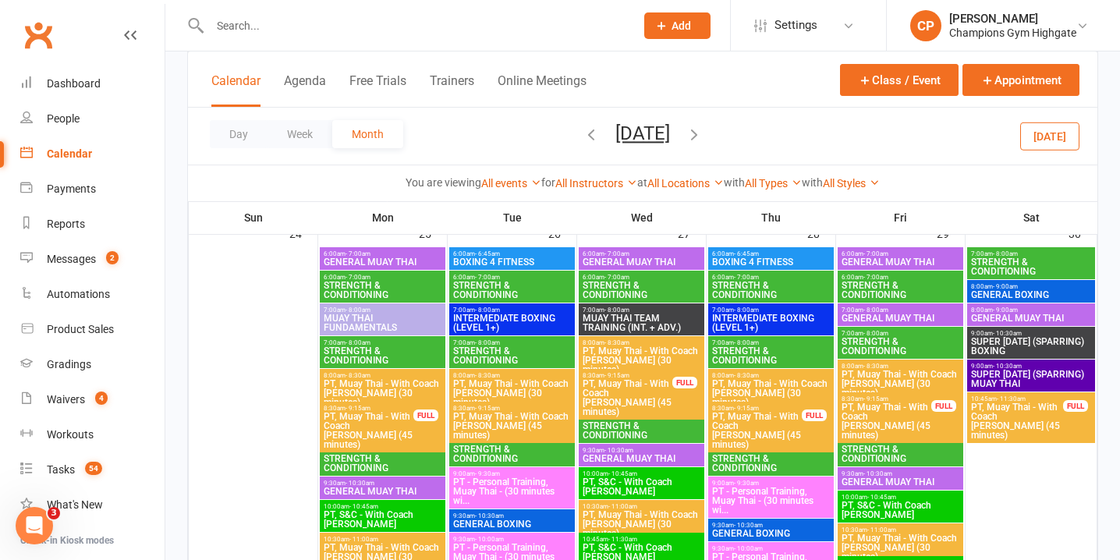
click at [1010, 414] on span "PT, Muay Thai - With Coach Loma (45 minutes)" at bounding box center [1018, 421] width 94 height 37
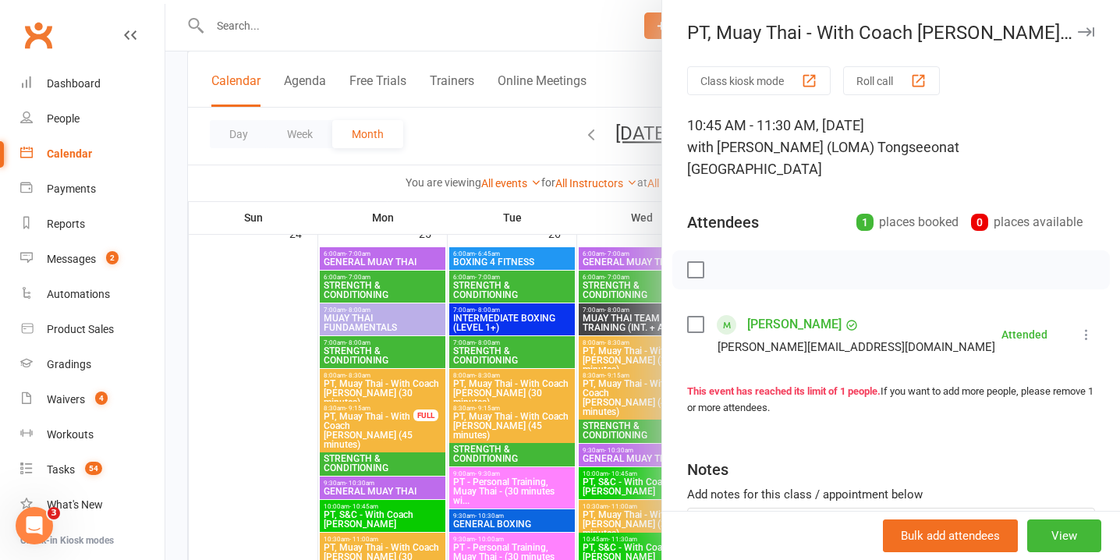
click at [1082, 327] on icon at bounding box center [1087, 335] width 16 height 16
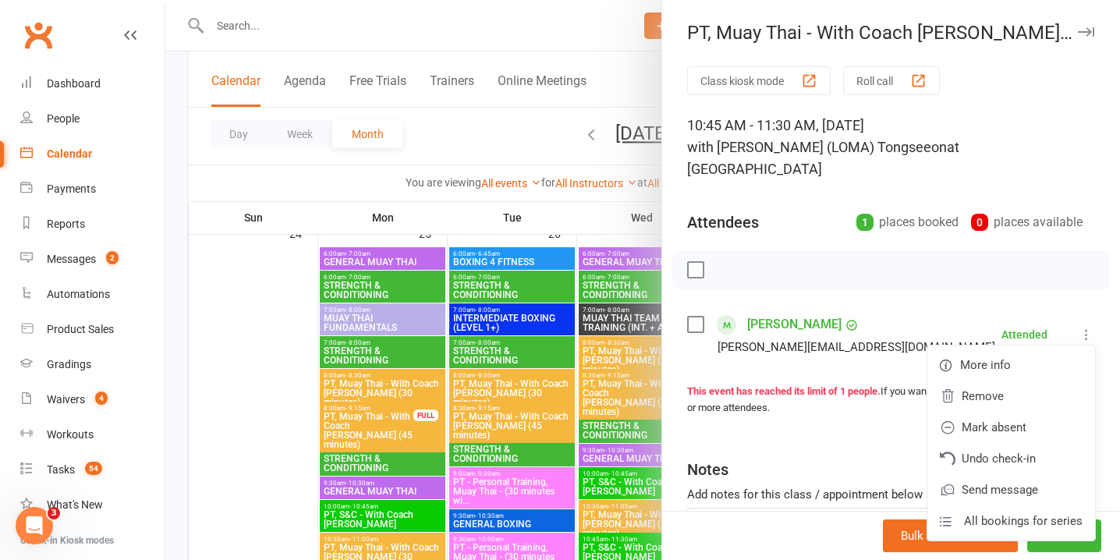
click at [549, 404] on div at bounding box center [642, 280] width 955 height 560
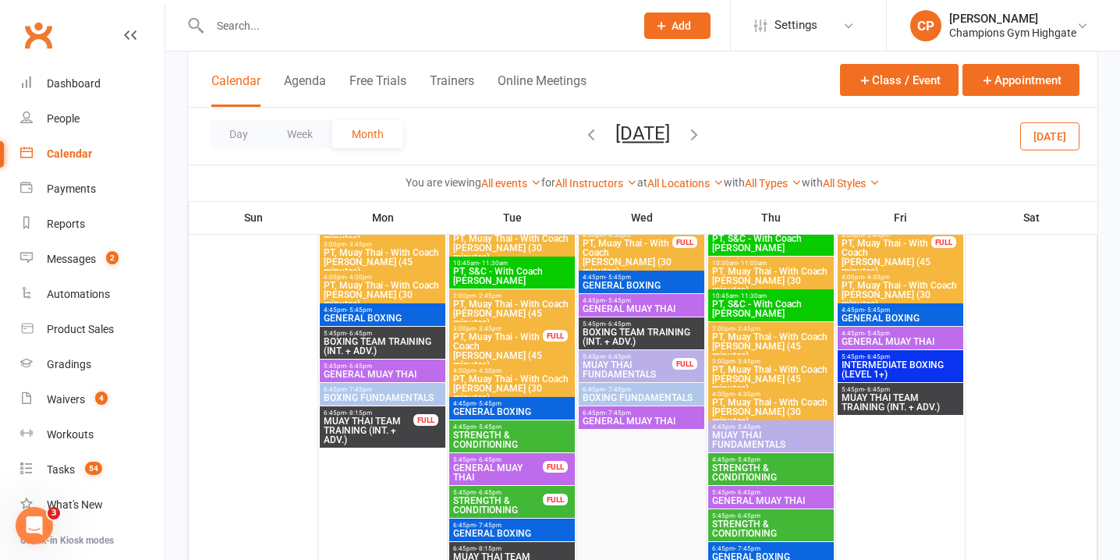
scroll to position [4437, 0]
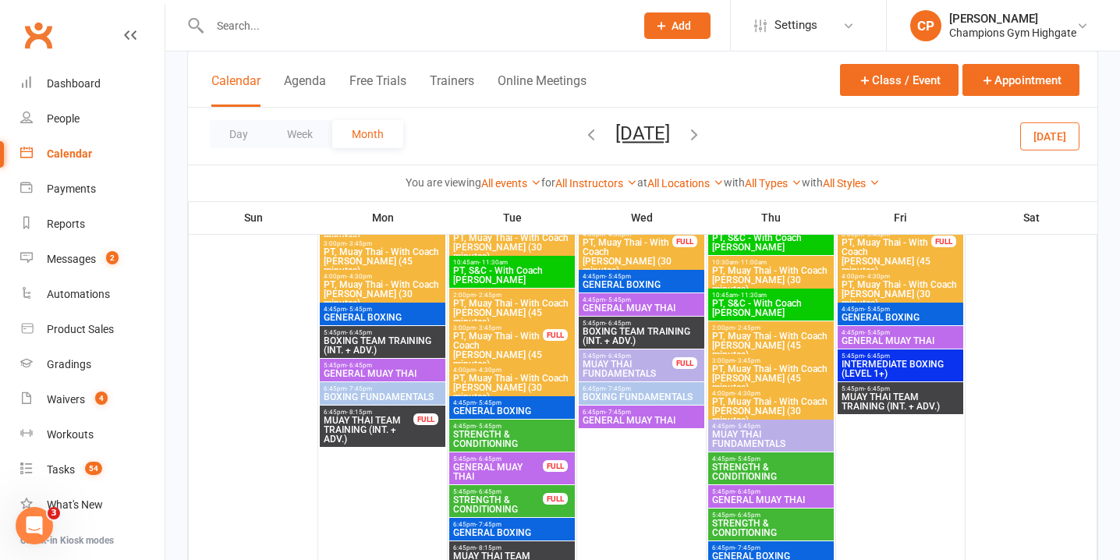
click at [509, 325] on span "3:00pm - 3:45pm" at bounding box center [498, 328] width 91 height 7
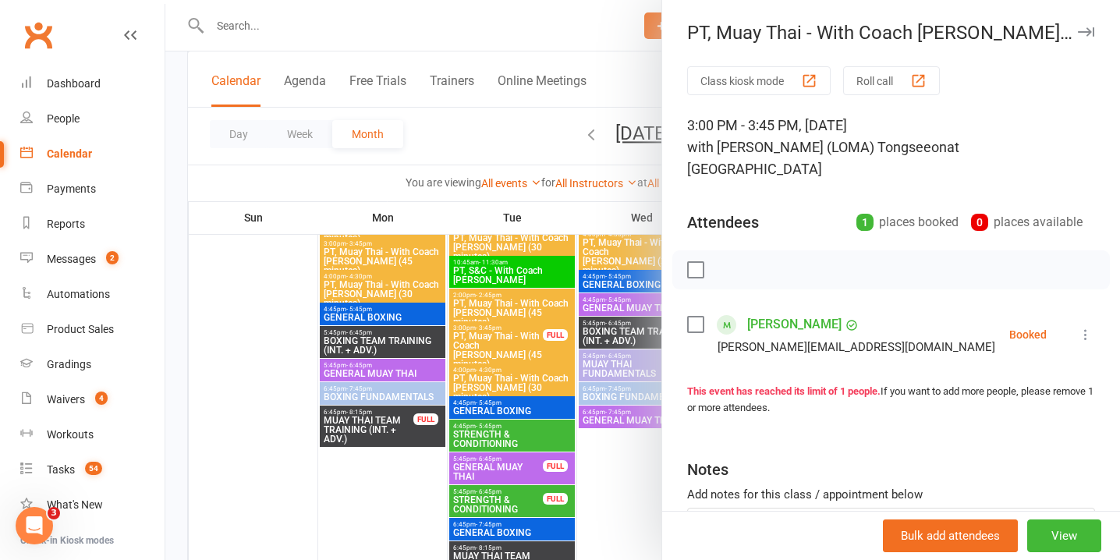
click at [1081, 327] on icon at bounding box center [1086, 335] width 16 height 16
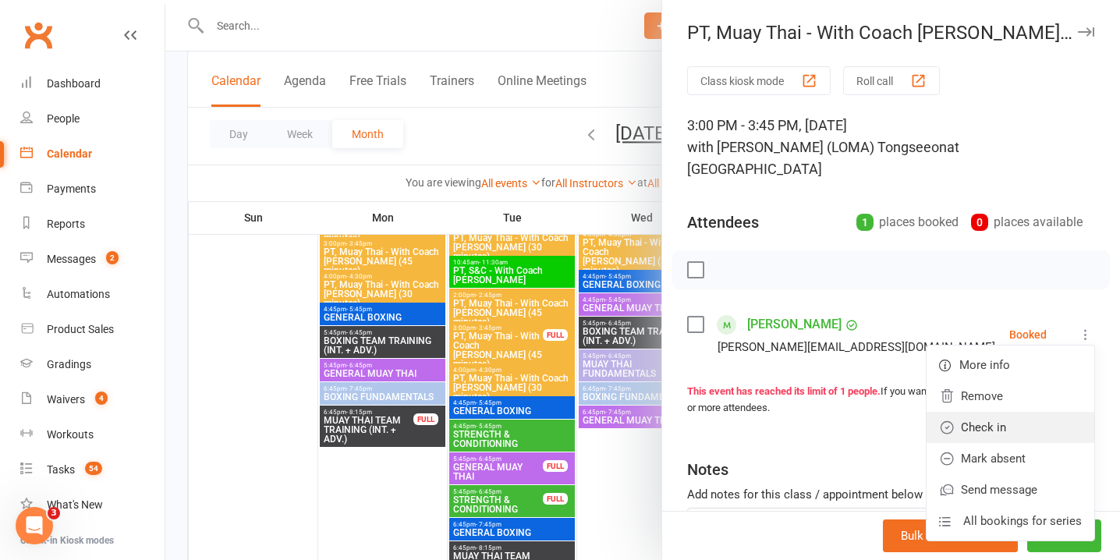
click at [1016, 412] on link "Check in" at bounding box center [1011, 427] width 168 height 31
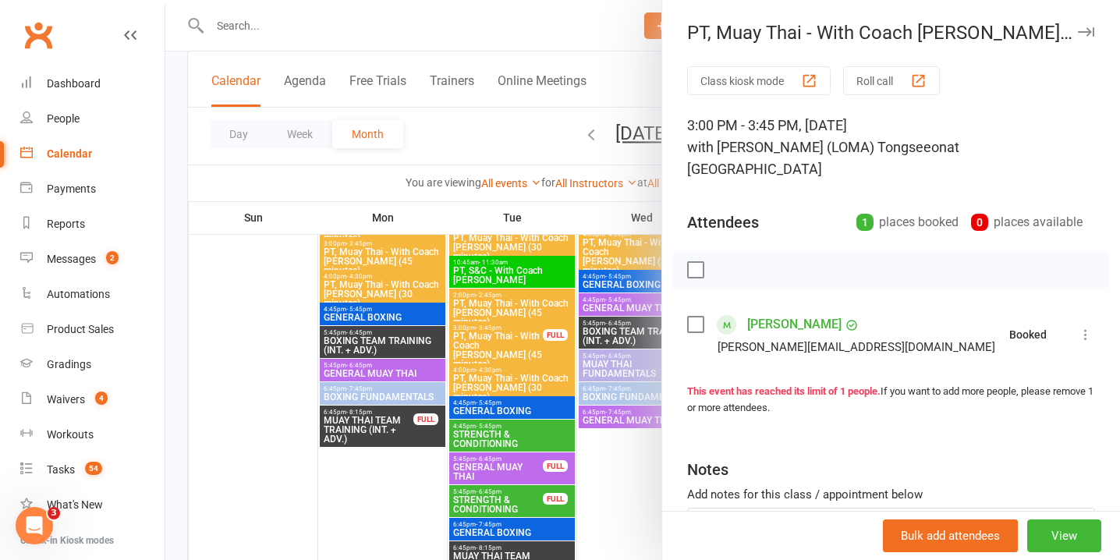
click at [440, 420] on div at bounding box center [642, 280] width 955 height 560
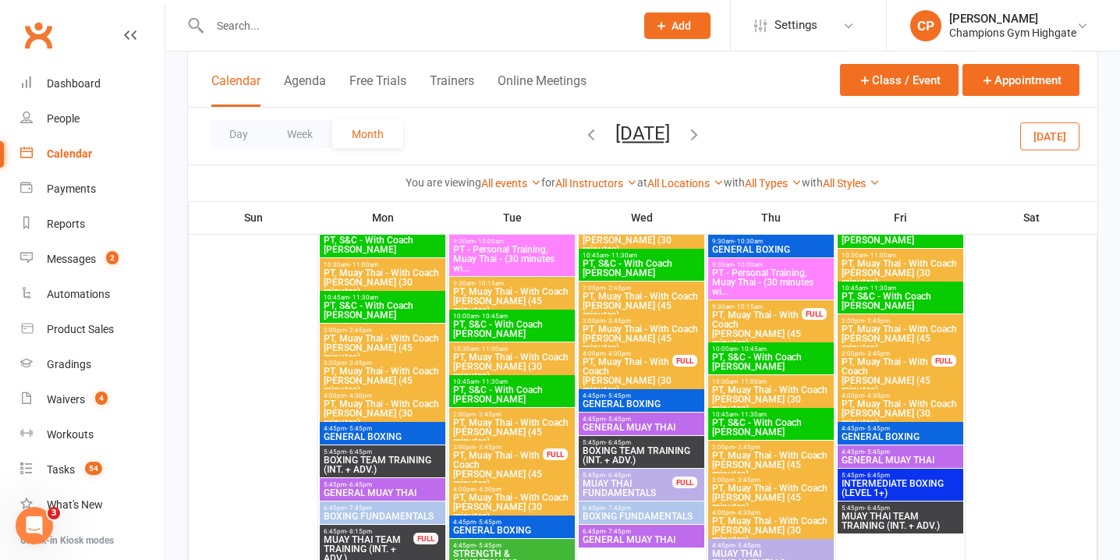
scroll to position [4314, 0]
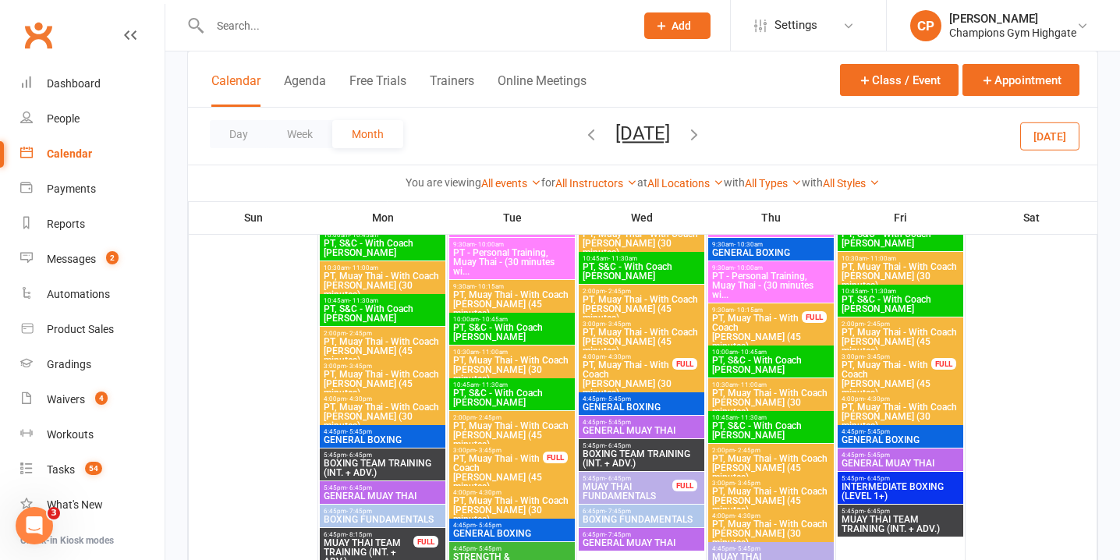
click at [651, 377] on span "PT, Muay Thai - With Coach [PERSON_NAME] (30 minutes)" at bounding box center [627, 378] width 91 height 37
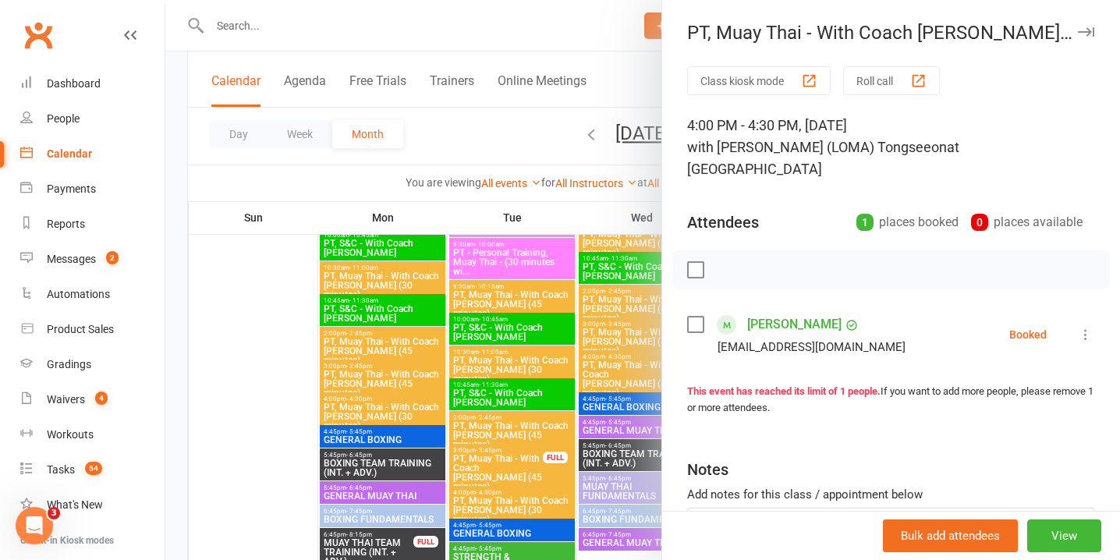
click at [1089, 327] on icon at bounding box center [1086, 335] width 16 height 16
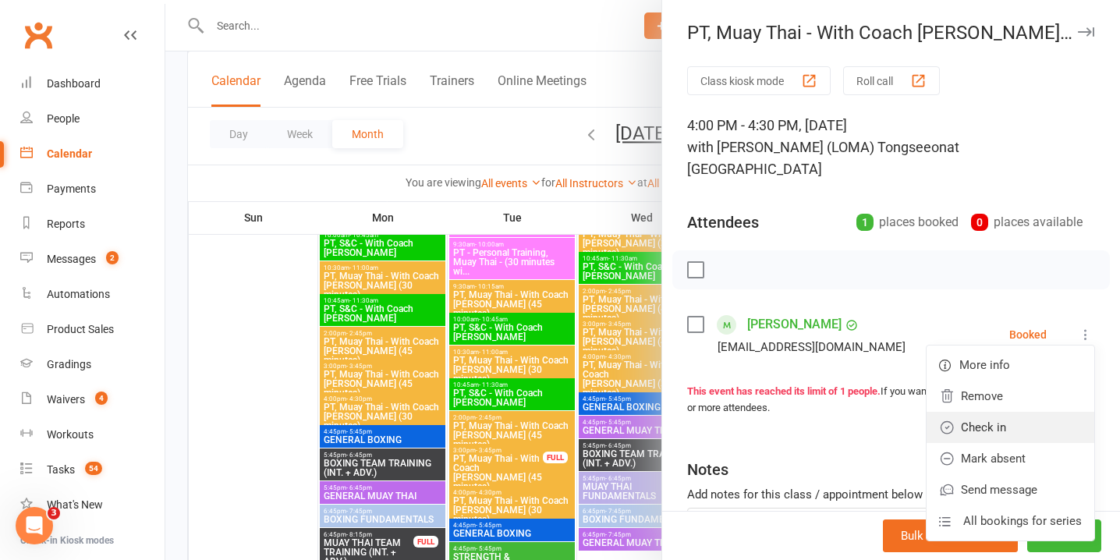
click at [985, 412] on link "Check in" at bounding box center [1011, 427] width 168 height 31
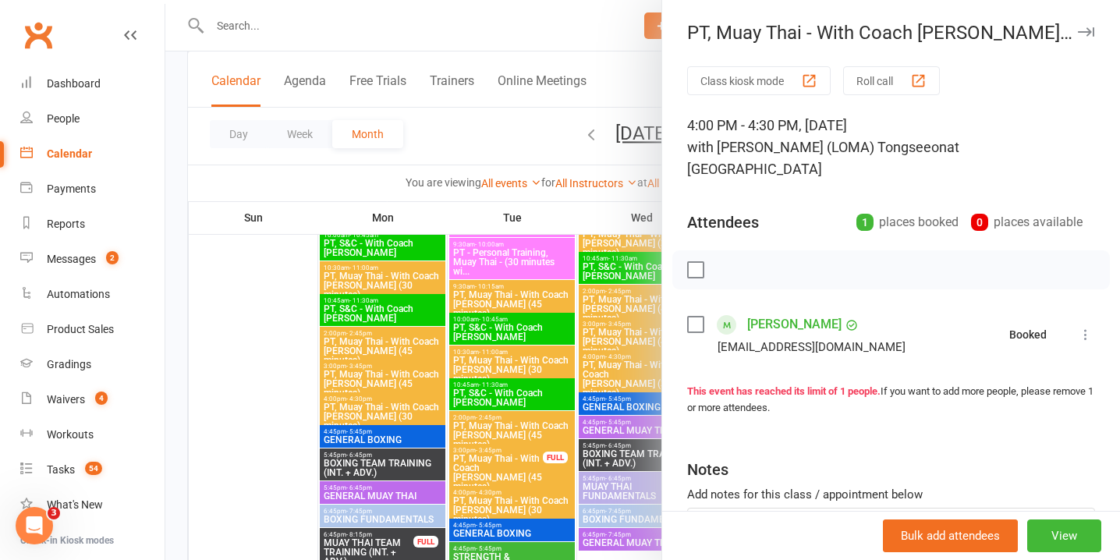
click at [516, 391] on div at bounding box center [642, 280] width 955 height 560
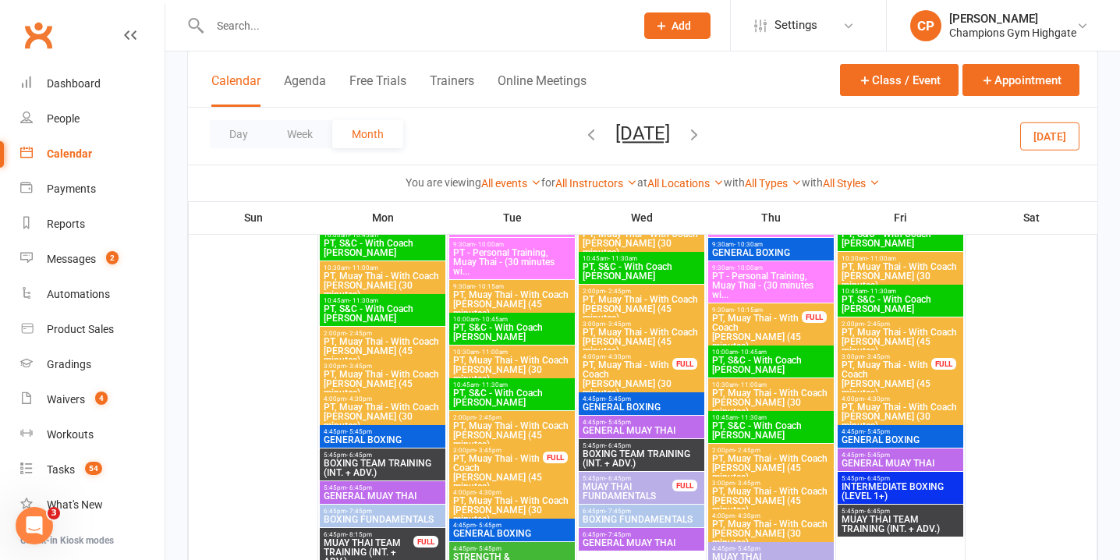
click at [908, 374] on span "PT, Muay Thai - With Coach Loma (45 minutes)" at bounding box center [886, 378] width 91 height 37
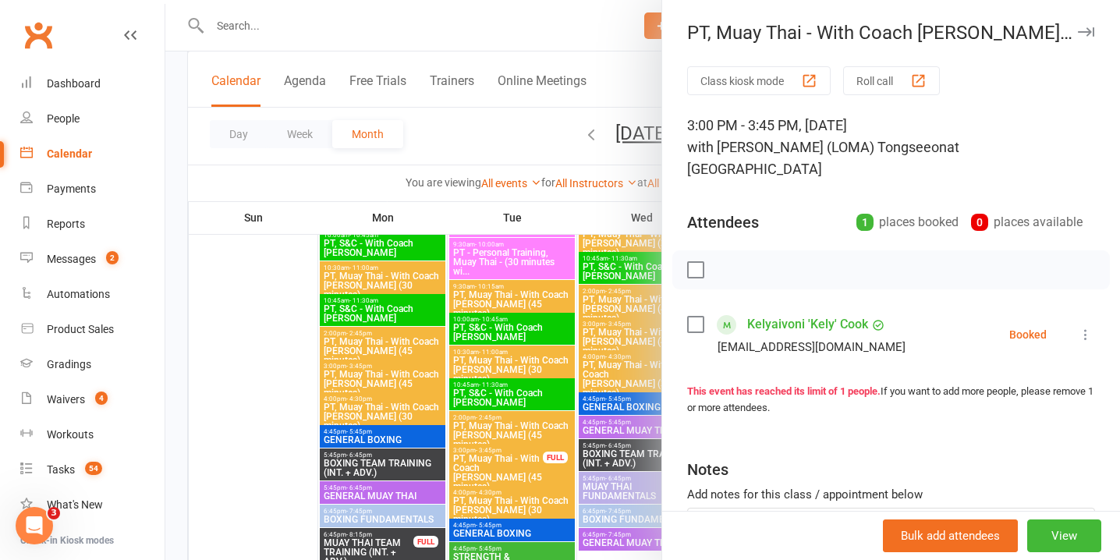
click at [1083, 327] on icon at bounding box center [1086, 335] width 16 height 16
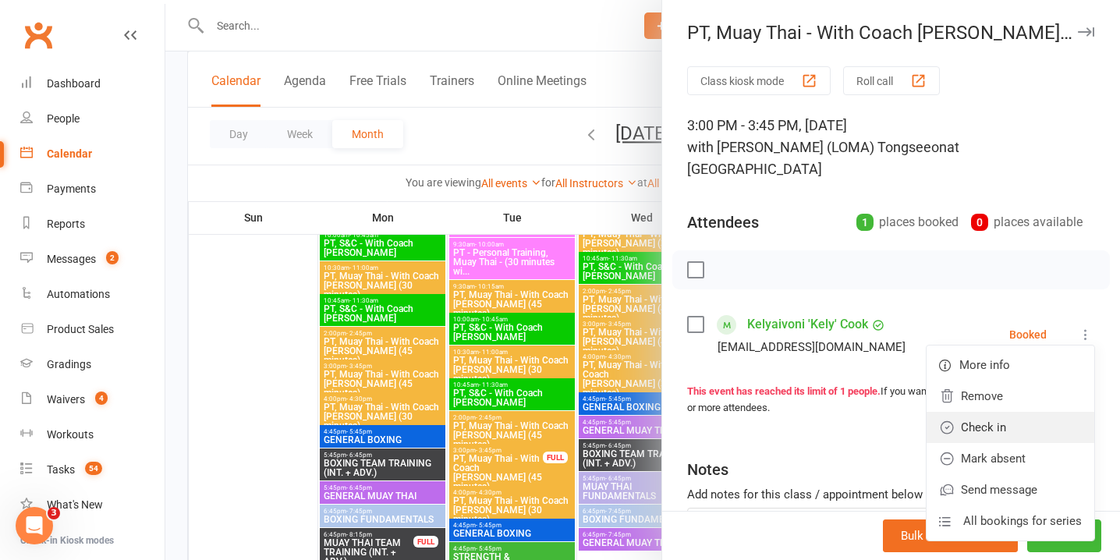
click at [988, 412] on link "Check in" at bounding box center [1011, 427] width 168 height 31
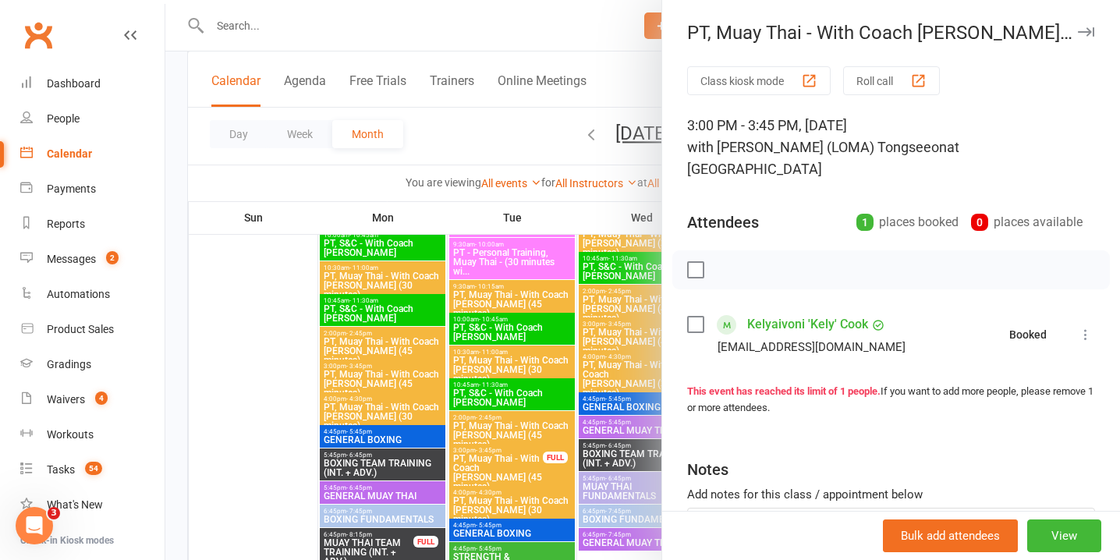
click at [561, 375] on div at bounding box center [642, 280] width 955 height 560
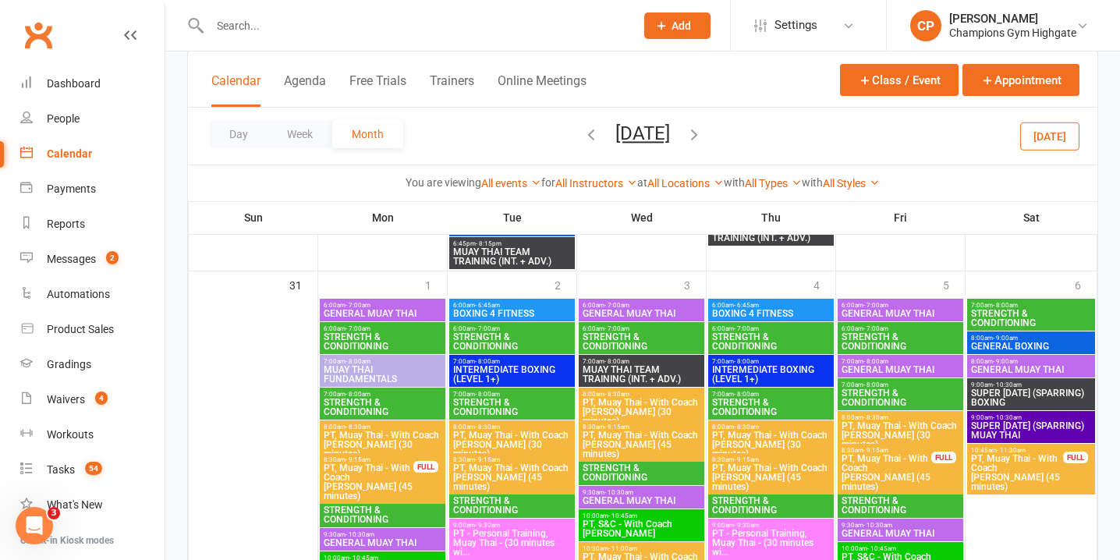
scroll to position [3987, 0]
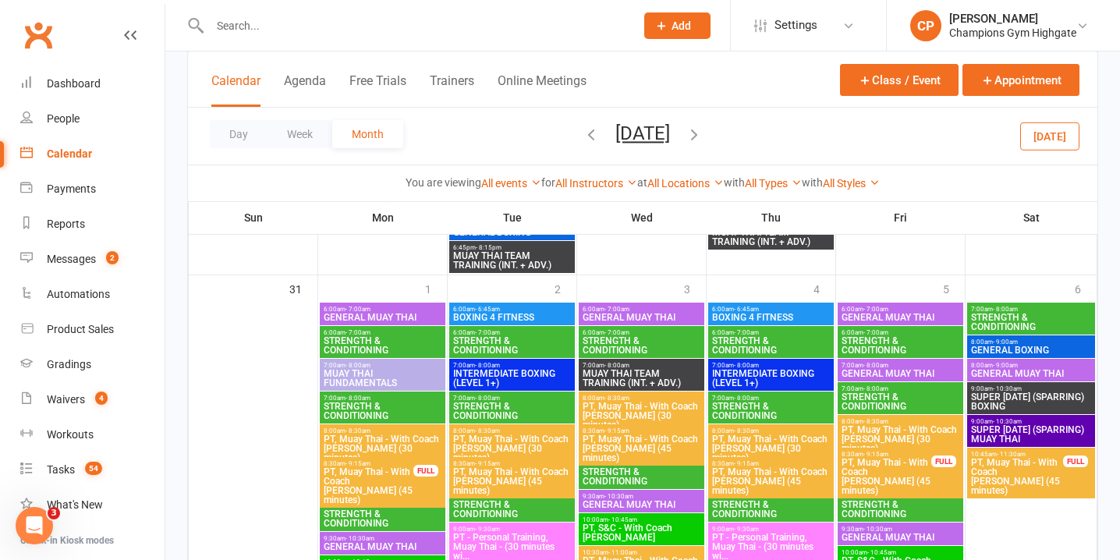
click at [1022, 463] on span "PT, Muay Thai - With Coach Loma (45 minutes)" at bounding box center [1018, 476] width 94 height 37
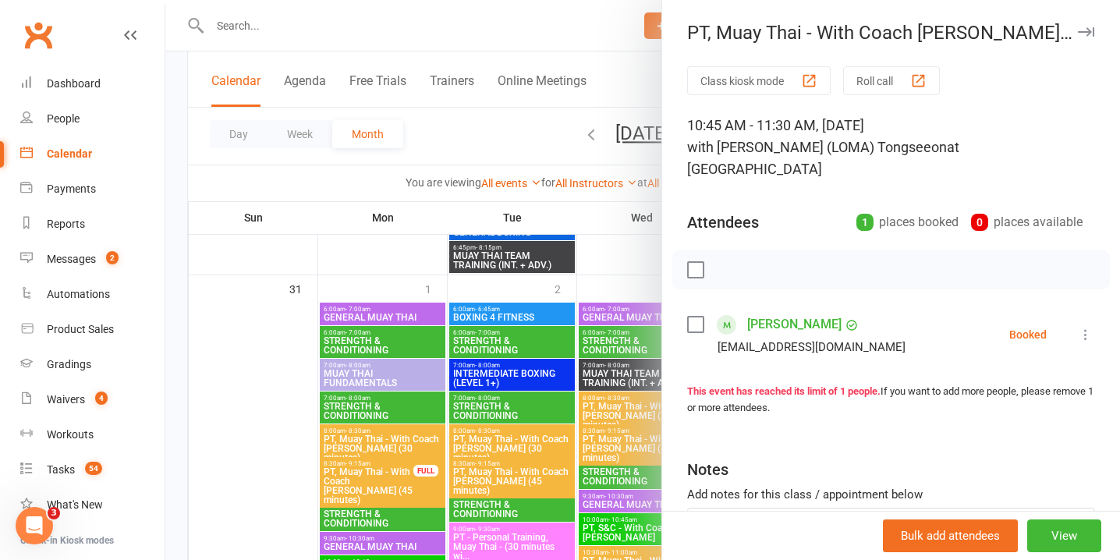
click at [1091, 327] on icon at bounding box center [1086, 335] width 16 height 16
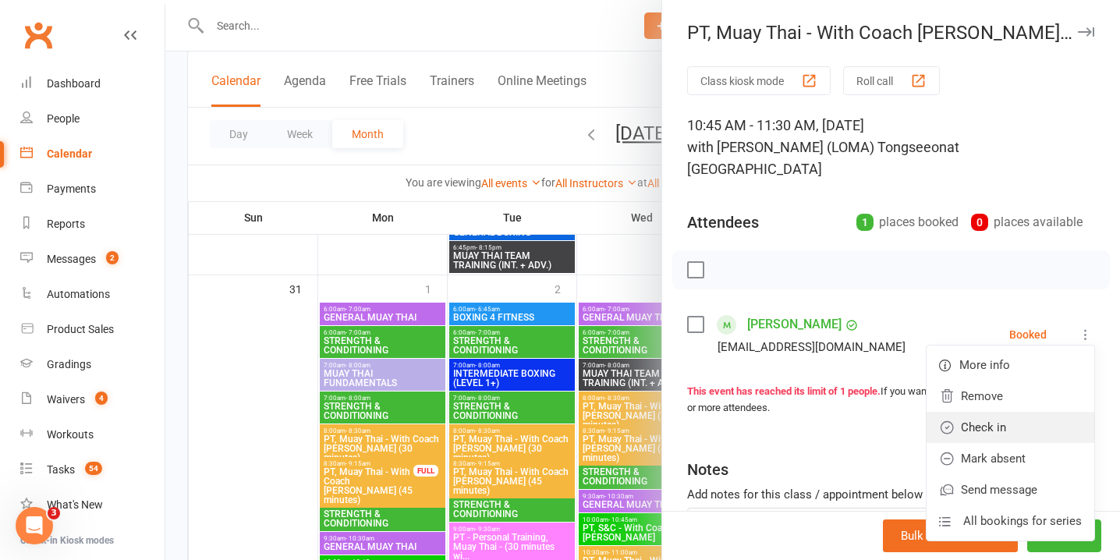
click at [998, 412] on link "Check in" at bounding box center [1011, 427] width 168 height 31
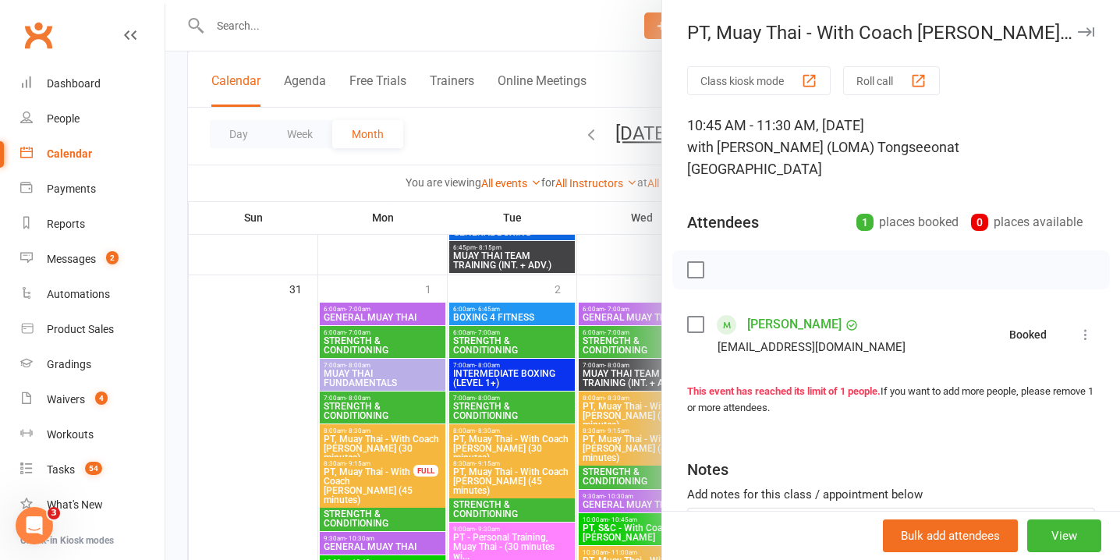
click at [580, 428] on div at bounding box center [642, 280] width 955 height 560
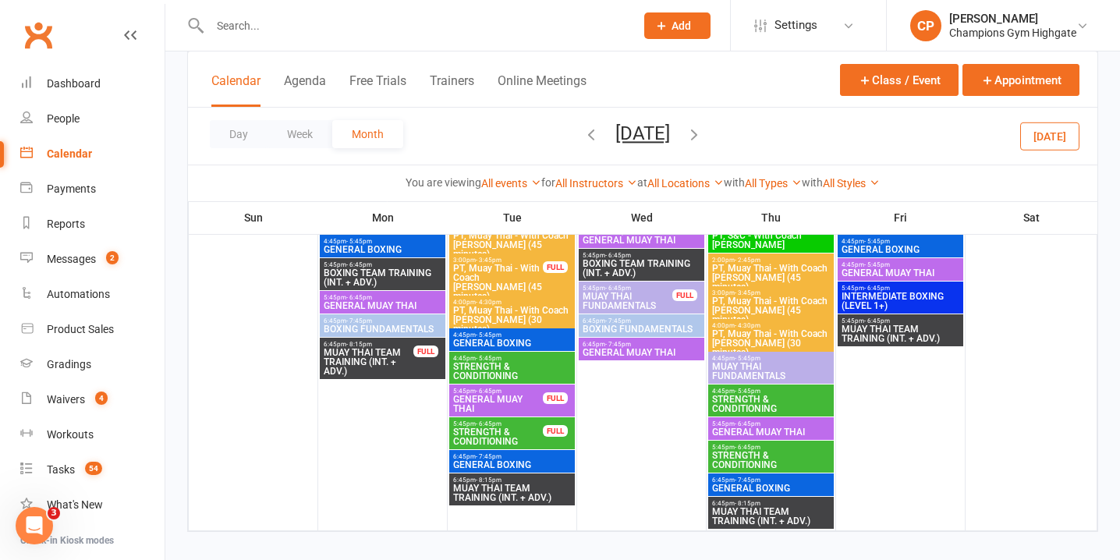
scroll to position [4521, 0]
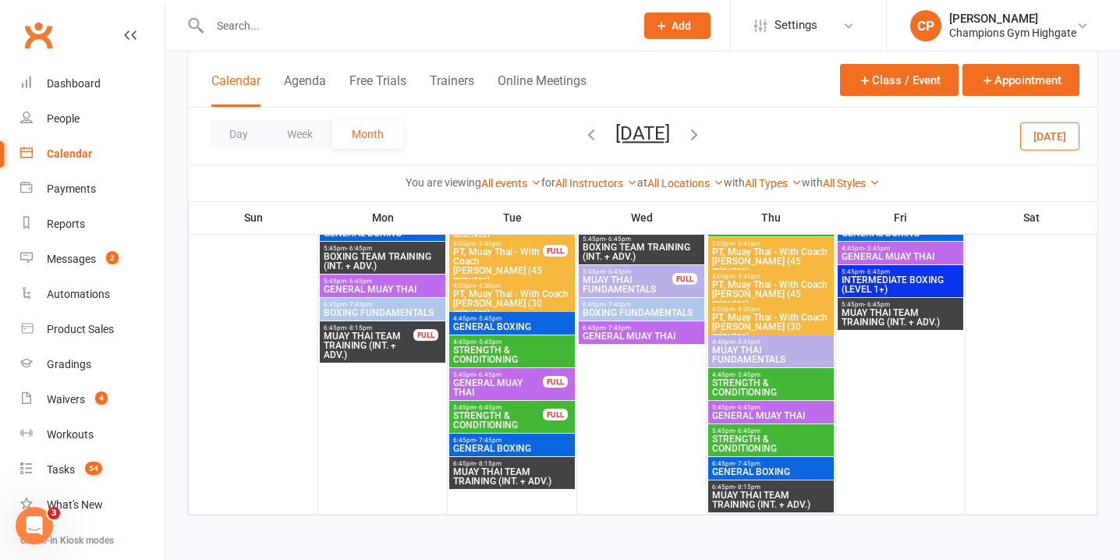
click at [703, 135] on icon "button" at bounding box center [694, 134] width 17 height 17
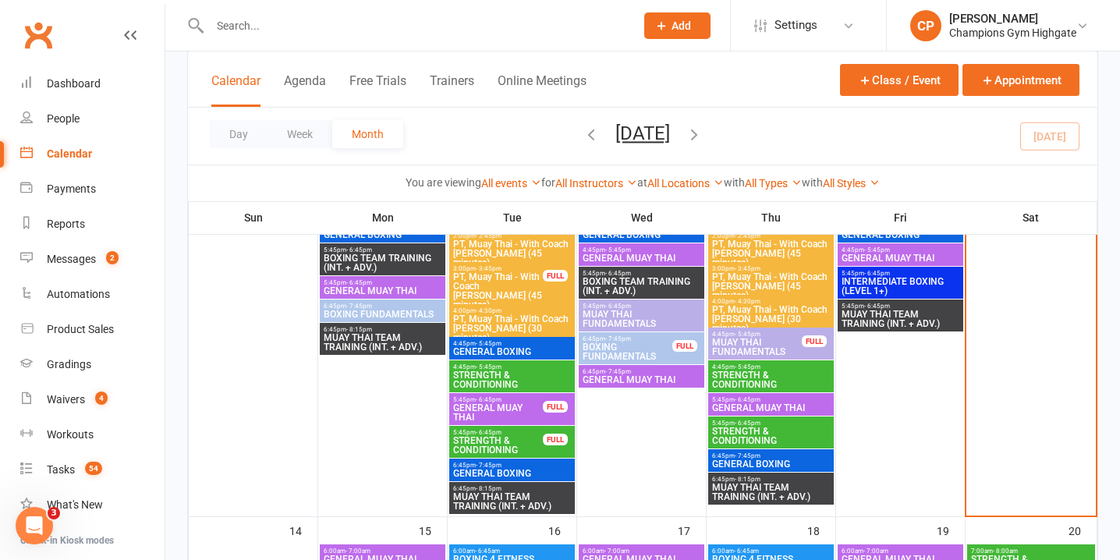
scroll to position [1264, 0]
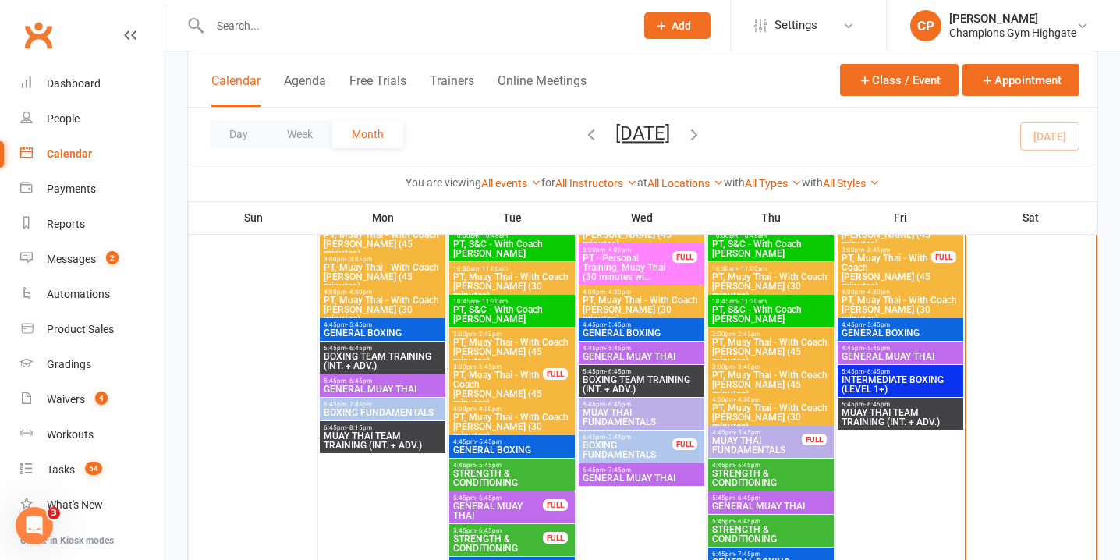
click at [547, 383] on div "3:00pm - 3:45pm PT, Muay Thai - With Coach Loma (45 minutes) FULL" at bounding box center [512, 385] width 126 height 51
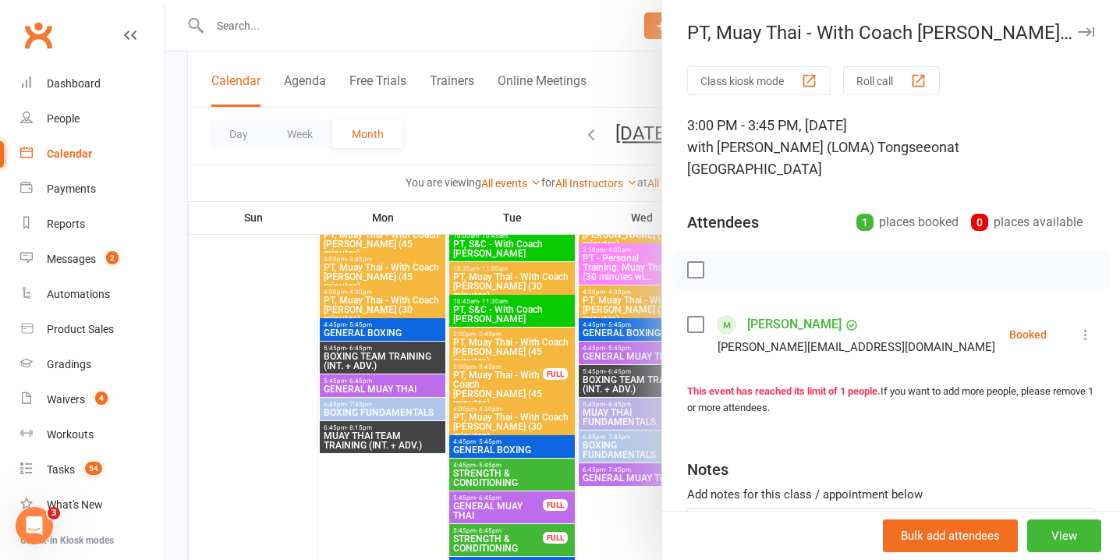
click at [1095, 307] on div "Class kiosk mode Roll call 3:00 PM - 3:45 PM, Tuesday, September, 9, 2025 with …" at bounding box center [891, 351] width 458 height 571
click at [1084, 327] on icon at bounding box center [1086, 335] width 16 height 16
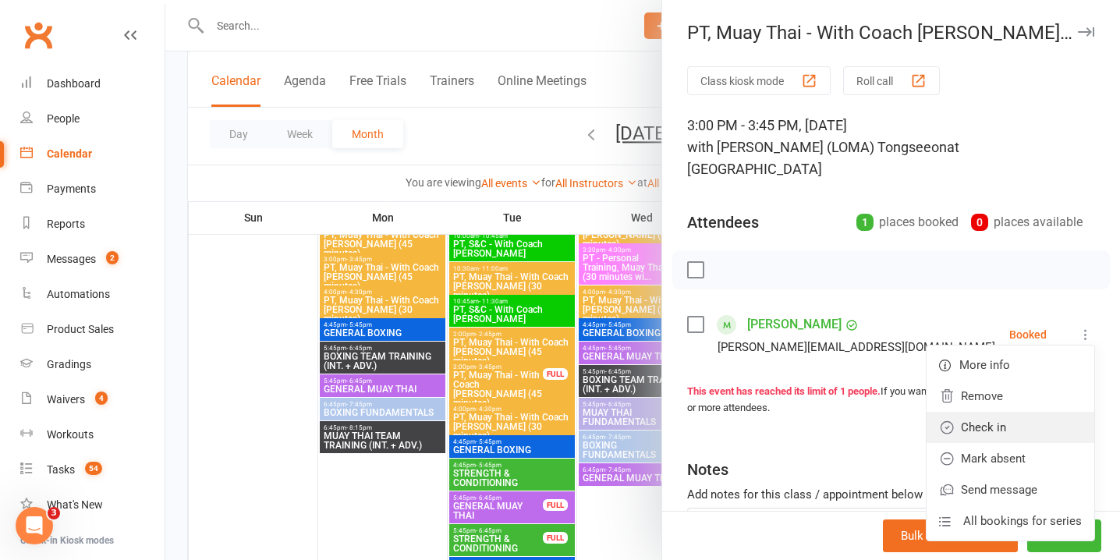
click at [994, 412] on link "Check in" at bounding box center [1011, 427] width 168 height 31
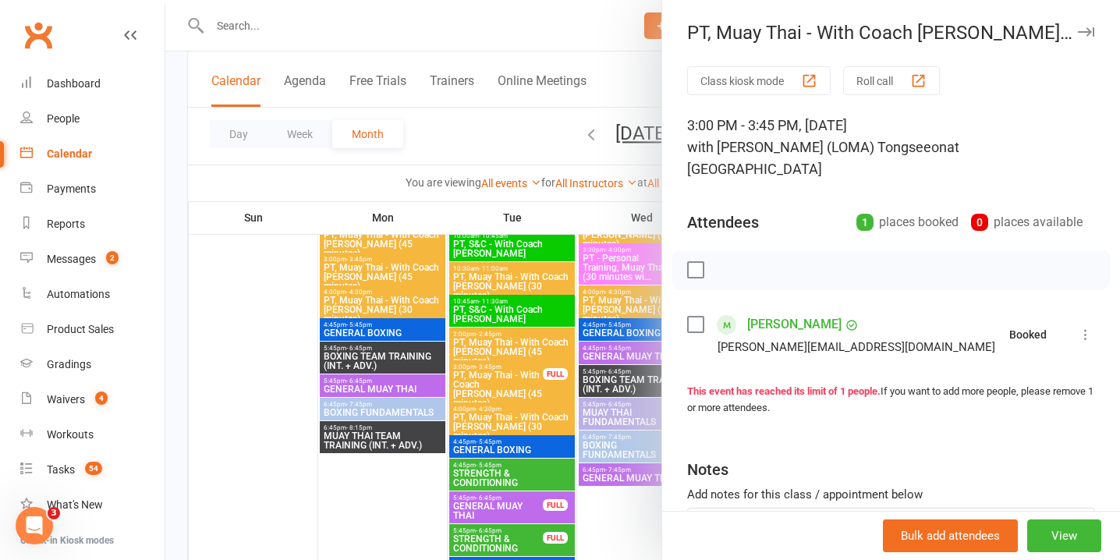
click at [534, 429] on div at bounding box center [642, 280] width 955 height 560
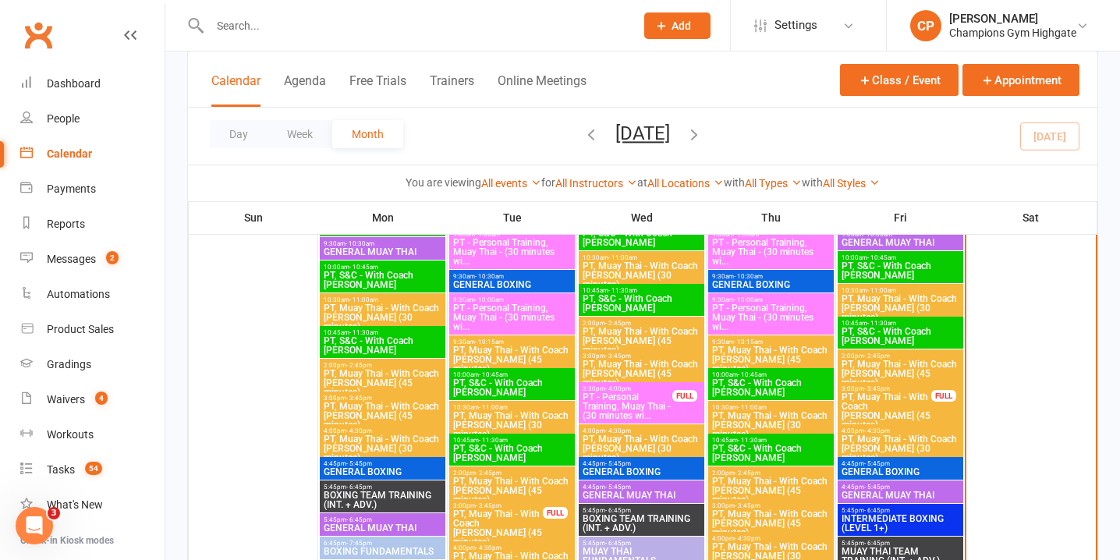
scroll to position [1107, 0]
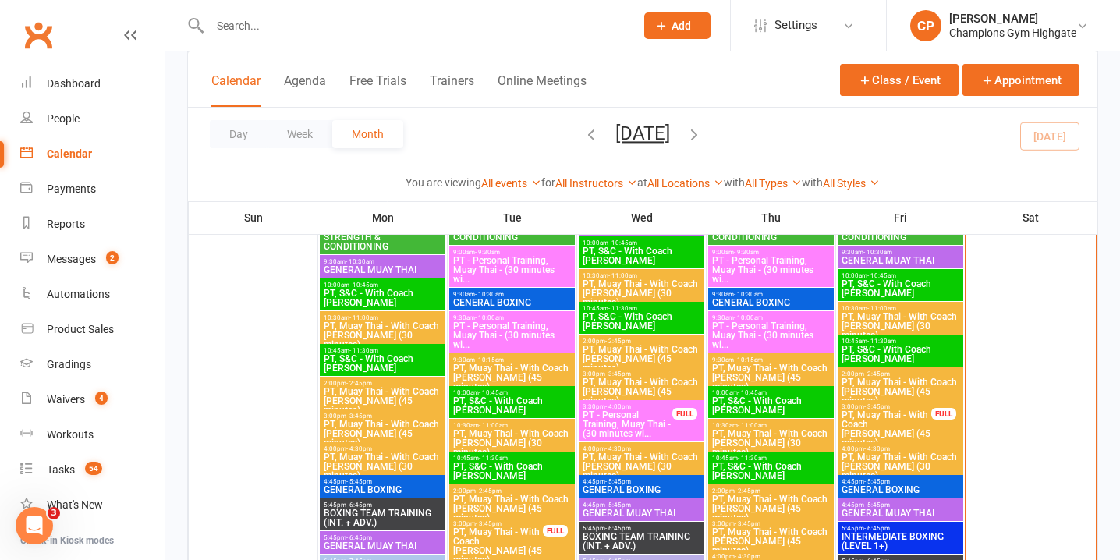
click at [877, 428] on span "PT, Muay Thai - With Coach Loma (45 minutes)" at bounding box center [886, 428] width 91 height 37
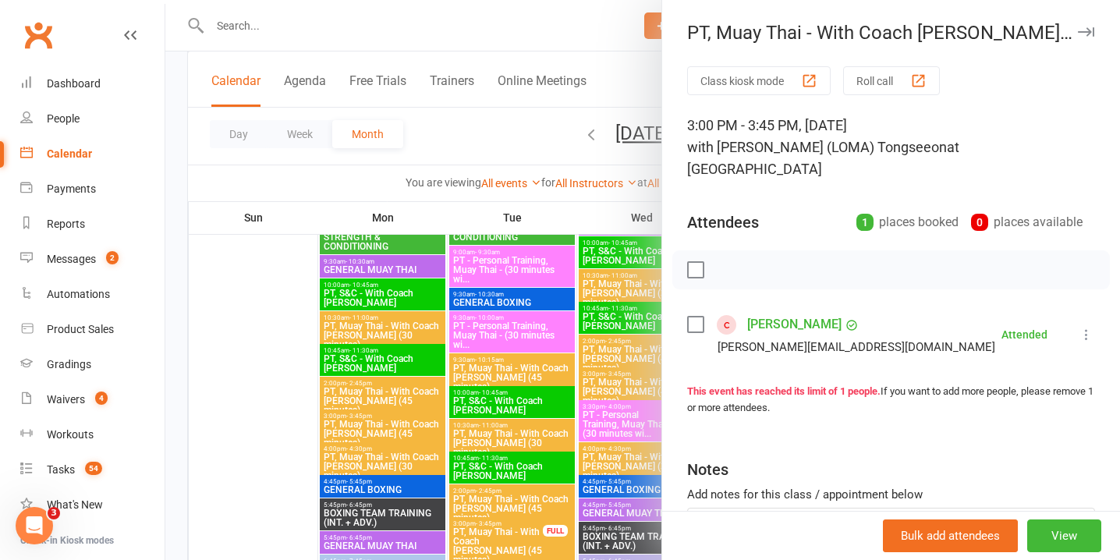
click at [515, 393] on div at bounding box center [642, 280] width 955 height 560
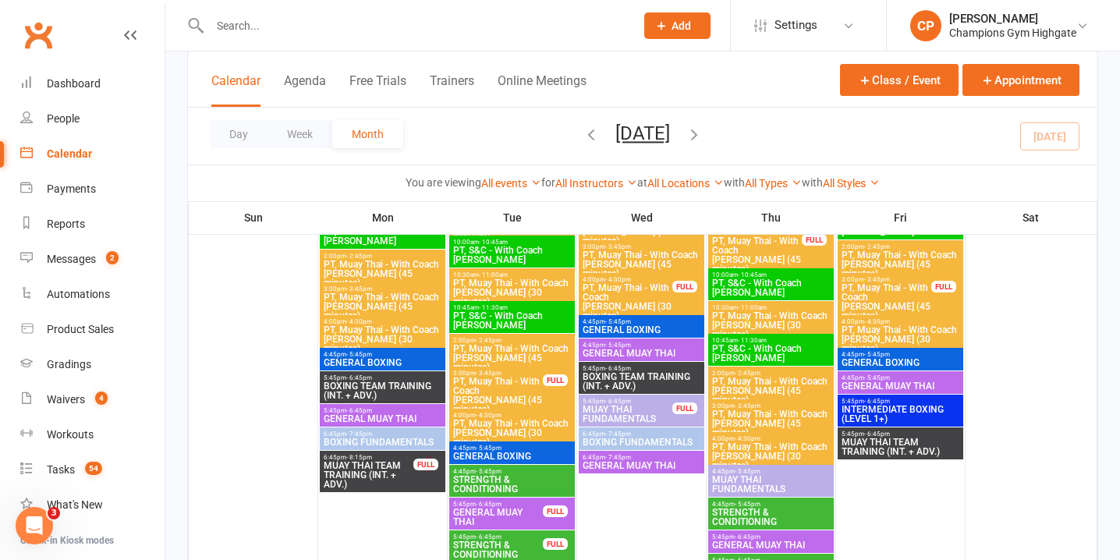
scroll to position [458, 0]
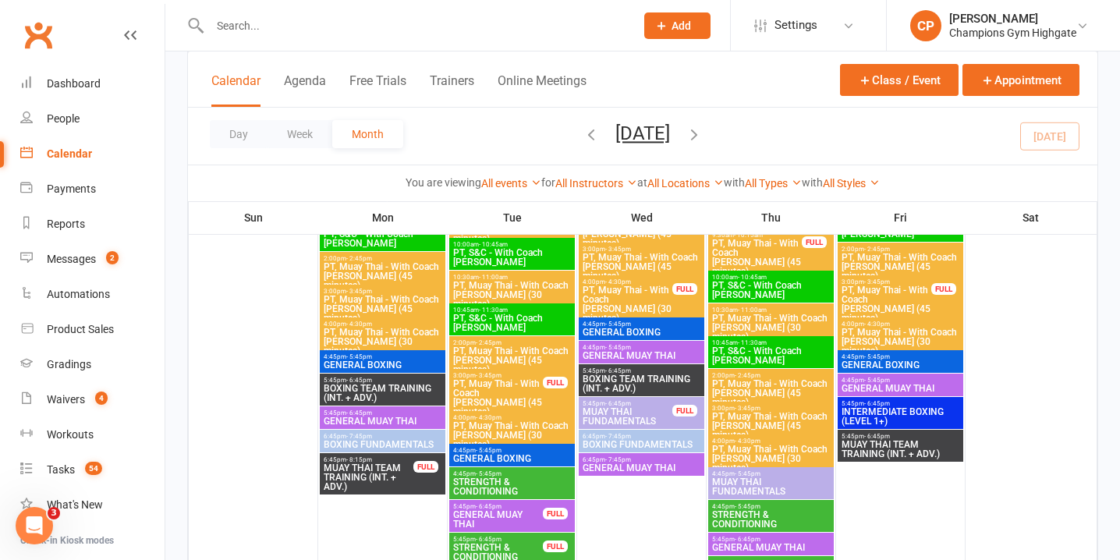
click at [422, 31] on input "text" at bounding box center [414, 26] width 419 height 22
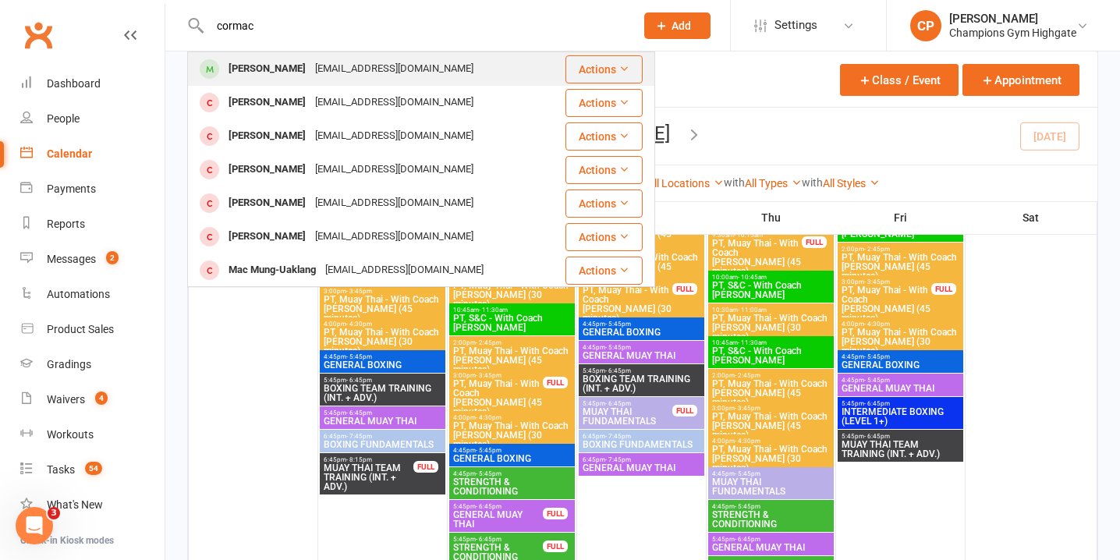
type input "cormac"
click at [402, 71] on div "[EMAIL_ADDRESS][DOMAIN_NAME]" at bounding box center [395, 69] width 168 height 23
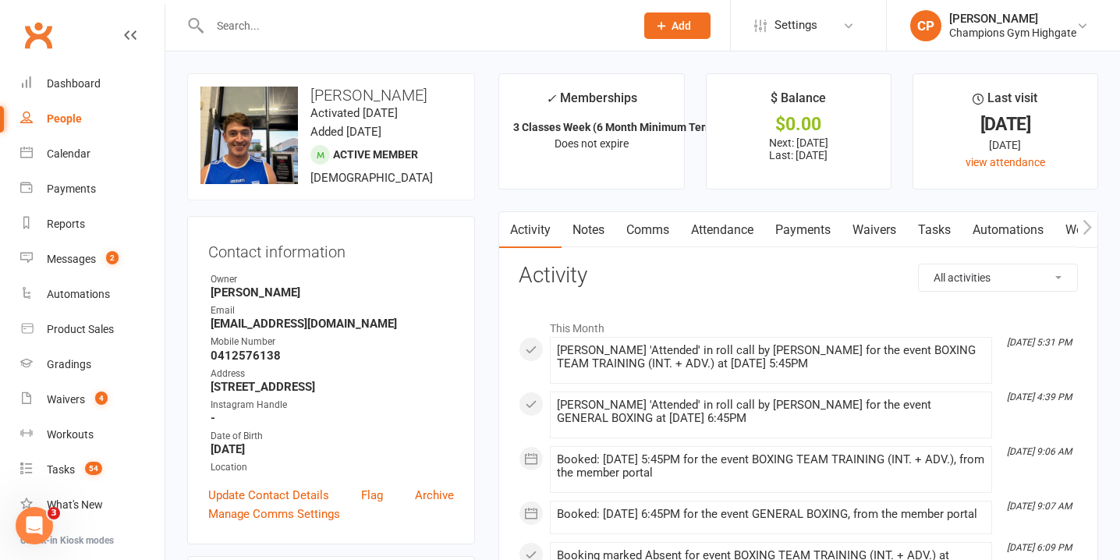
click at [749, 231] on link "Attendance" at bounding box center [722, 230] width 84 height 36
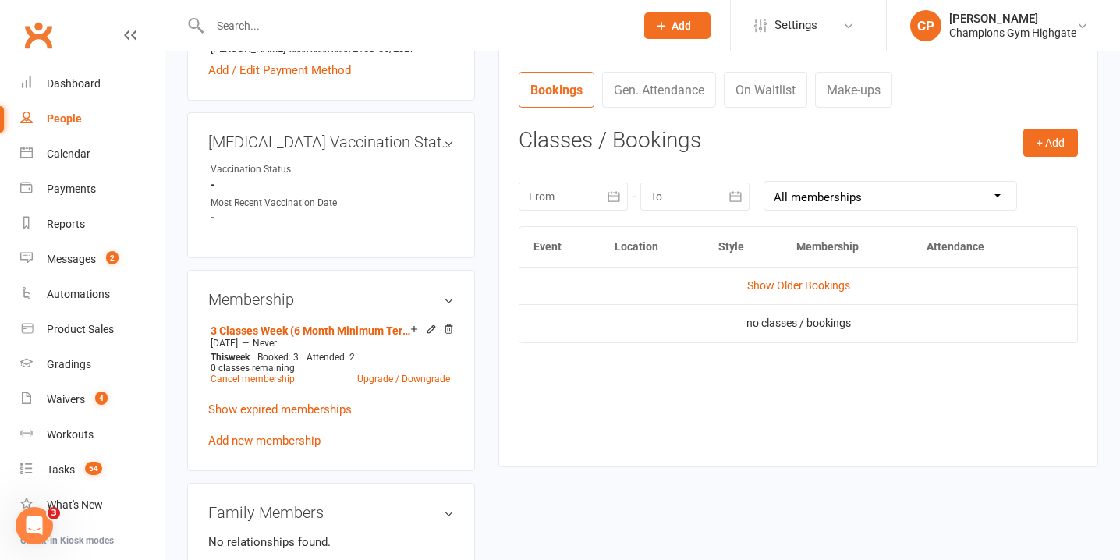
scroll to position [587, 0]
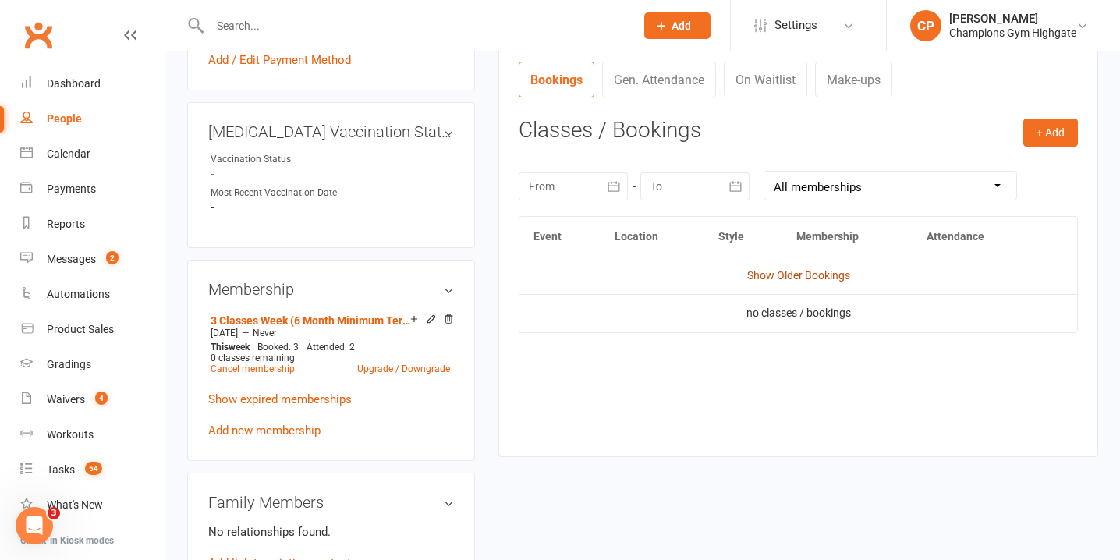
click at [808, 280] on link "Show Older Bookings" at bounding box center [798, 275] width 103 height 12
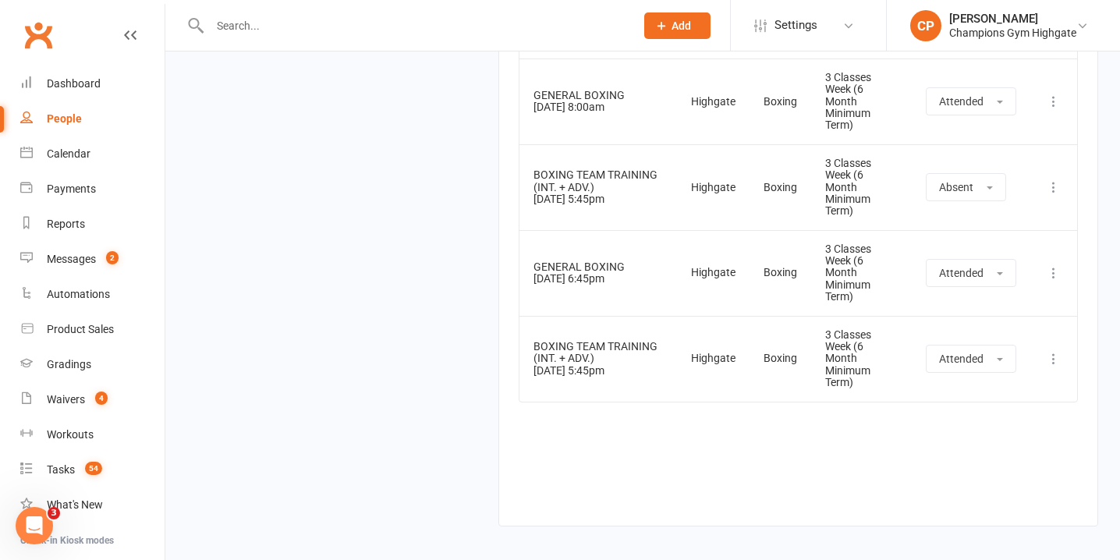
scroll to position [4283, 0]
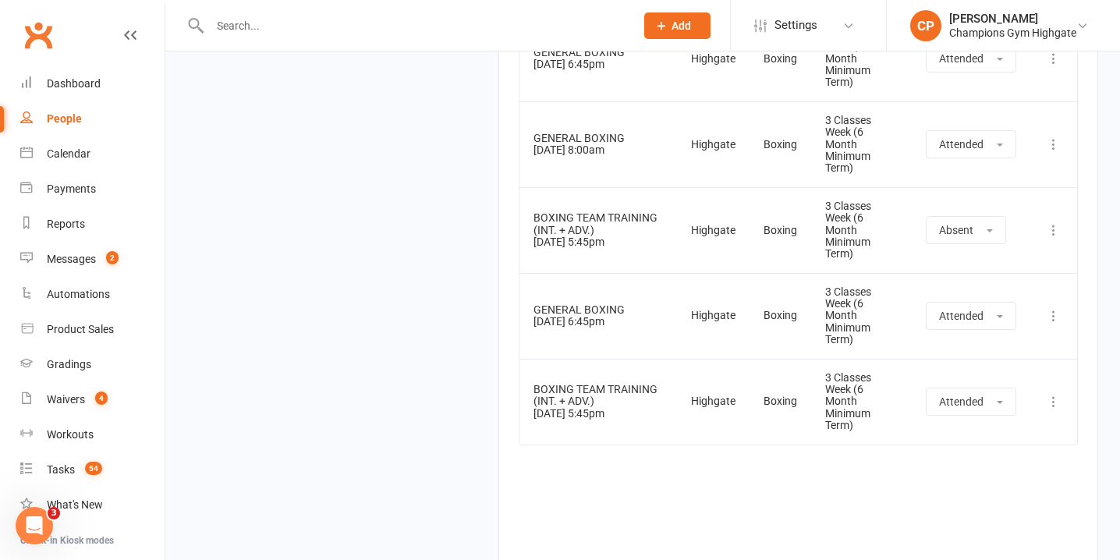
click at [1057, 228] on icon at bounding box center [1054, 230] width 16 height 16
click at [978, 328] on link "Delete booking" at bounding box center [985, 322] width 154 height 31
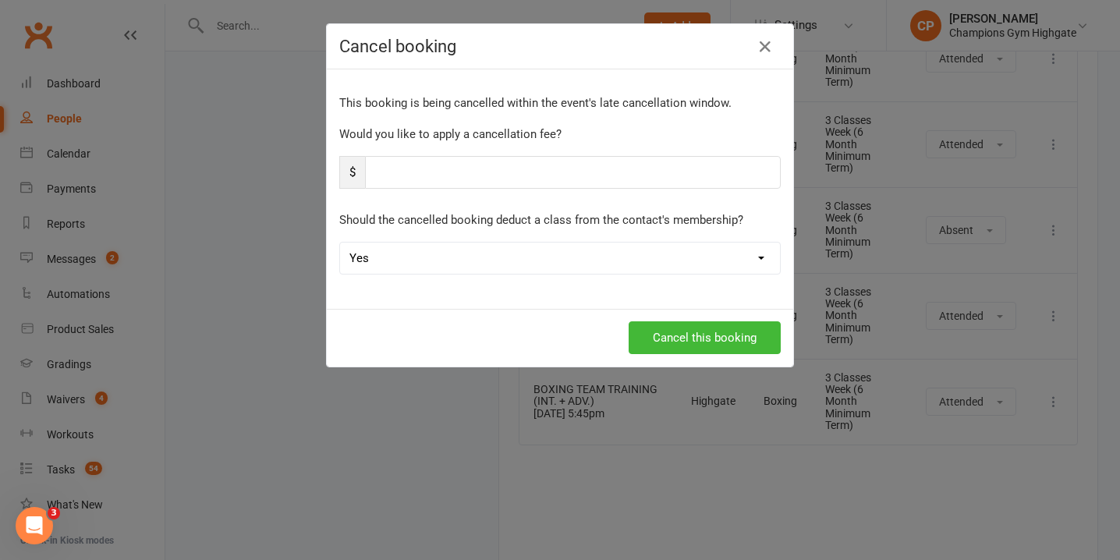
click at [619, 254] on select "Yes No" at bounding box center [560, 258] width 440 height 31
select select "1"
click at [340, 243] on select "Yes No" at bounding box center [560, 258] width 440 height 31
click at [694, 340] on button "Cancel this booking" at bounding box center [705, 337] width 152 height 33
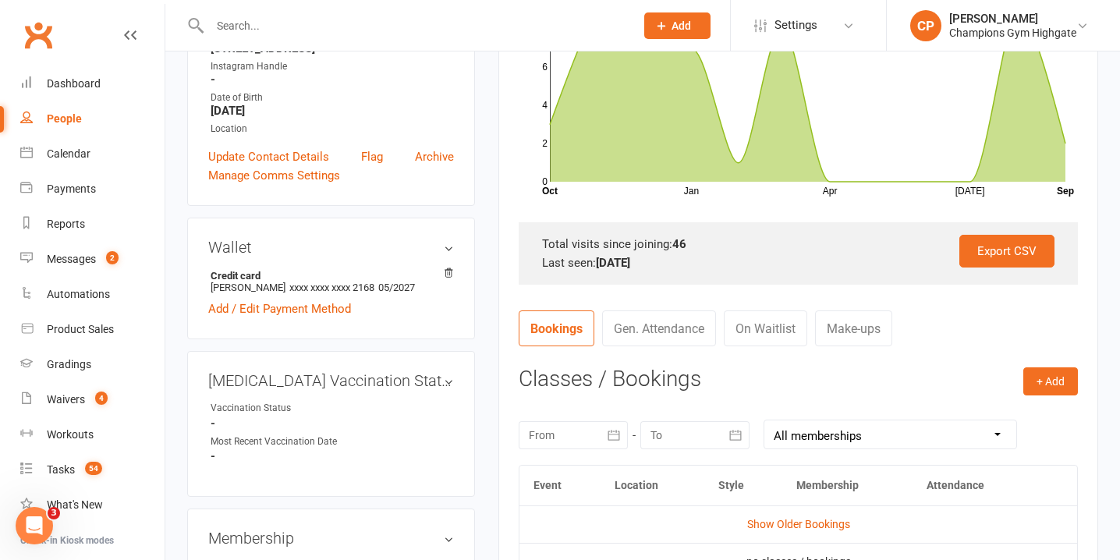
scroll to position [0, 0]
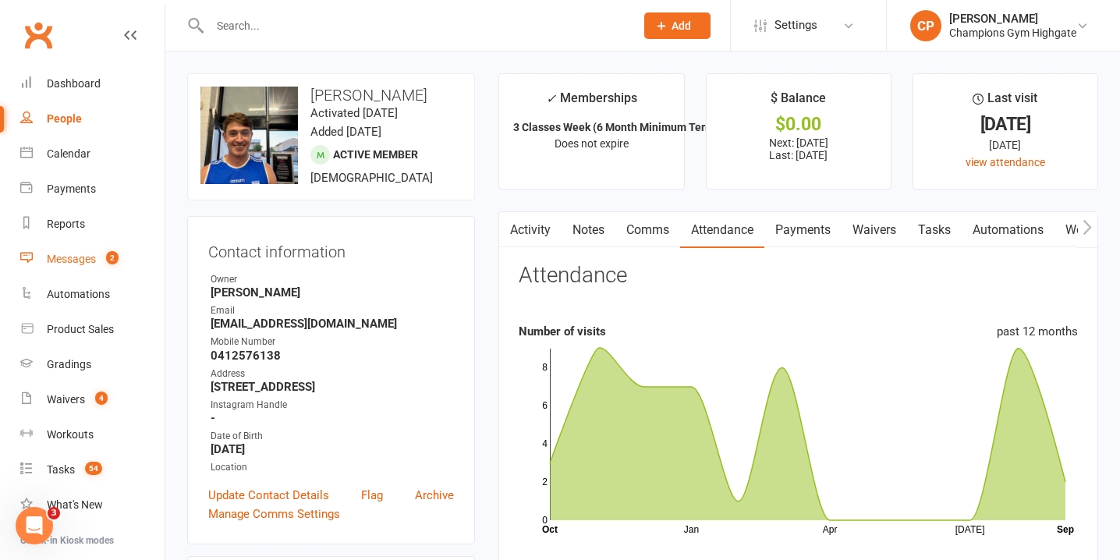
click at [82, 261] on div "Messages" at bounding box center [71, 259] width 49 height 12
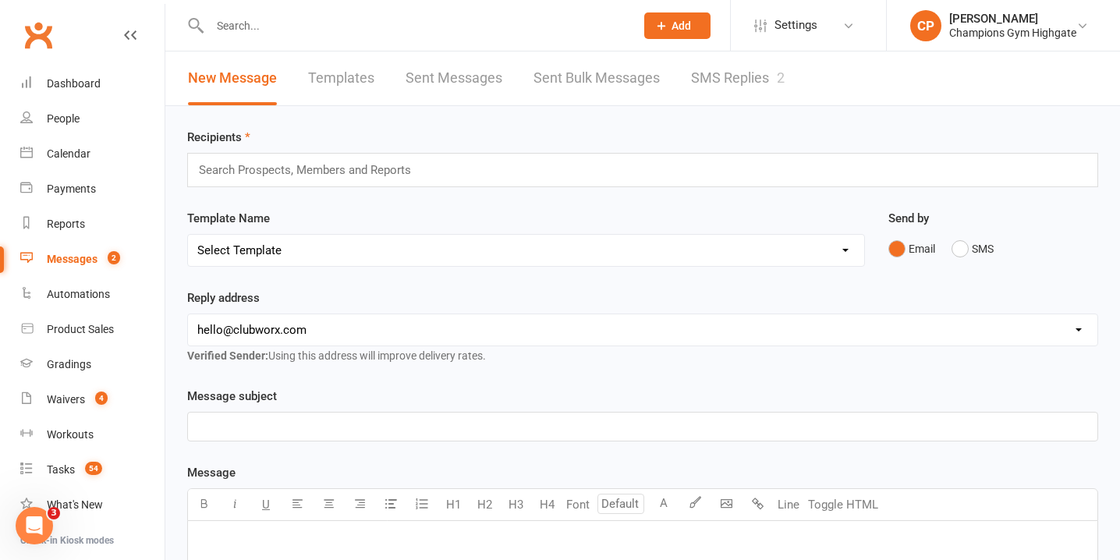
click at [716, 78] on link "SMS Replies 2" at bounding box center [738, 78] width 94 height 54
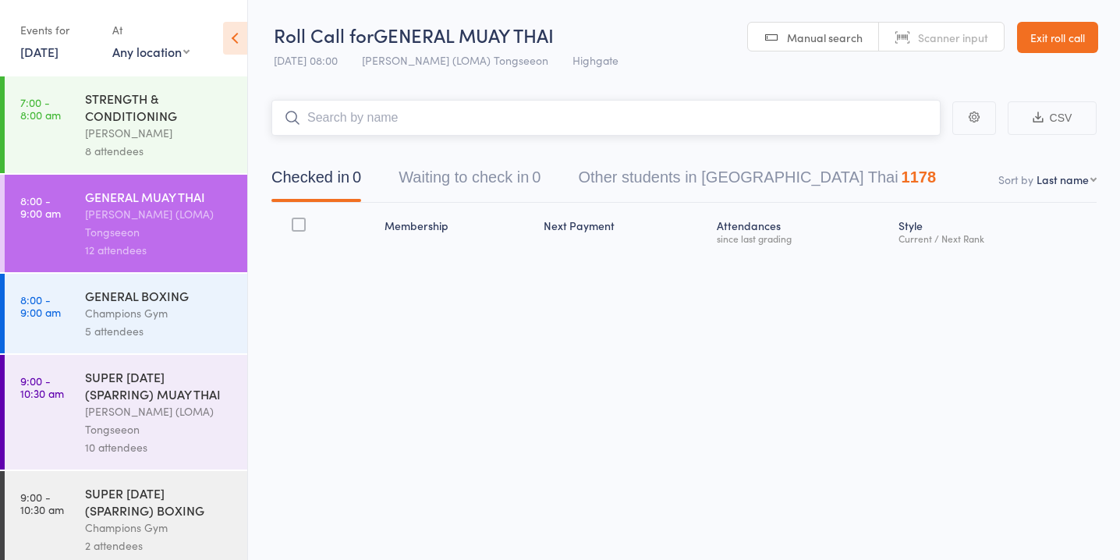
click at [482, 187] on button "Waiting to check in 0" at bounding box center [470, 181] width 142 height 41
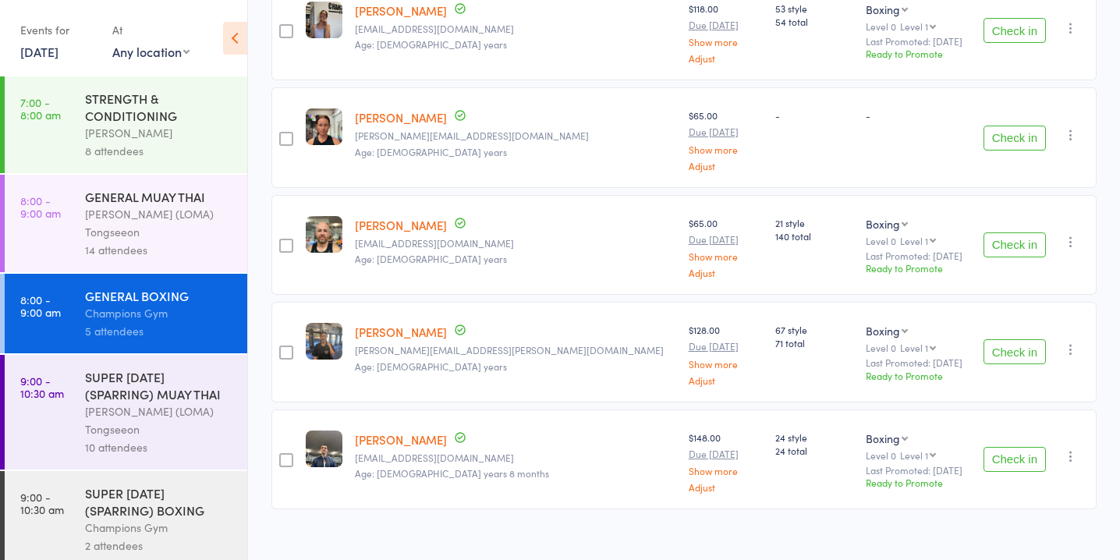
scroll to position [294, 0]
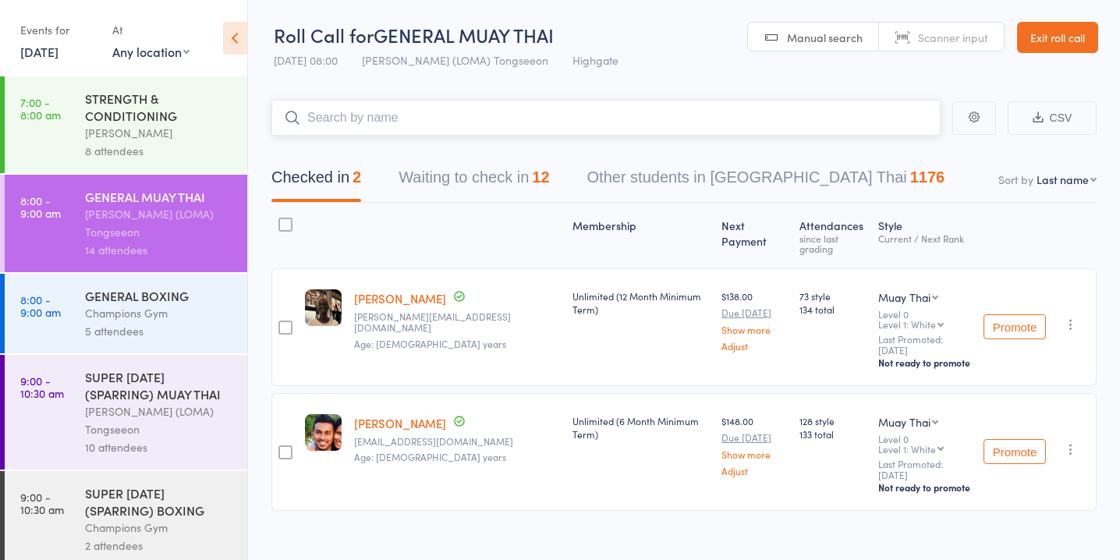
click at [509, 169] on button "Waiting to check in 12" at bounding box center [474, 181] width 151 height 41
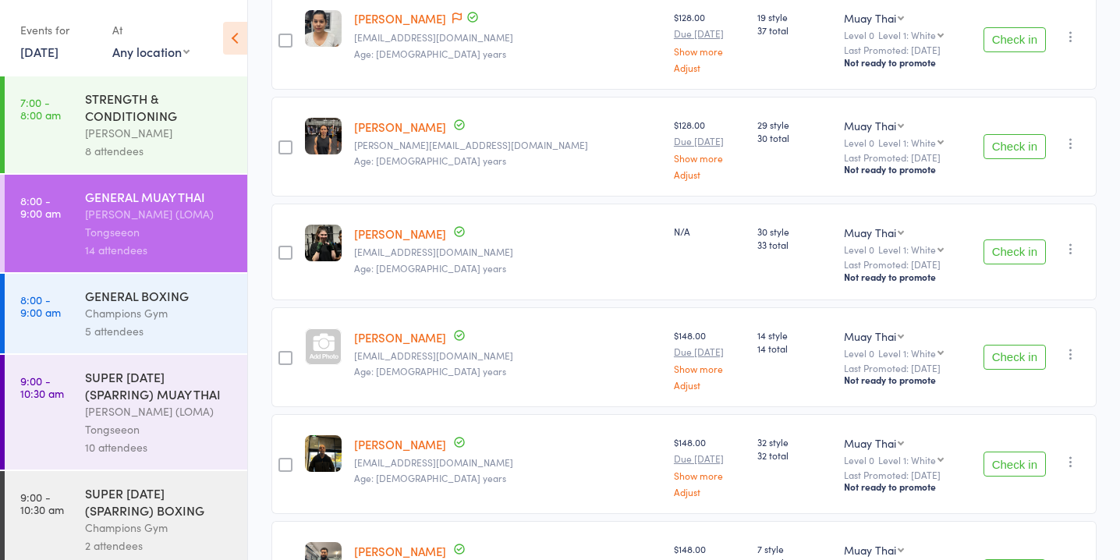
scroll to position [408, 0]
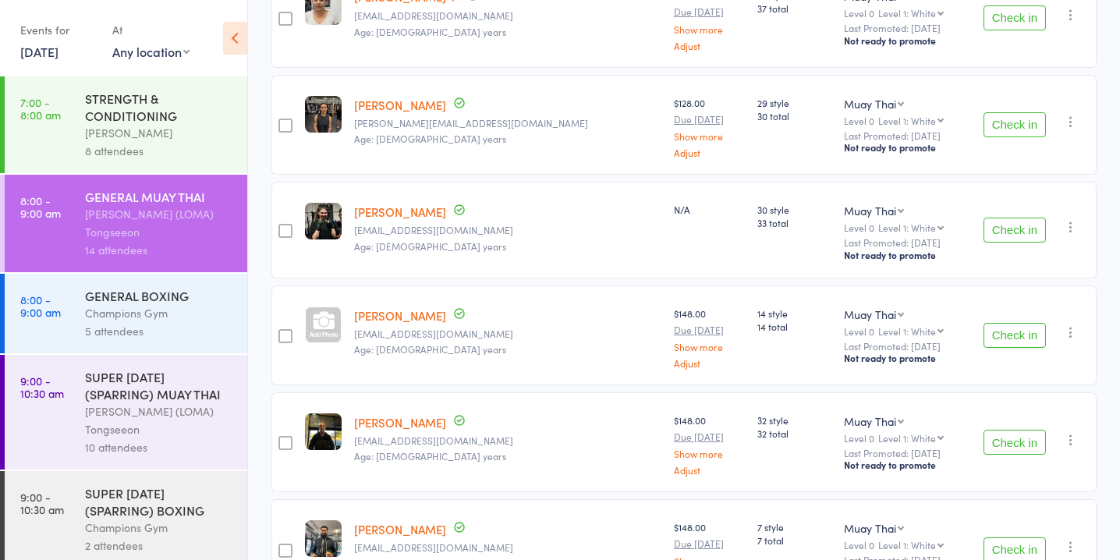
click at [1010, 218] on button "Check in" at bounding box center [1015, 230] width 62 height 25
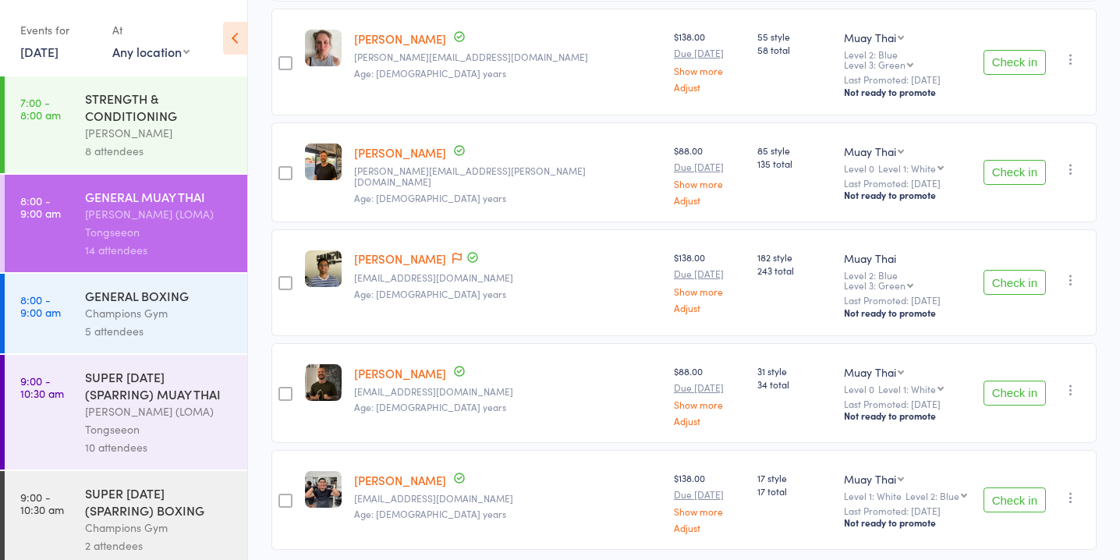
scroll to position [935, 0]
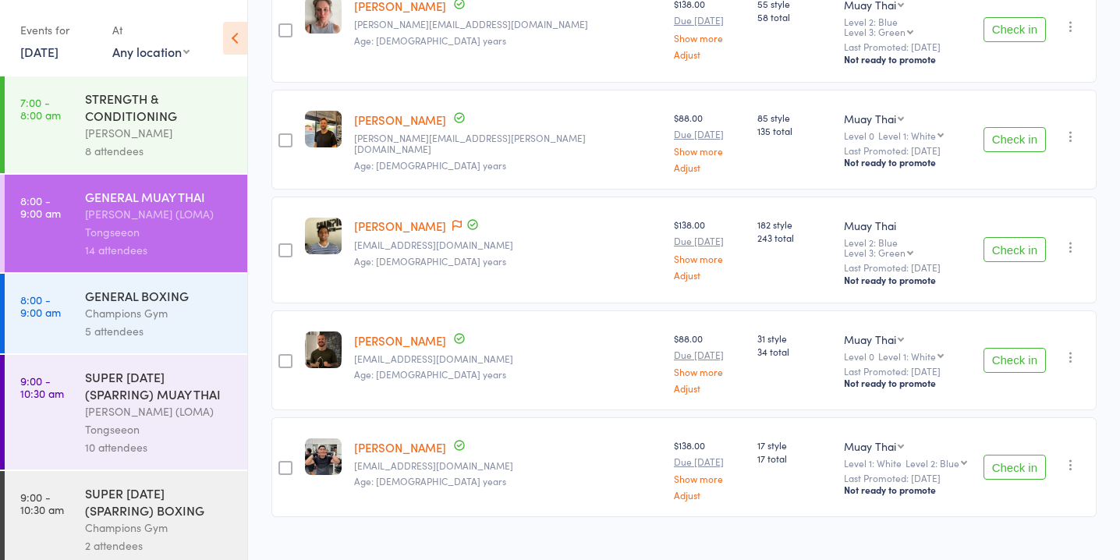
click at [996, 348] on button "Check in" at bounding box center [1015, 360] width 62 height 25
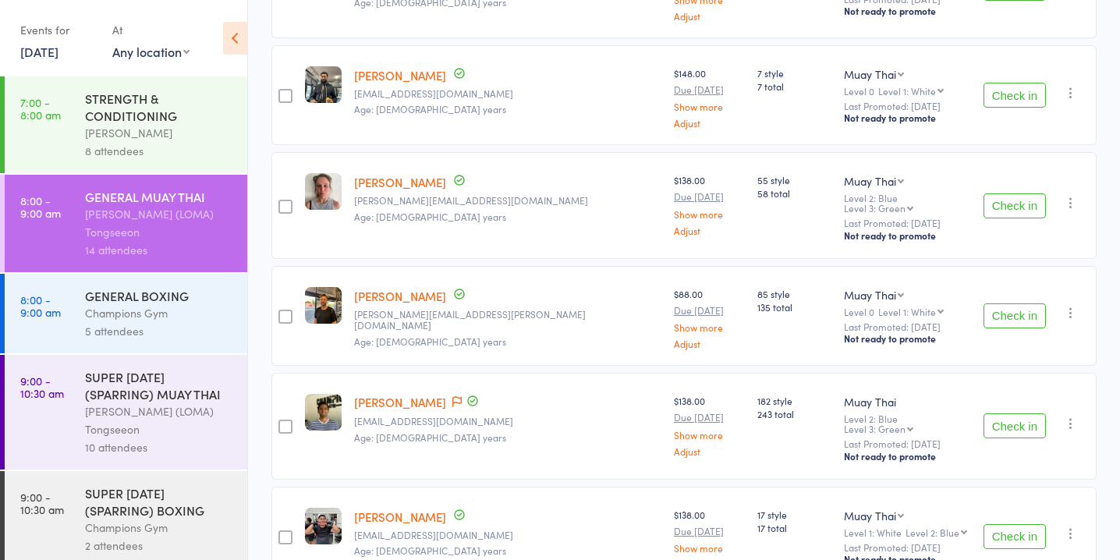
scroll to position [829, 0]
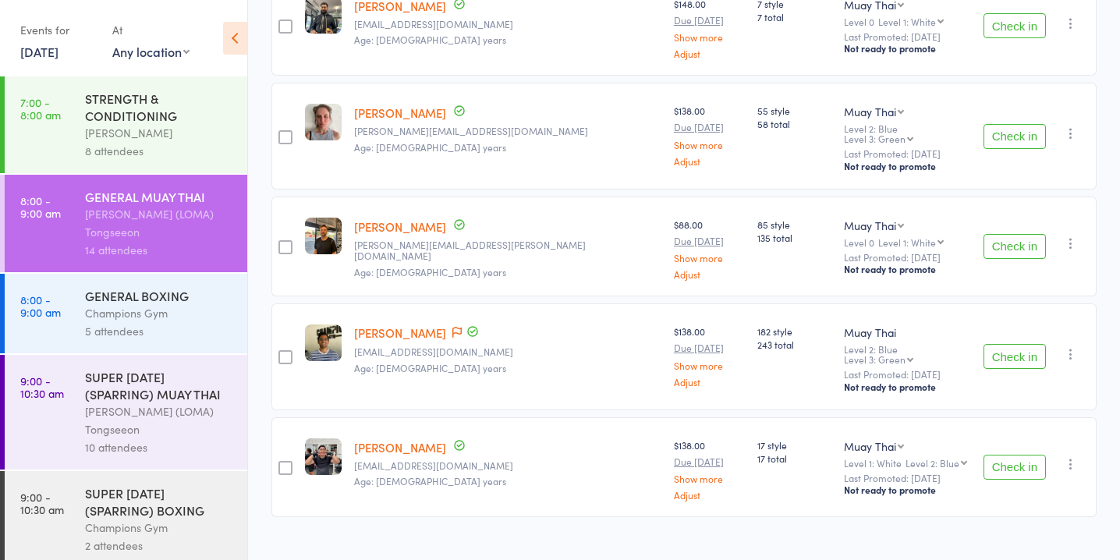
click at [1012, 344] on button "Check in" at bounding box center [1015, 356] width 62 height 25
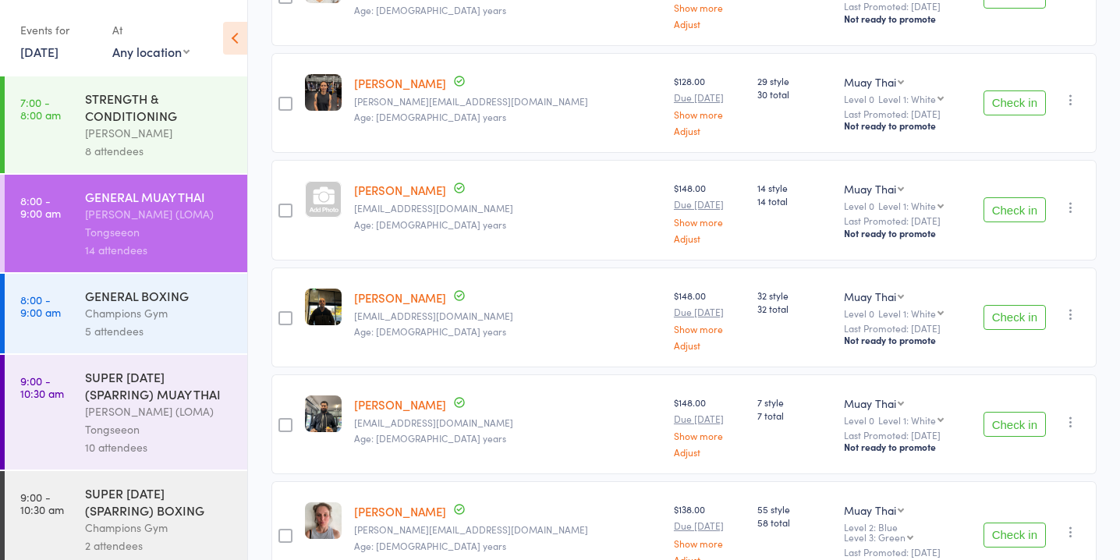
scroll to position [445, 0]
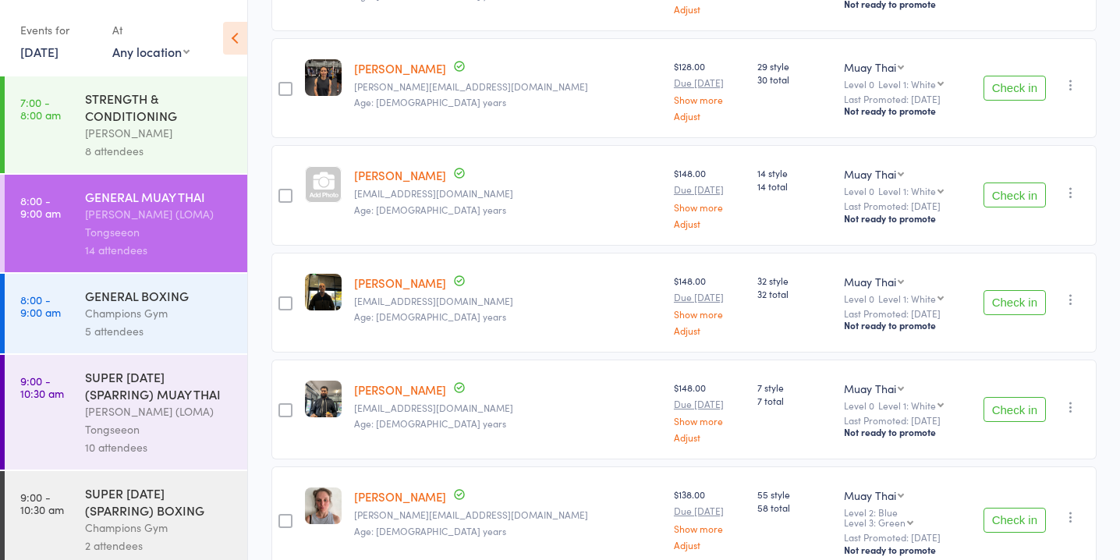
click at [1010, 290] on button "Check in" at bounding box center [1015, 302] width 62 height 25
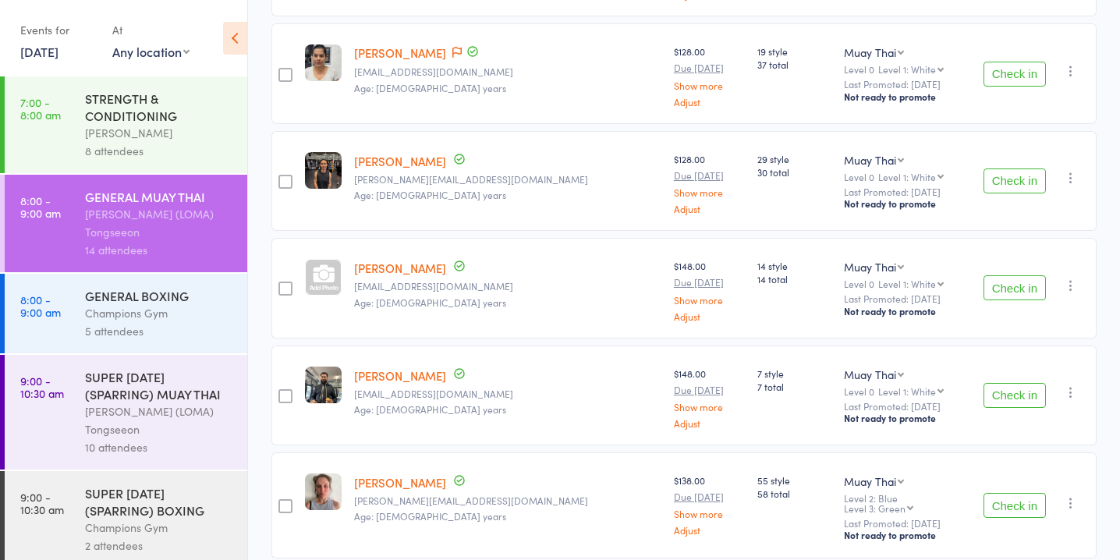
scroll to position [347, 0]
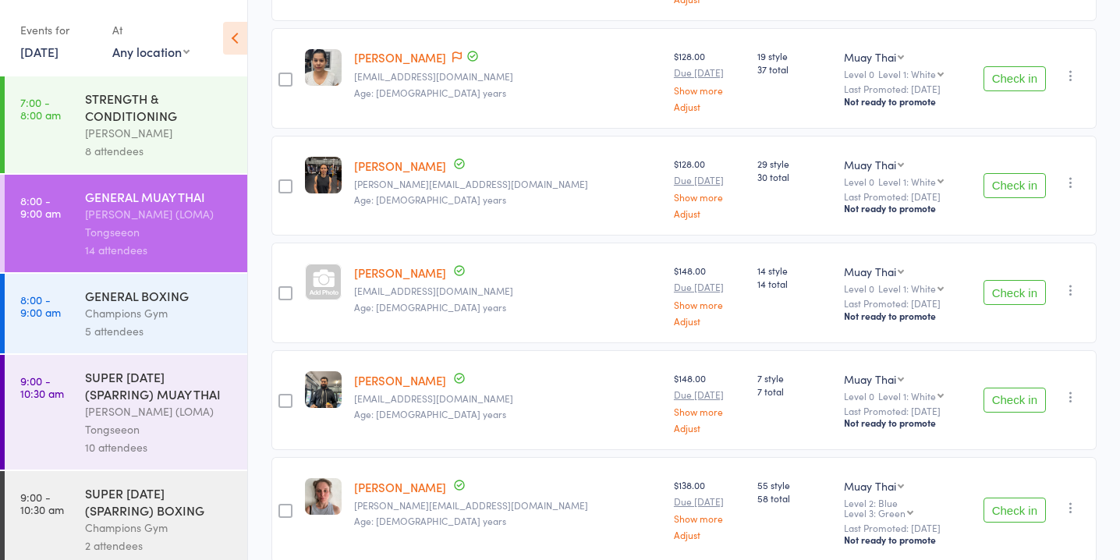
click at [1027, 173] on button "Check in" at bounding box center [1015, 185] width 62 height 25
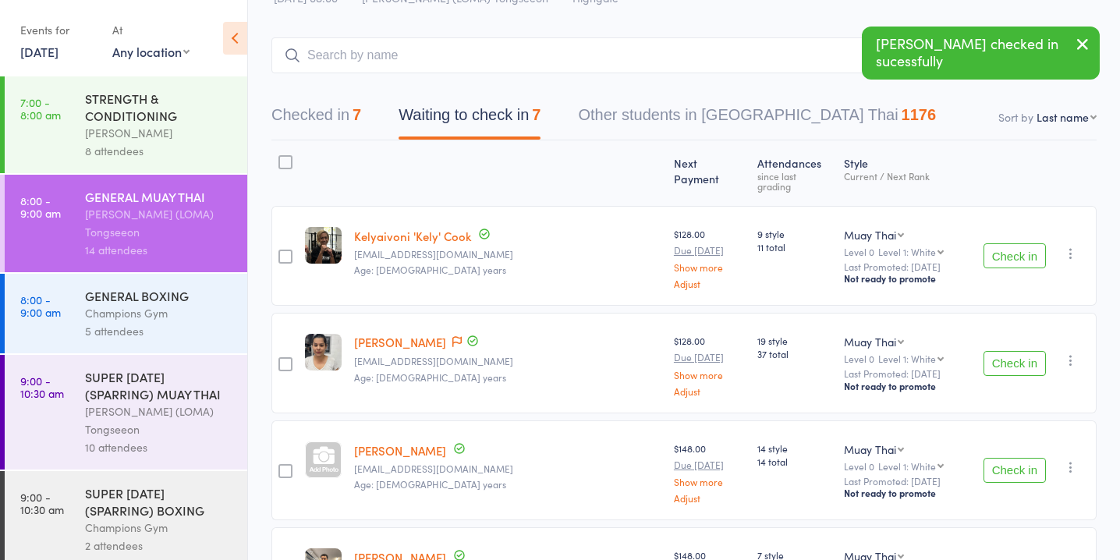
scroll to position [0, 0]
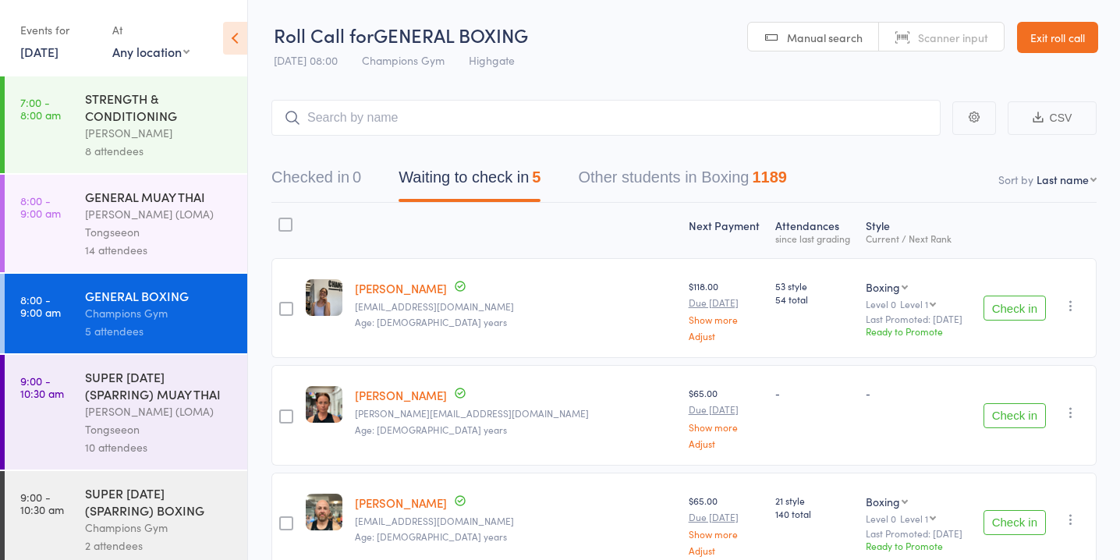
click at [489, 117] on input "search" at bounding box center [606, 118] width 669 height 36
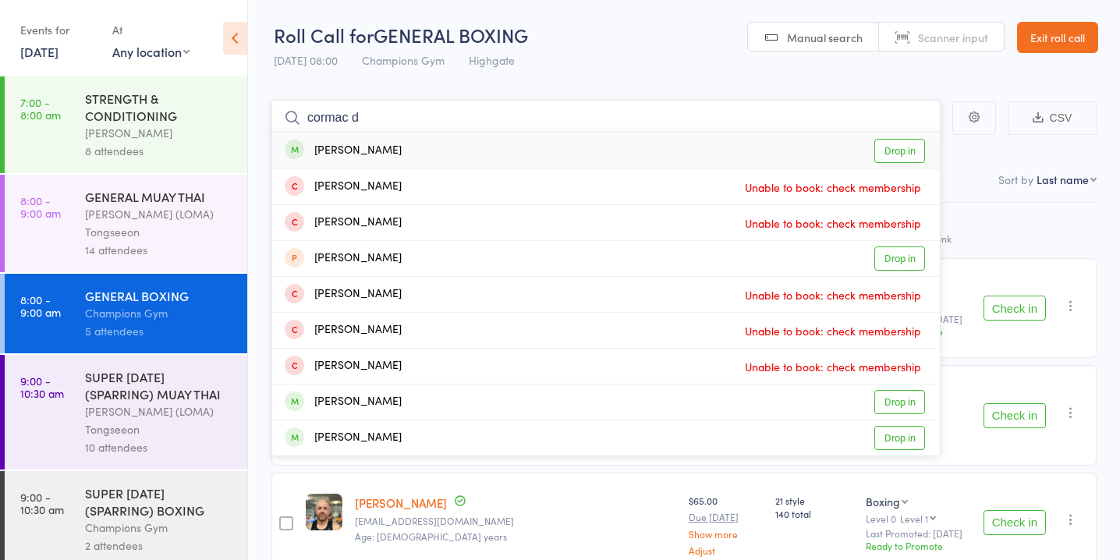
type input "cormac d"
click at [897, 154] on link "Drop in" at bounding box center [900, 151] width 51 height 24
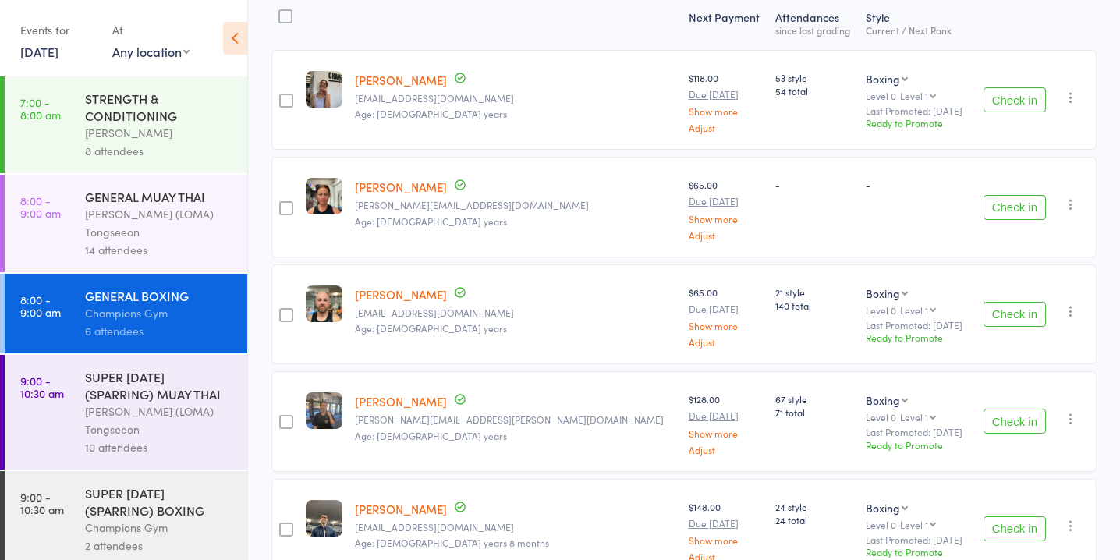
scroll to position [218, 0]
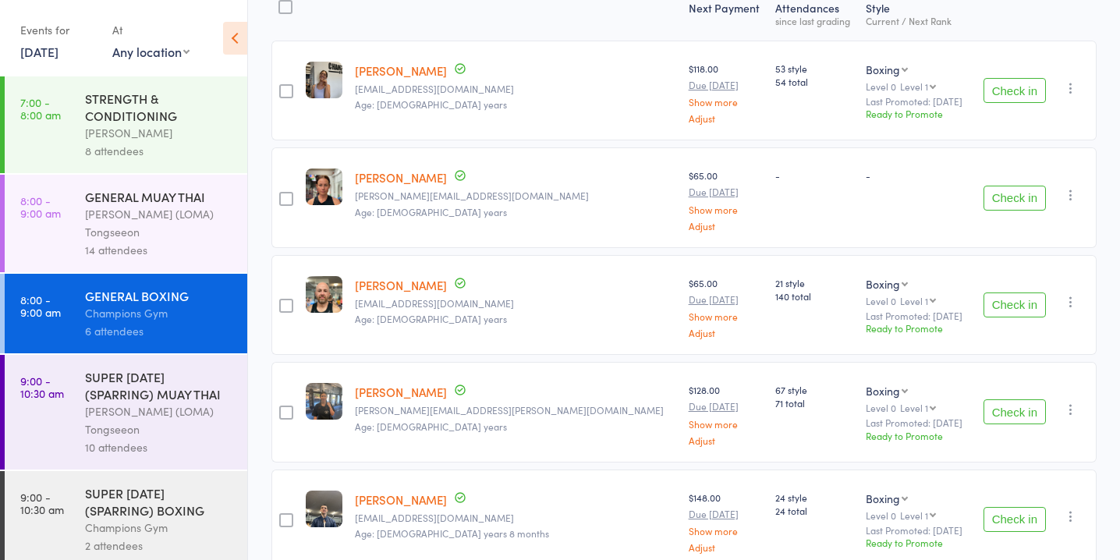
click at [1004, 408] on button "Check in" at bounding box center [1015, 411] width 62 height 25
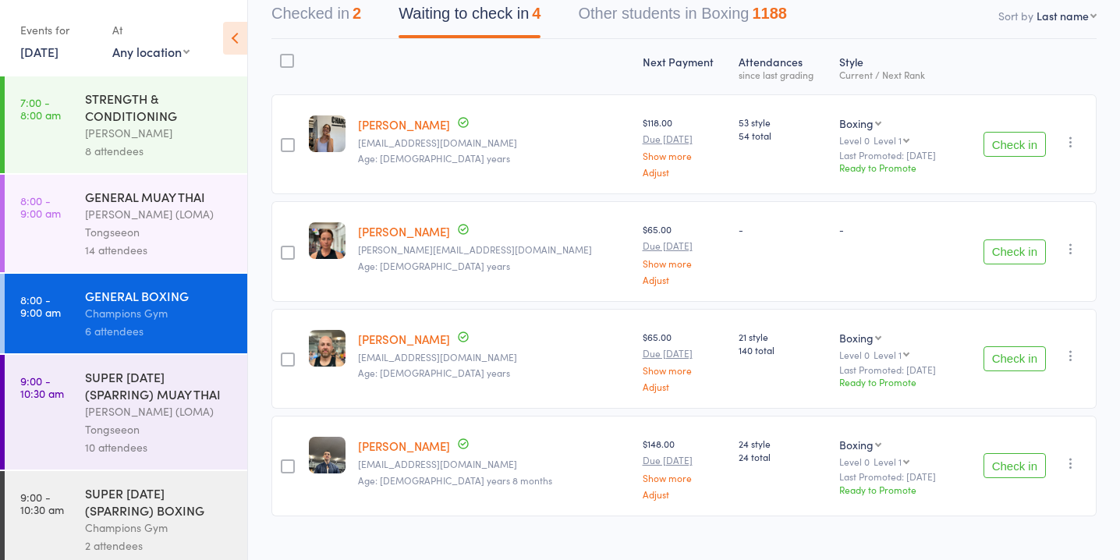
scroll to position [187, 0]
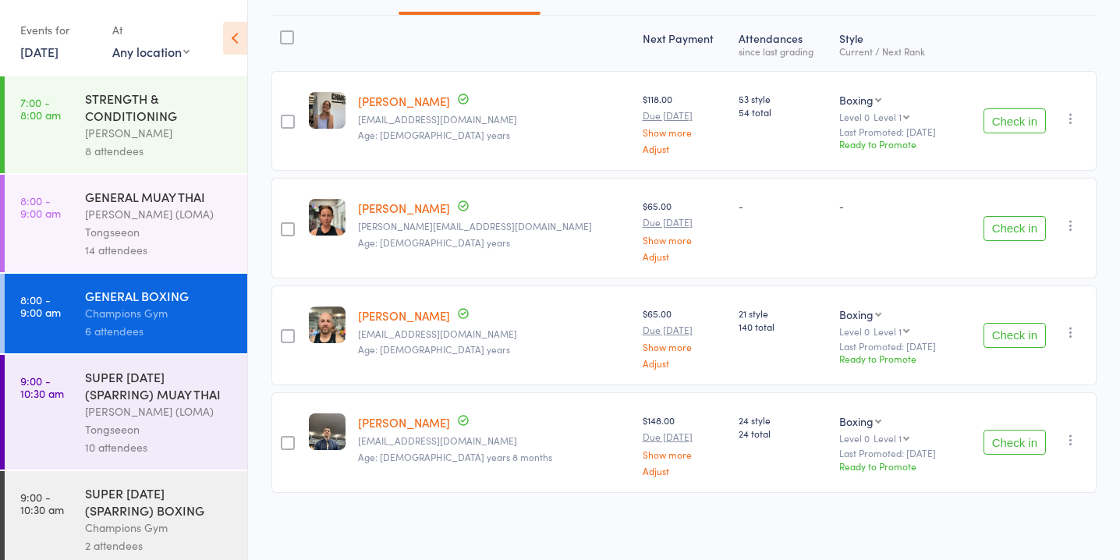
click at [1006, 442] on button "Check in" at bounding box center [1015, 442] width 62 height 25
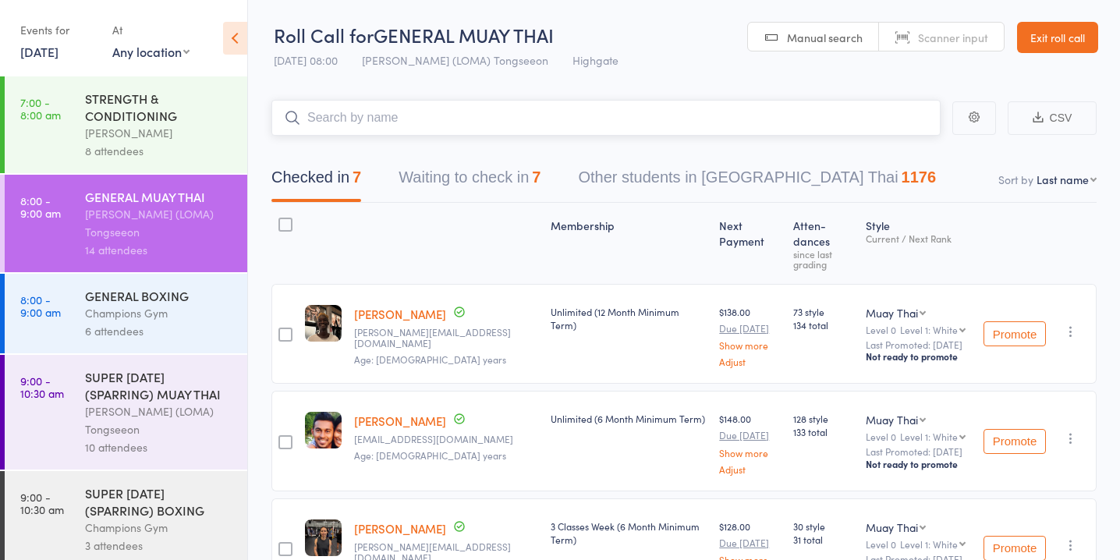
click at [505, 171] on button "Waiting to check in 7" at bounding box center [470, 181] width 142 height 41
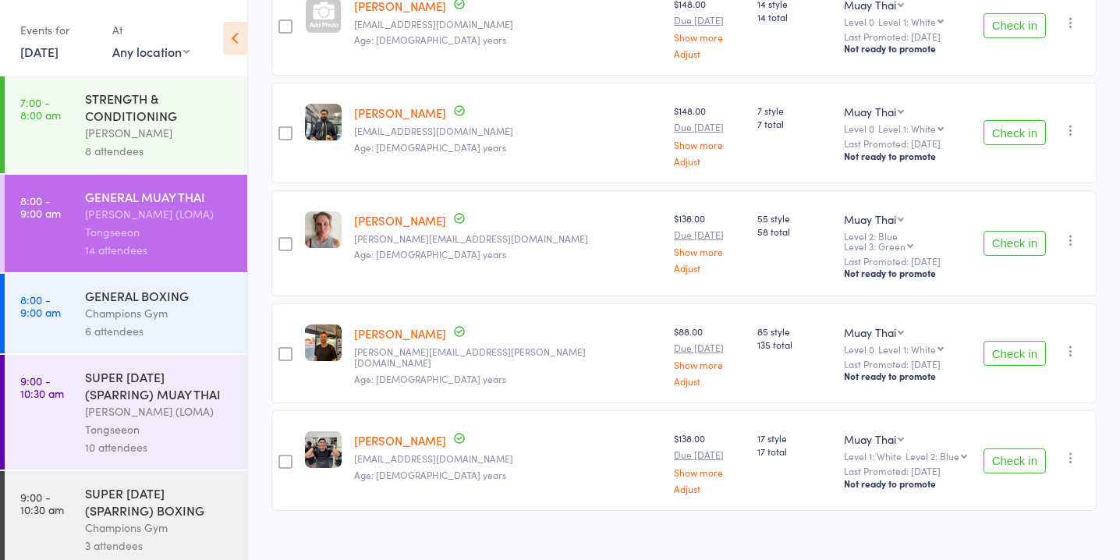
scroll to position [508, 0]
click at [1011, 230] on button "Check in" at bounding box center [1015, 242] width 62 height 25
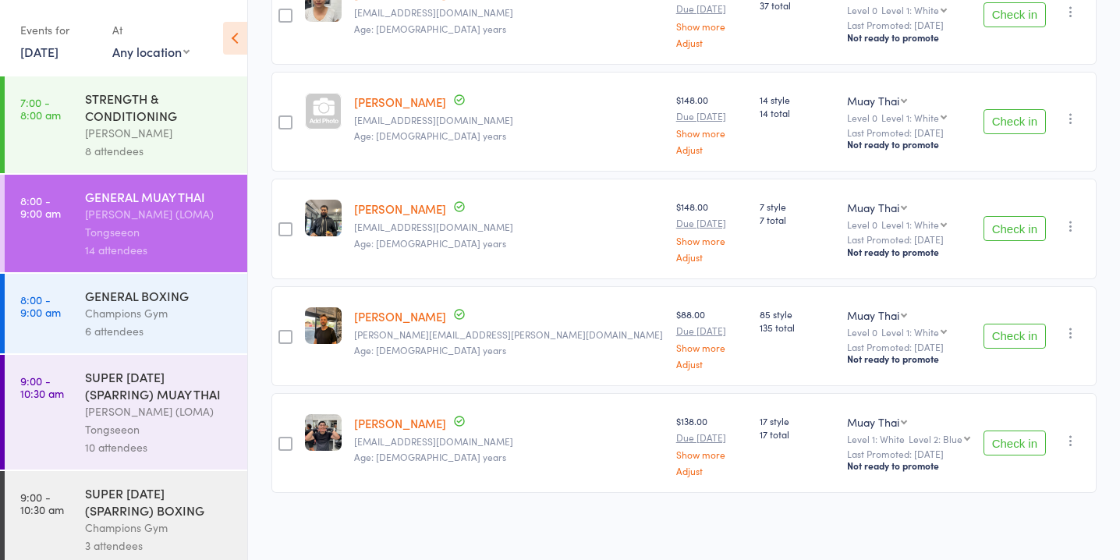
scroll to position [0, 0]
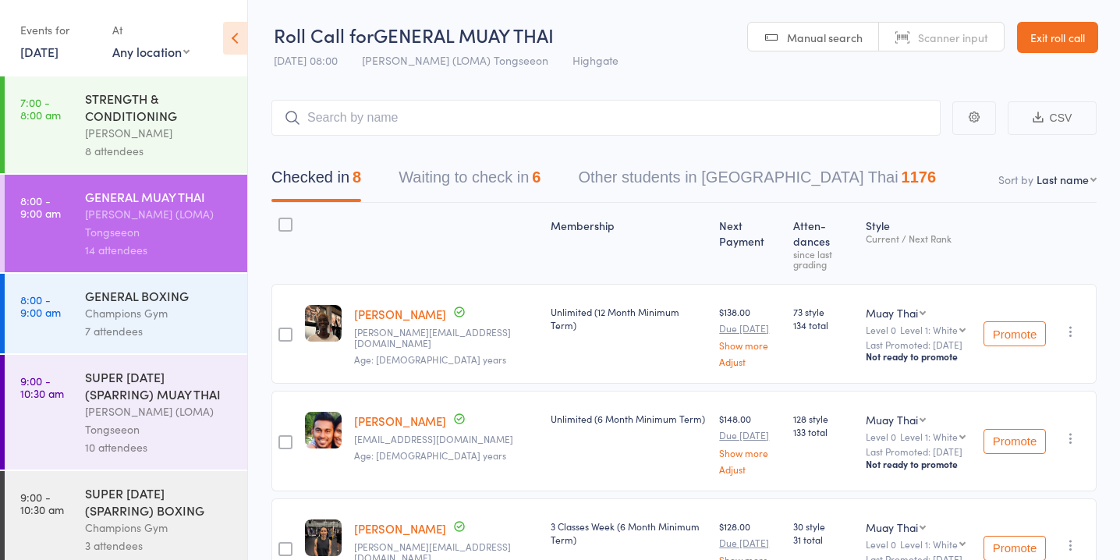
click at [492, 188] on button "Waiting to check in 6" at bounding box center [470, 181] width 142 height 41
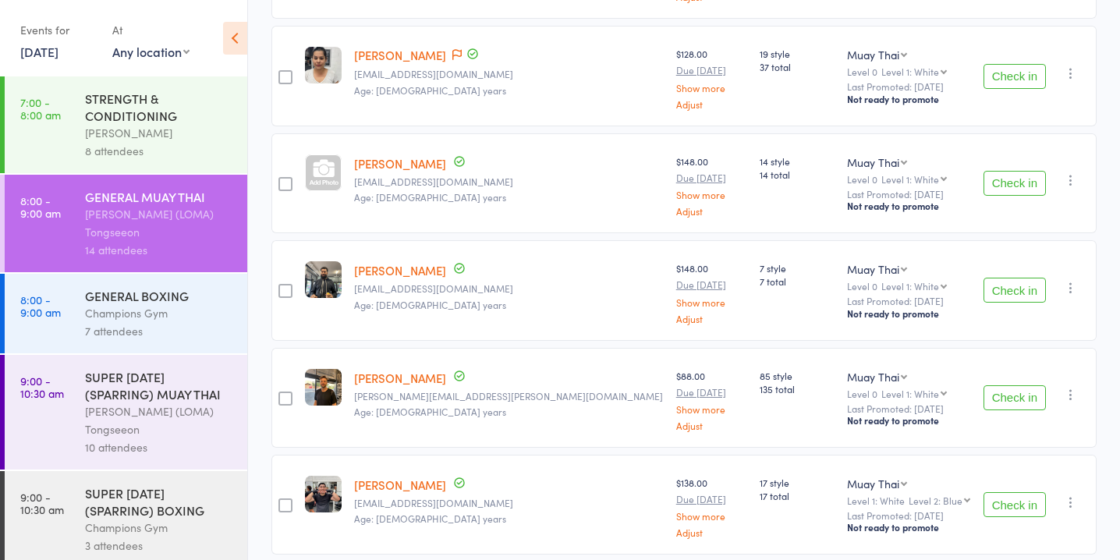
scroll to position [350, 0]
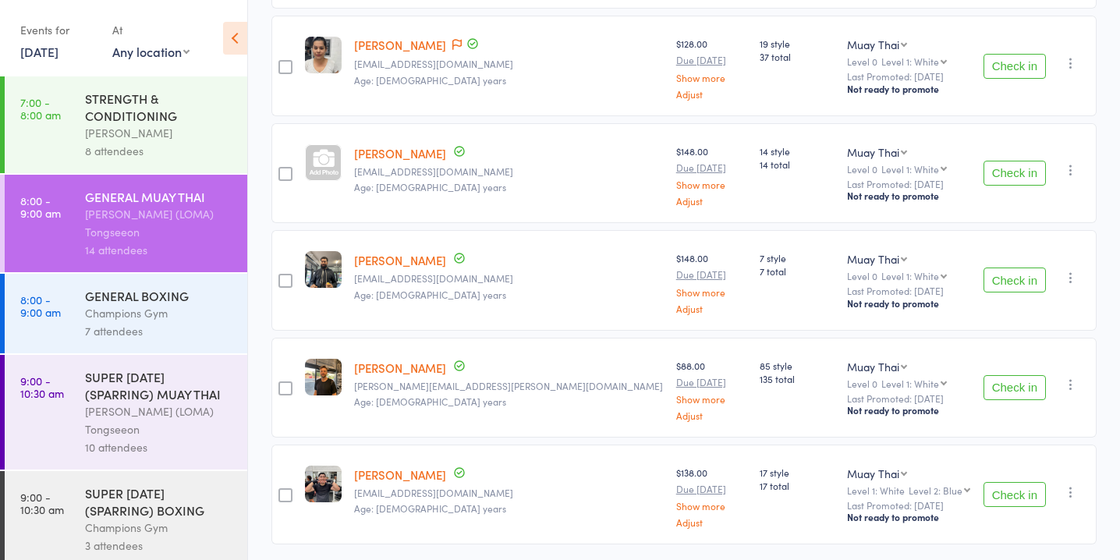
click at [1018, 273] on button "Check in" at bounding box center [1015, 280] width 62 height 25
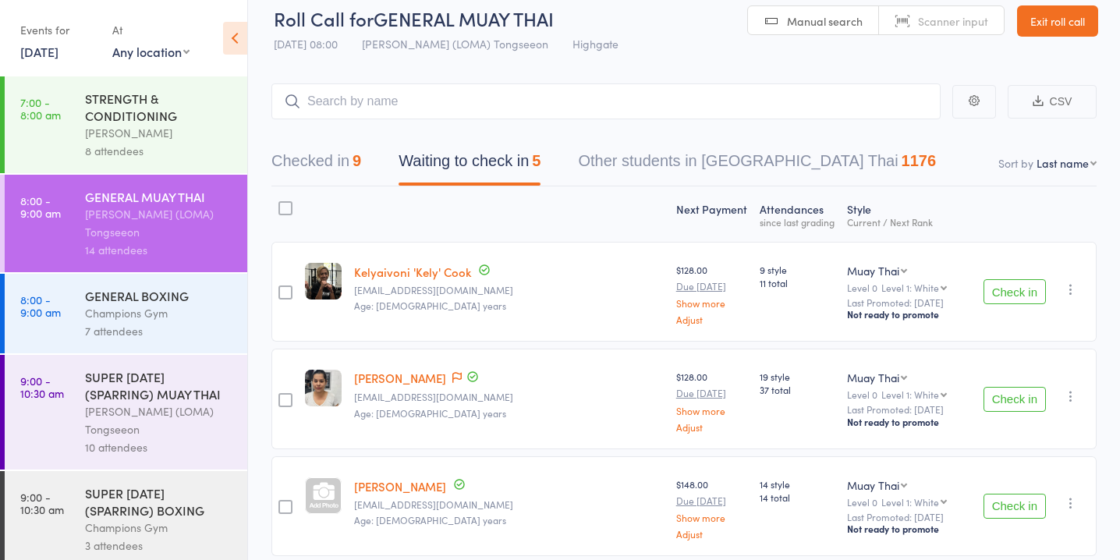
scroll to position [0, 0]
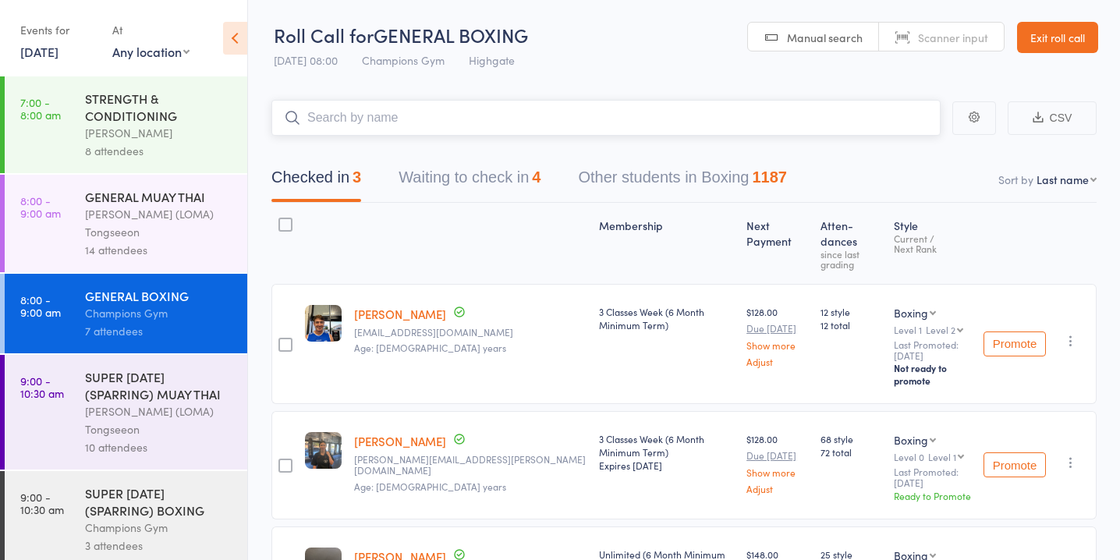
click at [540, 177] on button "Waiting to check in 4" at bounding box center [470, 181] width 142 height 41
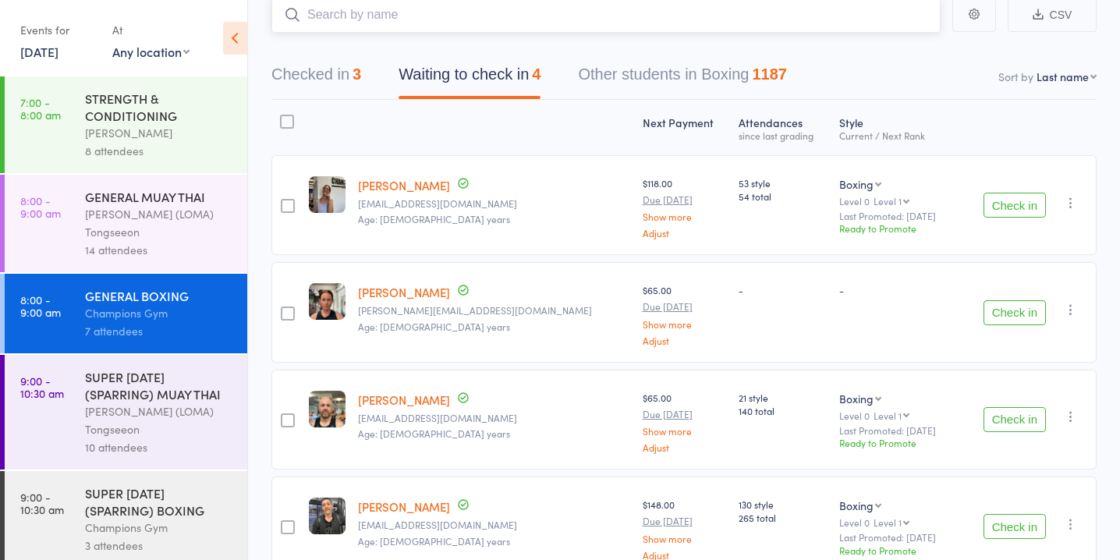
scroll to position [187, 0]
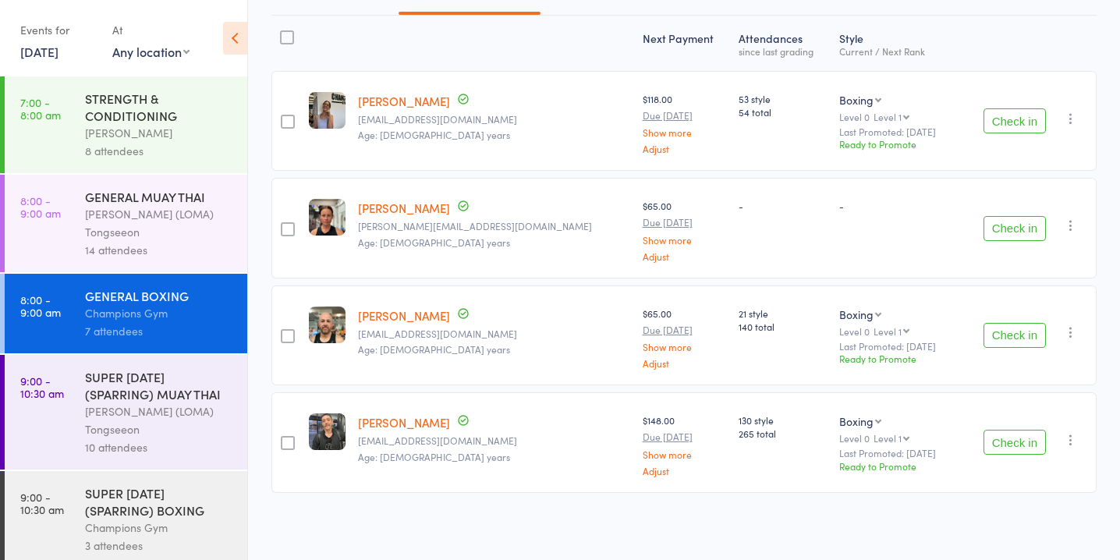
click at [1022, 438] on button "Check in" at bounding box center [1015, 442] width 62 height 25
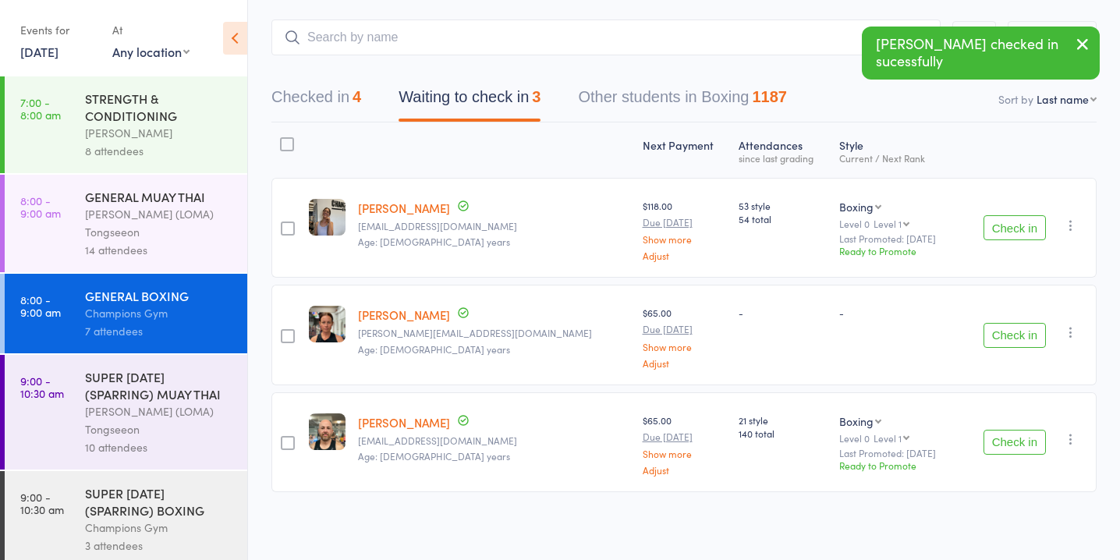
scroll to position [0, 0]
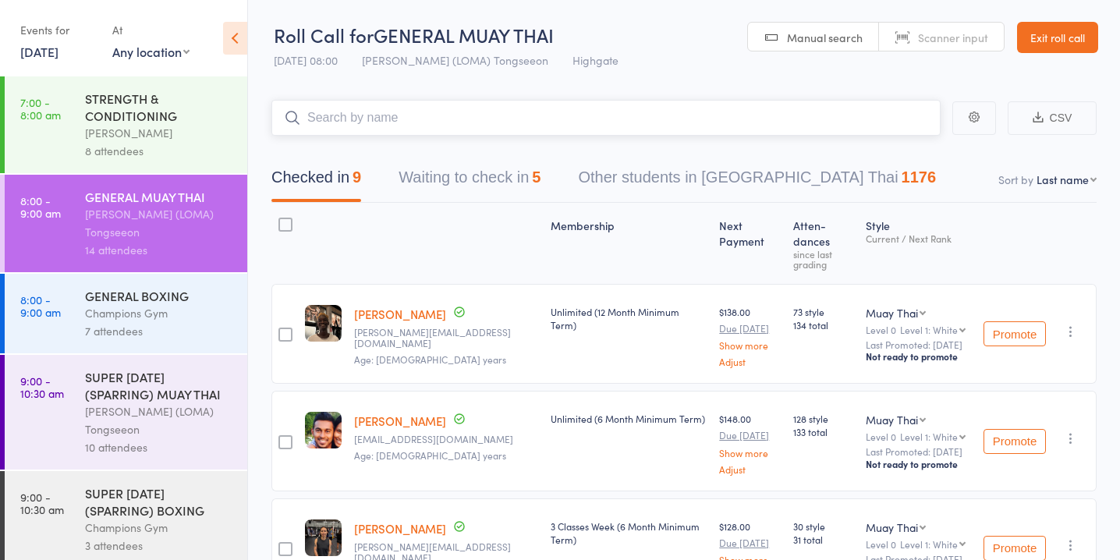
click at [507, 172] on button "Waiting to check in 5" at bounding box center [470, 181] width 142 height 41
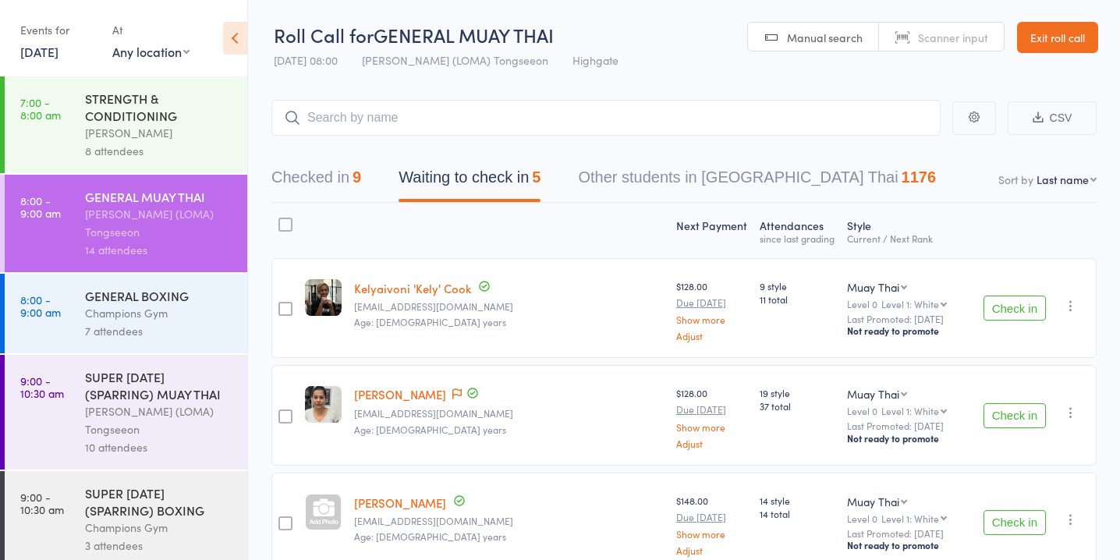
click at [1006, 420] on button "Check in" at bounding box center [1015, 415] width 62 height 25
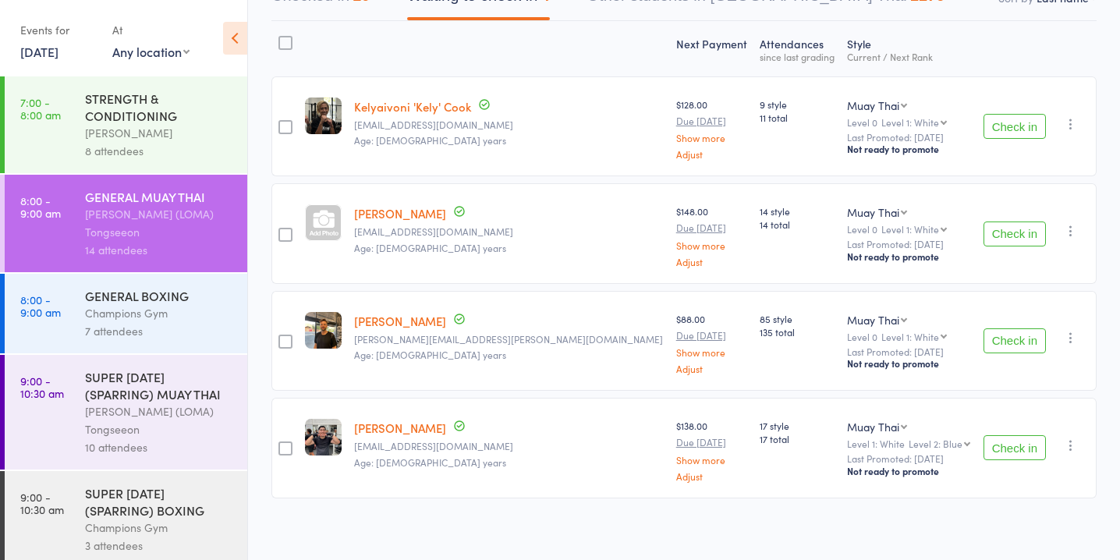
scroll to position [187, 0]
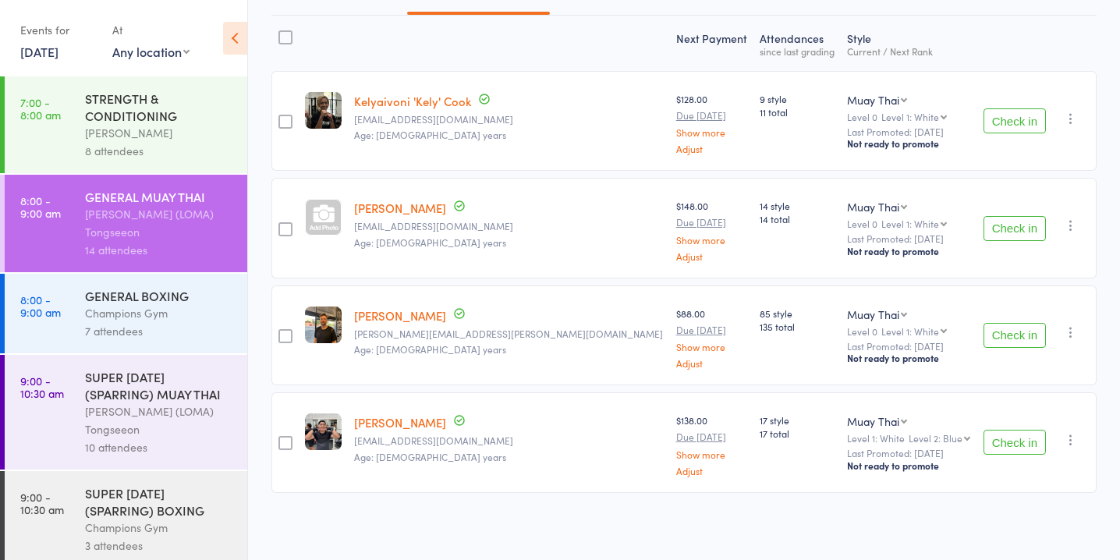
click at [1027, 438] on button "Check in" at bounding box center [1015, 442] width 62 height 25
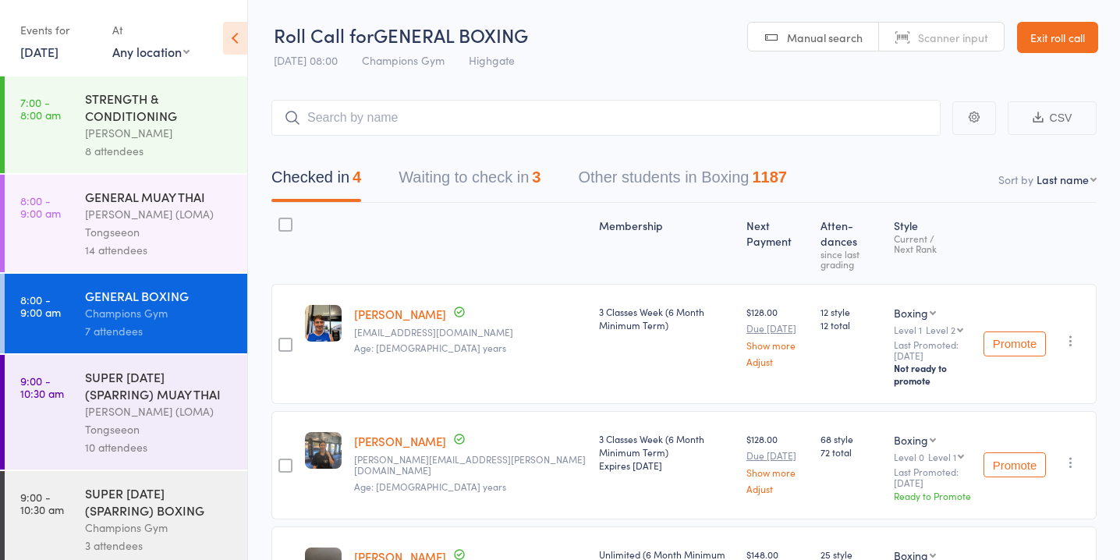
click at [502, 184] on button "Waiting to check in 3" at bounding box center [470, 181] width 142 height 41
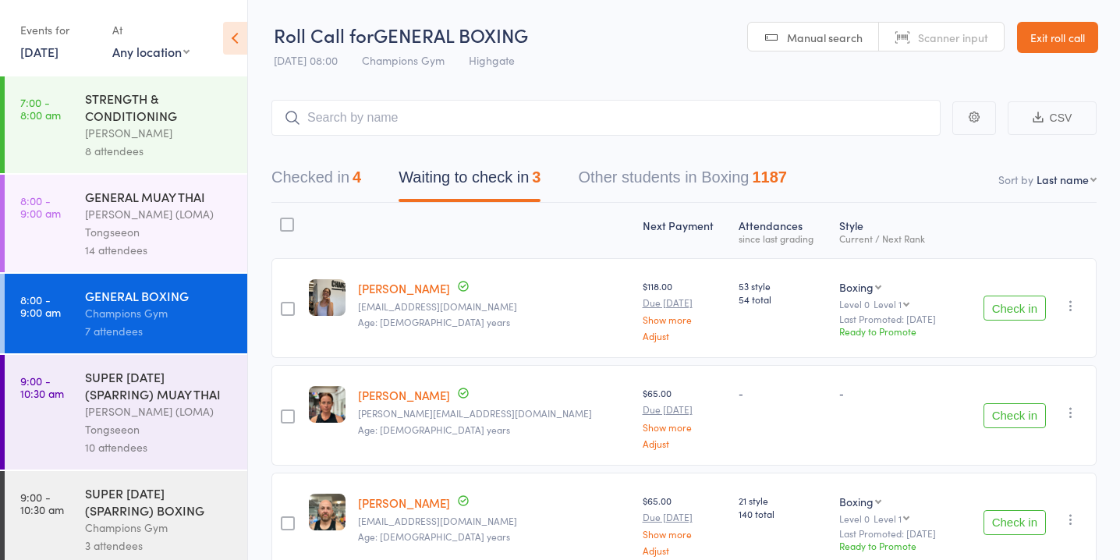
click at [497, 121] on input "search" at bounding box center [606, 118] width 669 height 36
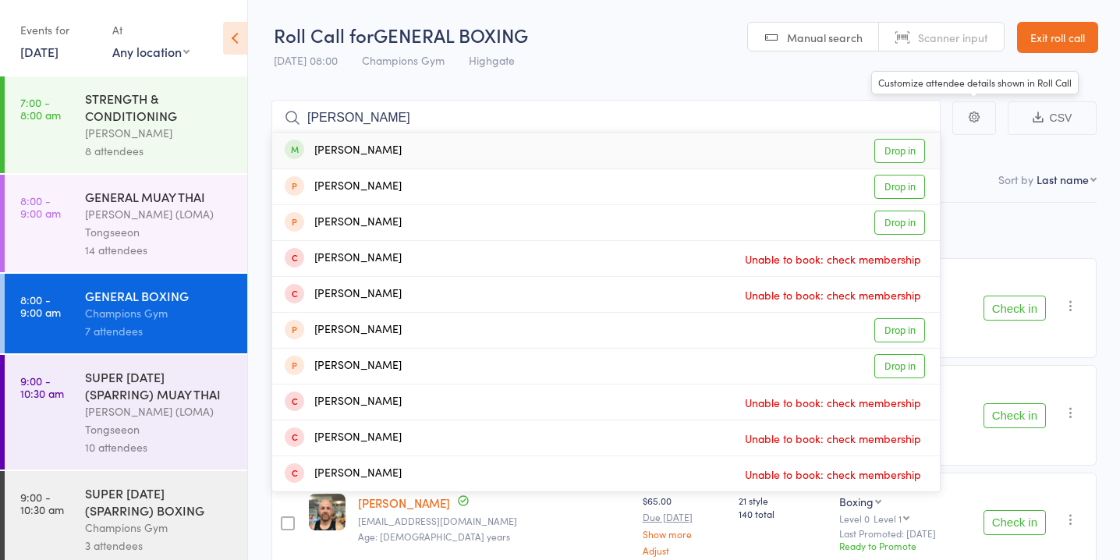
type input "[PERSON_NAME]"
click at [909, 147] on link "Drop in" at bounding box center [900, 151] width 51 height 24
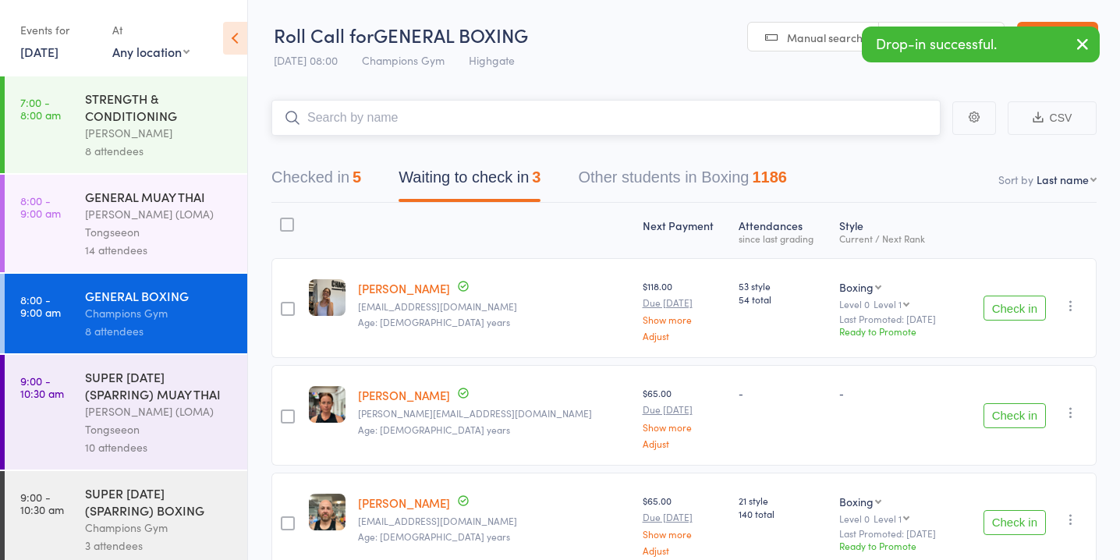
scroll to position [80, 0]
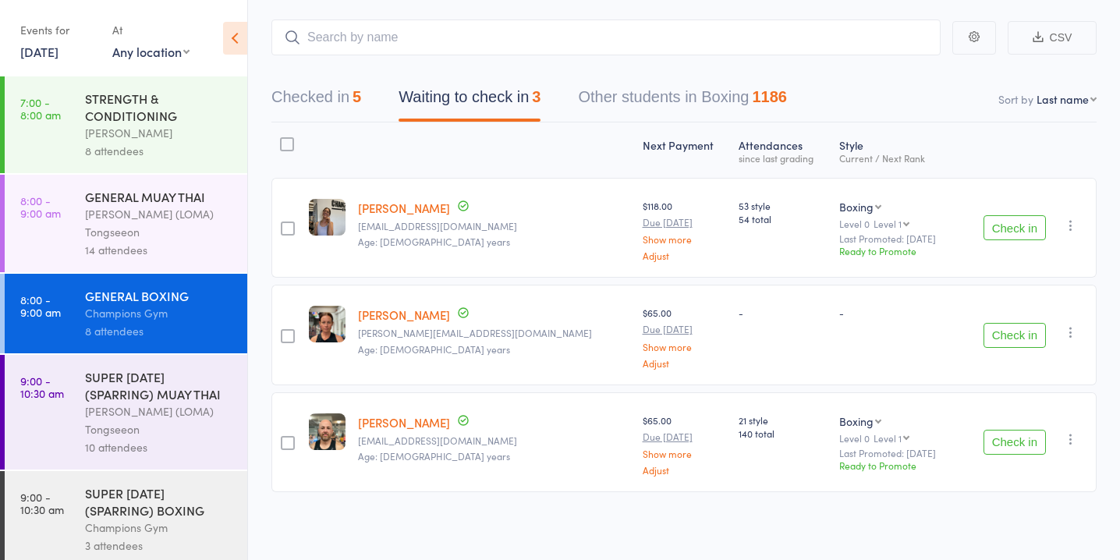
click at [1024, 227] on button "Check in" at bounding box center [1015, 227] width 62 height 25
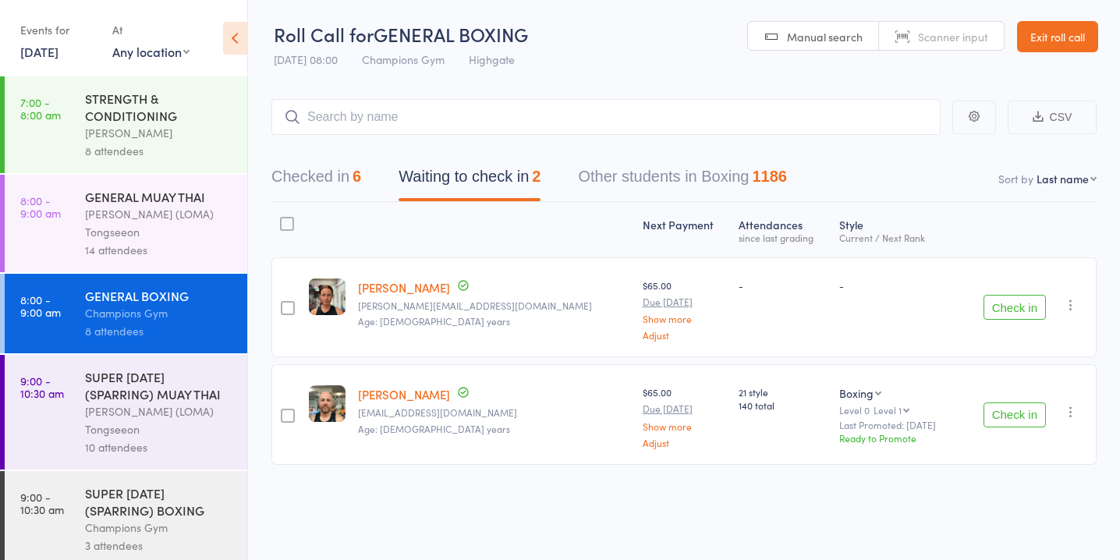
click at [1031, 306] on button "Check in" at bounding box center [1015, 307] width 62 height 25
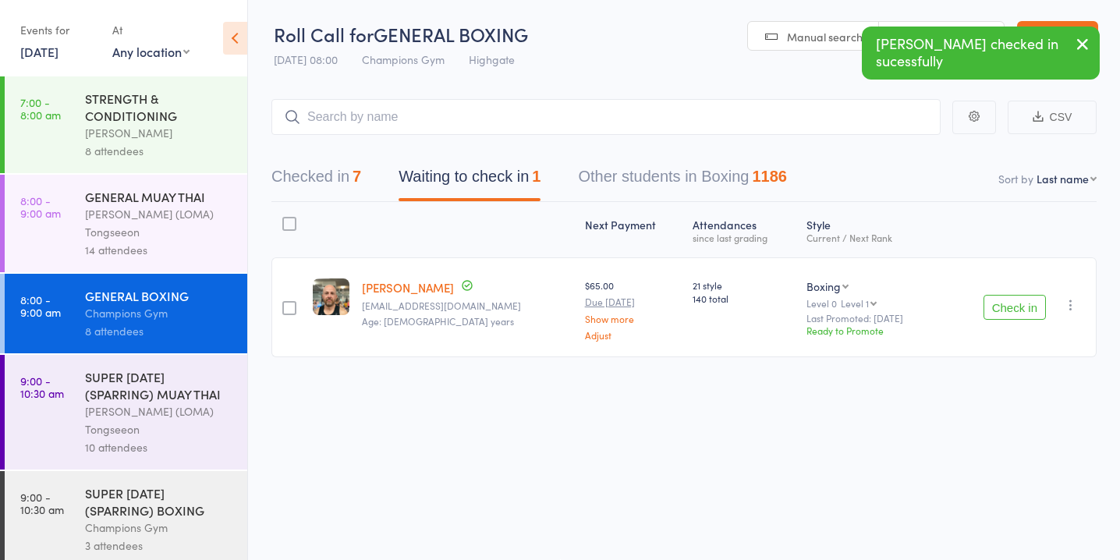
click at [1031, 306] on button "Check in" at bounding box center [1015, 307] width 62 height 25
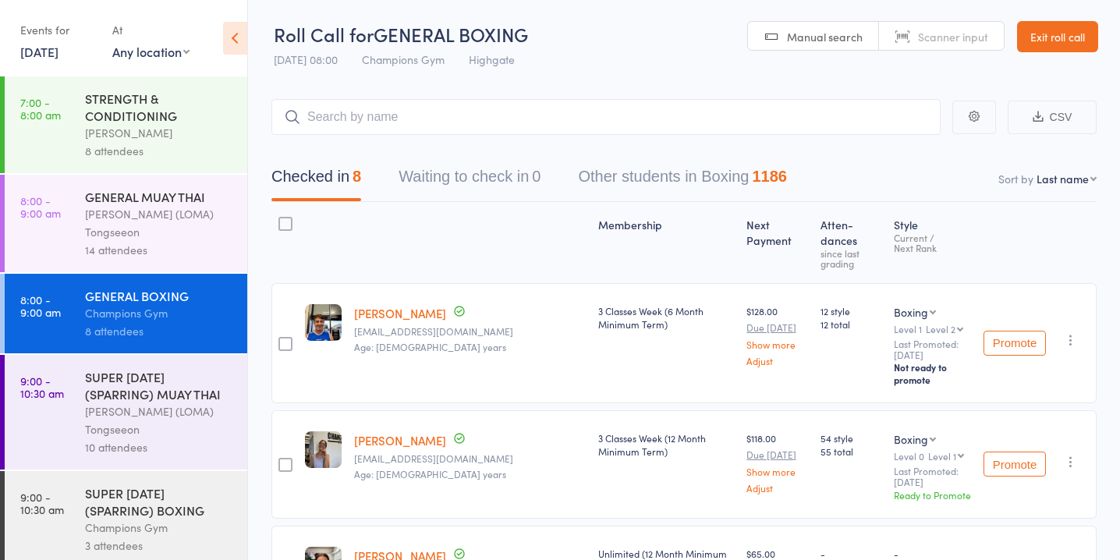
click at [152, 491] on div "SUPER [DATE] (SPARRING) BOXING" at bounding box center [159, 501] width 149 height 34
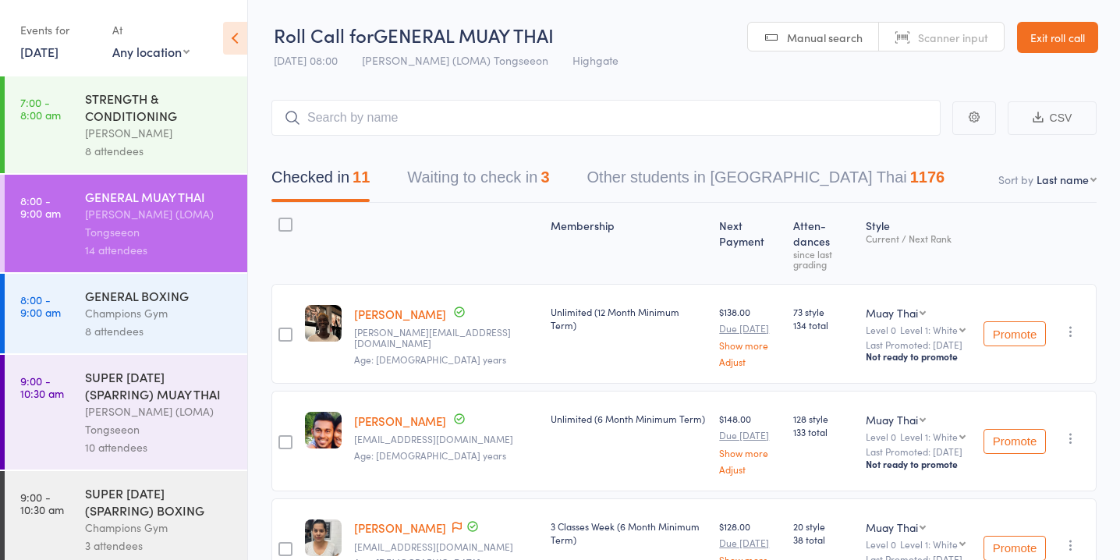
click at [457, 179] on button "Waiting to check in 3" at bounding box center [478, 181] width 142 height 41
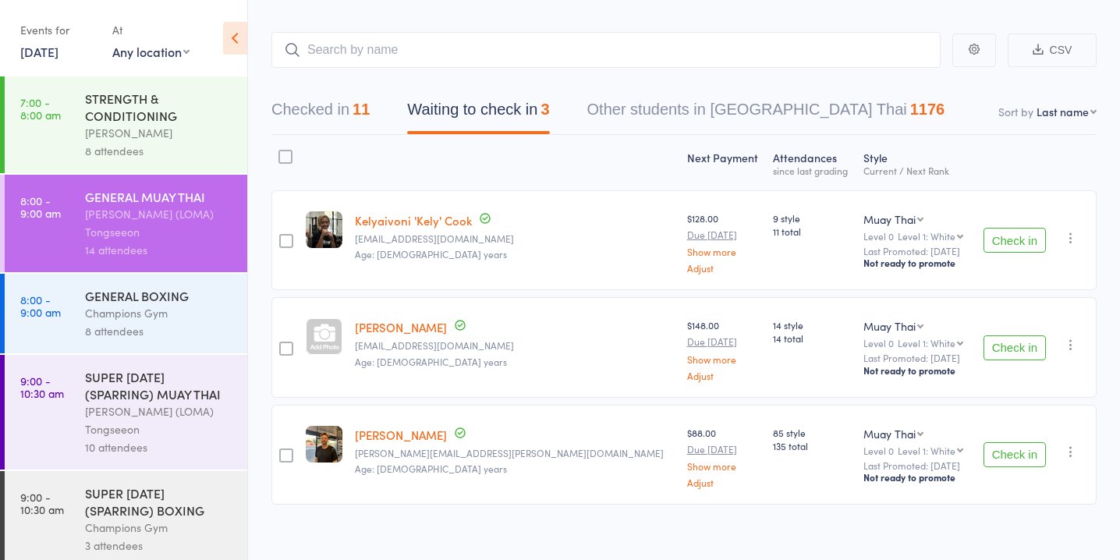
scroll to position [71, 0]
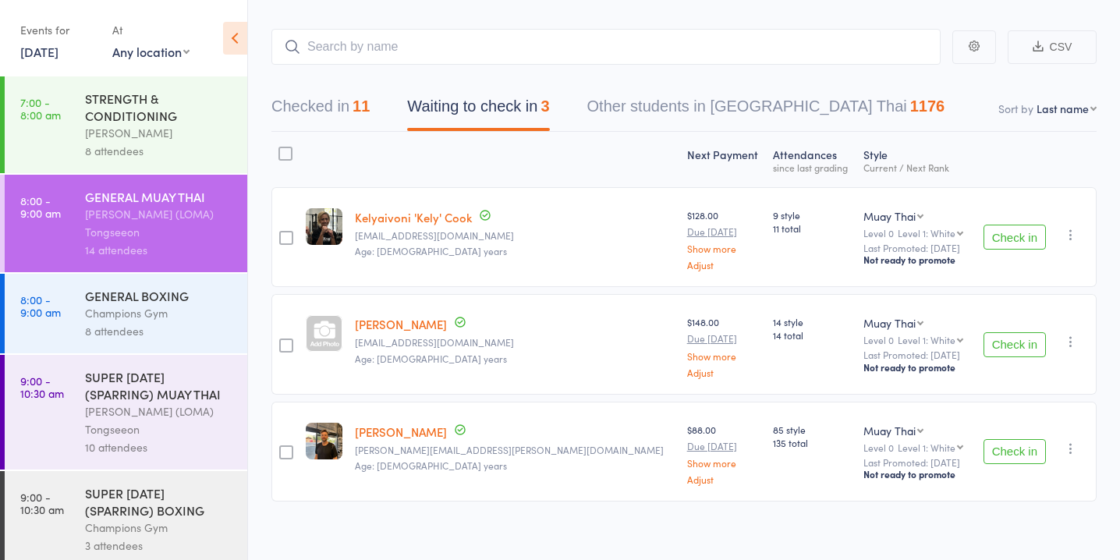
click at [1001, 353] on button "Check in" at bounding box center [1015, 344] width 62 height 25
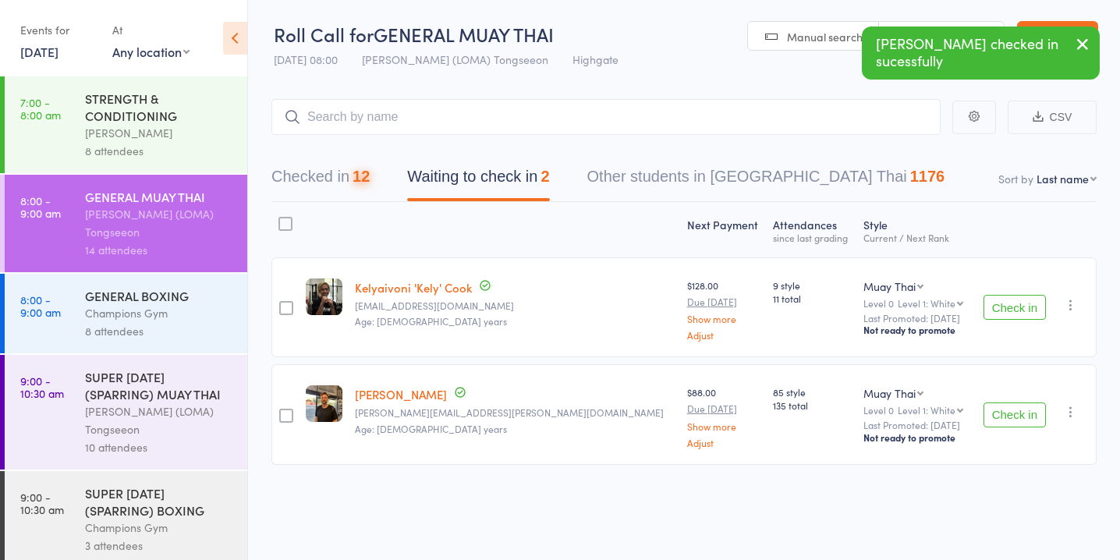
scroll to position [1, 0]
click at [321, 182] on button "Checked in 12" at bounding box center [321, 180] width 98 height 41
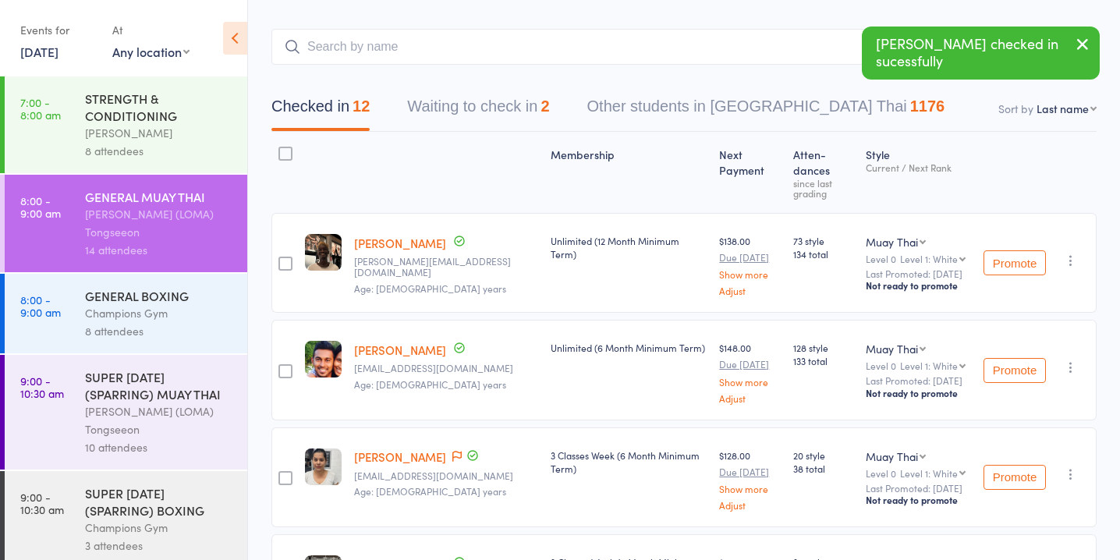
click at [441, 113] on button "Waiting to check in 2" at bounding box center [478, 110] width 142 height 41
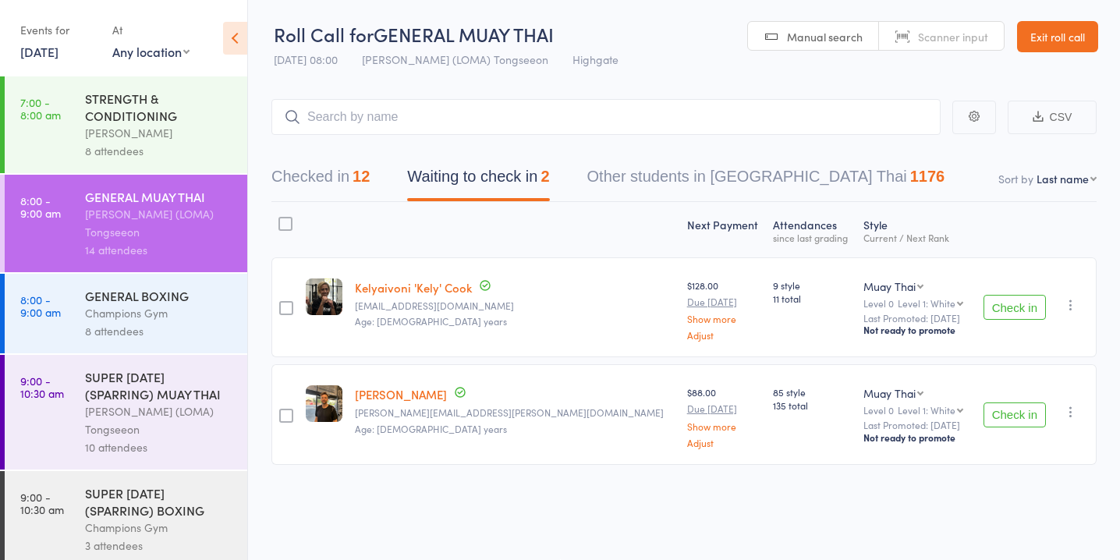
click at [363, 179] on div "12" at bounding box center [361, 176] width 17 height 17
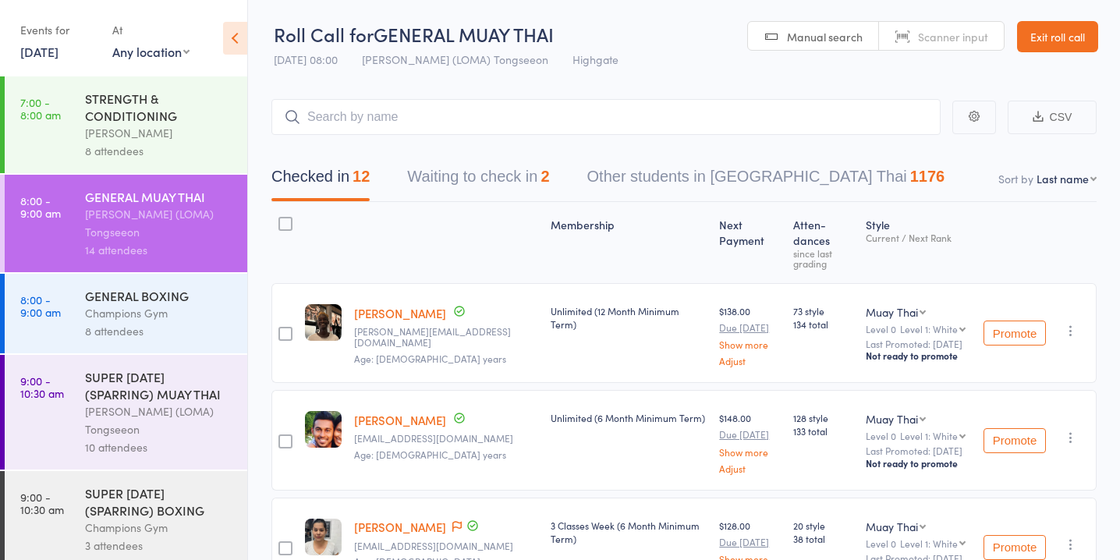
scroll to position [71, 0]
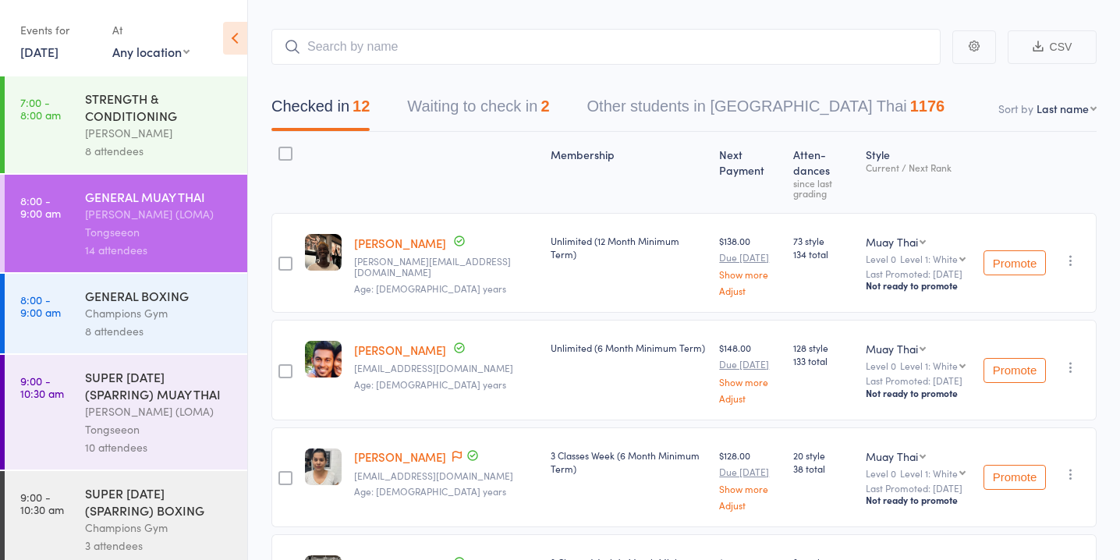
click at [528, 110] on button "Waiting to check in 2" at bounding box center [478, 110] width 142 height 41
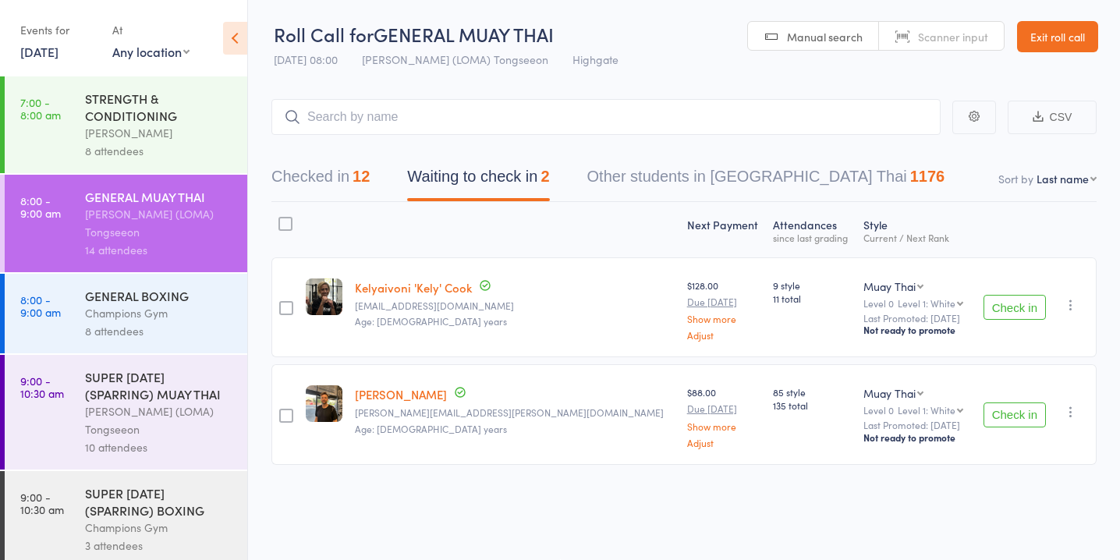
click at [314, 179] on button "Checked in 12" at bounding box center [321, 180] width 98 height 41
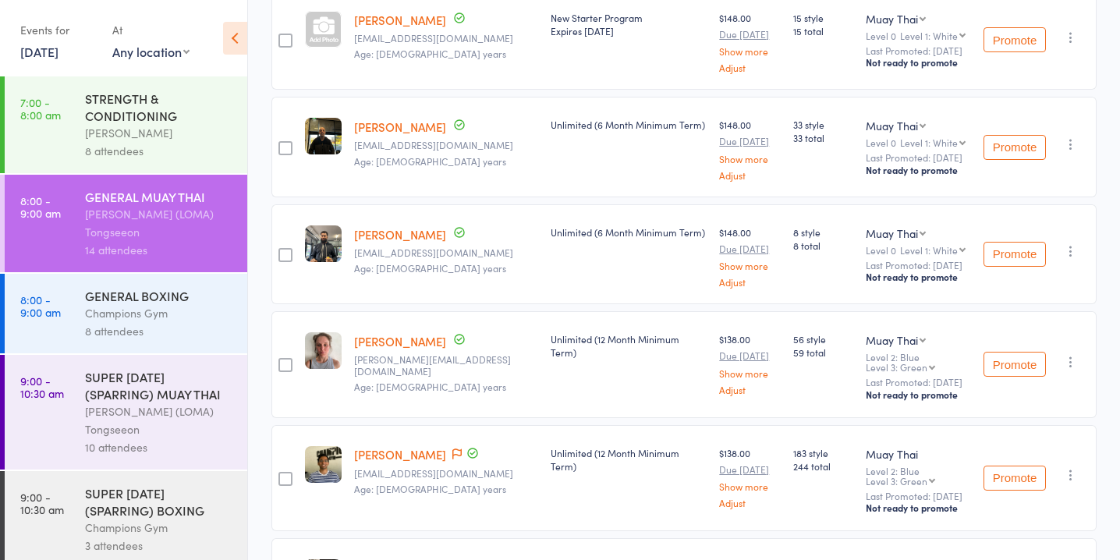
scroll to position [735, 0]
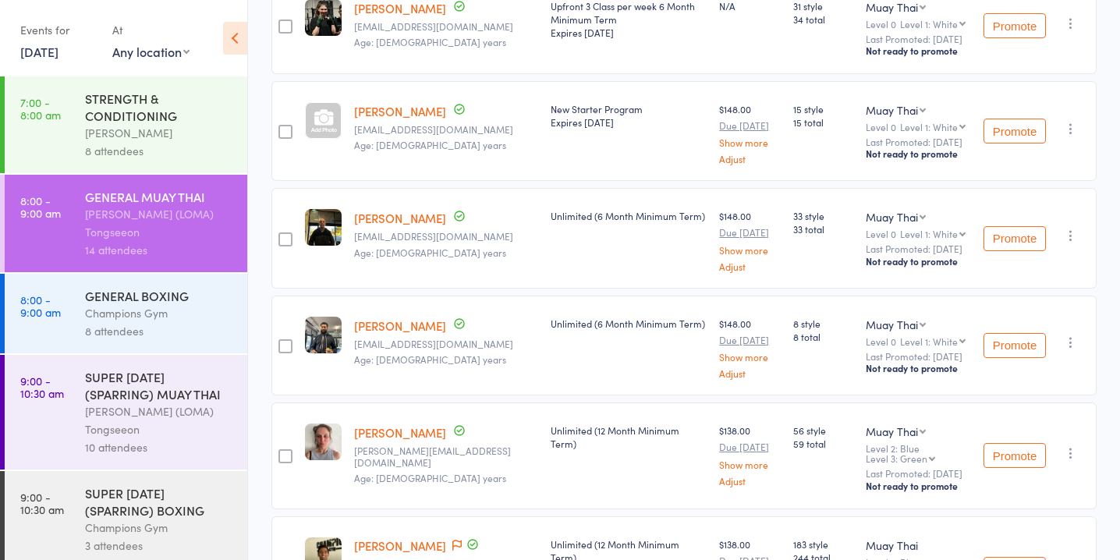
click at [330, 139] on div at bounding box center [323, 120] width 37 height 37
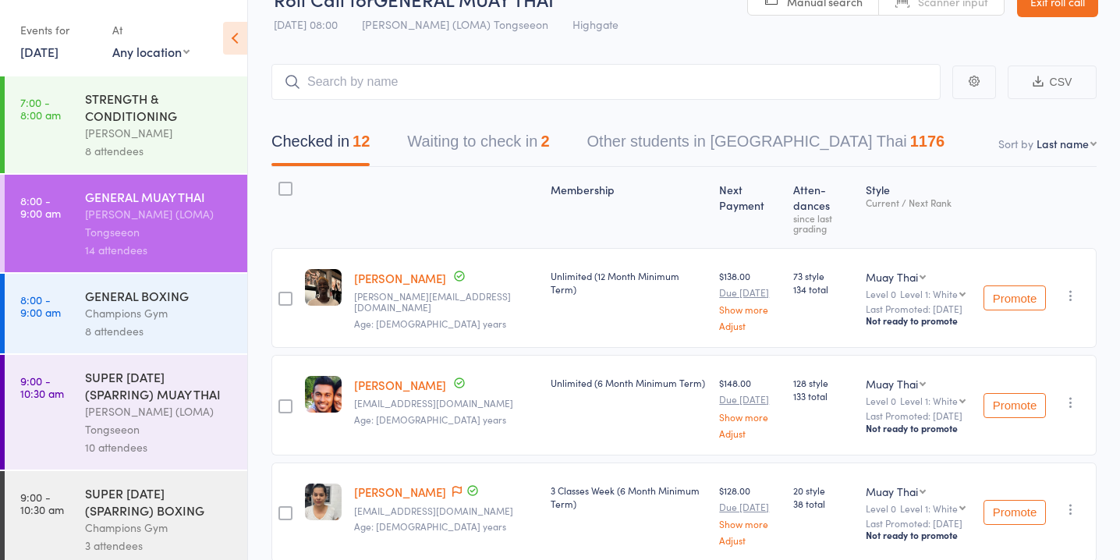
scroll to position [0, 0]
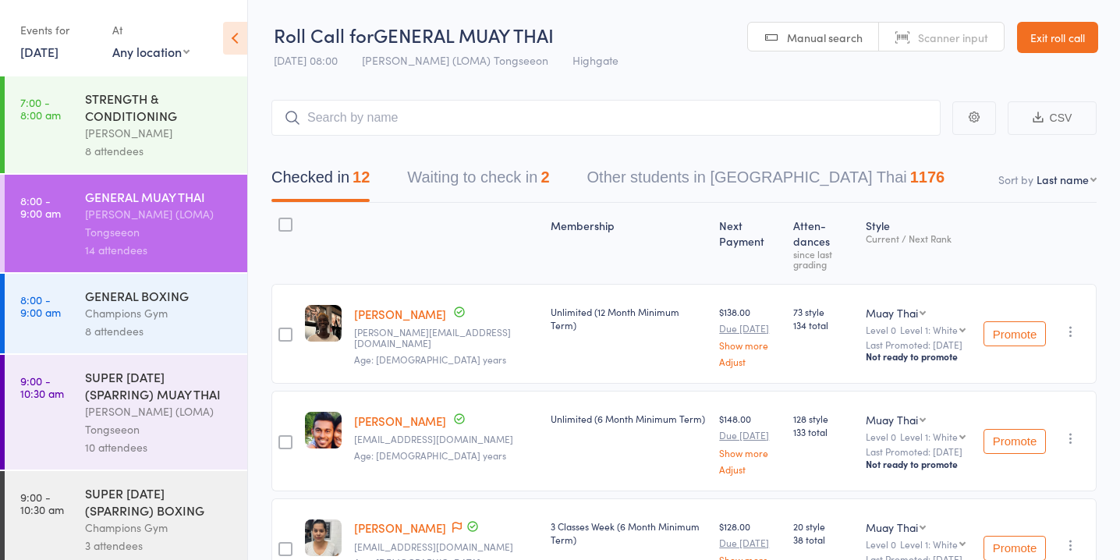
click at [501, 168] on button "Waiting to check in 2" at bounding box center [478, 181] width 142 height 41
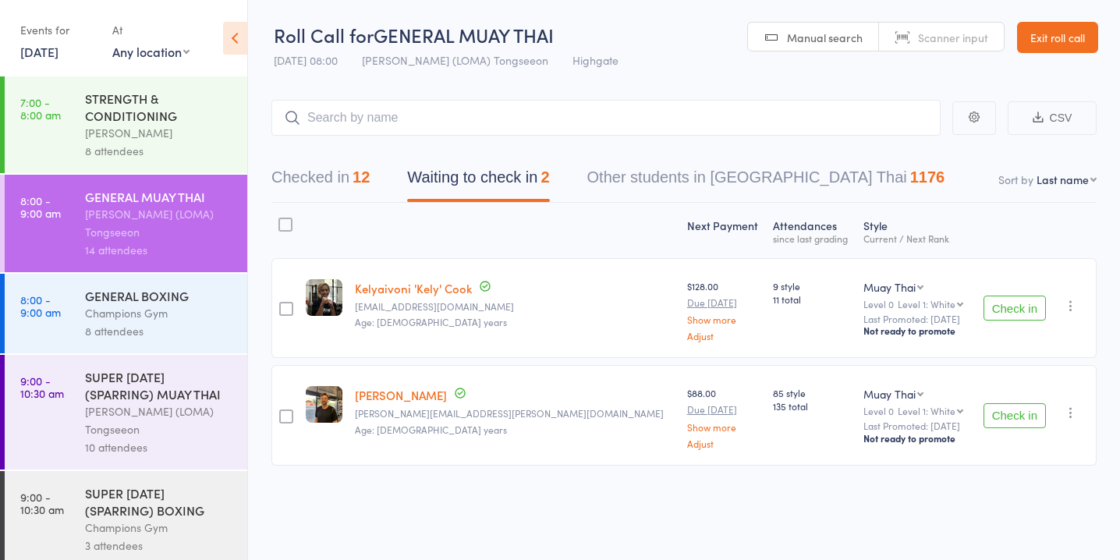
click at [335, 169] on button "Checked in 12" at bounding box center [321, 181] width 98 height 41
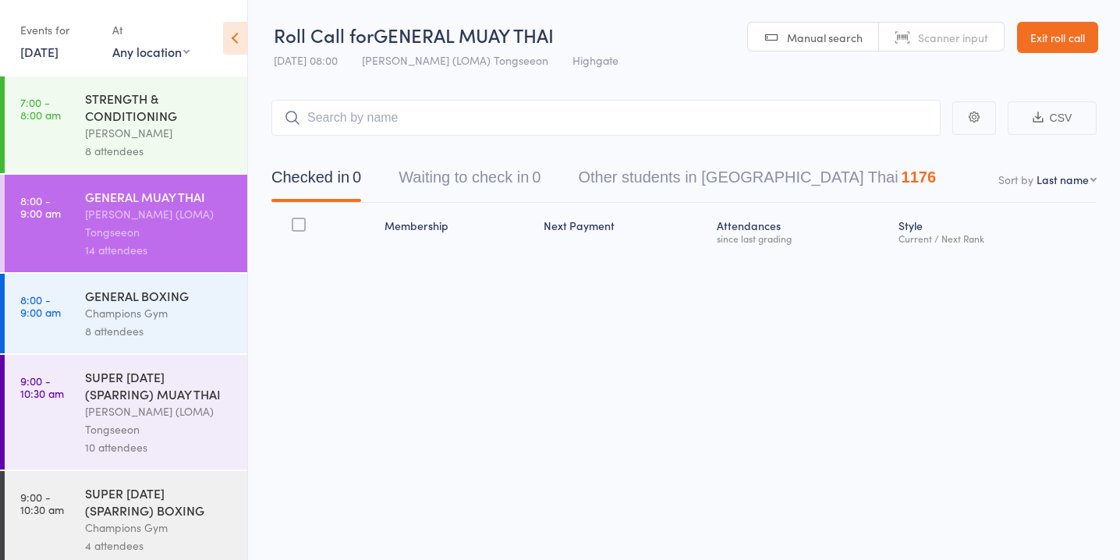
click at [484, 181] on button "Waiting to check in 0" at bounding box center [470, 181] width 142 height 41
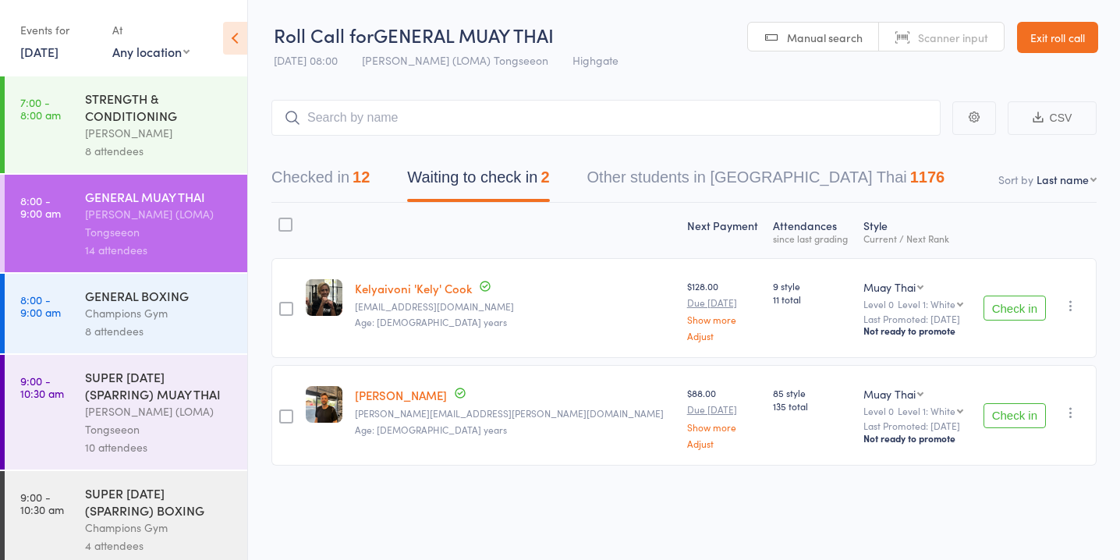
click at [287, 311] on div at bounding box center [286, 309] width 14 height 14
click at [282, 304] on input "checkbox" at bounding box center [282, 304] width 0 height 0
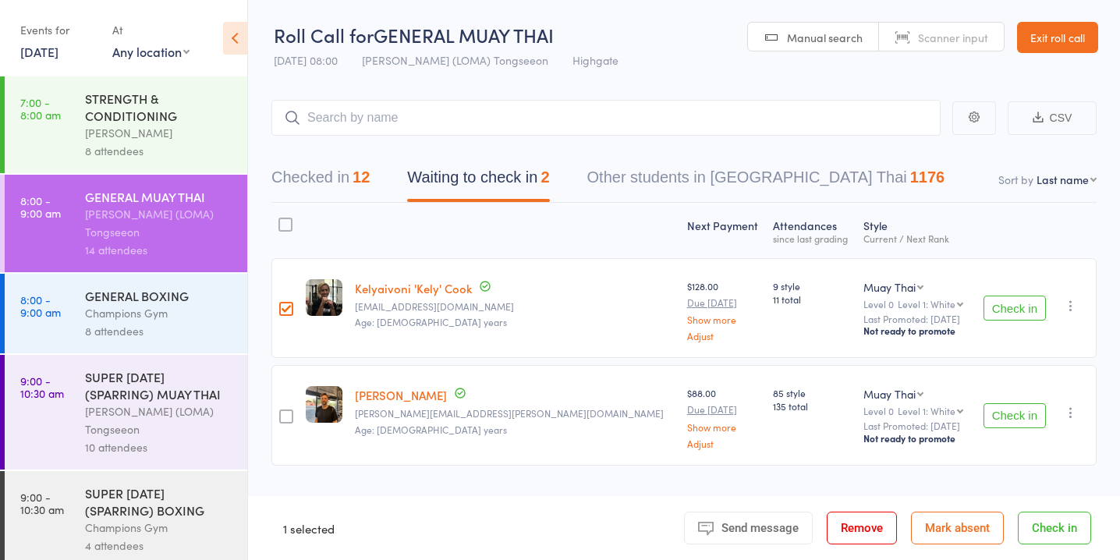
click at [293, 418] on div at bounding box center [286, 417] width 14 height 14
click at [282, 412] on input "checkbox" at bounding box center [282, 412] width 0 height 0
click at [935, 523] on button "Mark absent" at bounding box center [957, 528] width 93 height 33
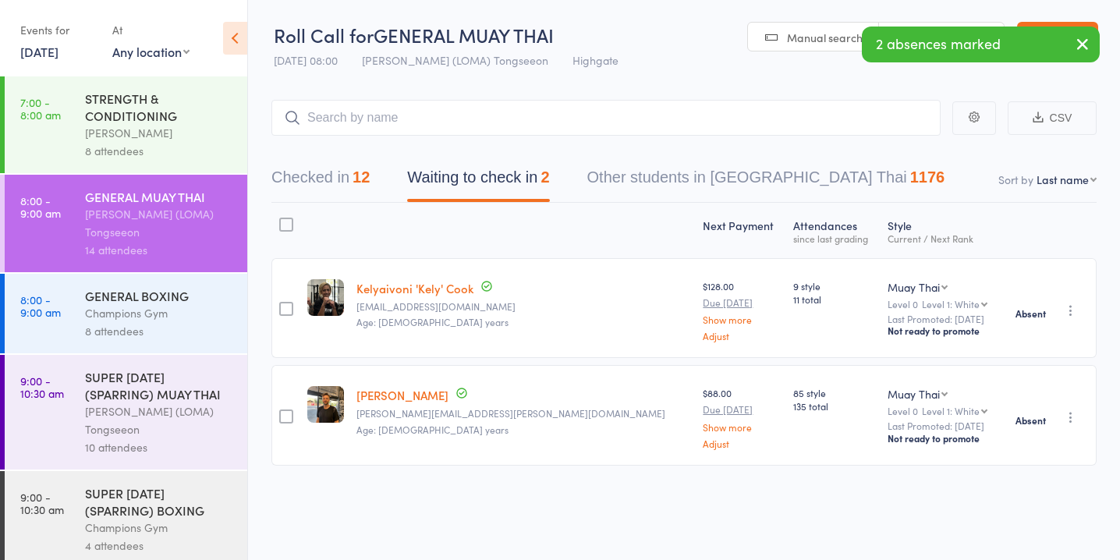
scroll to position [130, 0]
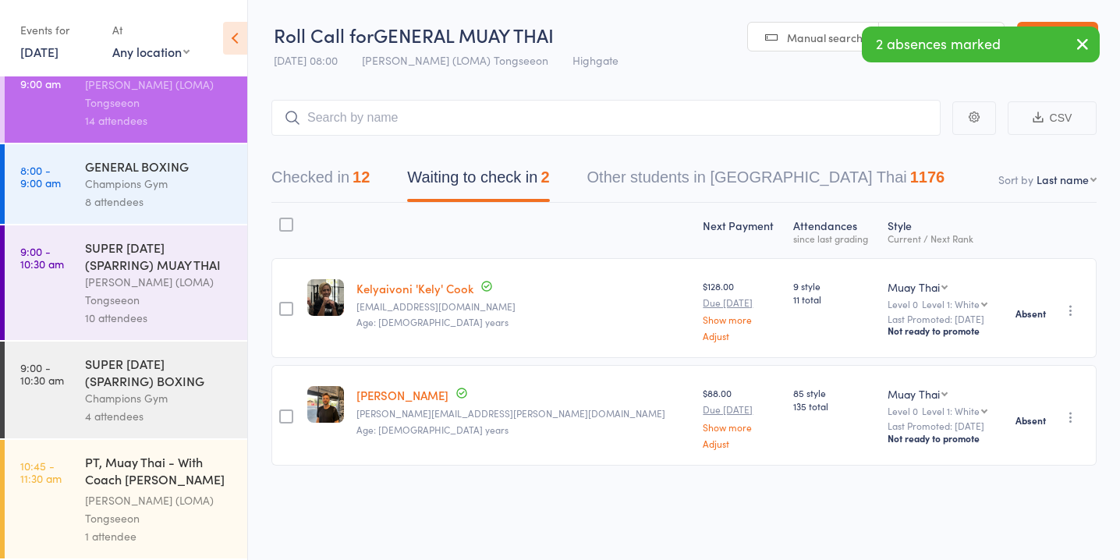
click at [158, 291] on div "[PERSON_NAME] (LOMA) Tongseeon" at bounding box center [159, 291] width 149 height 36
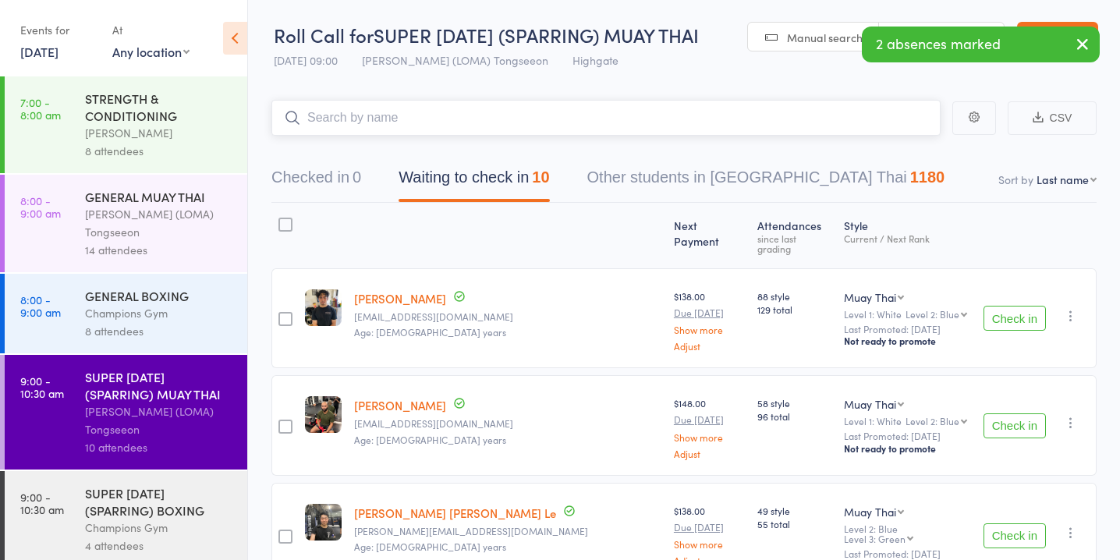
click at [520, 173] on button "Waiting to check in 10" at bounding box center [474, 181] width 151 height 41
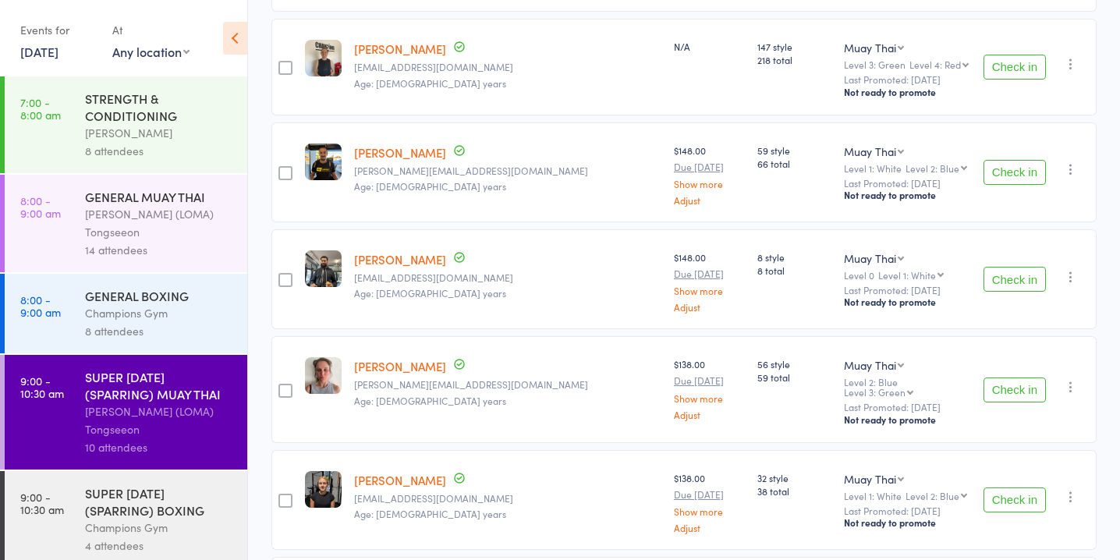
scroll to position [647, 0]
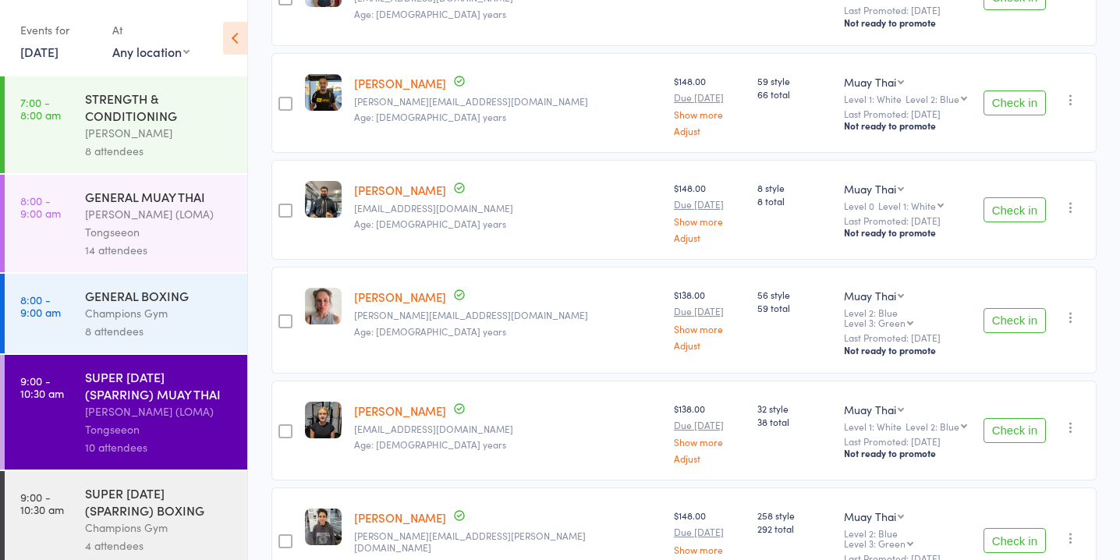
click at [1019, 197] on button "Check in" at bounding box center [1015, 209] width 62 height 25
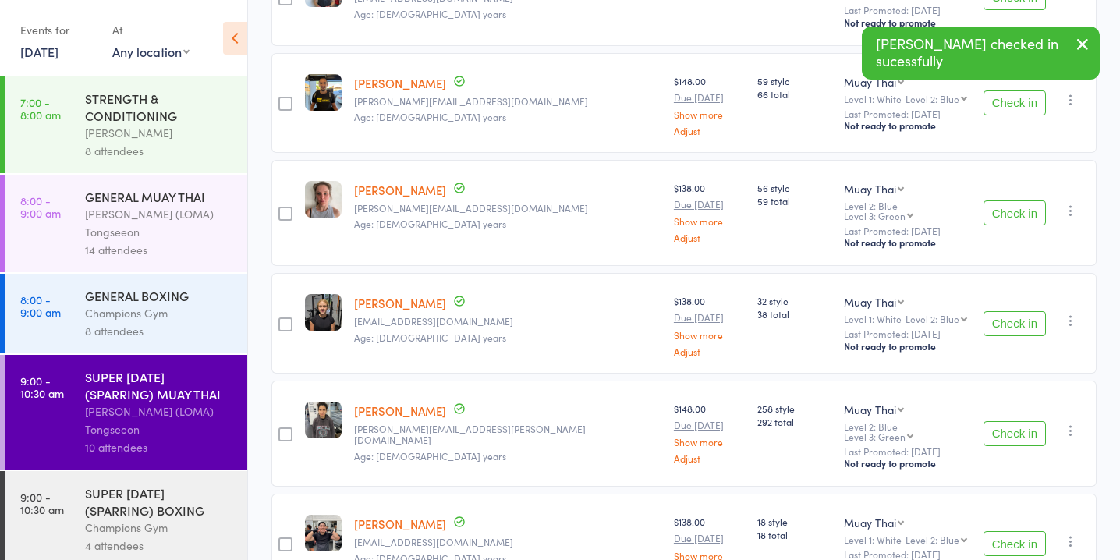
scroll to position [705, 0]
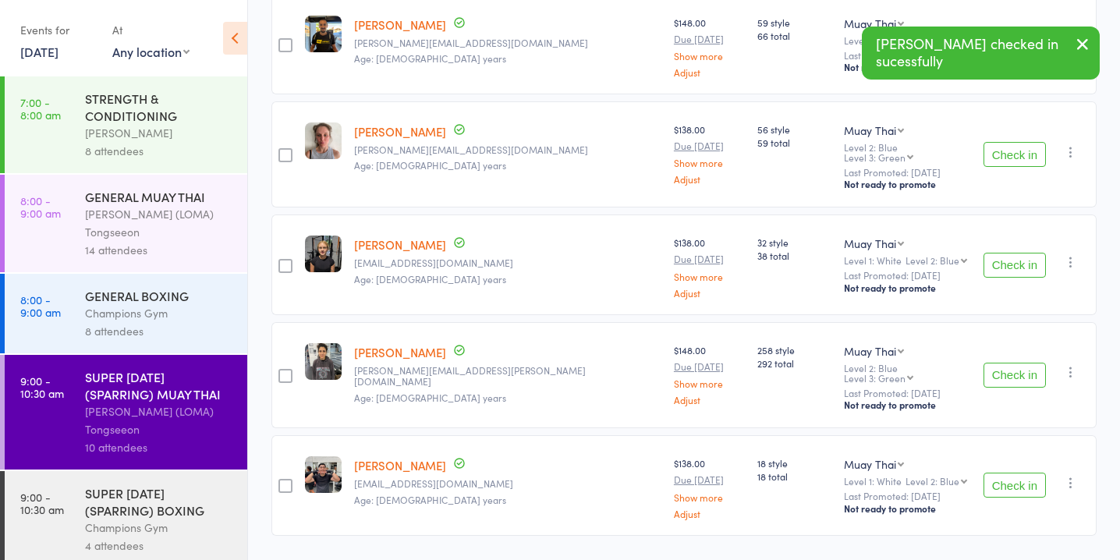
click at [1003, 142] on button "Check in" at bounding box center [1015, 154] width 62 height 25
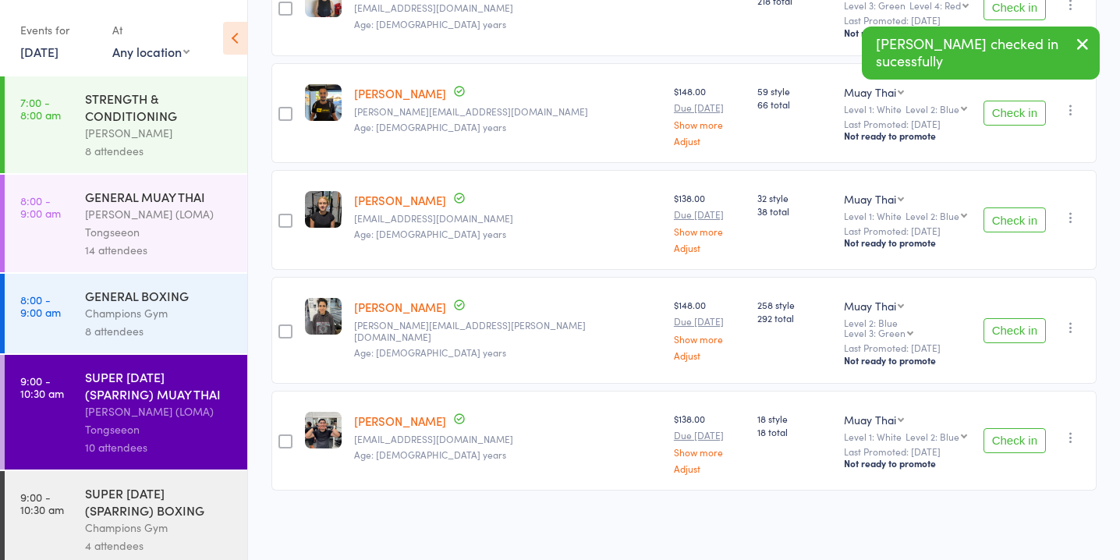
scroll to position [612, 0]
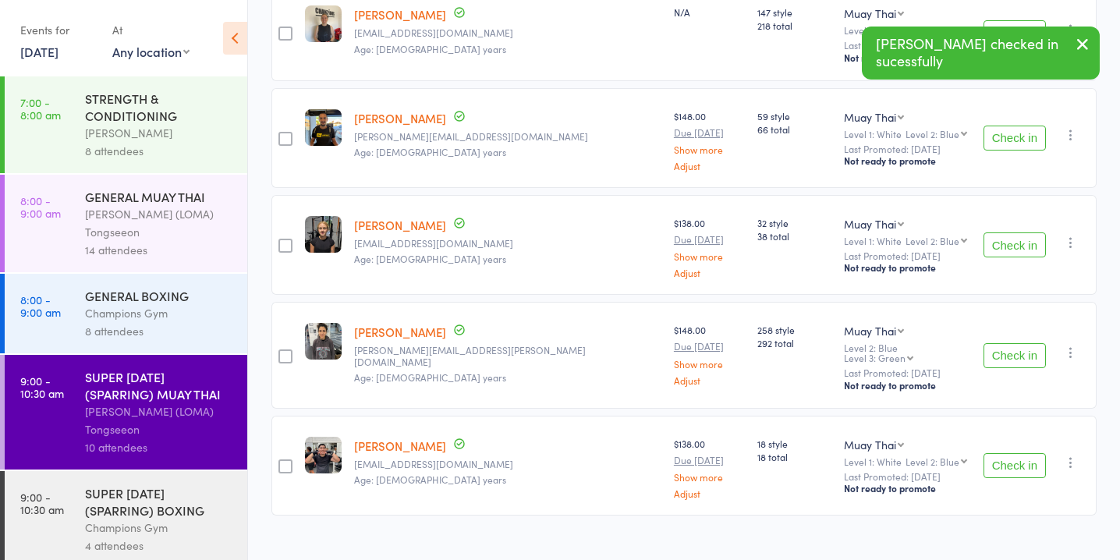
click at [1008, 455] on div "Check in Check in Promote Send message Add Note Add Task Add Flag Remove Mark a…" at bounding box center [1037, 466] width 119 height 100
click at [1006, 453] on button "Check in" at bounding box center [1015, 465] width 62 height 25
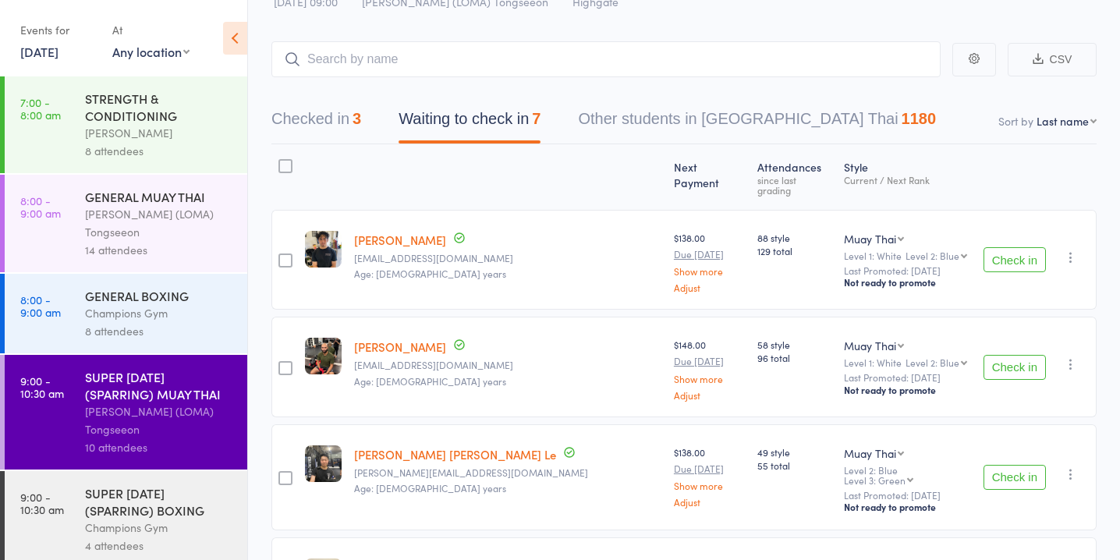
scroll to position [0, 0]
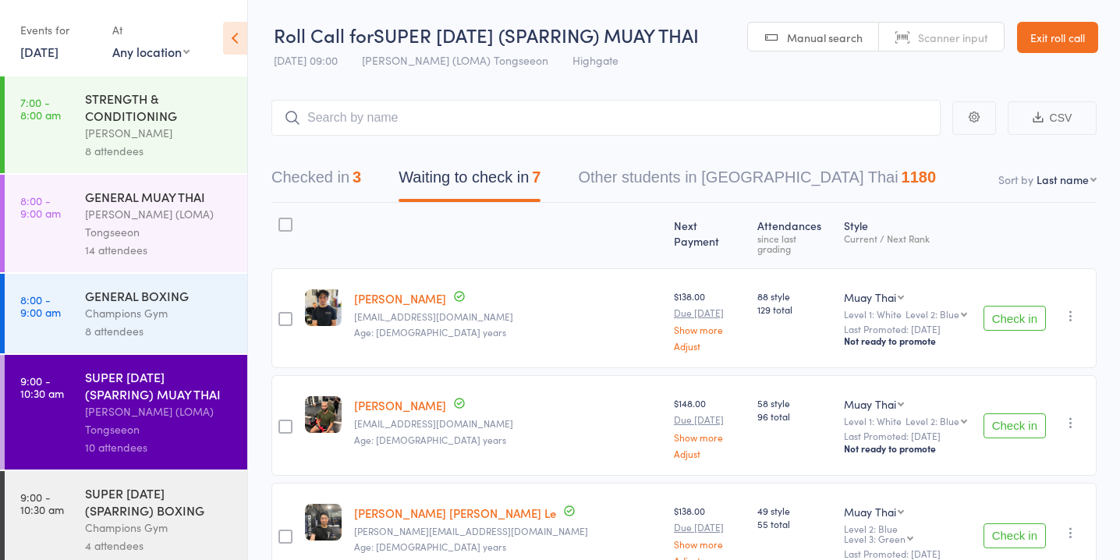
click at [165, 222] on div "[PERSON_NAME] (LOMA) Tongseeon" at bounding box center [159, 223] width 149 height 36
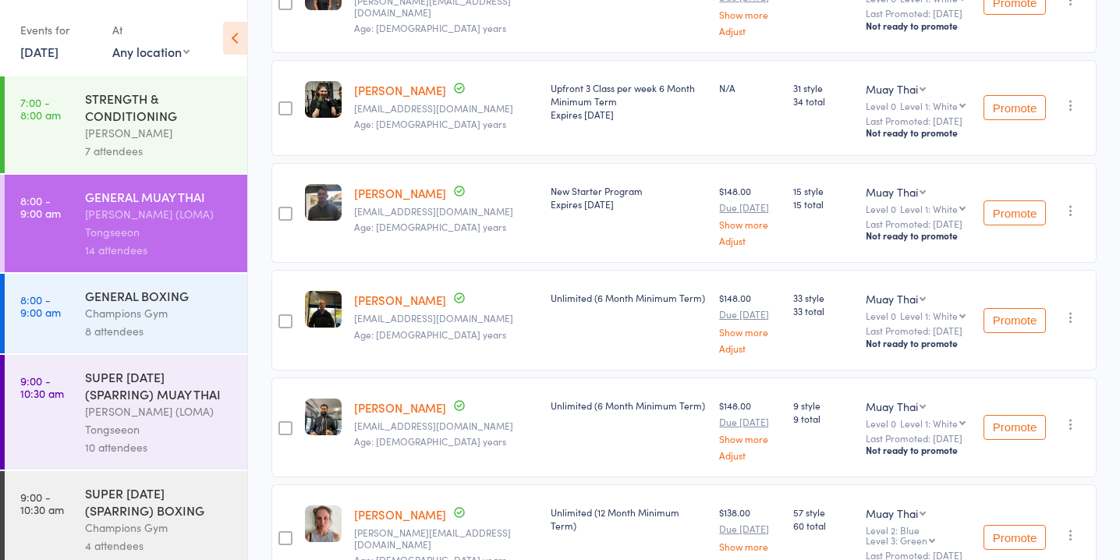
scroll to position [673, 0]
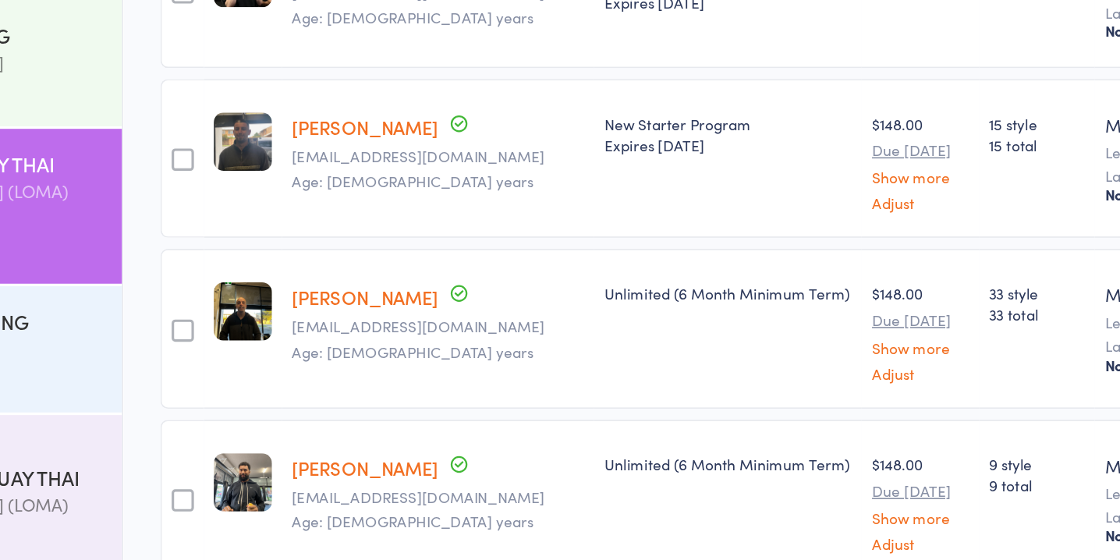
click at [373, 182] on link "[PERSON_NAME]" at bounding box center [400, 173] width 92 height 16
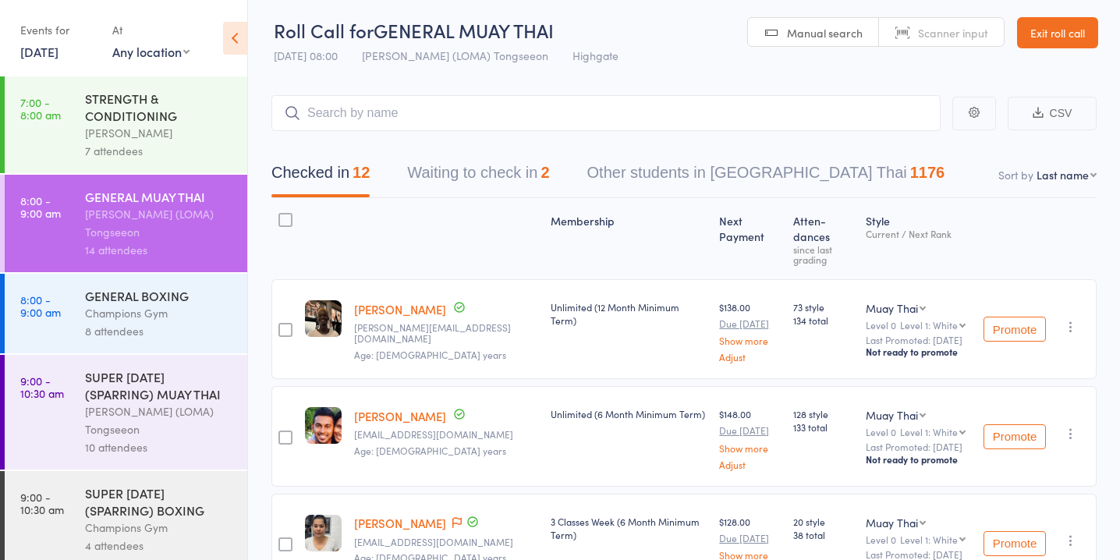
scroll to position [0, 0]
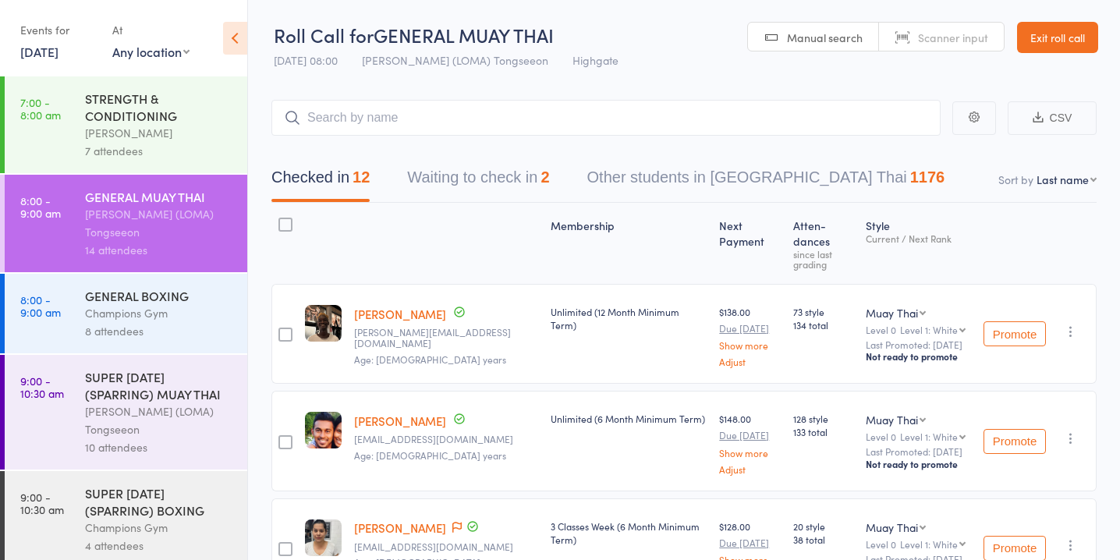
click at [504, 165] on button "Waiting to check in 2" at bounding box center [478, 181] width 142 height 41
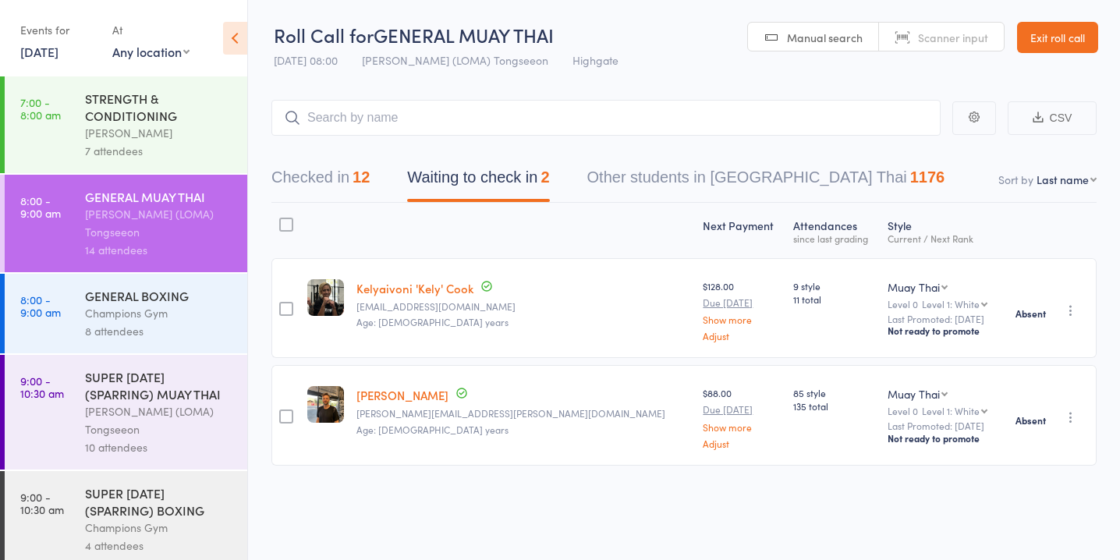
click at [134, 423] on div "[PERSON_NAME] (LOMA) Tongseeon" at bounding box center [159, 421] width 149 height 36
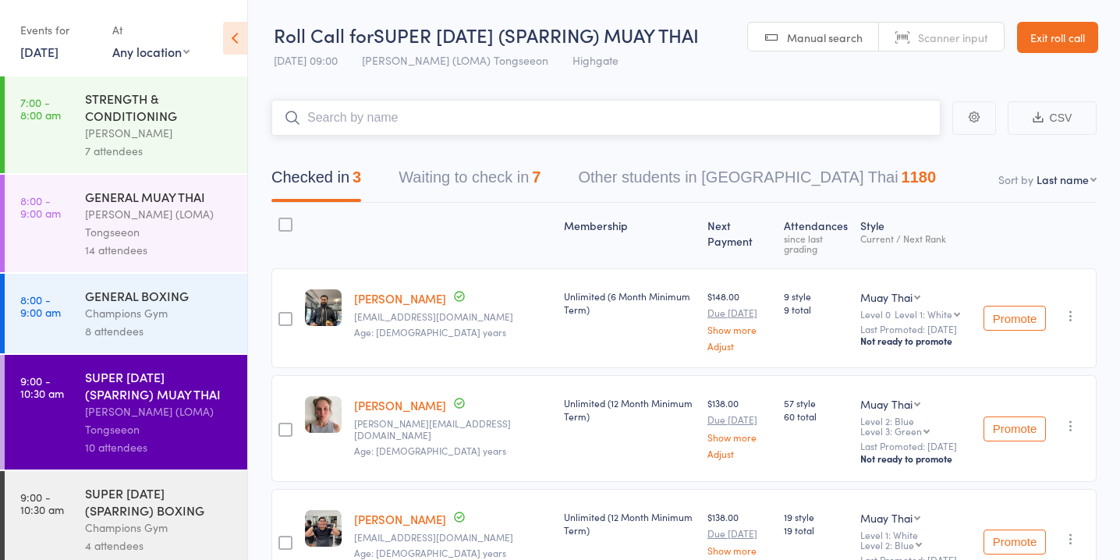
scroll to position [80, 0]
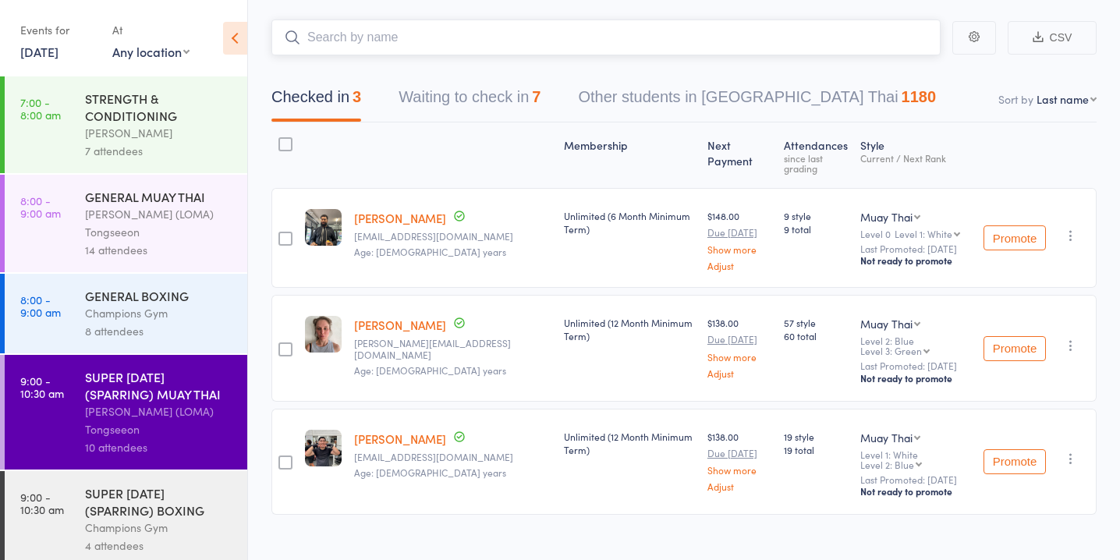
click at [496, 98] on button "Waiting to check in 7" at bounding box center [470, 100] width 142 height 41
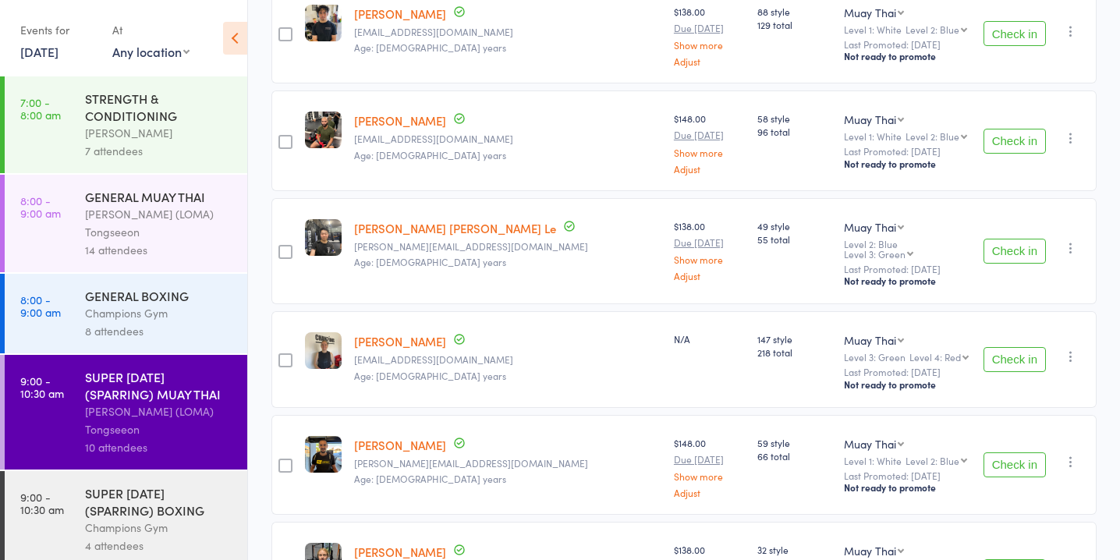
scroll to position [290, 0]
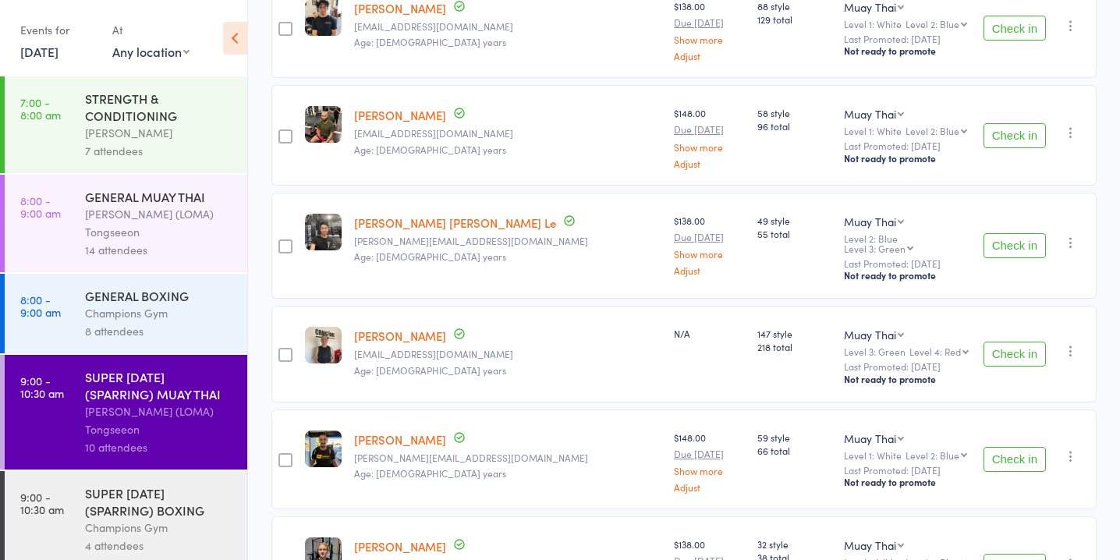
click at [997, 447] on button "Check in" at bounding box center [1015, 459] width 62 height 25
click at [1005, 342] on button "Check in" at bounding box center [1015, 354] width 62 height 25
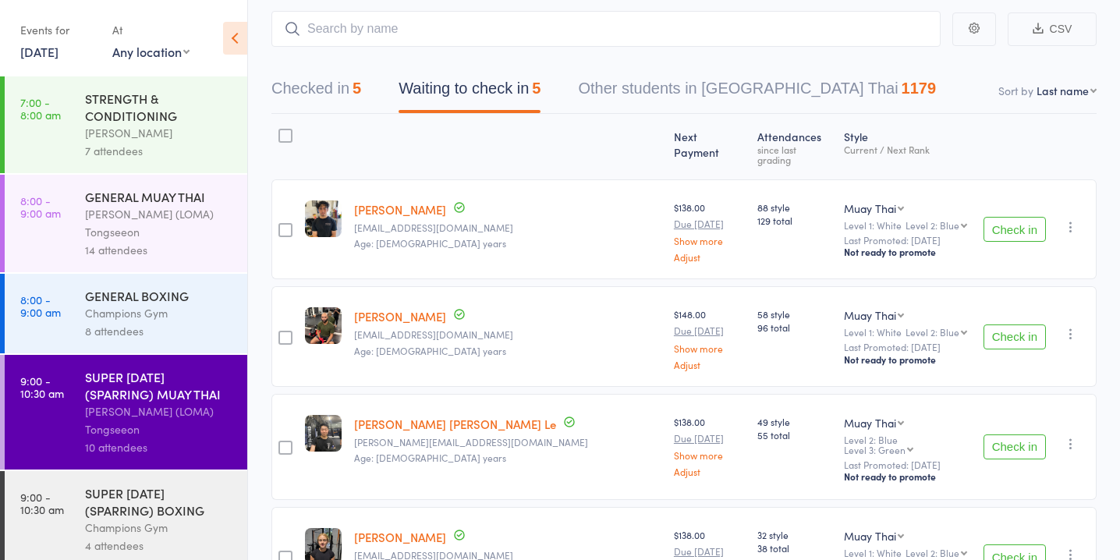
scroll to position [0, 0]
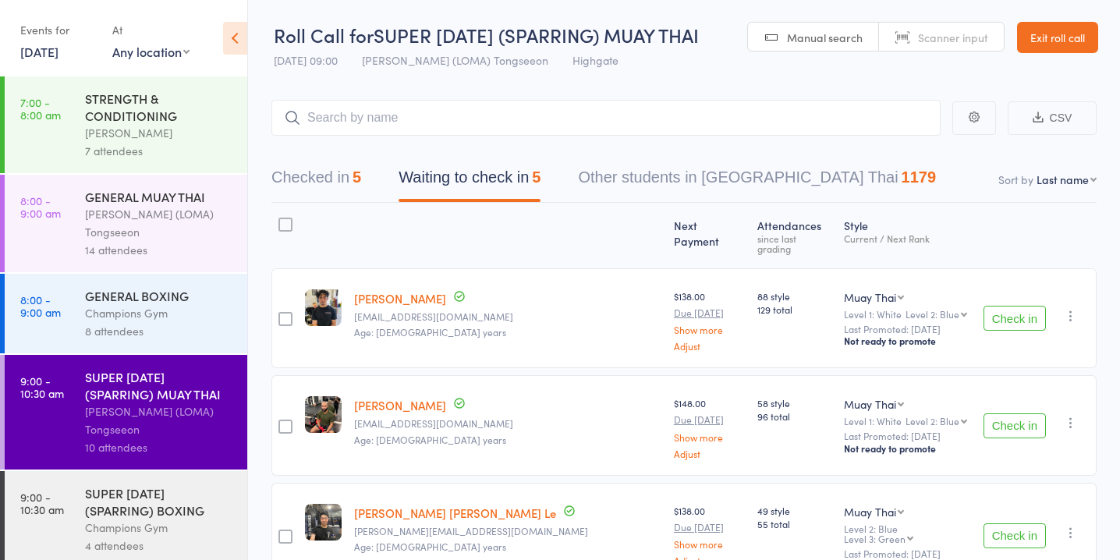
click at [355, 174] on button "Checked in 5" at bounding box center [317, 181] width 90 height 41
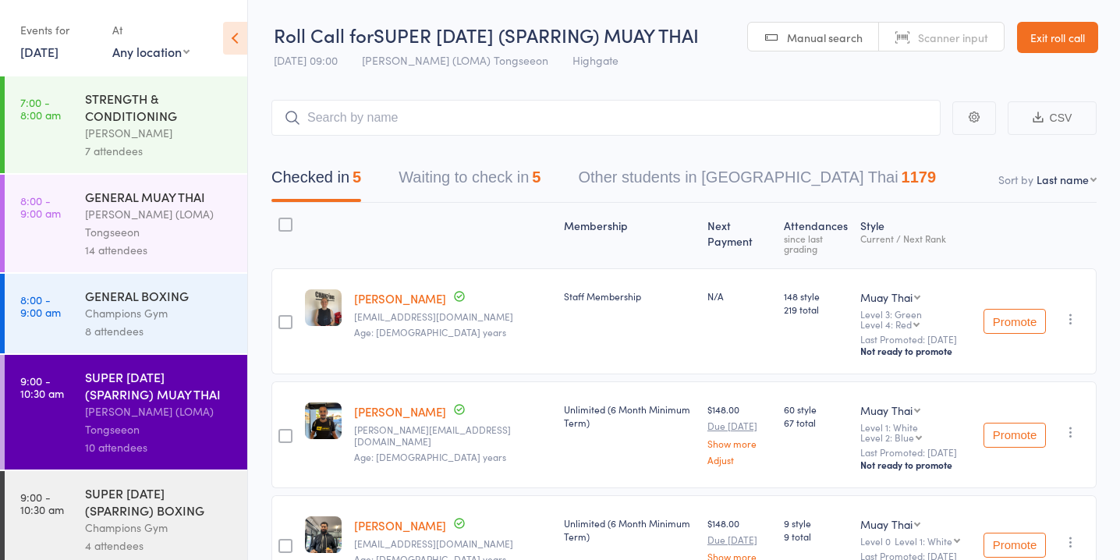
click at [528, 186] on button "Waiting to check in 5" at bounding box center [470, 181] width 142 height 41
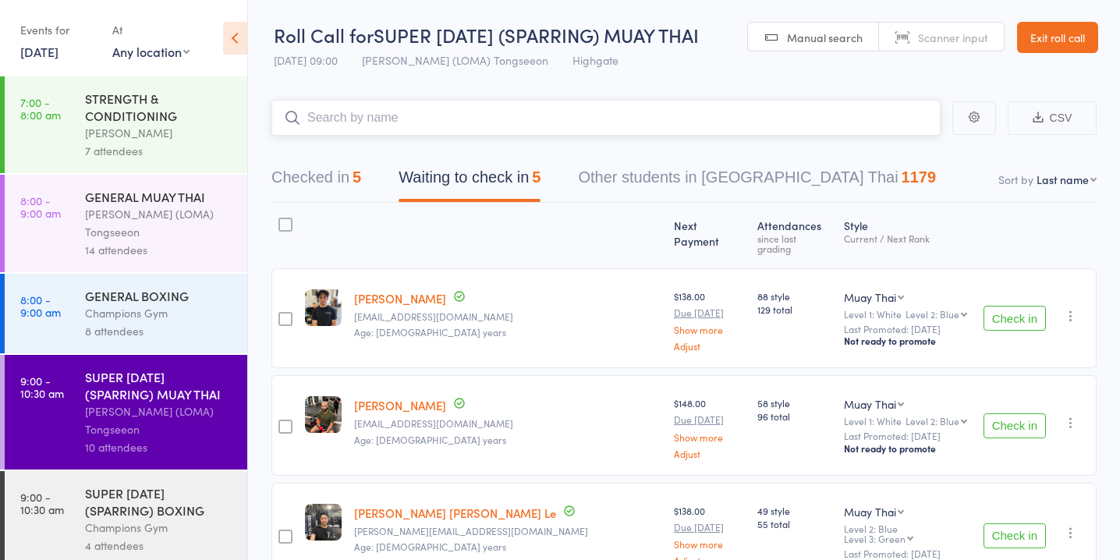
click at [418, 121] on input "search" at bounding box center [606, 118] width 669 height 36
type input "s"
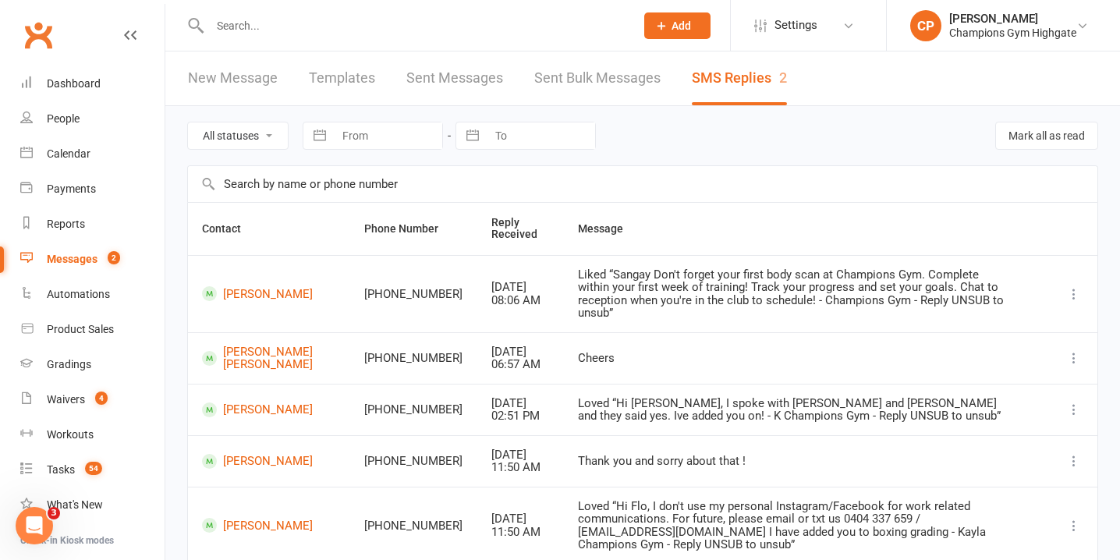
click at [508, 30] on input "text" at bounding box center [414, 26] width 419 height 22
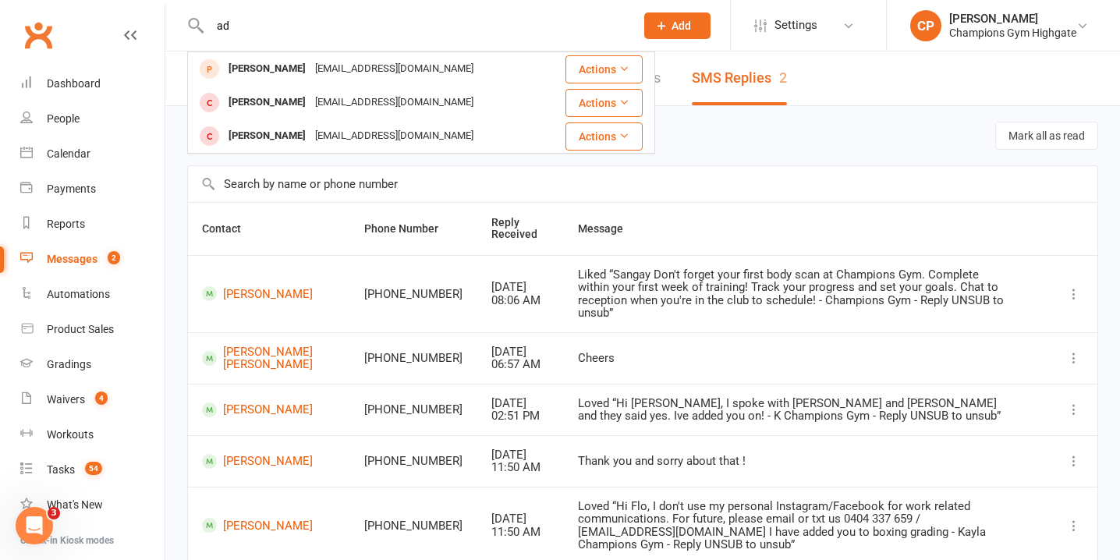
type input "a"
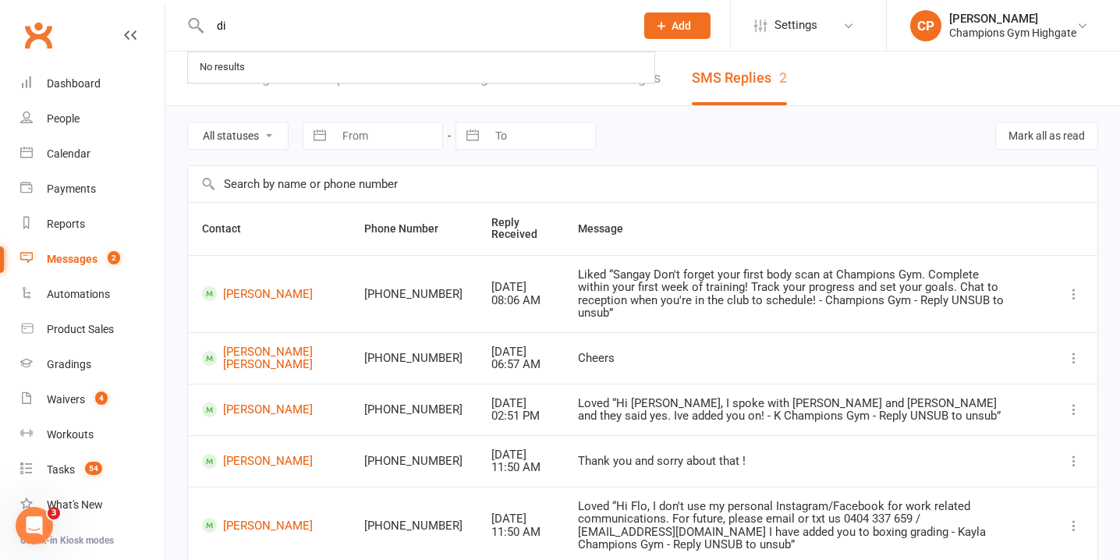
type input "d"
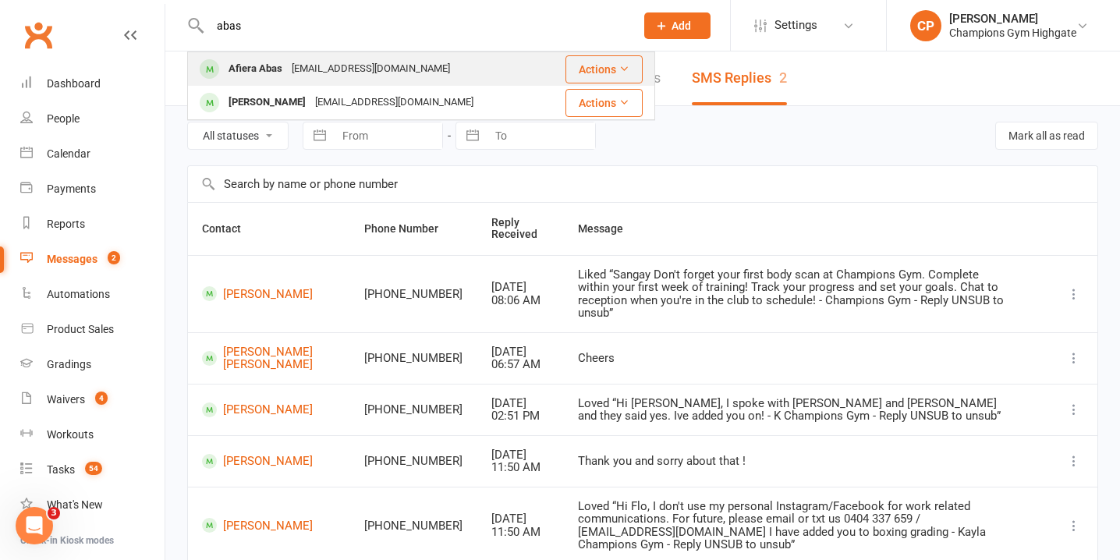
type input "abas"
click at [454, 66] on div "Afiera Abas [EMAIL_ADDRESS][DOMAIN_NAME]" at bounding box center [367, 69] width 357 height 32
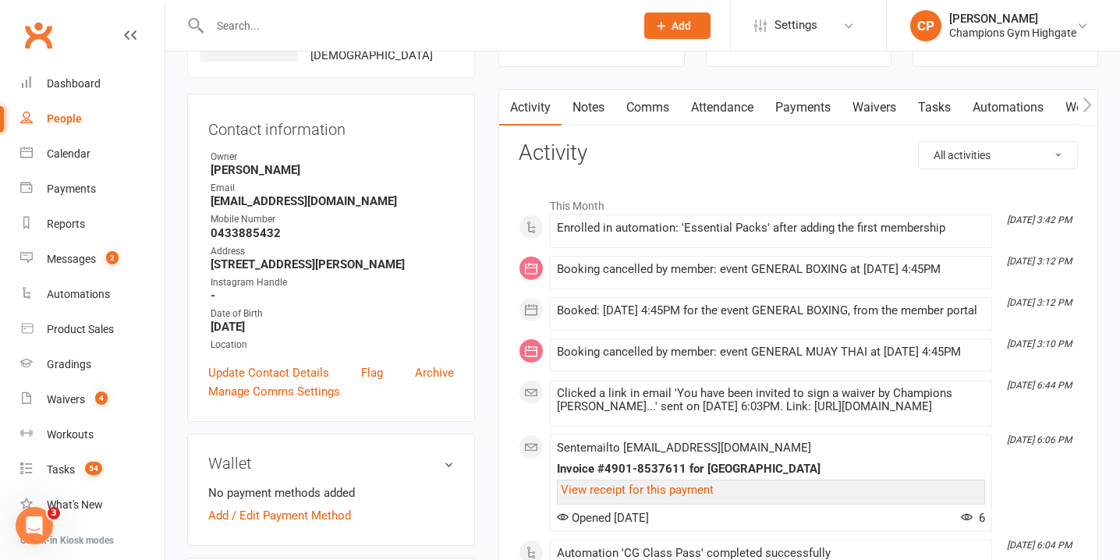
scroll to position [98, 0]
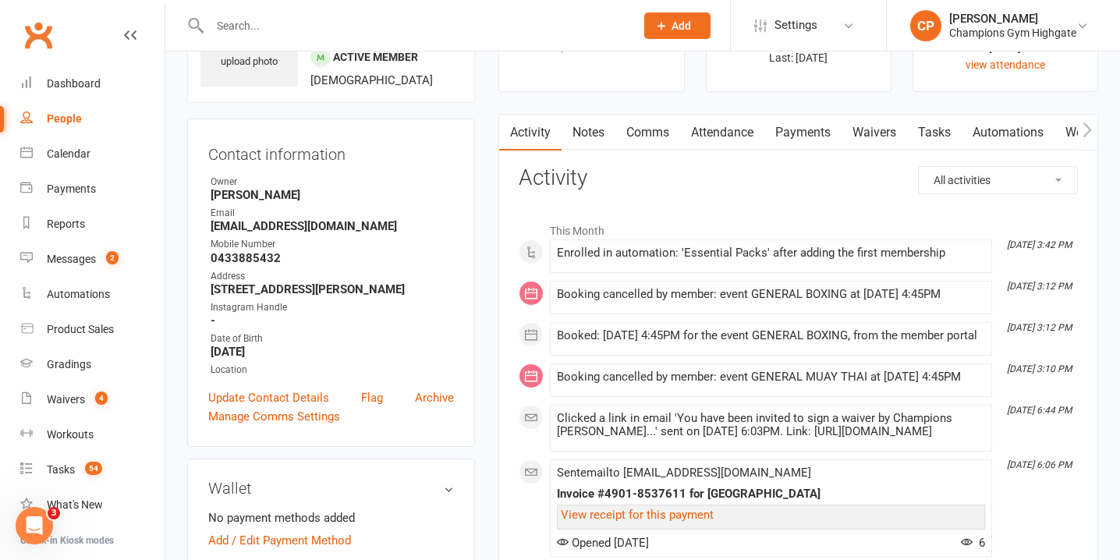
click at [587, 134] on link "Notes" at bounding box center [589, 133] width 54 height 36
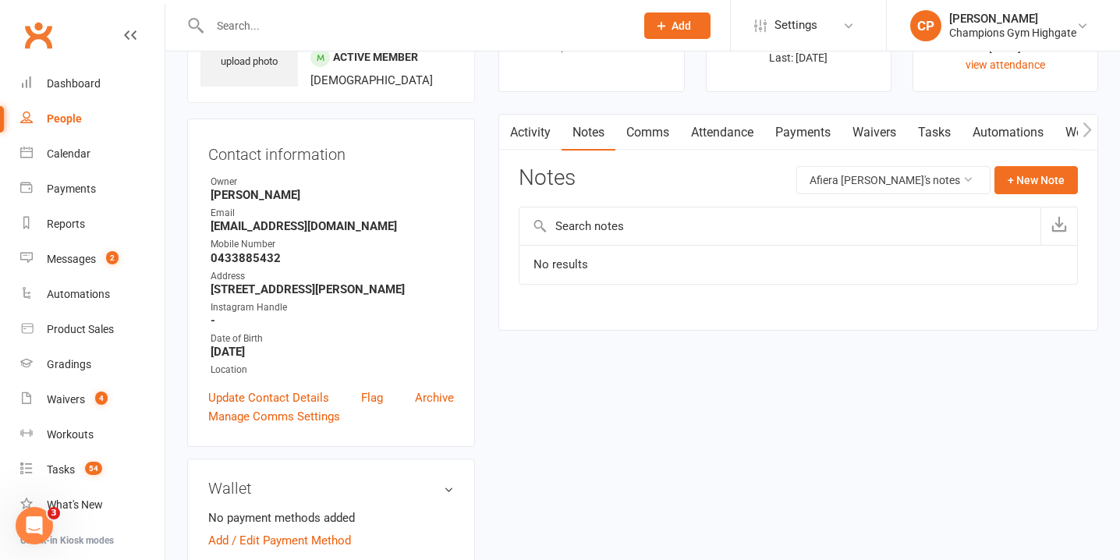
click at [652, 129] on link "Comms" at bounding box center [648, 133] width 65 height 36
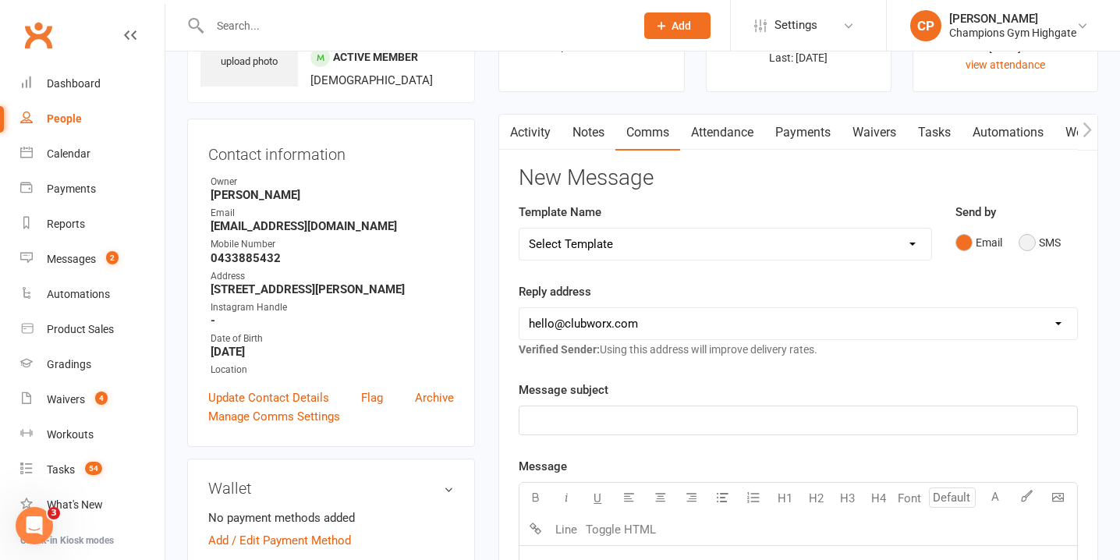
click at [1038, 249] on button "SMS" at bounding box center [1040, 243] width 42 height 30
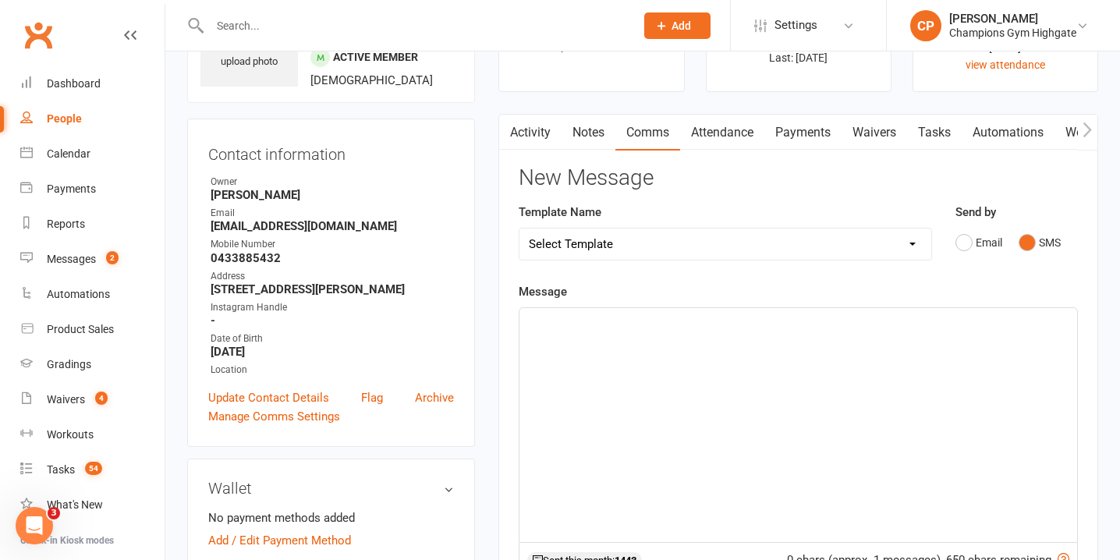
click at [584, 129] on link "Notes" at bounding box center [589, 133] width 54 height 36
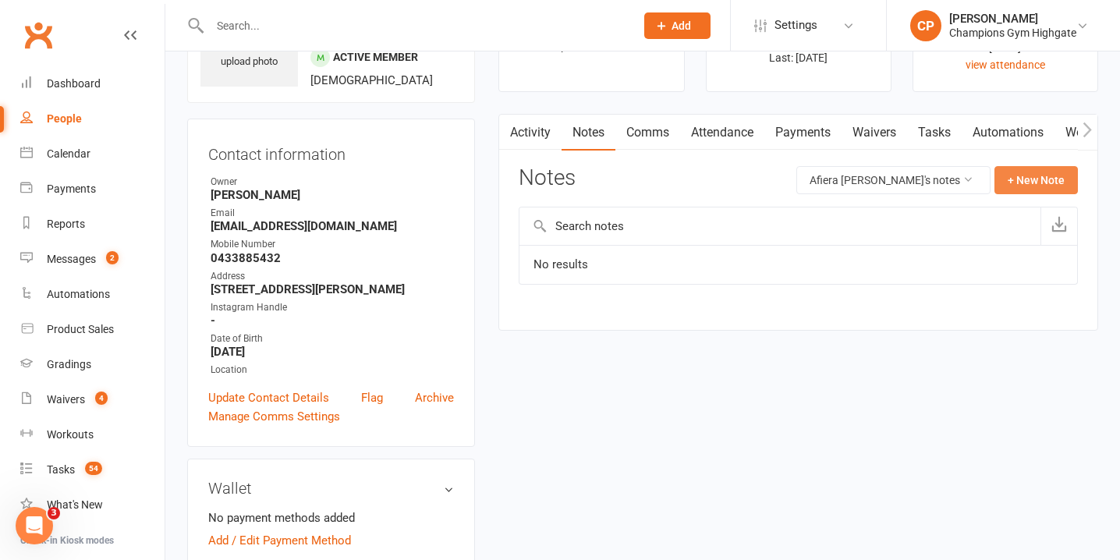
click at [1041, 186] on button "+ New Note" at bounding box center [1036, 180] width 83 height 28
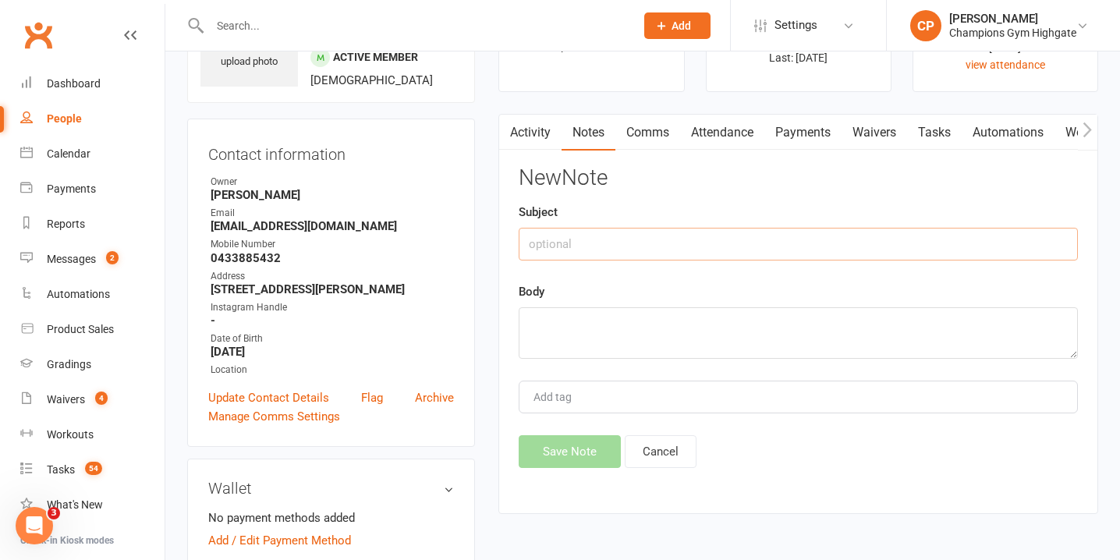
click at [718, 243] on input "text" at bounding box center [798, 244] width 559 height 33
click at [668, 337] on textarea at bounding box center [798, 332] width 559 height 51
click at [646, 246] on input "Friends" at bounding box center [798, 244] width 559 height 33
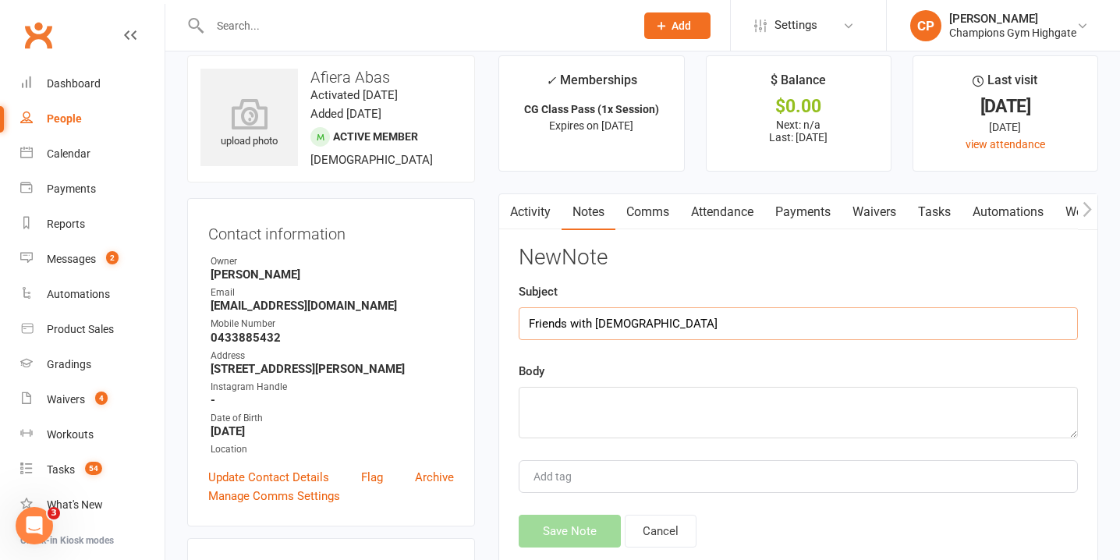
scroll to position [6, 0]
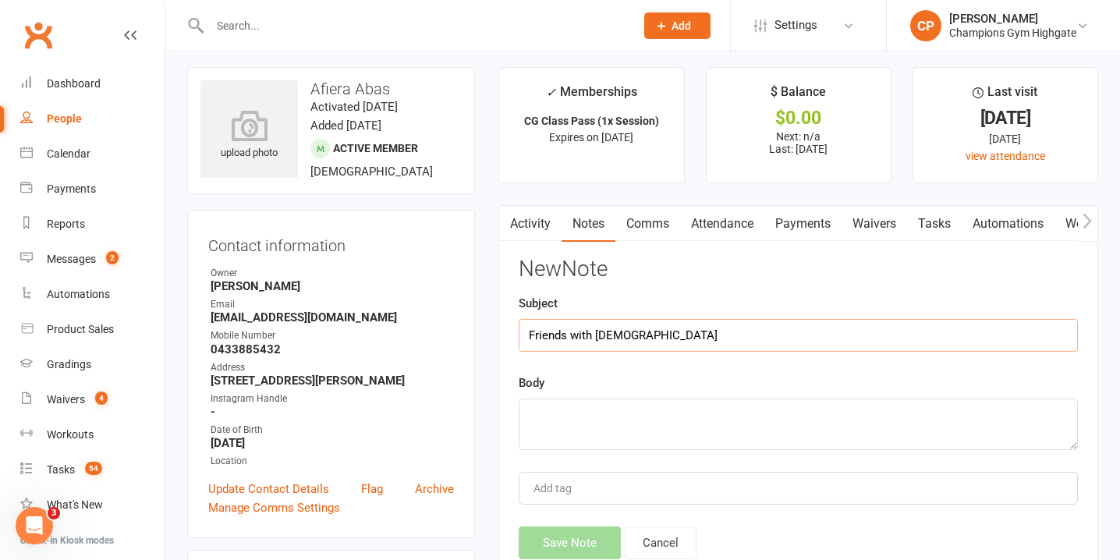
type input "Friends with Dieu"
click at [600, 438] on textarea at bounding box center [798, 424] width 559 height 51
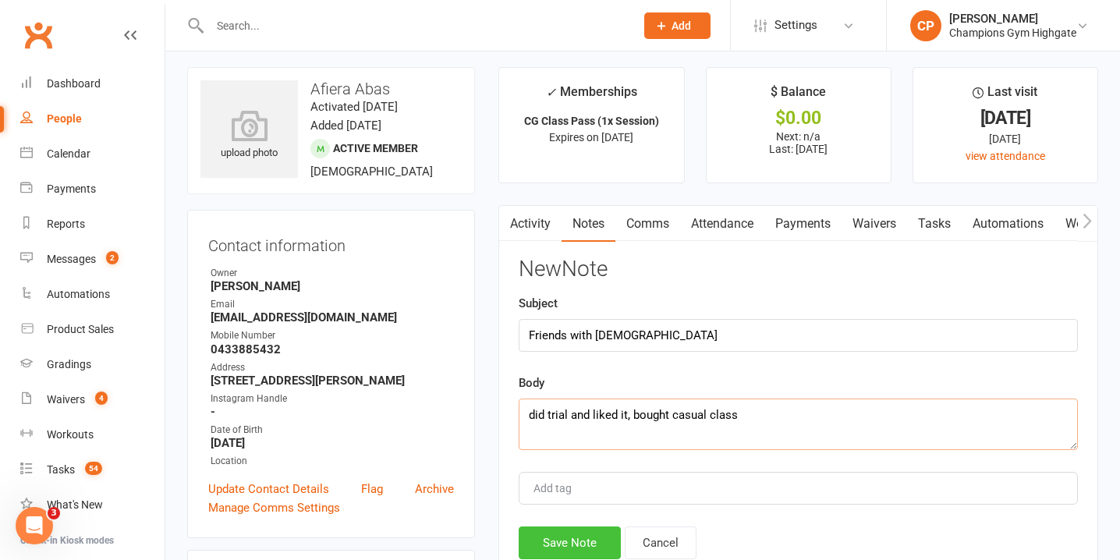
type textarea "did trial and liked it, bought casual class"
click at [583, 529] on button "Save Note" at bounding box center [570, 543] width 102 height 33
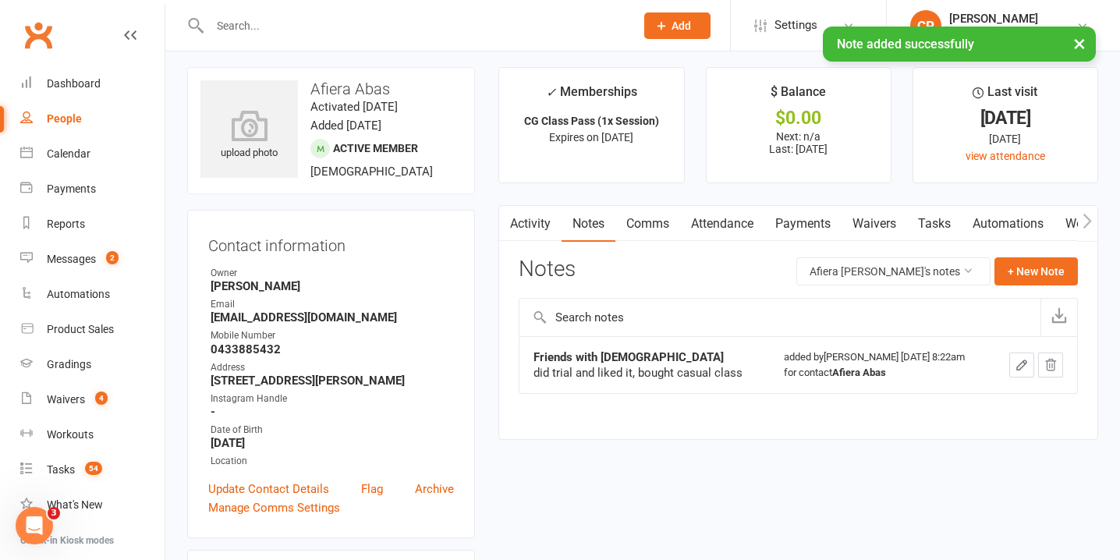
click at [674, 222] on link "Comms" at bounding box center [648, 224] width 65 height 36
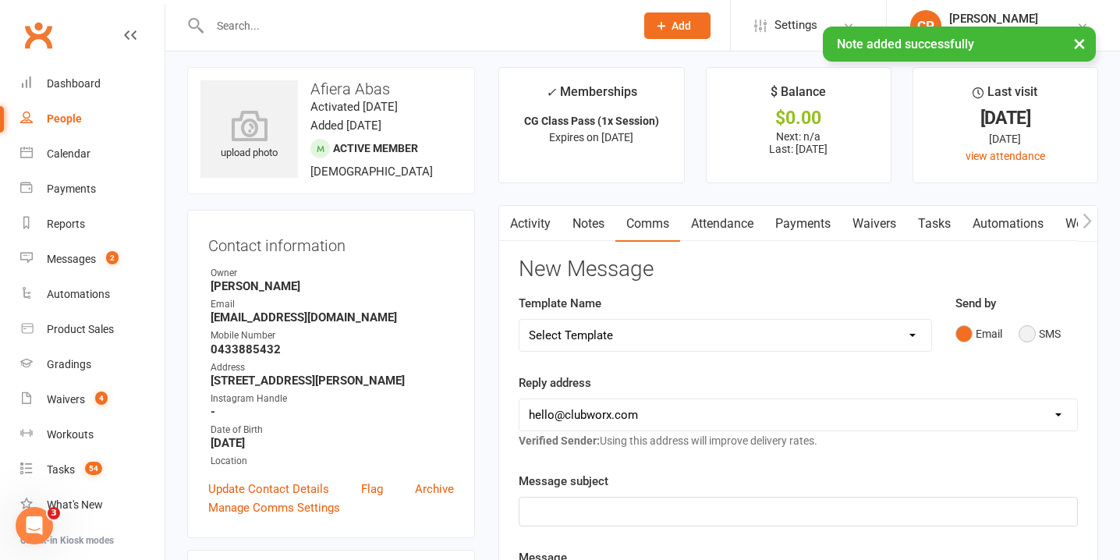
click at [1042, 337] on button "SMS" at bounding box center [1040, 334] width 42 height 30
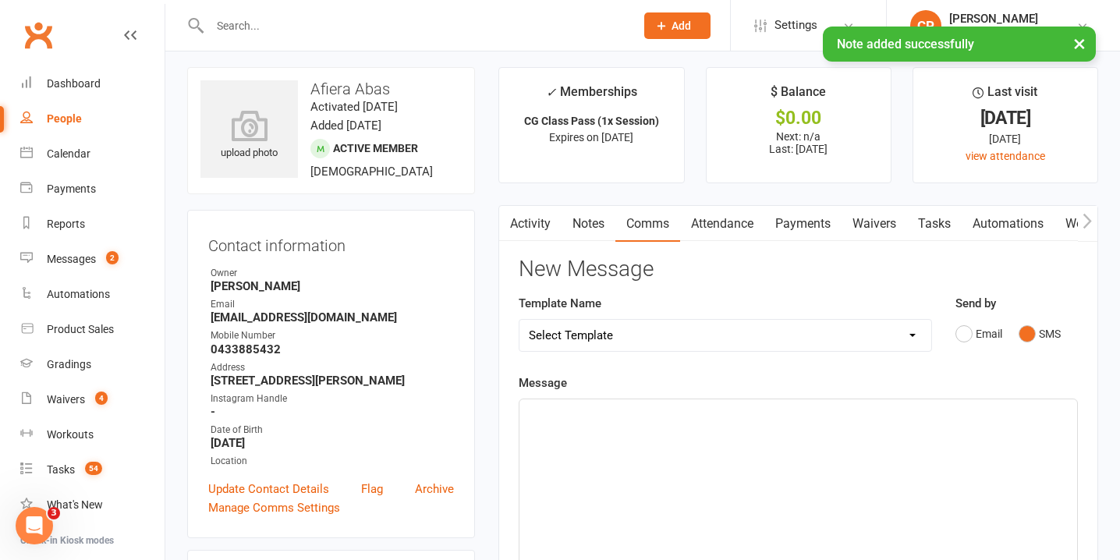
click at [658, 439] on div "﻿" at bounding box center [799, 516] width 558 height 234
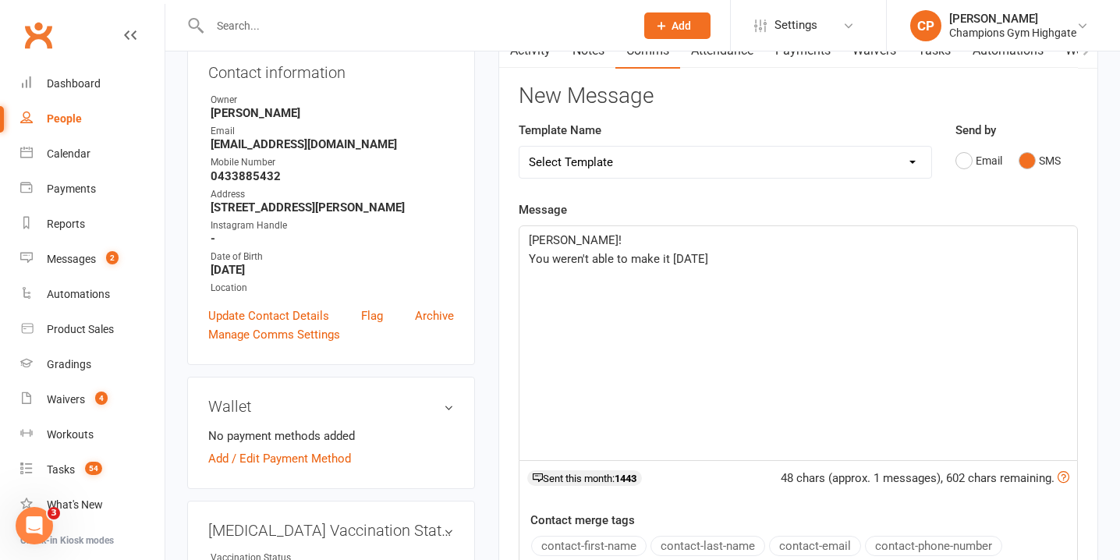
scroll to position [180, 0]
click at [655, 300] on p "- Chiara" at bounding box center [798, 295] width 539 height 19
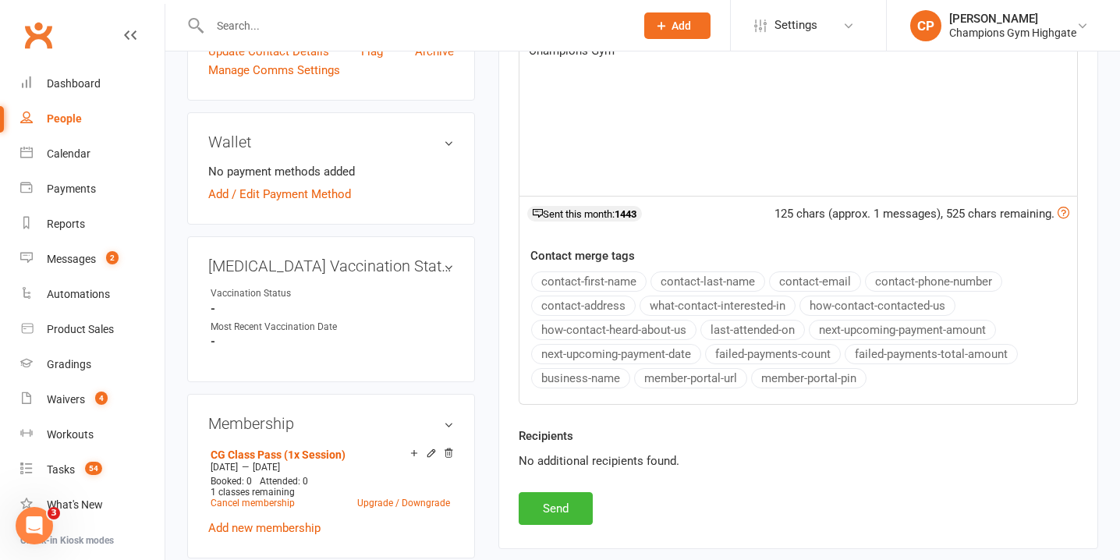
scroll to position [472, 0]
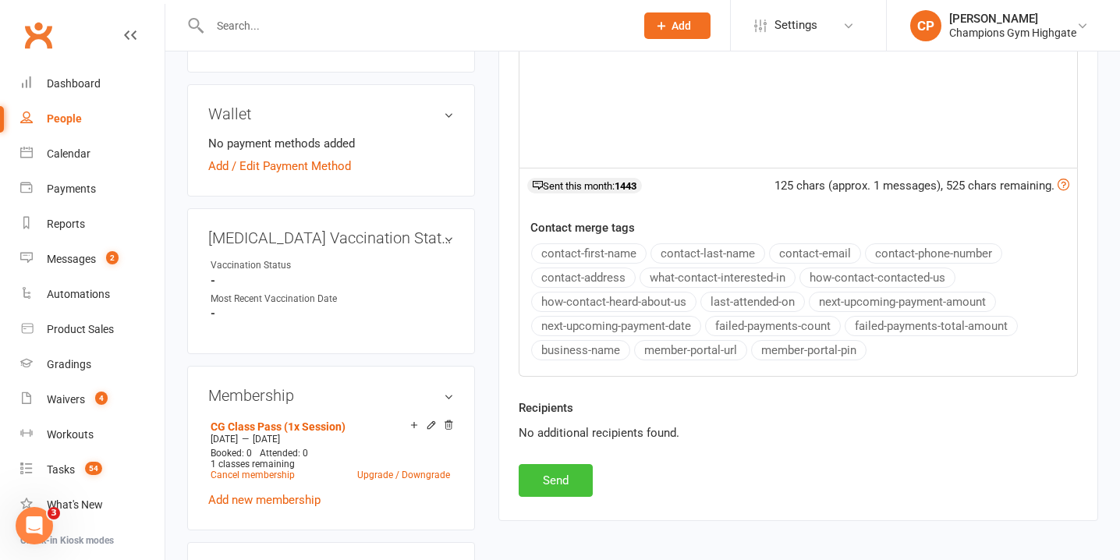
click at [551, 484] on button "Send" at bounding box center [556, 480] width 74 height 33
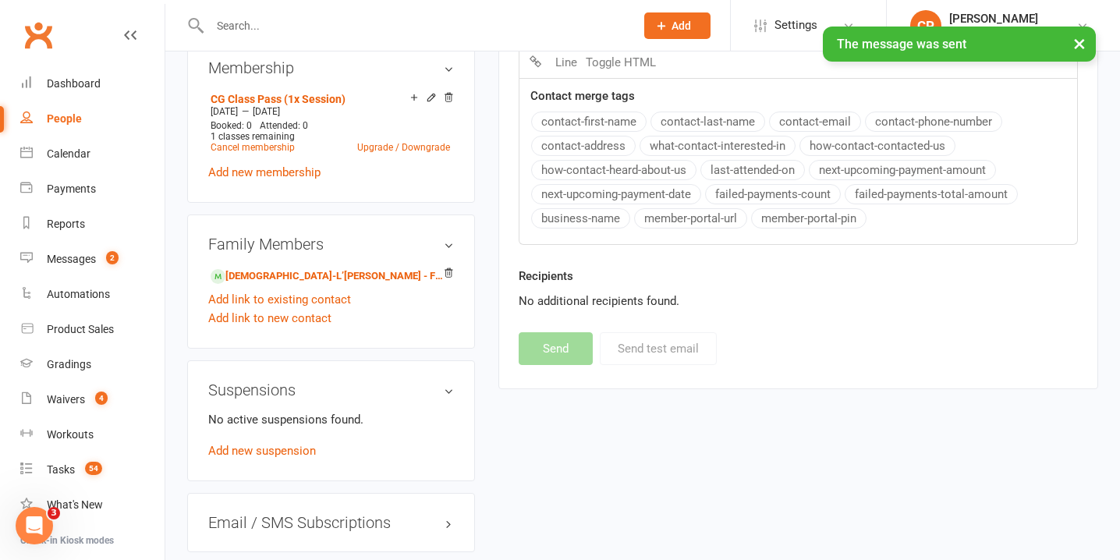
scroll to position [797, 0]
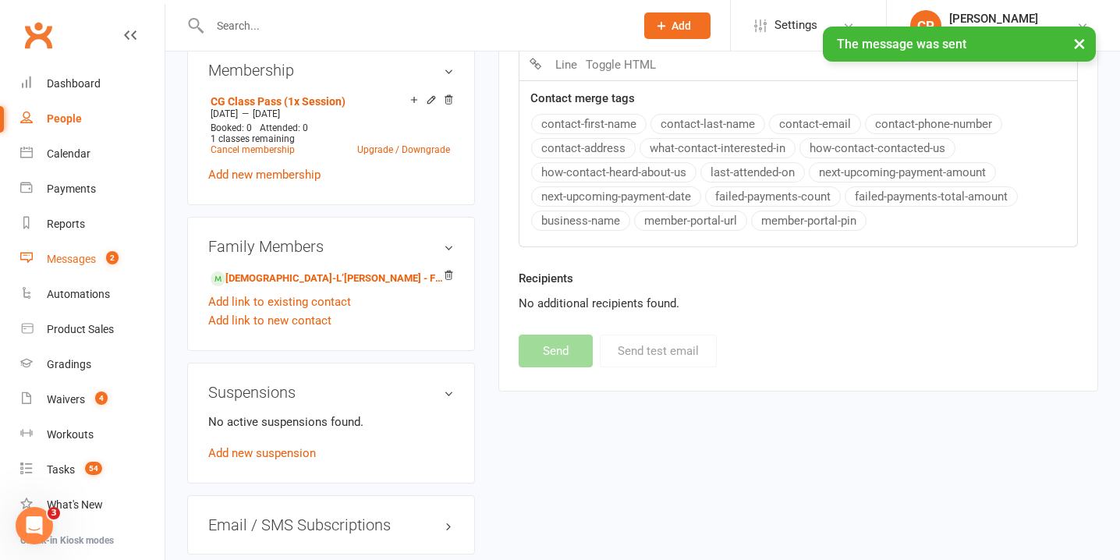
click at [115, 256] on span "2" at bounding box center [112, 257] width 12 height 13
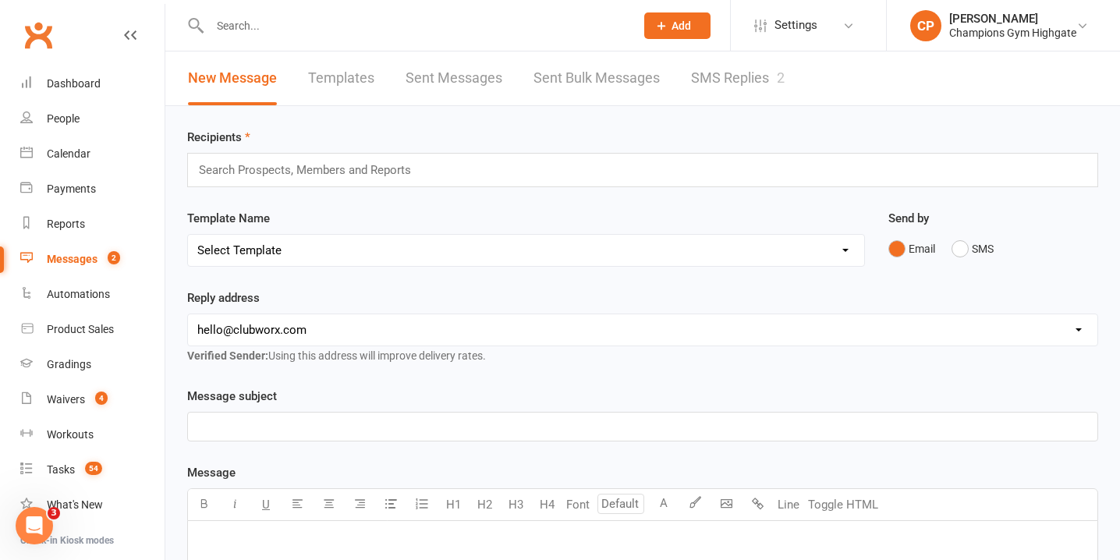
click at [708, 66] on link "SMS Replies 2" at bounding box center [738, 78] width 94 height 54
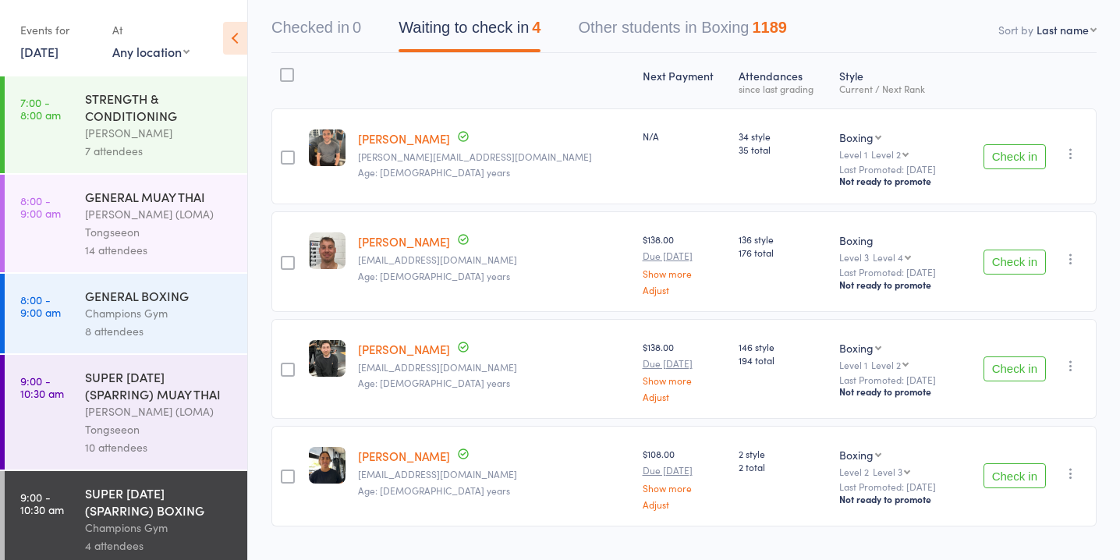
scroll to position [184, 0]
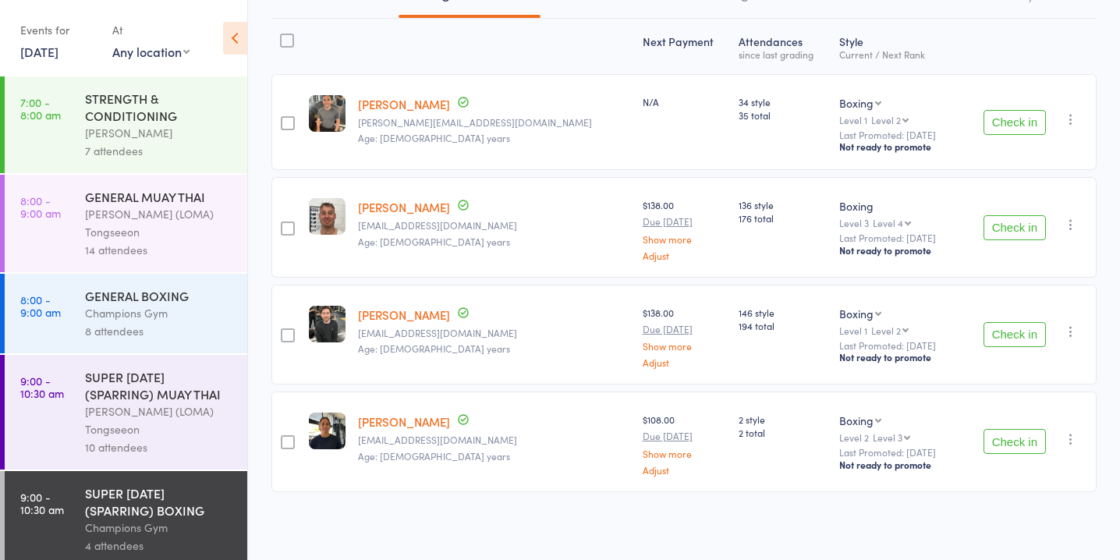
click at [1018, 222] on button "Check in" at bounding box center [1015, 227] width 62 height 25
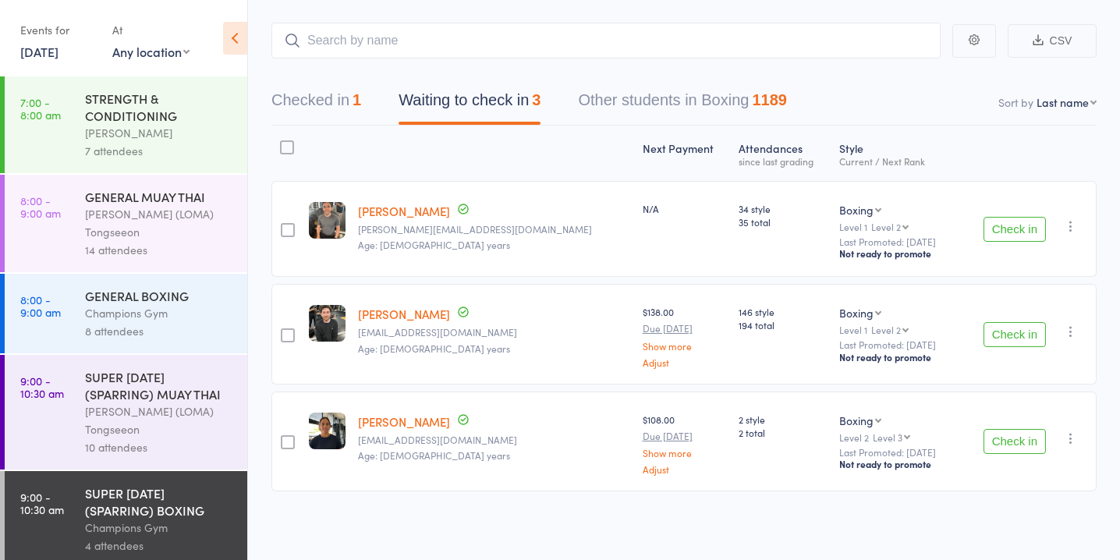
click at [1011, 224] on button "Check in" at bounding box center [1015, 229] width 62 height 25
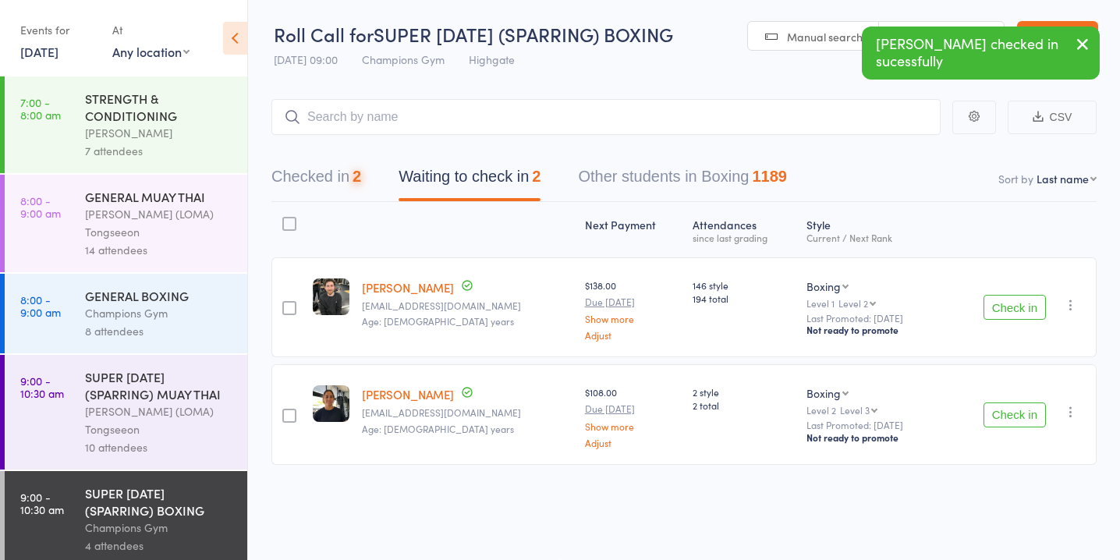
scroll to position [1, 0]
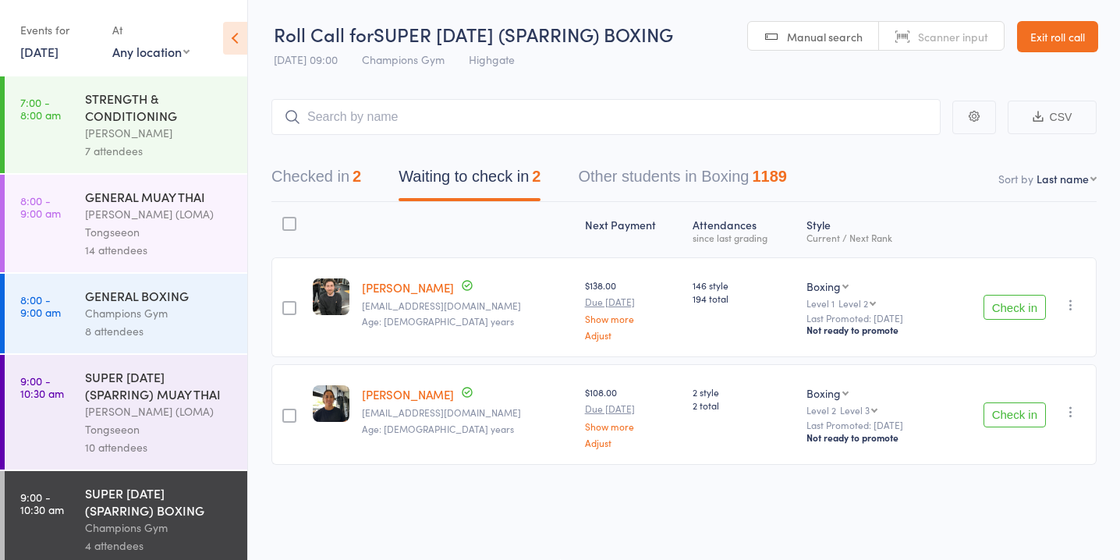
click at [1010, 302] on button "Check in" at bounding box center [1015, 307] width 62 height 25
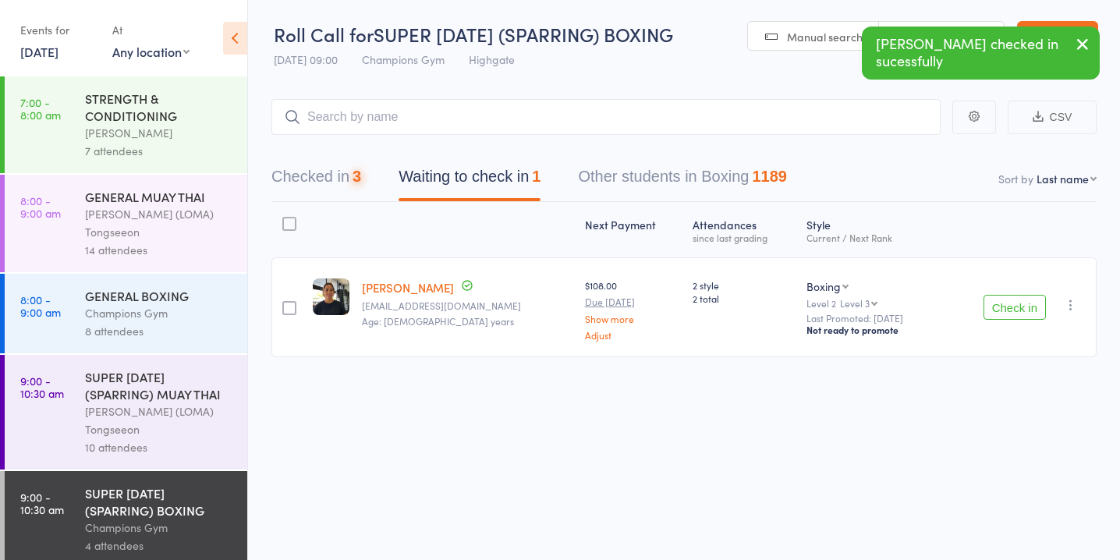
click at [1010, 302] on button "Check in" at bounding box center [1015, 307] width 62 height 25
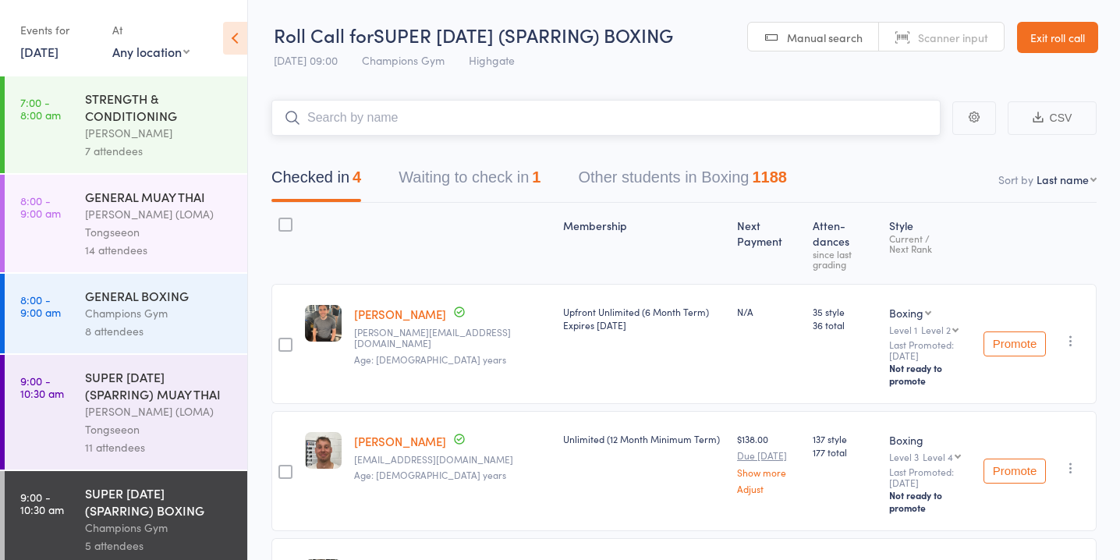
click at [515, 176] on button "Waiting to check in 1" at bounding box center [470, 181] width 142 height 41
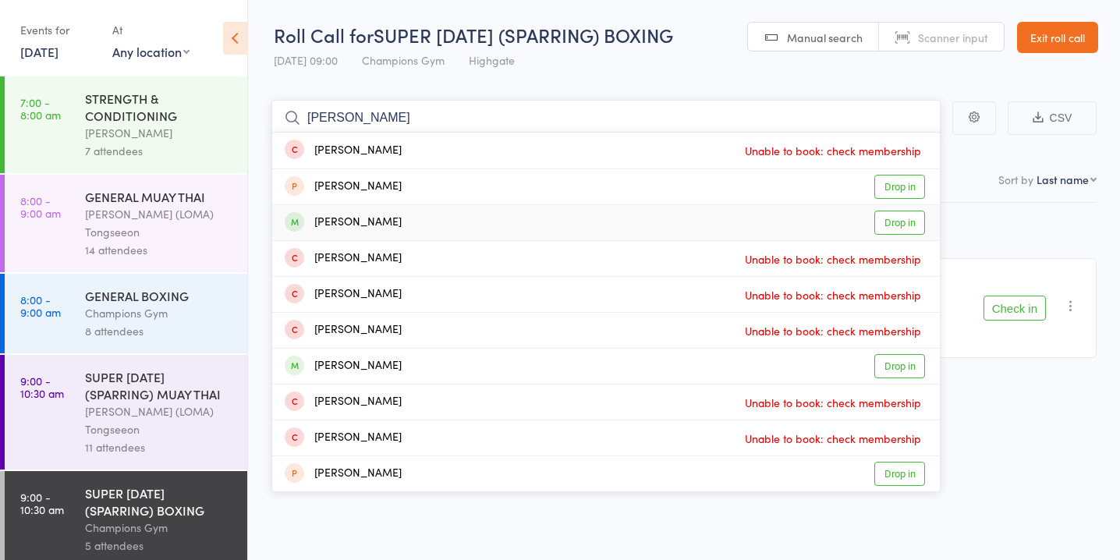
type input "[PERSON_NAME]"
click at [909, 225] on link "Drop in" at bounding box center [900, 223] width 51 height 24
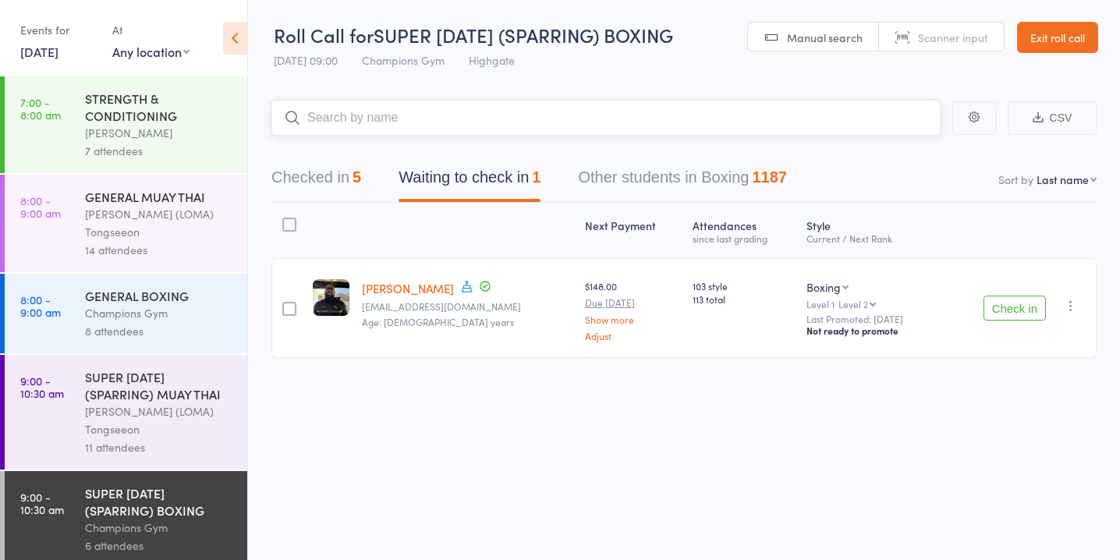
click at [357, 178] on div "5" at bounding box center [357, 177] width 9 height 17
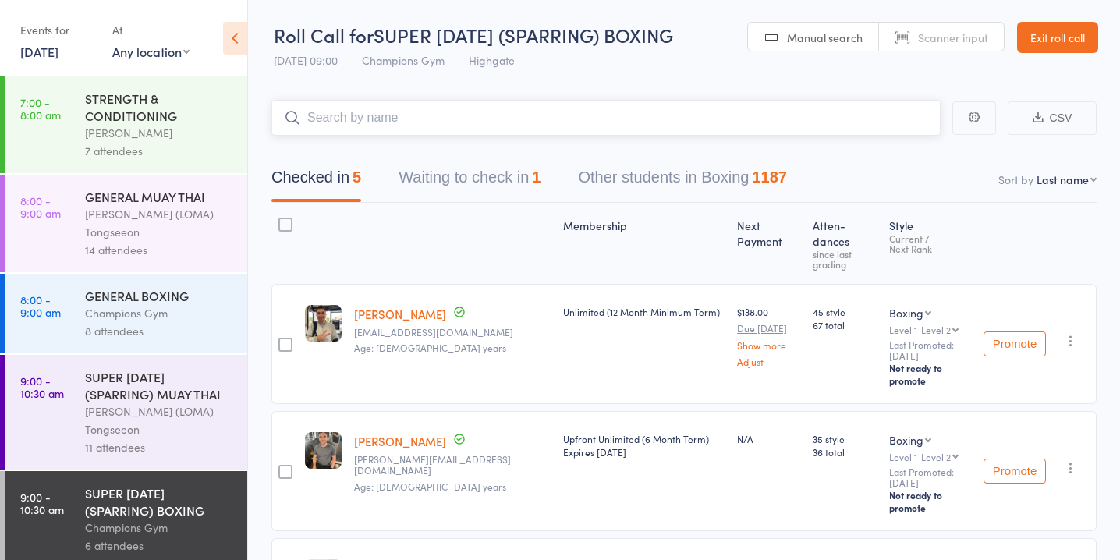
click at [469, 165] on button "Waiting to check in 1" at bounding box center [470, 181] width 142 height 41
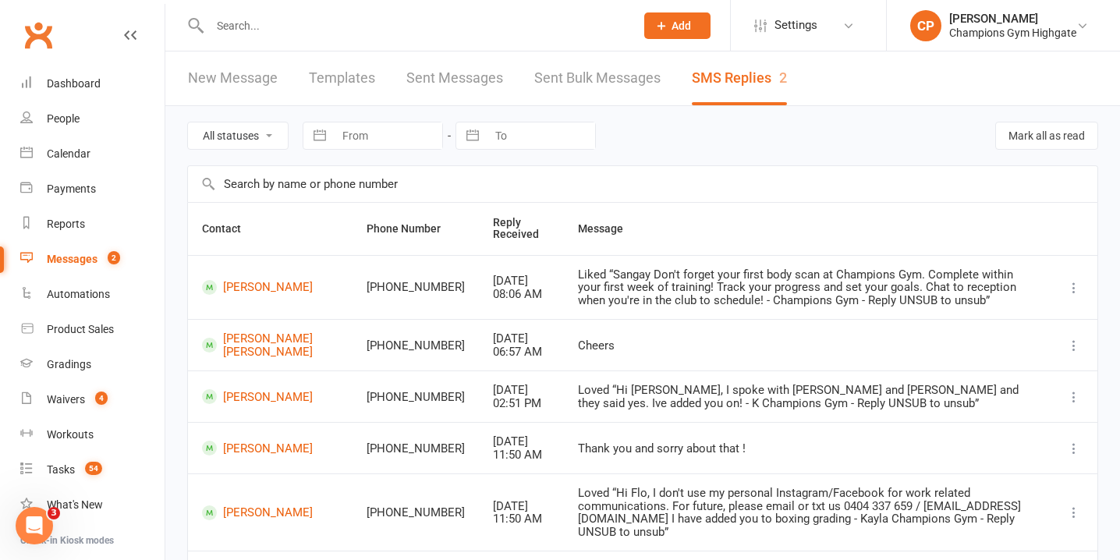
type input "a"
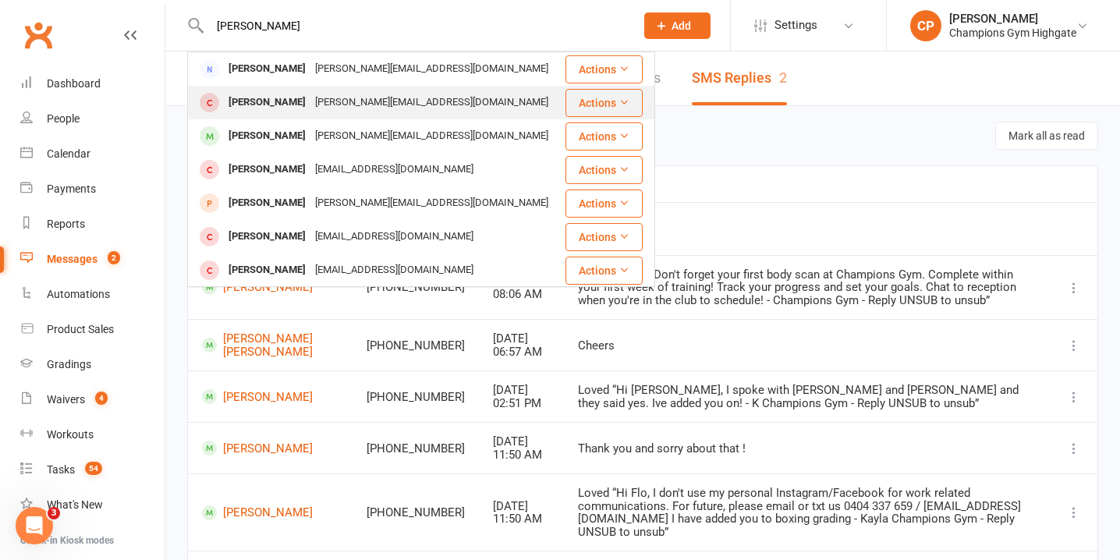
type input "[PERSON_NAME]"
click at [414, 104] on div "[PERSON_NAME][EMAIL_ADDRESS][DOMAIN_NAME]" at bounding box center [432, 102] width 243 height 23
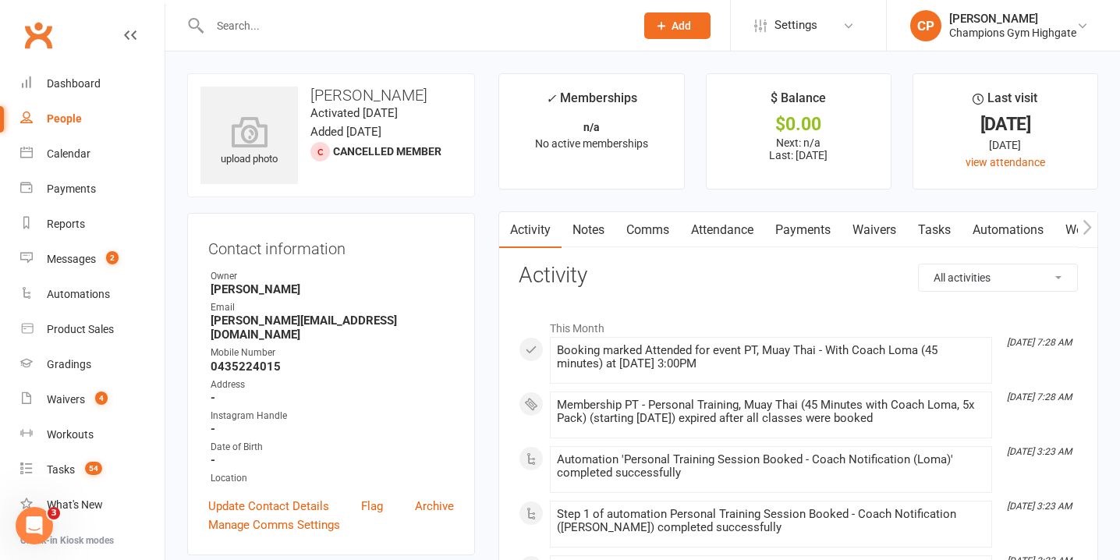
click at [733, 236] on link "Attendance" at bounding box center [722, 230] width 84 height 36
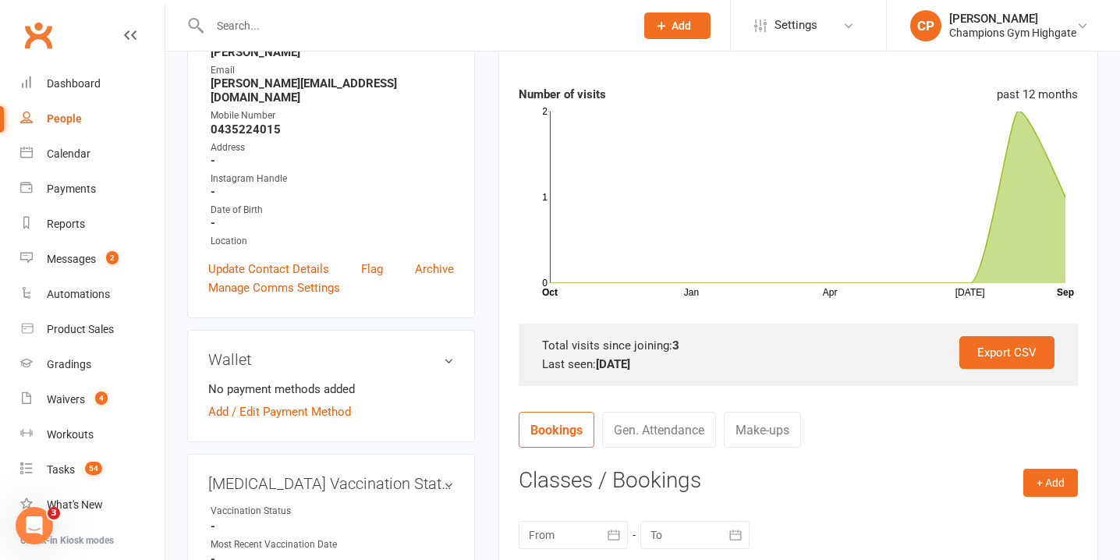
scroll to position [239, 0]
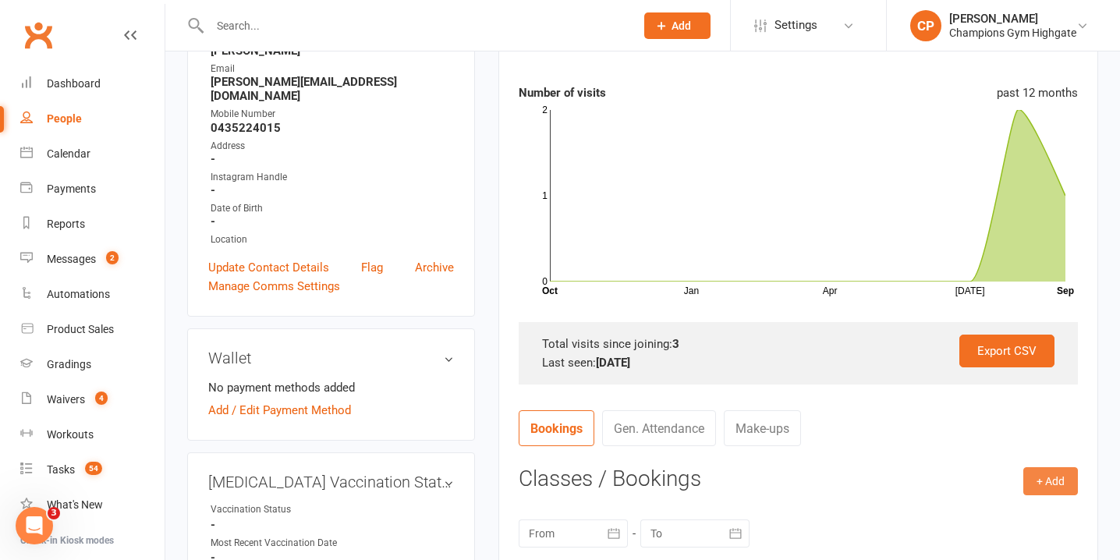
click at [1053, 485] on button "+ Add" at bounding box center [1051, 481] width 55 height 28
click at [977, 510] on link "Book Event" at bounding box center [1000, 516] width 154 height 31
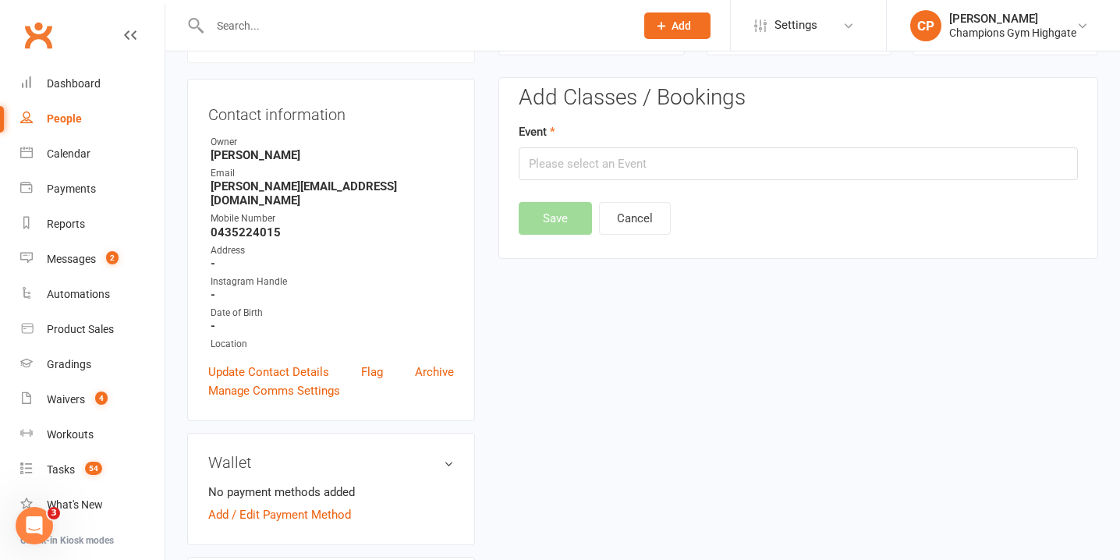
scroll to position [133, 0]
click at [632, 170] on input "text" at bounding box center [798, 164] width 559 height 33
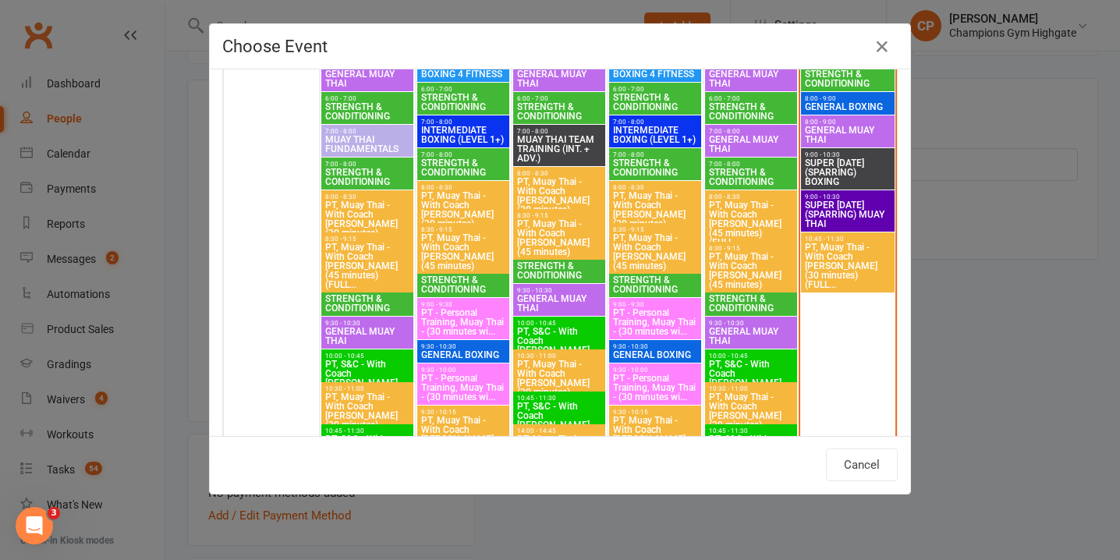
scroll to position [808, 0]
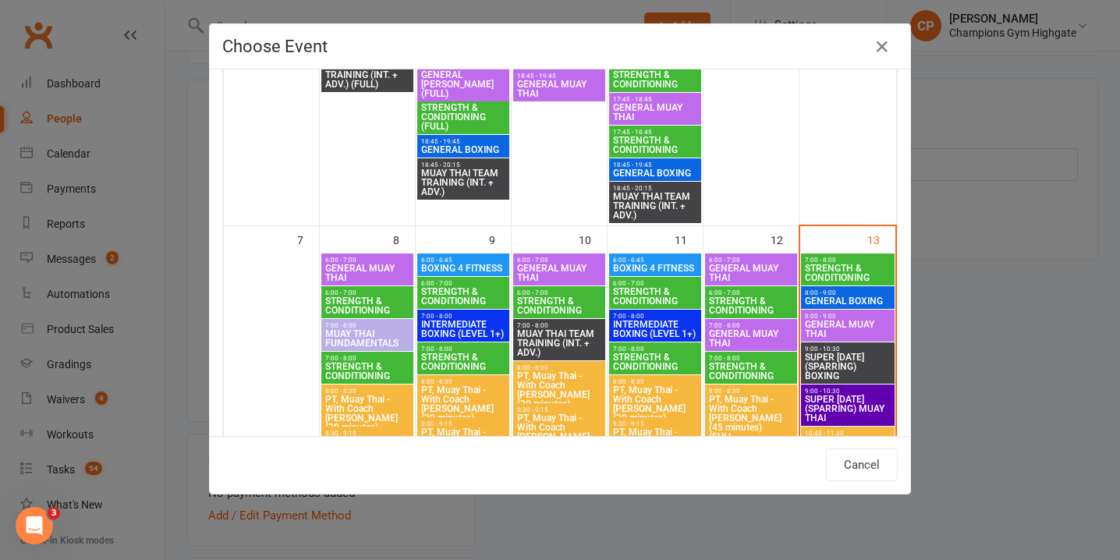
click at [844, 320] on span "GENERAL MUAY THAI" at bounding box center [847, 329] width 87 height 19
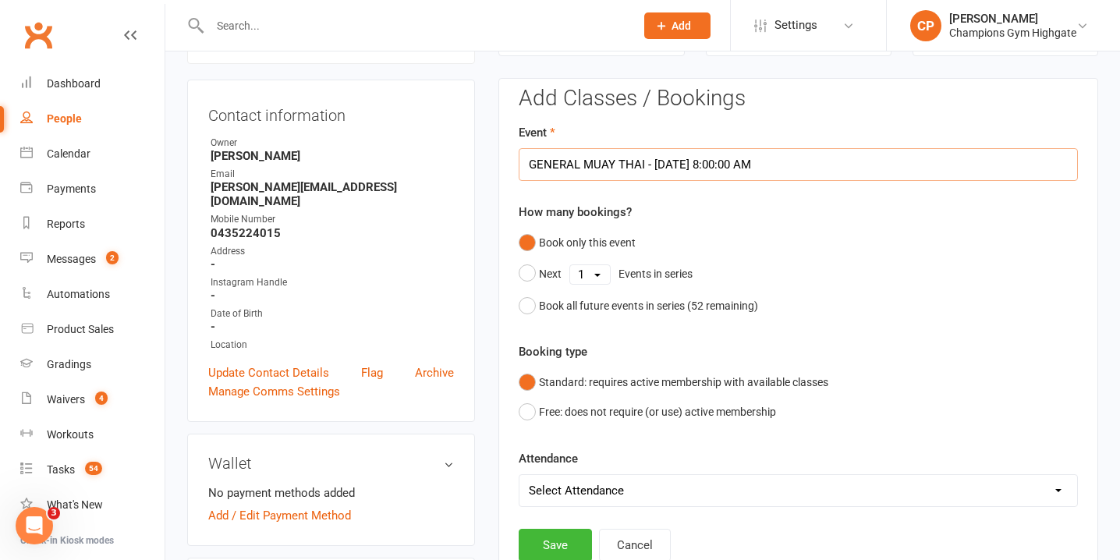
click at [684, 157] on input "GENERAL MUAY THAI - [DATE] 8:00:00 AM" at bounding box center [798, 164] width 559 height 33
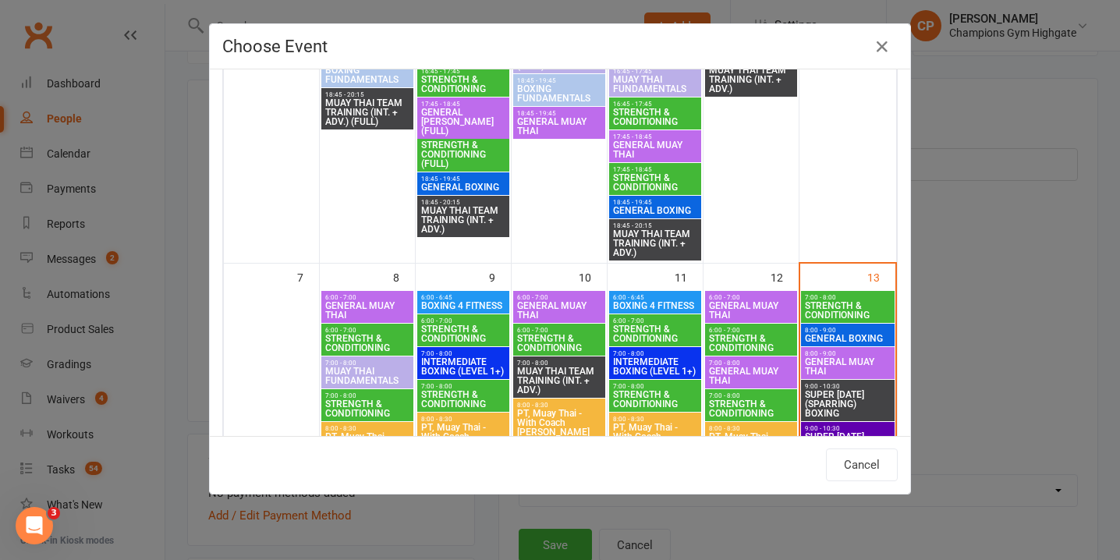
scroll to position [777, 0]
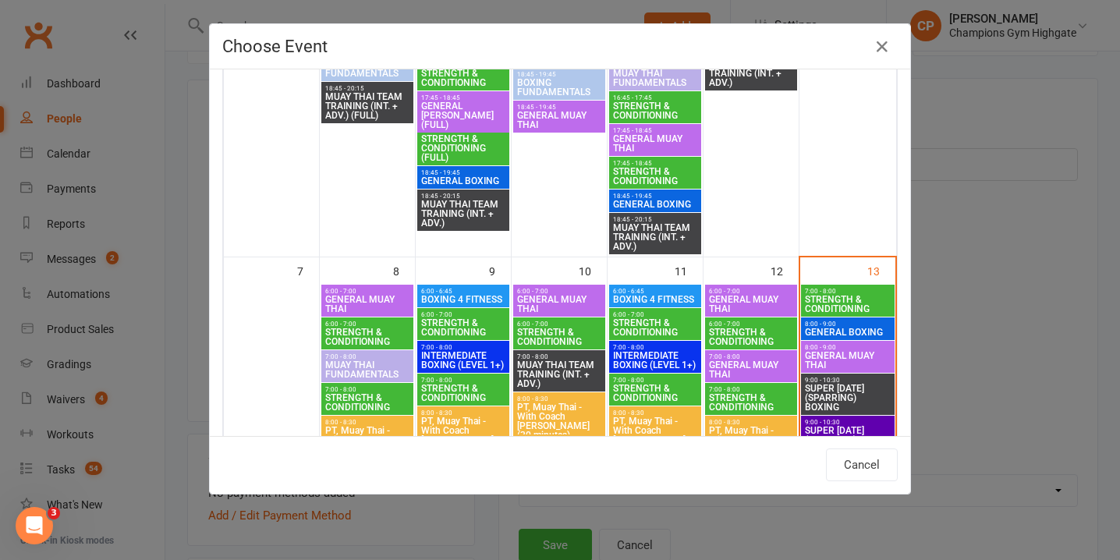
click at [841, 426] on span "SUPER [DATE] (SPARRING) MUAY THAI" at bounding box center [847, 440] width 87 height 28
type input "SUPER [DATE] (SPARRING) MUAY THAI - [DATE] 9:00:00 AM"
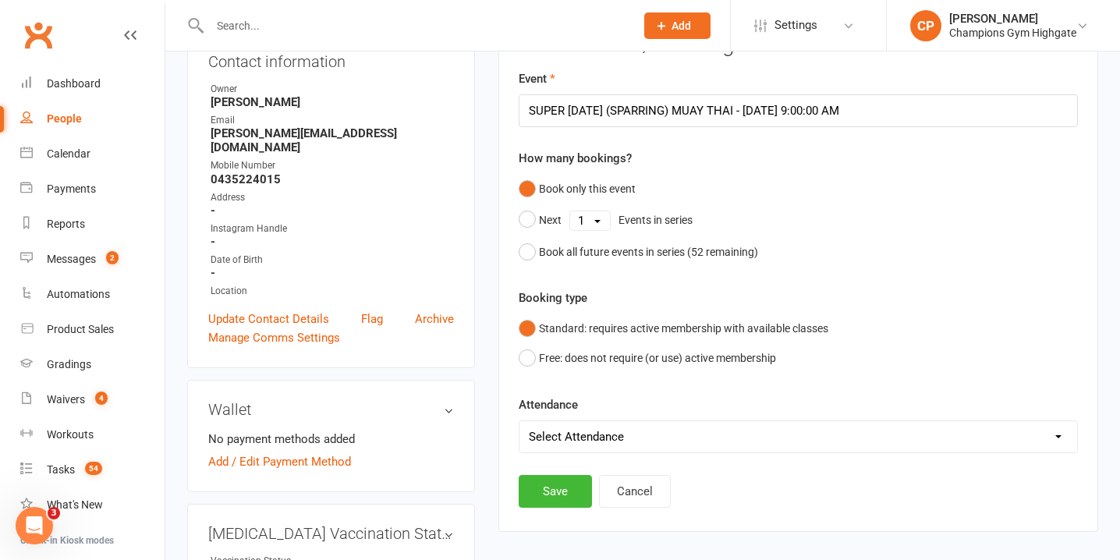
scroll to position [205, 0]
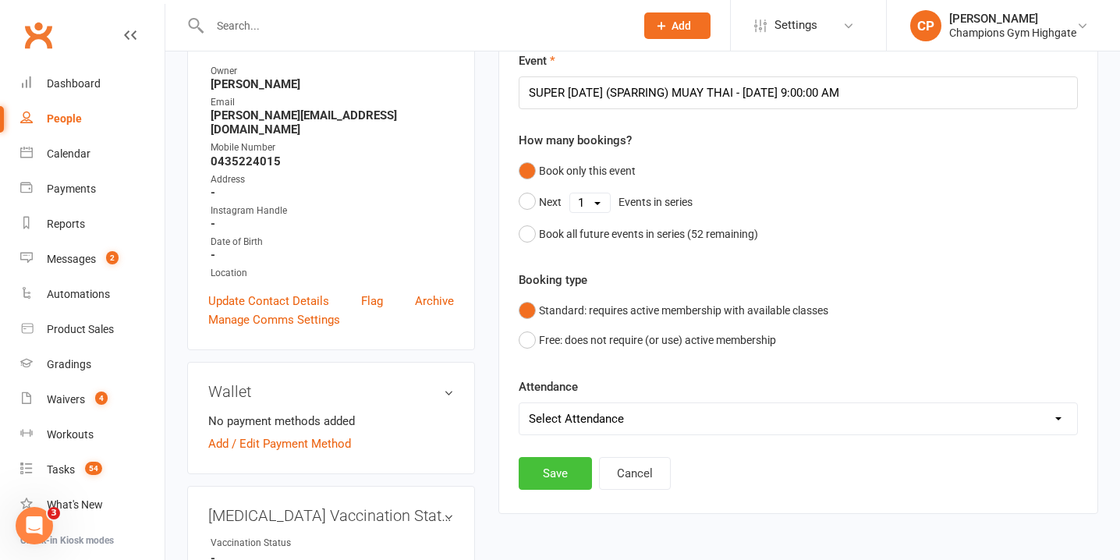
click at [543, 475] on button "Save" at bounding box center [555, 473] width 73 height 33
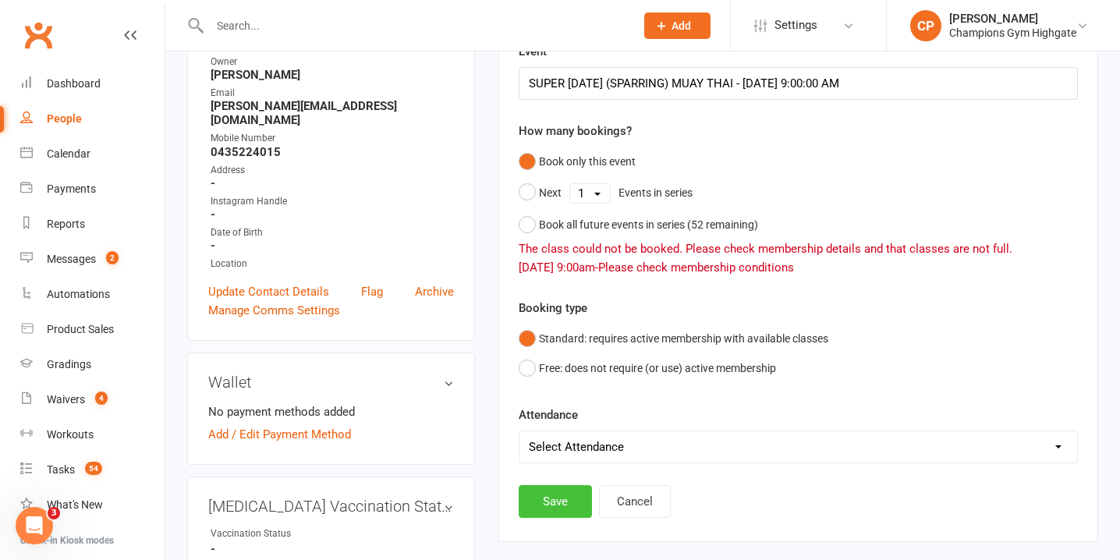
scroll to position [240, 0]
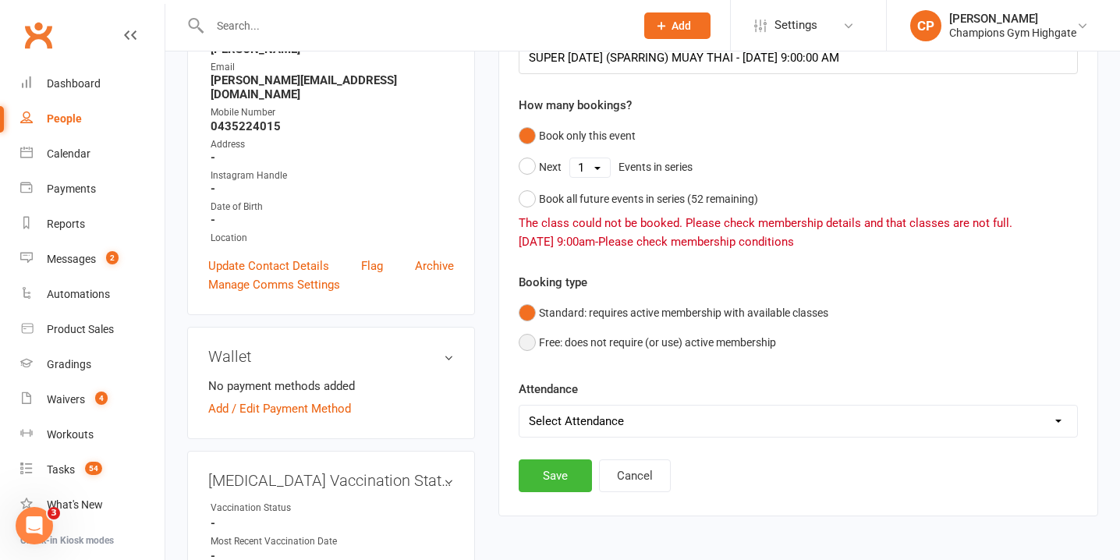
click at [530, 348] on button "Free: does not require (or use) active membership" at bounding box center [647, 343] width 257 height 30
click at [563, 468] on button "Save" at bounding box center [555, 476] width 73 height 33
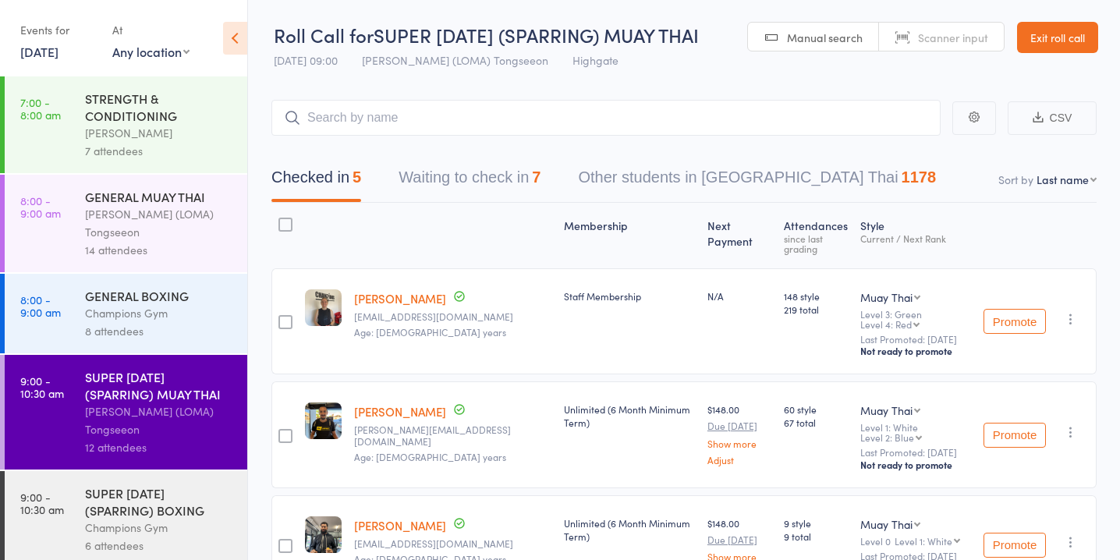
click at [483, 193] on button "Waiting to check in 7" at bounding box center [470, 181] width 142 height 41
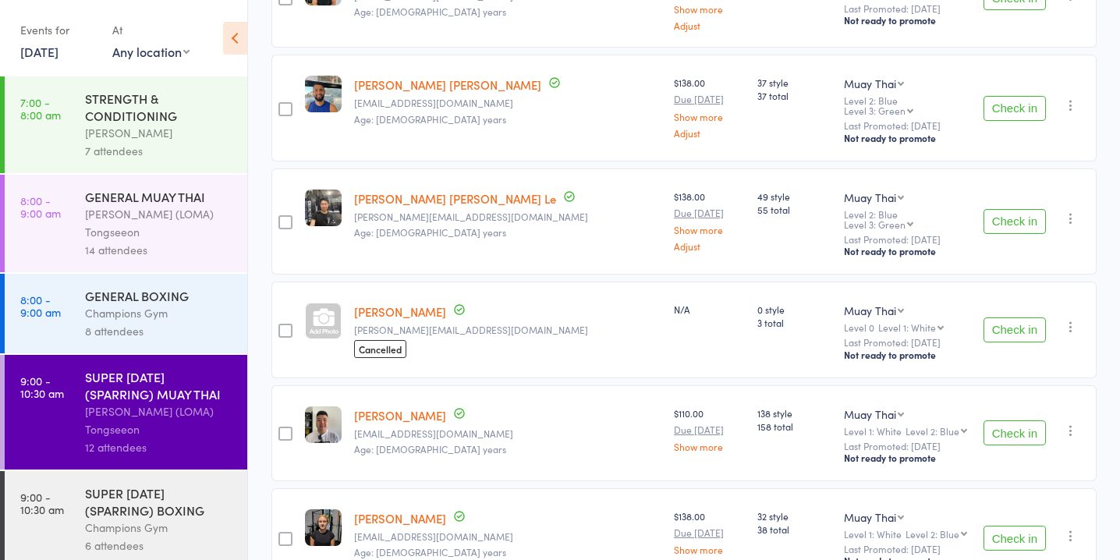
scroll to position [324, 0]
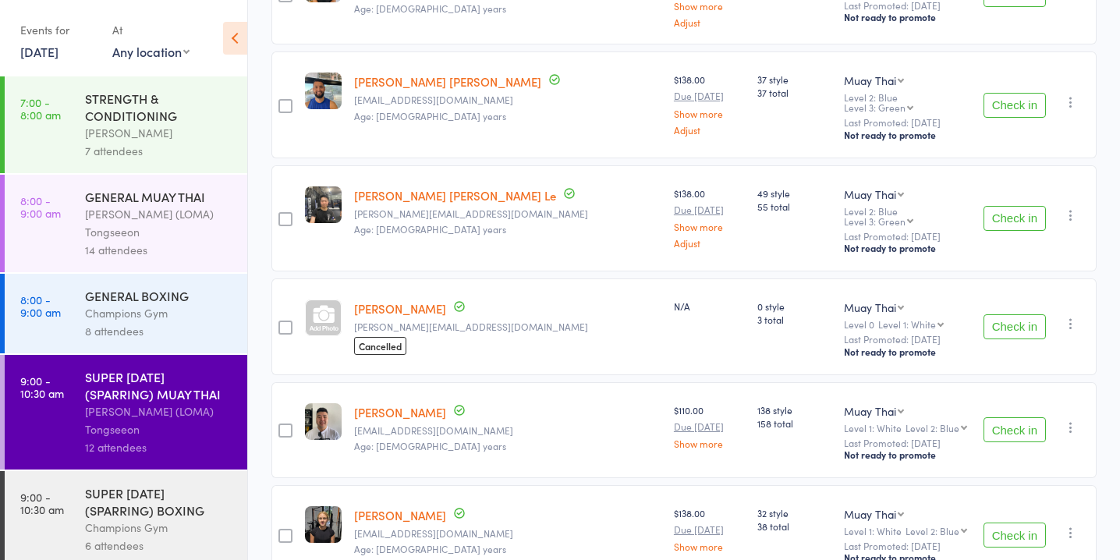
click at [1017, 314] on button "Check in" at bounding box center [1015, 326] width 62 height 25
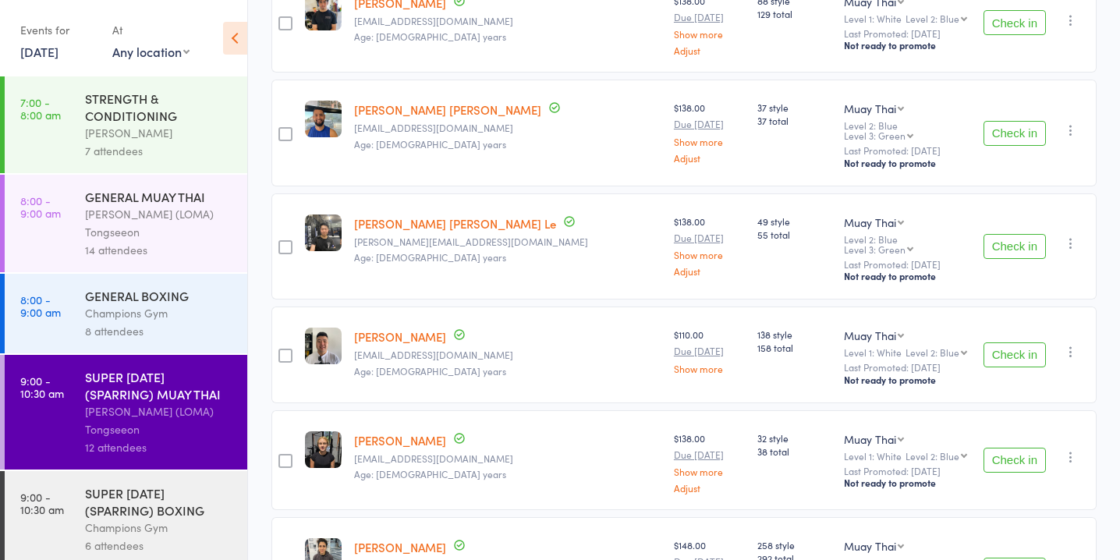
scroll to position [296, 0]
click at [1011, 233] on button "Check in" at bounding box center [1015, 245] width 62 height 25
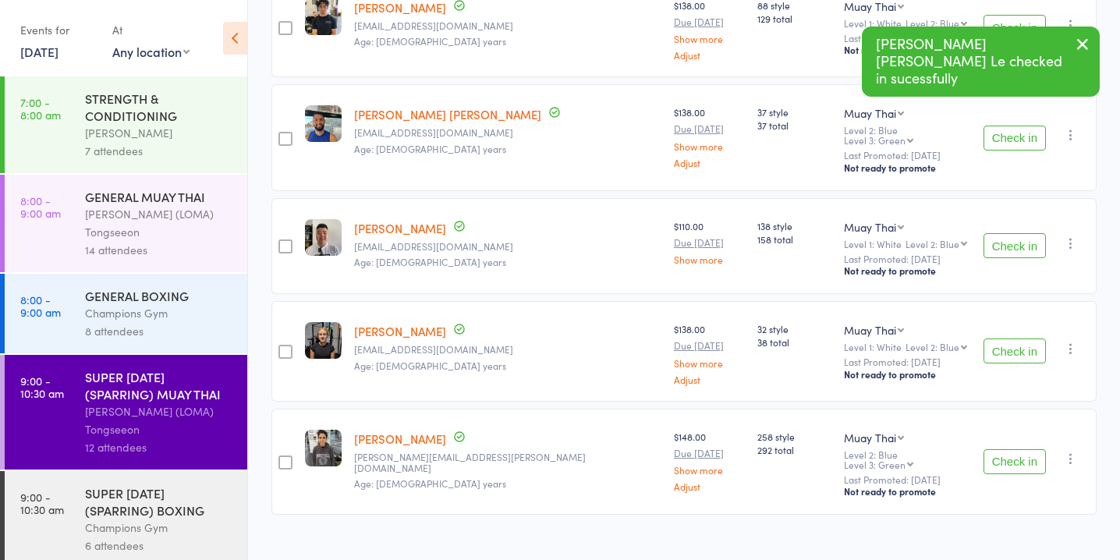
click at [1011, 233] on button "Check in" at bounding box center [1015, 245] width 62 height 25
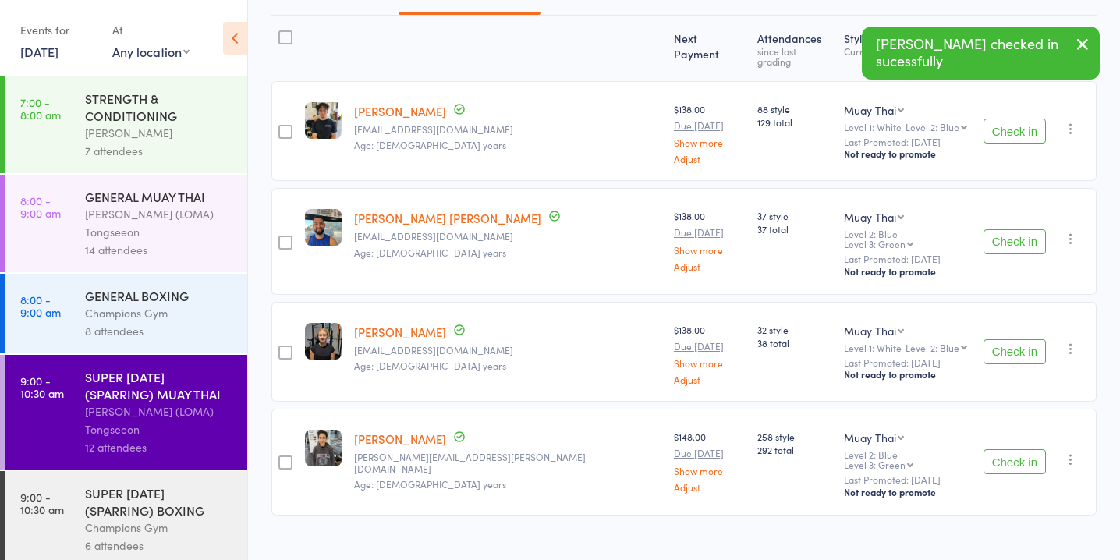
click at [1031, 449] on button "Check in" at bounding box center [1015, 461] width 62 height 25
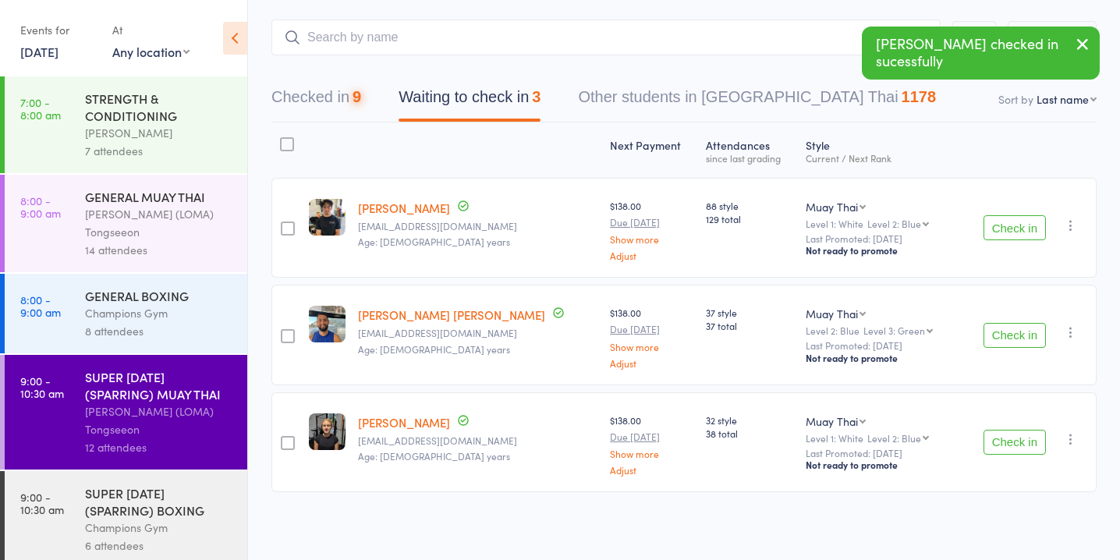
scroll to position [0, 0]
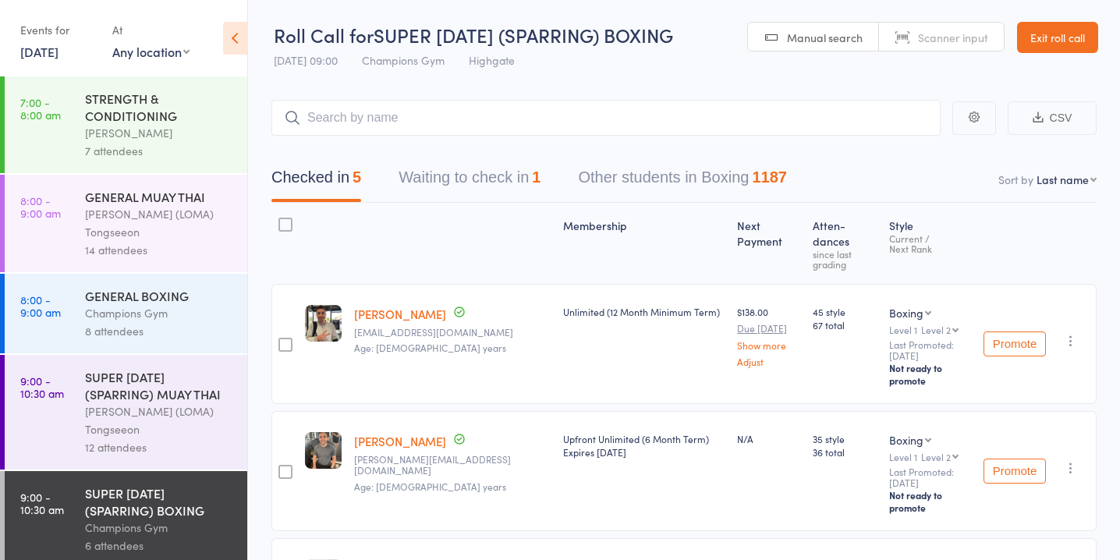
click at [523, 165] on button "Waiting to check in 1" at bounding box center [470, 181] width 142 height 41
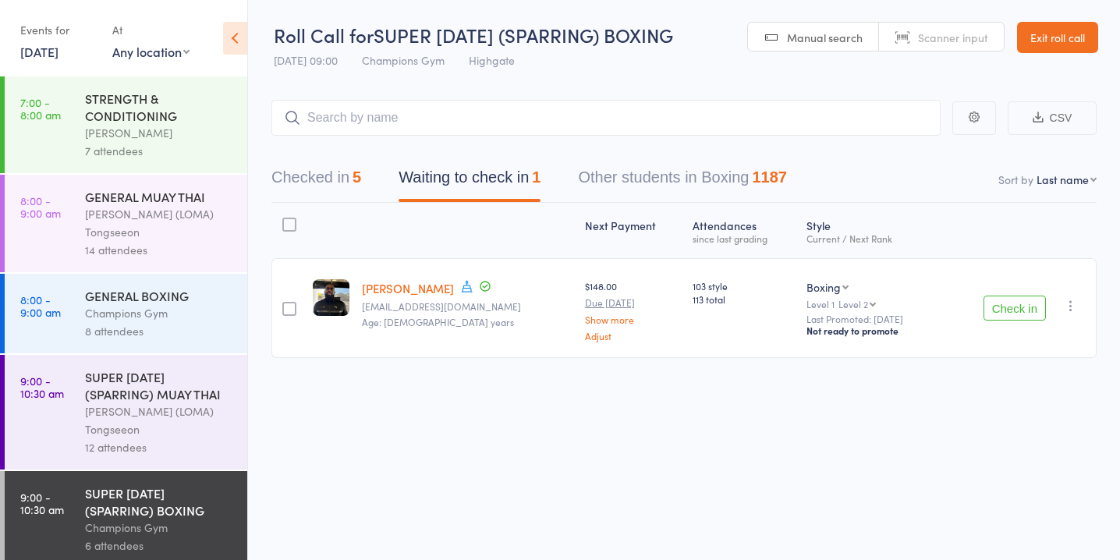
click at [999, 306] on button "Check in" at bounding box center [1015, 308] width 62 height 25
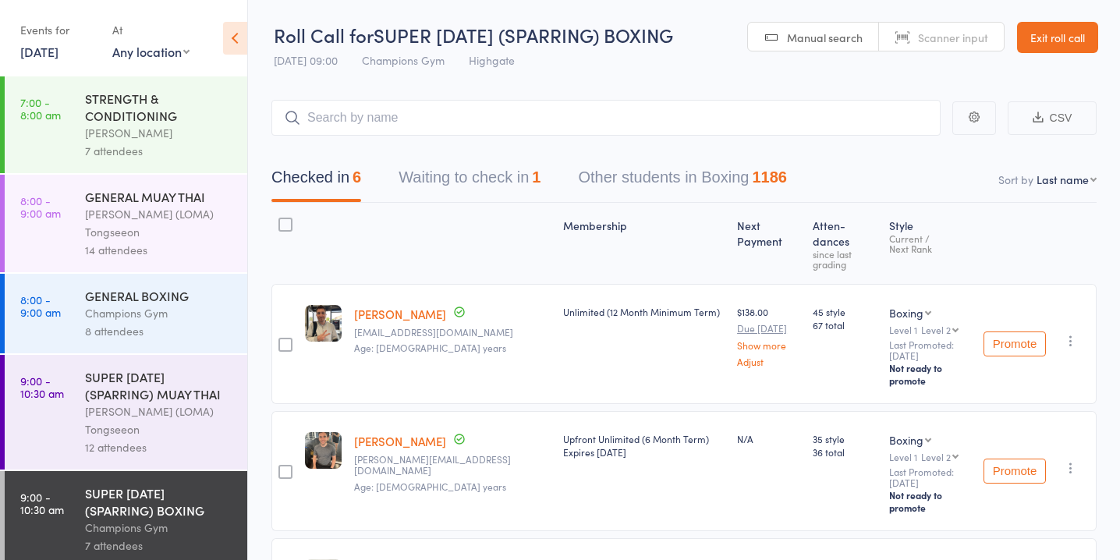
click at [537, 166] on button "Waiting to check in 1" at bounding box center [470, 181] width 142 height 41
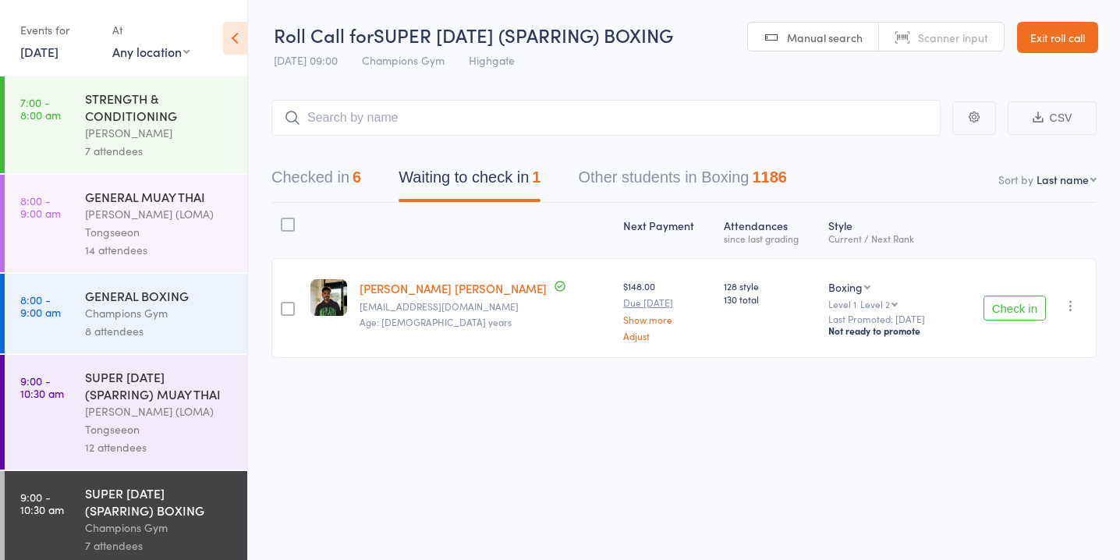
click at [1018, 297] on button "Check in" at bounding box center [1015, 308] width 62 height 25
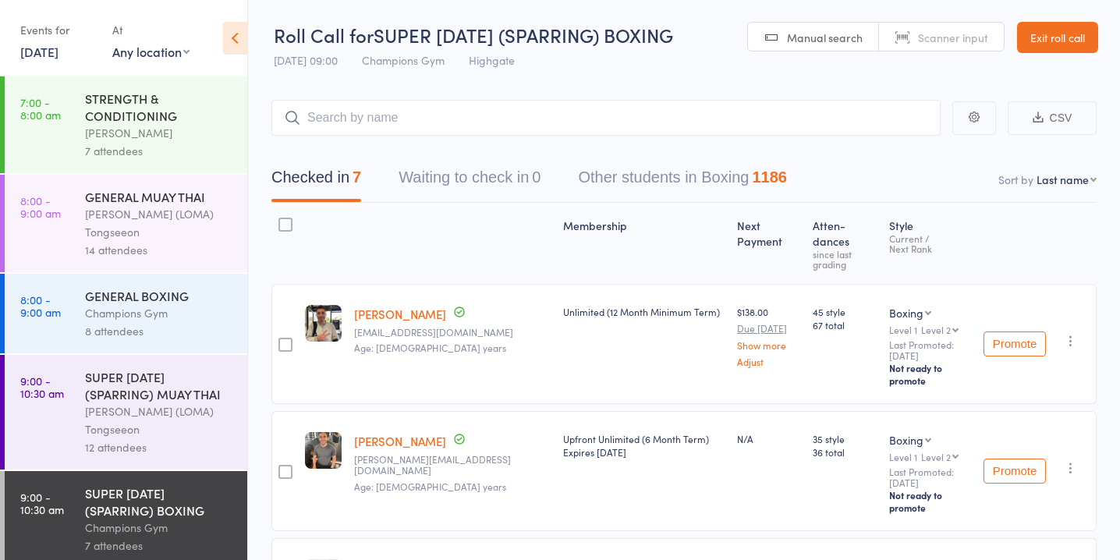
scroll to position [130, 0]
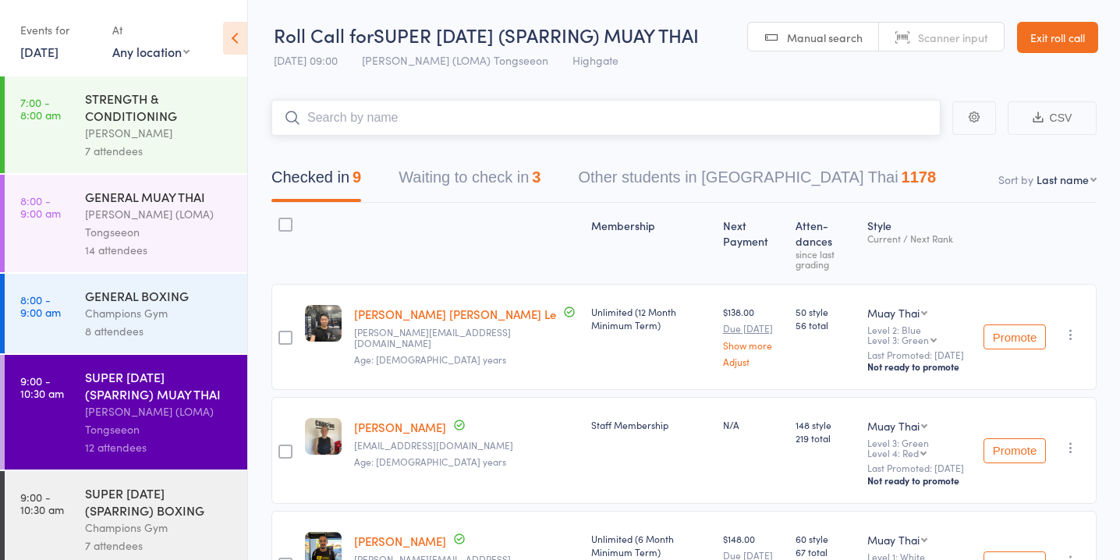
click at [509, 197] on button "Waiting to check in 3" at bounding box center [470, 181] width 142 height 41
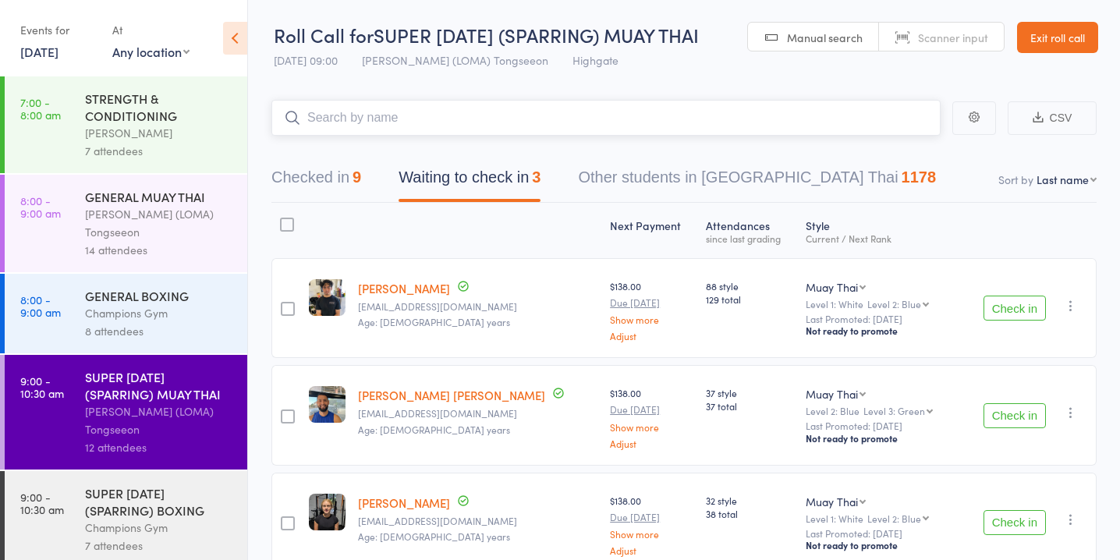
scroll to position [32, 0]
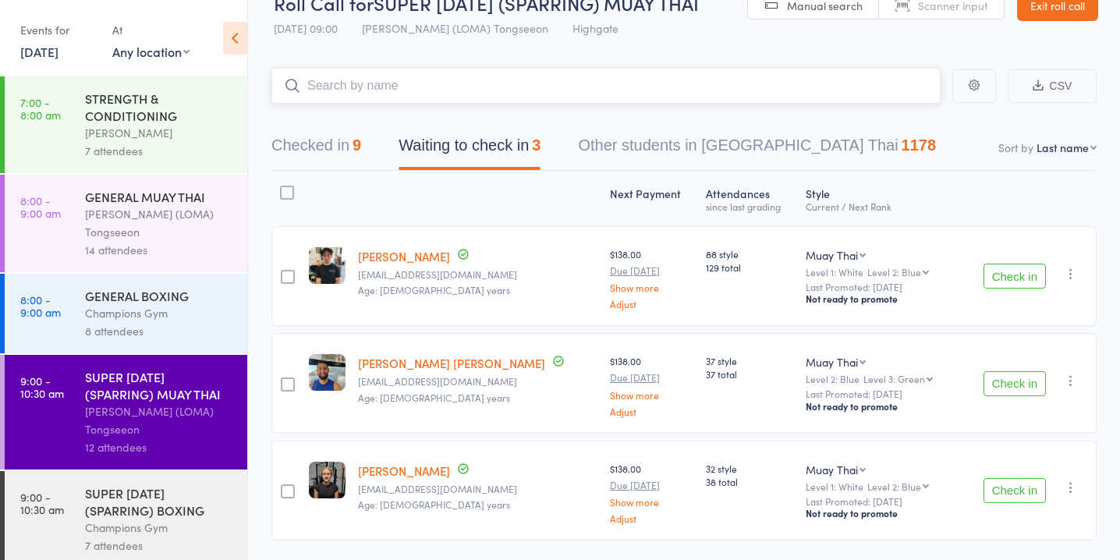
click at [555, 83] on input "search" at bounding box center [606, 86] width 669 height 36
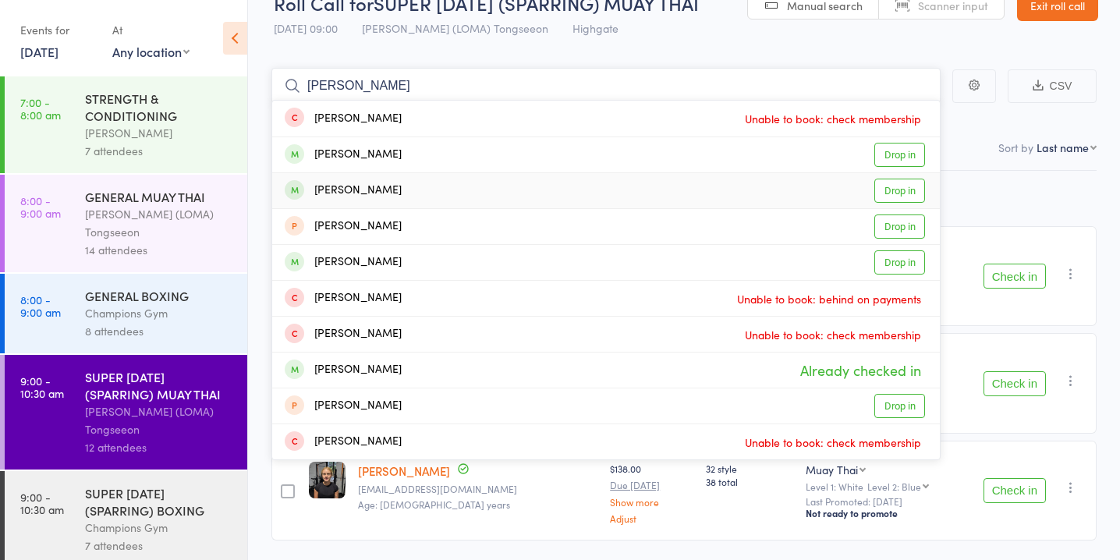
type input "[PERSON_NAME]"
click at [910, 193] on link "Drop in" at bounding box center [900, 191] width 51 height 24
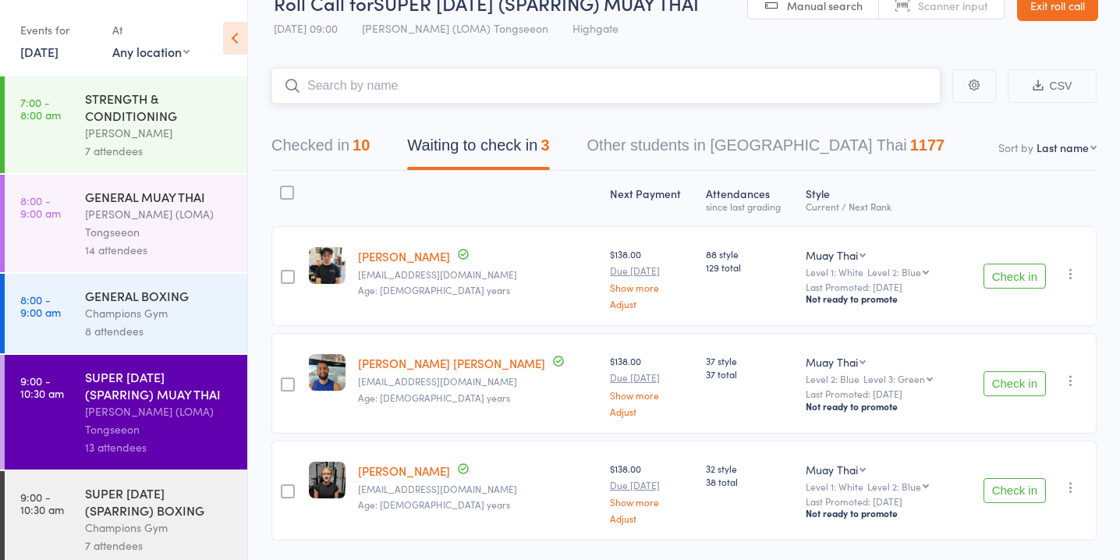
scroll to position [80, 0]
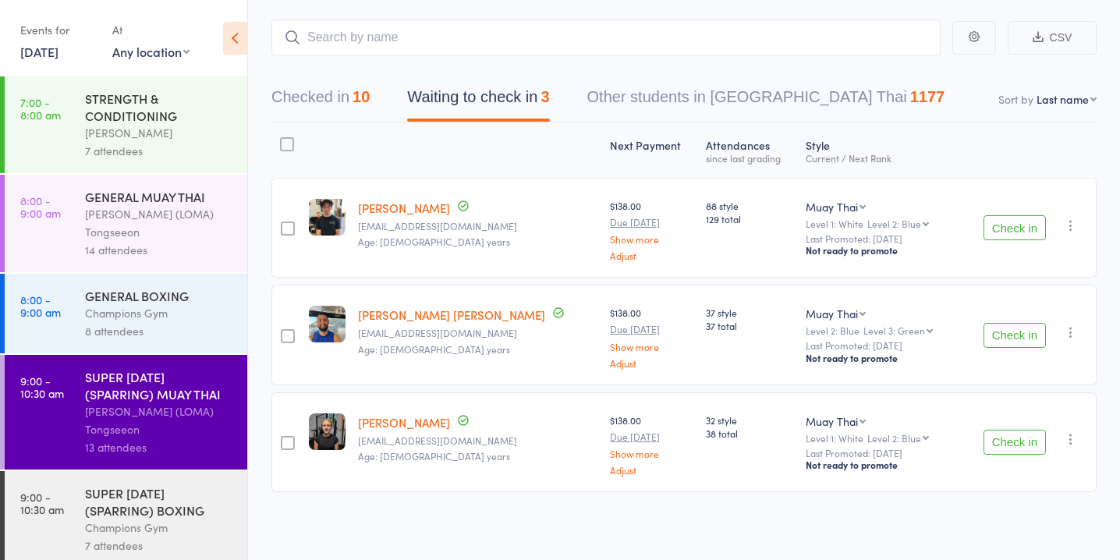
click at [205, 297] on div "GENERAL BOXING" at bounding box center [159, 295] width 149 height 17
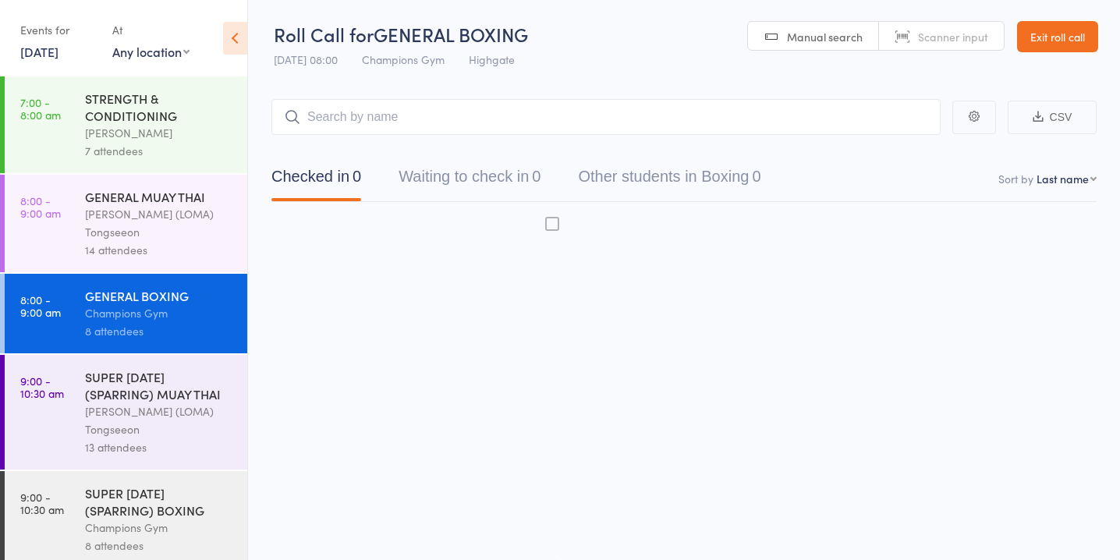
scroll to position [1, 0]
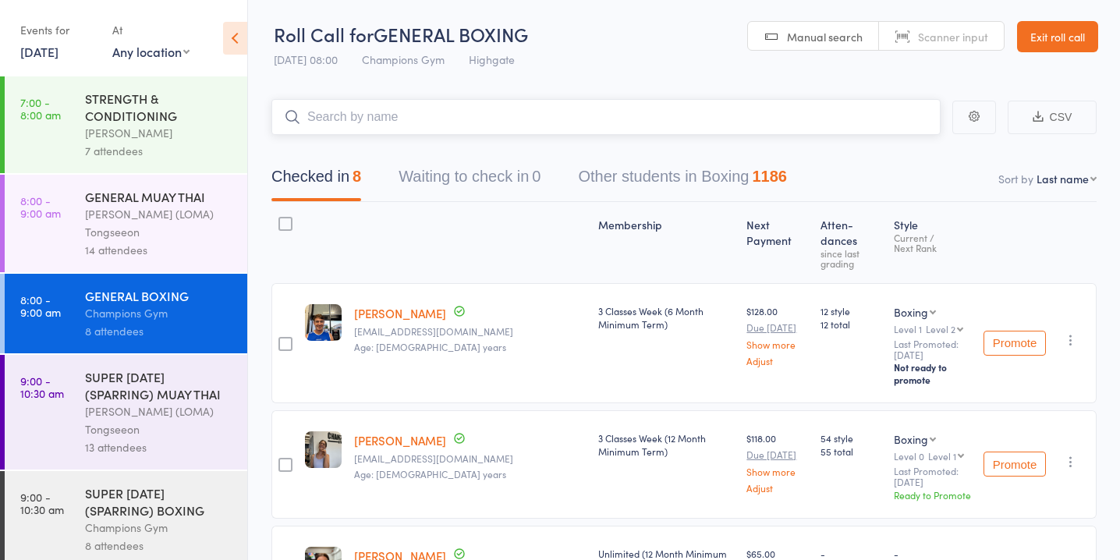
click at [393, 119] on input "search" at bounding box center [606, 117] width 669 height 36
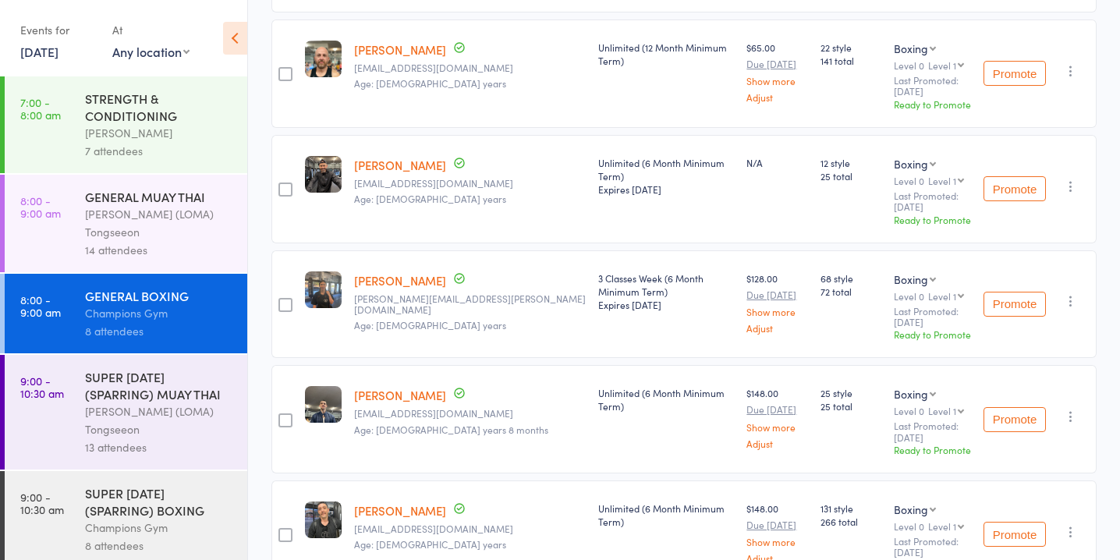
scroll to position [0, 0]
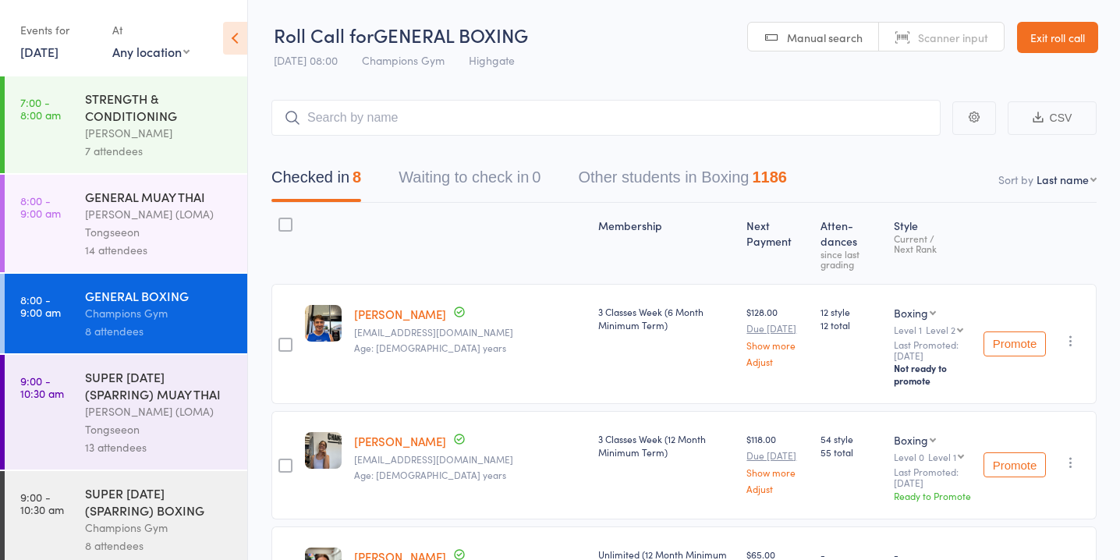
click at [203, 455] on div "13 attendees" at bounding box center [159, 447] width 149 height 18
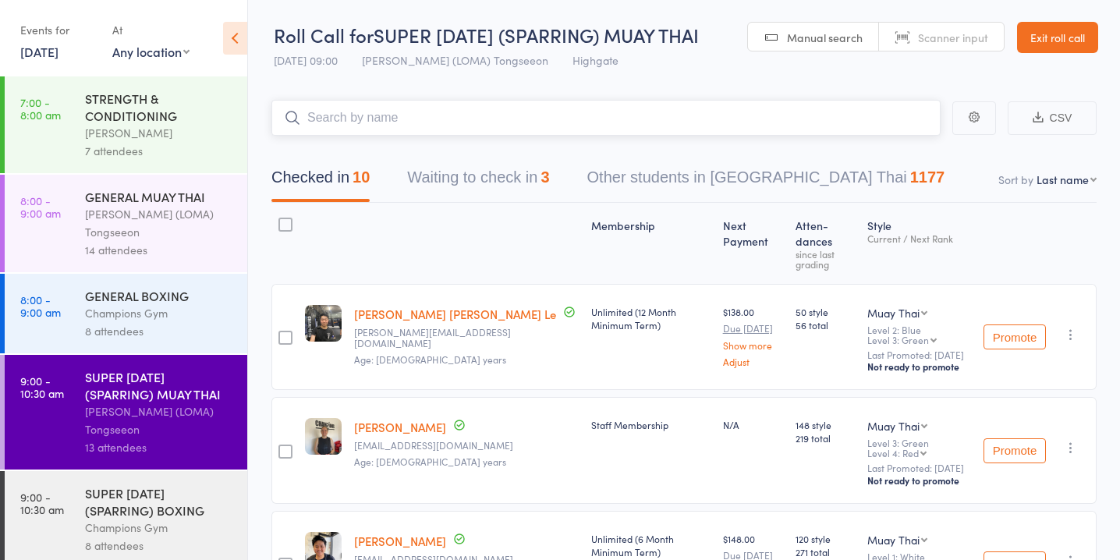
click at [527, 184] on button "Waiting to check in 3" at bounding box center [478, 181] width 142 height 41
